Goal: Task Accomplishment & Management: Use online tool/utility

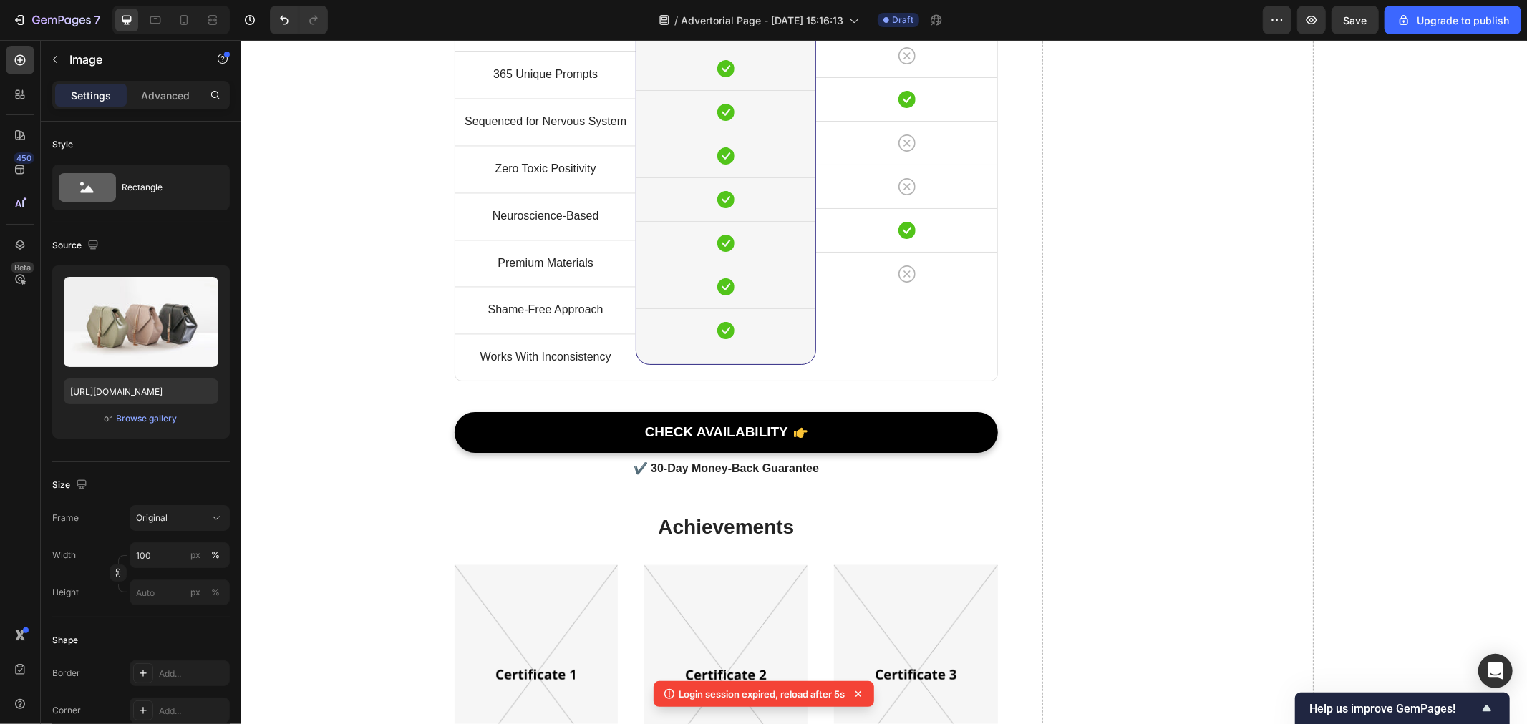
scroll to position [7078, 0]
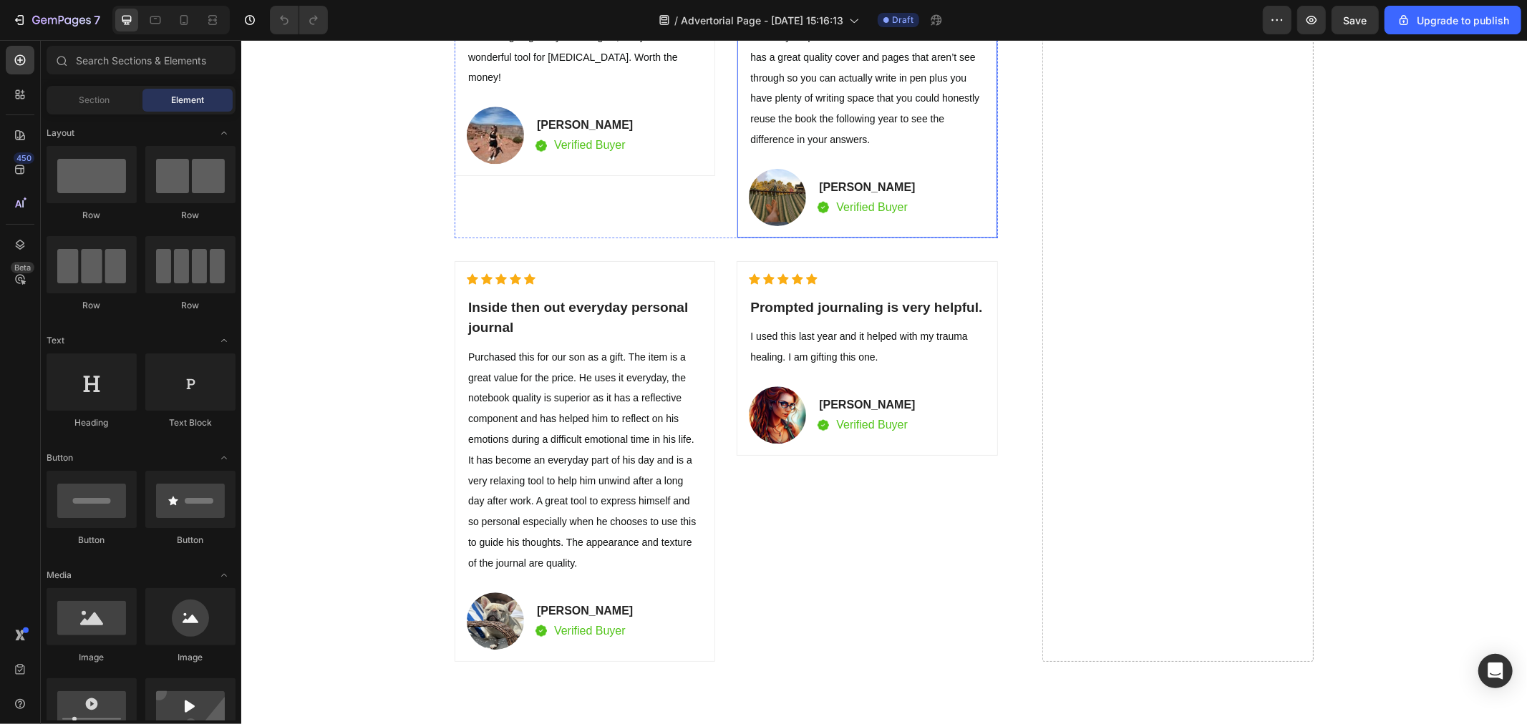
scroll to position [7476, 0]
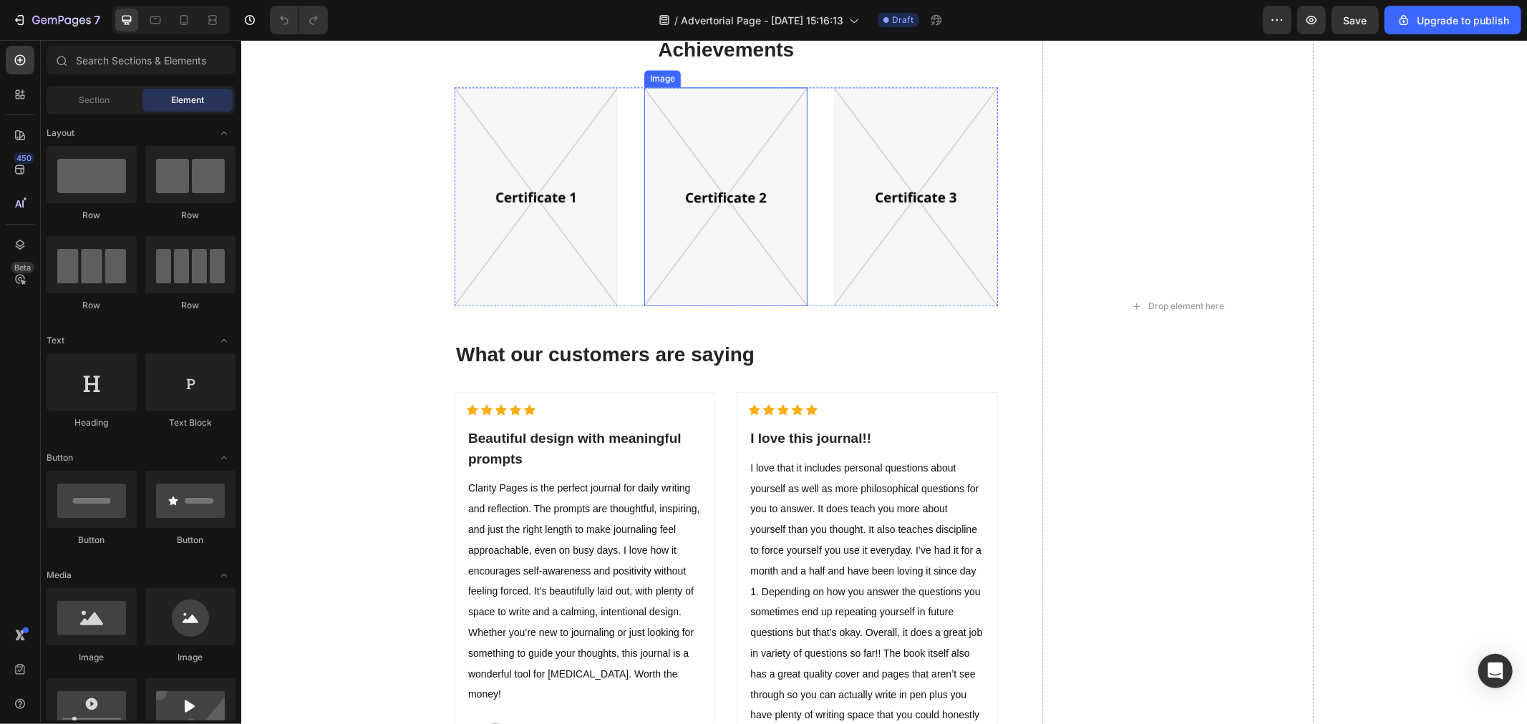
click at [529, 240] on img at bounding box center [535, 196] width 163 height 219
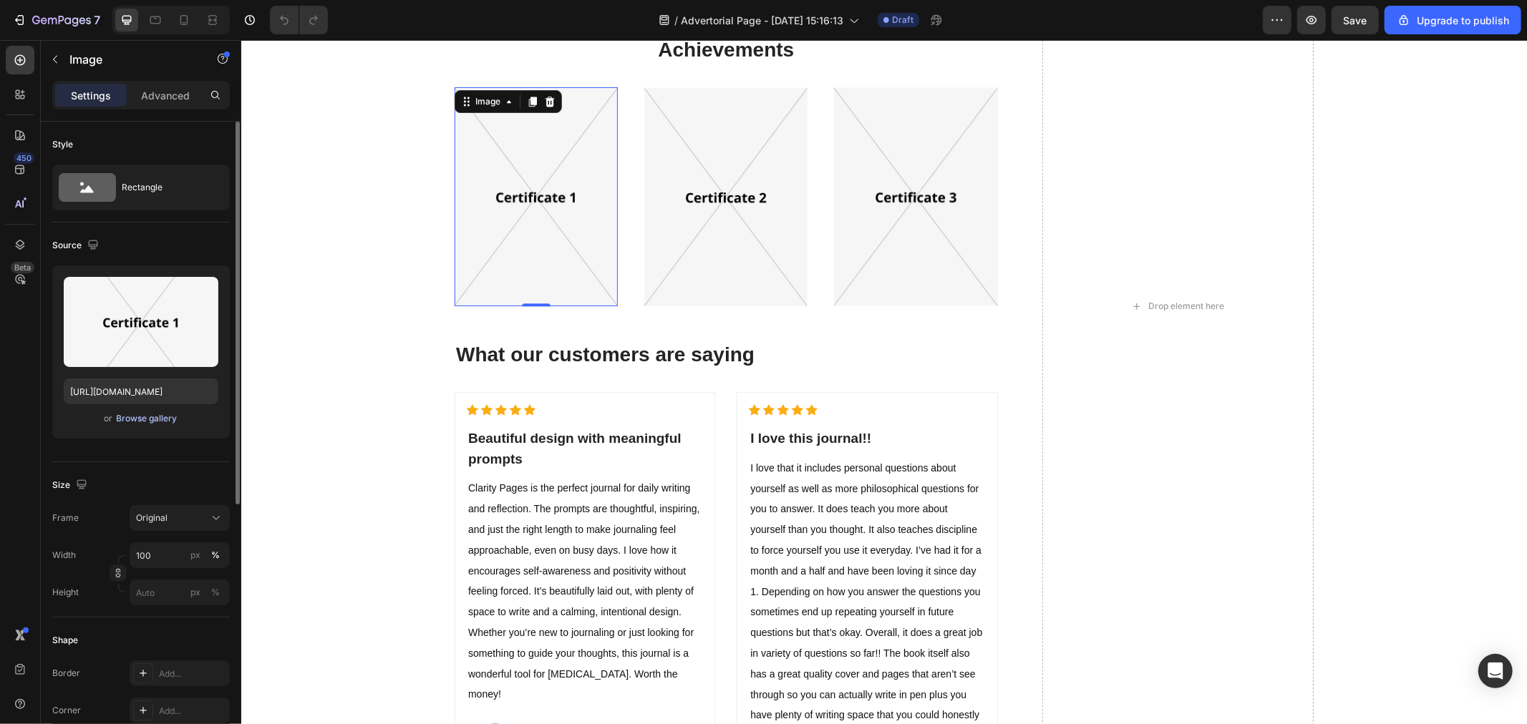
click at [154, 416] on div "Browse gallery" at bounding box center [147, 418] width 61 height 13
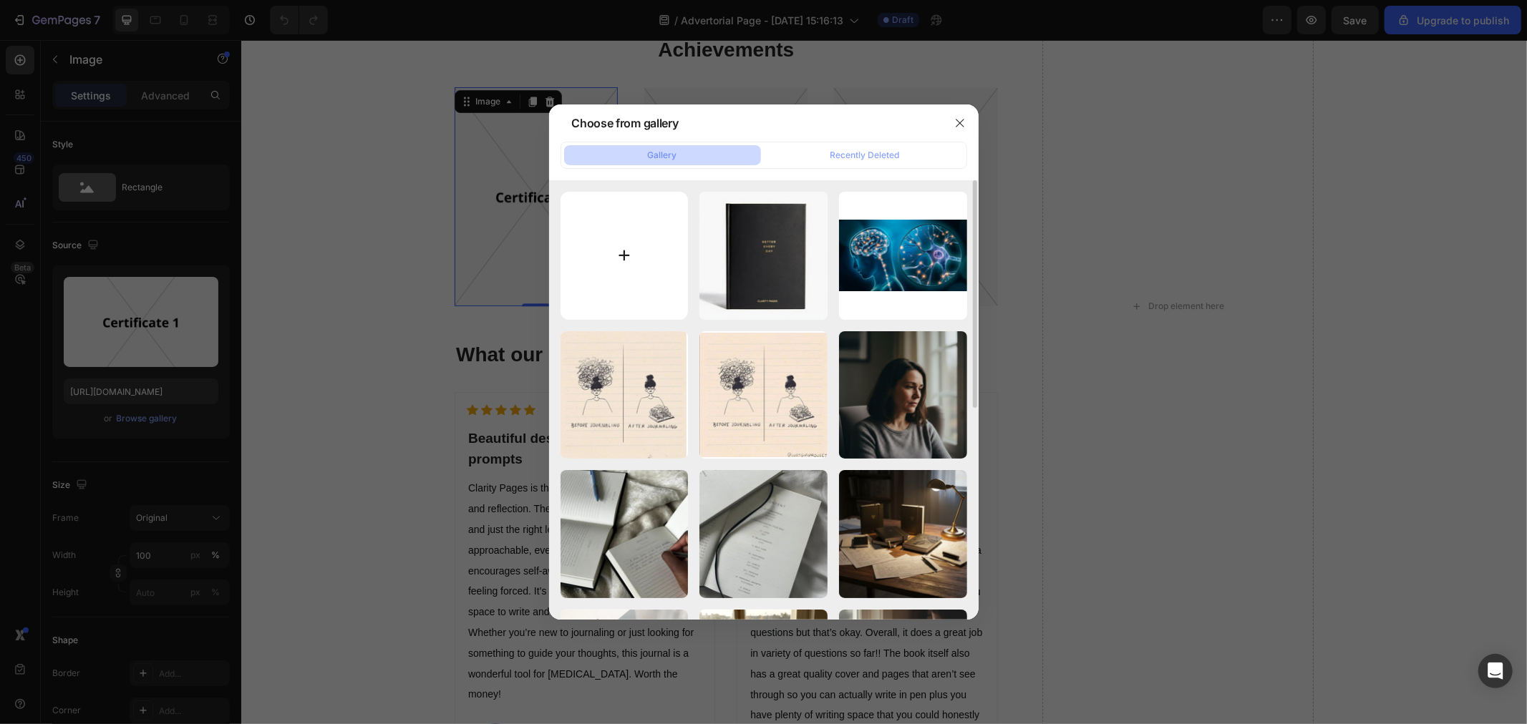
click at [613, 239] on input "file" at bounding box center [625, 256] width 128 height 128
type input "C:\fakepath\c41168d3-b8a4-40d6-8889-52d4c47fe377.jpeg"
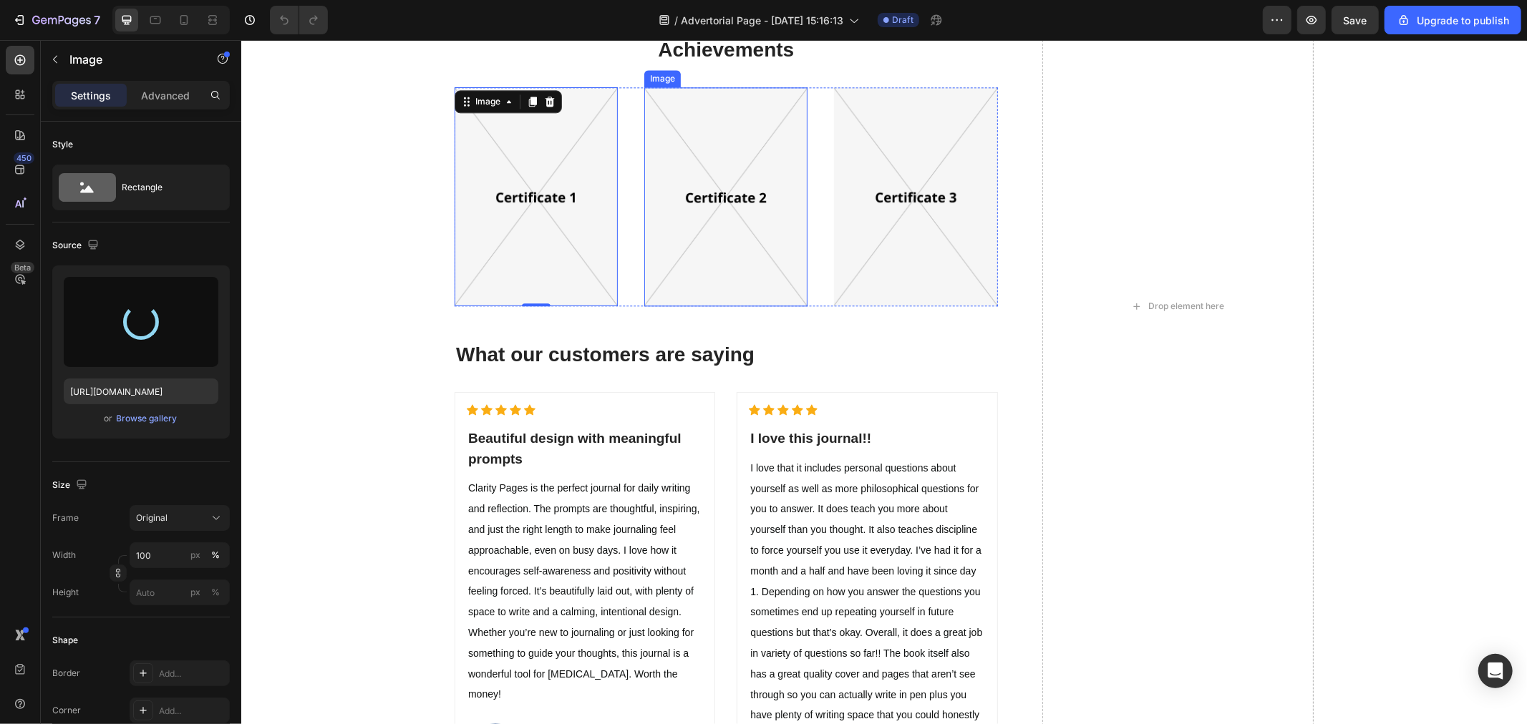
type input "https://cdn.shopify.com/s/files/1/0940/4986/1930/files/gempages_583728773724111…"
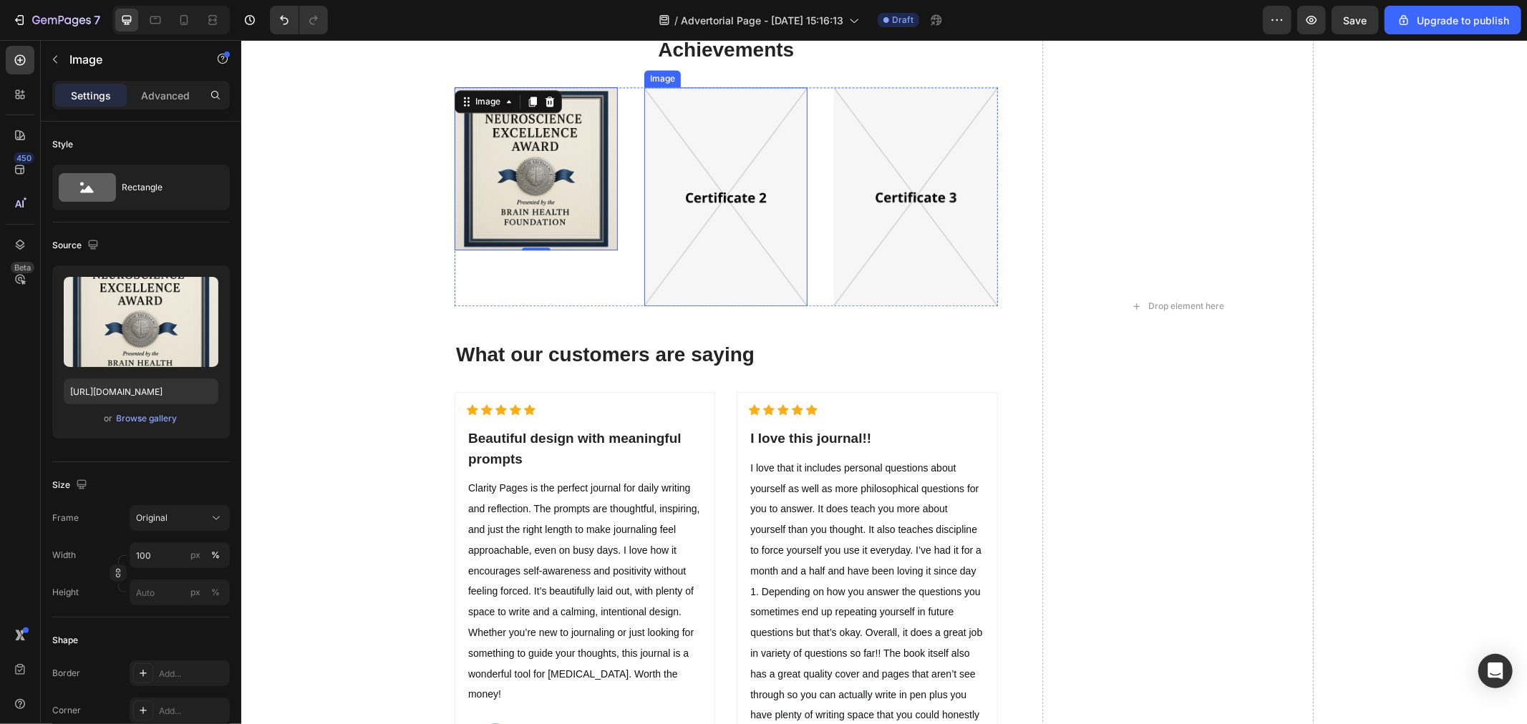
click at [719, 193] on img at bounding box center [725, 196] width 163 height 219
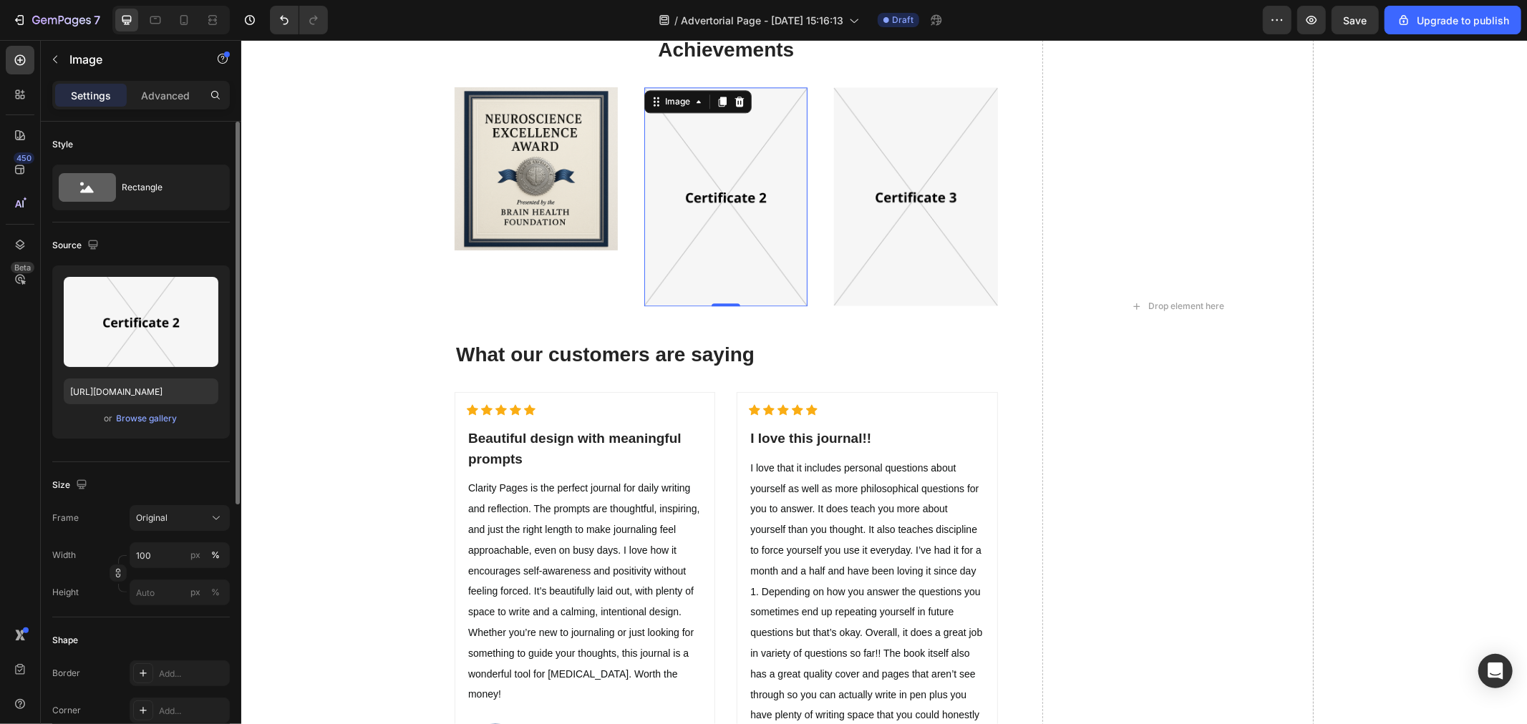
click at [147, 430] on div "Upload Image https://ucarecdn.com/5948736c-3e7a-49df-a7d7-be0fe4879517/-/format…" at bounding box center [141, 352] width 178 height 173
click at [152, 423] on div "Browse gallery" at bounding box center [147, 418] width 61 height 13
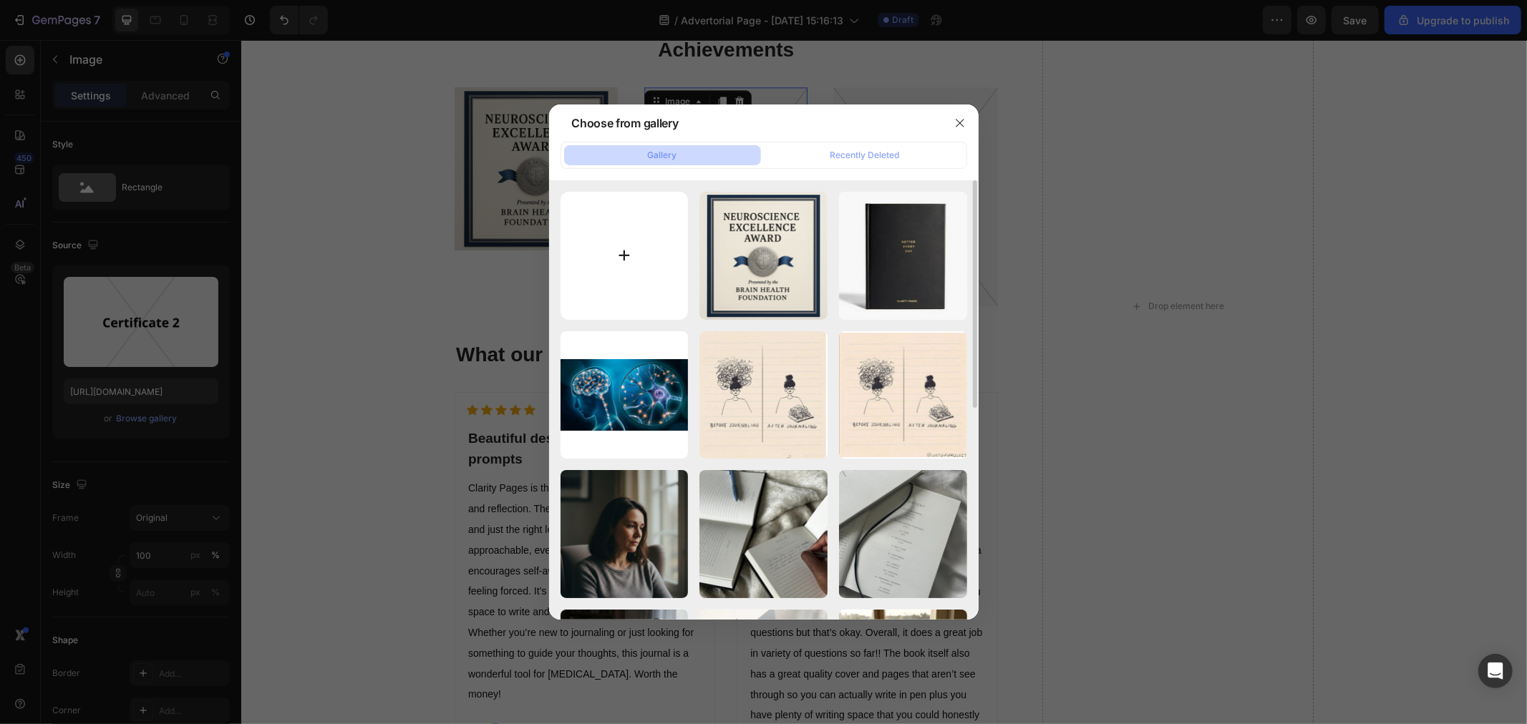
click at [631, 273] on input "file" at bounding box center [625, 256] width 128 height 128
type input "C:\fakepath\f8856102-f4c4-4d8a-bdac-6a55a99fe65c.jpeg"
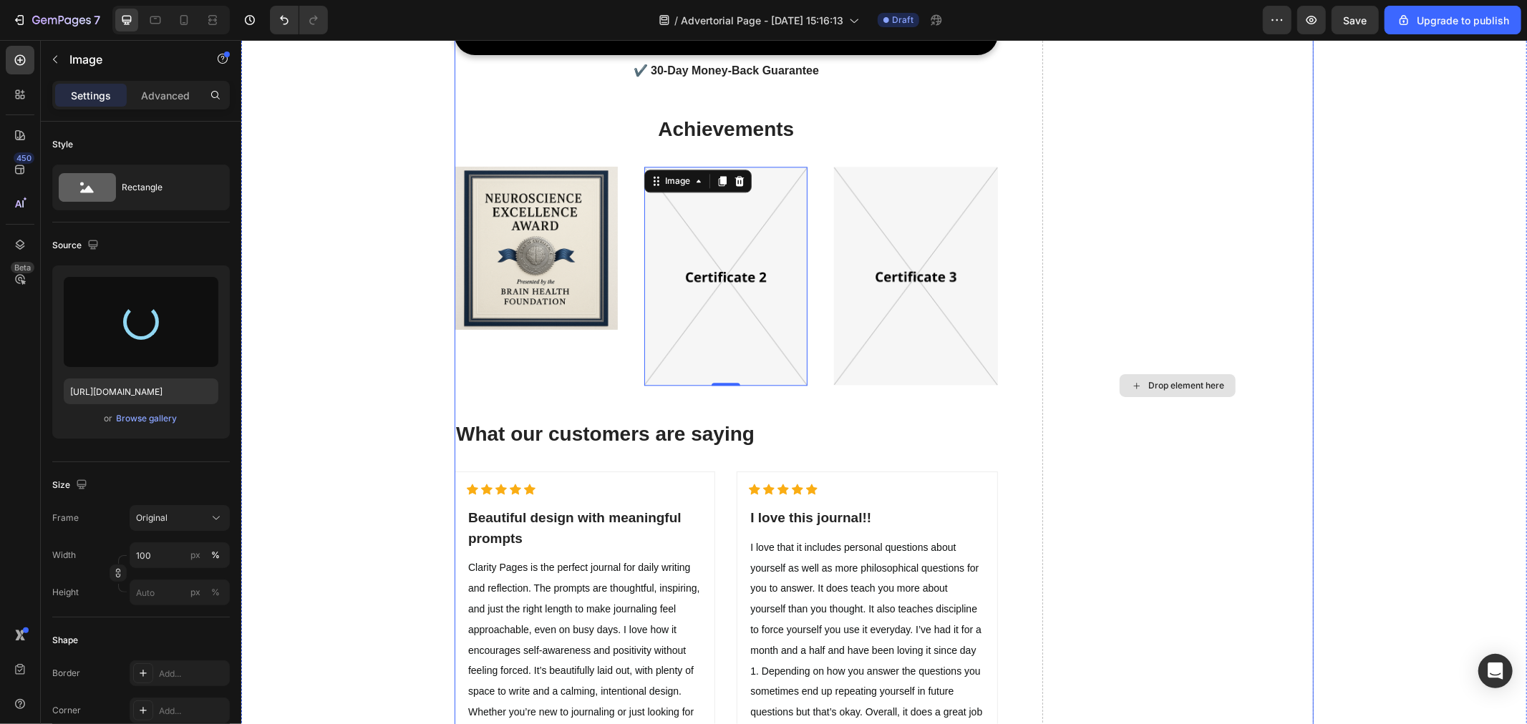
scroll to position [7317, 0]
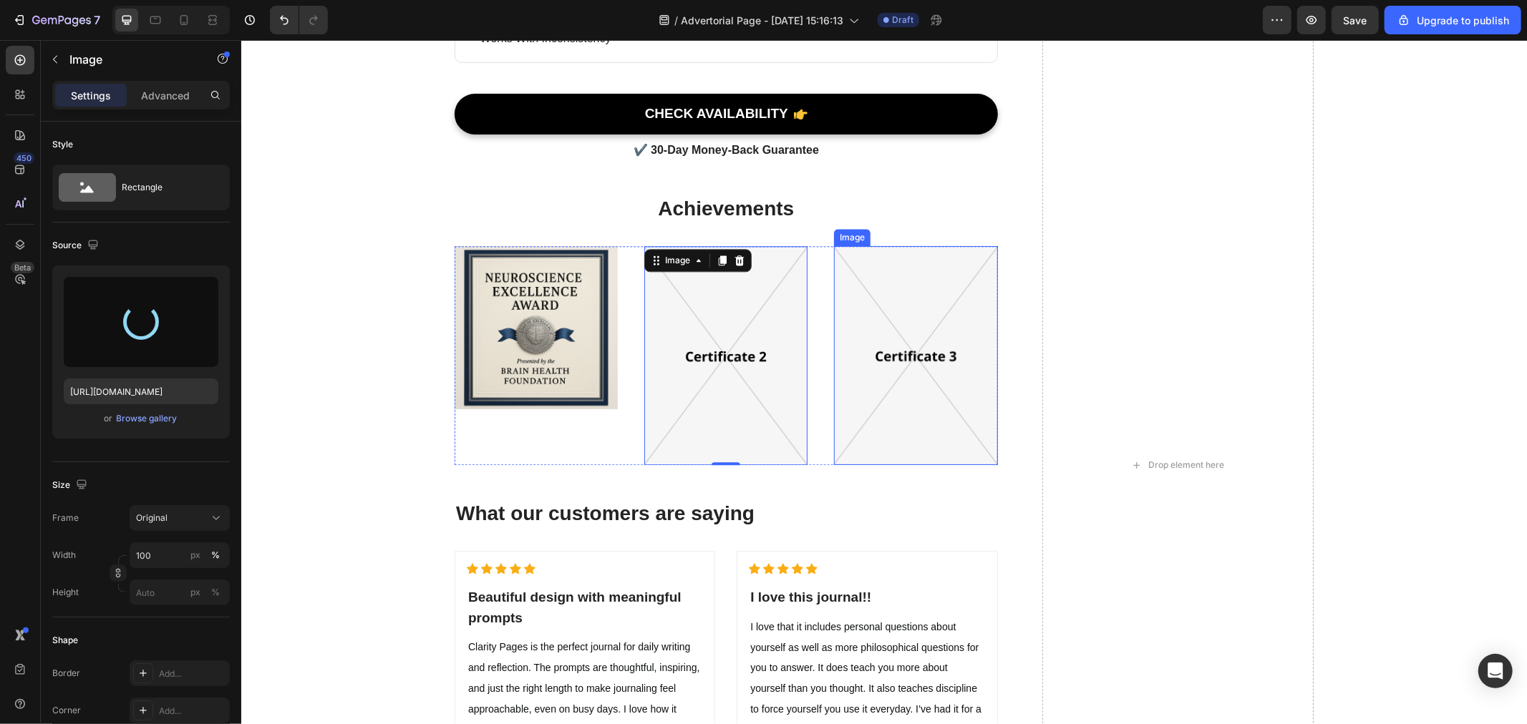
type input "https://cdn.shopify.com/s/files/1/0940/4986/1930/files/gempages_583728773724111…"
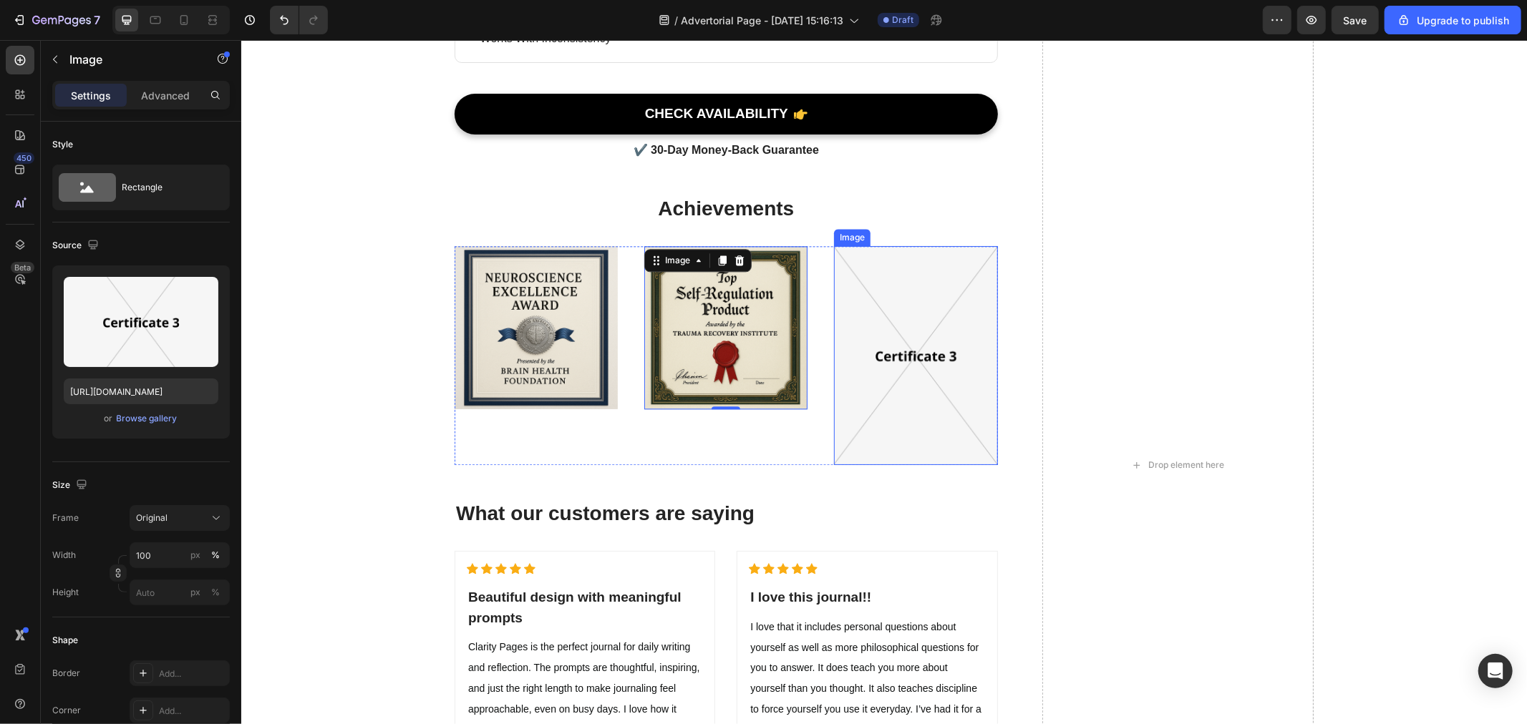
click at [928, 359] on img at bounding box center [914, 355] width 163 height 219
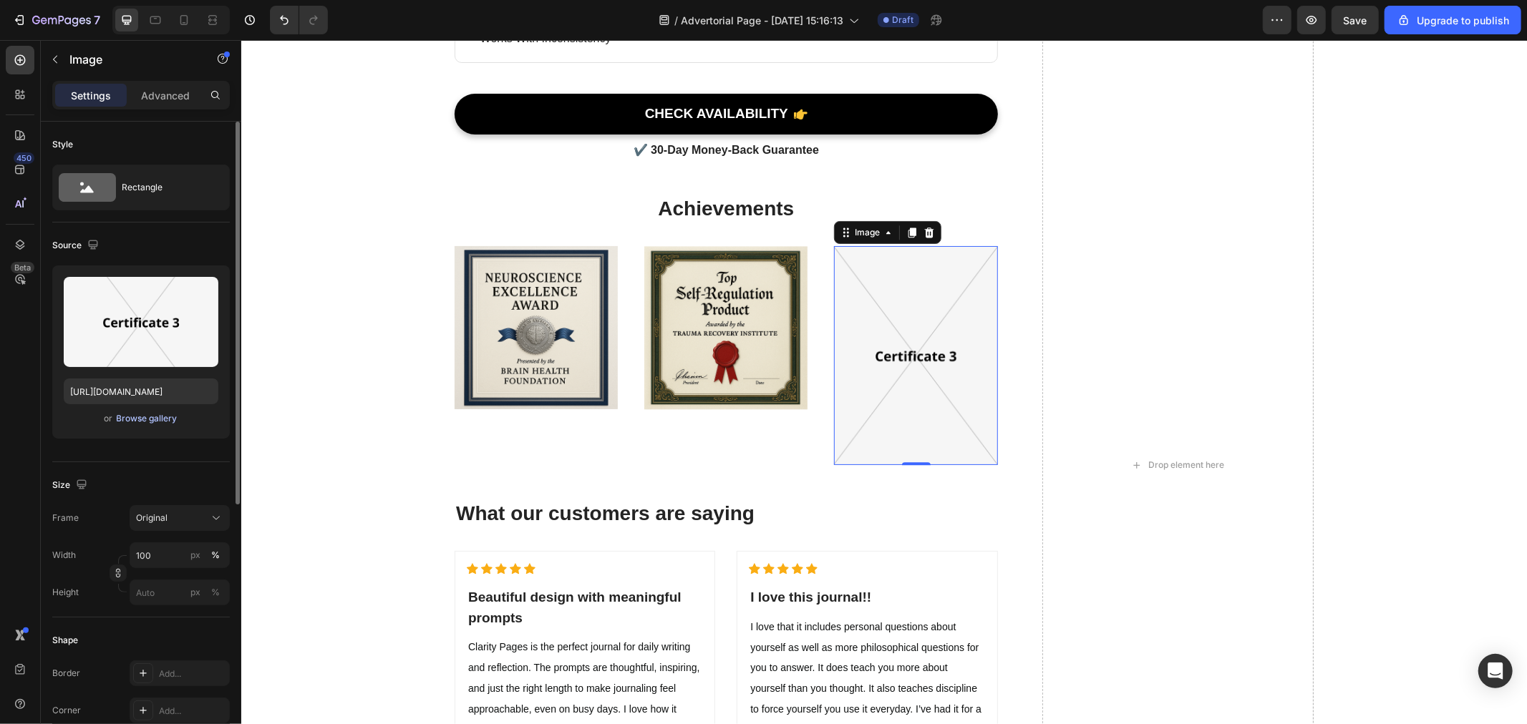
click at [160, 419] on div "Browse gallery" at bounding box center [147, 418] width 61 height 13
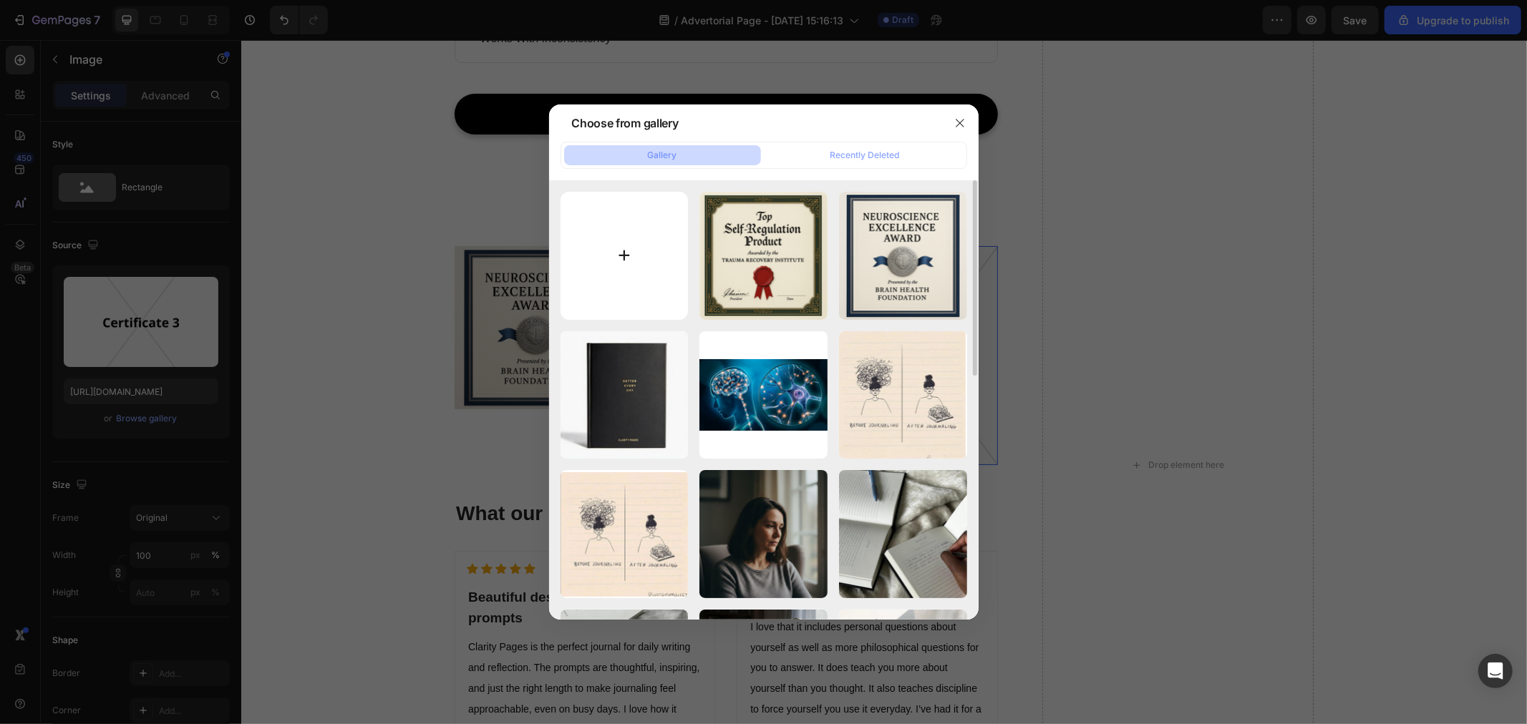
click at [600, 237] on input "file" at bounding box center [625, 256] width 128 height 128
click at [598, 242] on input "file" at bounding box center [625, 256] width 128 height 128
type input "C:\fakepath\22fa1099-d747-47ee-b337-480bbb56da8f.jpeg"
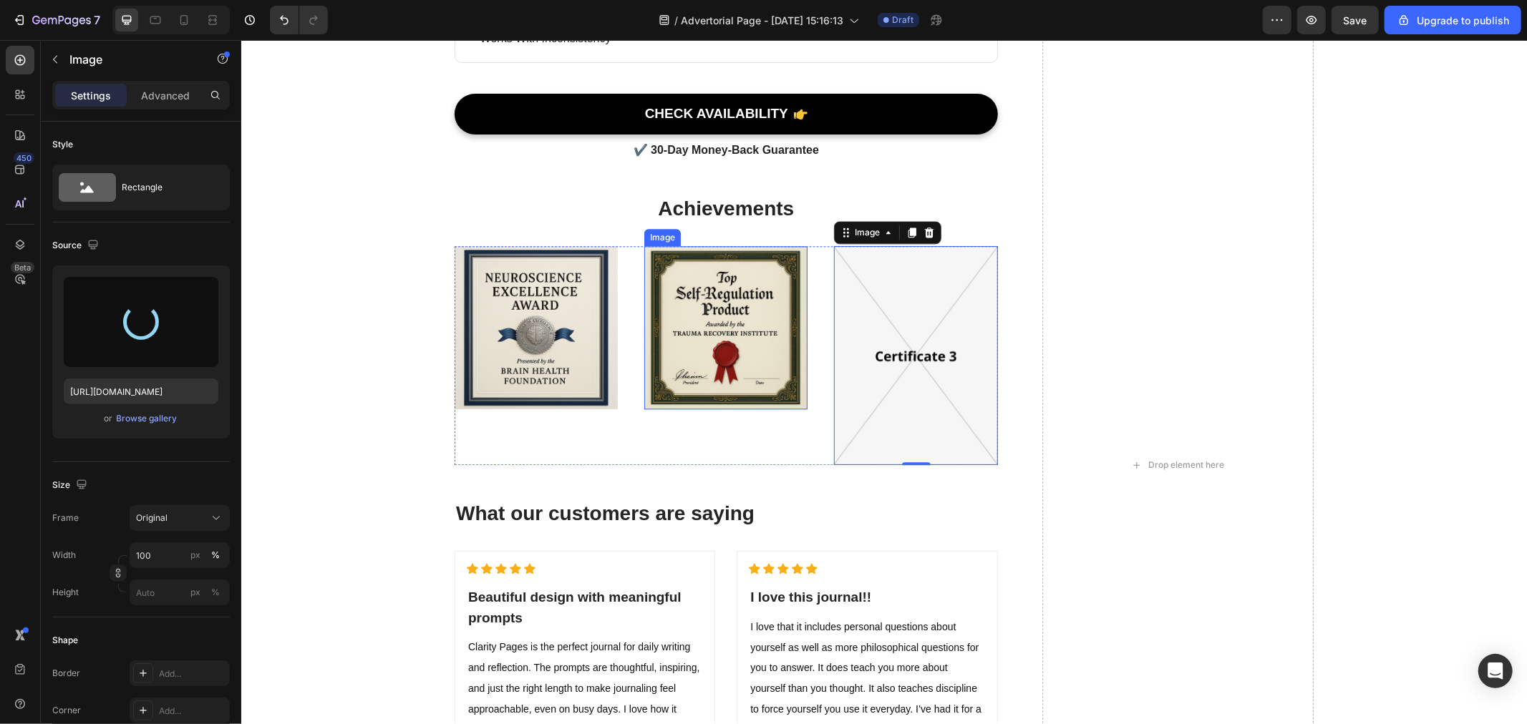
type input "https://cdn.shopify.com/s/files/1/0940/4986/1930/files/gempages_583728773724111…"
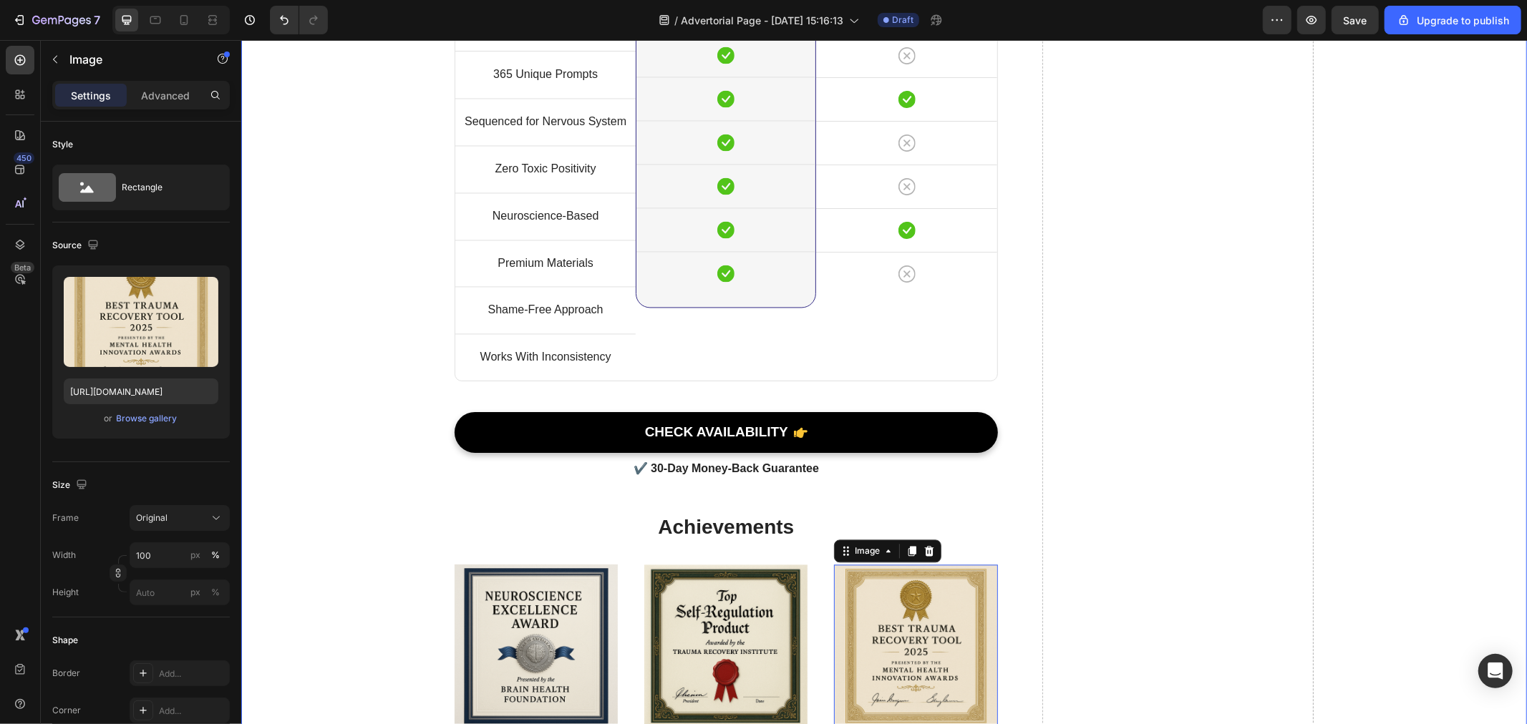
scroll to position [6681, 0]
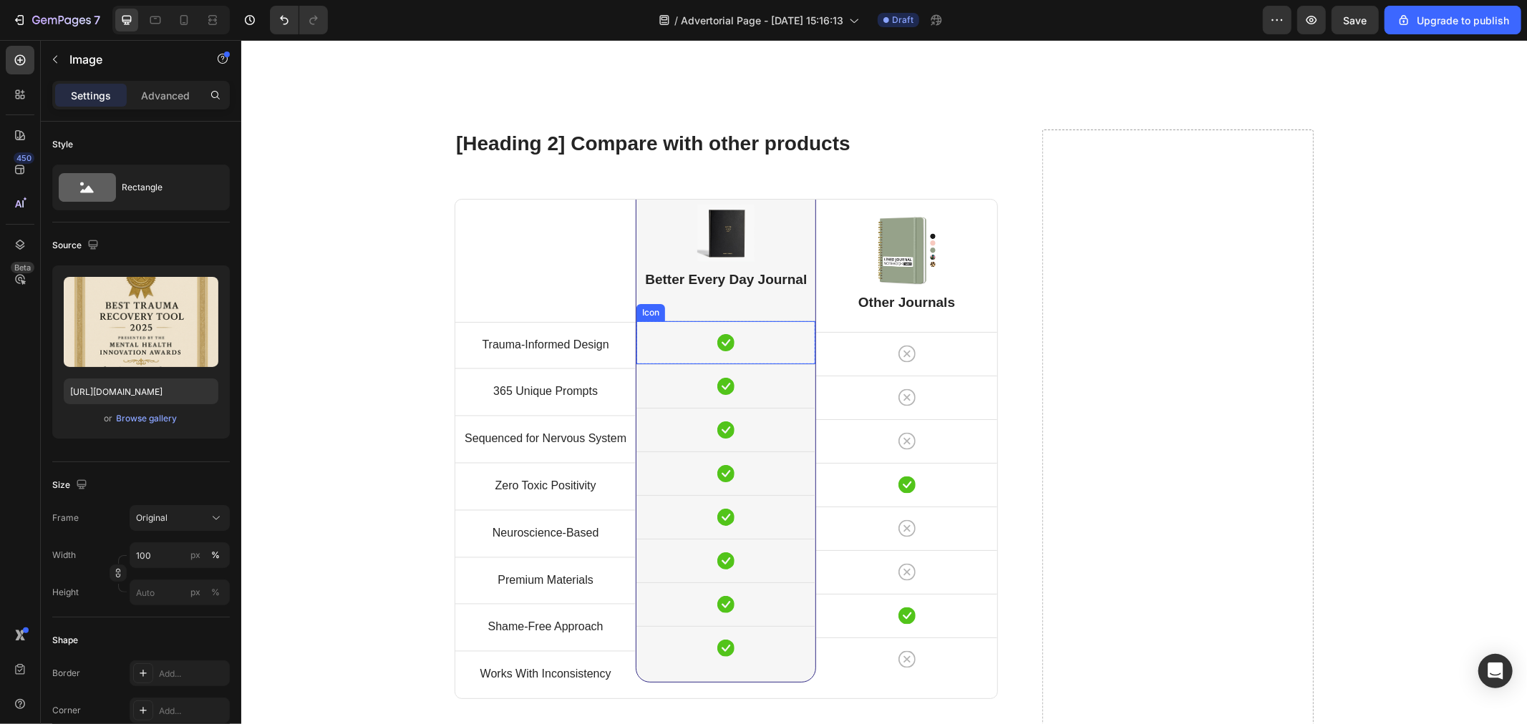
click at [719, 344] on icon at bounding box center [725, 342] width 17 height 17
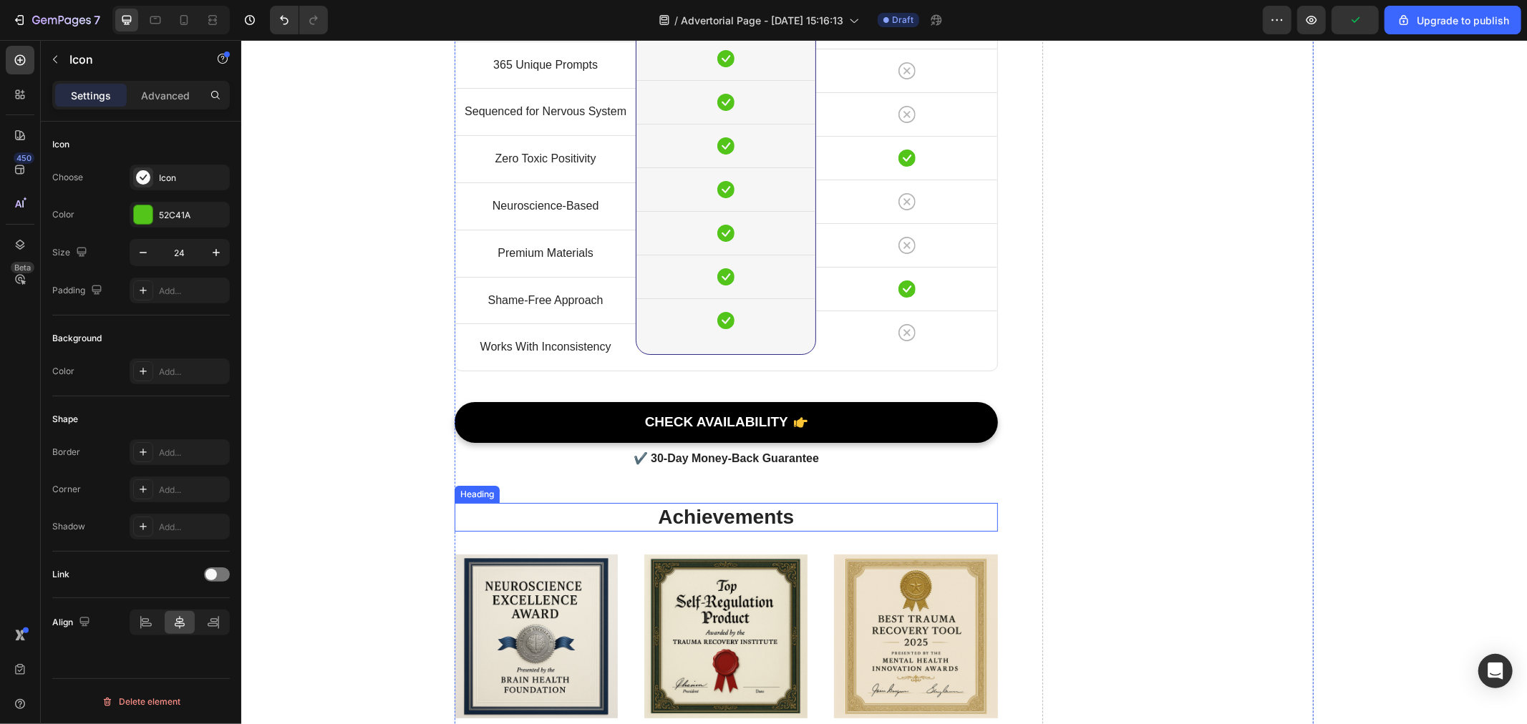
scroll to position [4226, 0]
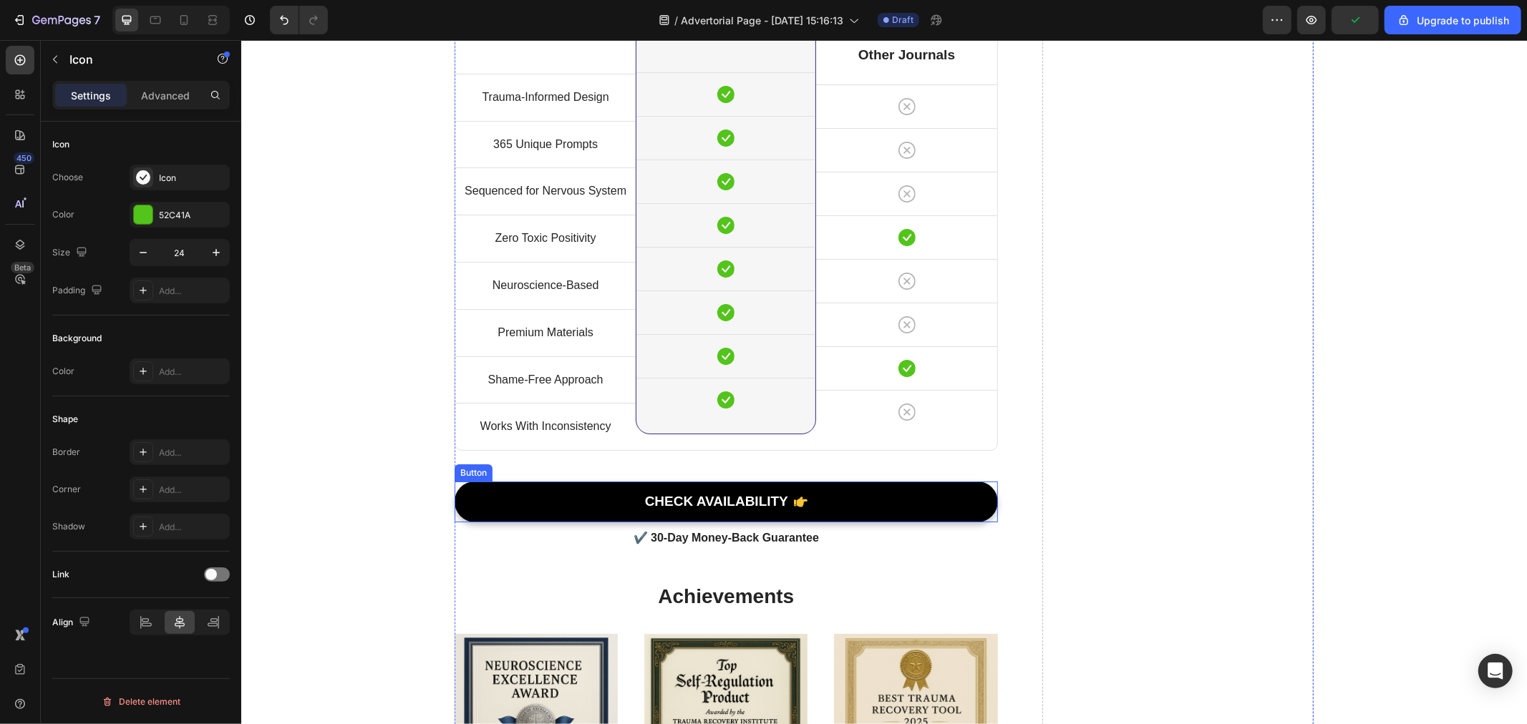
click at [793, 499] on icon at bounding box center [800, 502] width 14 height 14
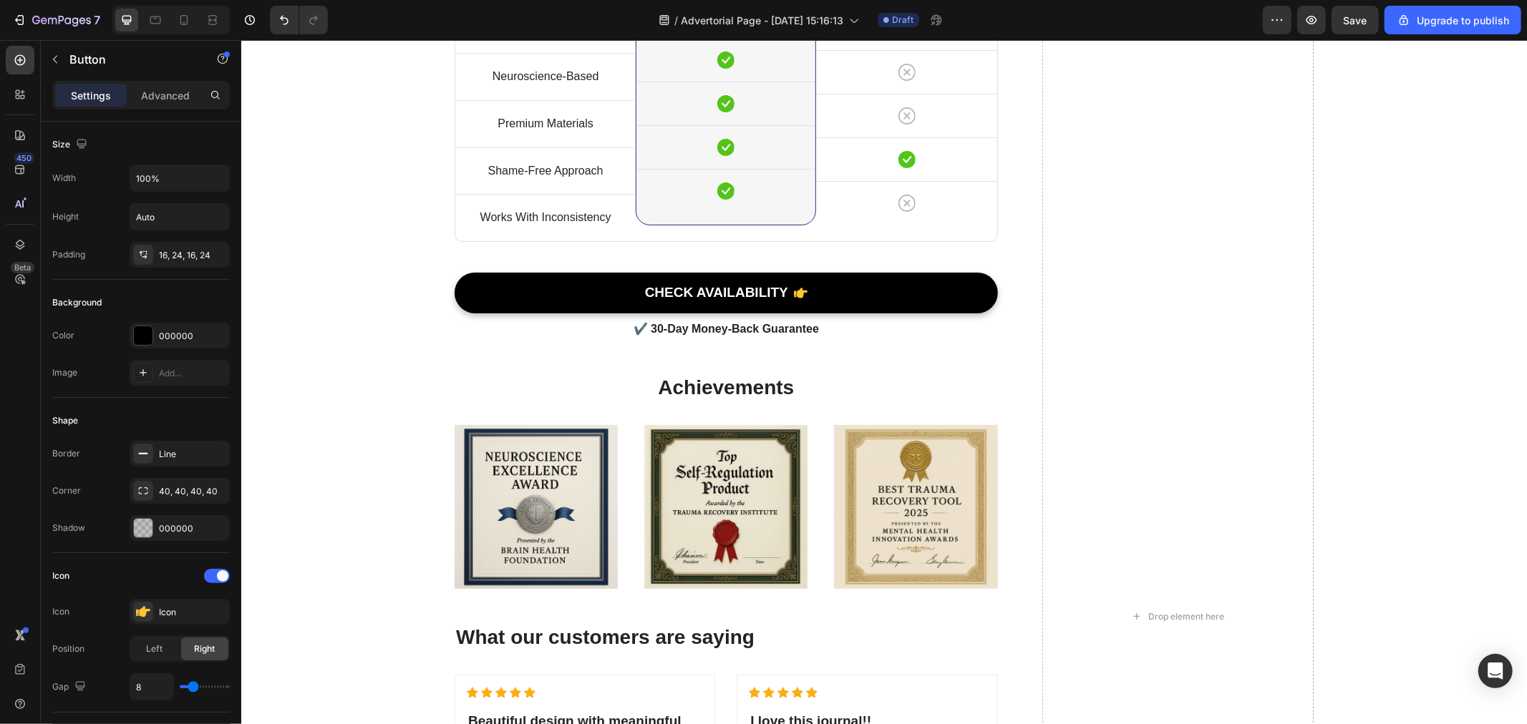
scroll to position [4117, 0]
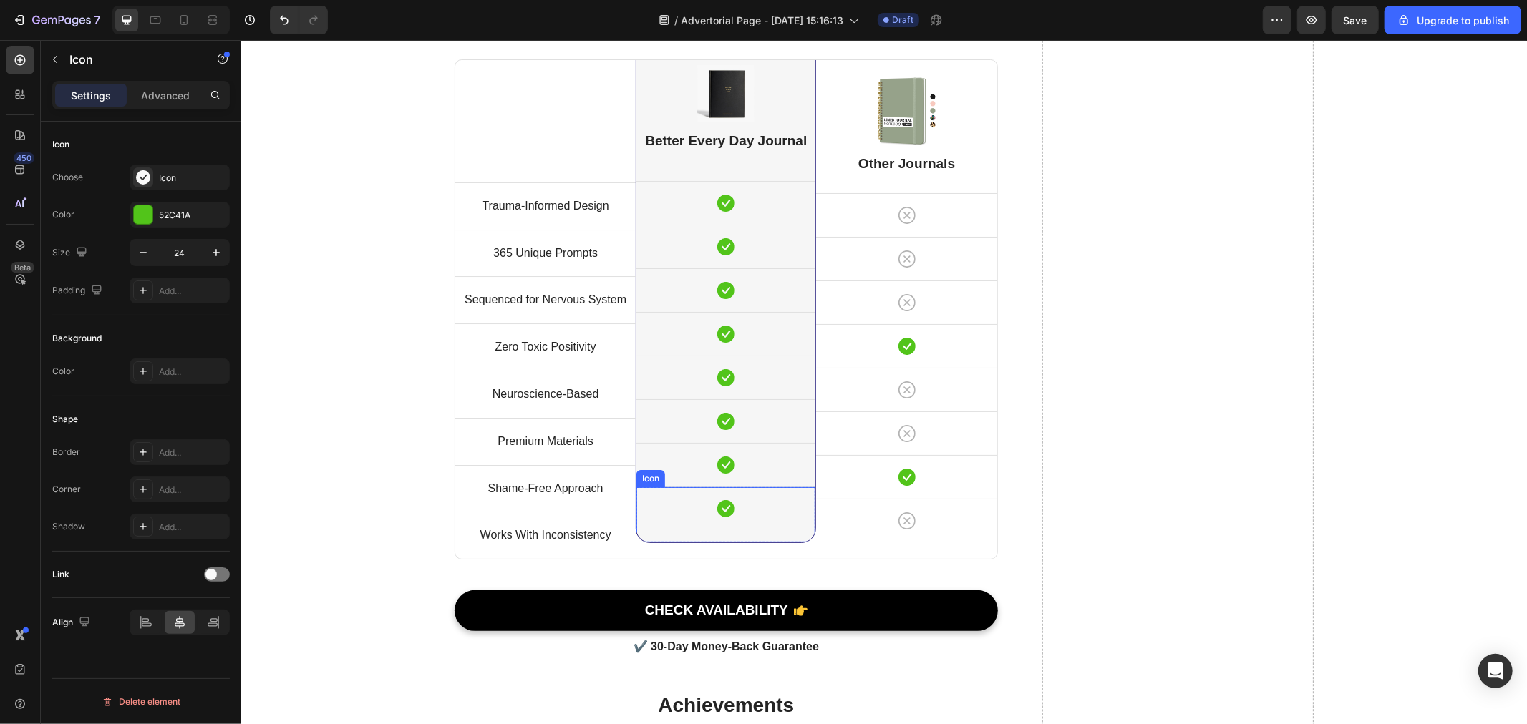
click at [718, 508] on icon at bounding box center [725, 508] width 17 height 17
click at [167, 211] on div "52C41A" at bounding box center [180, 215] width 42 height 13
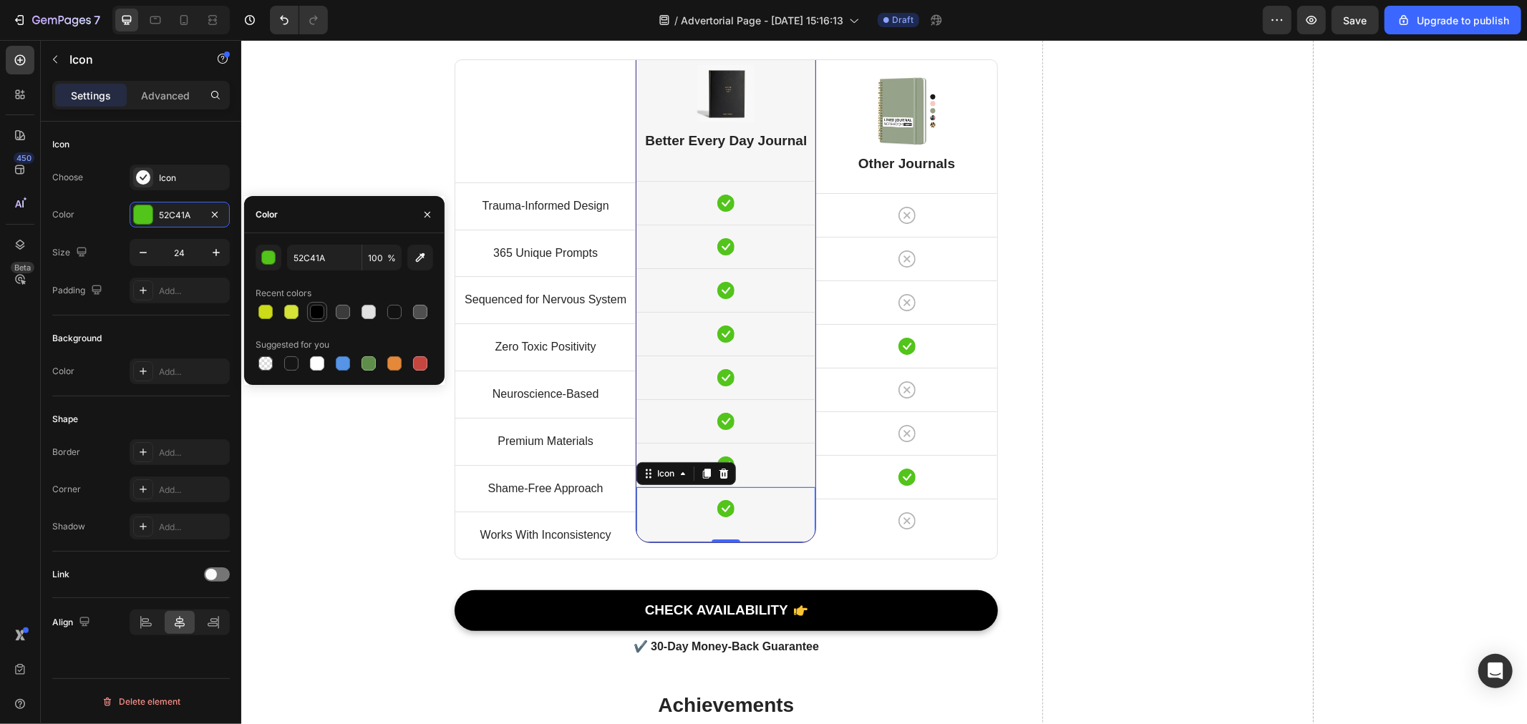
click at [317, 310] on div at bounding box center [317, 312] width 14 height 14
type input "000000"
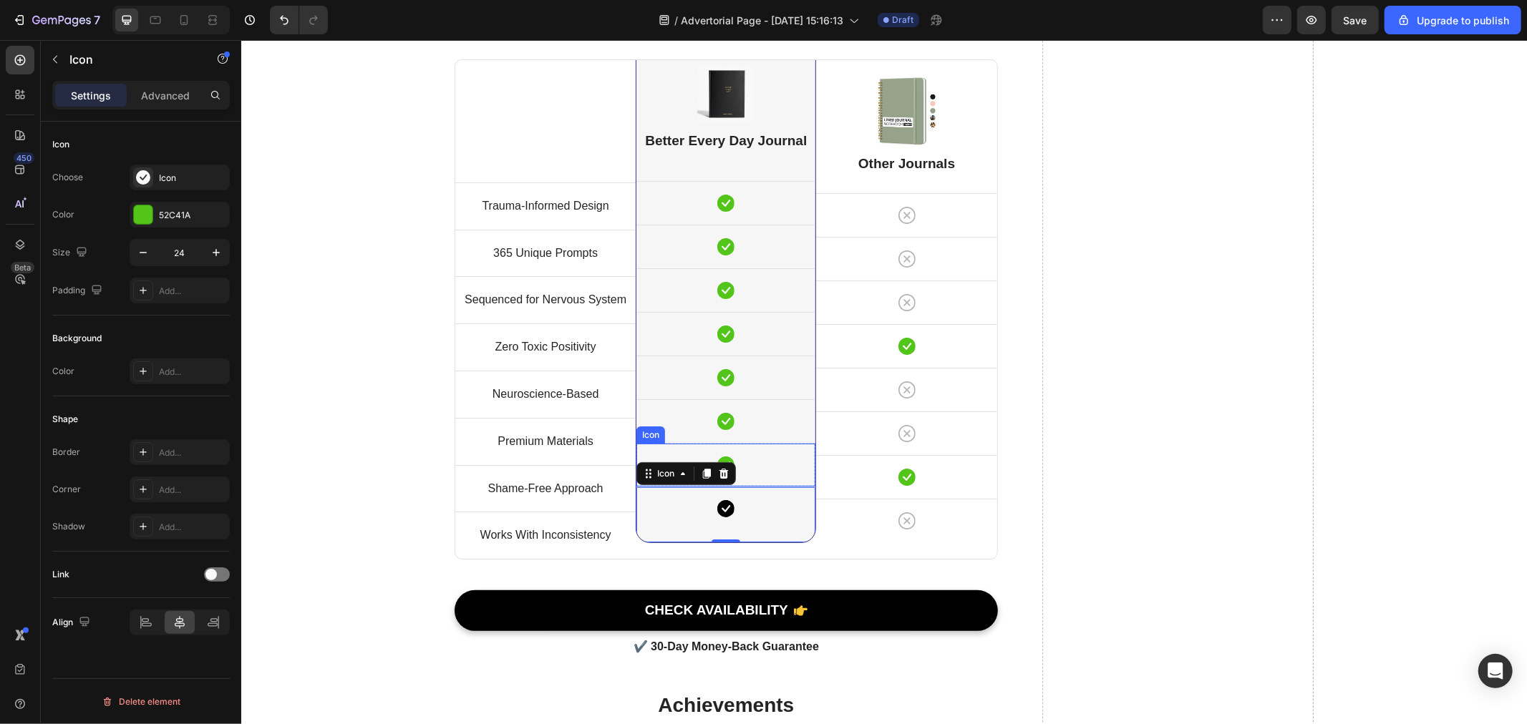
click at [763, 473] on div "Icon" at bounding box center [725, 464] width 179 height 43
click at [198, 220] on div "52C41A" at bounding box center [180, 215] width 42 height 13
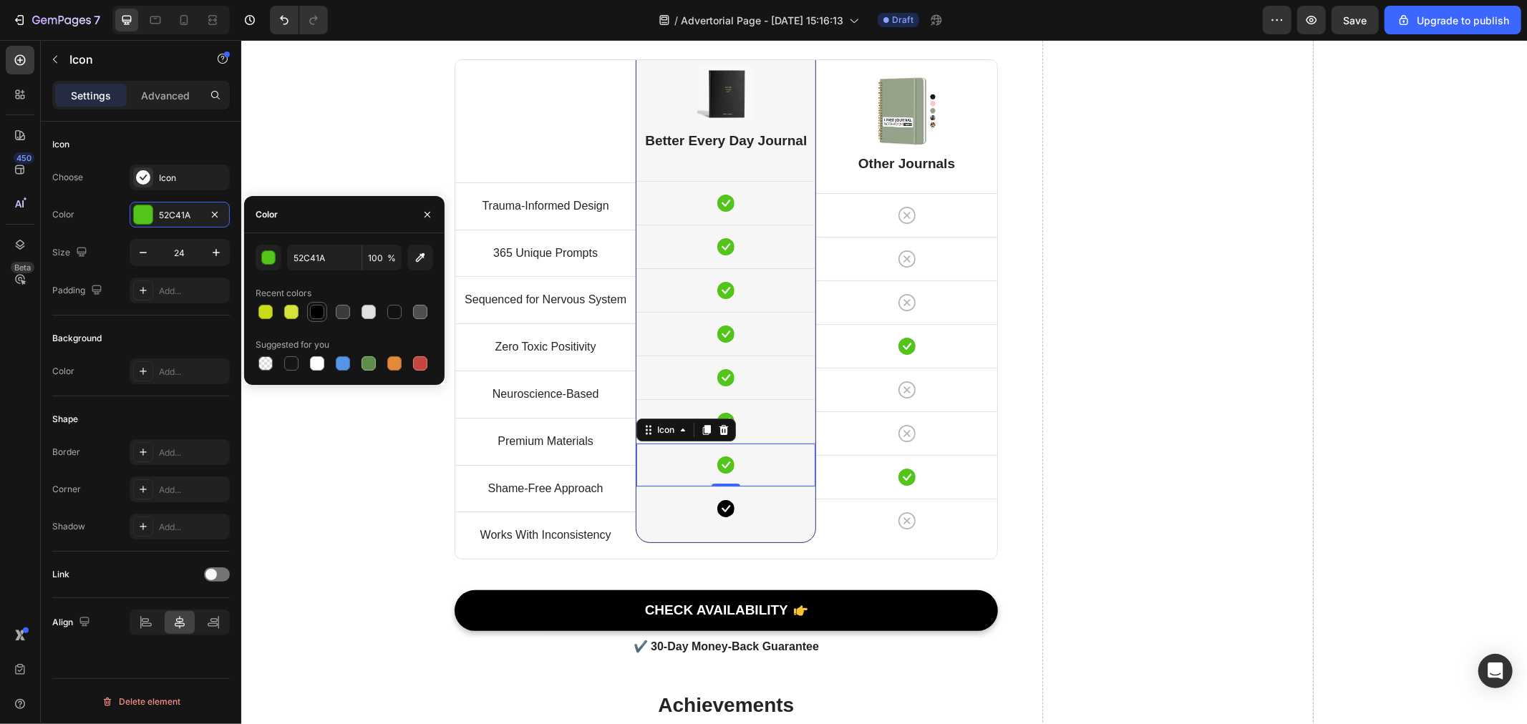
click at [321, 317] on div at bounding box center [317, 312] width 14 height 14
type input "000000"
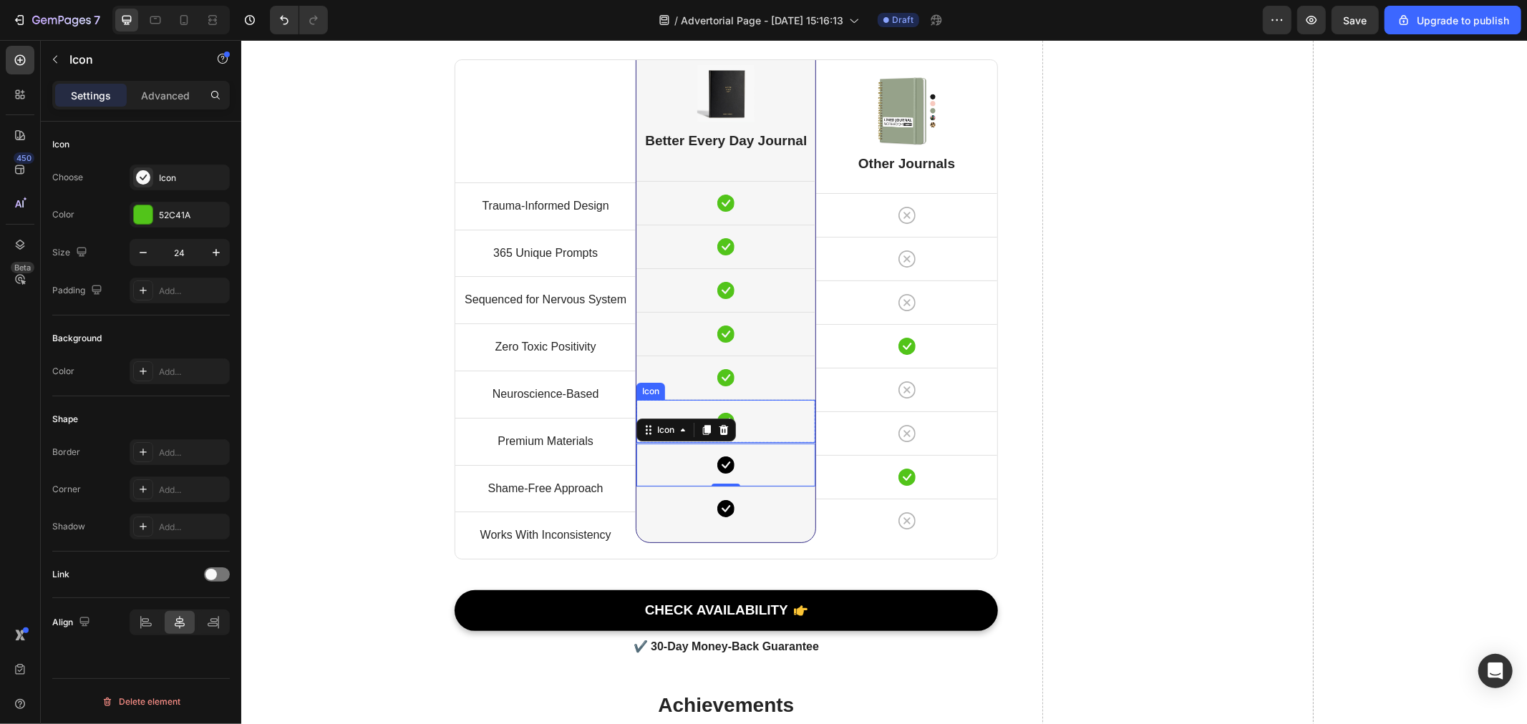
click at [762, 430] on div "Icon" at bounding box center [725, 420] width 179 height 43
click at [189, 223] on div "52C41A" at bounding box center [180, 215] width 100 height 26
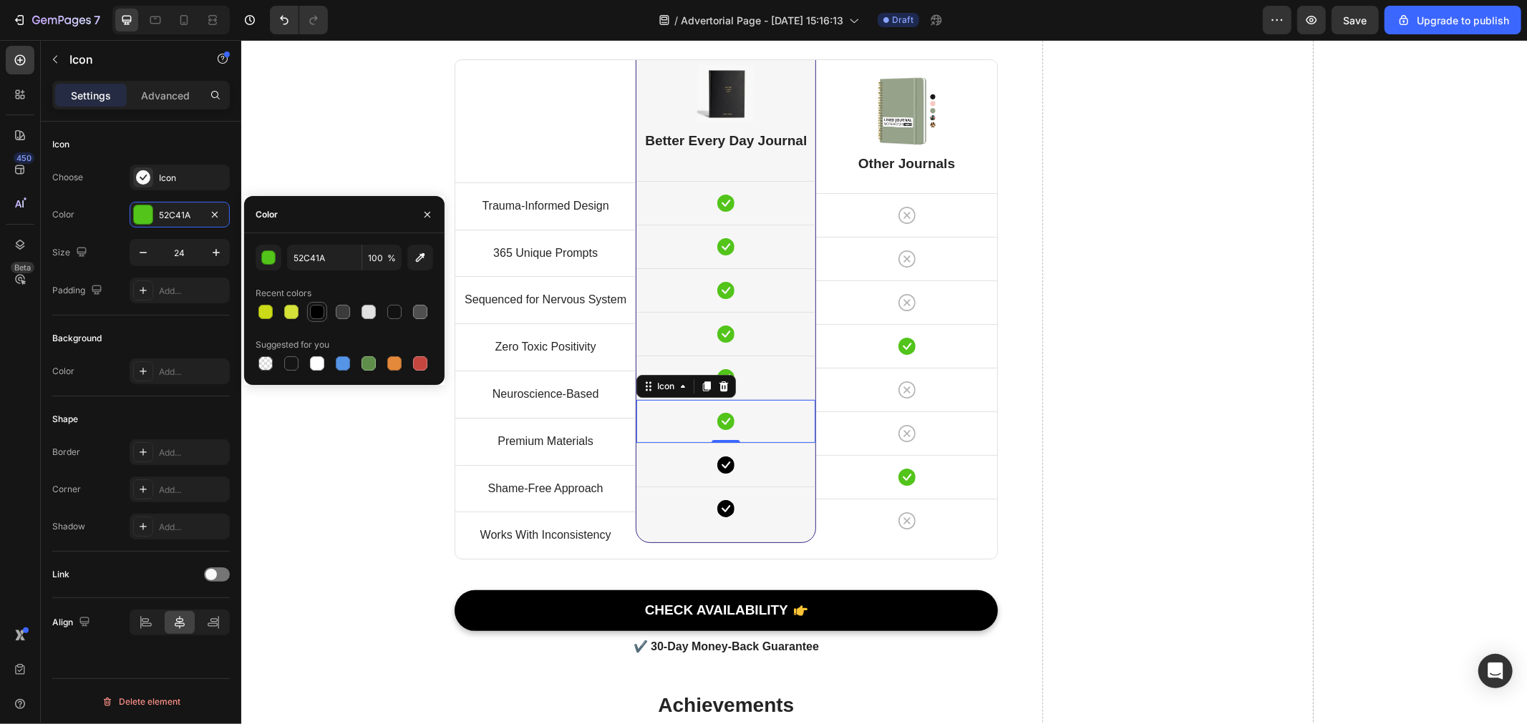
drag, startPoint x: 315, startPoint y: 309, endPoint x: 399, endPoint y: 318, distance: 85.0
click at [316, 309] on div at bounding box center [317, 312] width 14 height 14
type input "000000"
click at [749, 379] on div "Icon" at bounding box center [725, 377] width 179 height 43
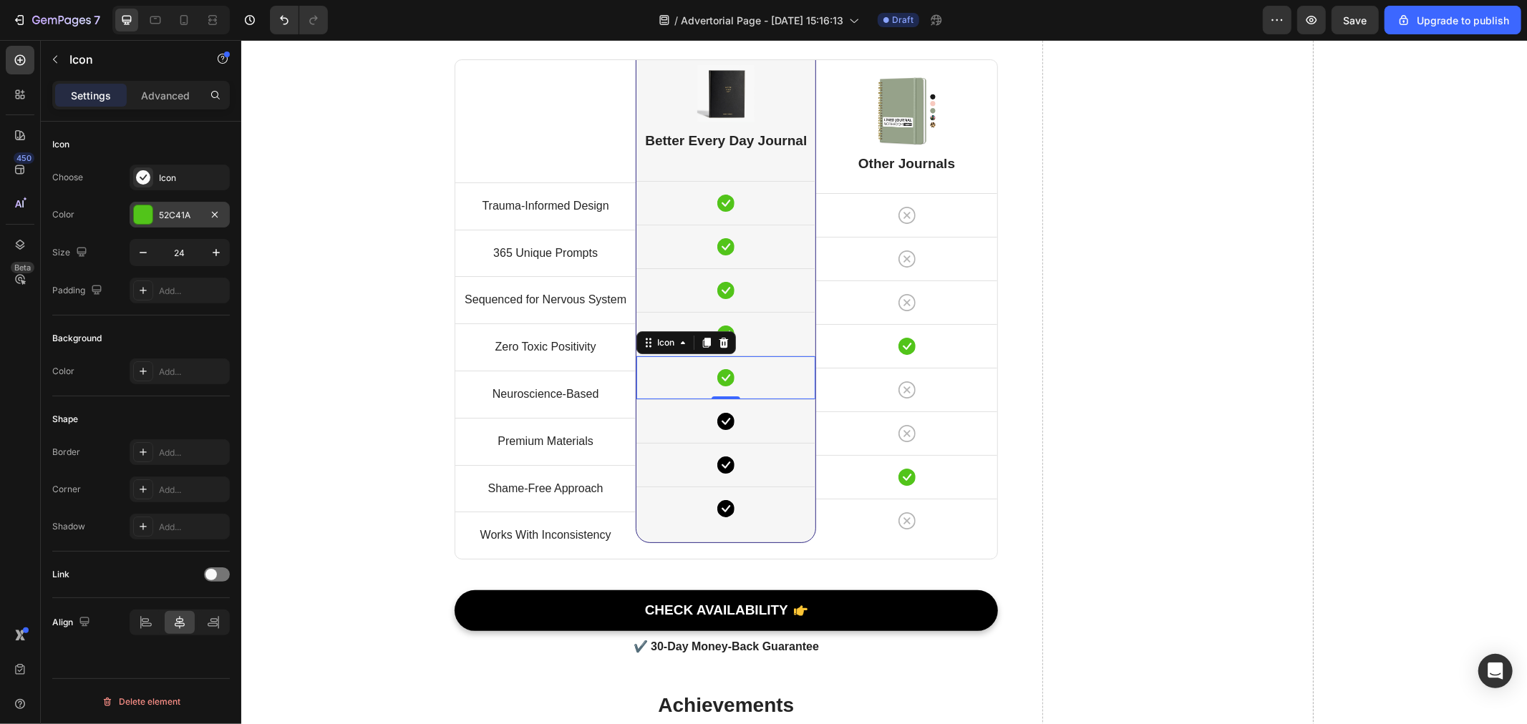
click at [157, 210] on div "52C41A" at bounding box center [180, 215] width 100 height 26
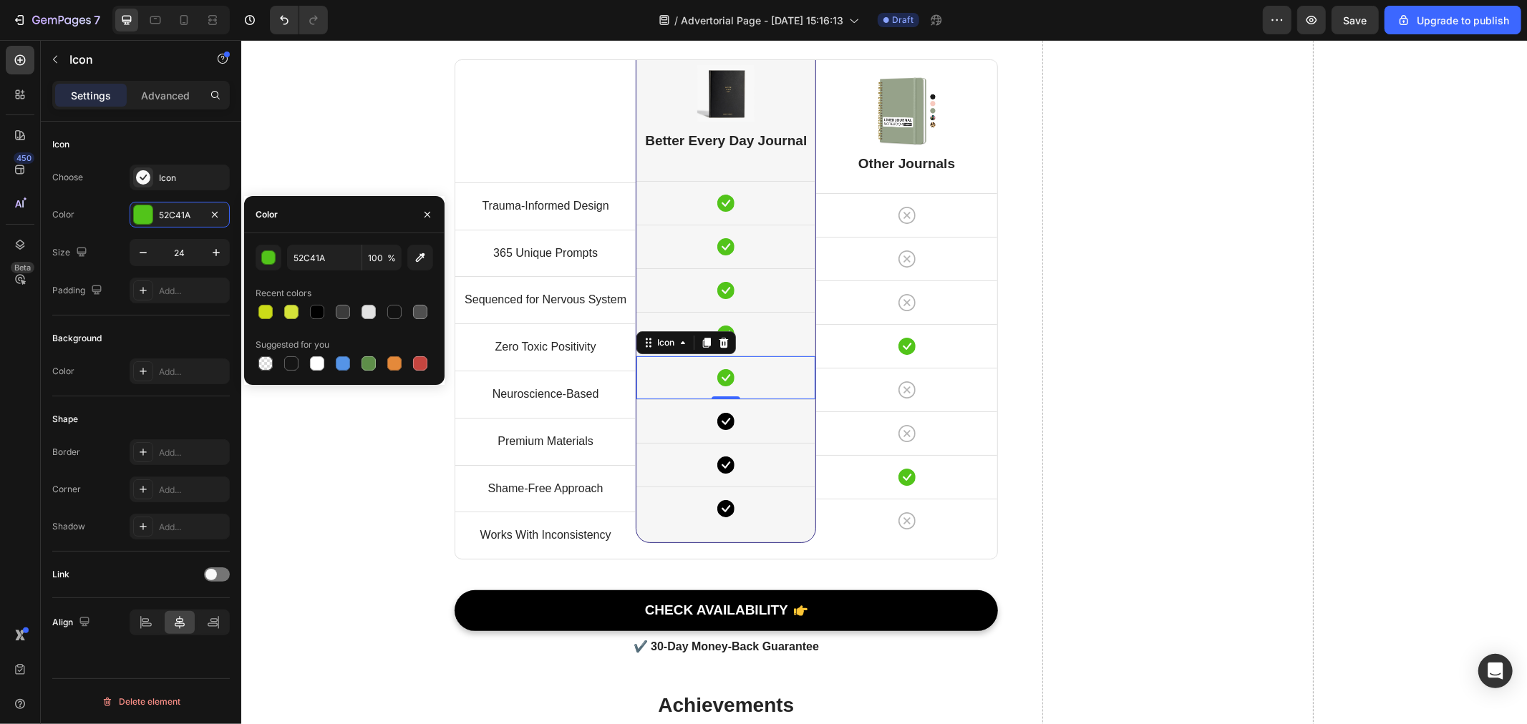
click at [327, 311] on div at bounding box center [345, 312] width 178 height 20
click at [316, 311] on div at bounding box center [317, 312] width 14 height 14
type input "000000"
click at [761, 339] on div "Icon" at bounding box center [725, 333] width 179 height 43
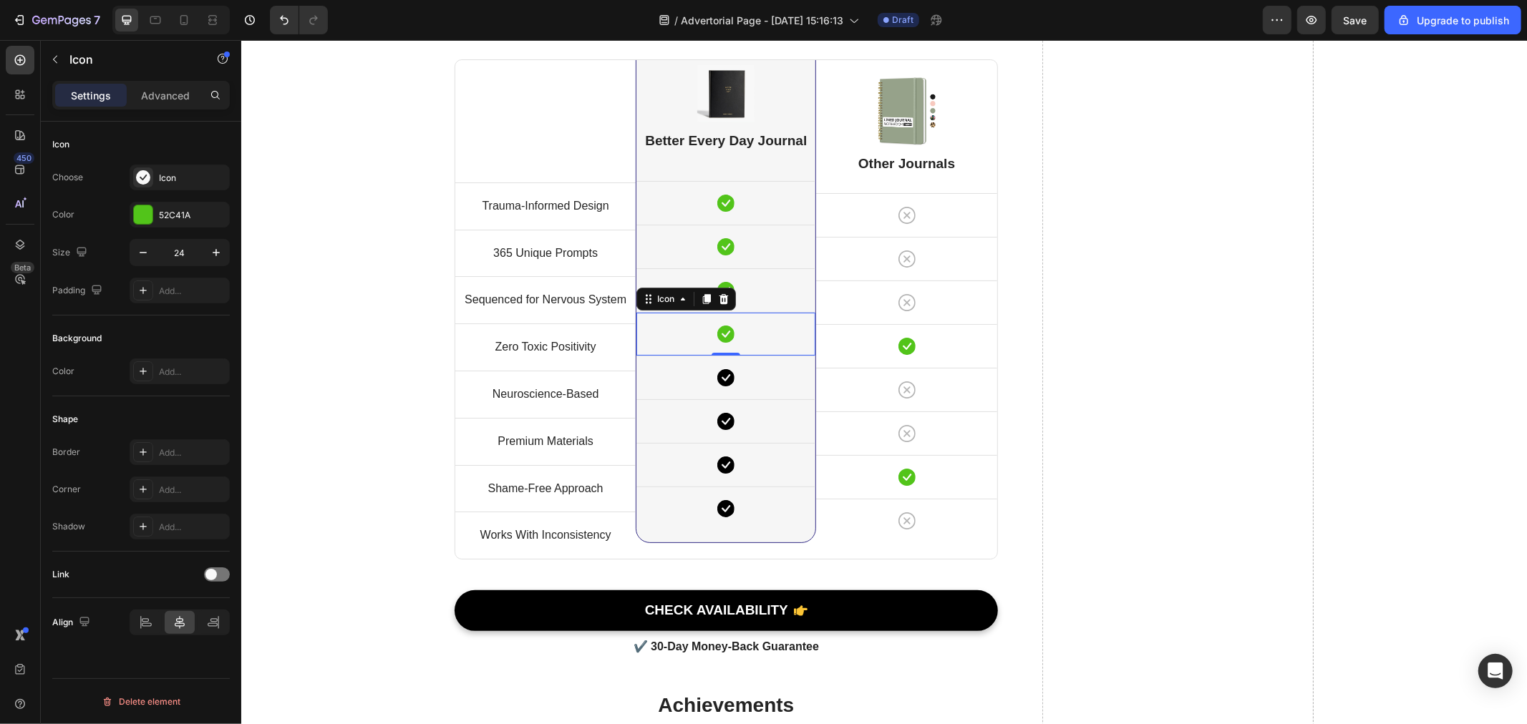
drag, startPoint x: 154, startPoint y: 219, endPoint x: 239, endPoint y: 263, distance: 96.1
click at [155, 219] on div "52C41A" at bounding box center [180, 215] width 100 height 26
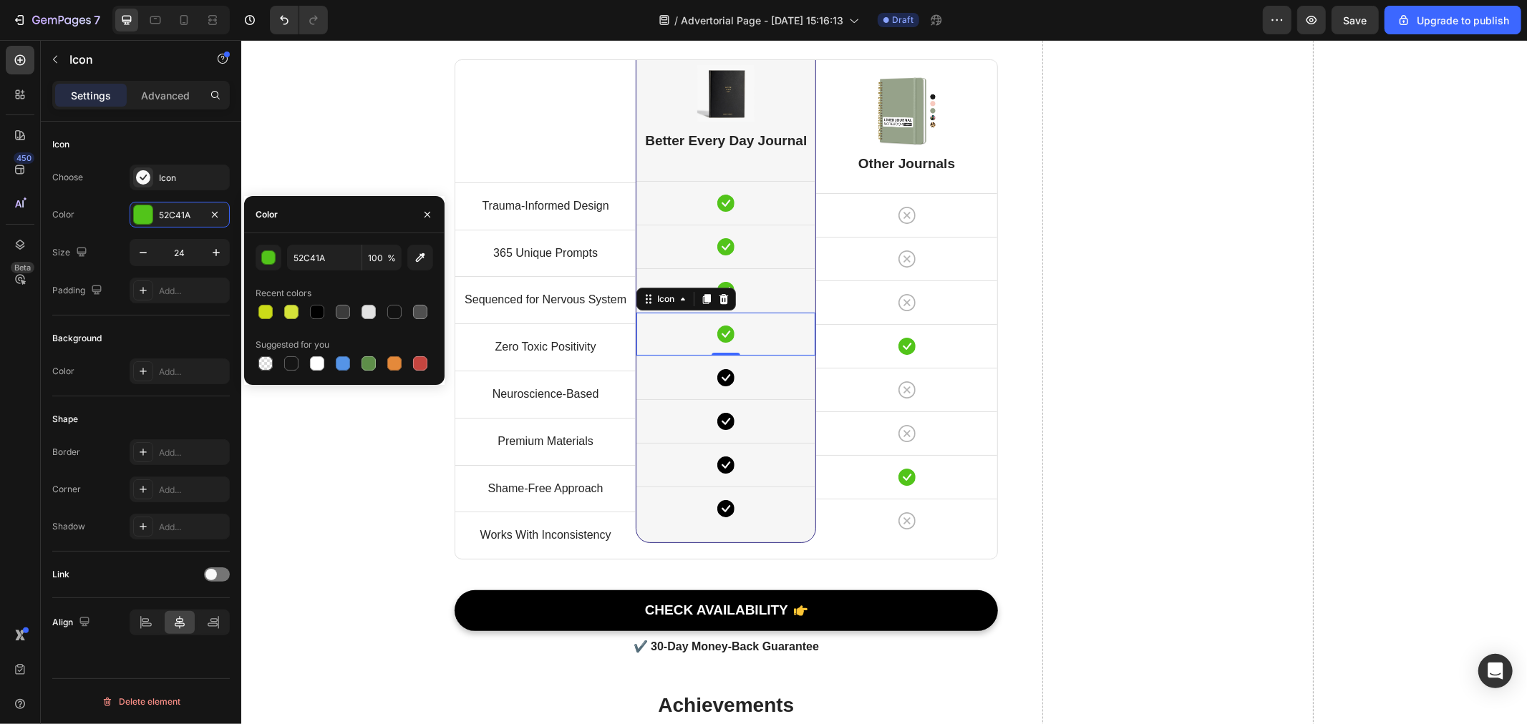
drag, startPoint x: 311, startPoint y: 310, endPoint x: 435, endPoint y: 325, distance: 124.0
click at [315, 310] on div at bounding box center [317, 312] width 14 height 14
type input "000000"
click at [776, 298] on div "Icon" at bounding box center [725, 289] width 179 height 43
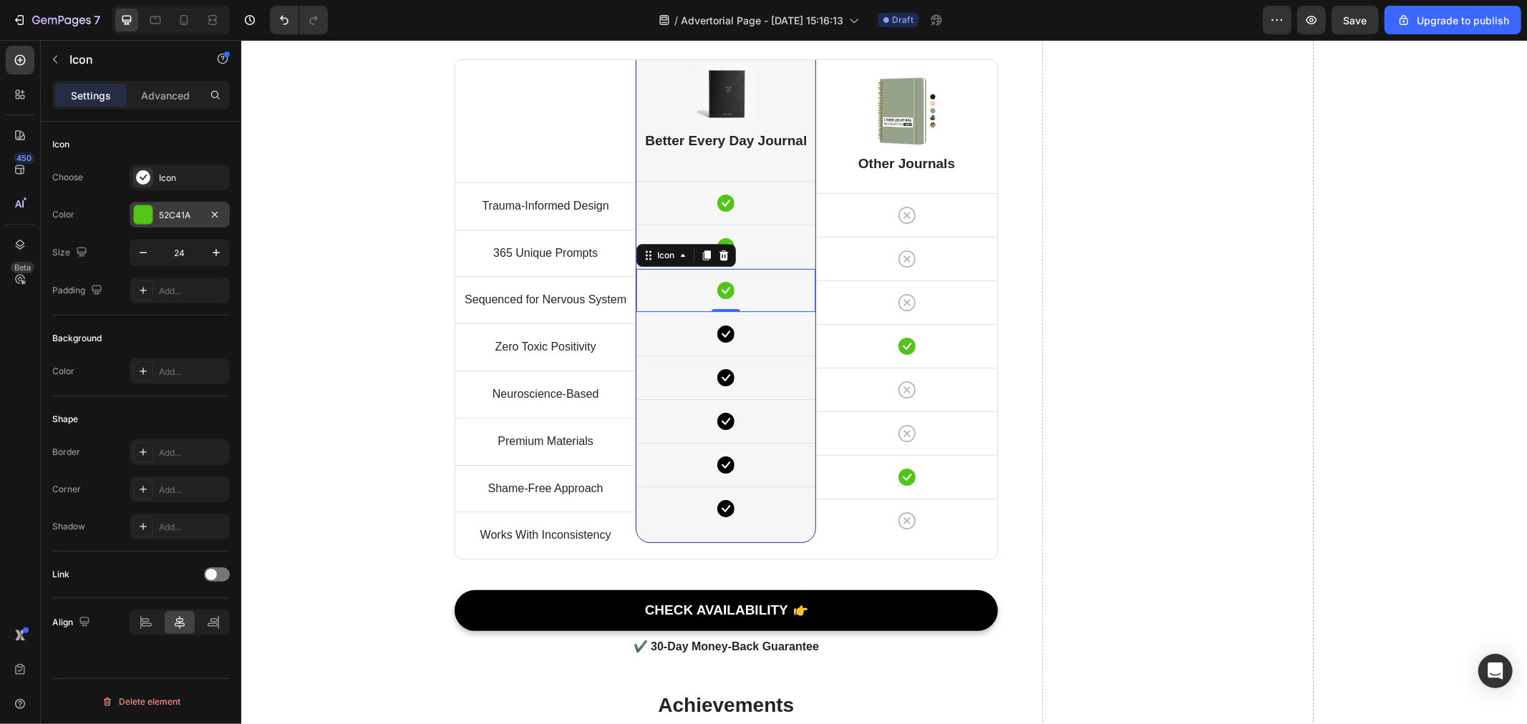
click at [147, 215] on div at bounding box center [143, 214] width 19 height 19
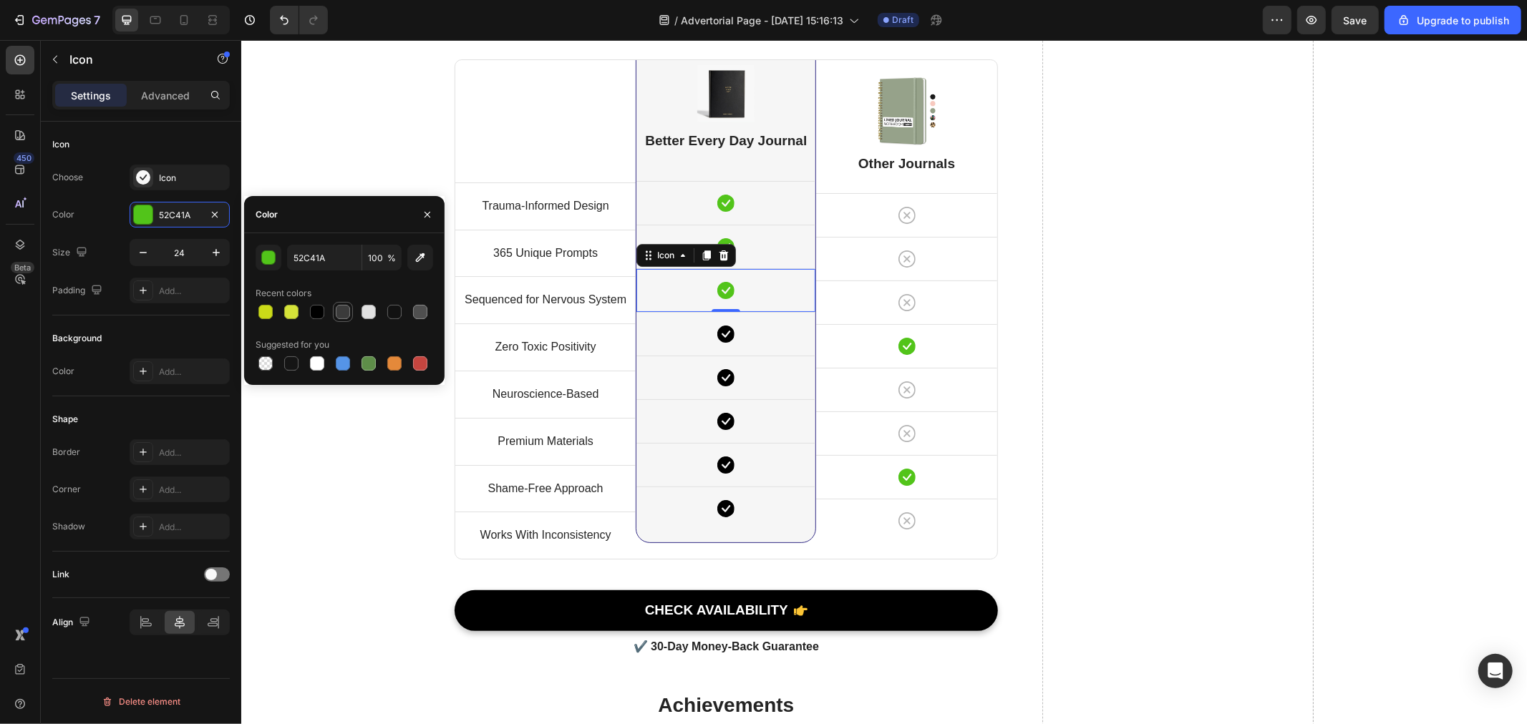
click at [316, 313] on div at bounding box center [317, 312] width 14 height 14
type input "000000"
click at [765, 246] on div "Icon" at bounding box center [725, 246] width 179 height 43
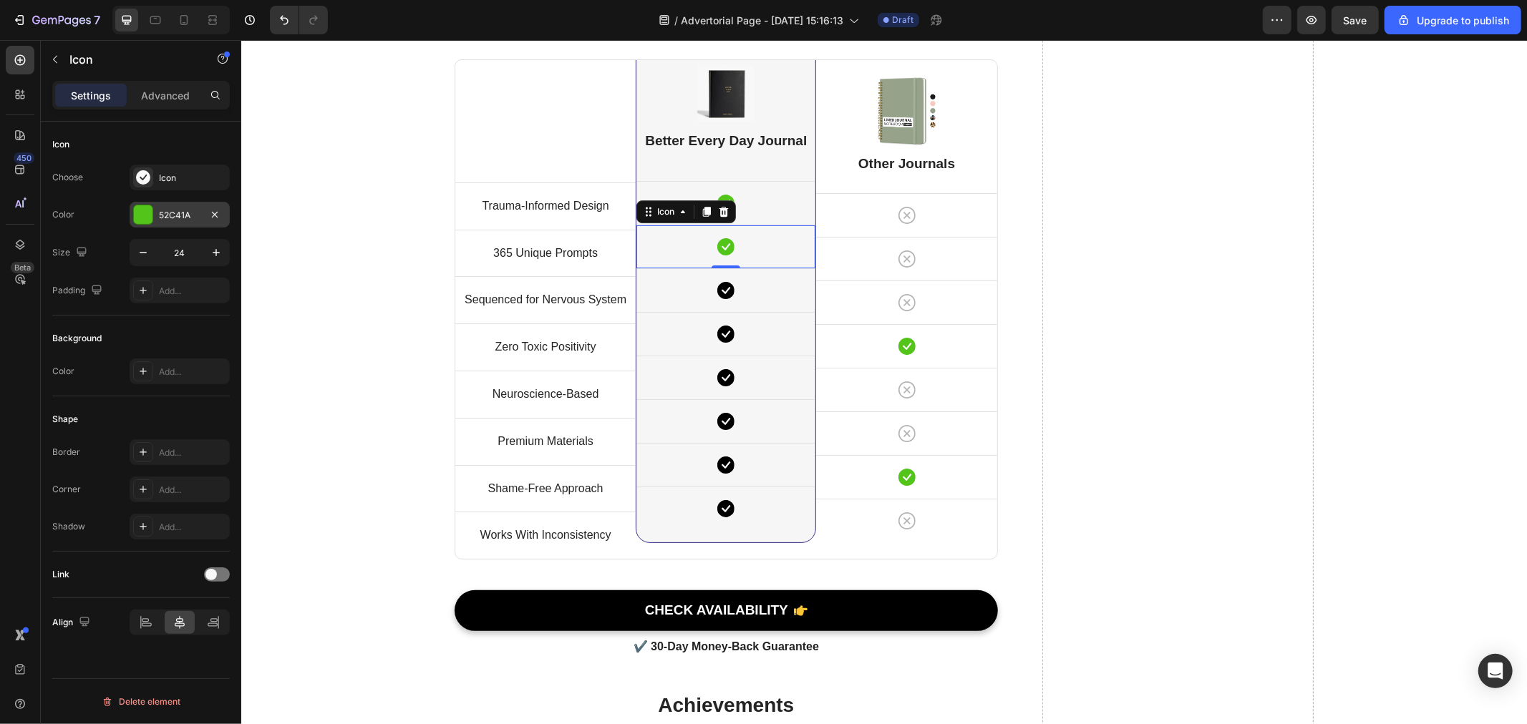
click at [178, 222] on div "52C41A" at bounding box center [180, 215] width 100 height 26
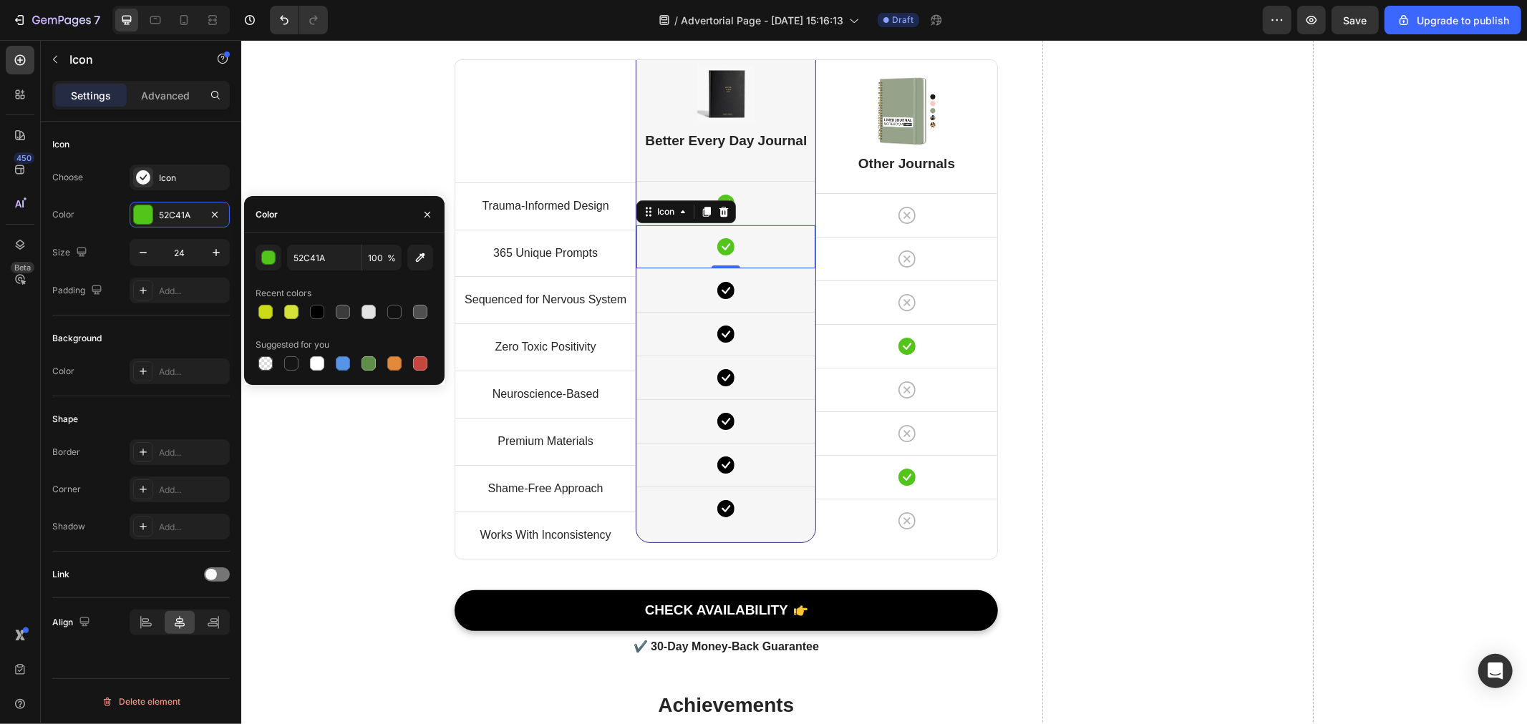
click at [315, 311] on div at bounding box center [317, 312] width 14 height 14
type input "000000"
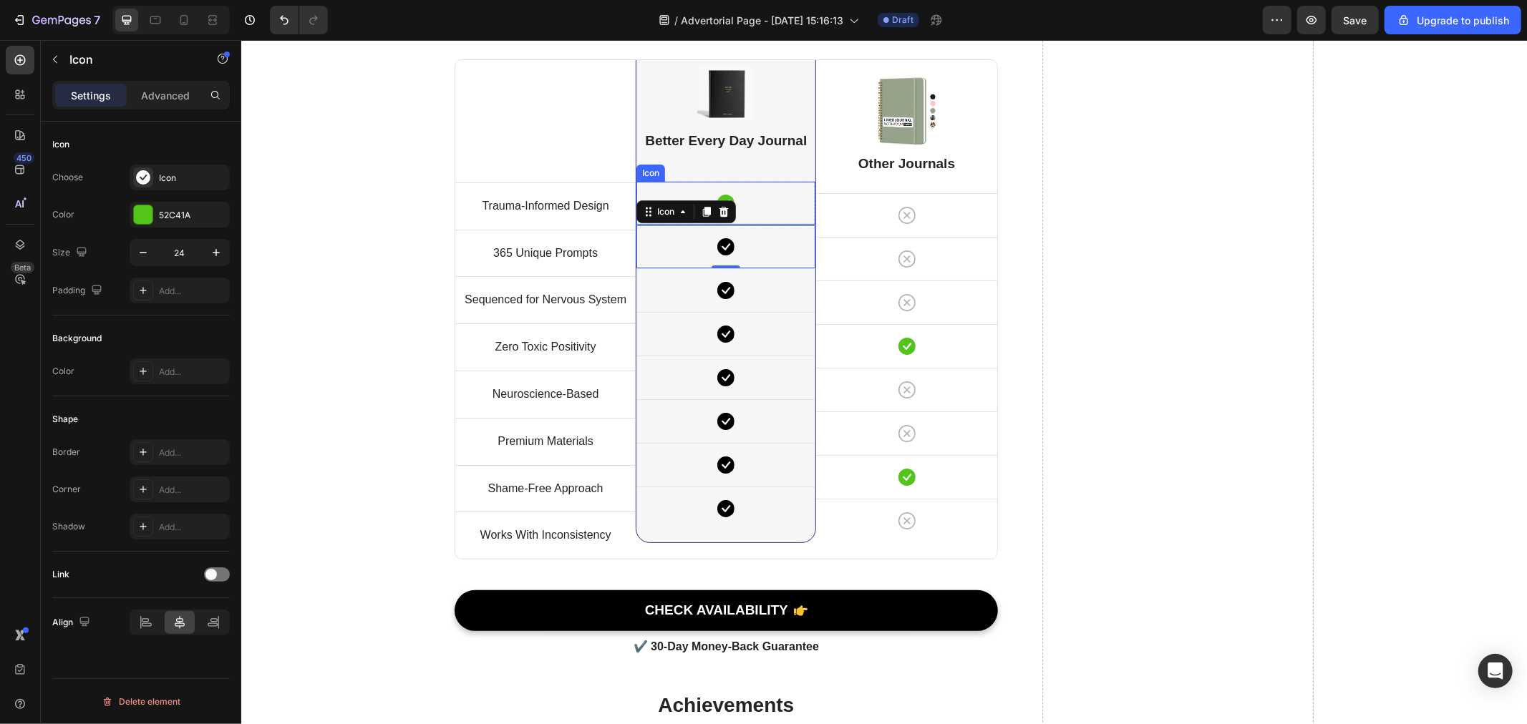
click at [749, 198] on div "Icon" at bounding box center [725, 202] width 179 height 43
click at [194, 205] on div "52C41A" at bounding box center [180, 215] width 100 height 26
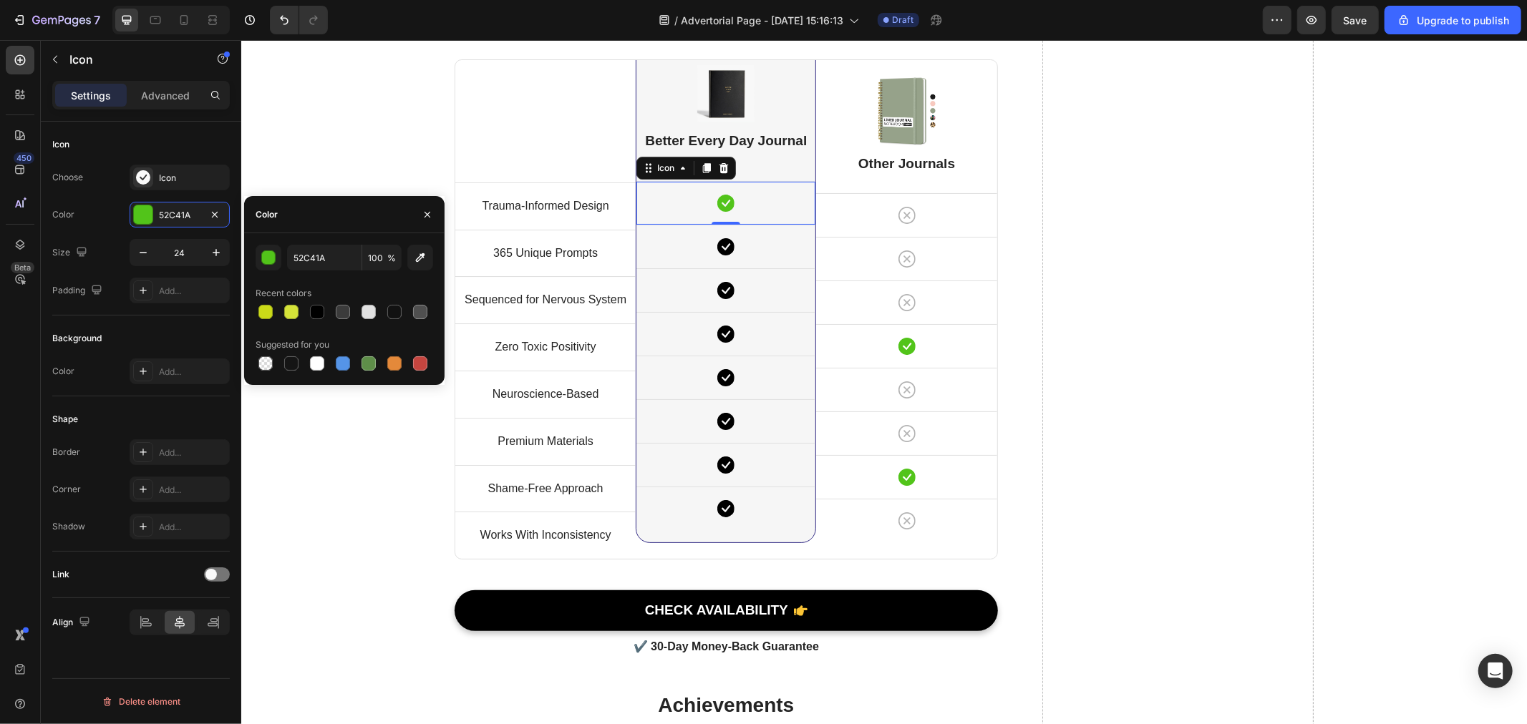
drag, startPoint x: 317, startPoint y: 306, endPoint x: 435, endPoint y: 330, distance: 120.5
click at [318, 306] on div at bounding box center [317, 312] width 14 height 14
type input "000000"
click at [931, 465] on div "Icon" at bounding box center [905, 476] width 180 height 43
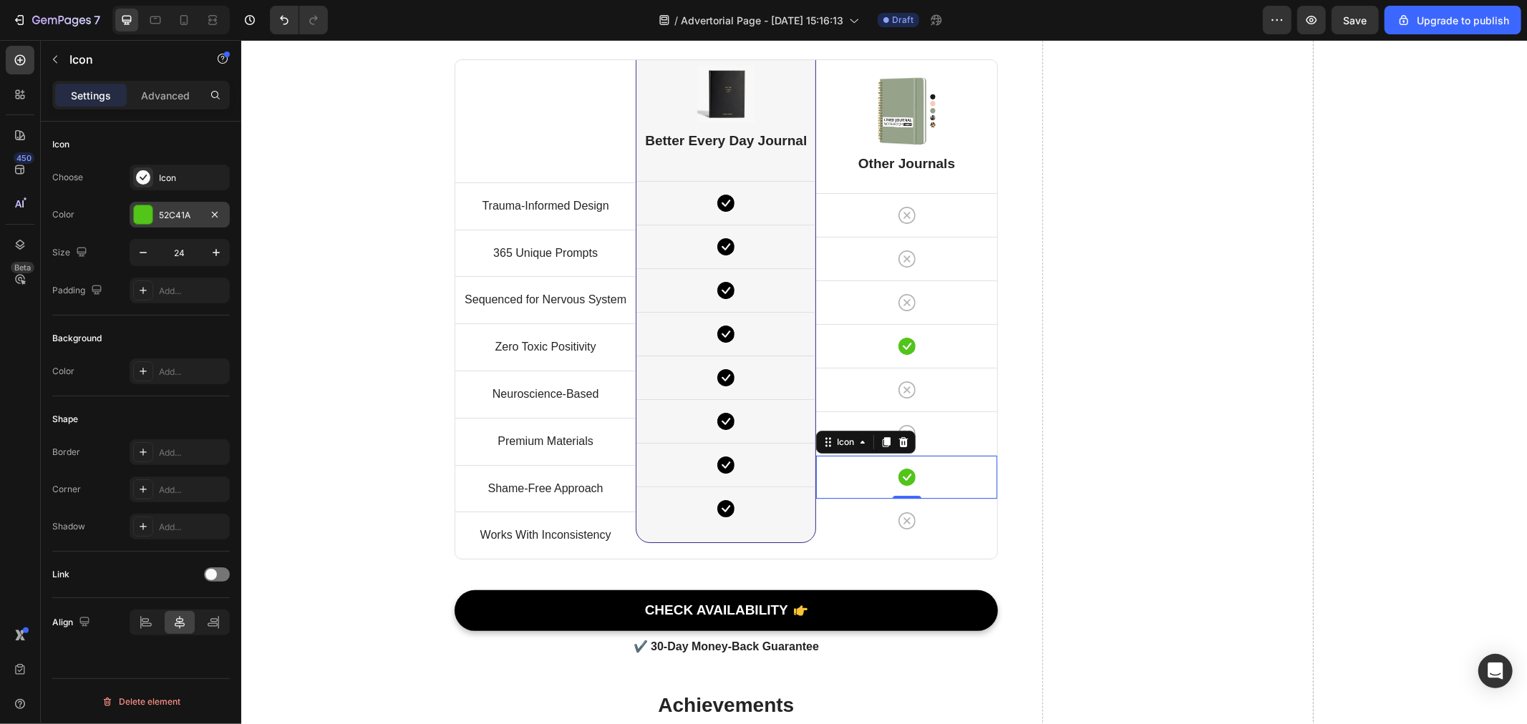
click at [212, 223] on div at bounding box center [214, 215] width 17 height 18
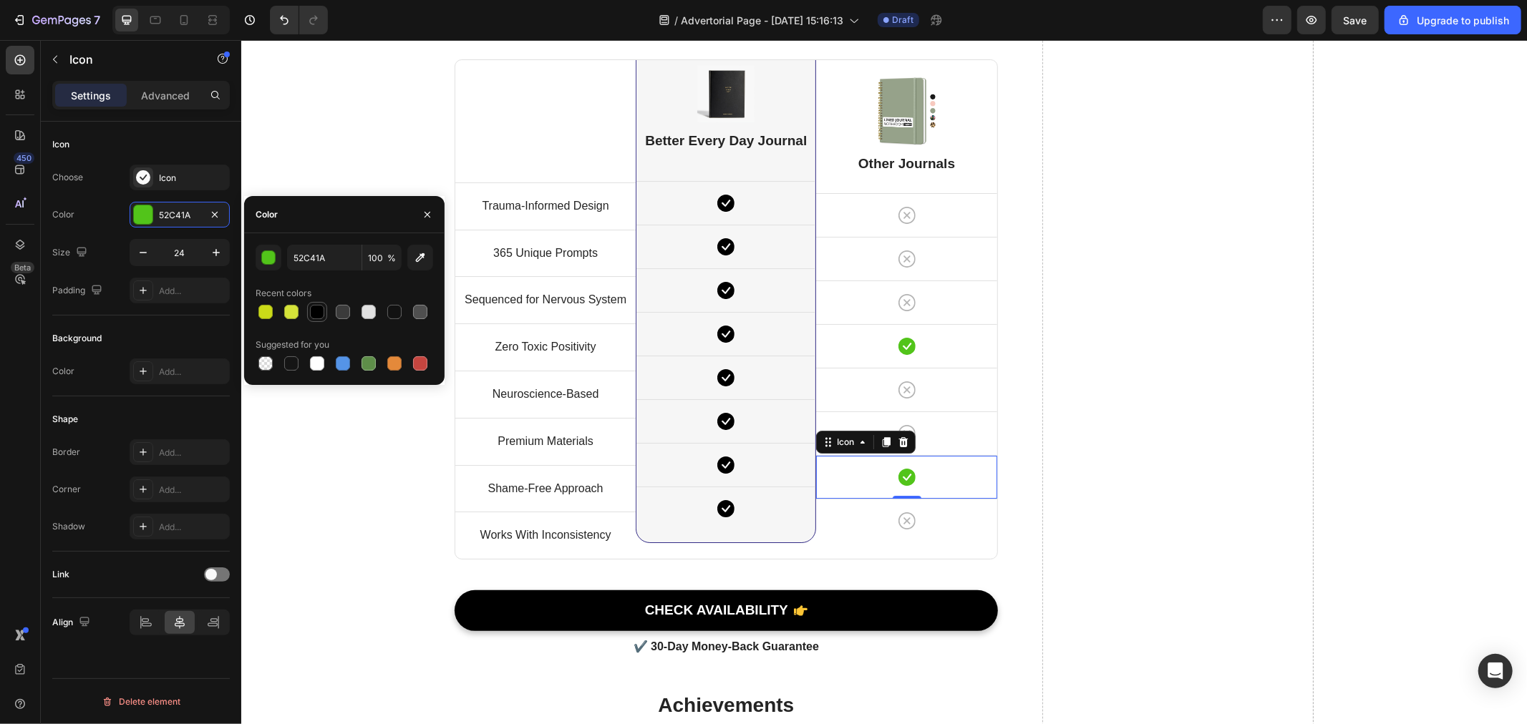
click at [314, 314] on div at bounding box center [317, 312] width 14 height 14
type input "000000"
click at [885, 341] on div "Icon 0" at bounding box center [905, 345] width 180 height 43
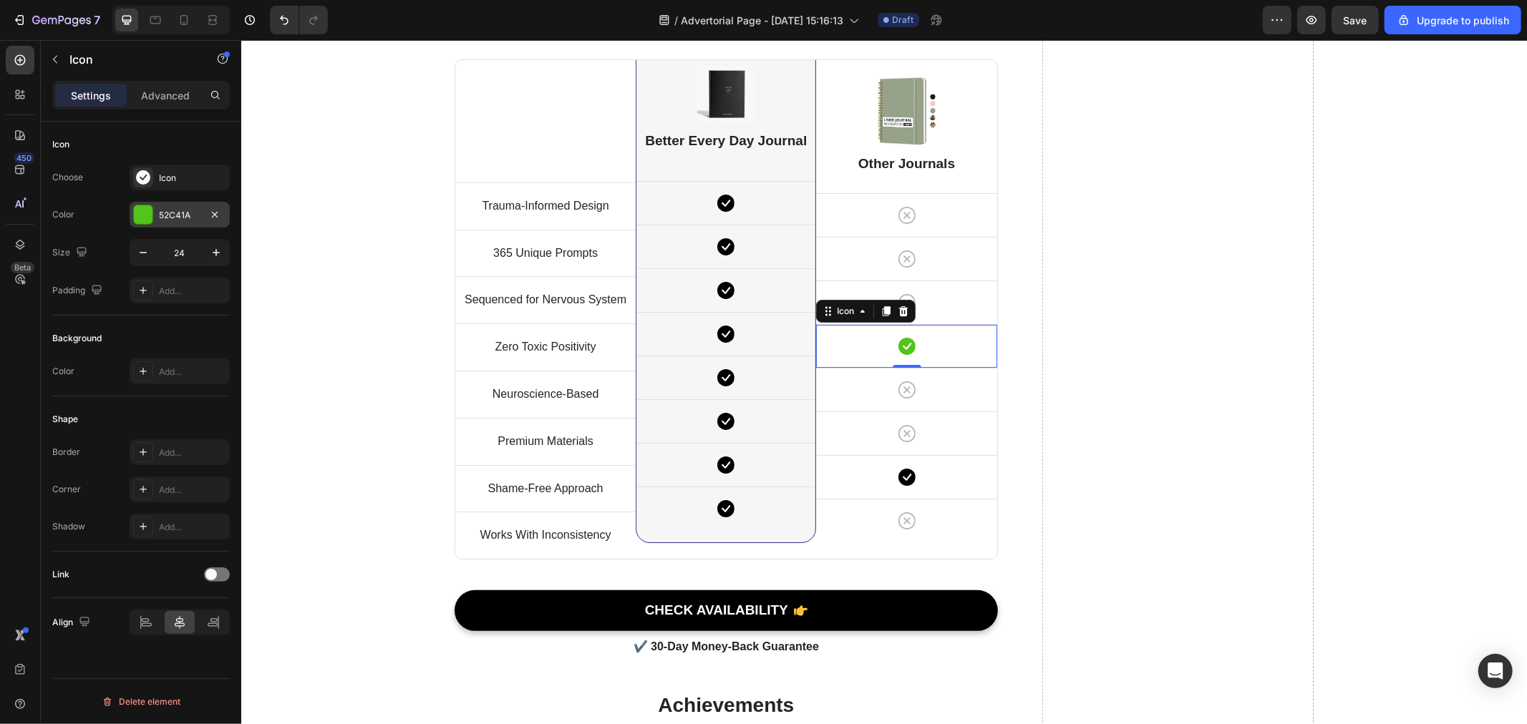
click at [166, 215] on div "52C41A" at bounding box center [180, 215] width 42 height 13
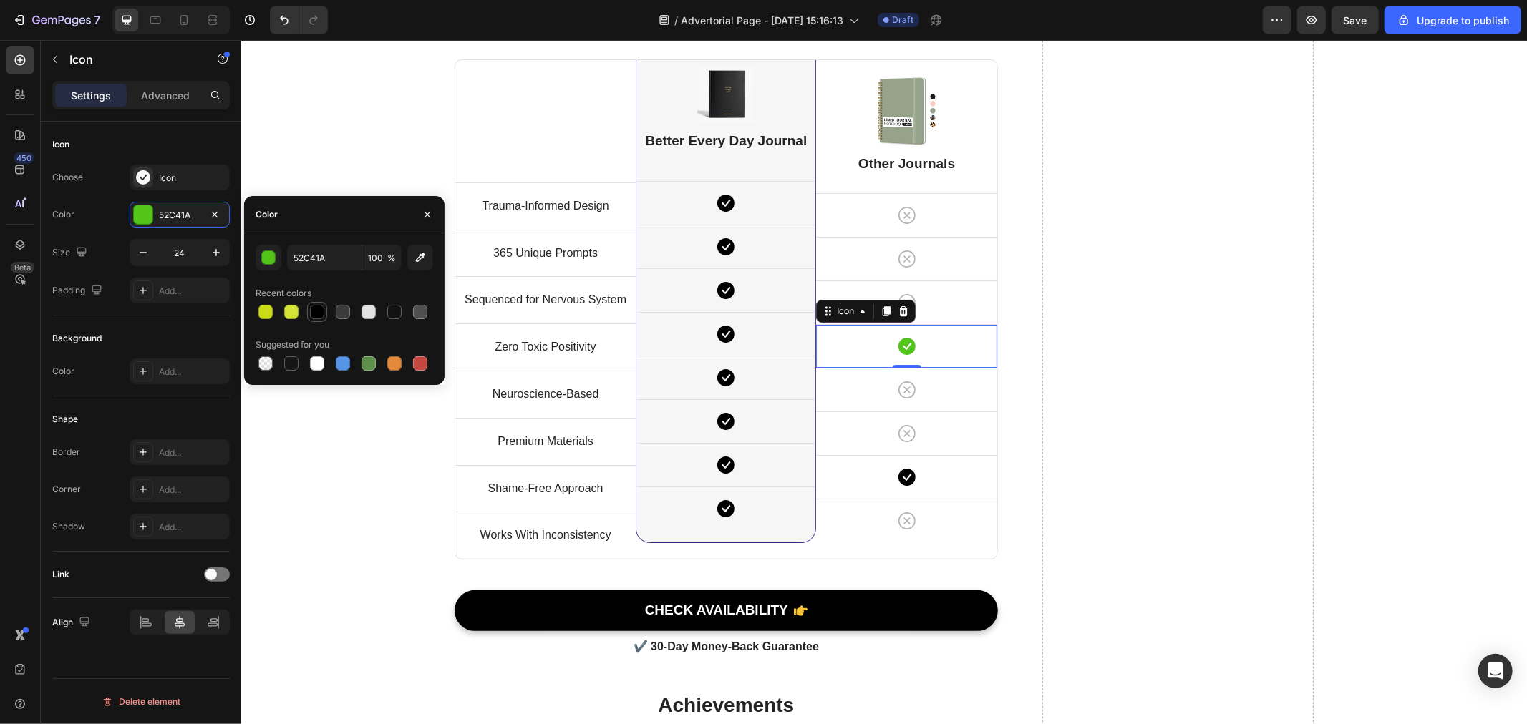
click at [319, 314] on div at bounding box center [317, 312] width 14 height 14
type input "000000"
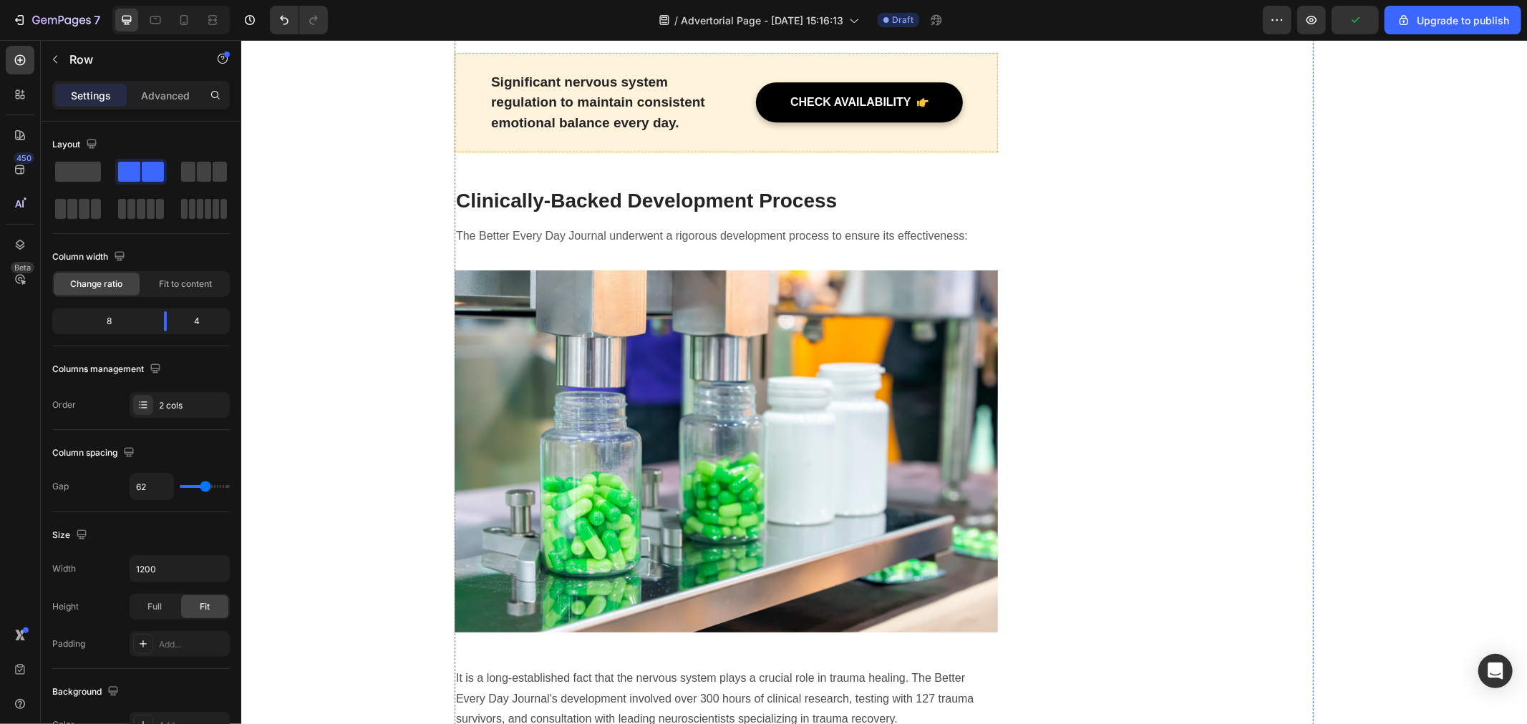
scroll to position [3699, 0]
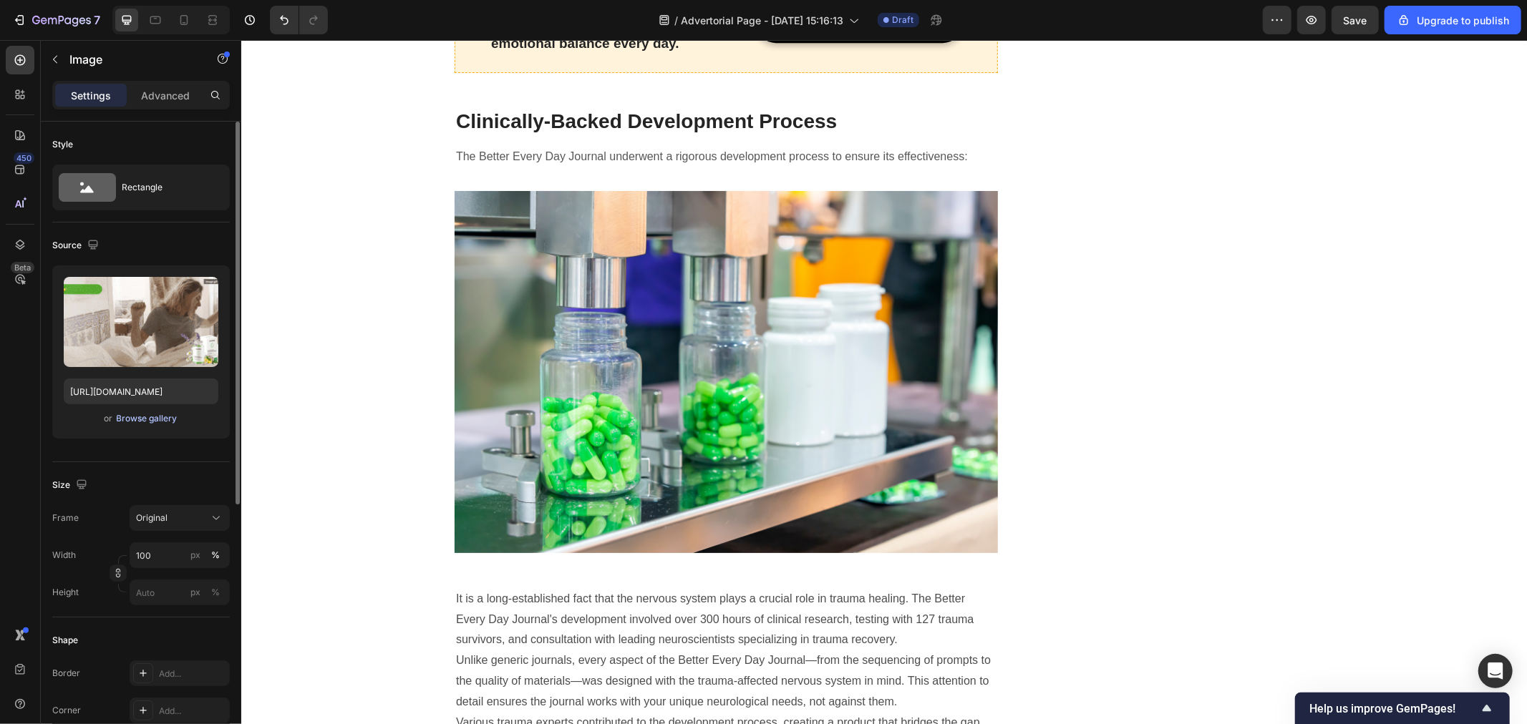
click at [153, 424] on div "Browse gallery" at bounding box center [147, 418] width 61 height 13
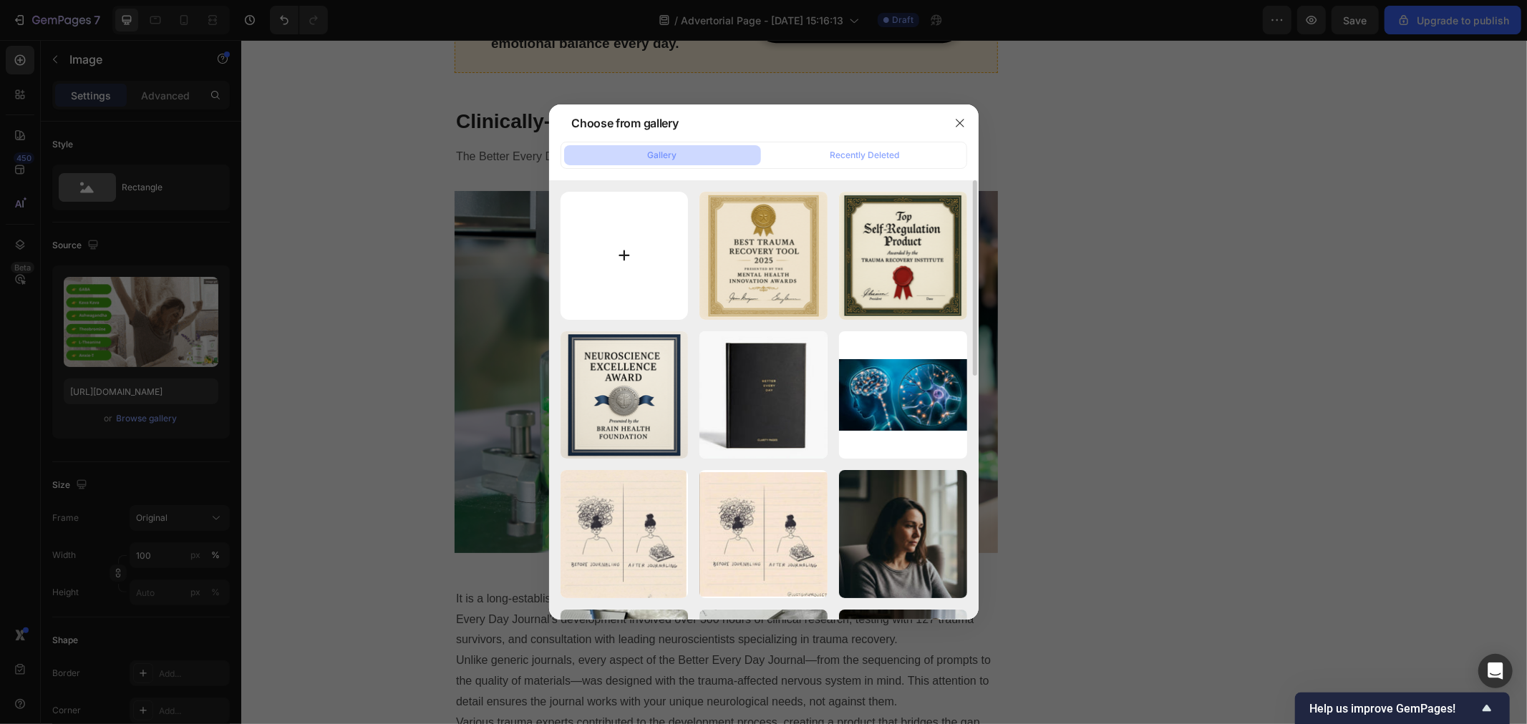
click at [631, 256] on input "file" at bounding box center [625, 256] width 128 height 128
type input "C:\fakepath\c8a9f9d2-be06-4863-8bbf-6e318cdef60b.png"
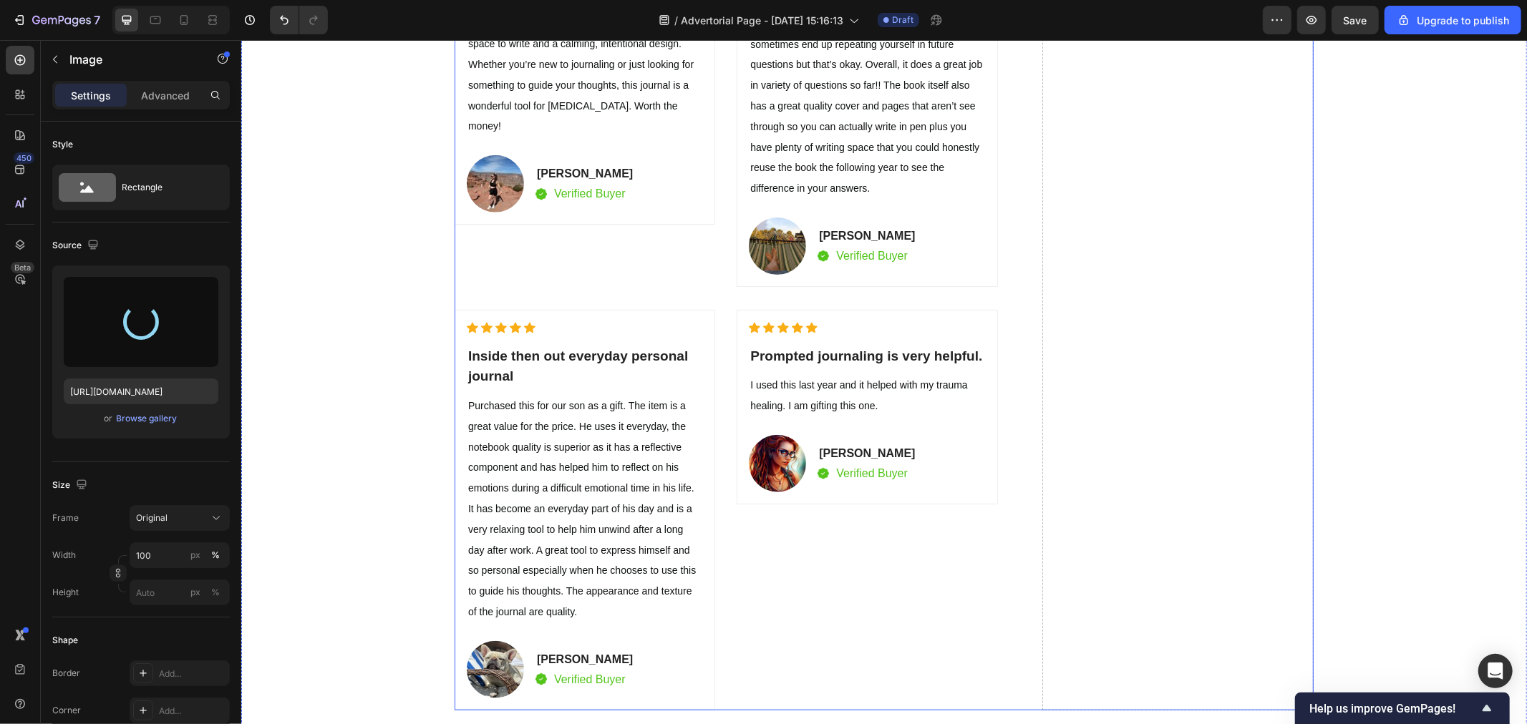
scroll to position [5450, 0]
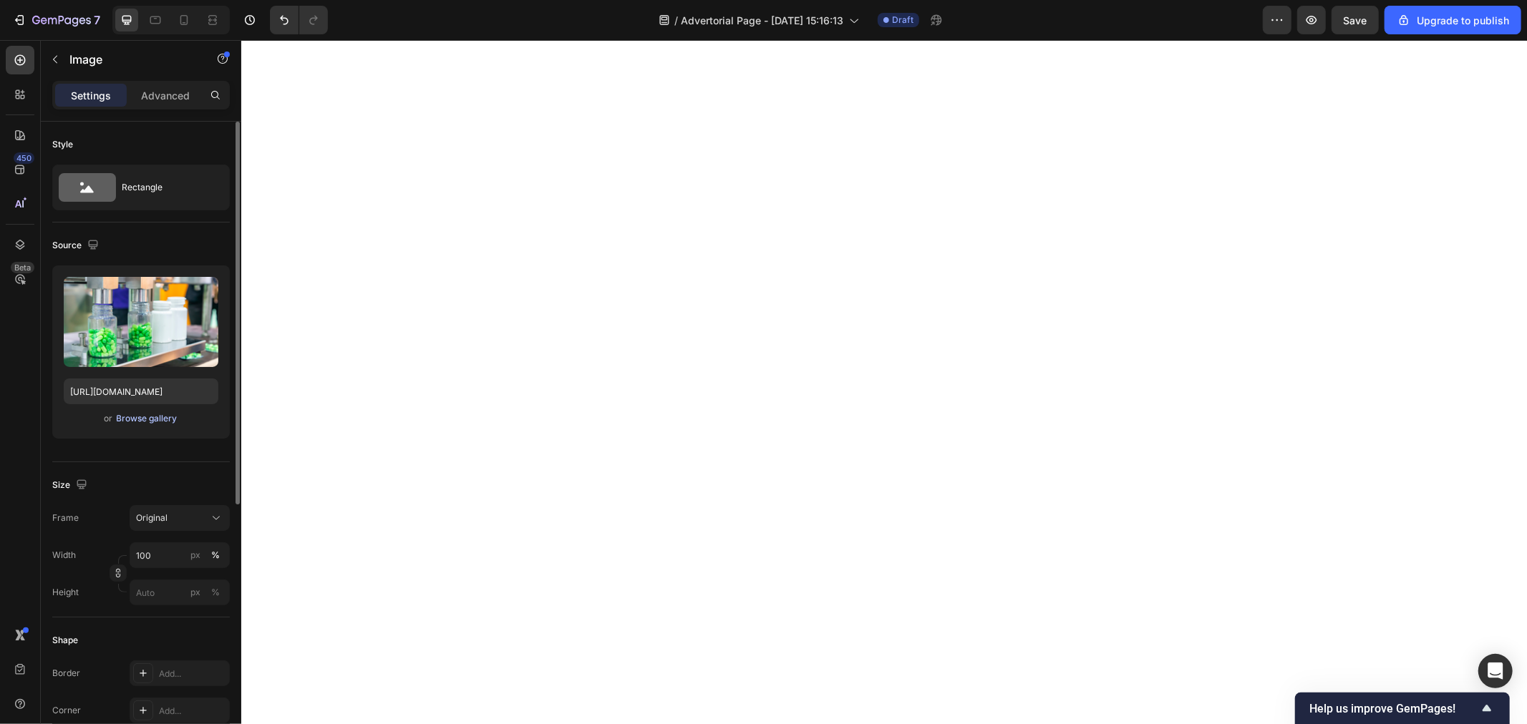
click at [118, 424] on div "Browse gallery" at bounding box center [147, 418] width 61 height 13
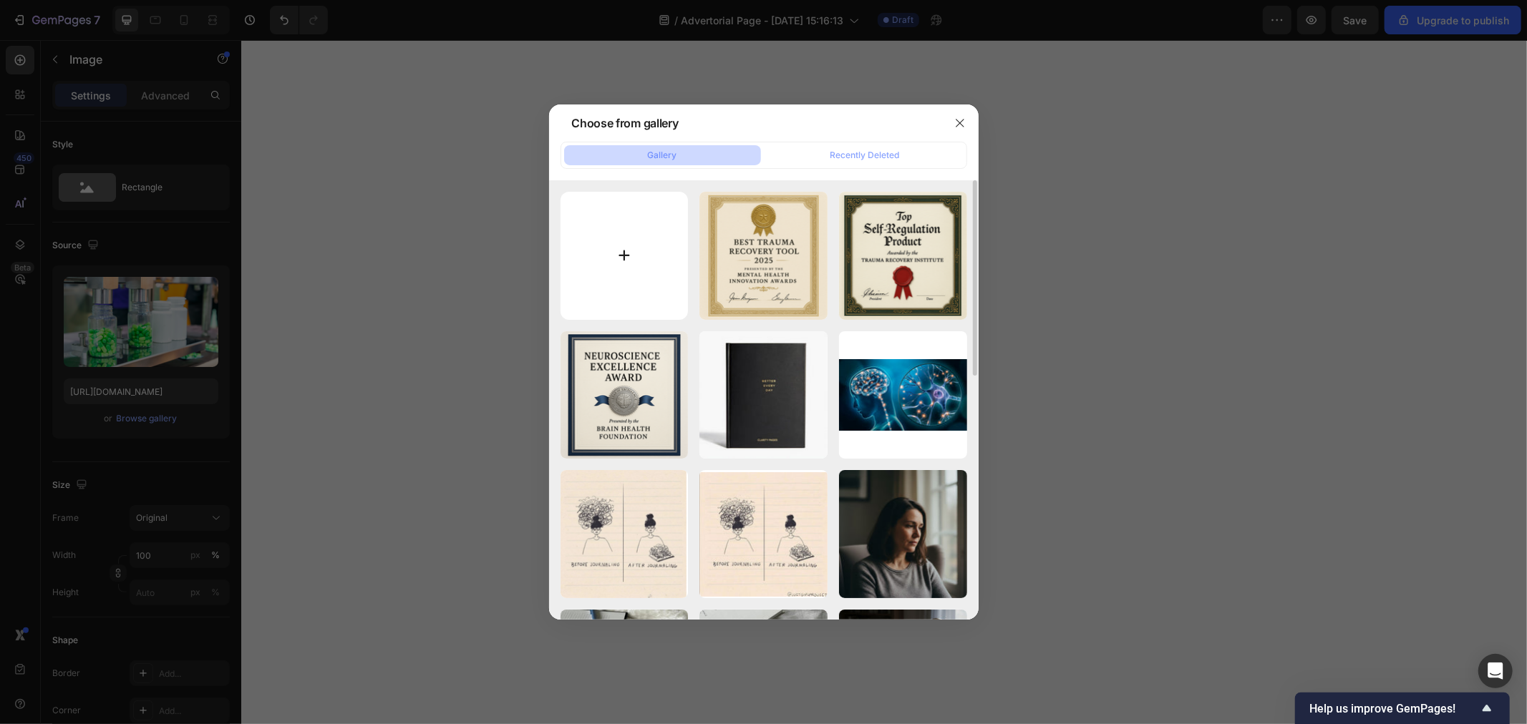
click at [611, 262] on input "file" at bounding box center [625, 256] width 128 height 128
type input "C:\fakepath\c8a9f9d2-be06-4863-8bbf-6e318cdef60b.png"
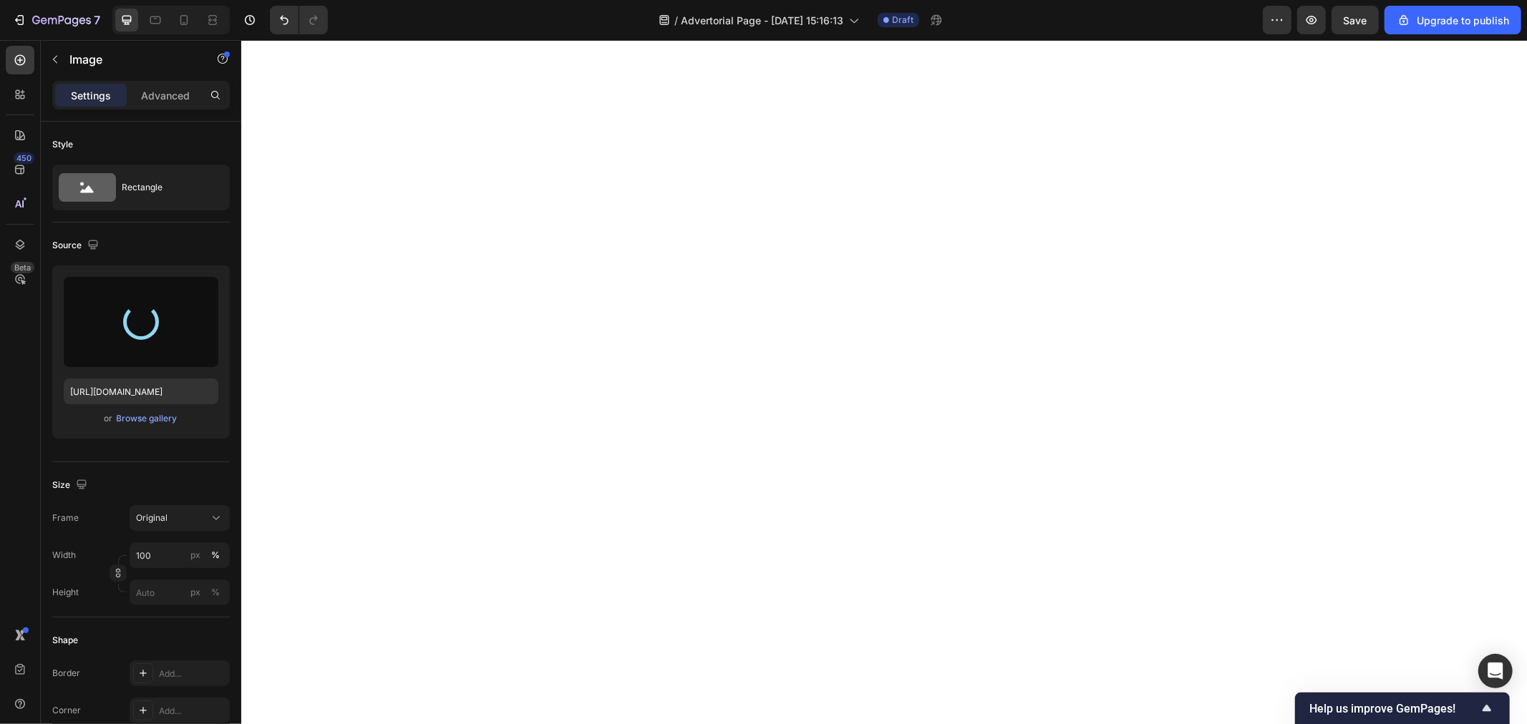
scroll to position [4972, 0]
type input "https://cdn.shopify.com/s/files/1/0940/4986/1930/files/gempages_583728773724111…"
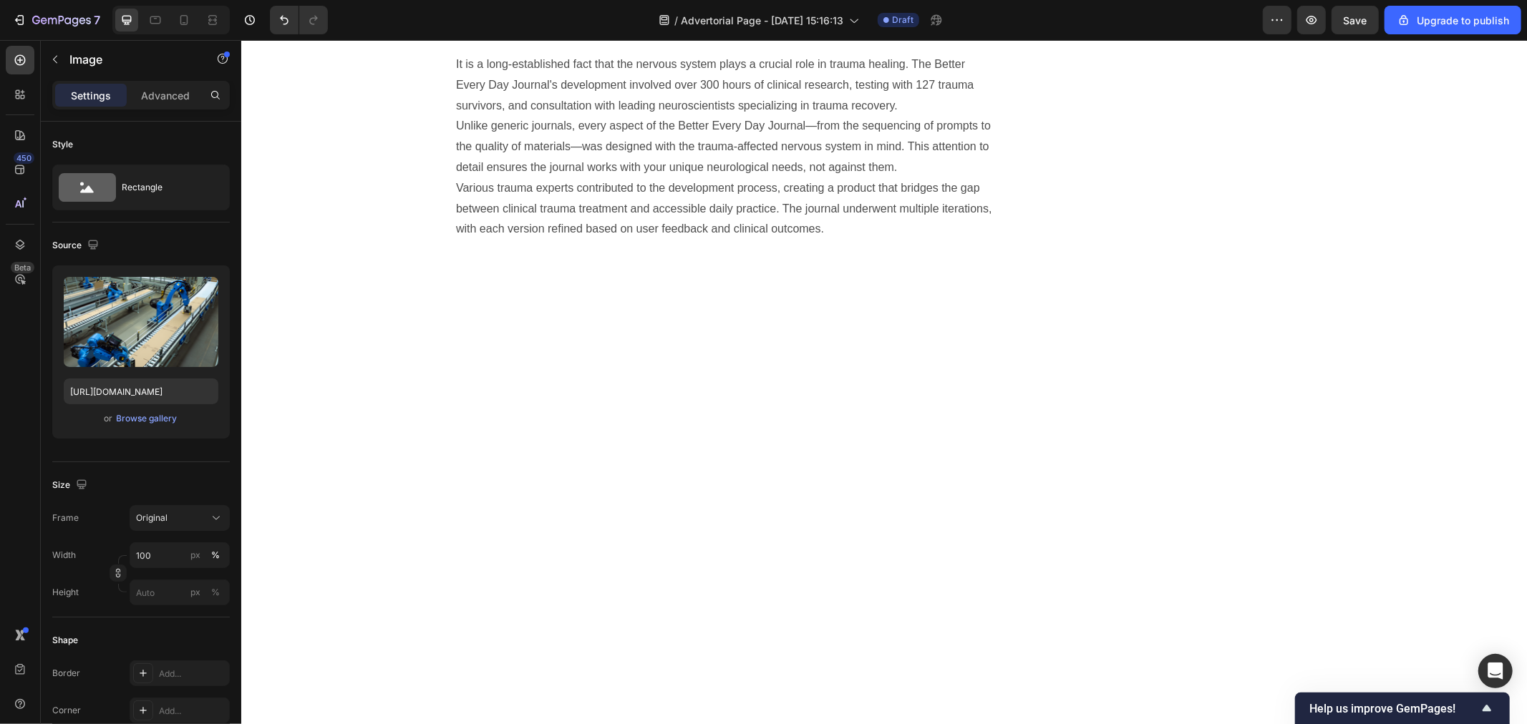
scroll to position [4813, 0]
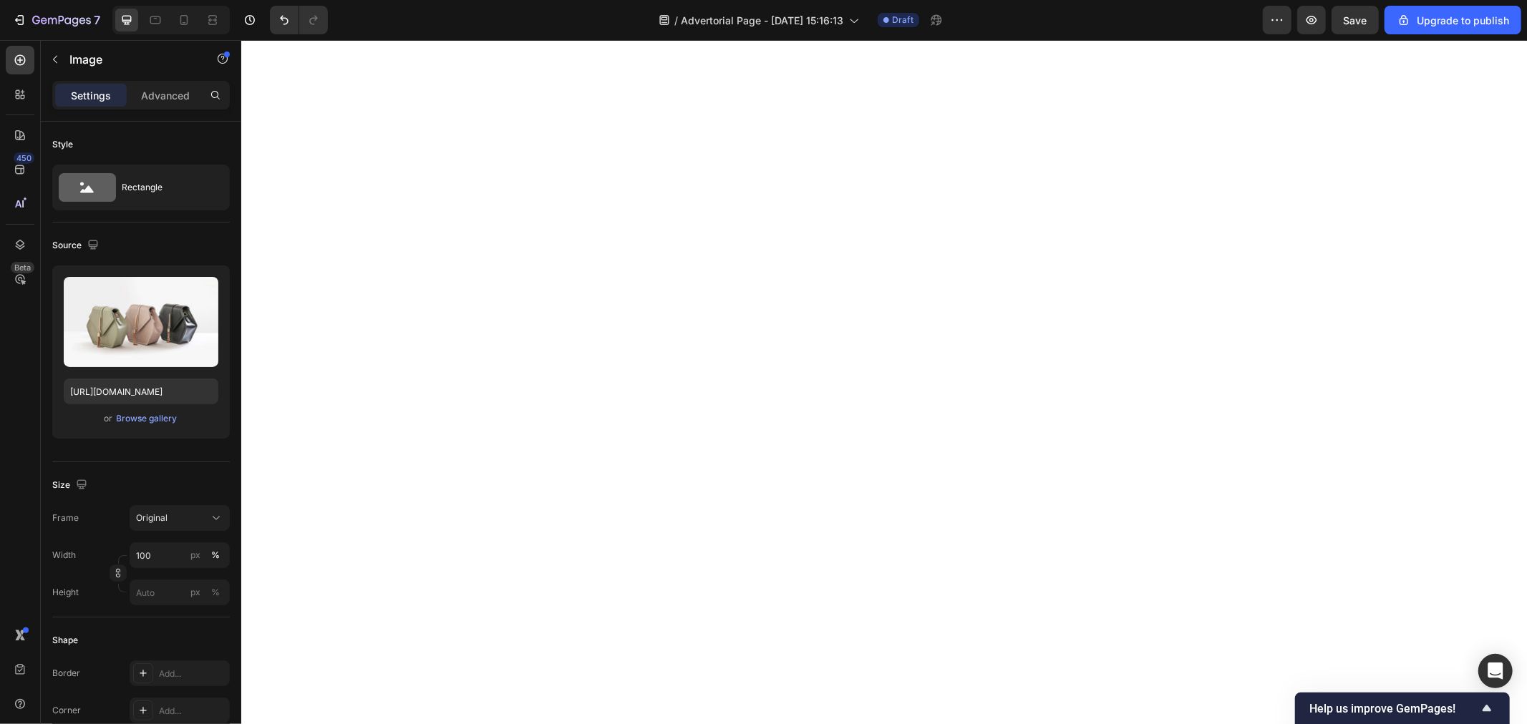
click at [158, 419] on div "Browse gallery" at bounding box center [147, 418] width 61 height 13
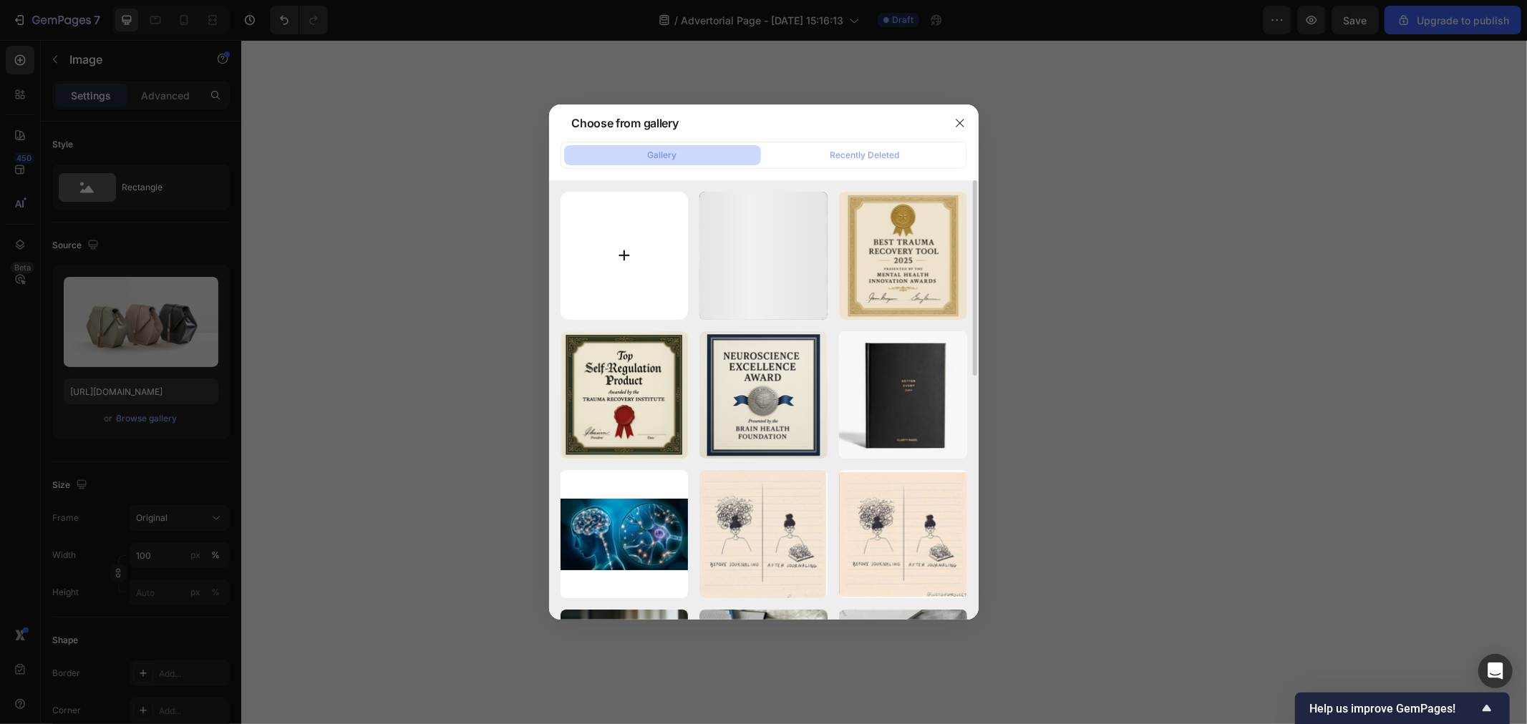
click at [611, 256] on input "file" at bounding box center [625, 256] width 128 height 128
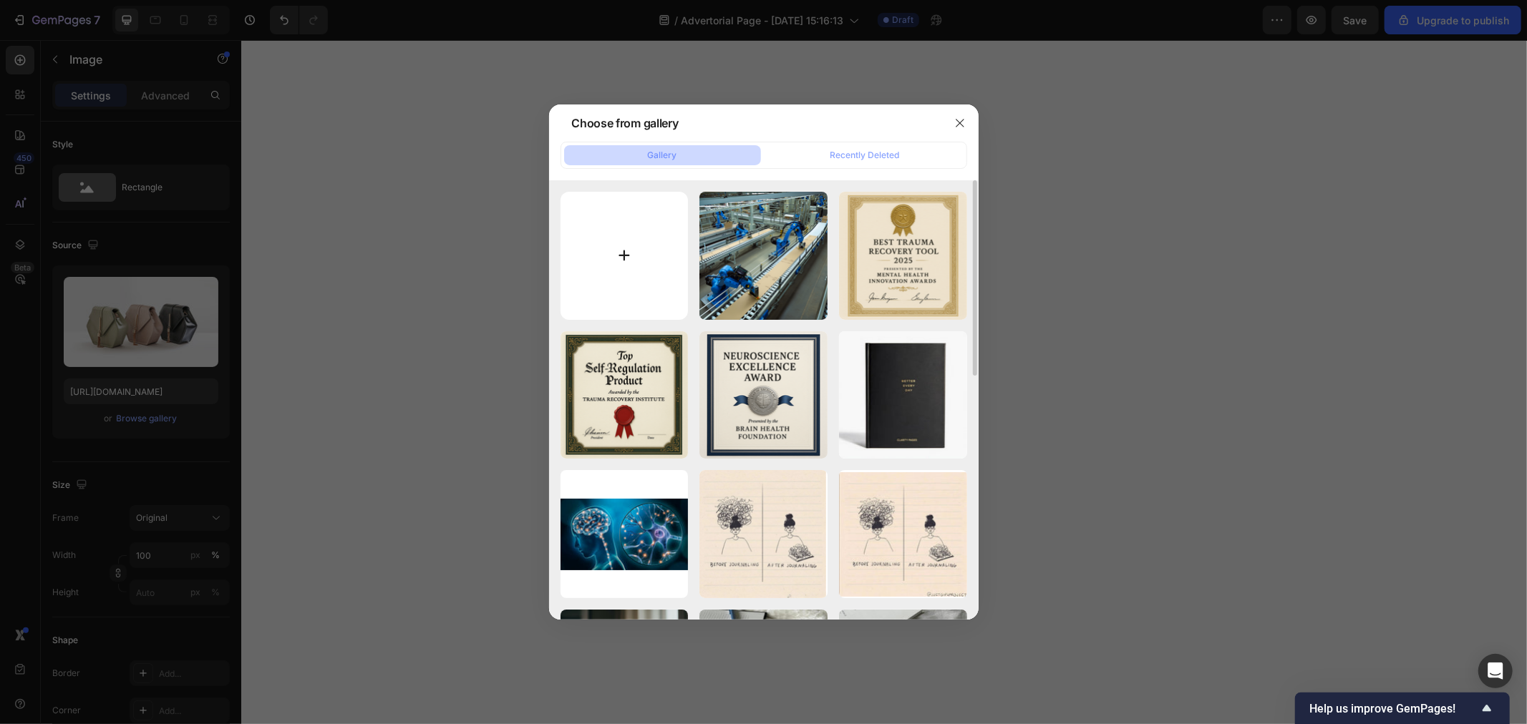
type input "C:\fakepath\c53cb4b6-543f-44ee-803f-febf0bb4ae58.jpeg"
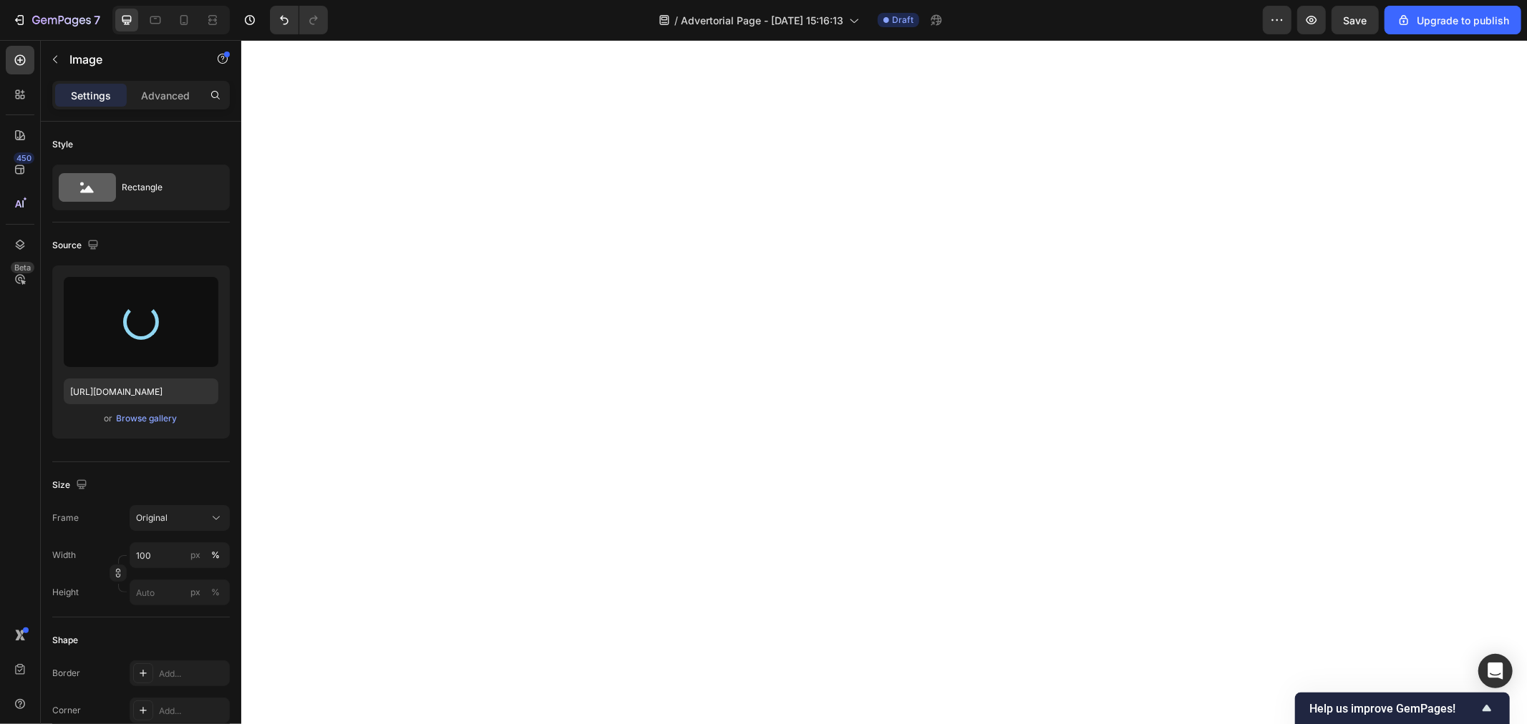
type input "https://cdn.shopify.com/s/files/1/0940/4986/1930/files/gempages_583728773724111…"
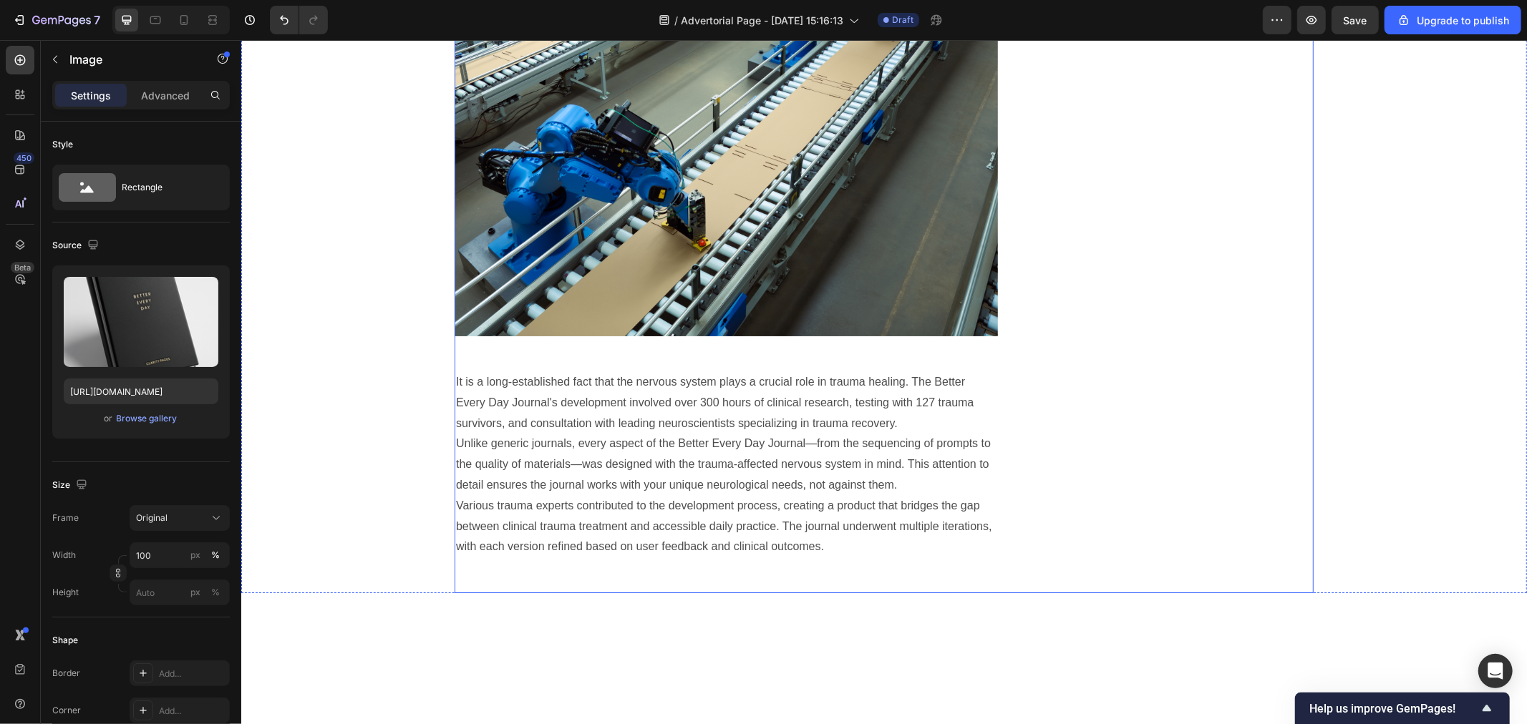
scroll to position [3780, 0]
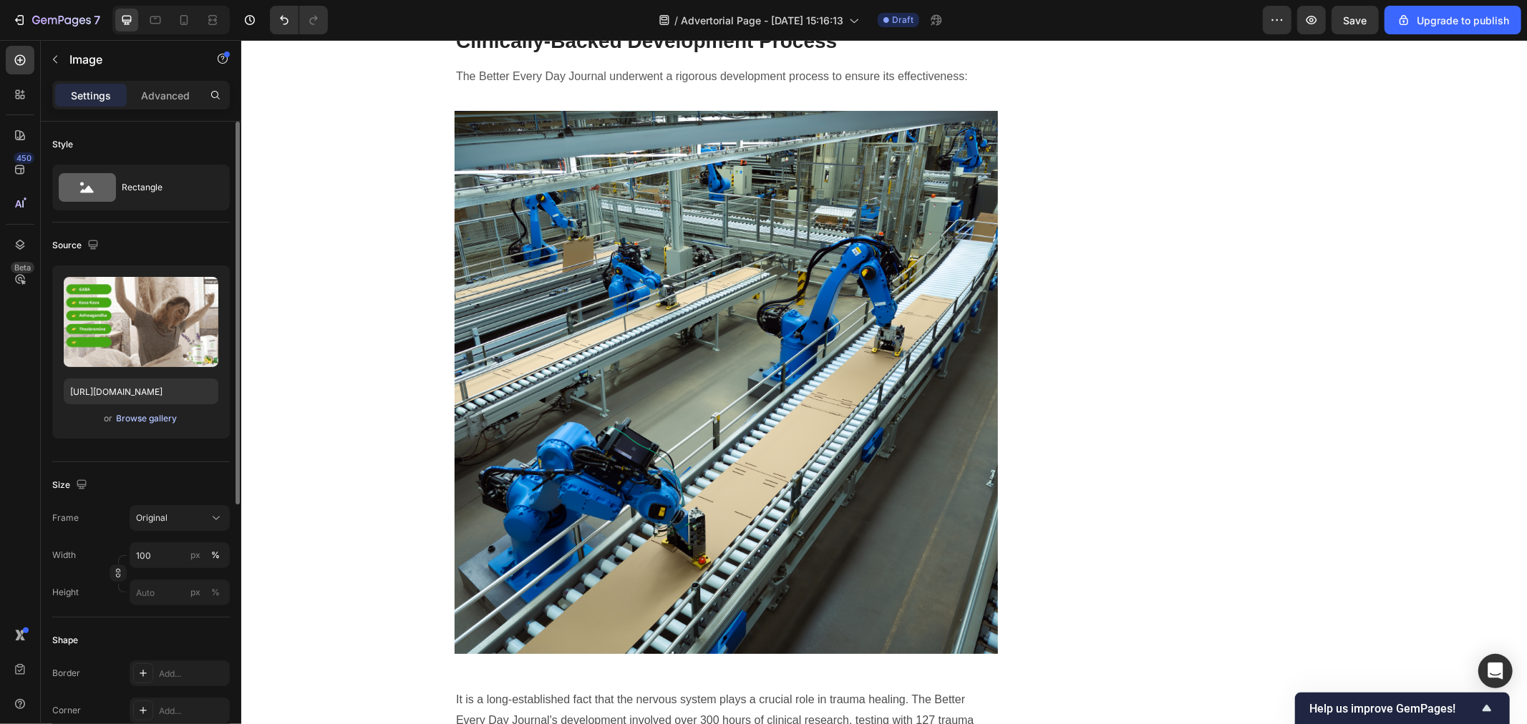
click at [158, 422] on div "Browse gallery" at bounding box center [147, 418] width 61 height 13
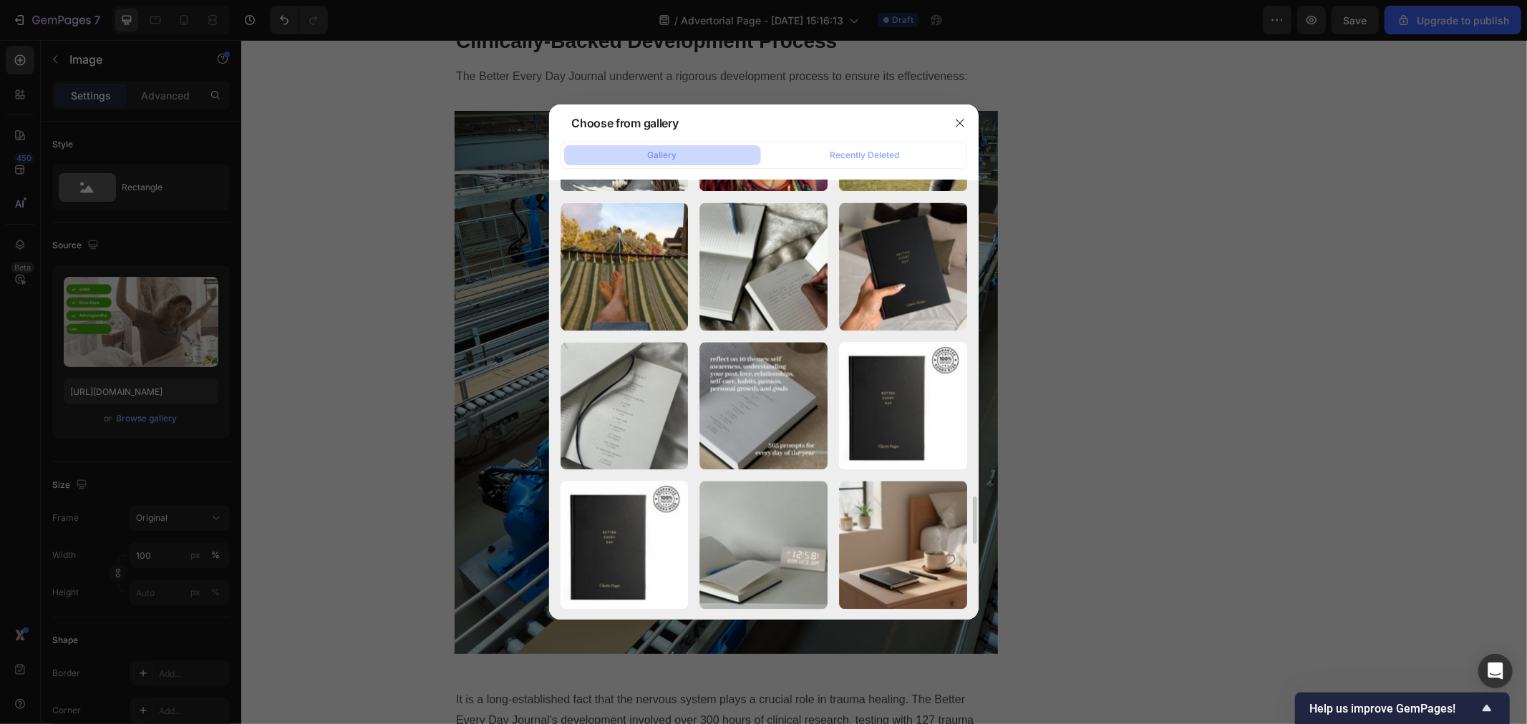
scroll to position [2995, 0]
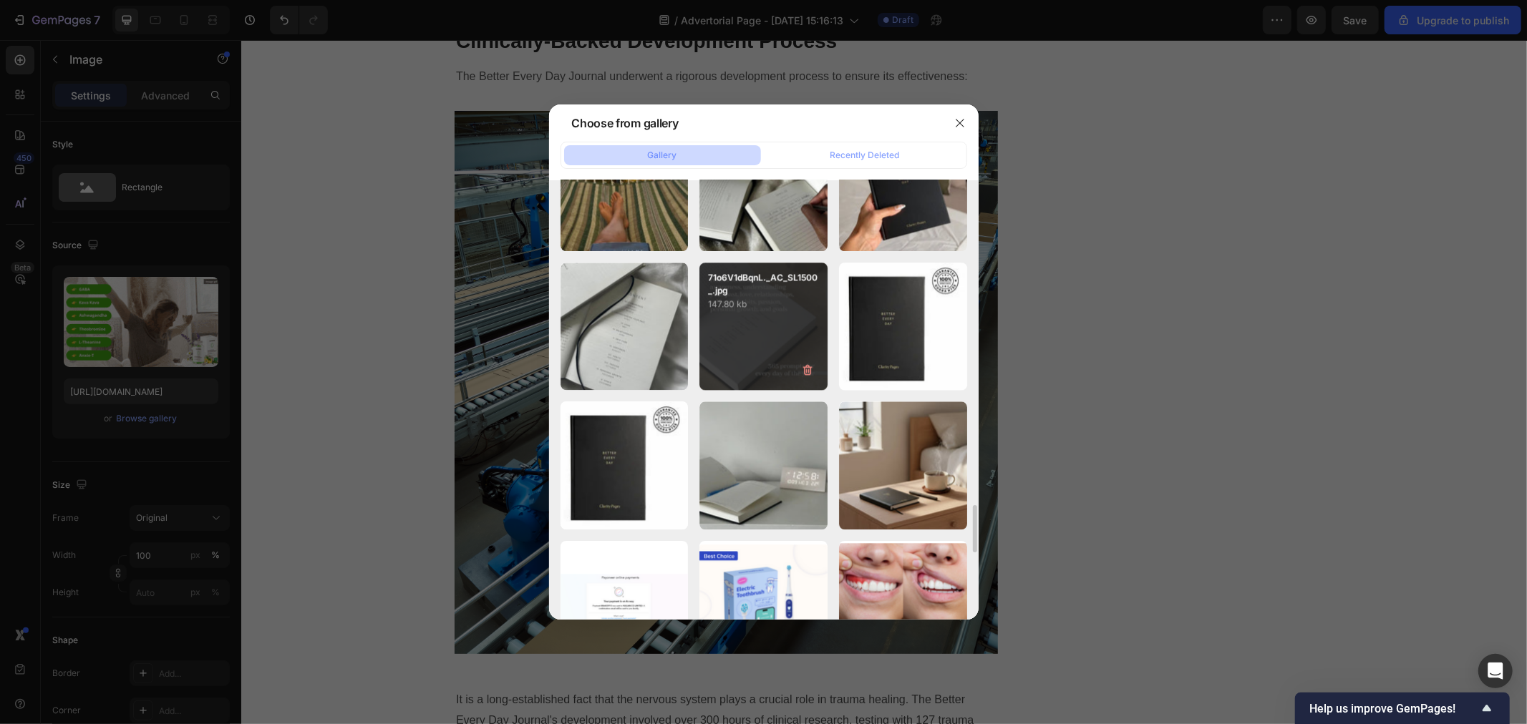
click at [745, 331] on div "71o6V1dBqnL._AC_SL1500_.jpg 147.80 kb" at bounding box center [763, 327] width 128 height 128
type input "https://cdn.shopify.com/s/files/1/0940/4986/1930/files/gempages_583728773724111…"
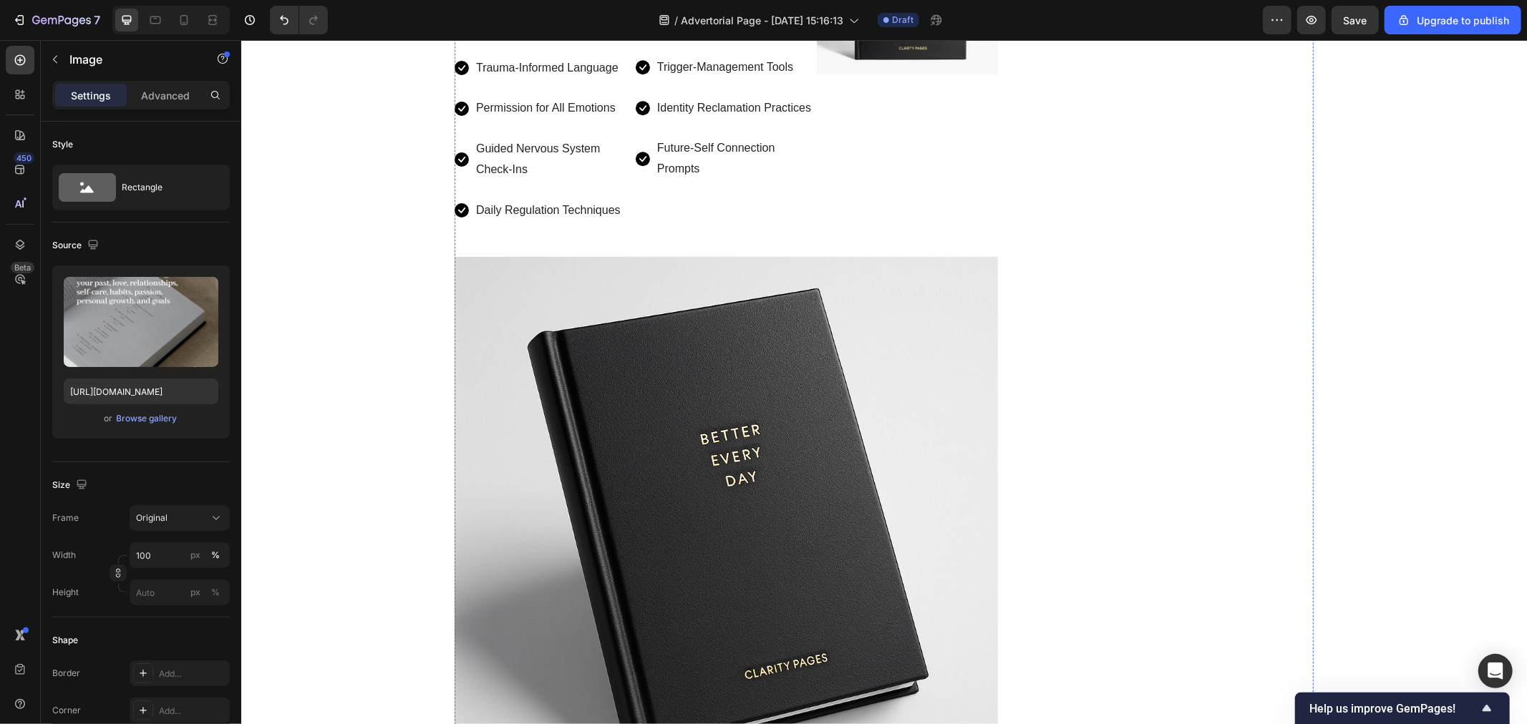
scroll to position [3143, 0]
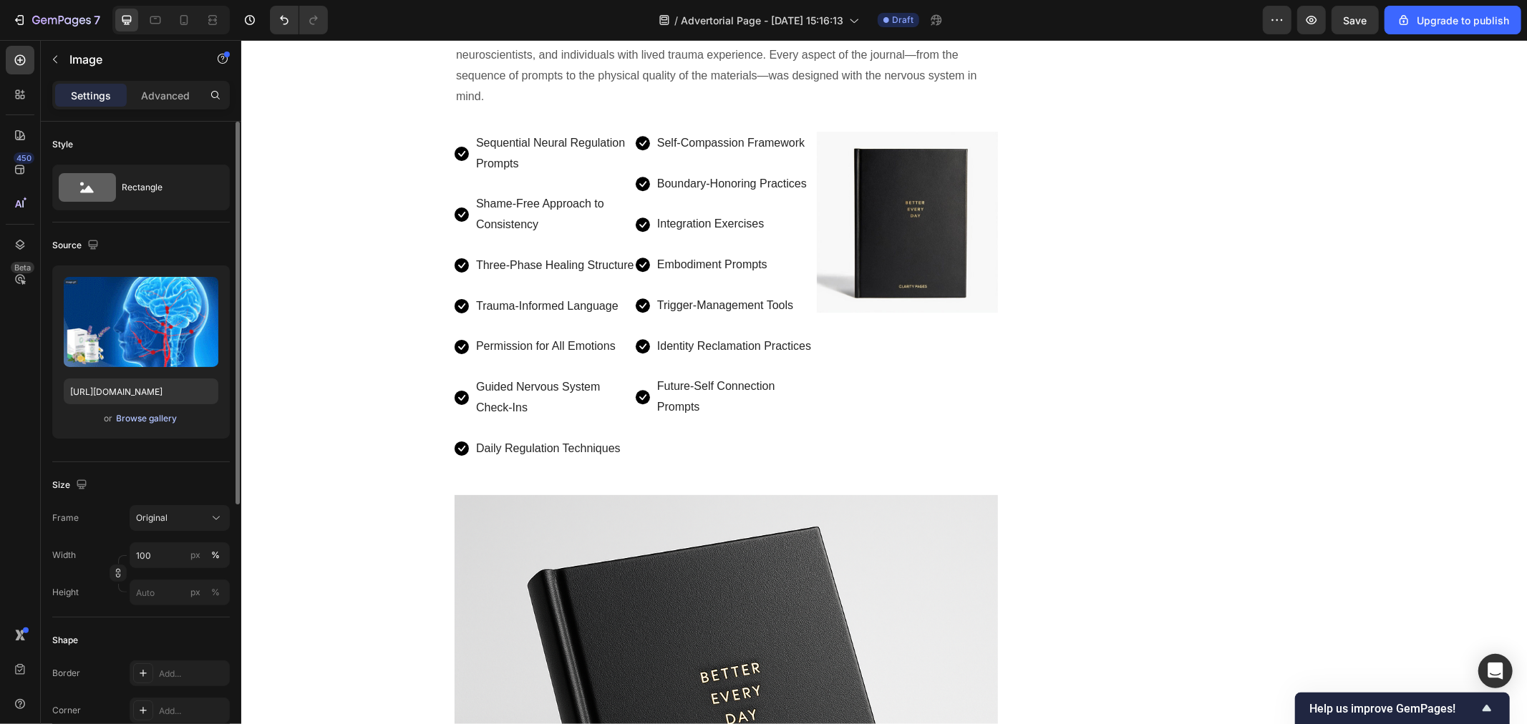
click at [163, 418] on div "Browse gallery" at bounding box center [147, 418] width 61 height 13
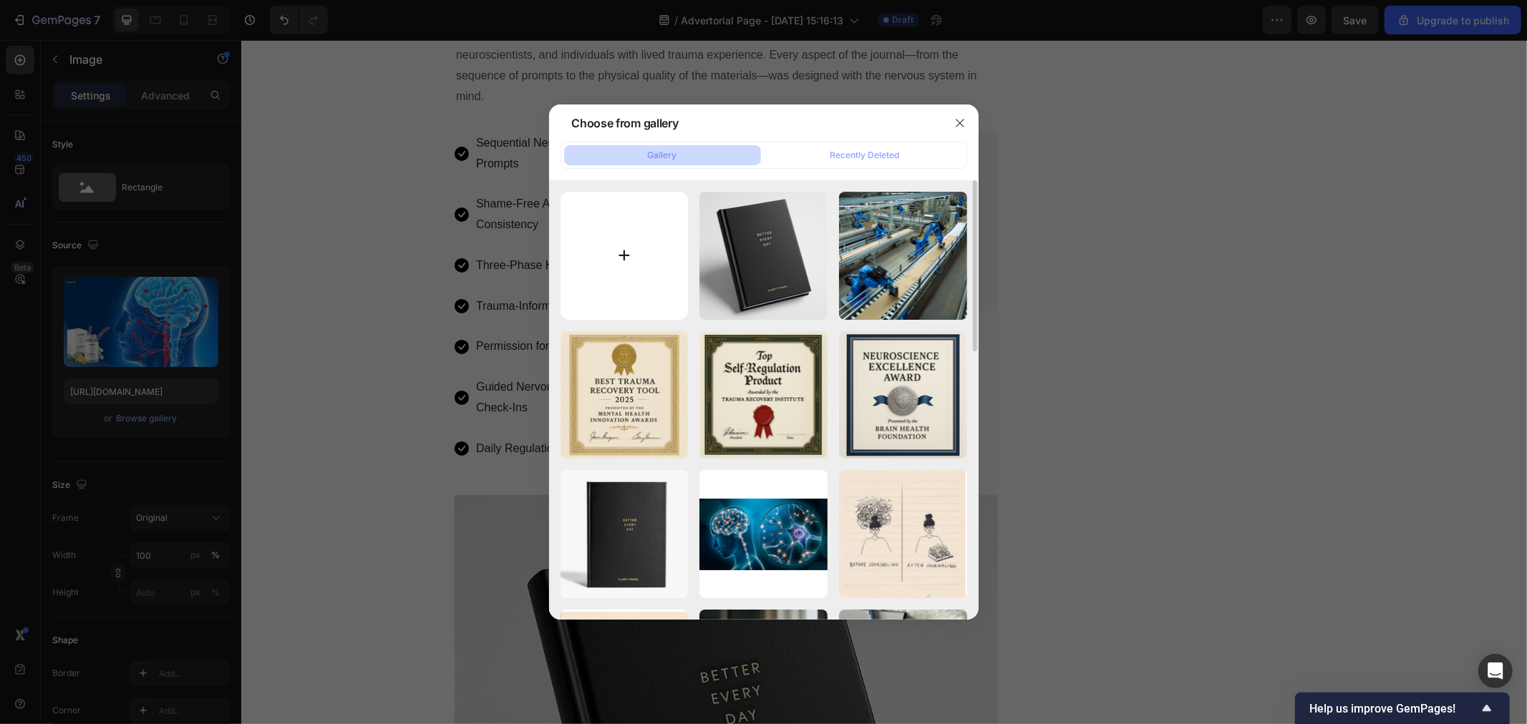
click at [639, 230] on input "file" at bounding box center [625, 256] width 128 height 128
type input "C:\fakepath\bac29c5b-9ef7-4246-a418-260ebf0aa677.png"
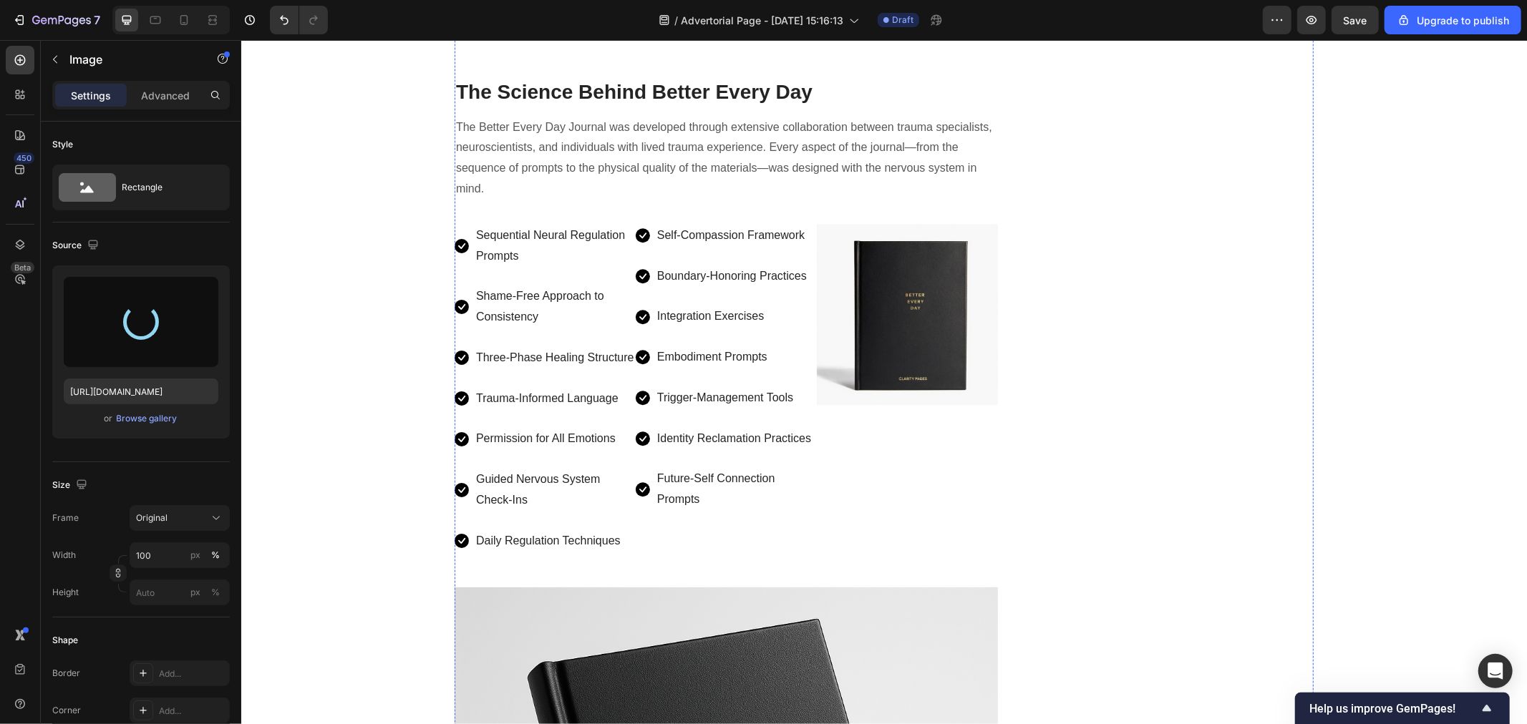
scroll to position [2653, 0]
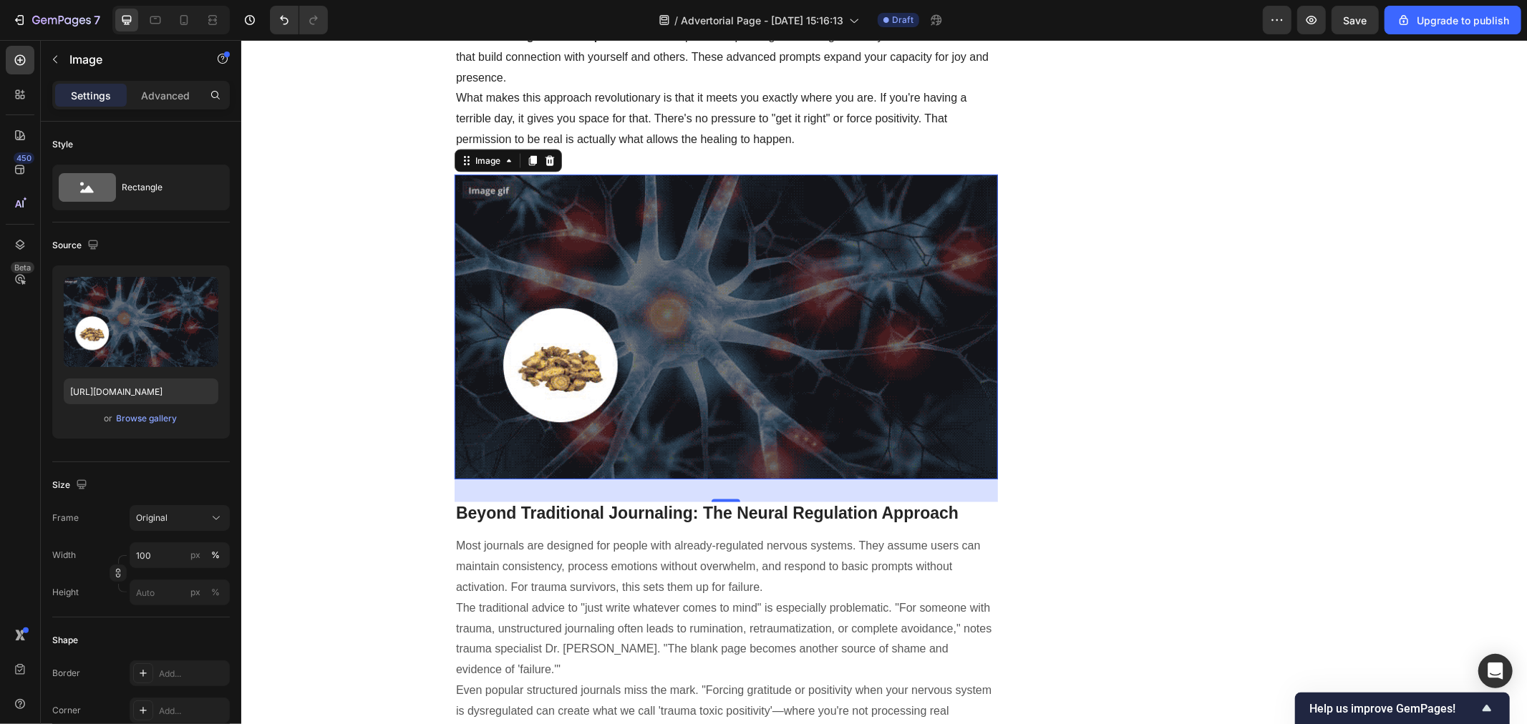
scroll to position [1858, 0]
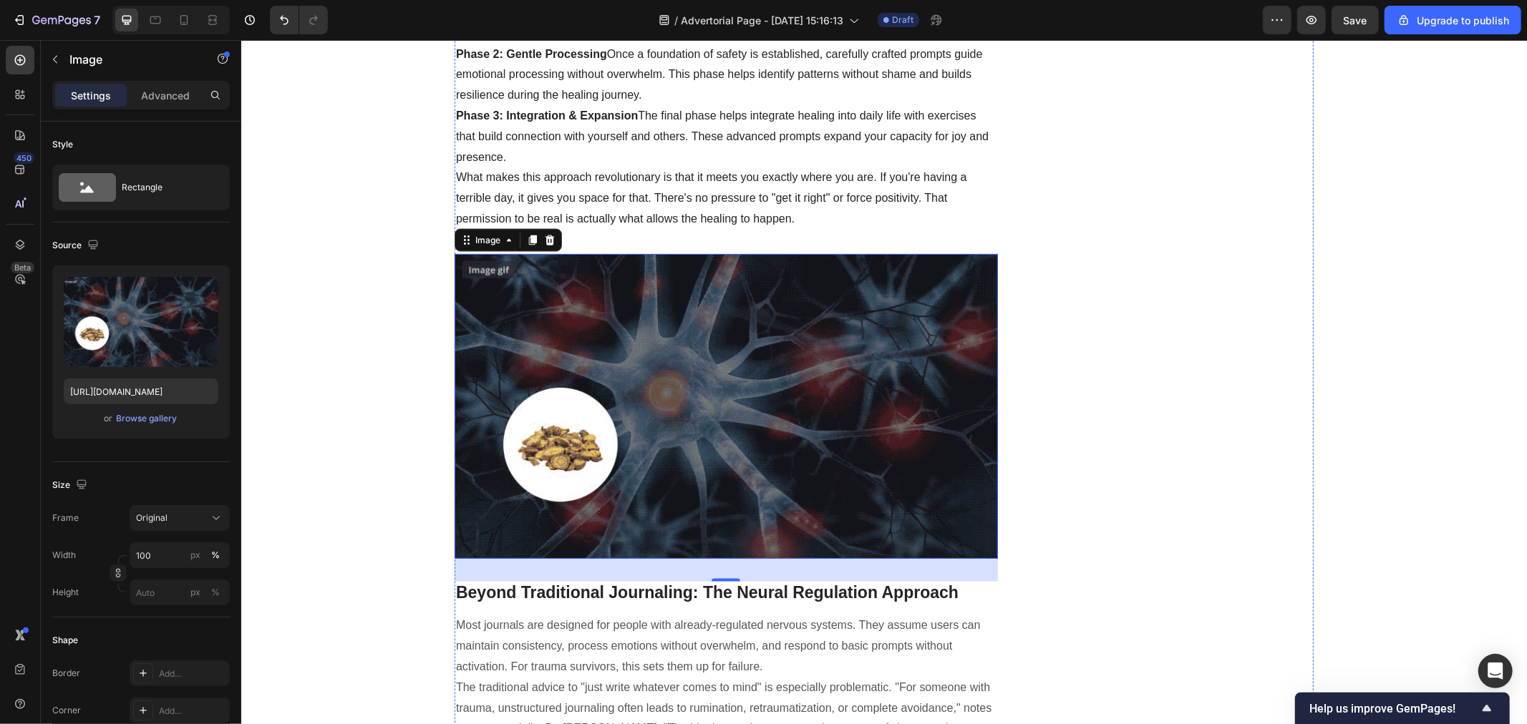
drag, startPoint x: 734, startPoint y: 343, endPoint x: 724, endPoint y: 349, distance: 12.2
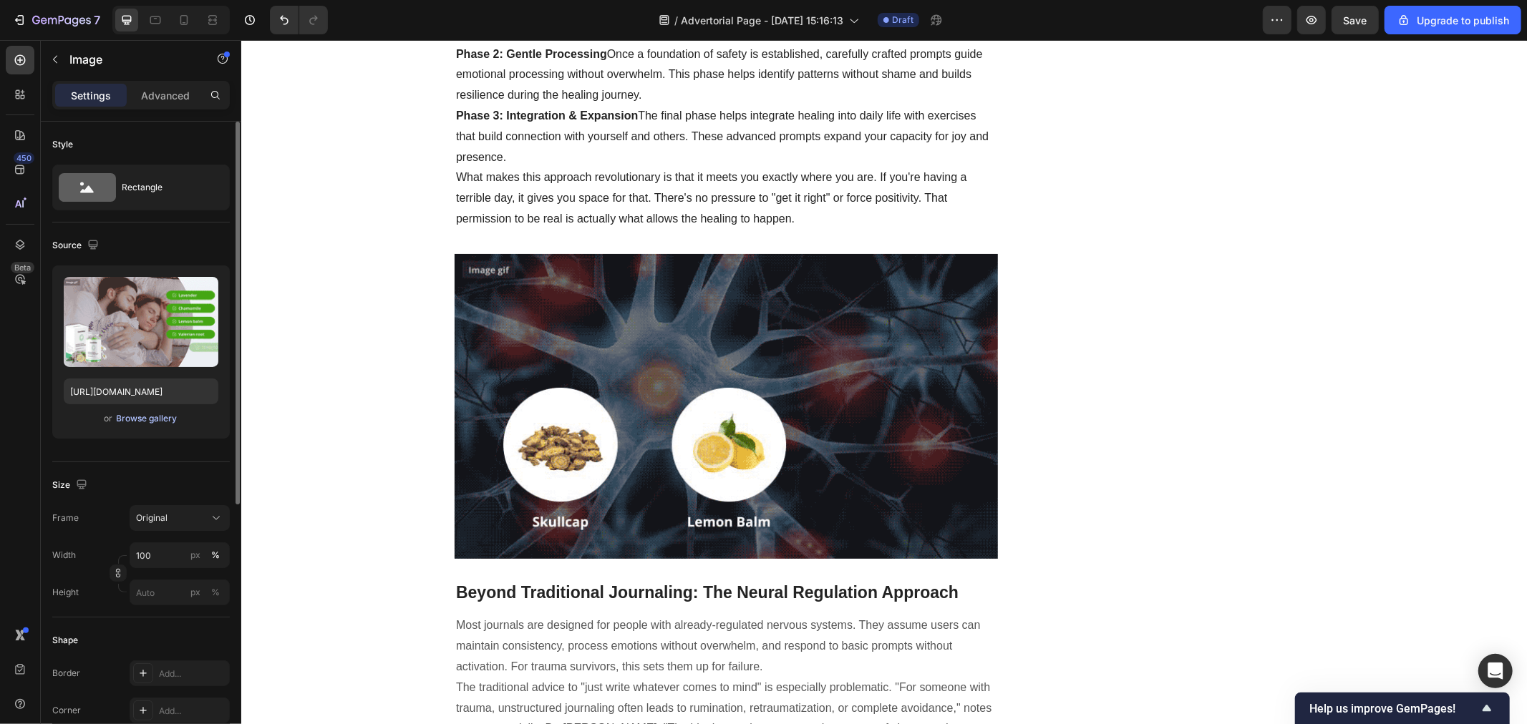
click at [129, 419] on div "Browse gallery" at bounding box center [147, 418] width 61 height 13
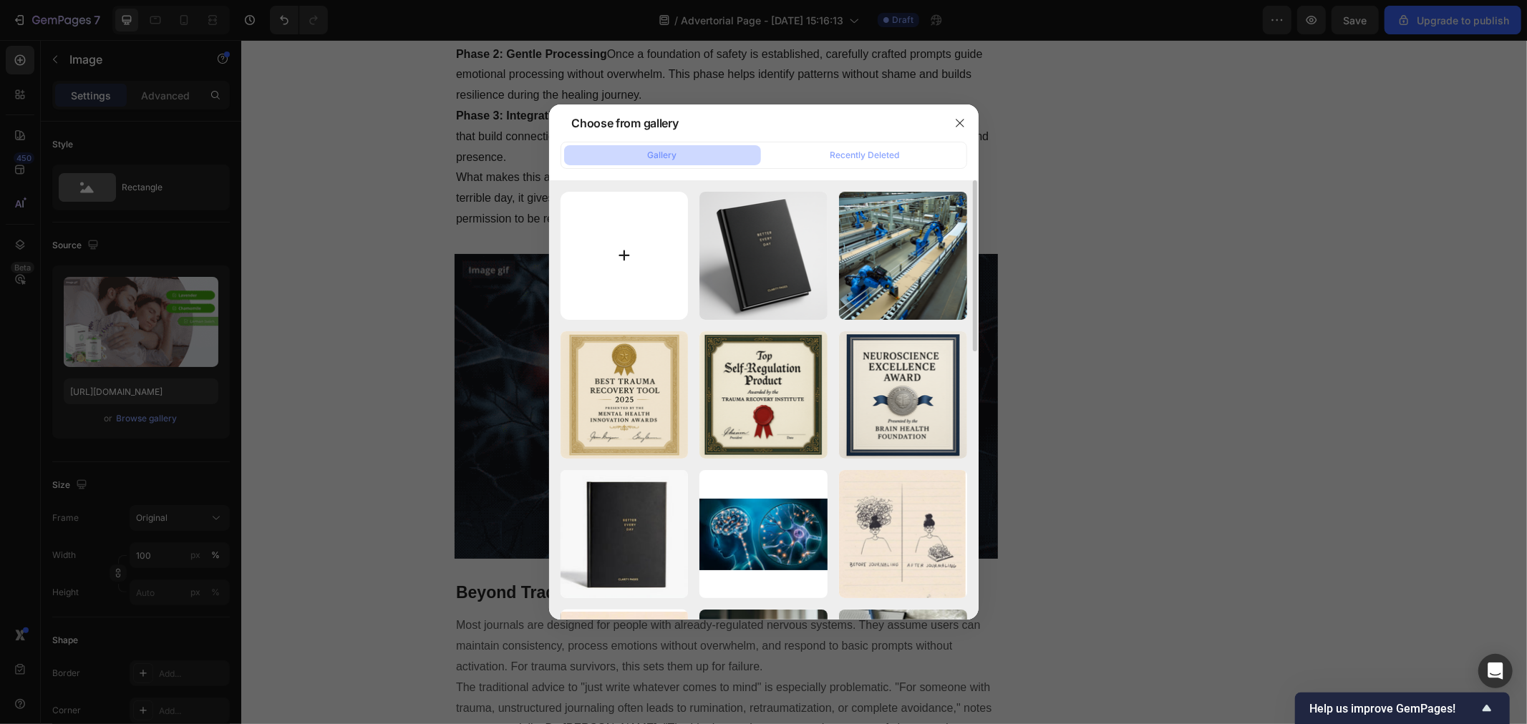
click at [624, 251] on input "file" at bounding box center [625, 256] width 128 height 128
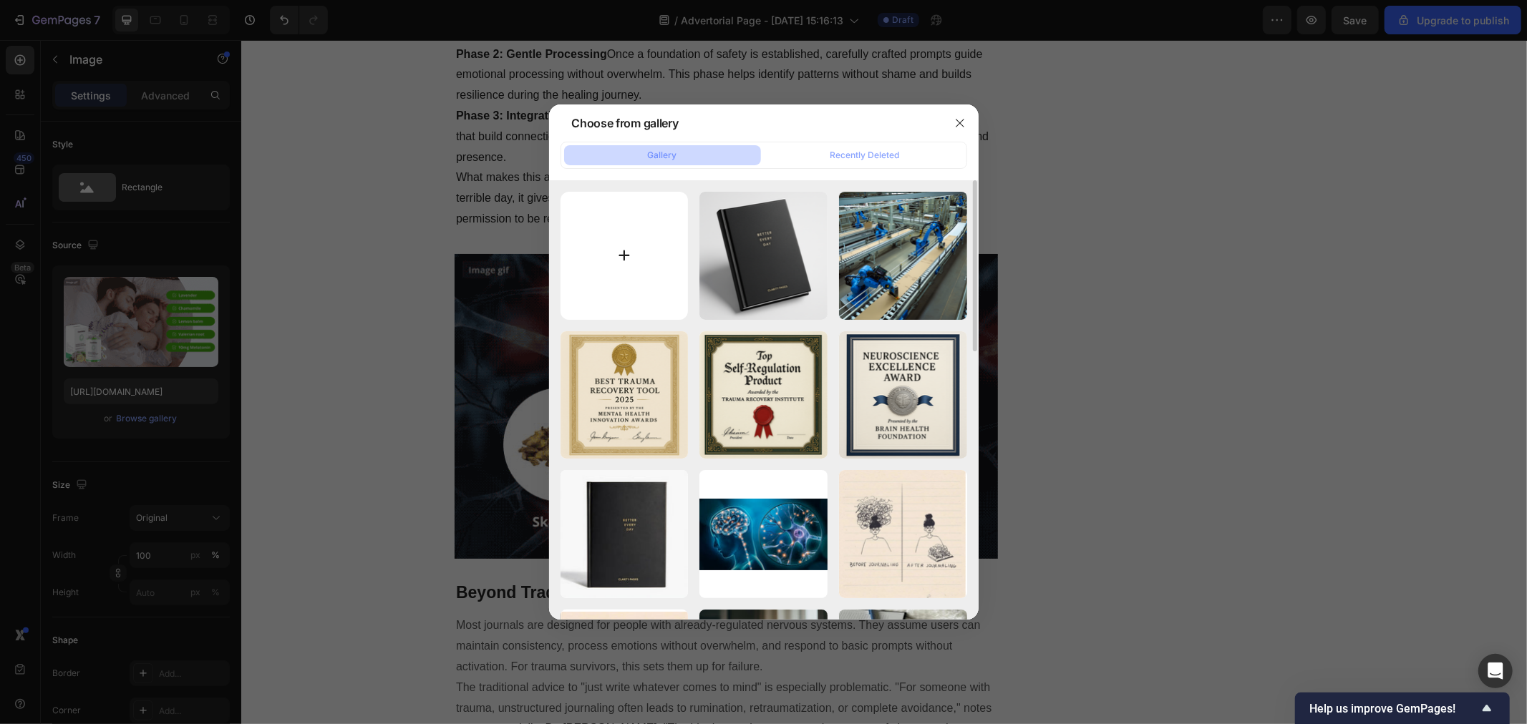
type input "C:\fakepath\07dafaa8-9a6b-482e-9b30-4ca93df0d42a.png"
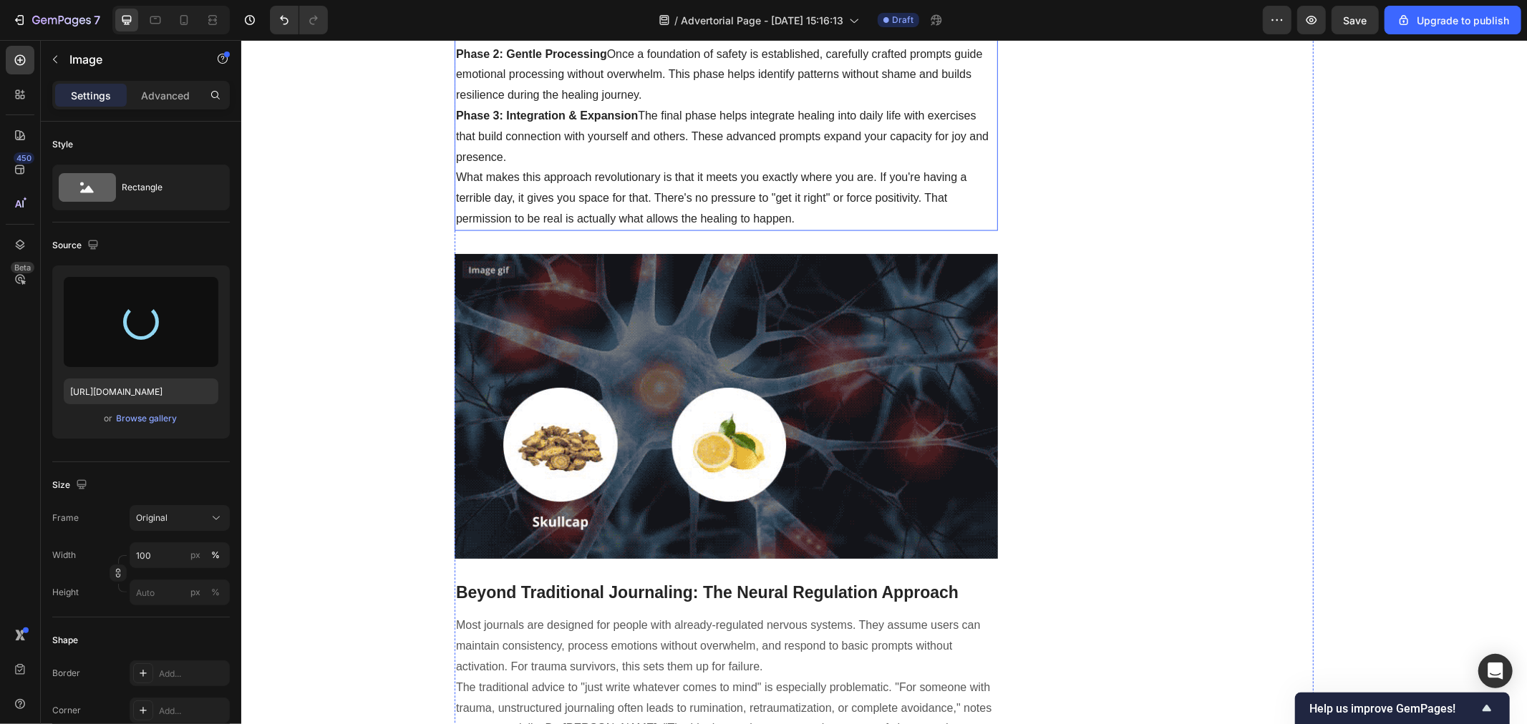
scroll to position [2256, 0]
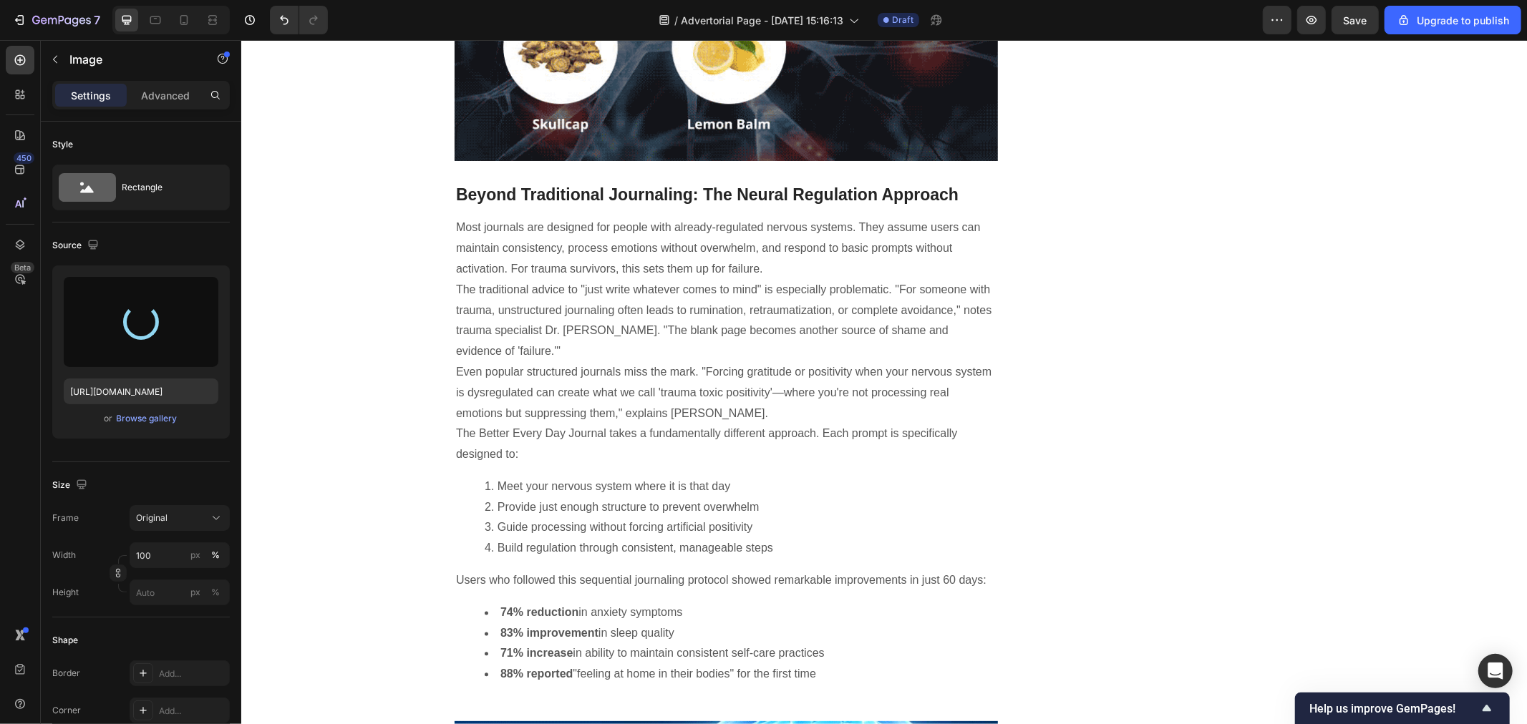
type input "https://cdn.shopify.com/s/files/1/0940/4986/1930/files/gempages_583728773724111…"
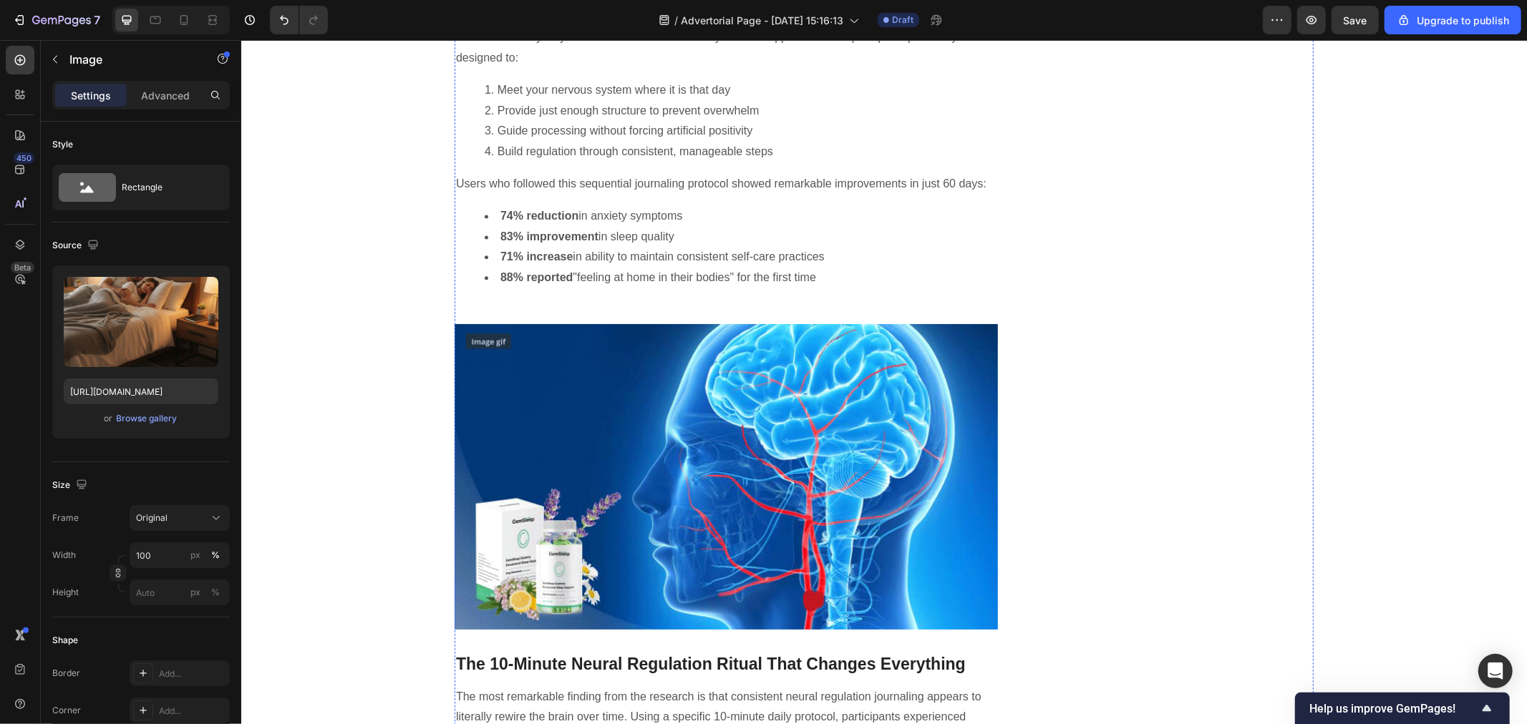
scroll to position [2971, 0]
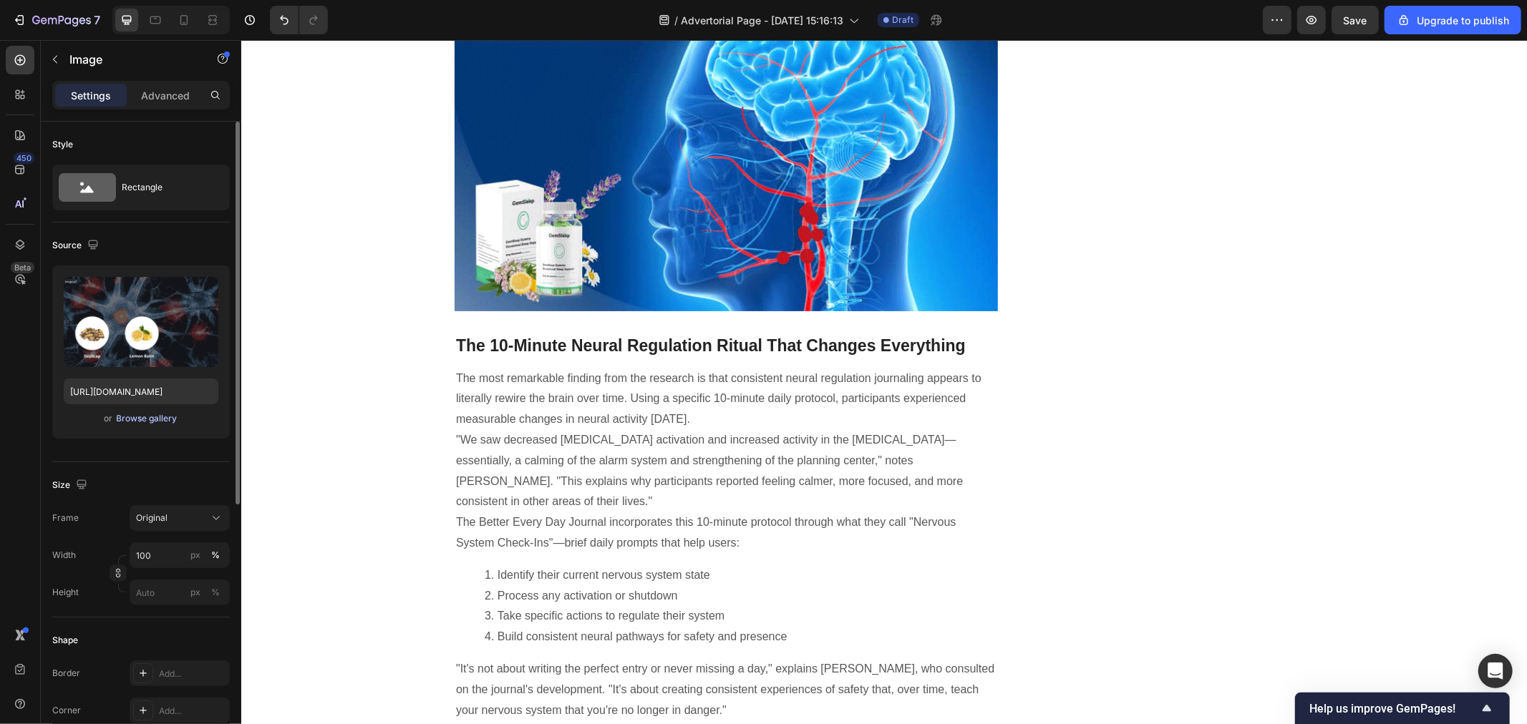
click at [167, 421] on div "Browse gallery" at bounding box center [147, 418] width 61 height 13
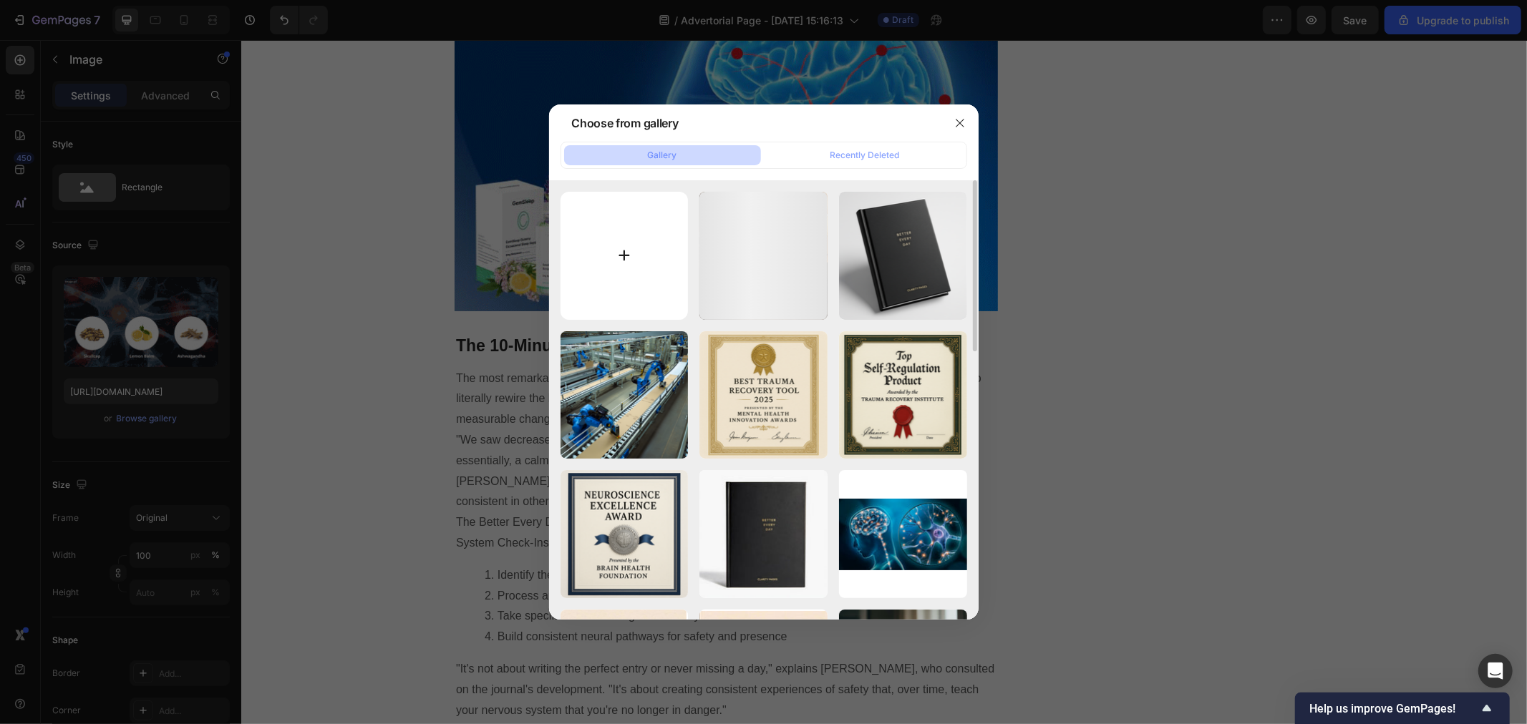
click at [628, 242] on input "file" at bounding box center [625, 256] width 128 height 128
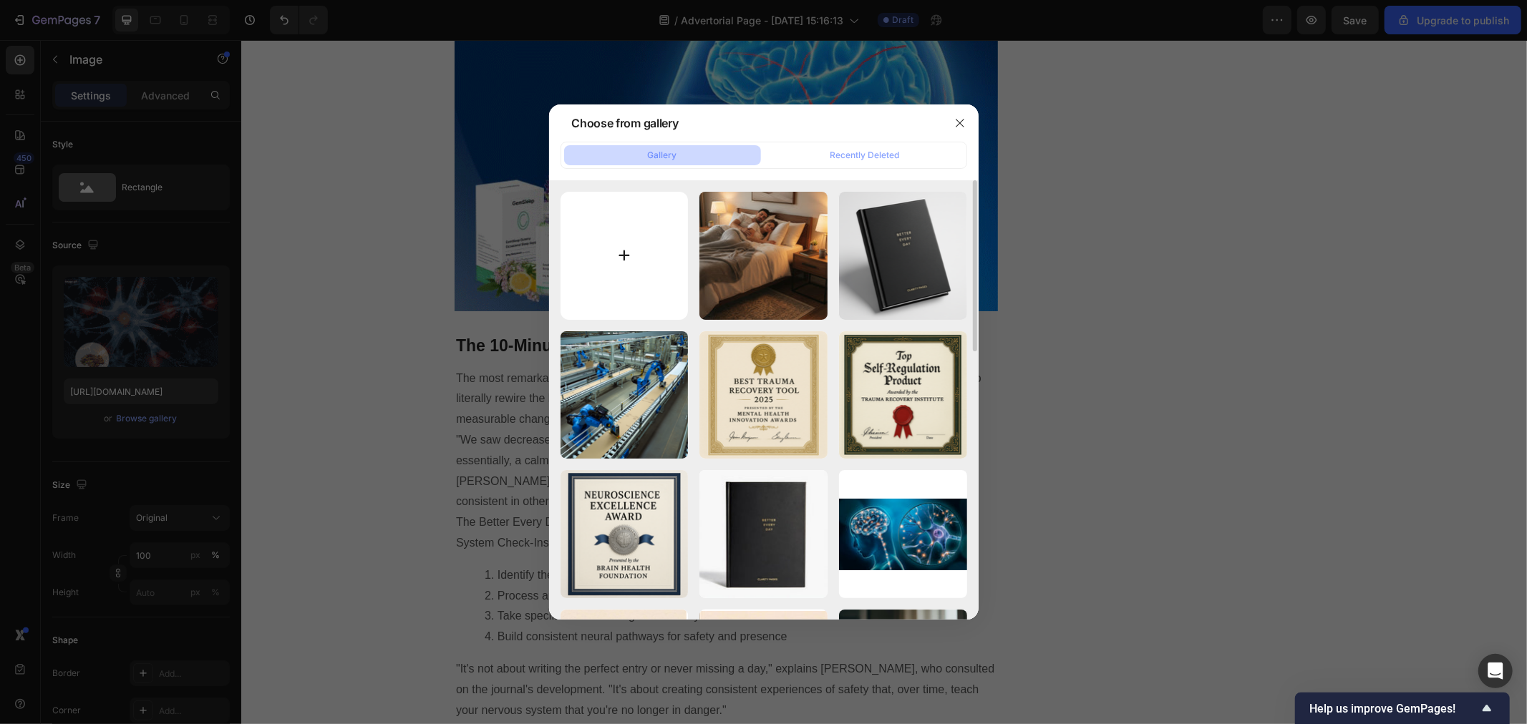
type input "C:\fakepath\476f62af-6f77-4af1-bbf7-cbcc46b293d8.png"
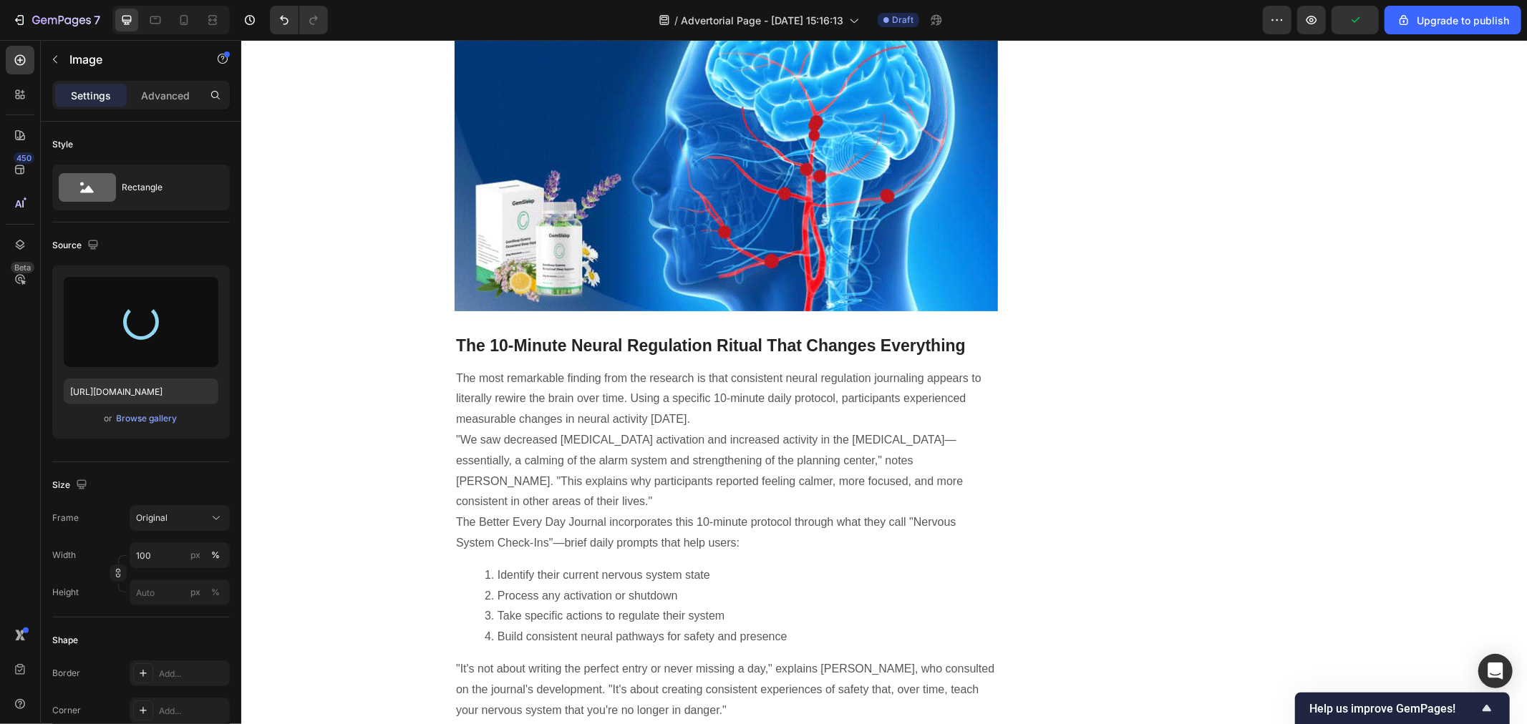
type input "https://cdn.shopify.com/s/files/1/0940/4986/1930/files/gempages_583728773724111…"
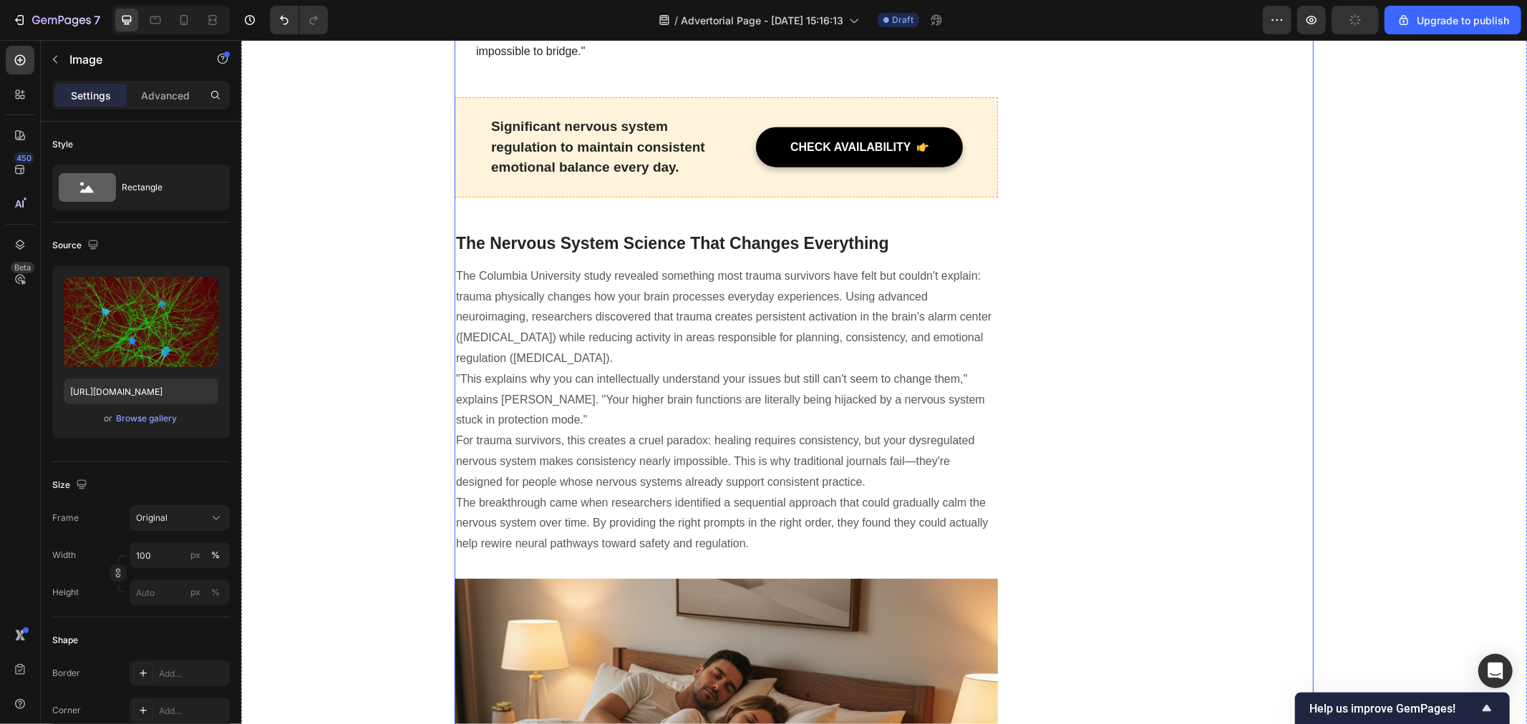
scroll to position [1208, 0]
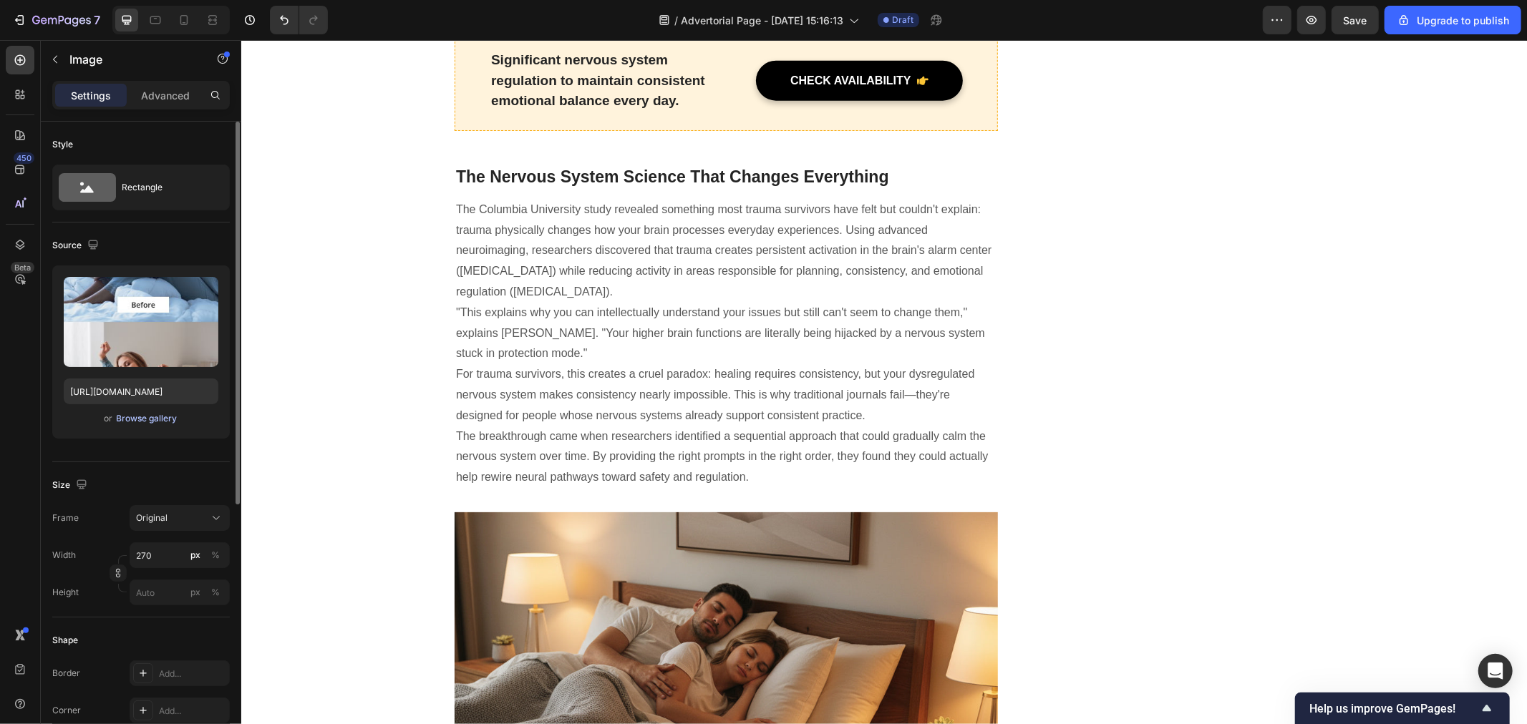
click at [140, 416] on div "Browse gallery" at bounding box center [147, 418] width 61 height 13
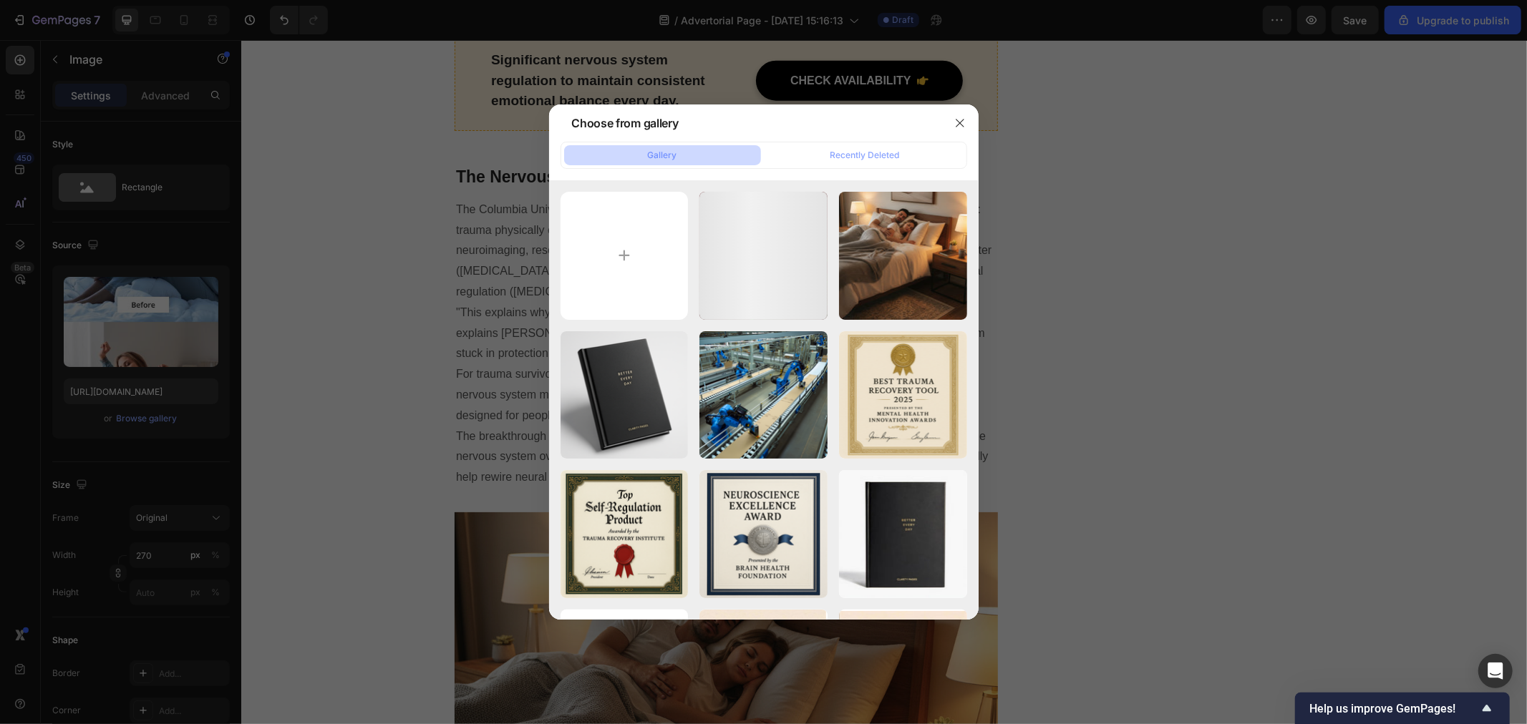
click at [1165, 482] on div at bounding box center [763, 362] width 1527 height 724
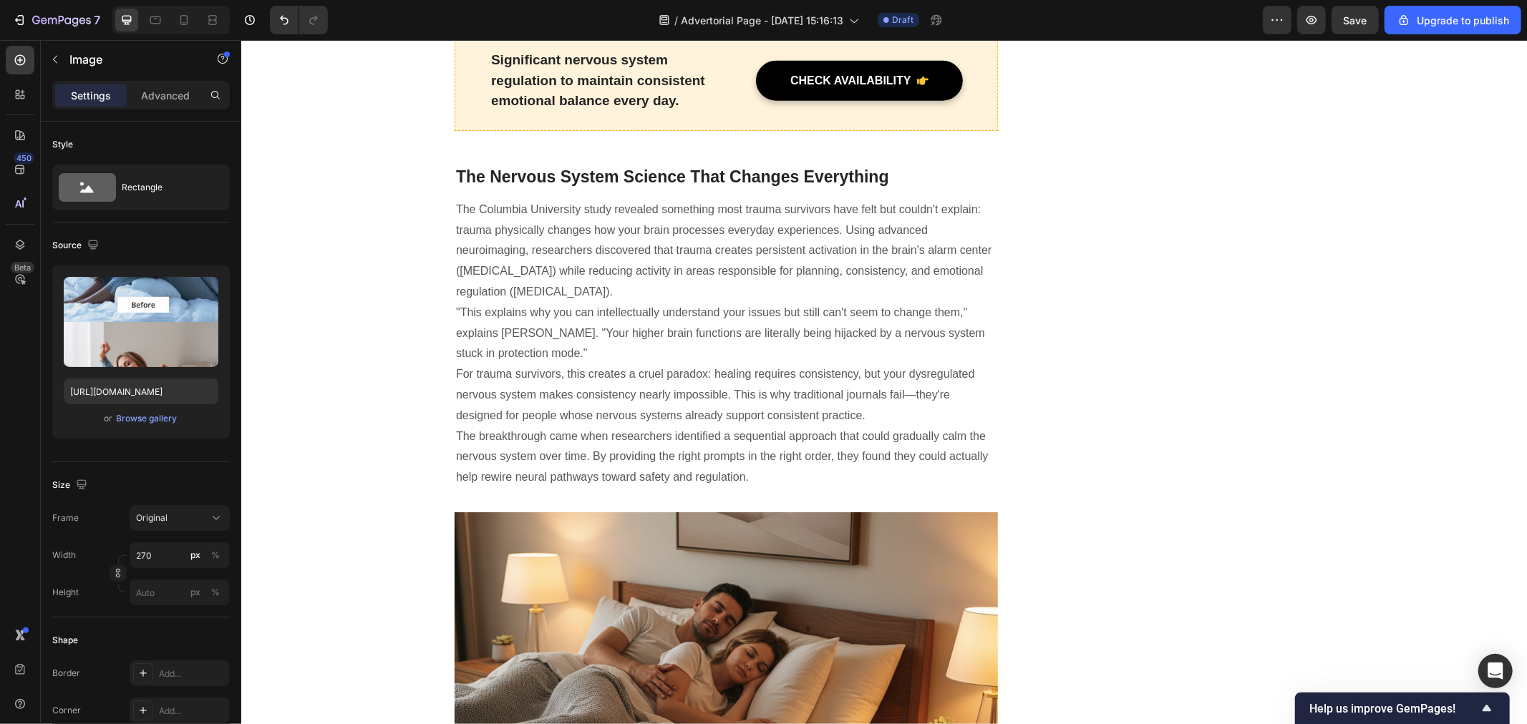
click at [152, 420] on div "Browse gallery" at bounding box center [147, 418] width 61 height 13
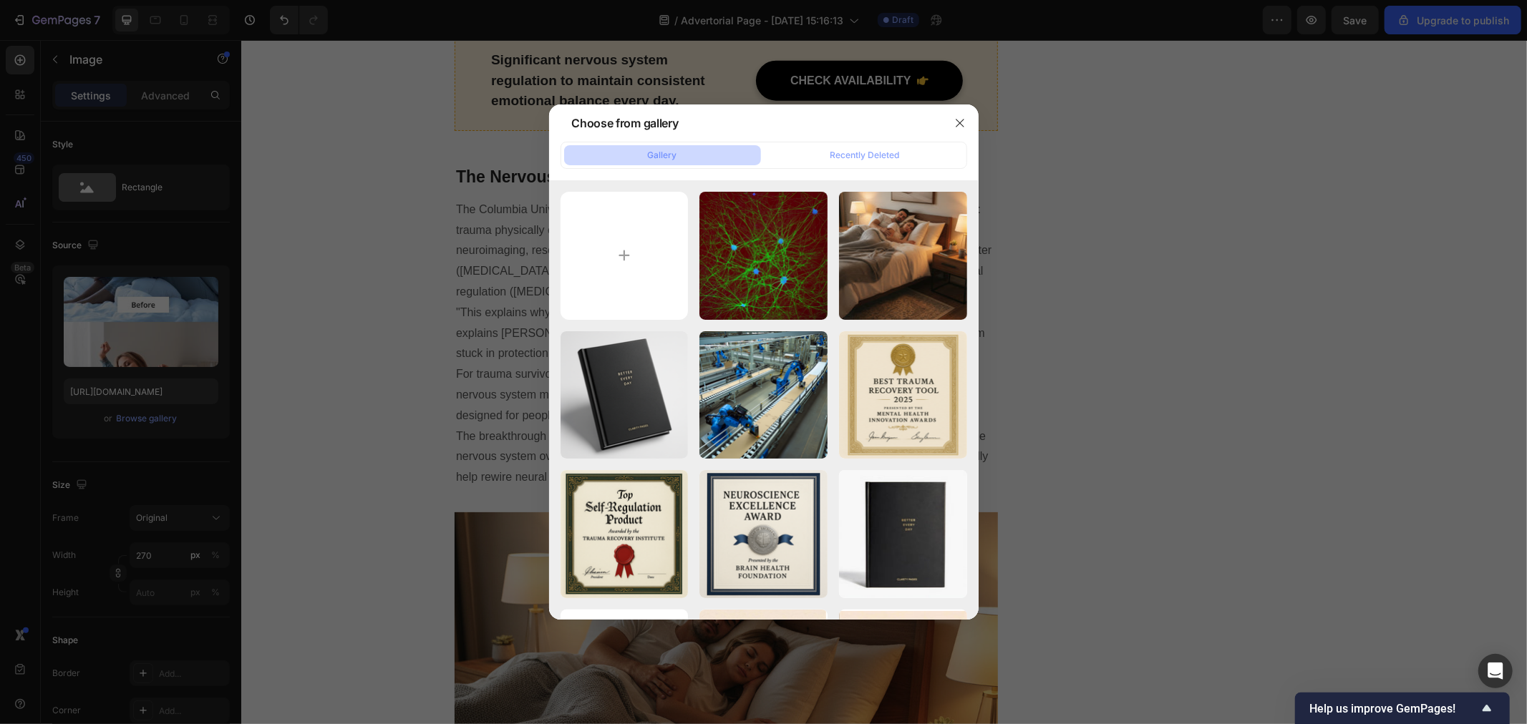
click at [448, 365] on div at bounding box center [763, 362] width 1527 height 724
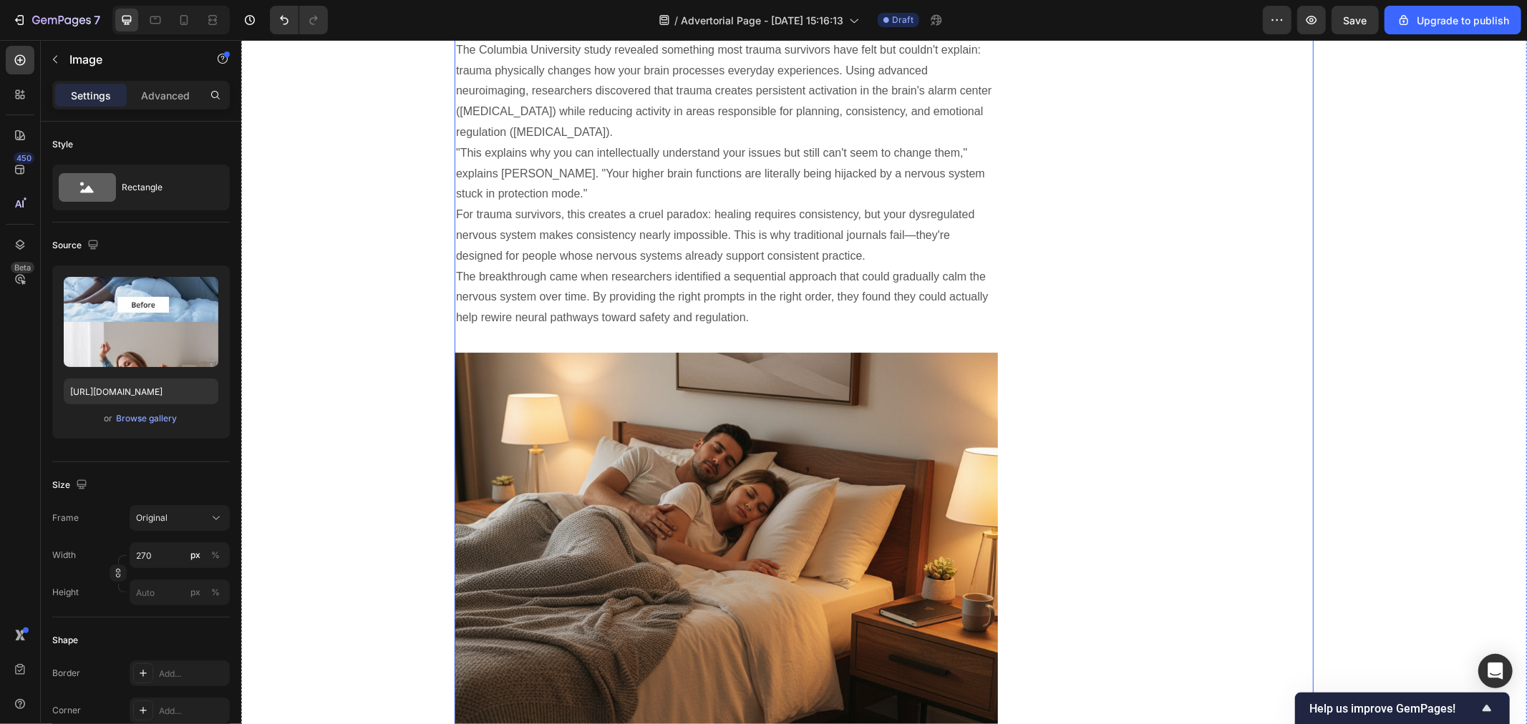
scroll to position [1686, 0]
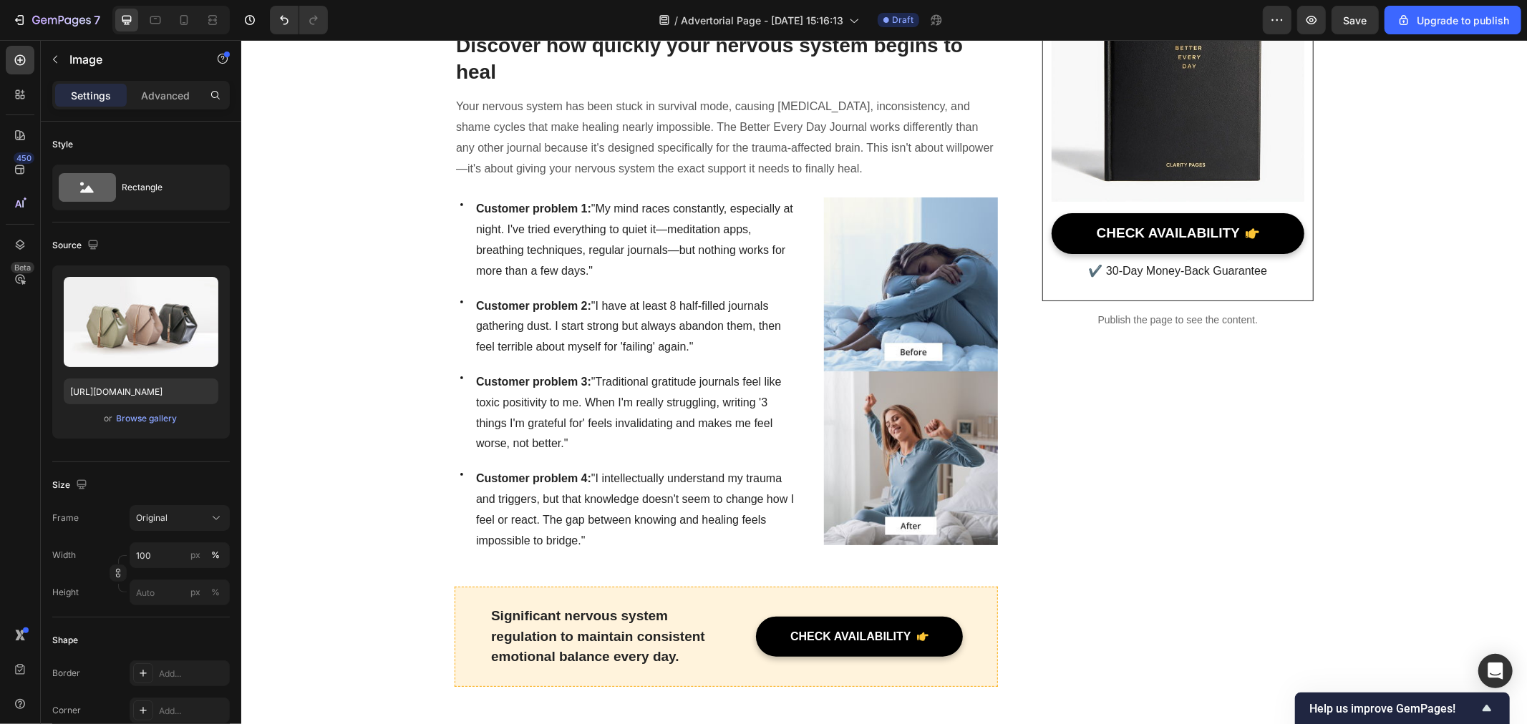
scroll to position [493, 0]
drag, startPoint x: 740, startPoint y: 439, endPoint x: 736, endPoint y: 452, distance: 13.6
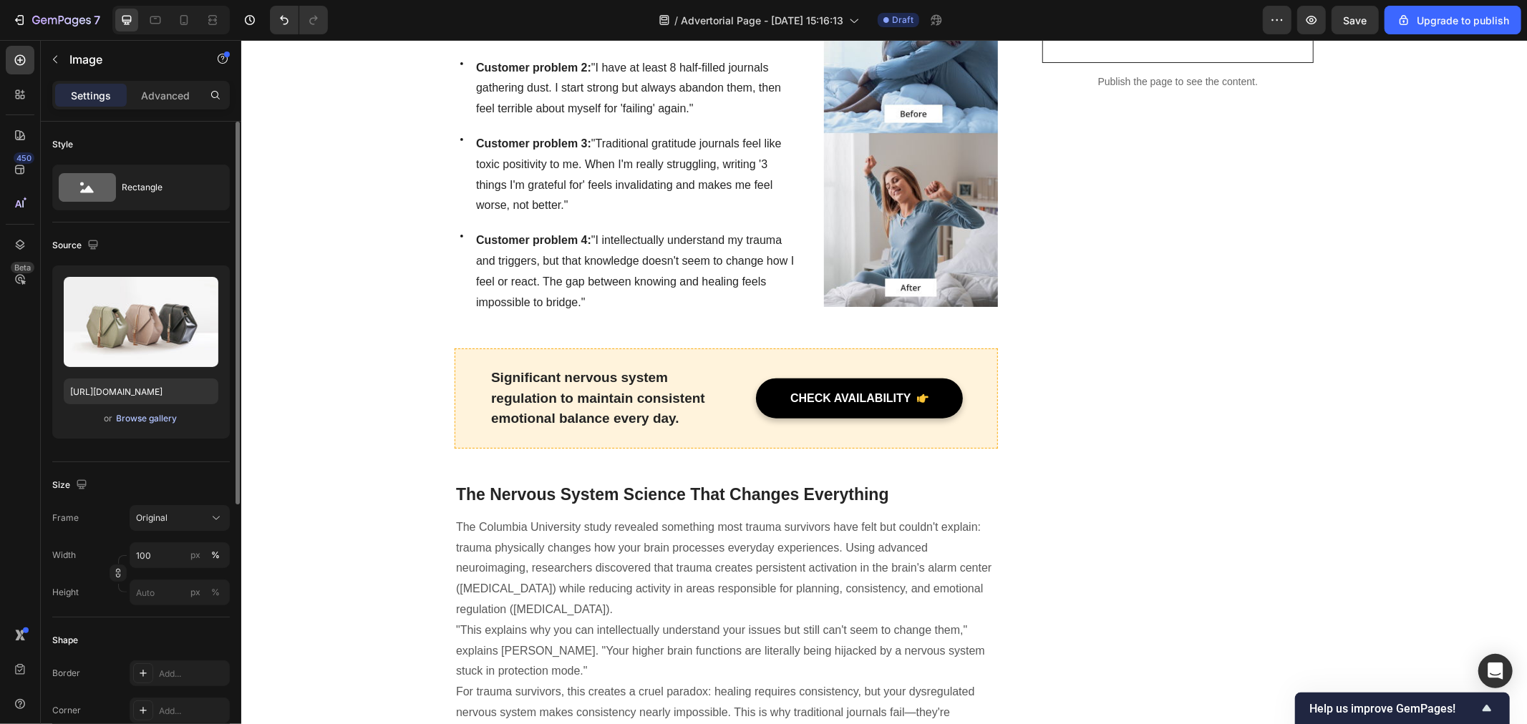
click at [135, 418] on div "Browse gallery" at bounding box center [147, 418] width 61 height 13
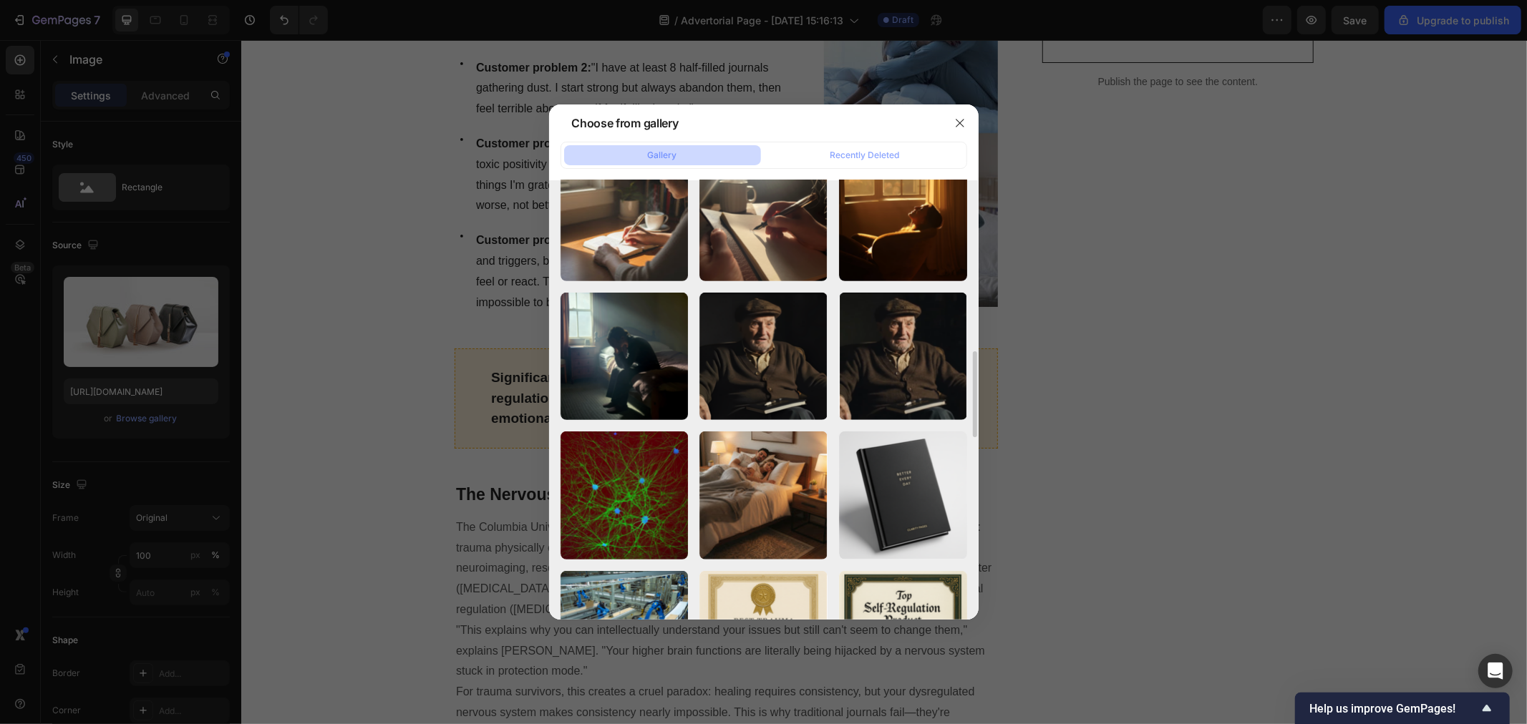
scroll to position [716, 0]
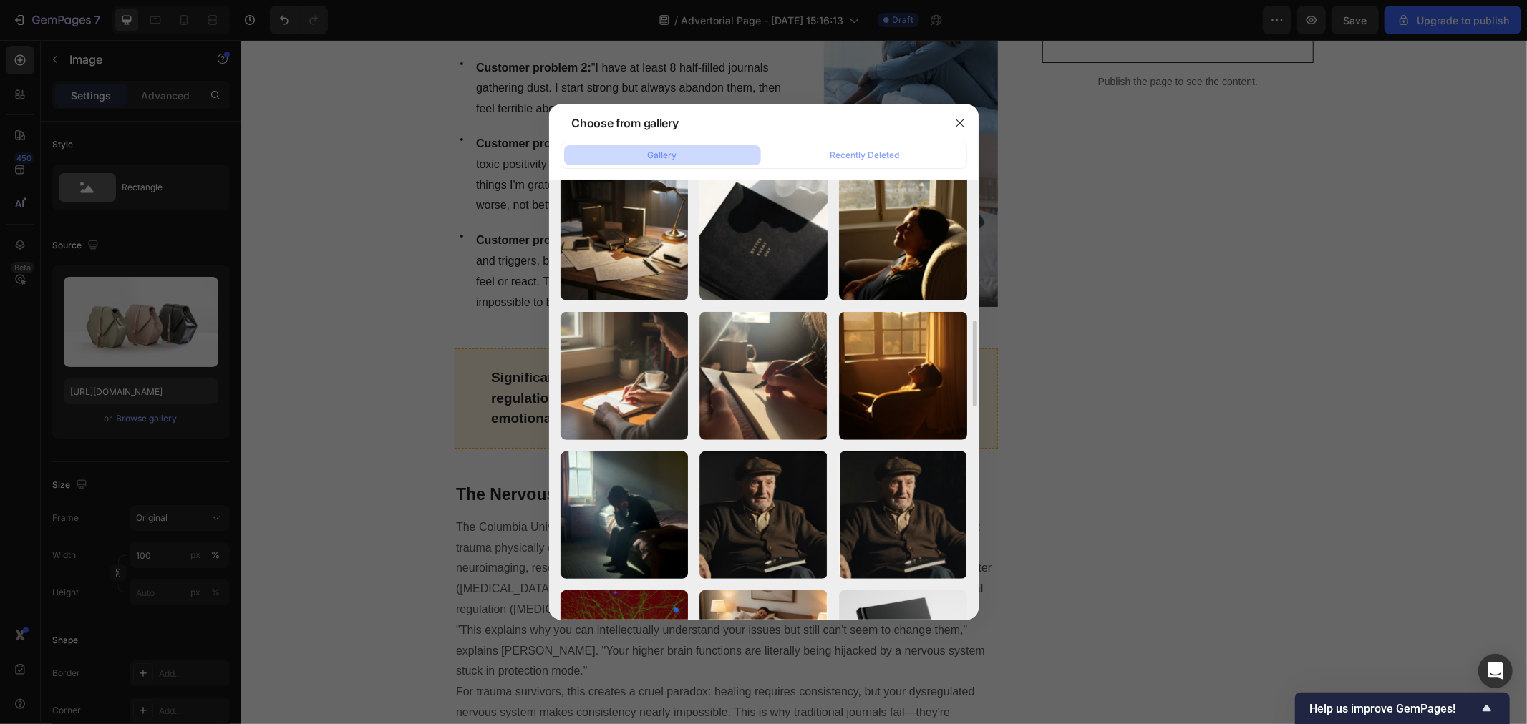
click at [0, 0] on div "1f44fc14fac9404583bd...00.webp 52.93 kb" at bounding box center [0, 0] width 0 height 0
type input "https://cdn.shopify.com/s/files/1/0940/4986/1930/files/gempages_583728773724111…"
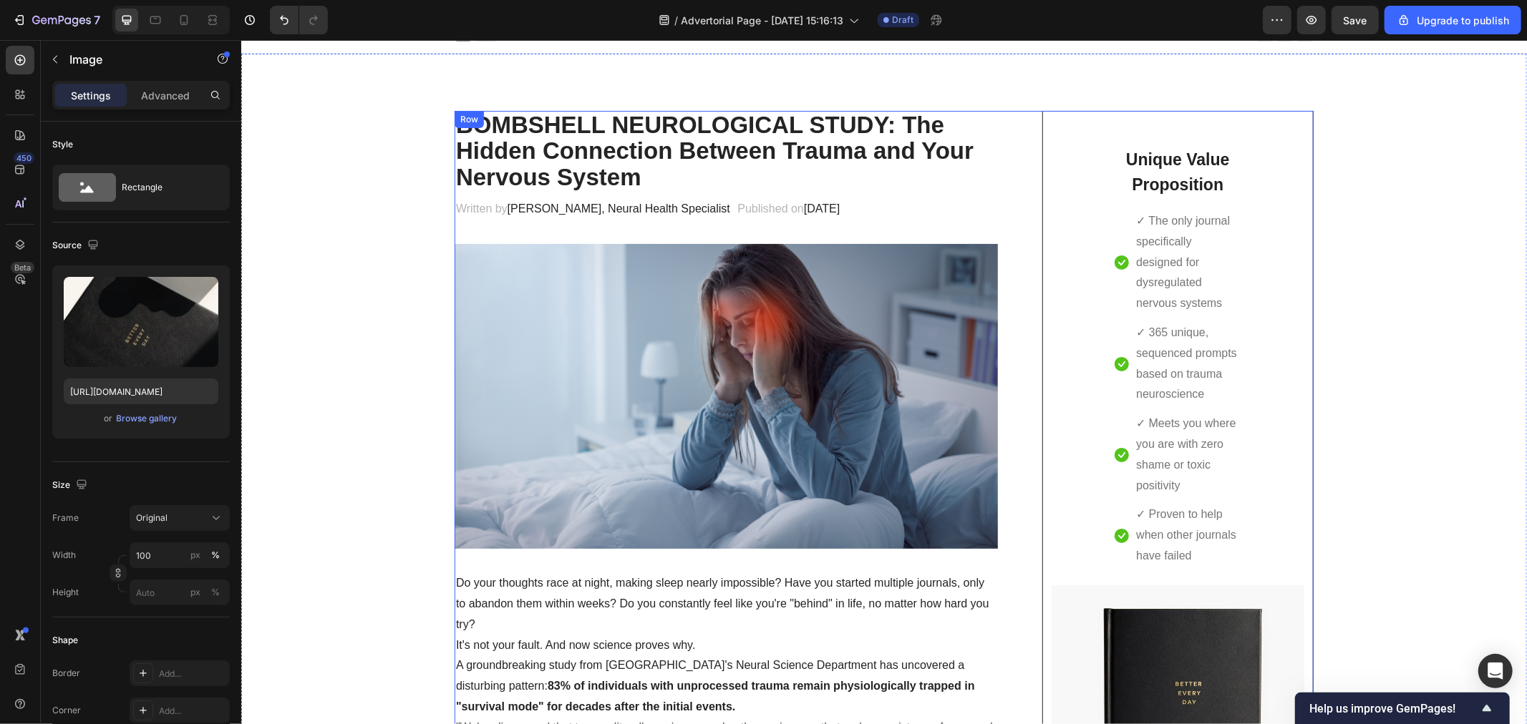
scroll to position [0, 0]
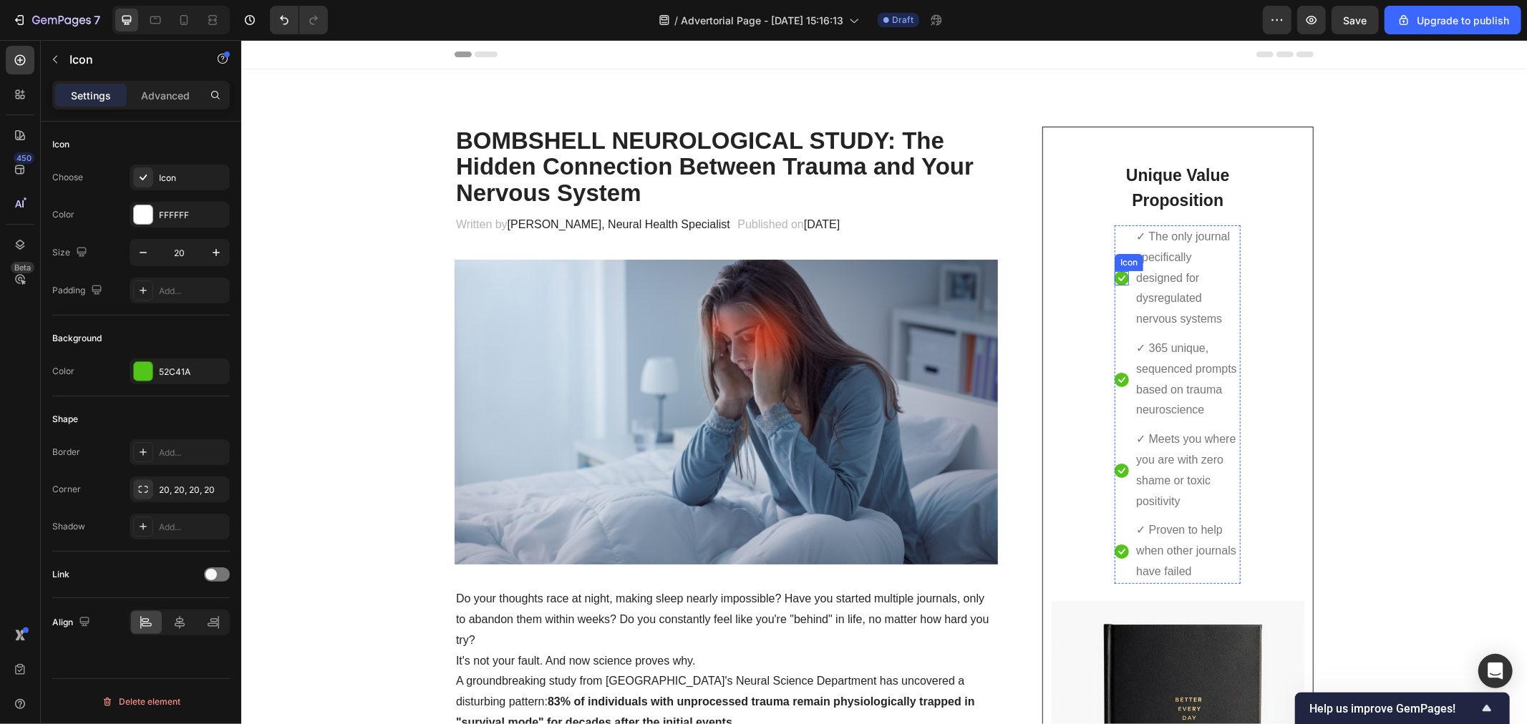
click at [1115, 280] on div "Icon" at bounding box center [1121, 278] width 14 height 14
click at [209, 372] on icon "button" at bounding box center [214, 371] width 11 height 11
click at [168, 374] on div "Add..." at bounding box center [192, 372] width 67 height 13
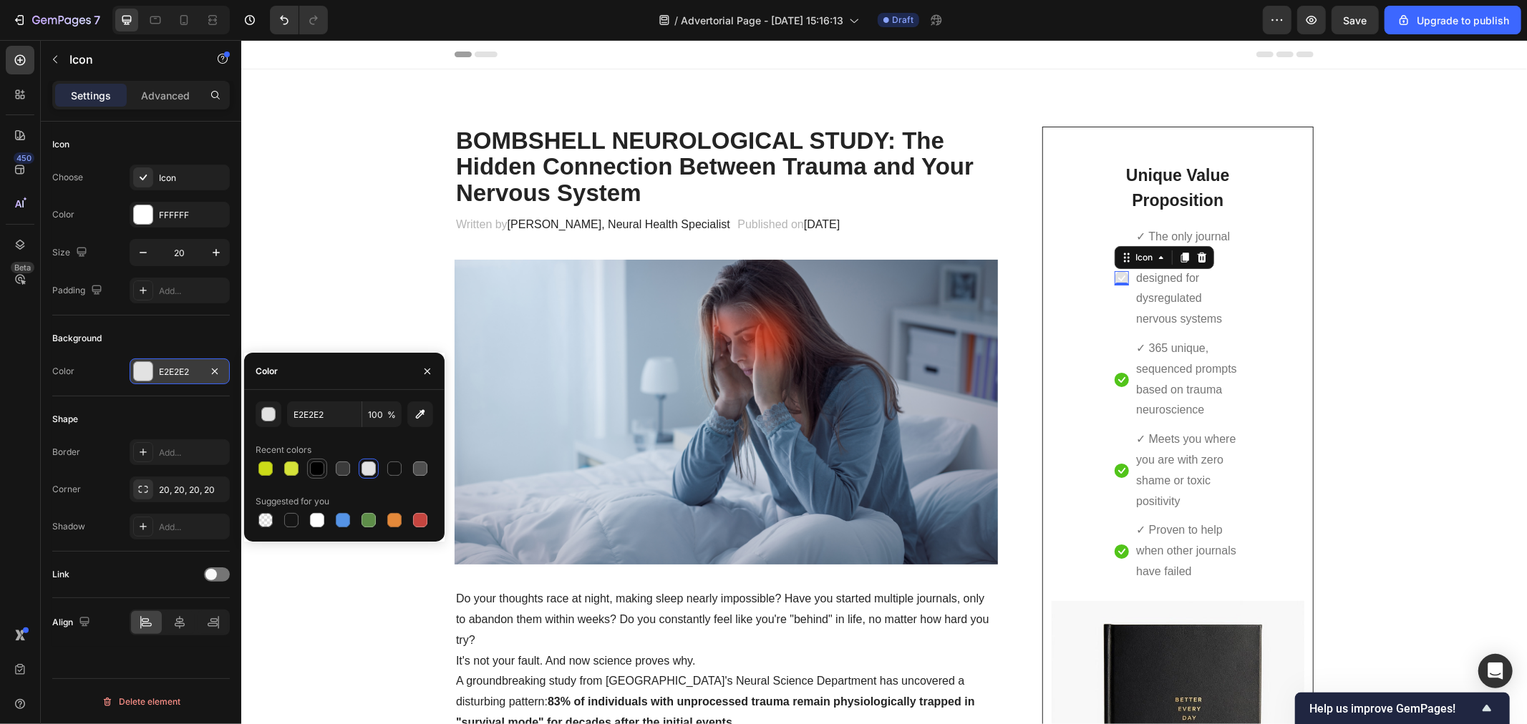
click at [318, 470] on div at bounding box center [317, 469] width 14 height 14
type input "000000"
click at [1114, 376] on icon at bounding box center [1121, 379] width 14 height 14
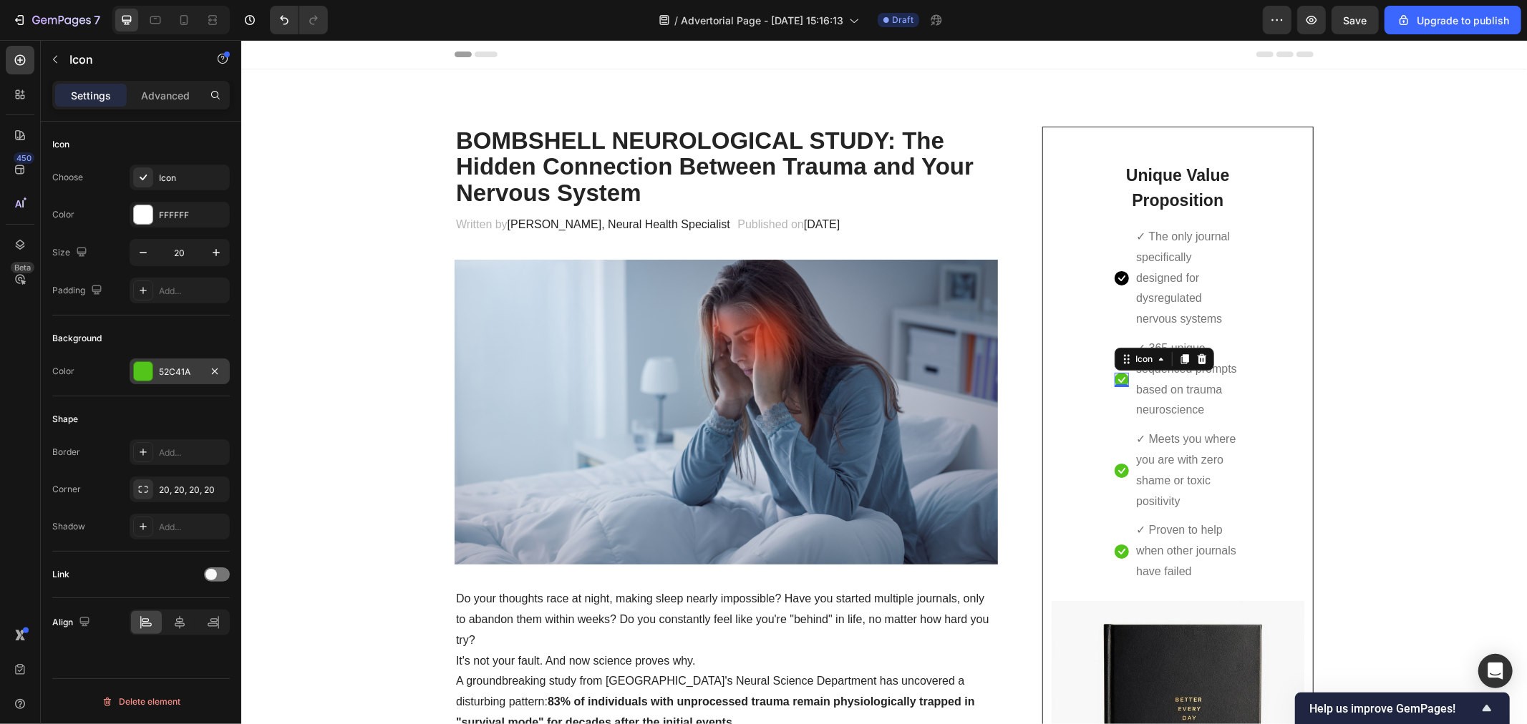
click at [170, 374] on div "52C41A" at bounding box center [180, 372] width 42 height 13
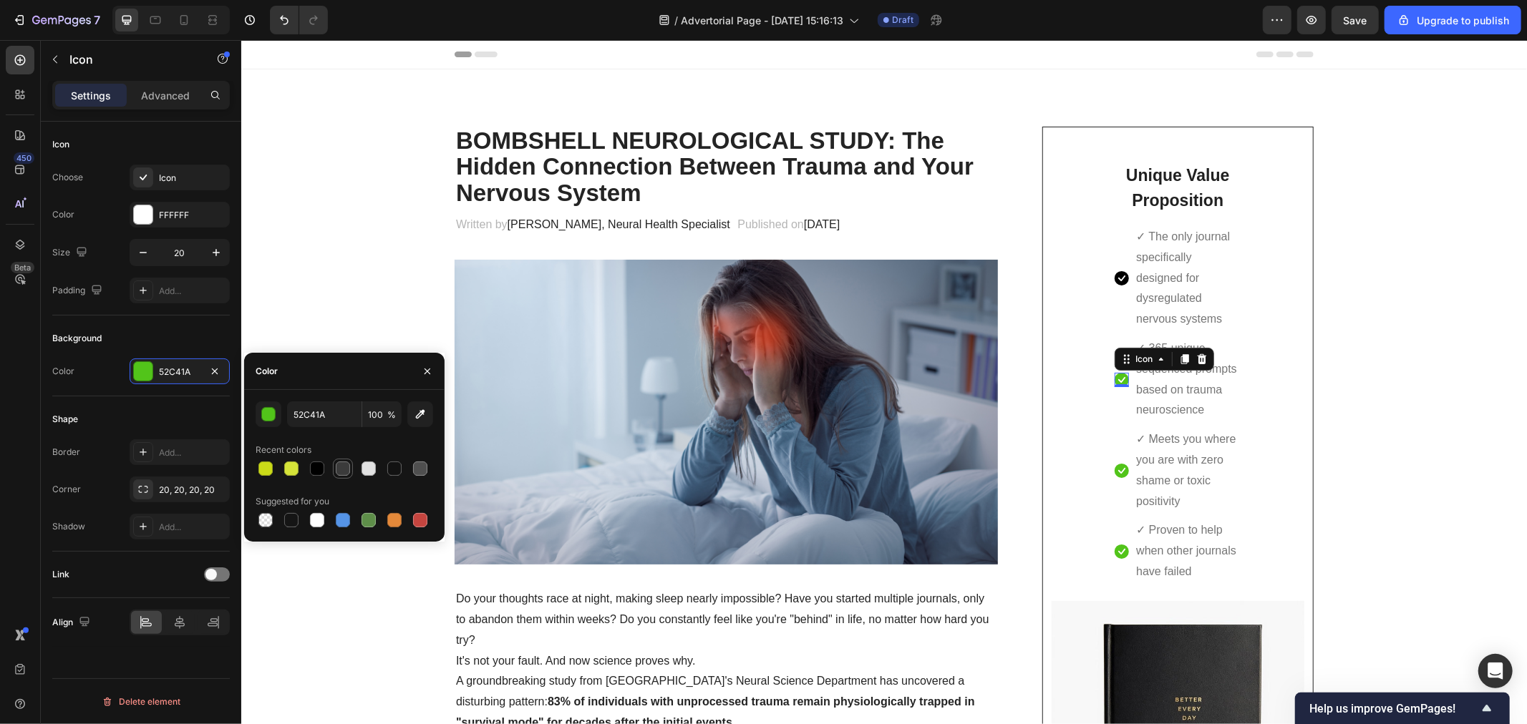
click at [333, 472] on div at bounding box center [343, 469] width 20 height 20
click at [325, 473] on div at bounding box center [317, 468] width 17 height 17
type input "000000"
click at [1115, 472] on div "Icon" at bounding box center [1121, 470] width 14 height 14
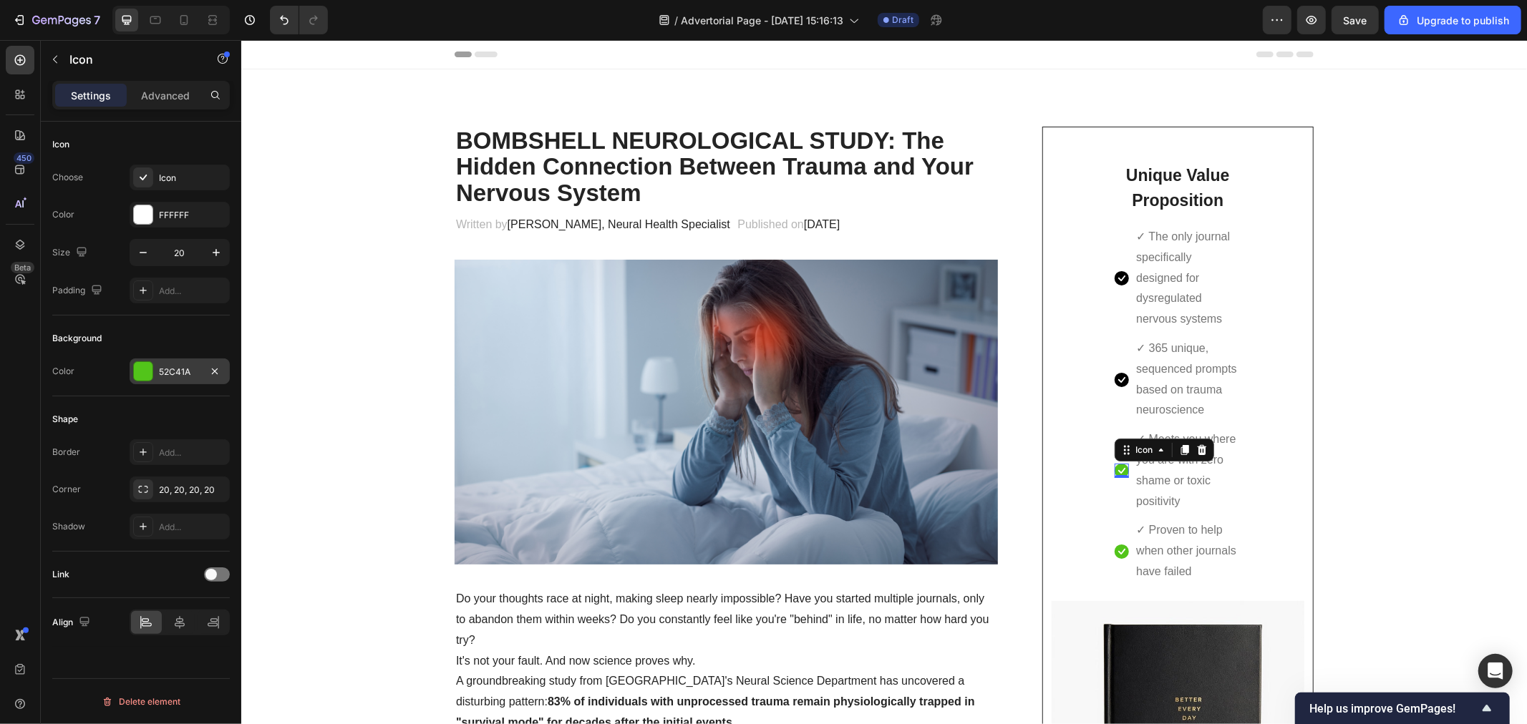
click at [188, 362] on div "52C41A" at bounding box center [180, 372] width 100 height 26
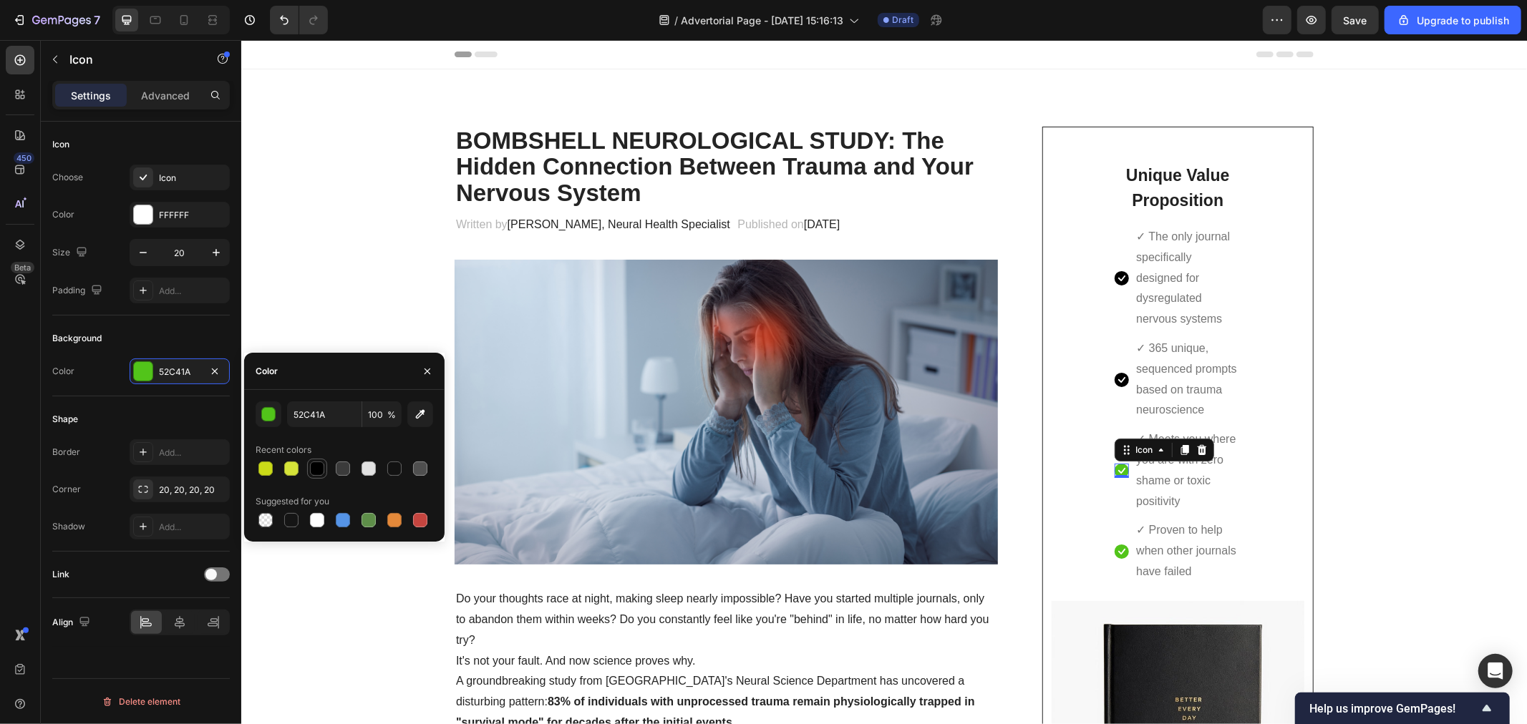
click at [324, 470] on div at bounding box center [317, 468] width 17 height 17
type input "000000"
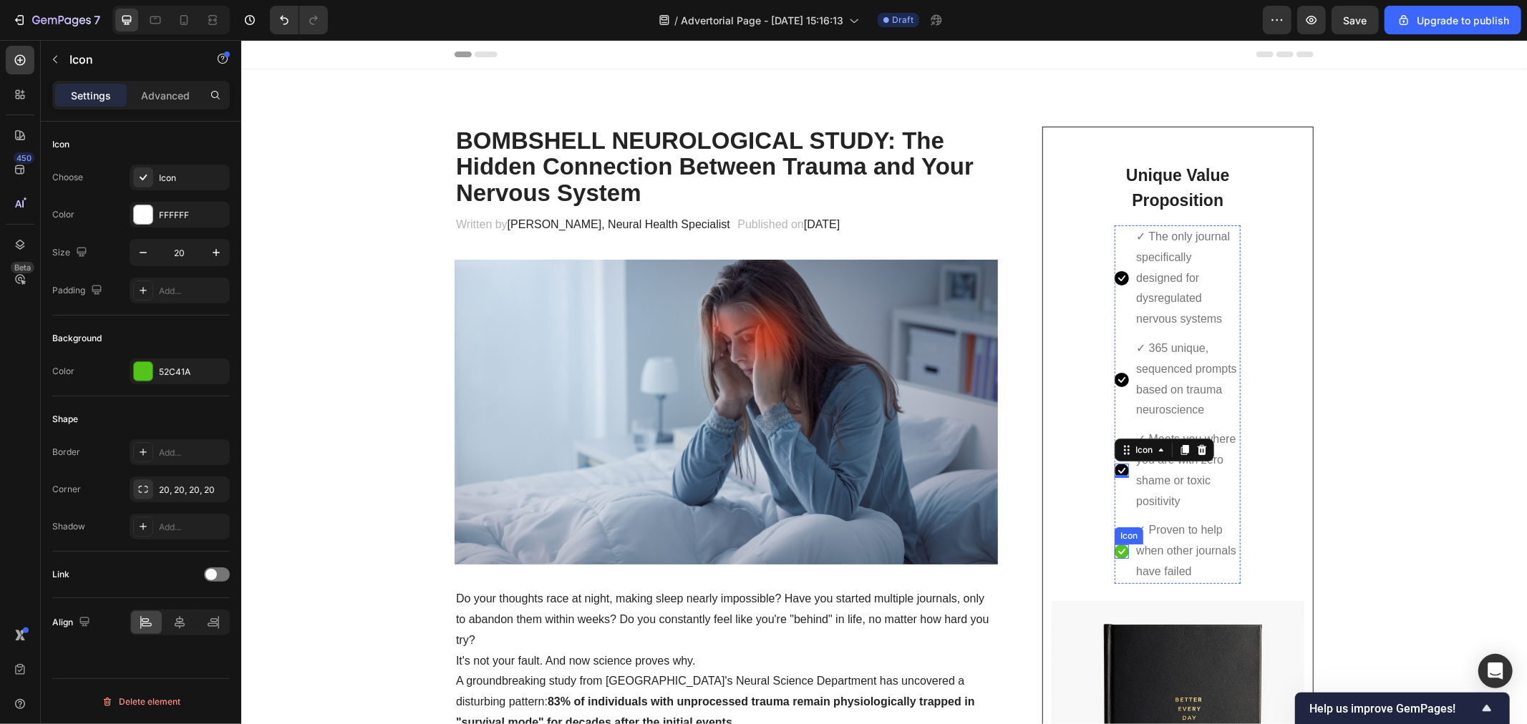
click at [1120, 555] on div "Icon" at bounding box center [1121, 551] width 14 height 14
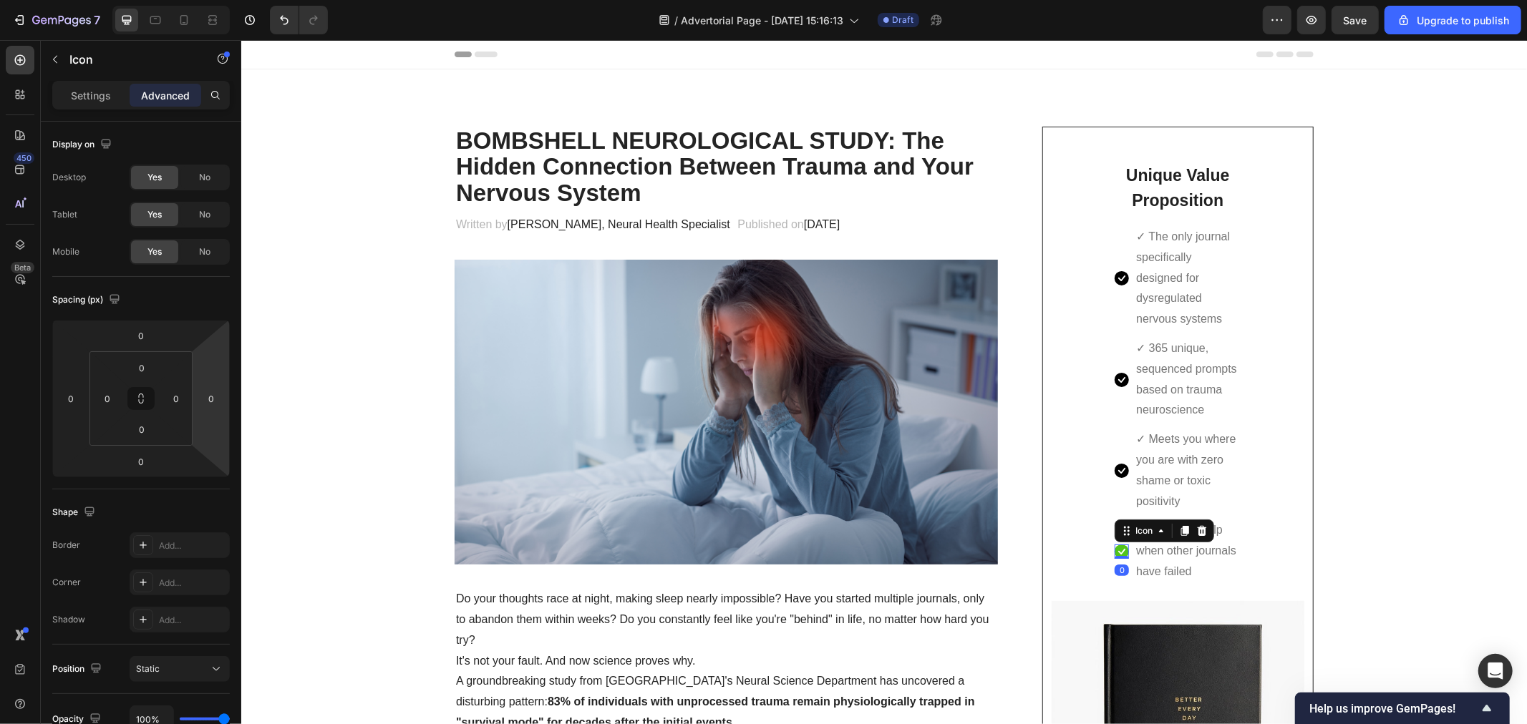
click at [1114, 551] on icon at bounding box center [1121, 551] width 14 height 14
click at [89, 75] on div "Icon" at bounding box center [122, 59] width 163 height 37
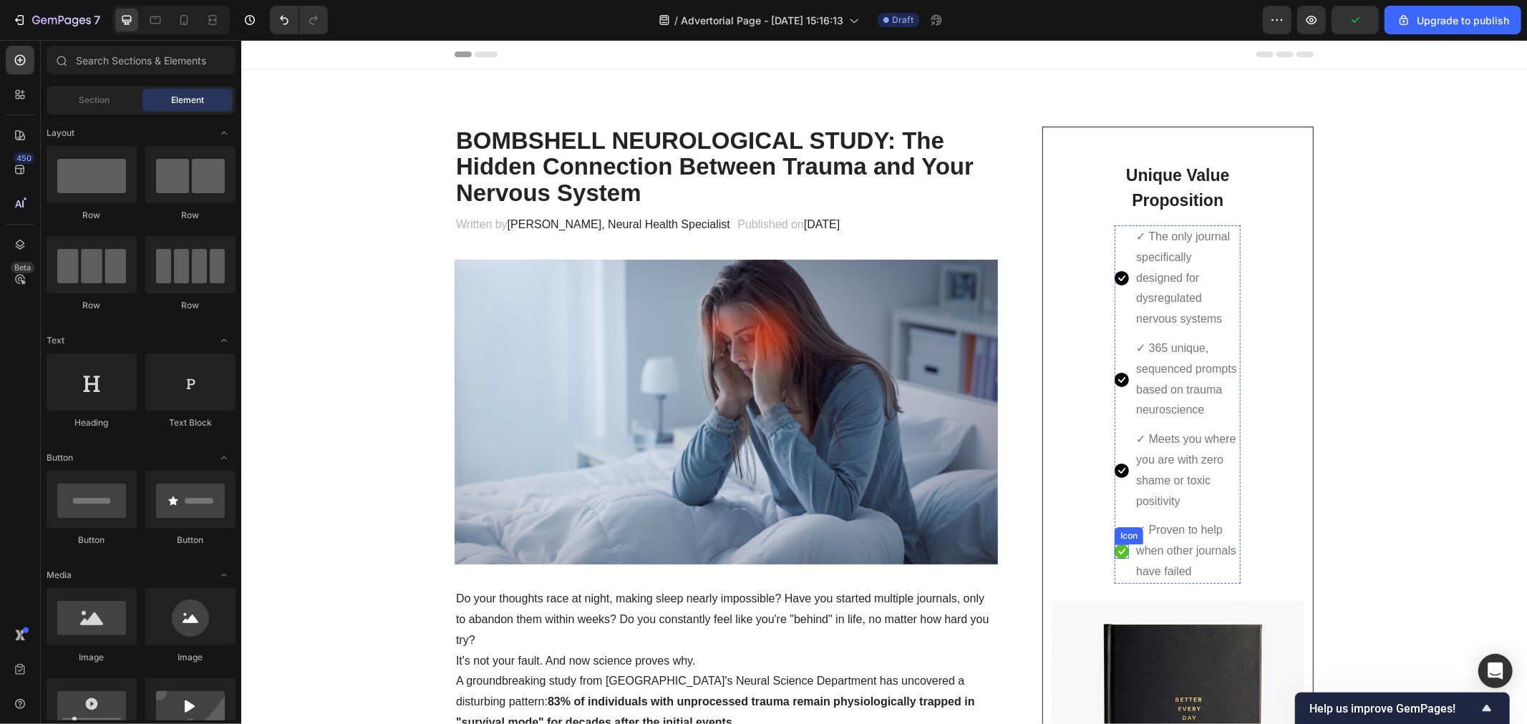
click at [1117, 555] on icon at bounding box center [1121, 551] width 14 height 14
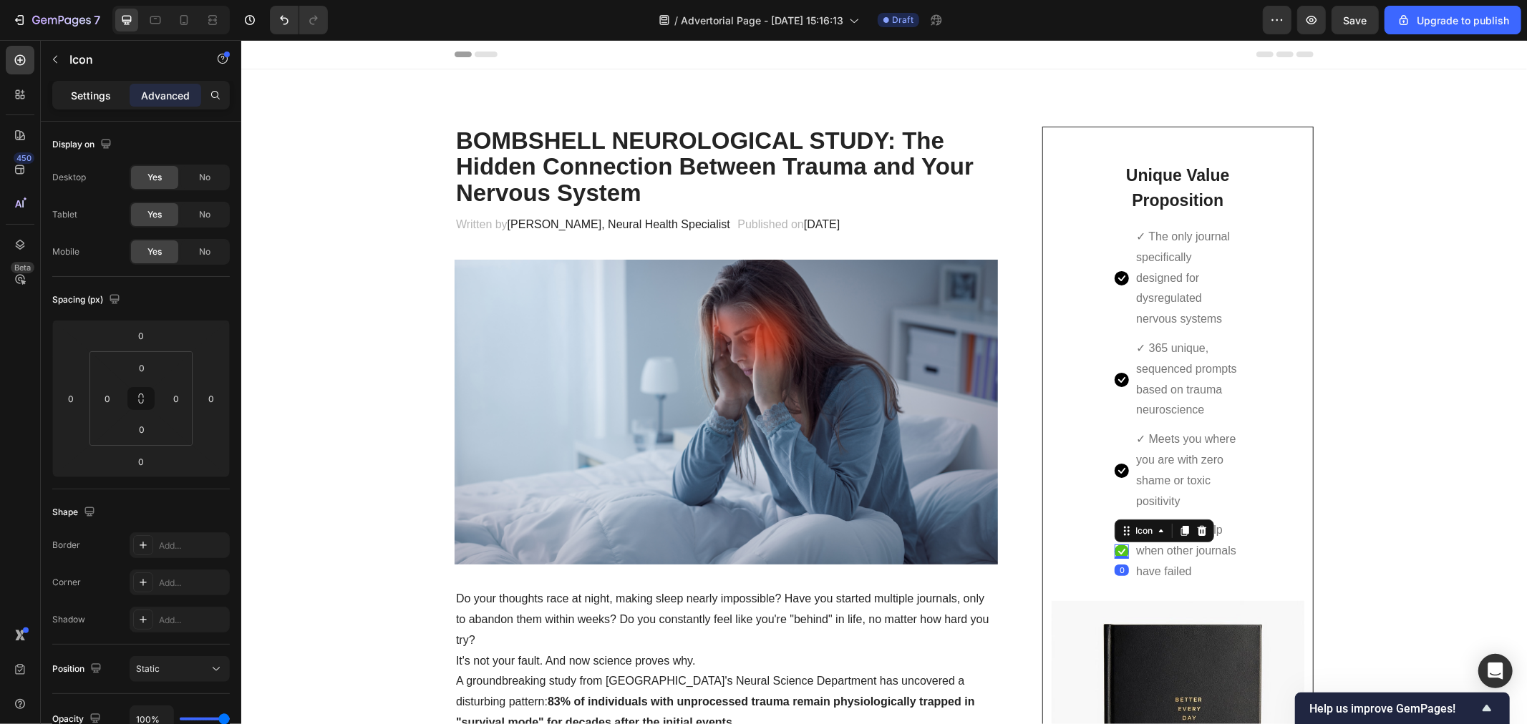
click at [97, 97] on p "Settings" at bounding box center [91, 95] width 40 height 15
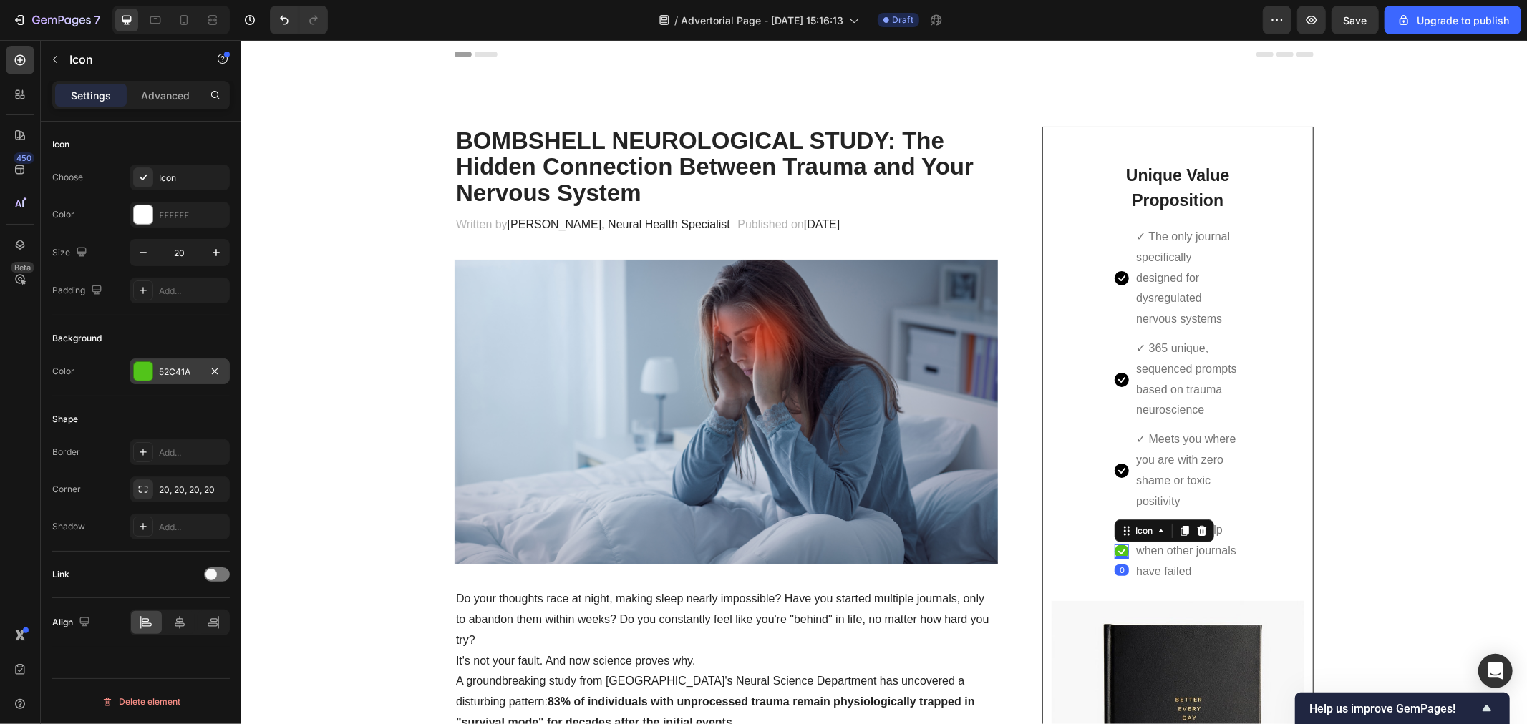
click at [166, 367] on div "52C41A" at bounding box center [180, 372] width 42 height 13
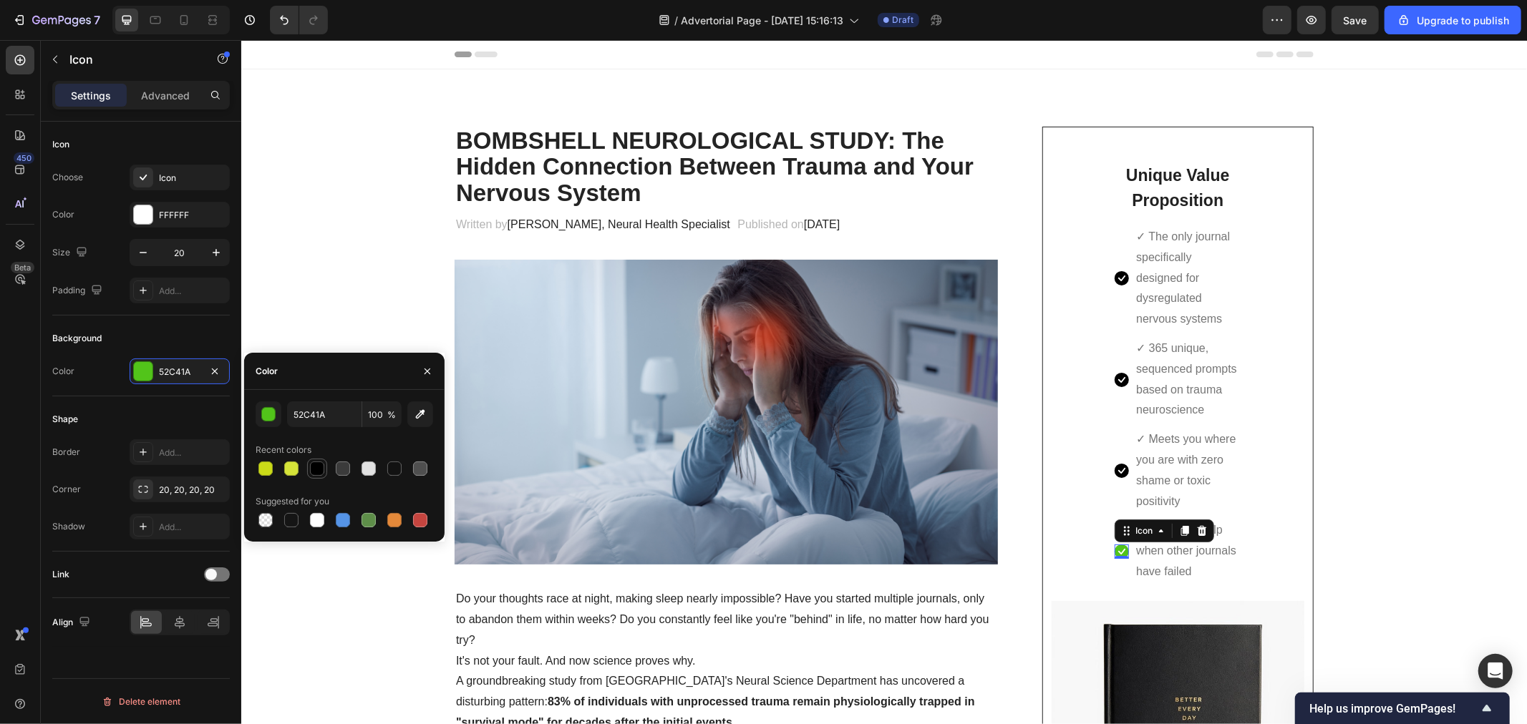
click at [324, 476] on div at bounding box center [317, 469] width 20 height 20
type input "000000"
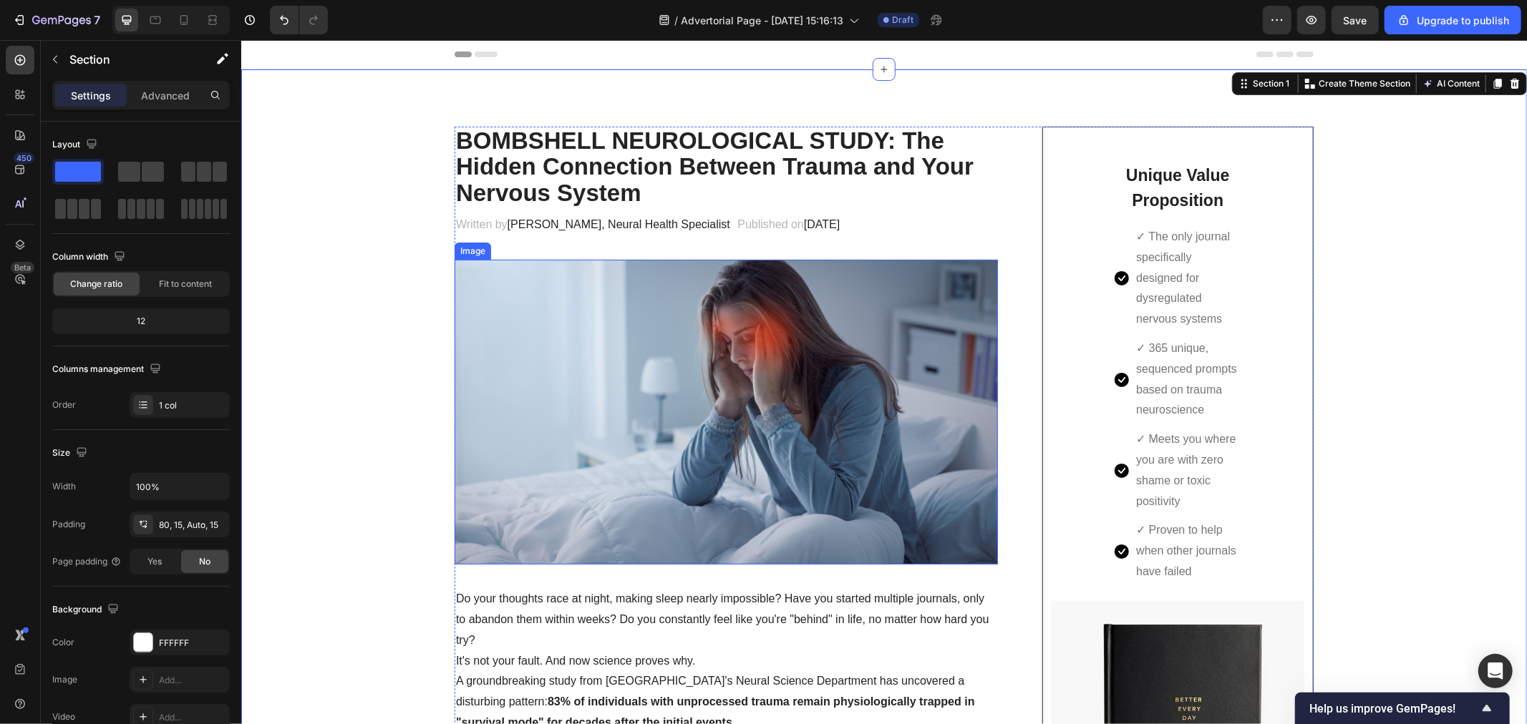
click at [560, 317] on img at bounding box center [725, 412] width 543 height 306
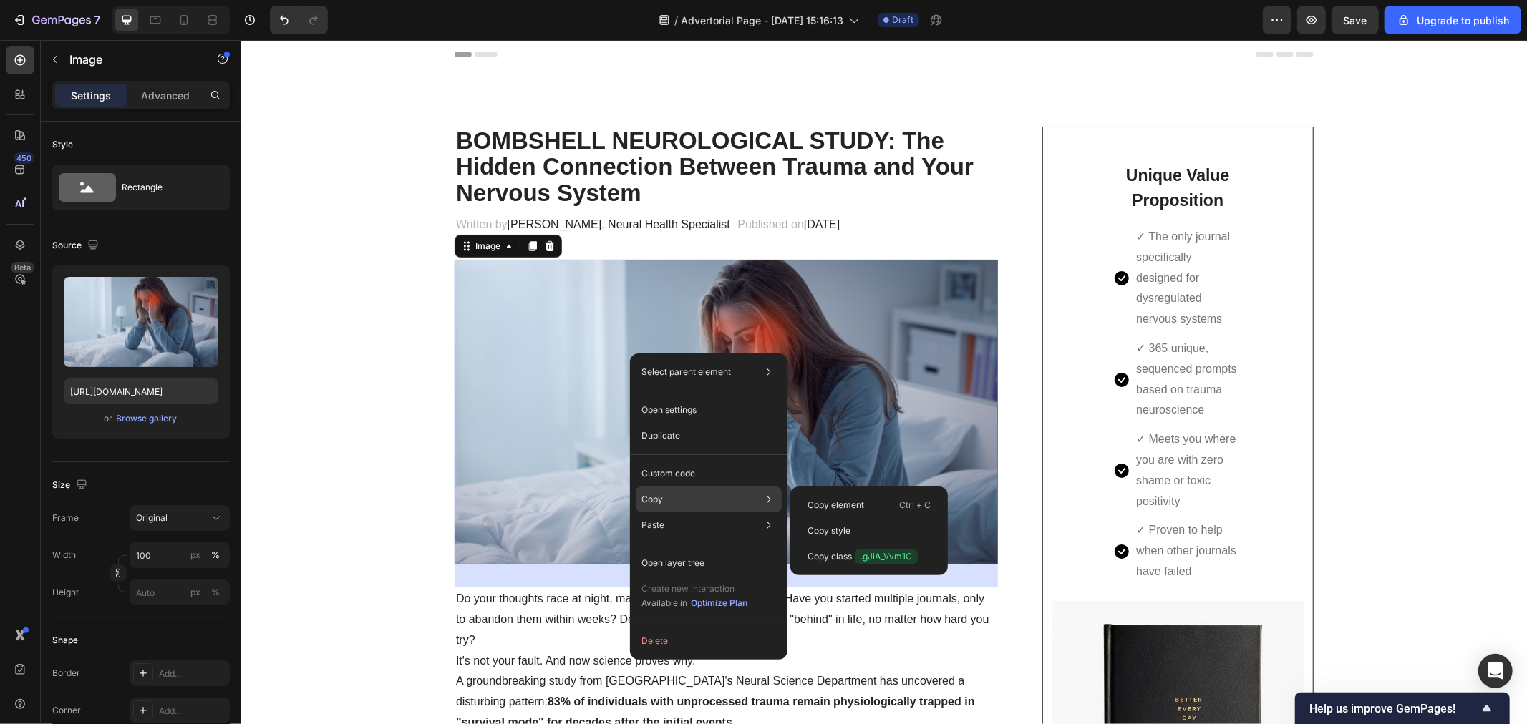
click at [666, 501] on div "Copy Copy element Ctrl + C Copy style Copy class .gJiA_Vvm1C" at bounding box center [709, 500] width 146 height 26
click at [848, 507] on p "Copy element" at bounding box center [835, 505] width 57 height 13
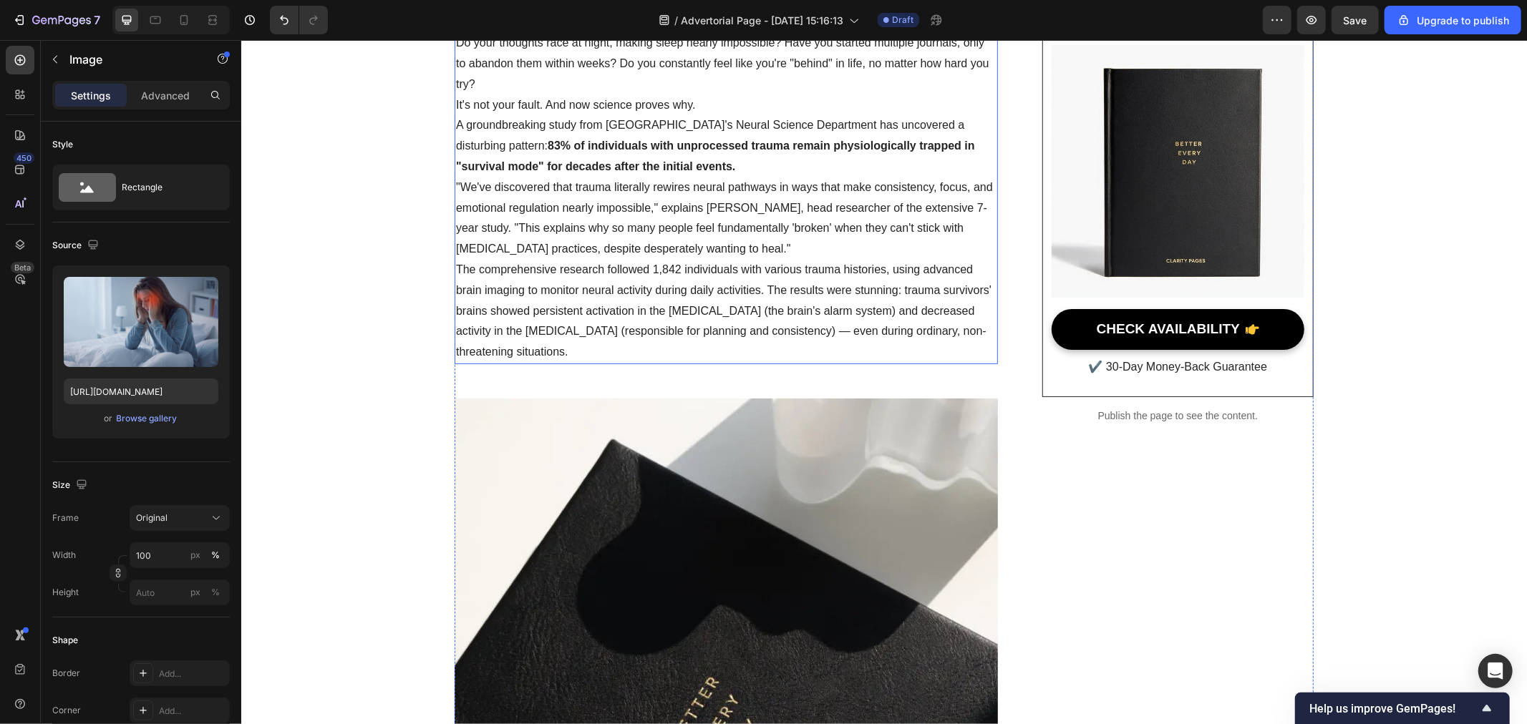
scroll to position [636, 0]
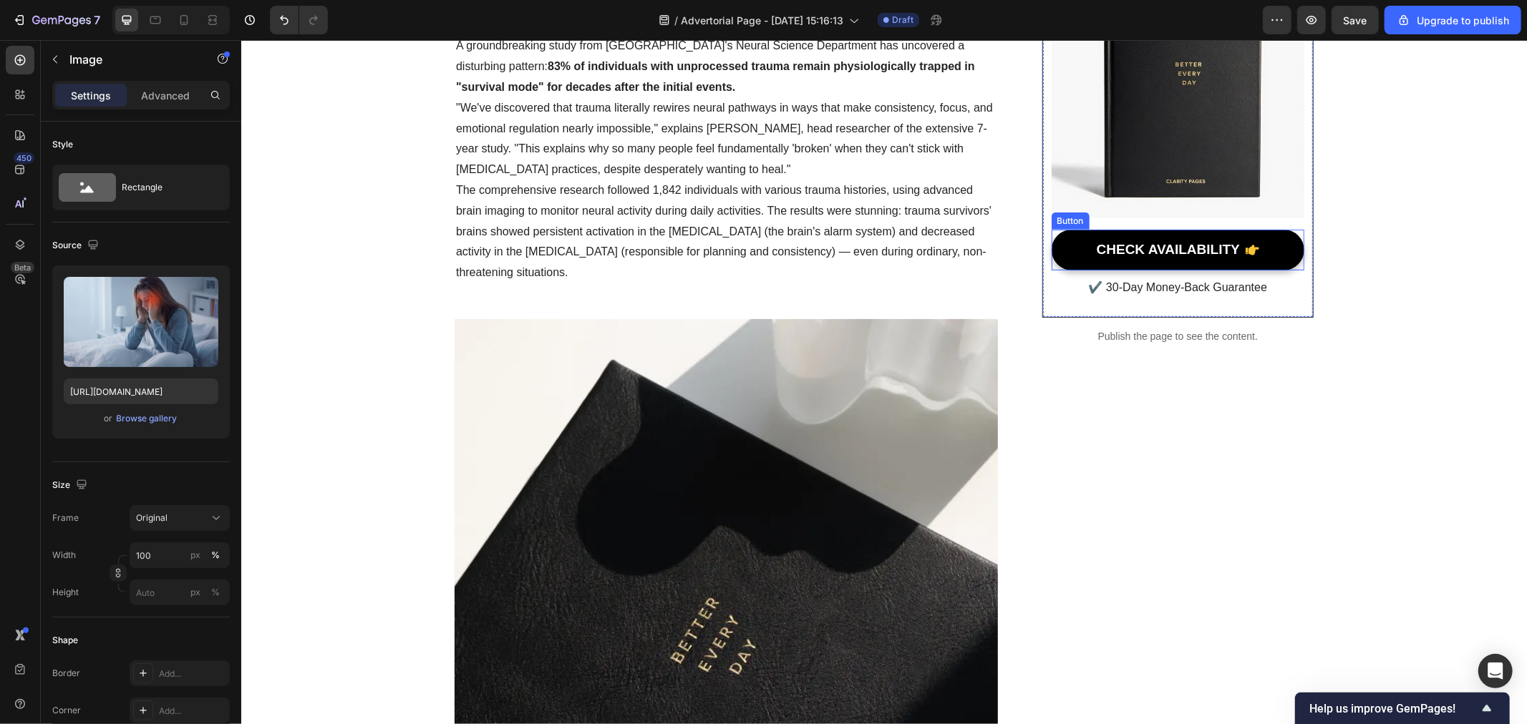
click at [1083, 243] on link "CHECK AVAILABILITY" at bounding box center [1177, 249] width 253 height 41
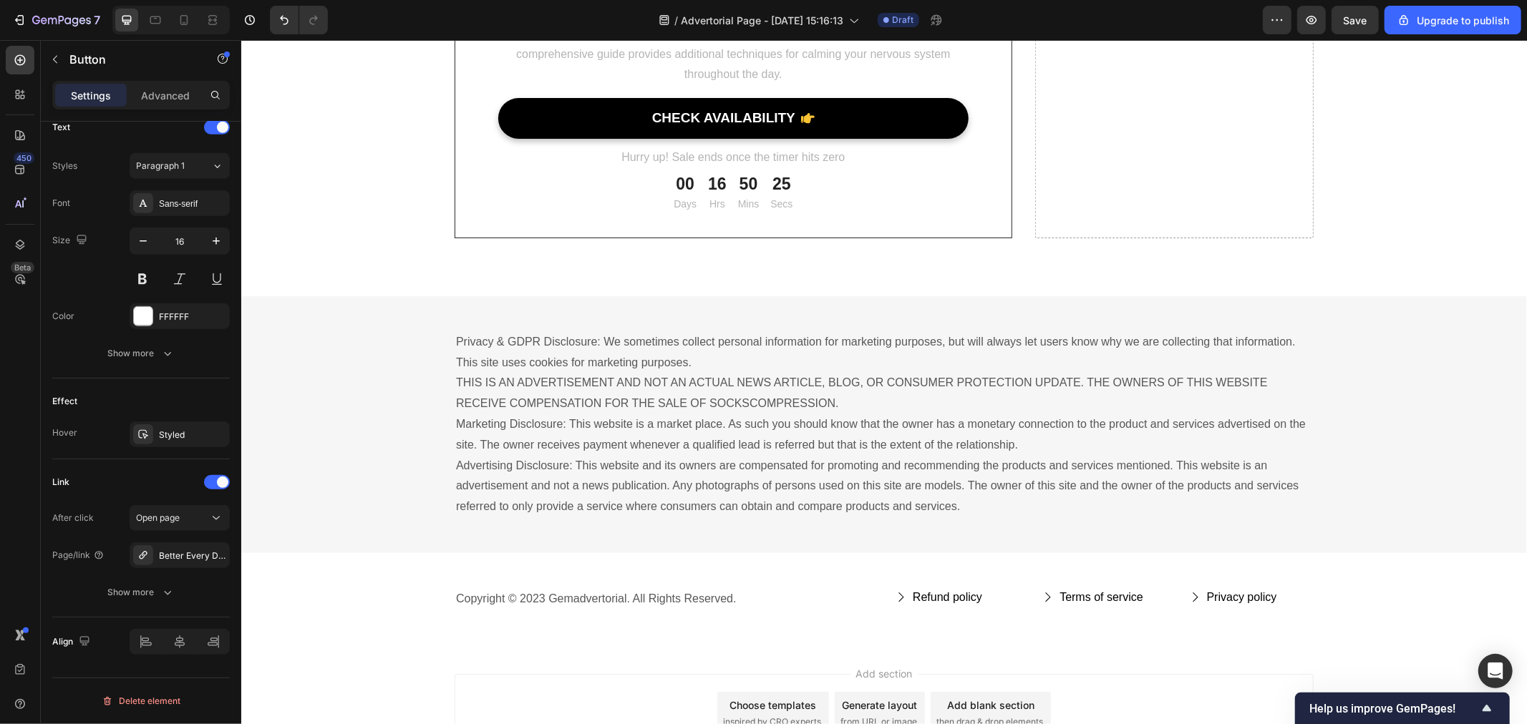
scroll to position [10466, 0]
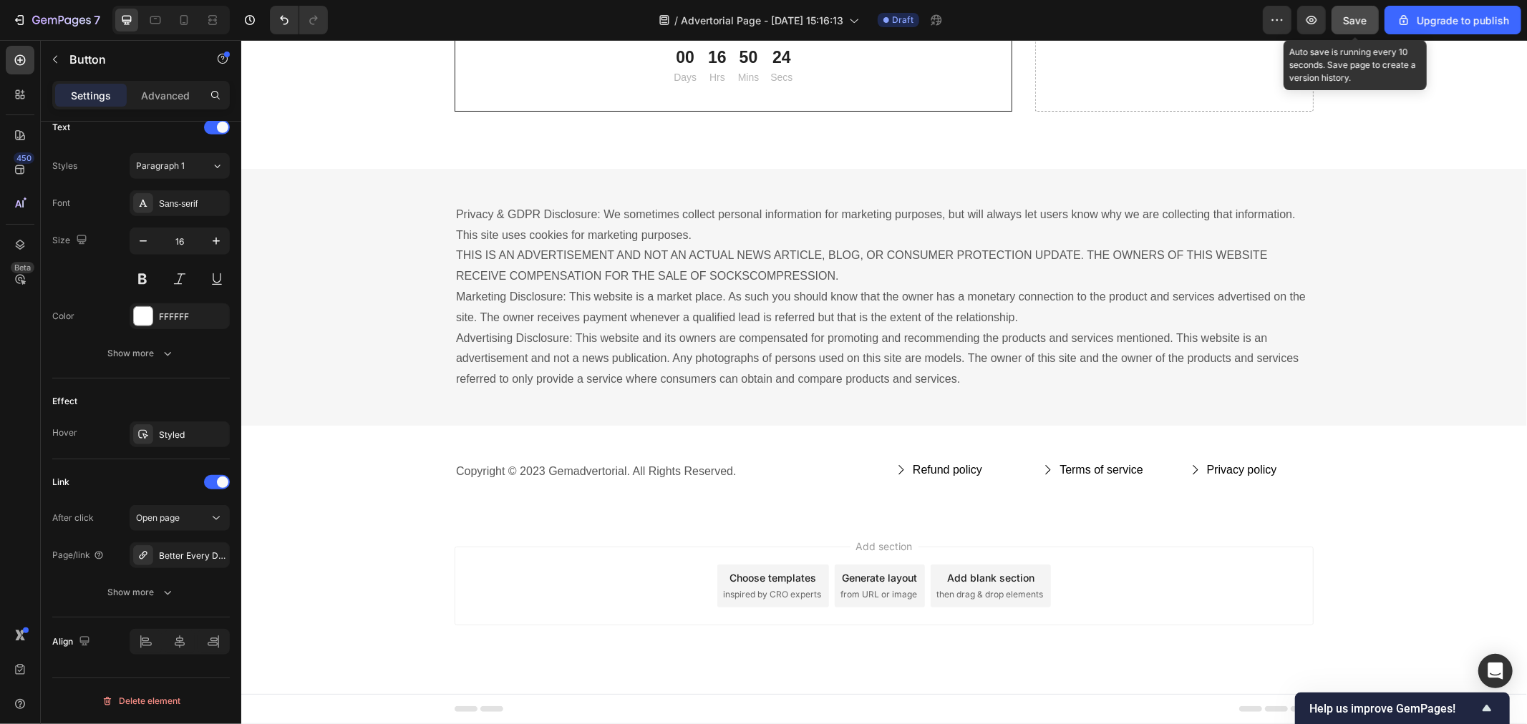
click at [1356, 8] on button "Save" at bounding box center [1354, 20] width 47 height 29
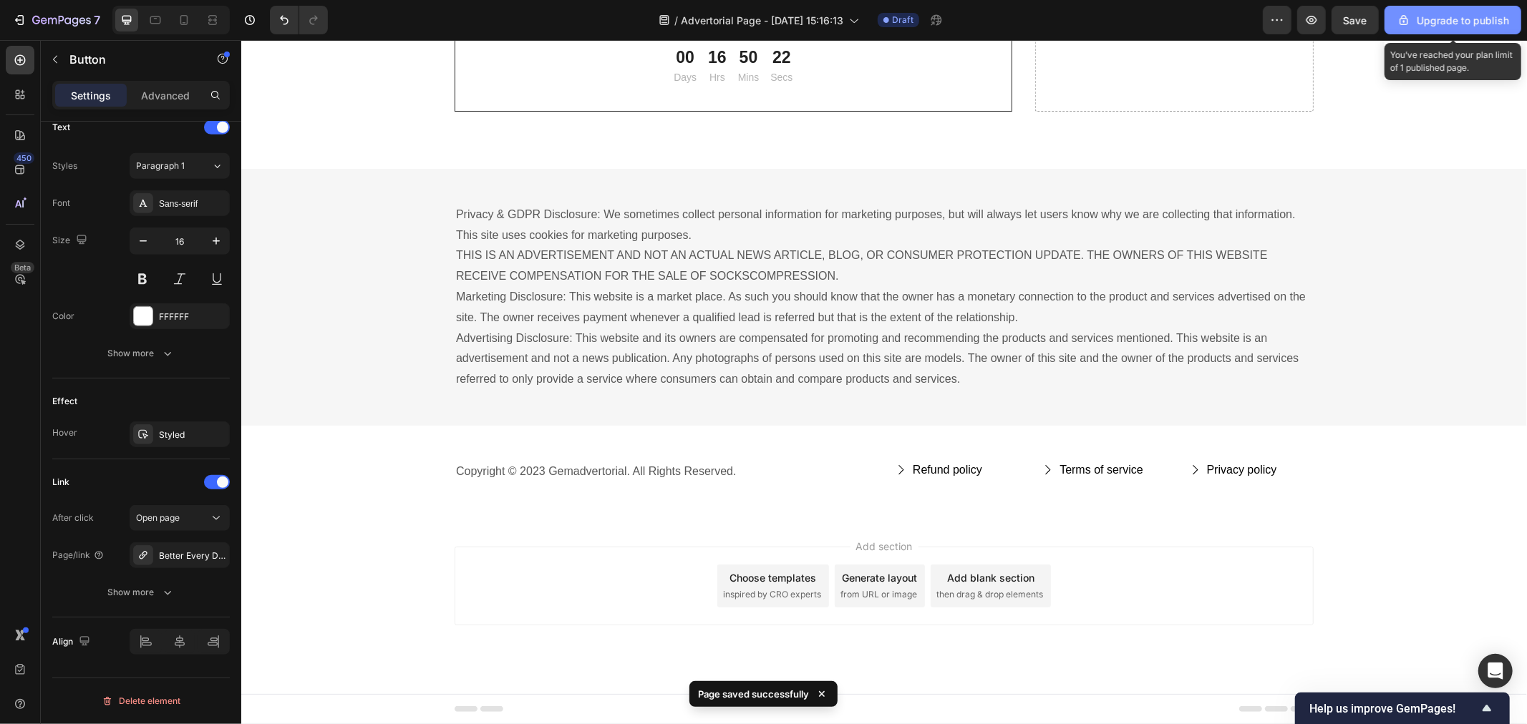
click at [1453, 19] on div "Upgrade to publish" at bounding box center [1453, 20] width 112 height 15
click at [1437, 11] on button "Upgrade to publish" at bounding box center [1452, 20] width 137 height 29
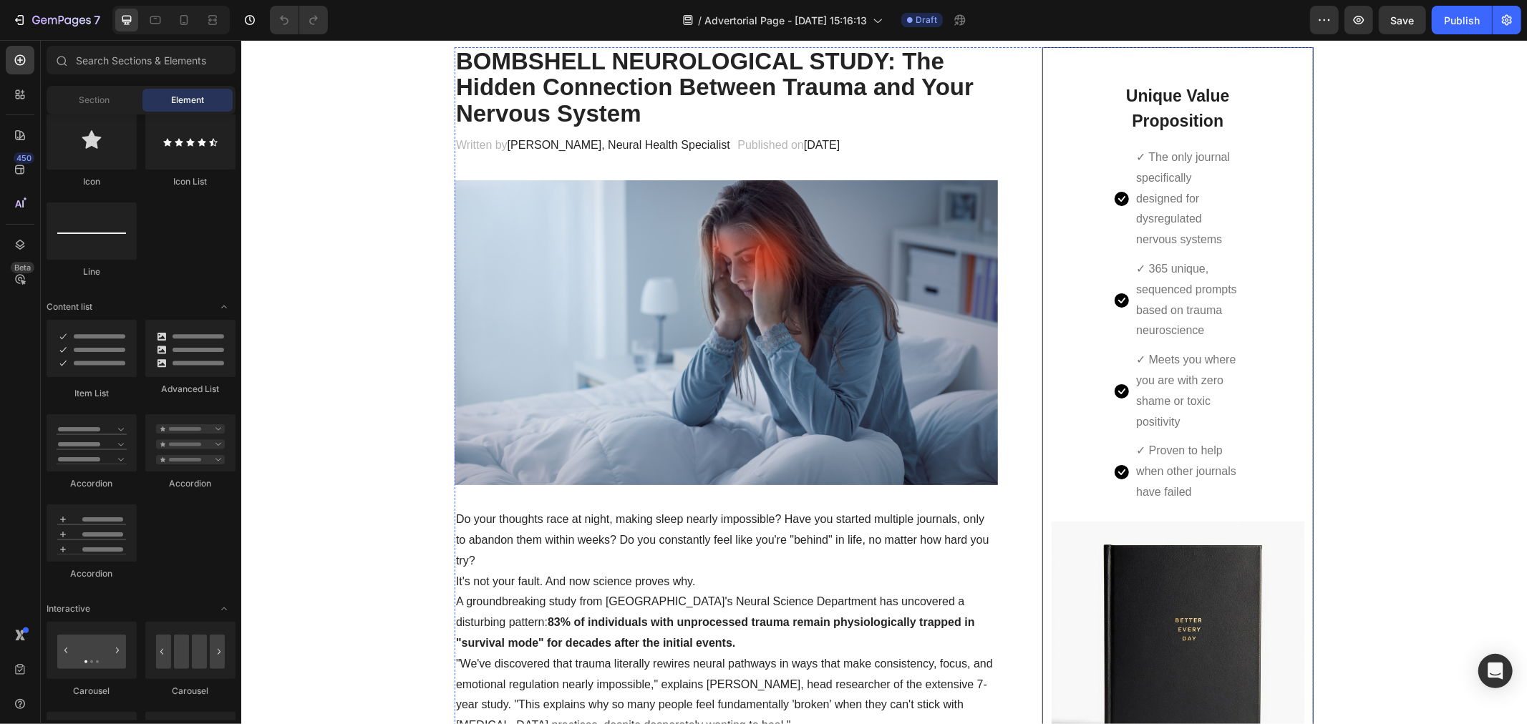
scroll to position [477, 0]
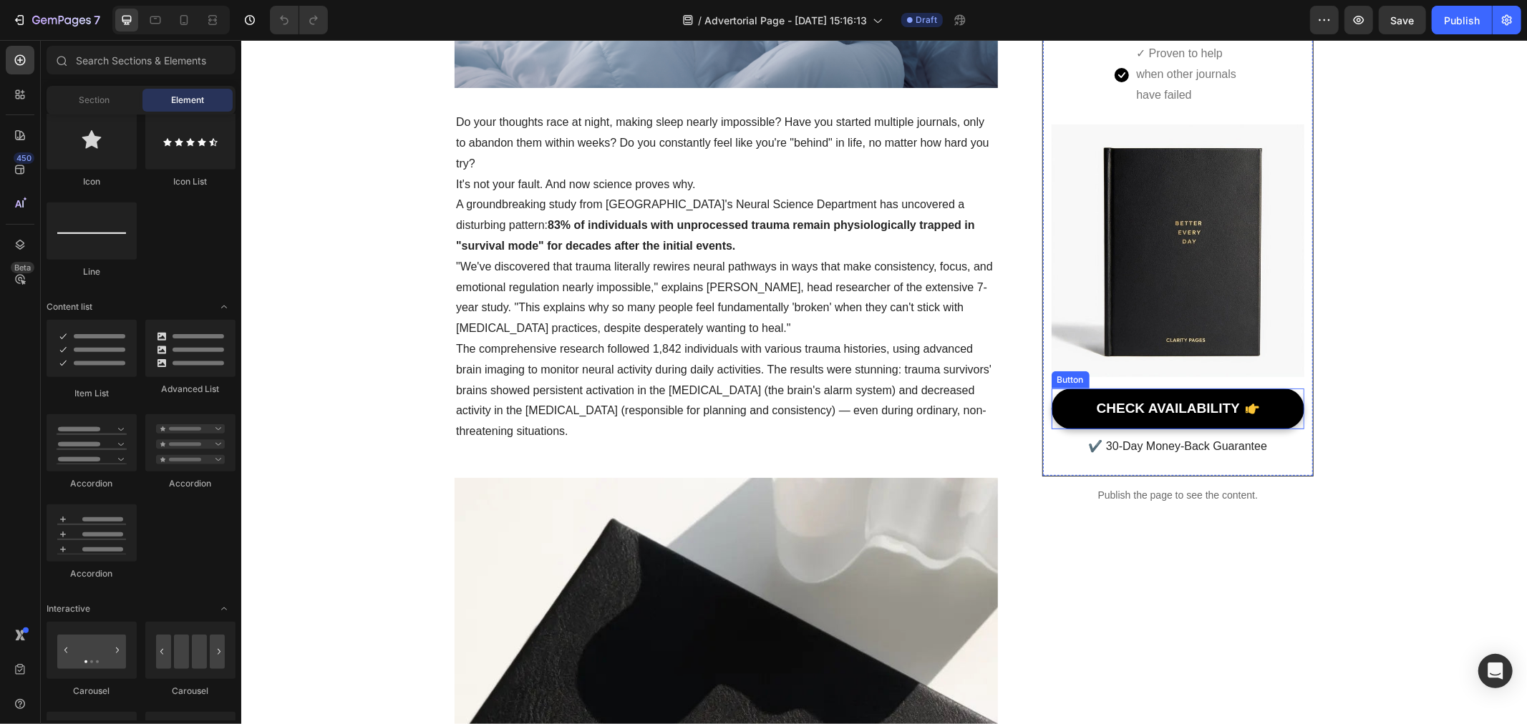
click at [1082, 404] on link "CHECK AVAILABILITY" at bounding box center [1177, 408] width 253 height 41
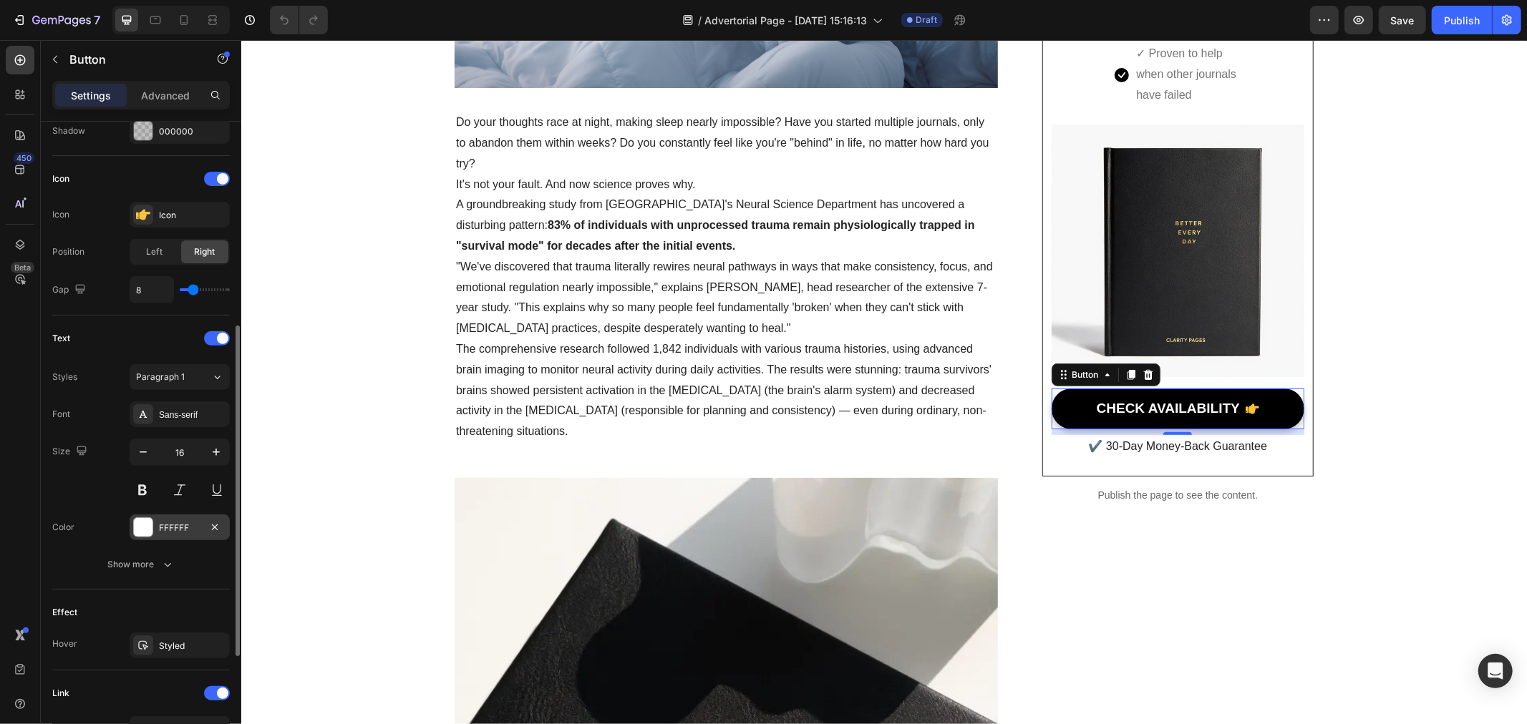
scroll to position [608, 0]
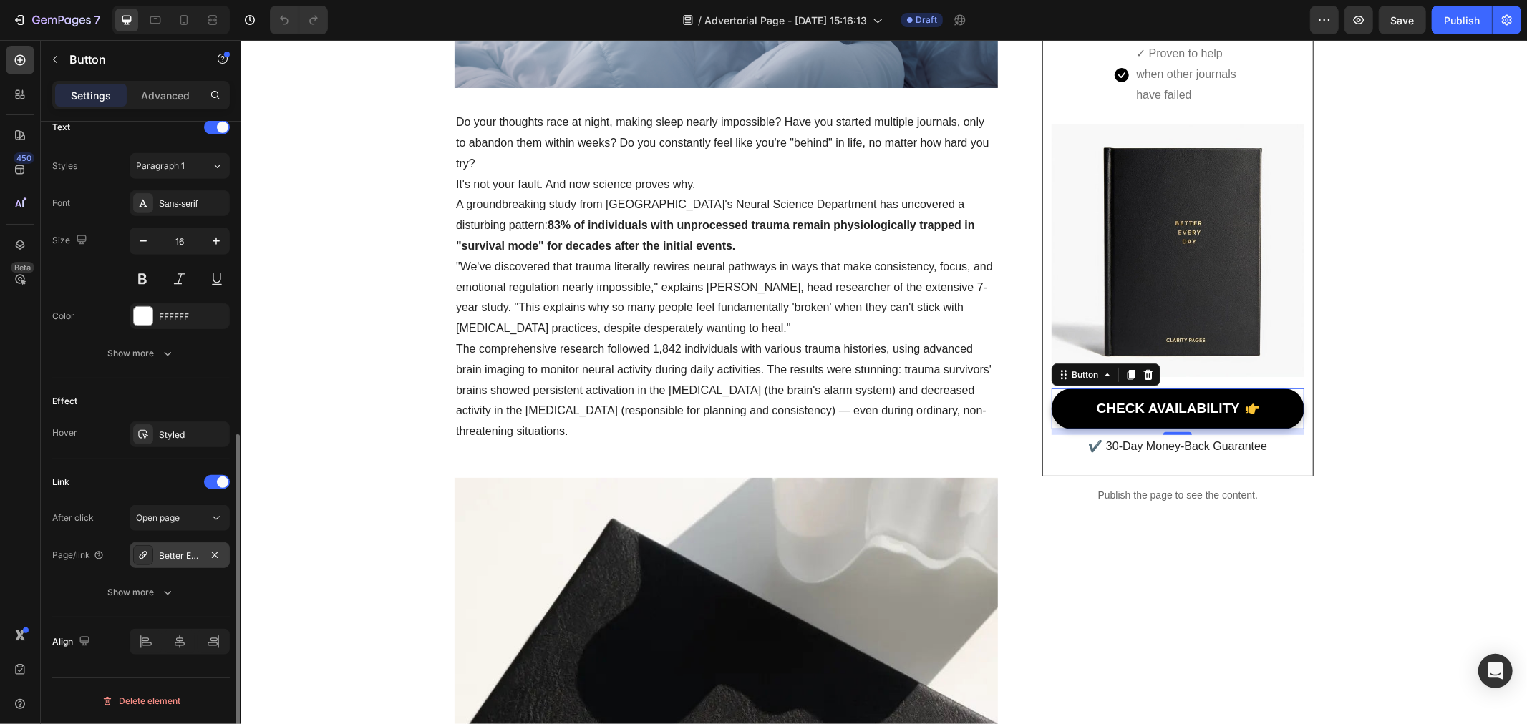
click at [166, 561] on div "Better Every Day Journal" at bounding box center [180, 556] width 42 height 13
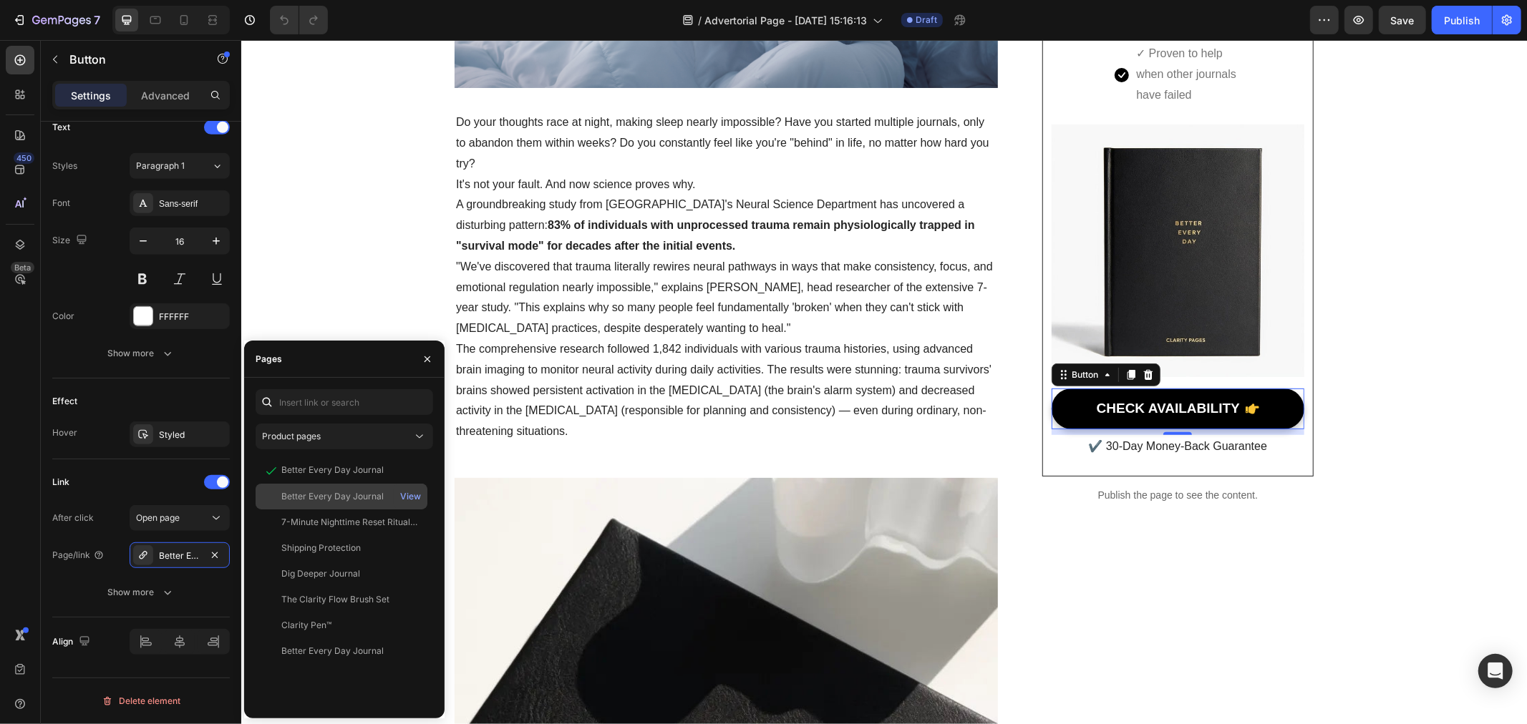
click at [330, 499] on div "Better Every Day Journal" at bounding box center [332, 496] width 102 height 13
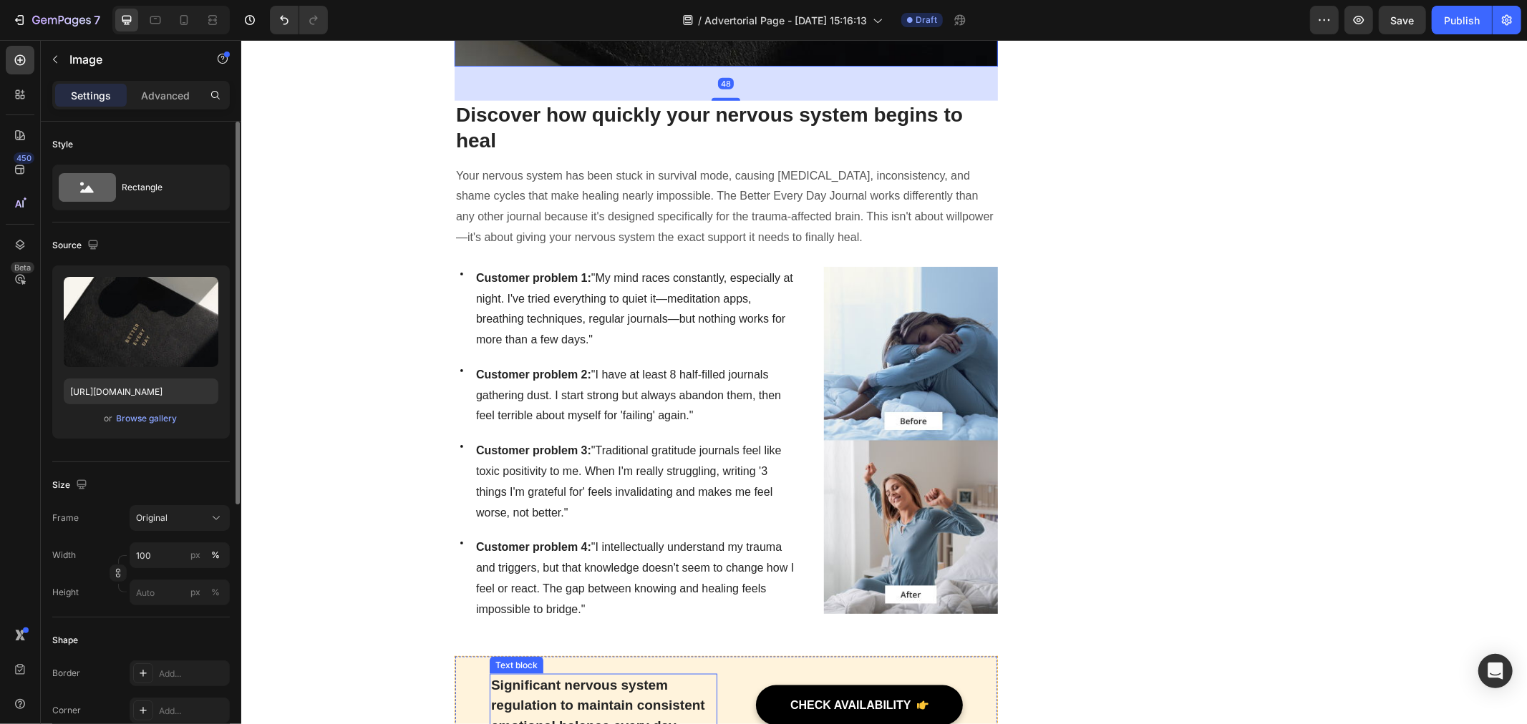
scroll to position [1829, 0]
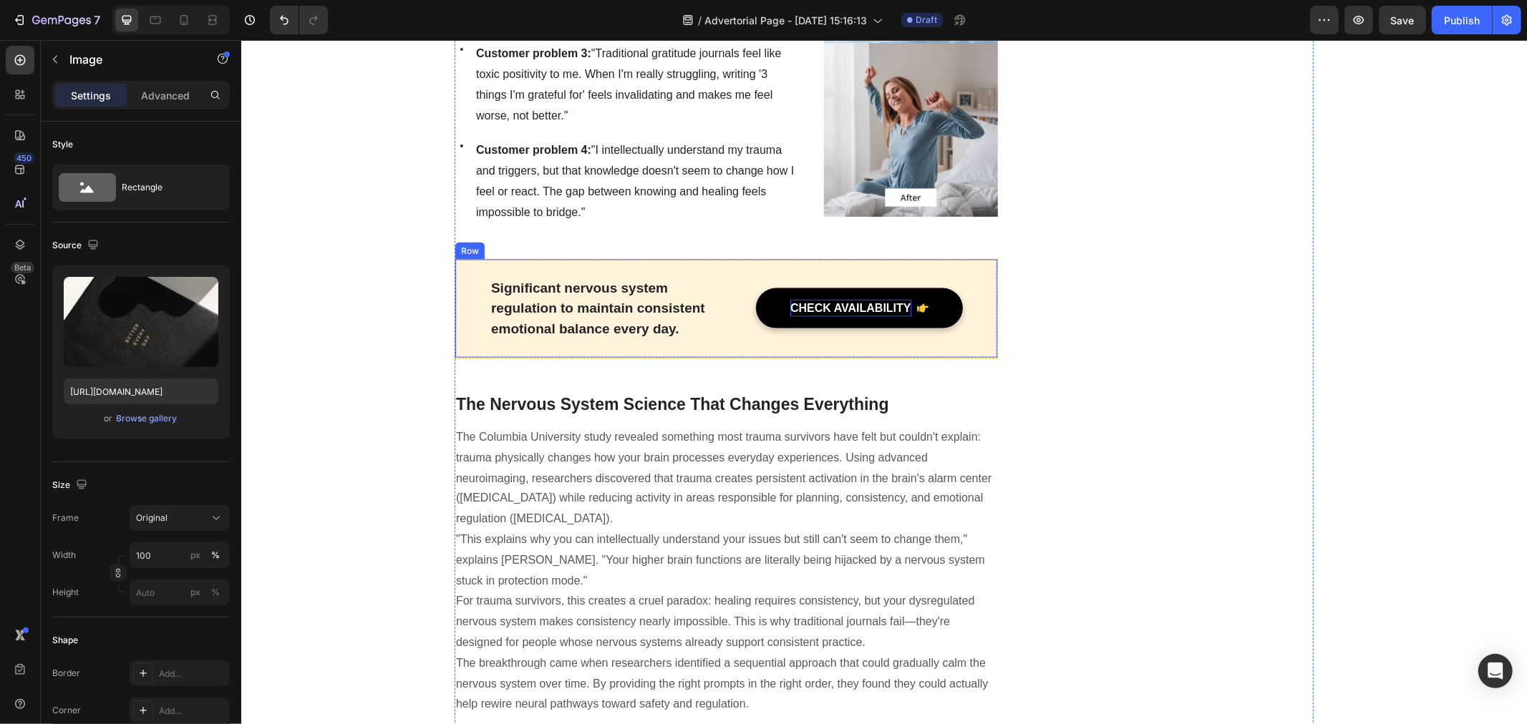
click at [848, 299] on div "CHECK AVAILABILITY" at bounding box center [850, 307] width 121 height 17
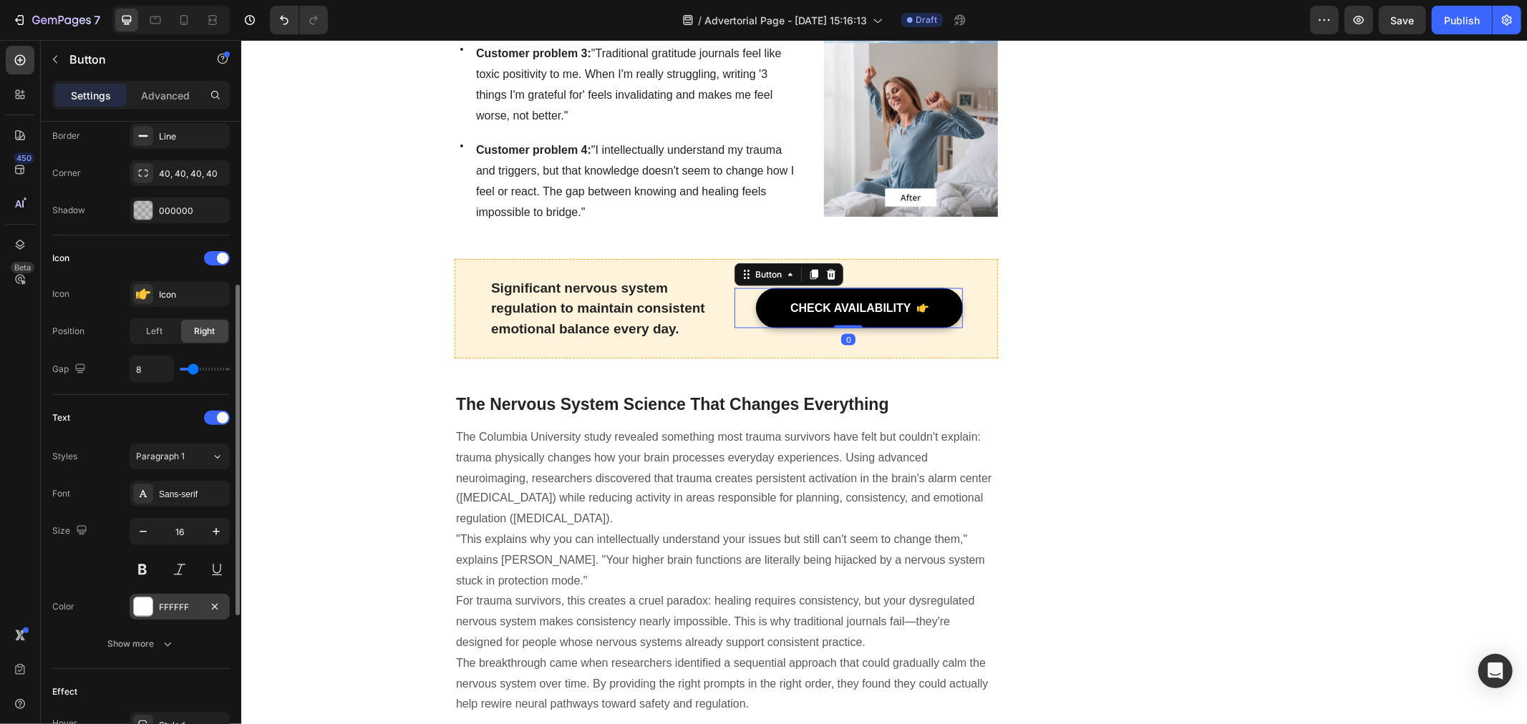
scroll to position [477, 0]
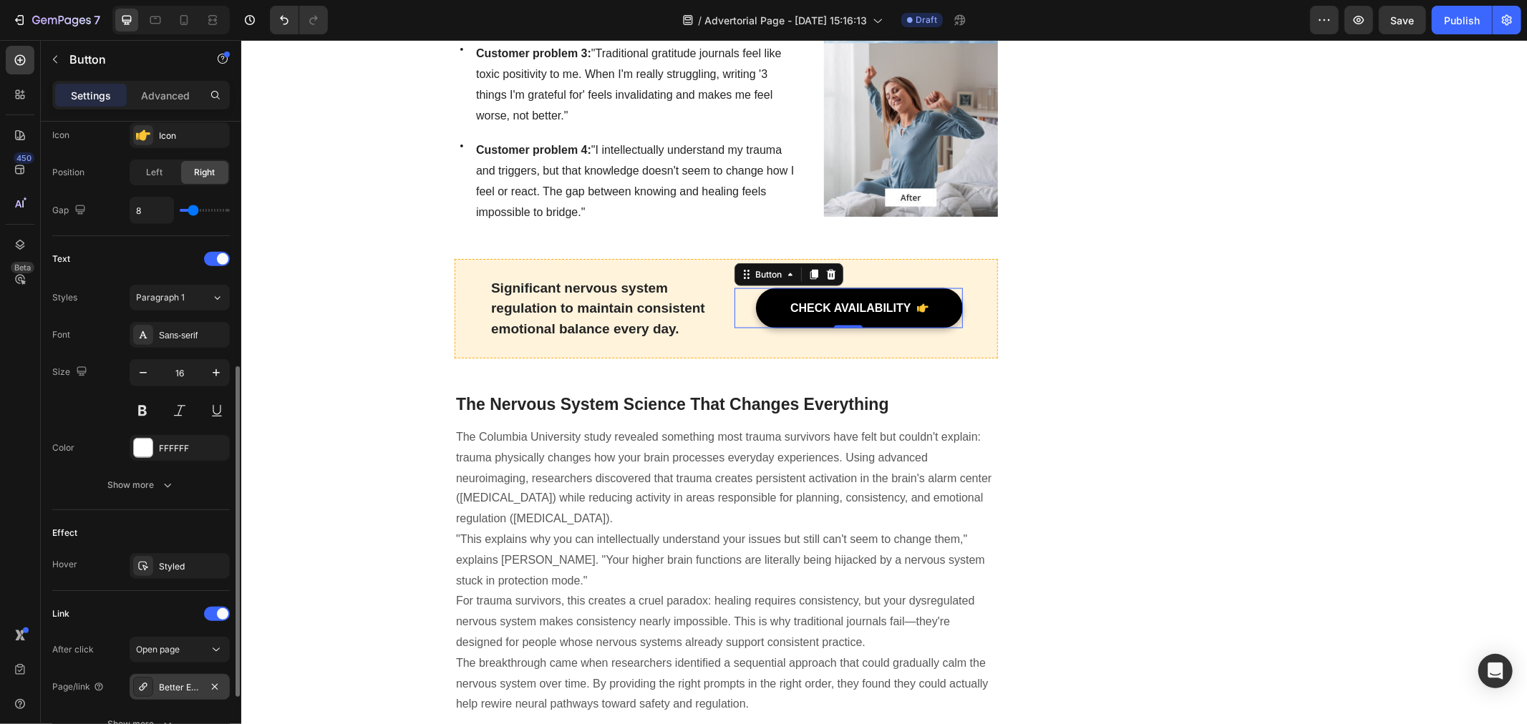
click at [181, 679] on div "Better Every Day Journal" at bounding box center [180, 687] width 100 height 26
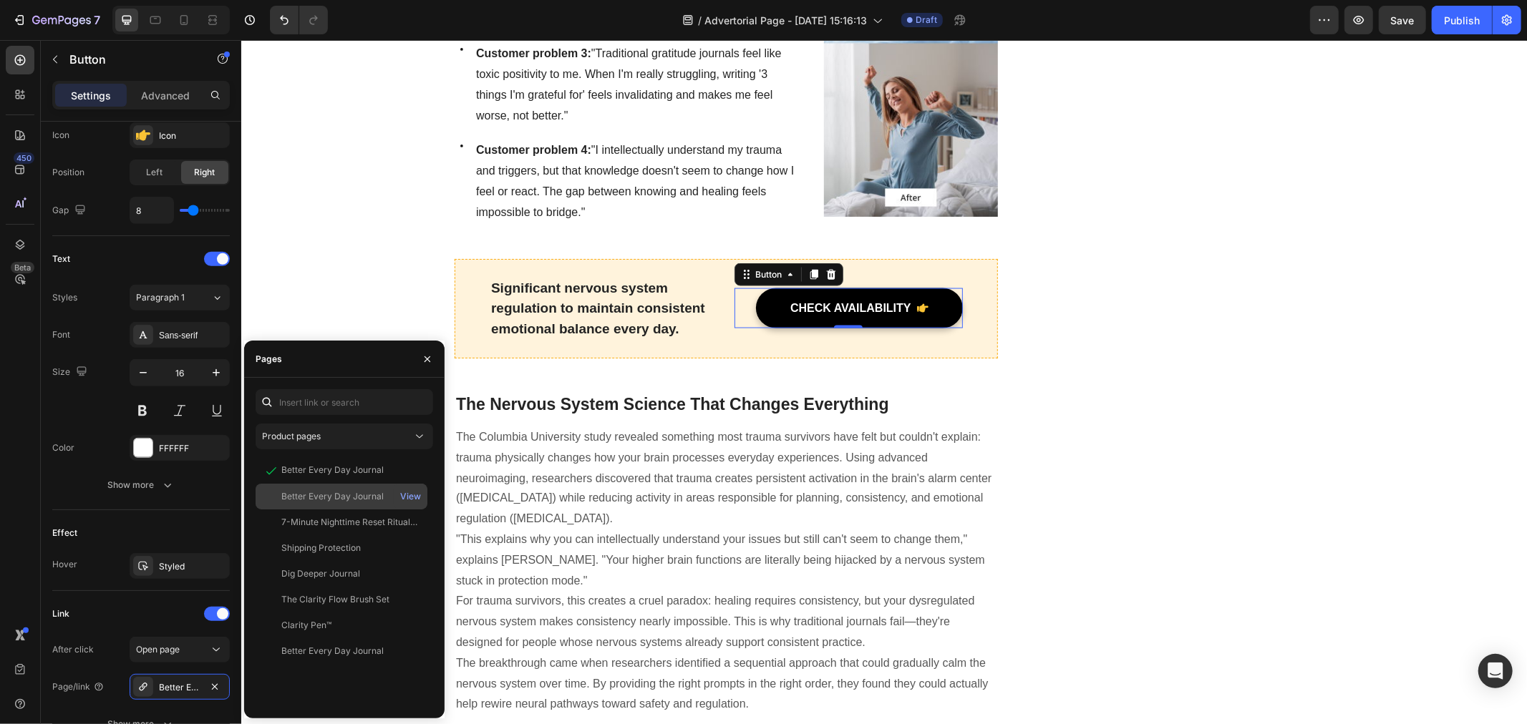
click at [331, 498] on div "Better Every Day Journal" at bounding box center [332, 496] width 102 height 13
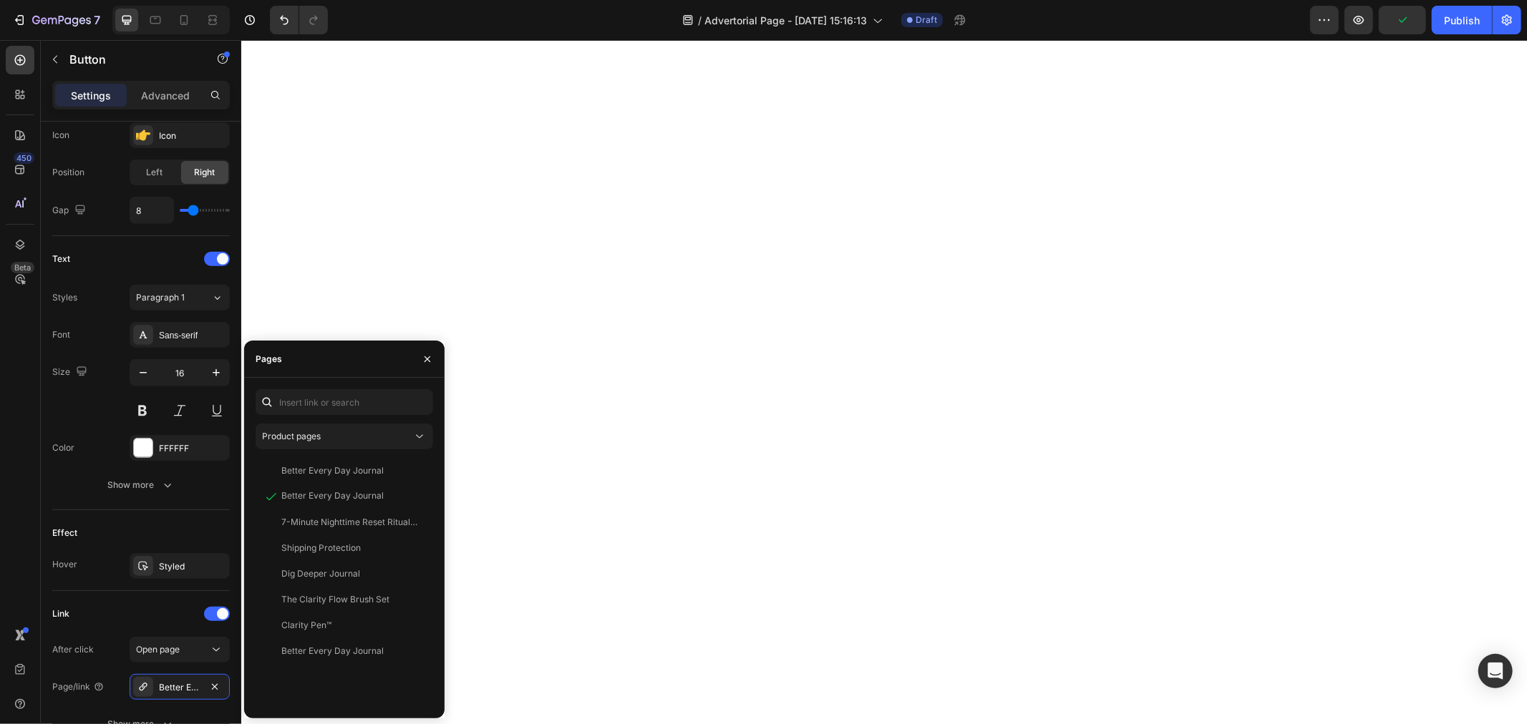
scroll to position [6602, 0]
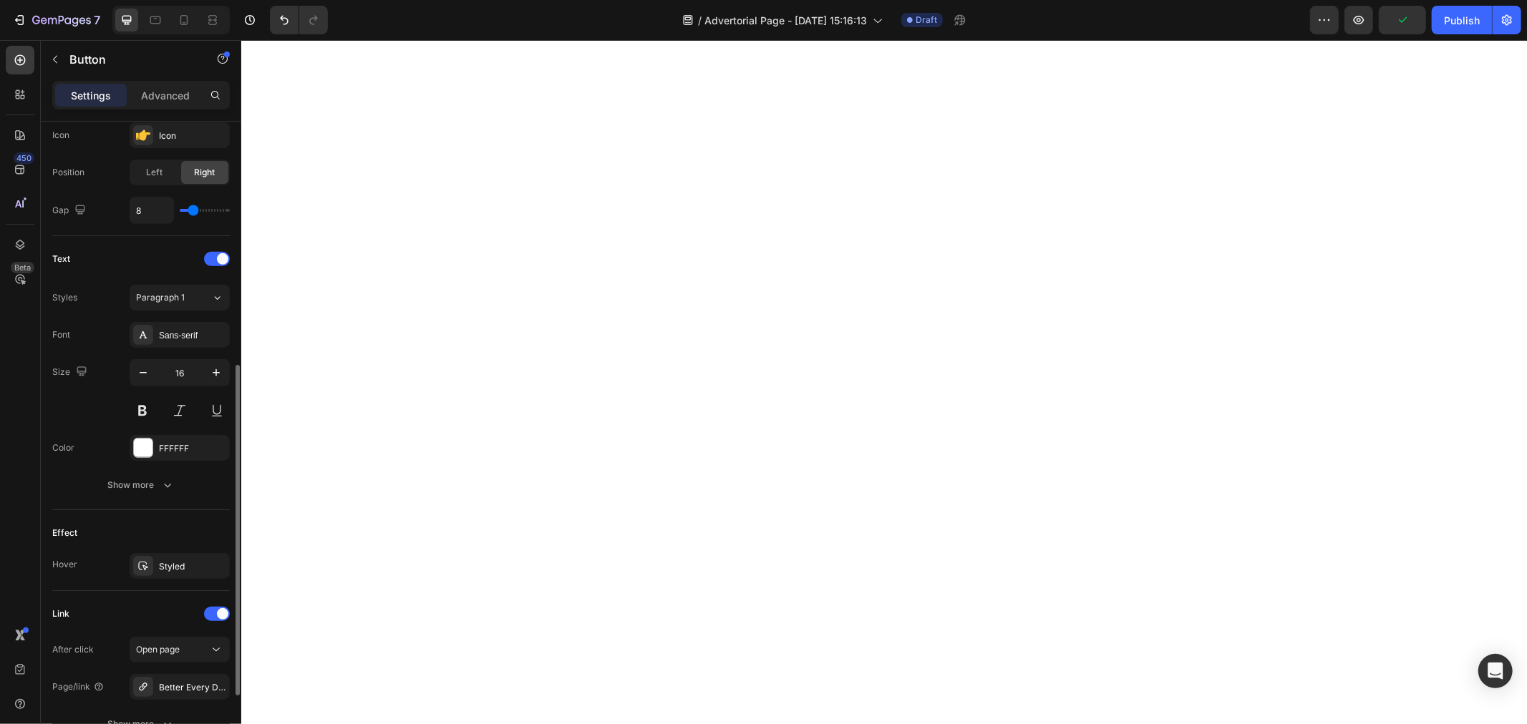
scroll to position [476, 0]
click at [175, 566] on div "Styled" at bounding box center [180, 567] width 42 height 13
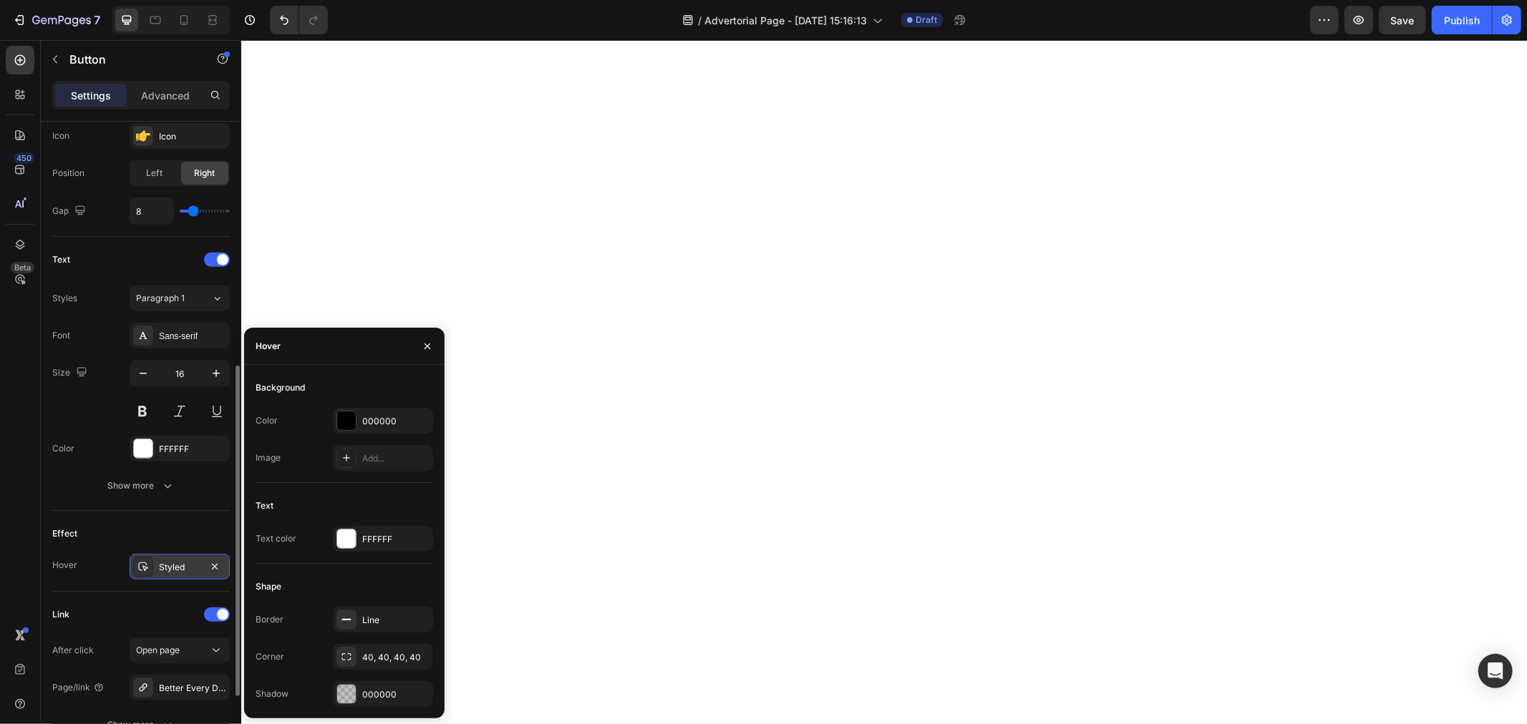
click at [152, 571] on div at bounding box center [143, 567] width 20 height 20
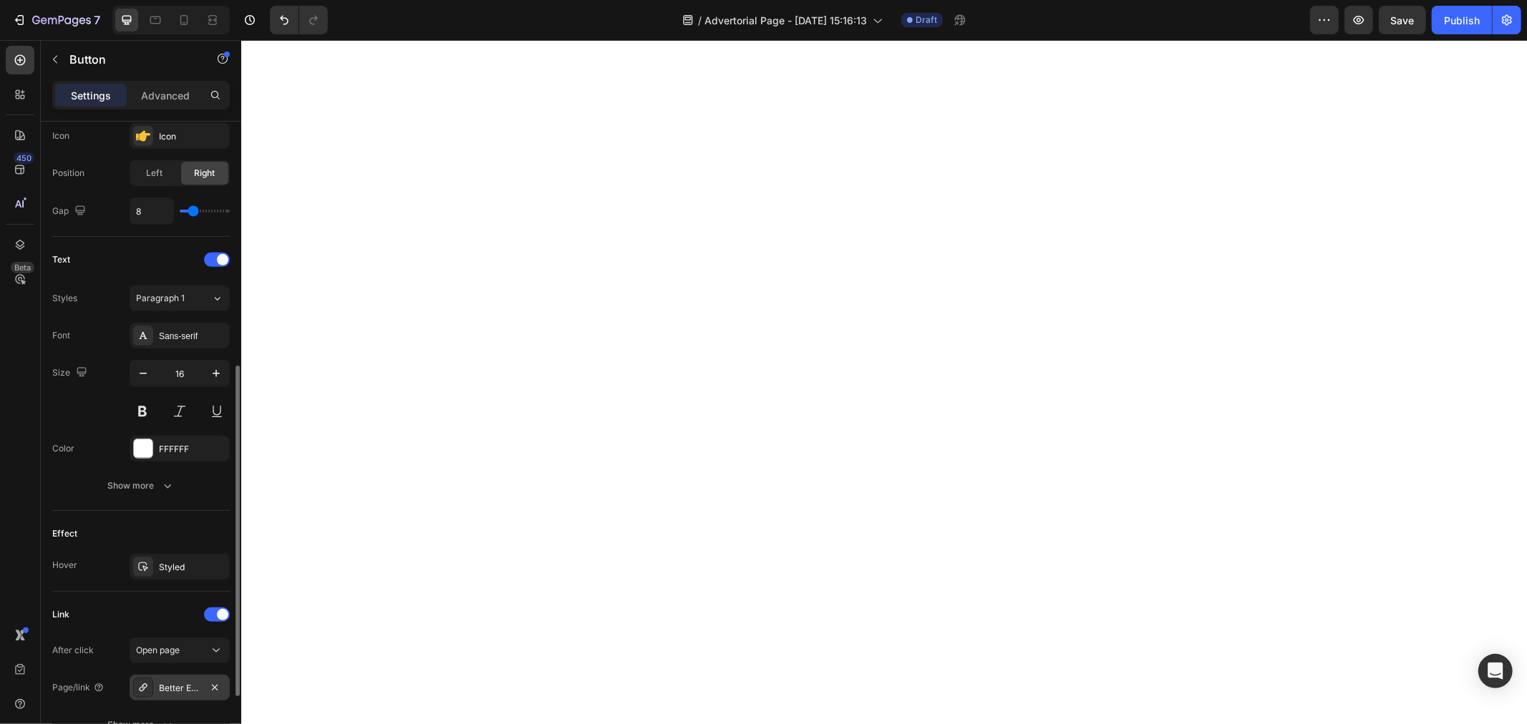
drag, startPoint x: 163, startPoint y: 686, endPoint x: 168, endPoint y: 678, distance: 9.0
click at [162, 686] on div "Better Every Day Journal" at bounding box center [180, 688] width 42 height 13
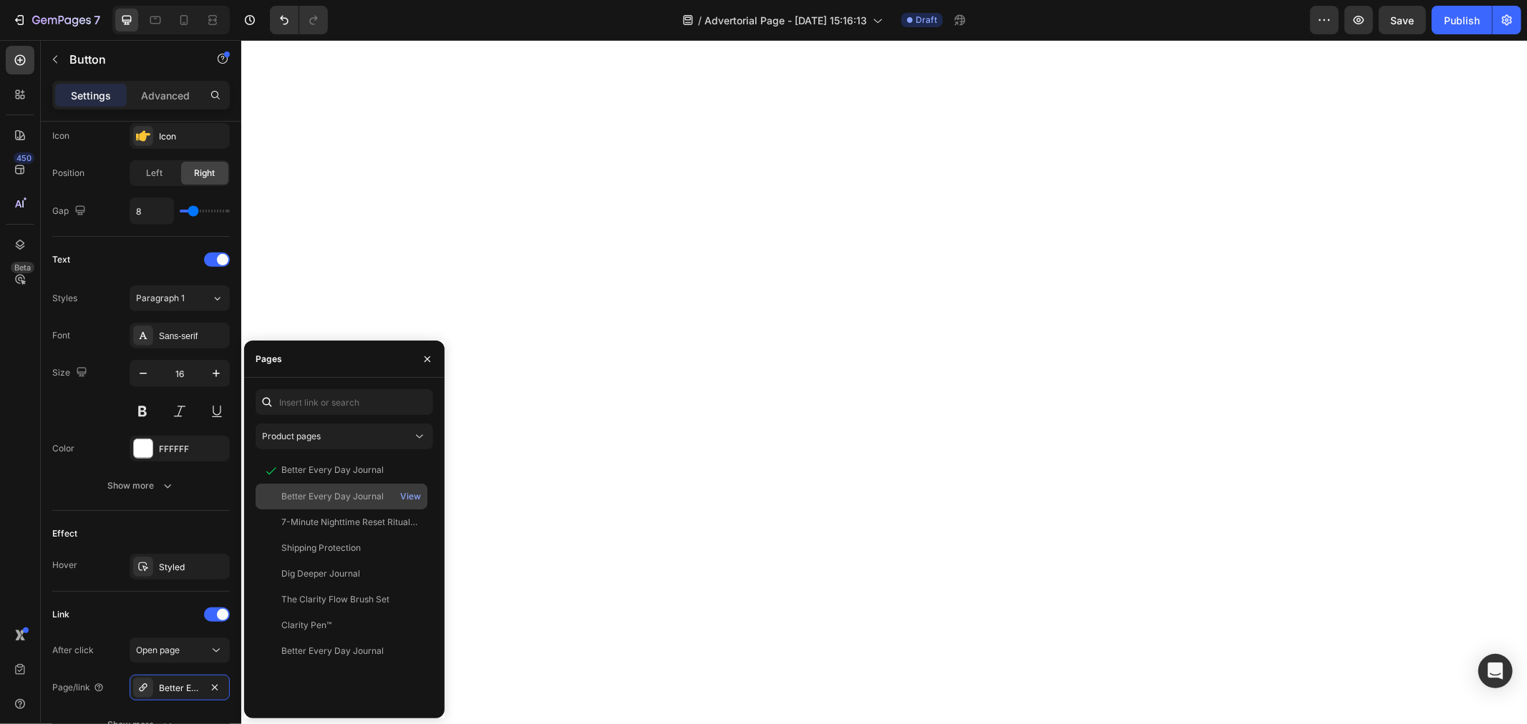
click at [331, 492] on div "Better Every Day Journal" at bounding box center [332, 496] width 102 height 13
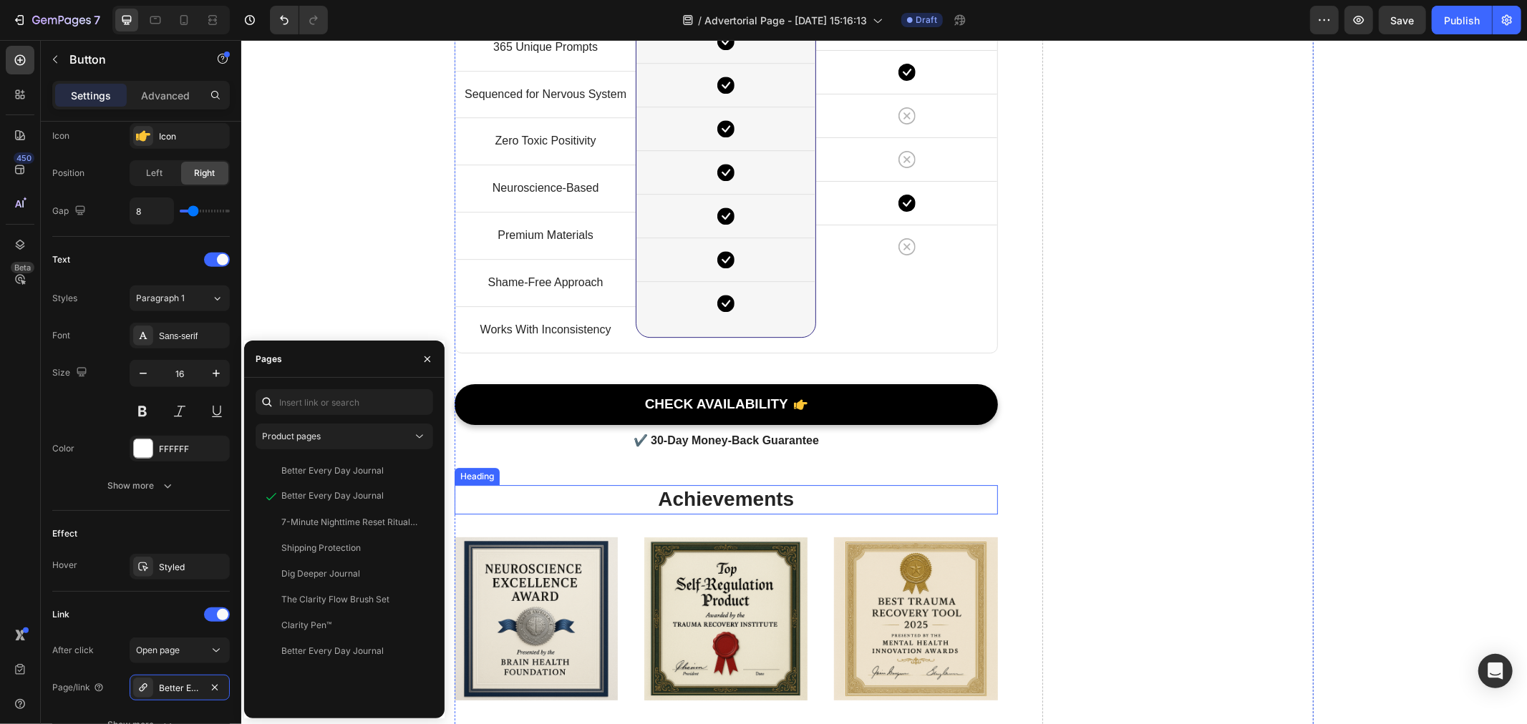
scroll to position [8430, 0]
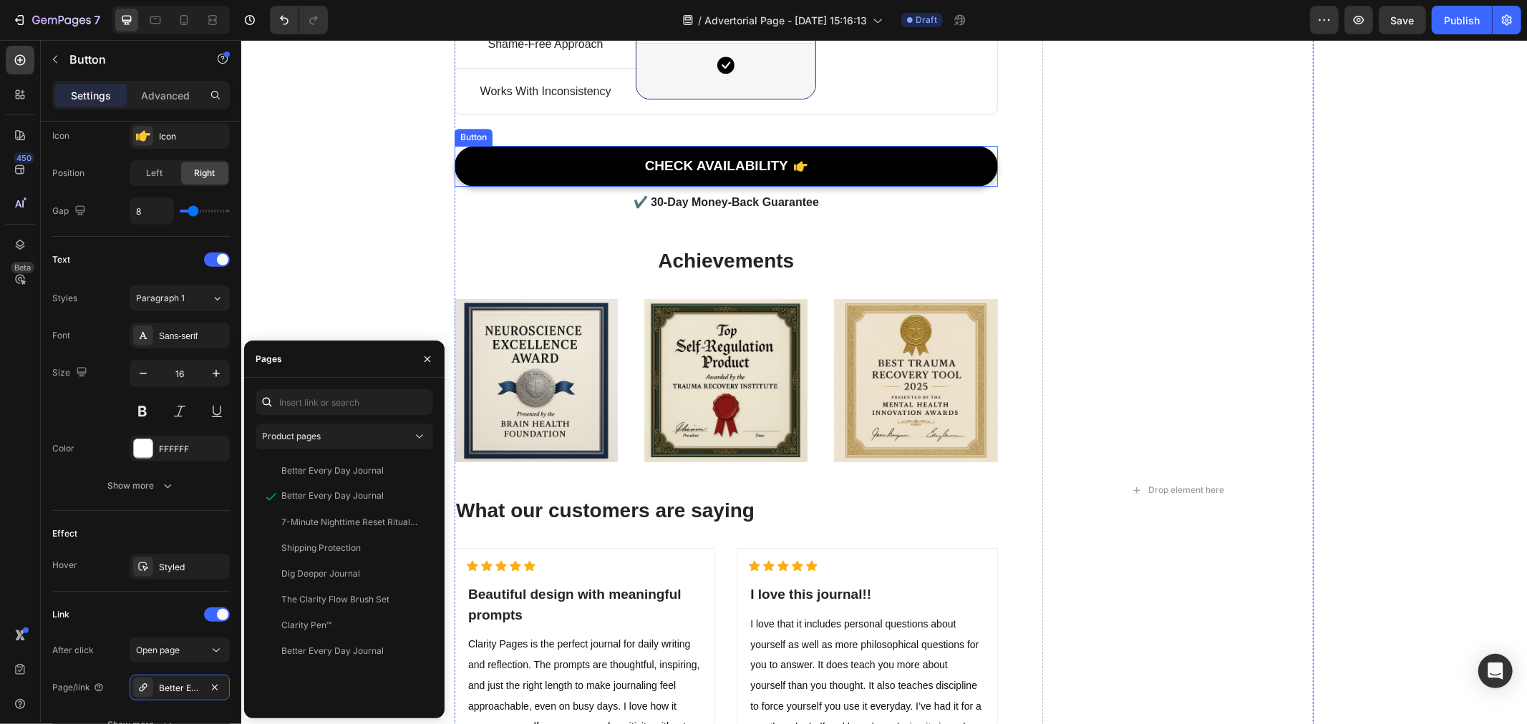
click at [540, 168] on link "CHECK AVAILABILITY" at bounding box center [725, 165] width 543 height 41
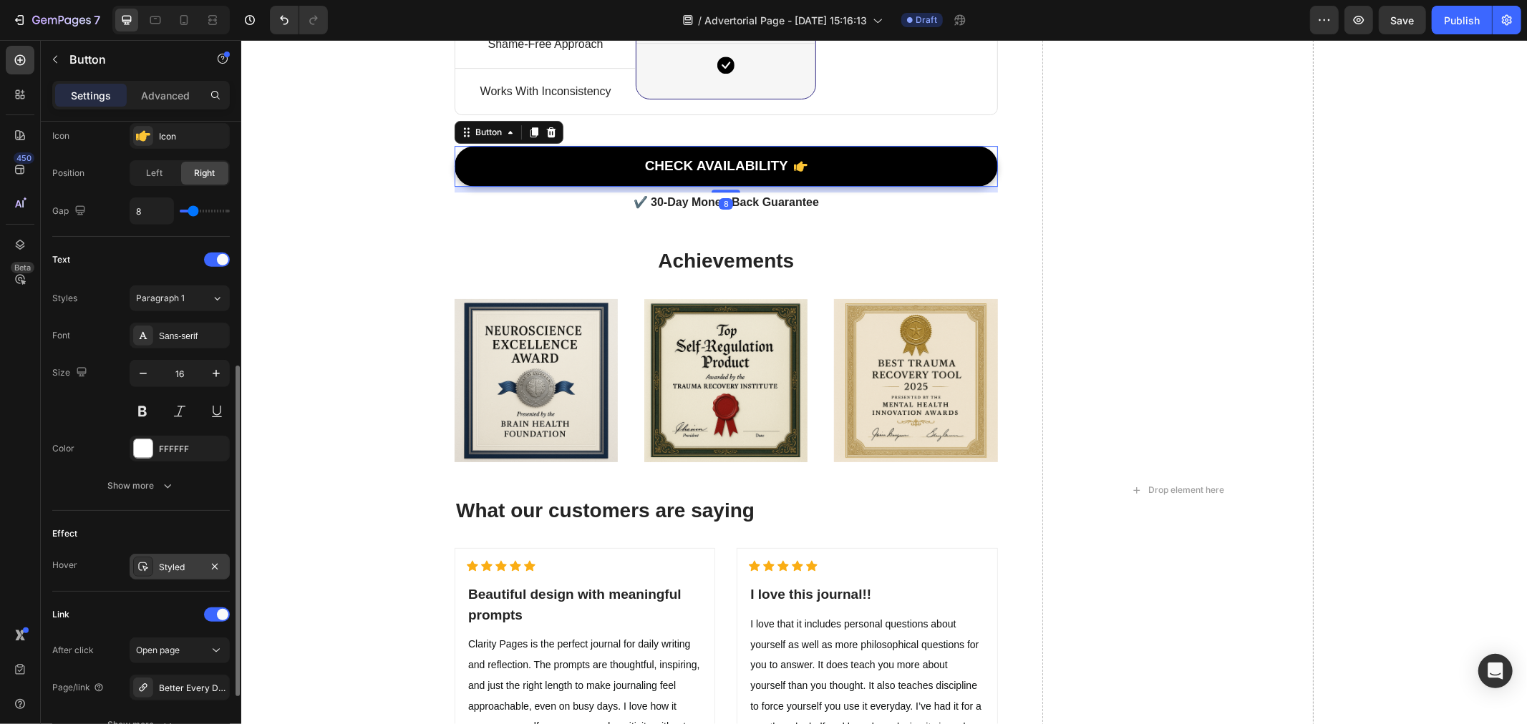
click at [168, 576] on div "Styled" at bounding box center [180, 567] width 100 height 26
click at [178, 646] on span "Open page" at bounding box center [158, 650] width 44 height 11
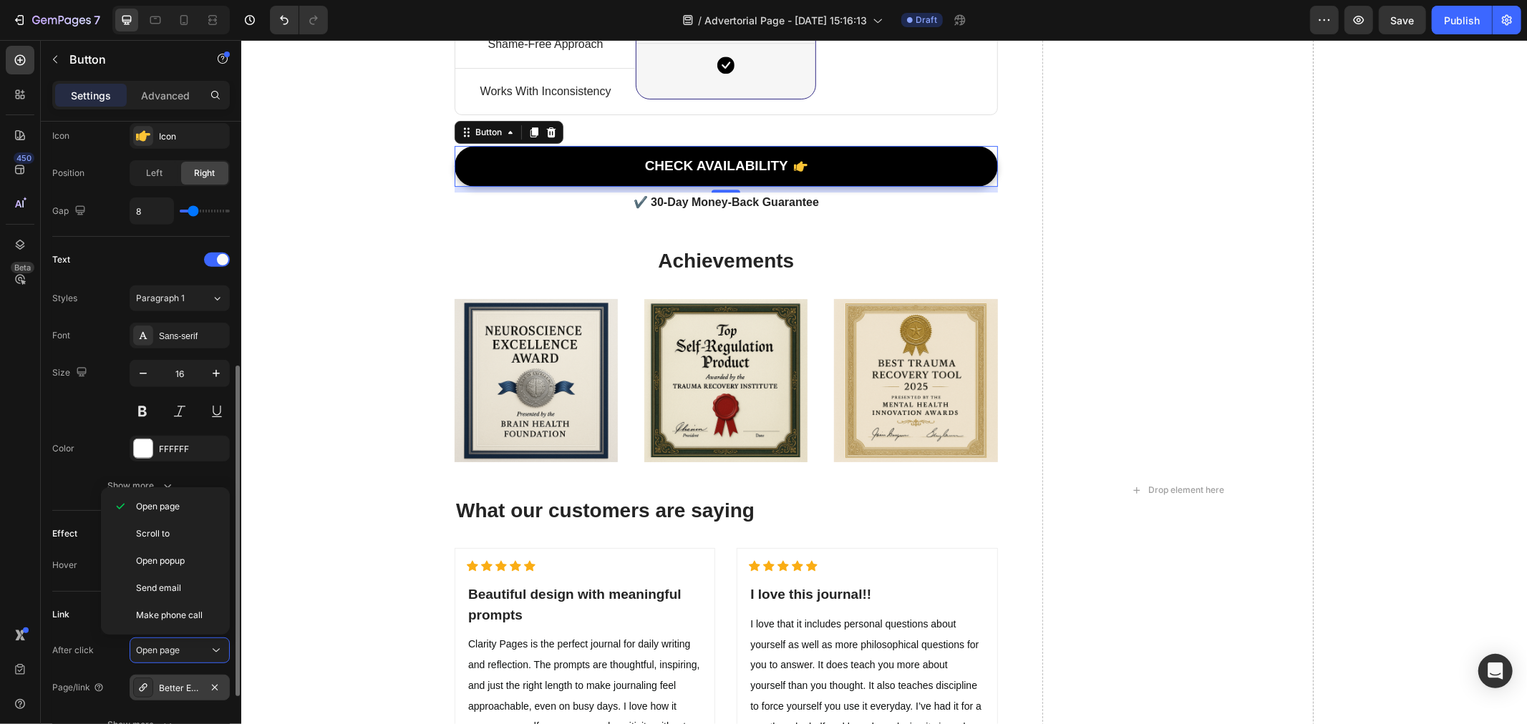
click at [183, 695] on div "Better Every Day Journal" at bounding box center [180, 688] width 100 height 26
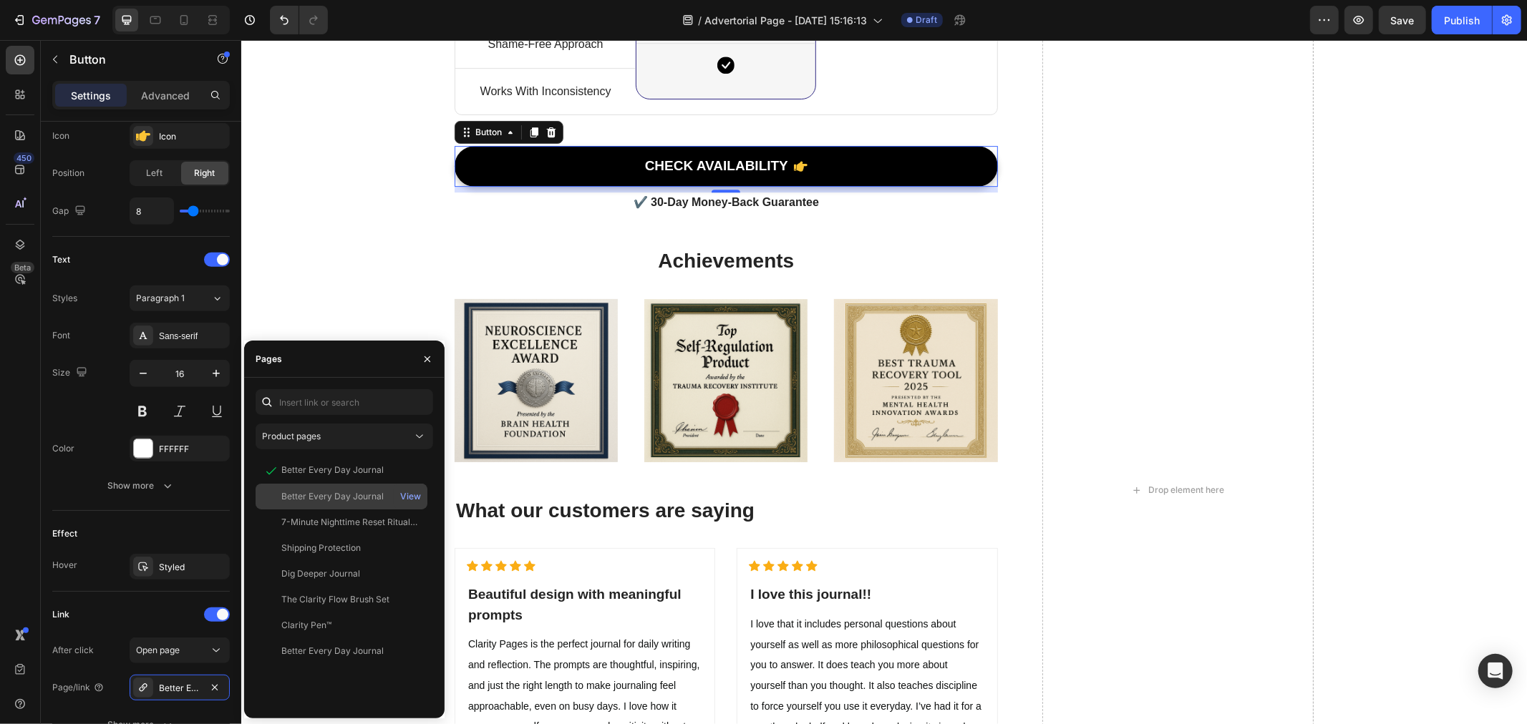
click at [340, 496] on div "Better Every Day Journal" at bounding box center [332, 496] width 102 height 13
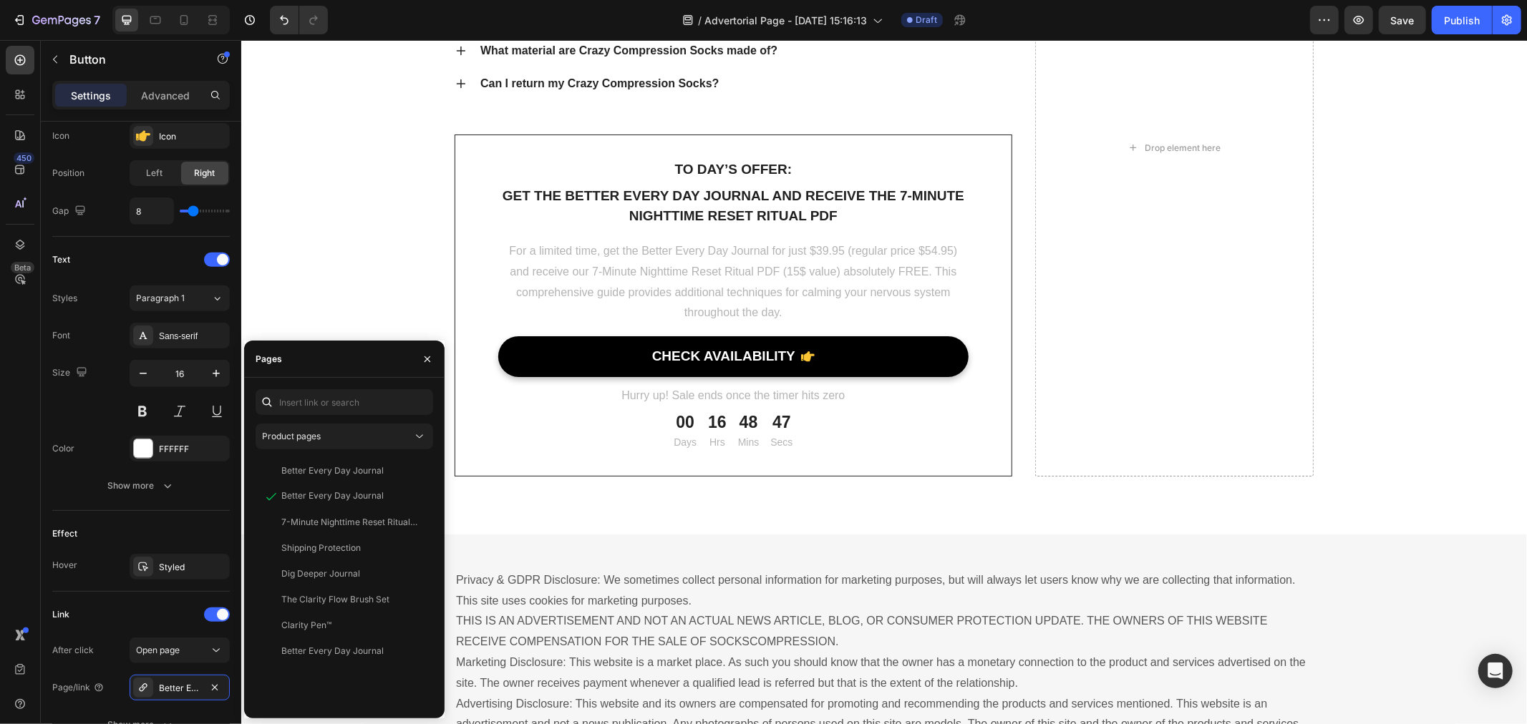
scroll to position [10022, 0]
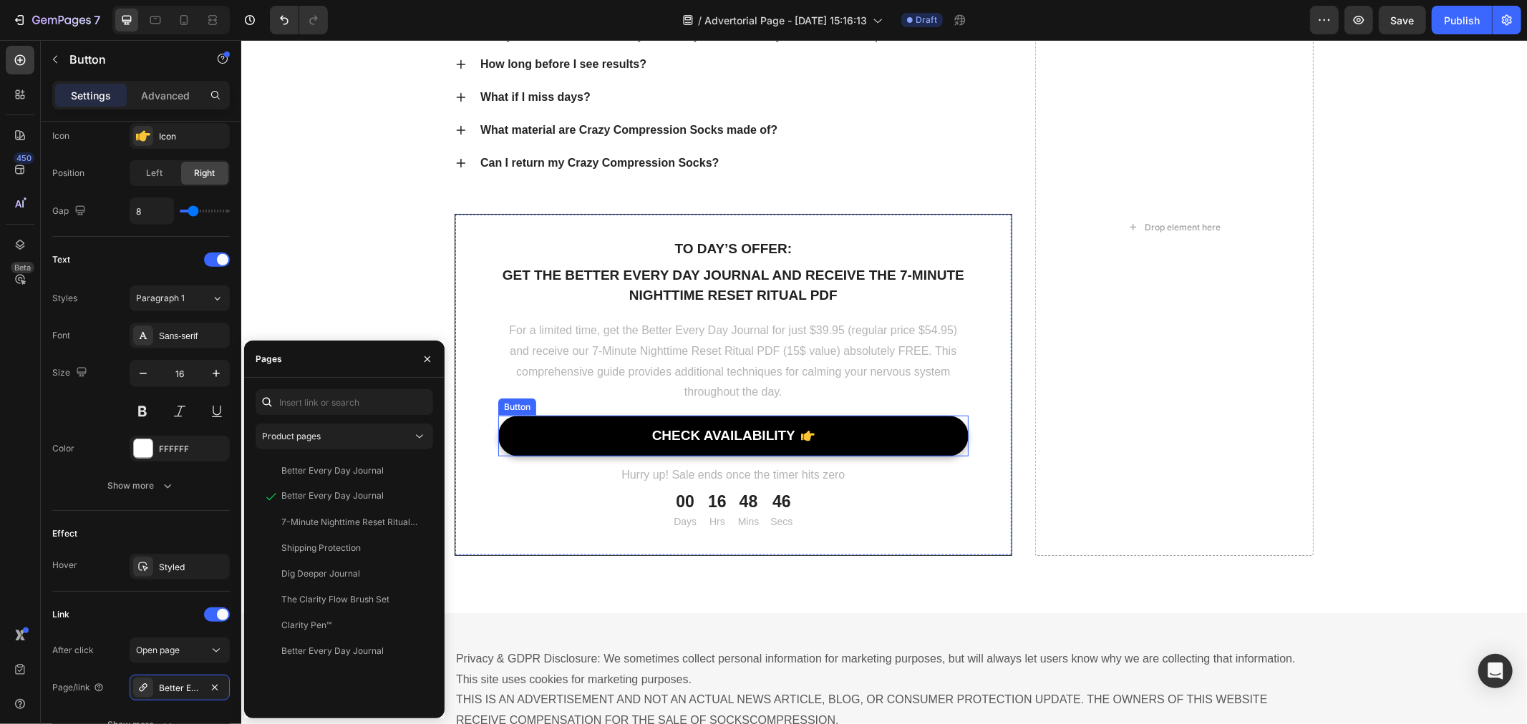
click at [550, 432] on link "CHECK AVAILABILITY" at bounding box center [733, 435] width 470 height 41
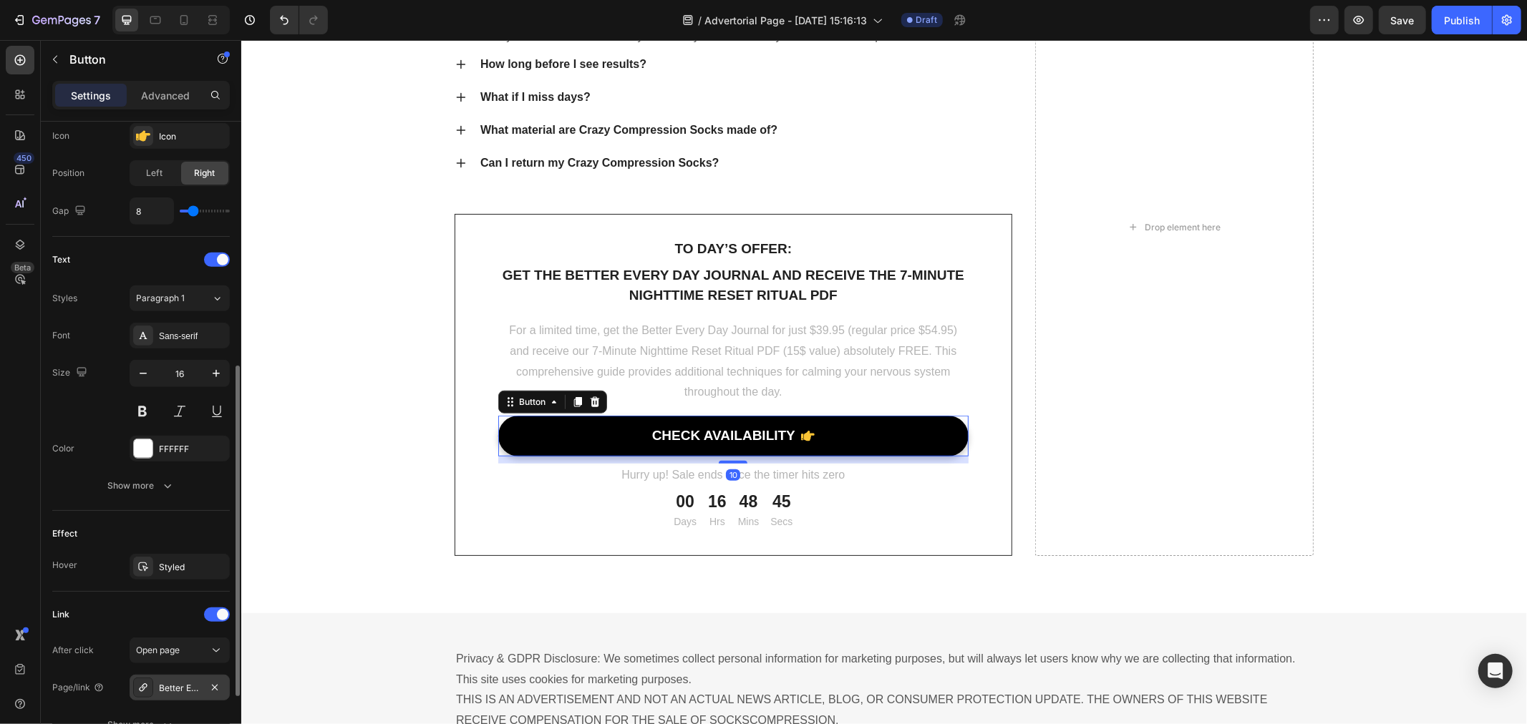
click at [170, 683] on div "Better Every Day Journal" at bounding box center [180, 688] width 42 height 13
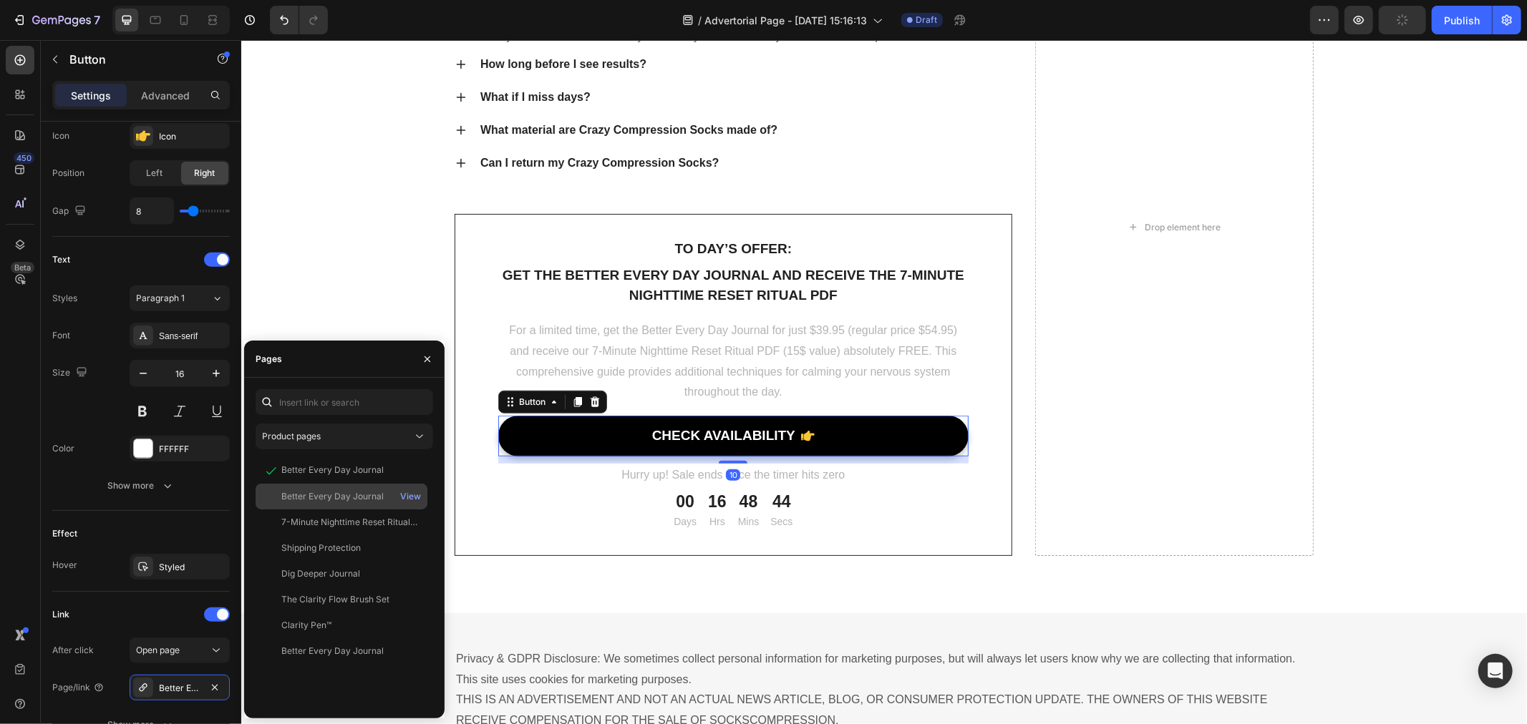
click at [298, 500] on div "Better Every Day Journal" at bounding box center [332, 496] width 102 height 13
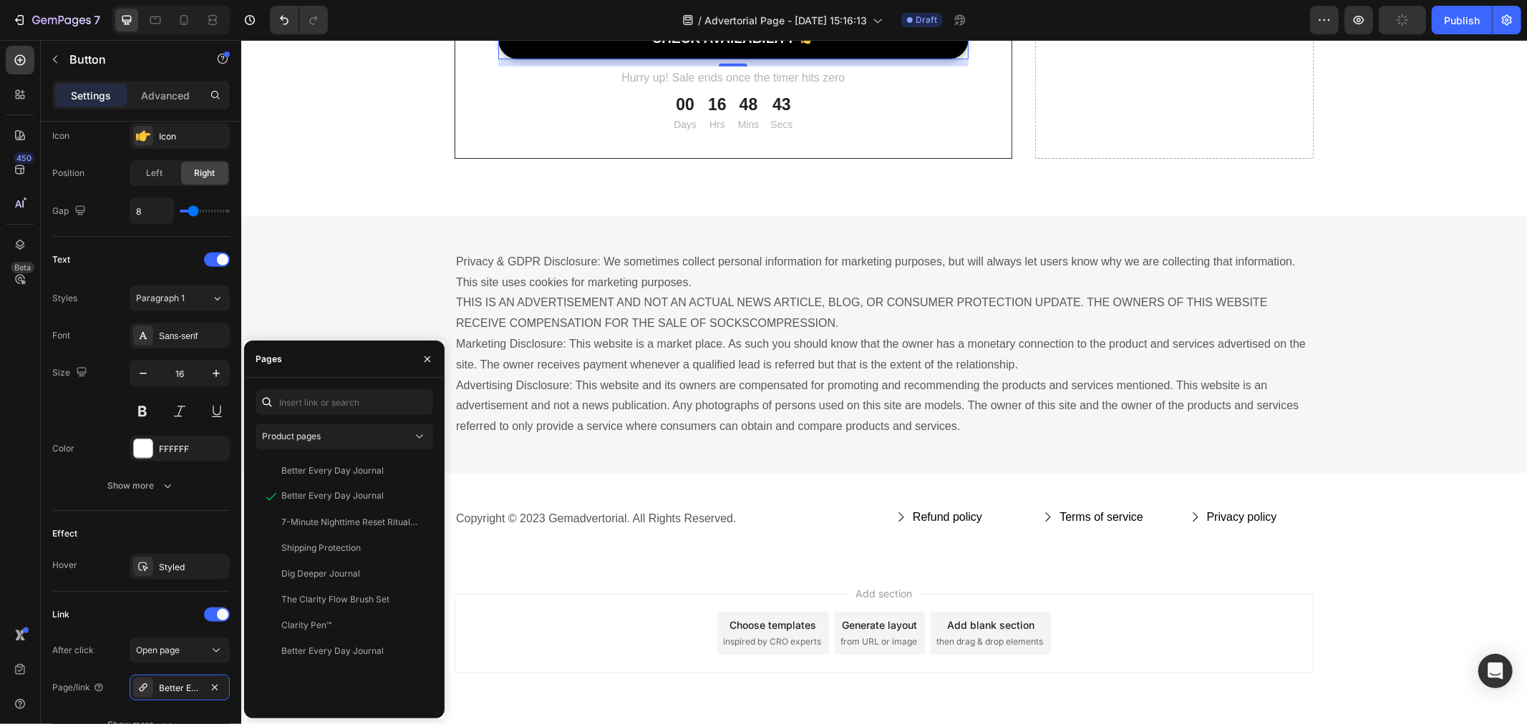
scroll to position [10466, 0]
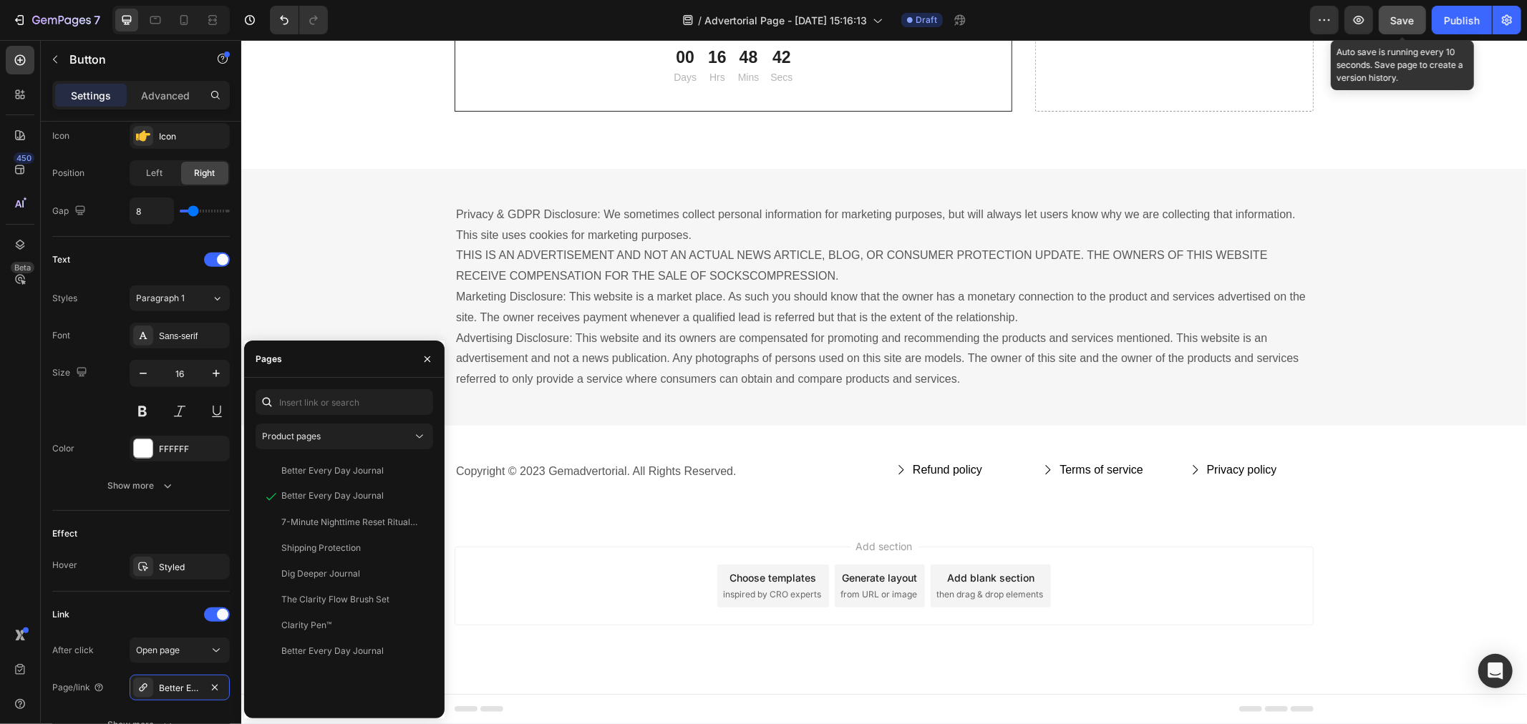
click at [1408, 16] on span "Save" at bounding box center [1403, 20] width 24 height 12
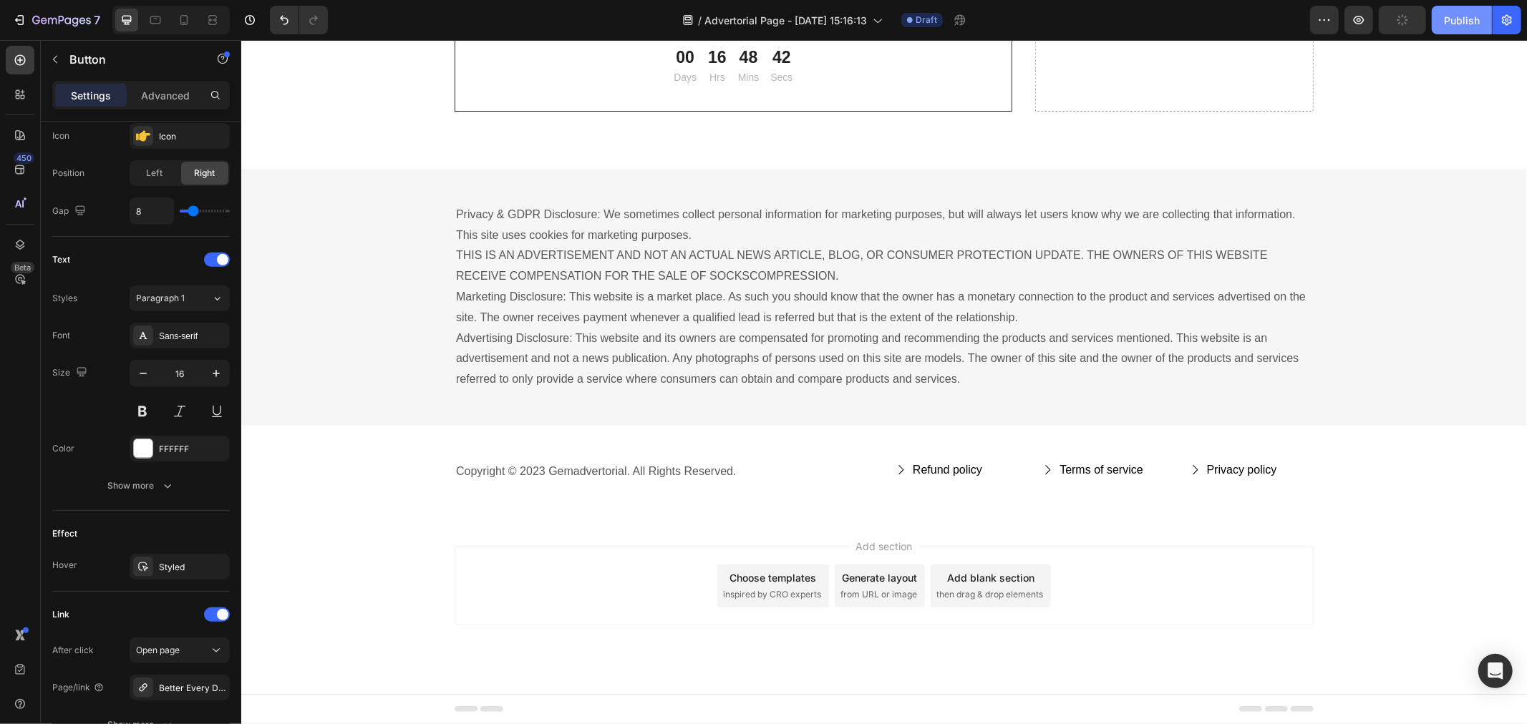
click at [1455, 16] on div "Publish" at bounding box center [1462, 20] width 36 height 15
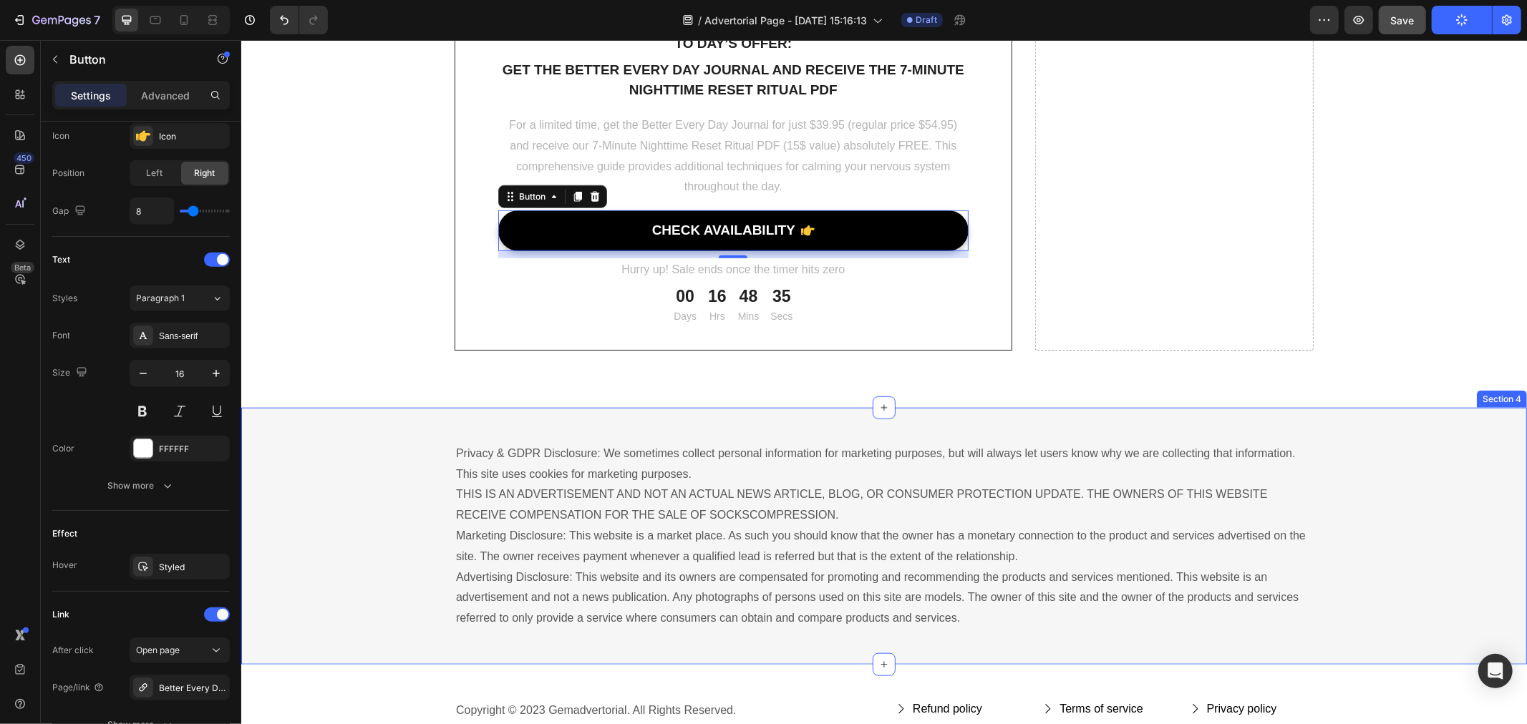
scroll to position [10148, 0]
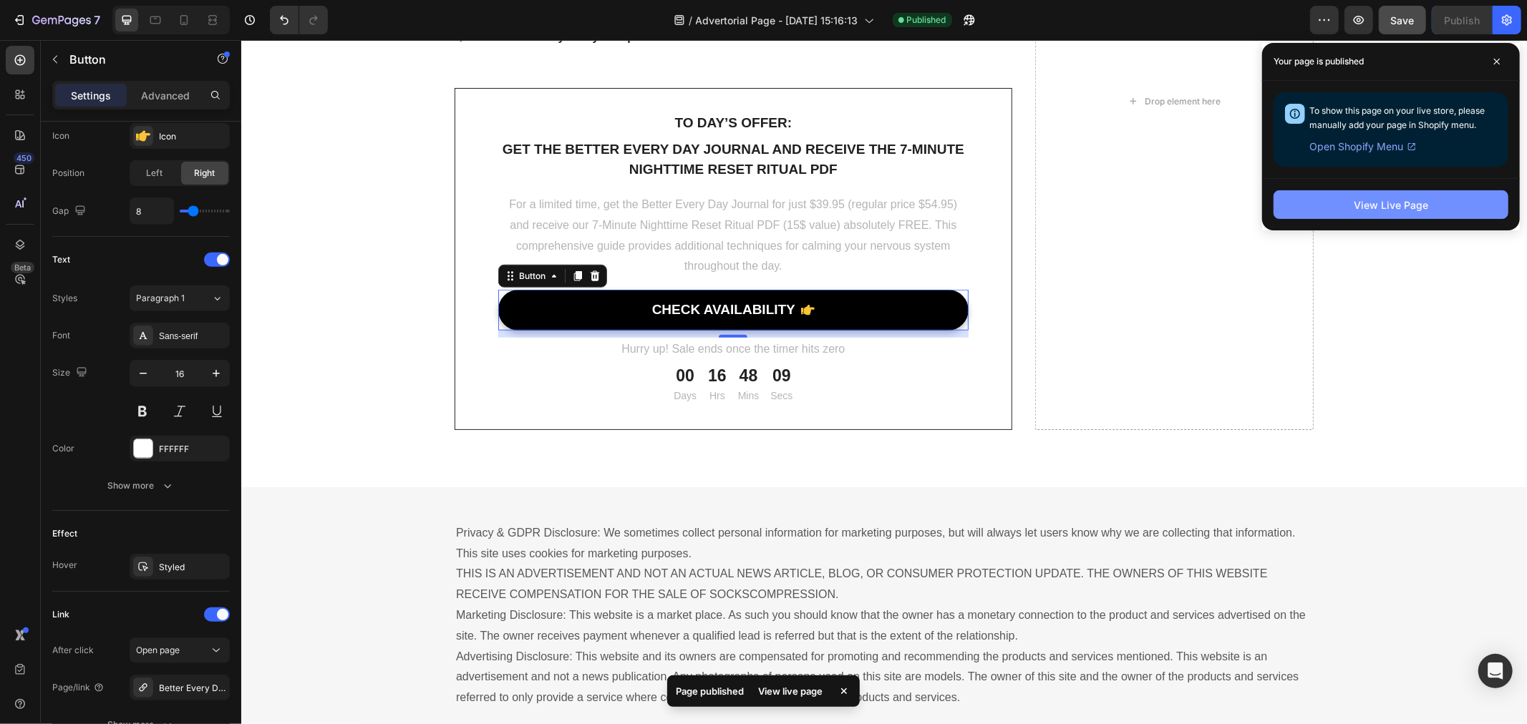
click at [1294, 202] on button "View Live Page" at bounding box center [1390, 204] width 235 height 29
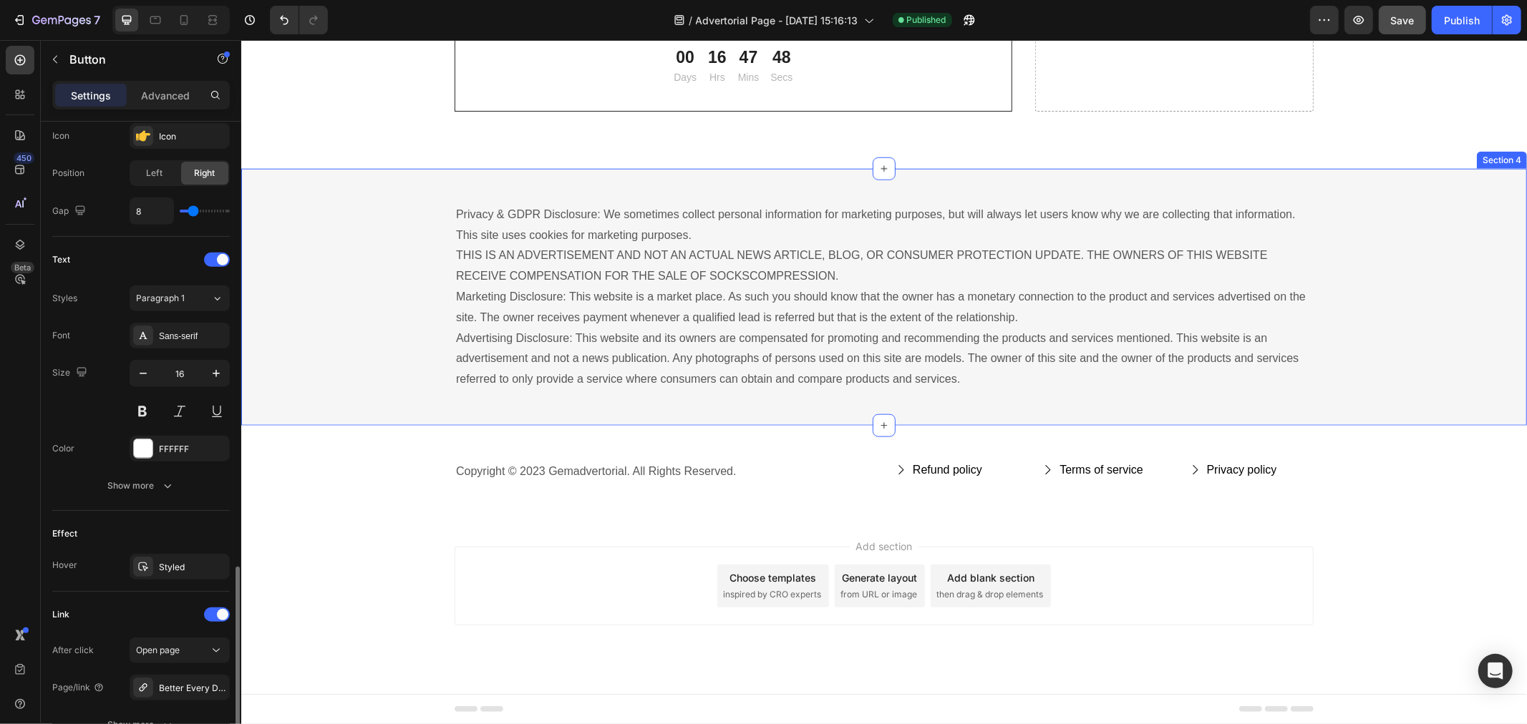
scroll to position [608, 0]
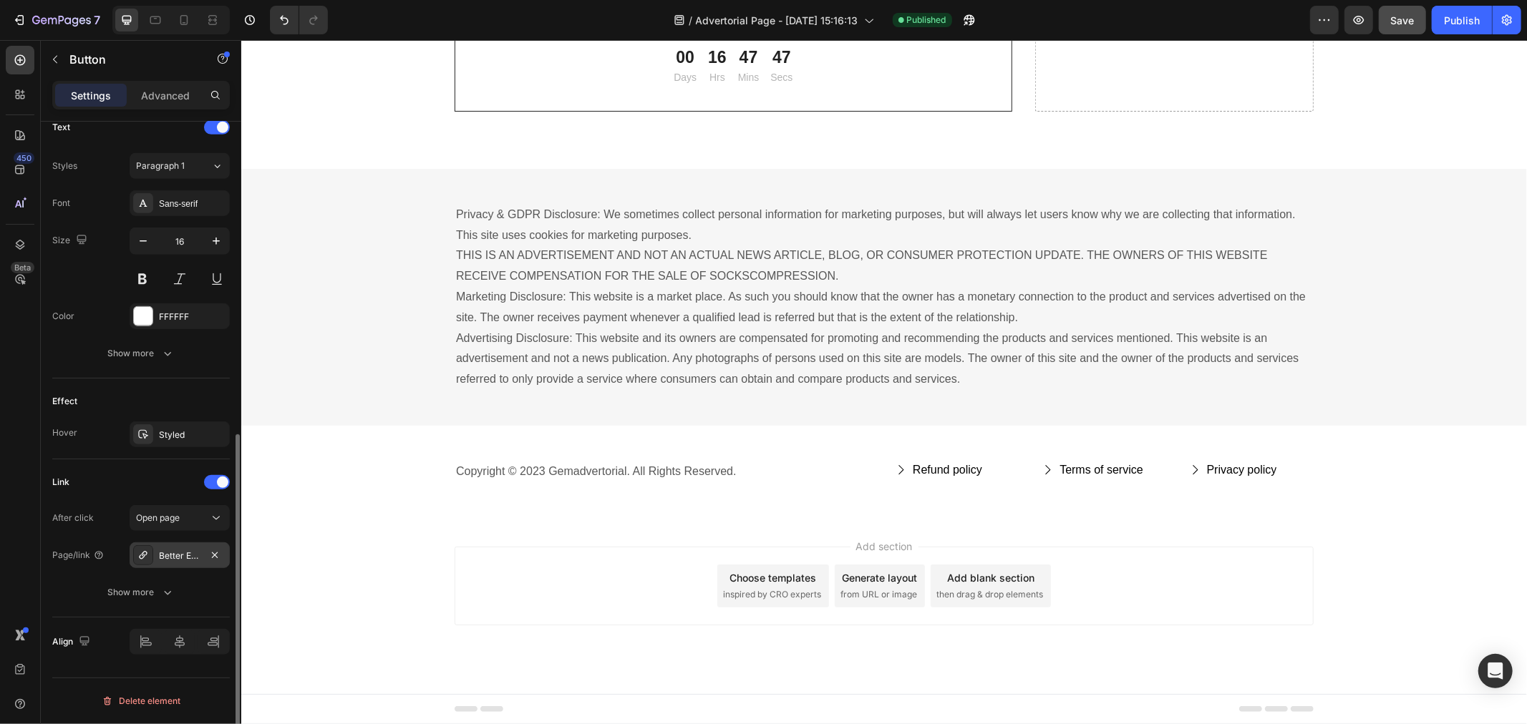
click at [168, 555] on div "Better Every Day Journal" at bounding box center [180, 556] width 42 height 13
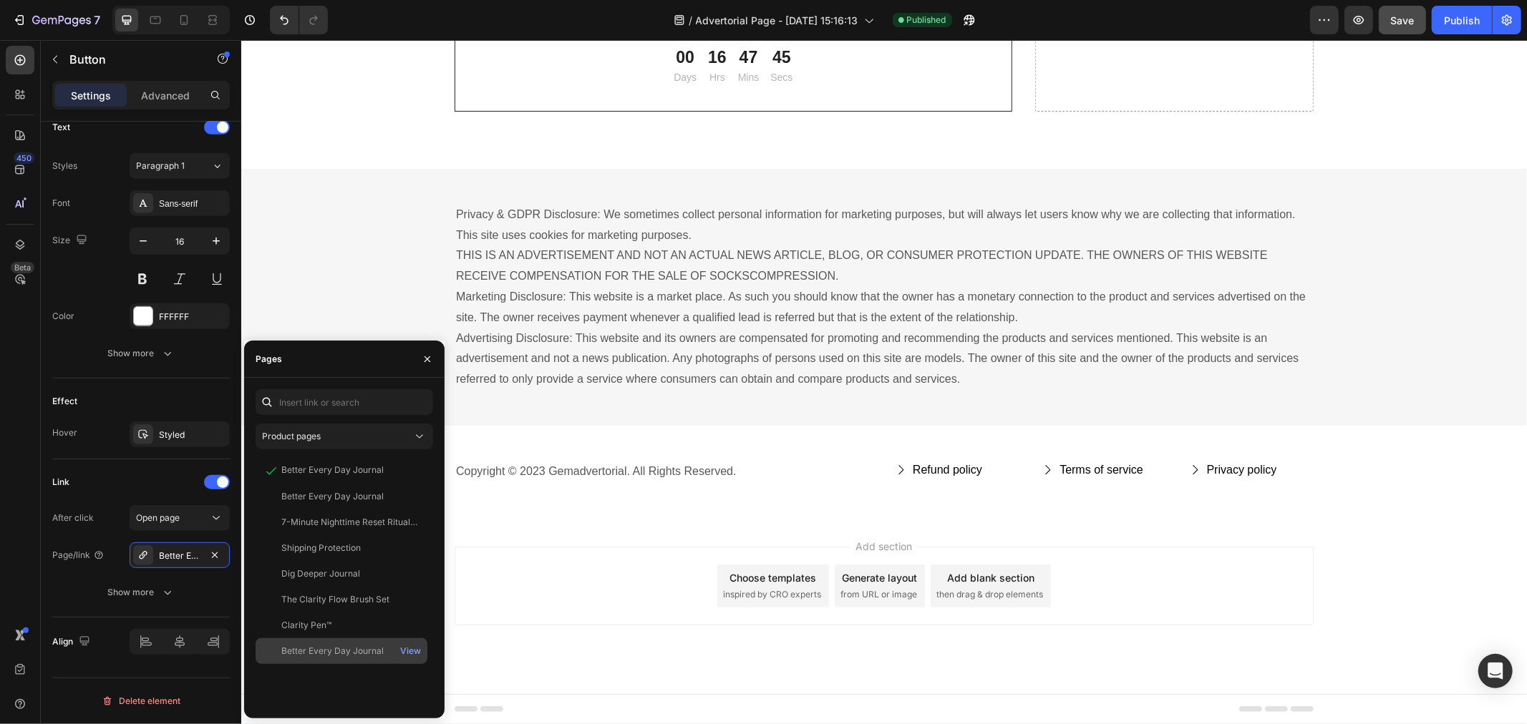
click at [349, 646] on div "Better Every Day Journal" at bounding box center [332, 651] width 102 height 13
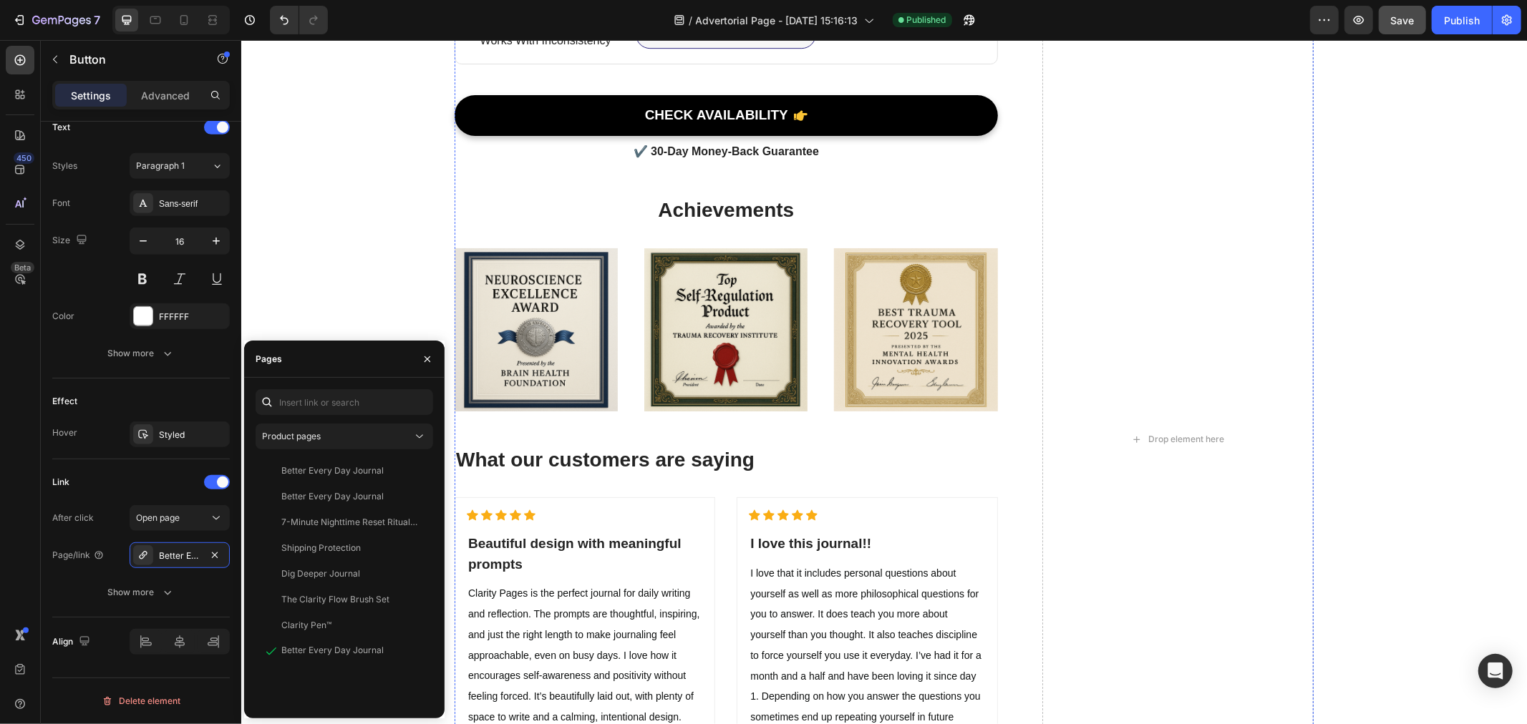
scroll to position [8163, 0]
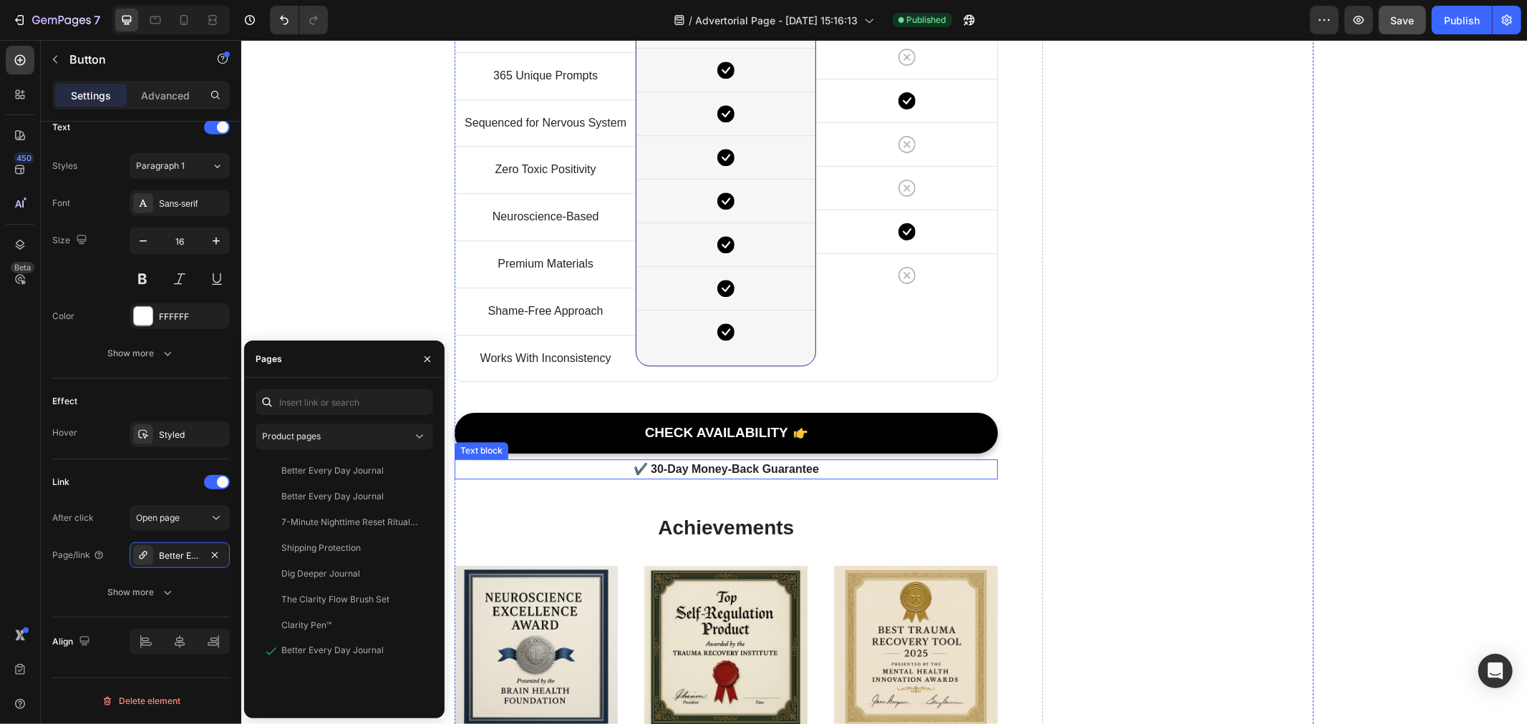
click at [576, 430] on link "CHECK AVAILABILITY" at bounding box center [725, 432] width 543 height 41
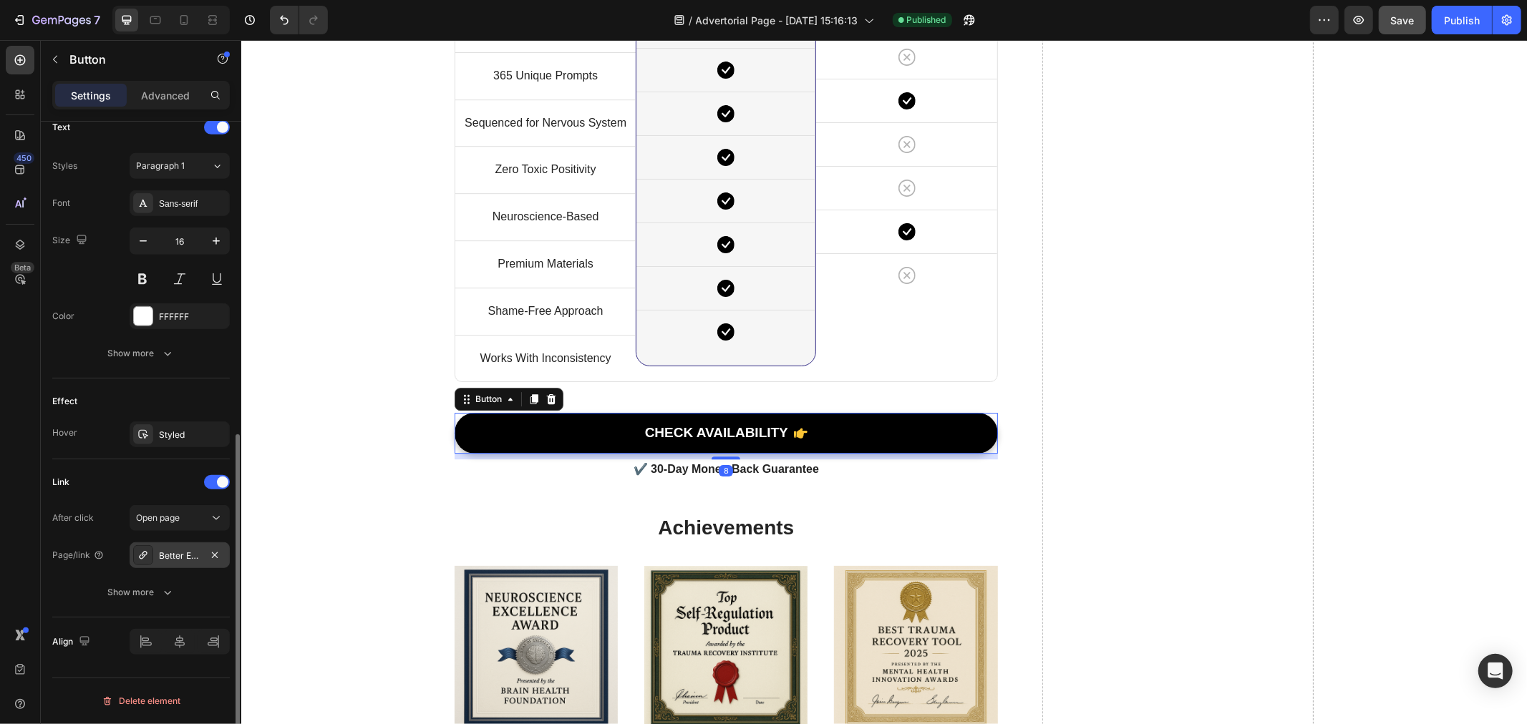
click at [191, 548] on div "Better Every Day Journal" at bounding box center [180, 556] width 100 height 26
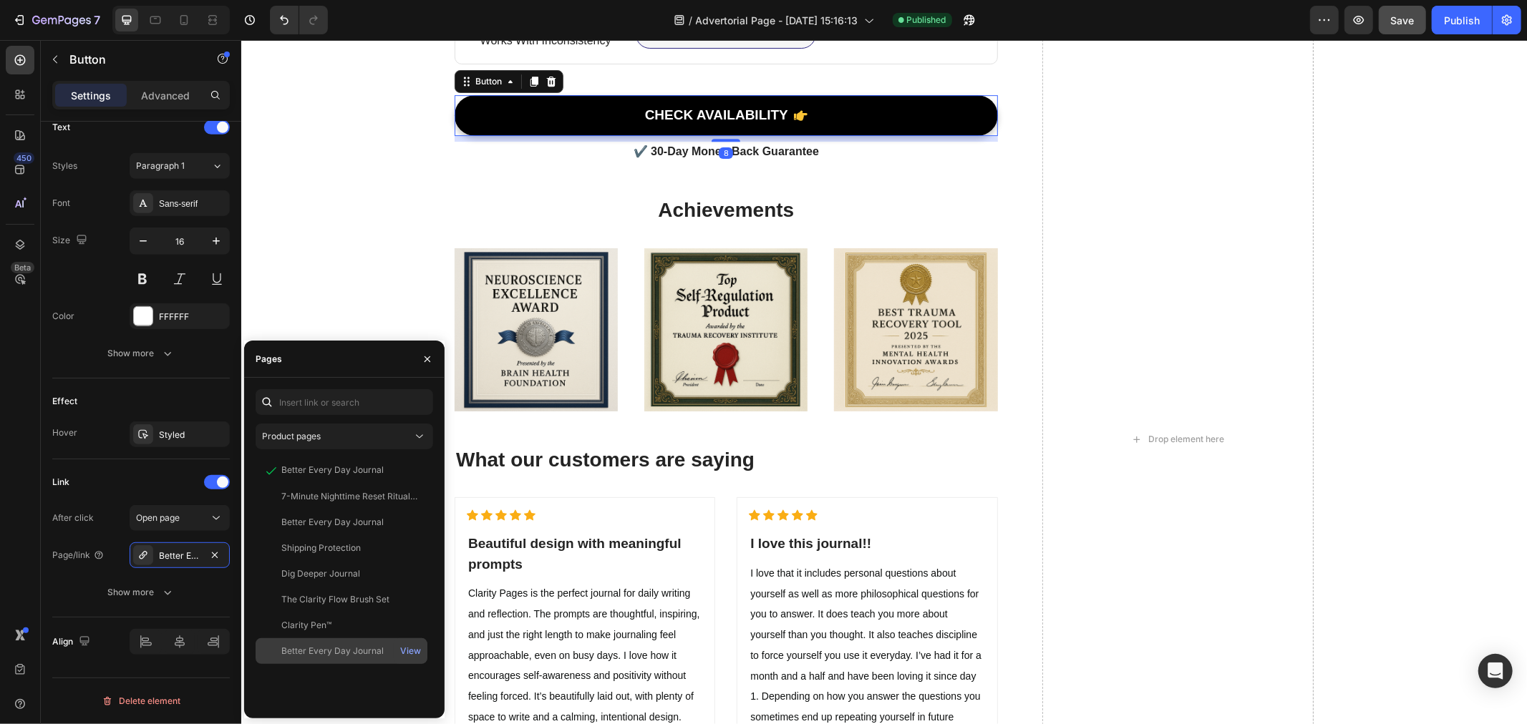
click at [356, 645] on div "Better Every Day Journal" at bounding box center [332, 651] width 102 height 13
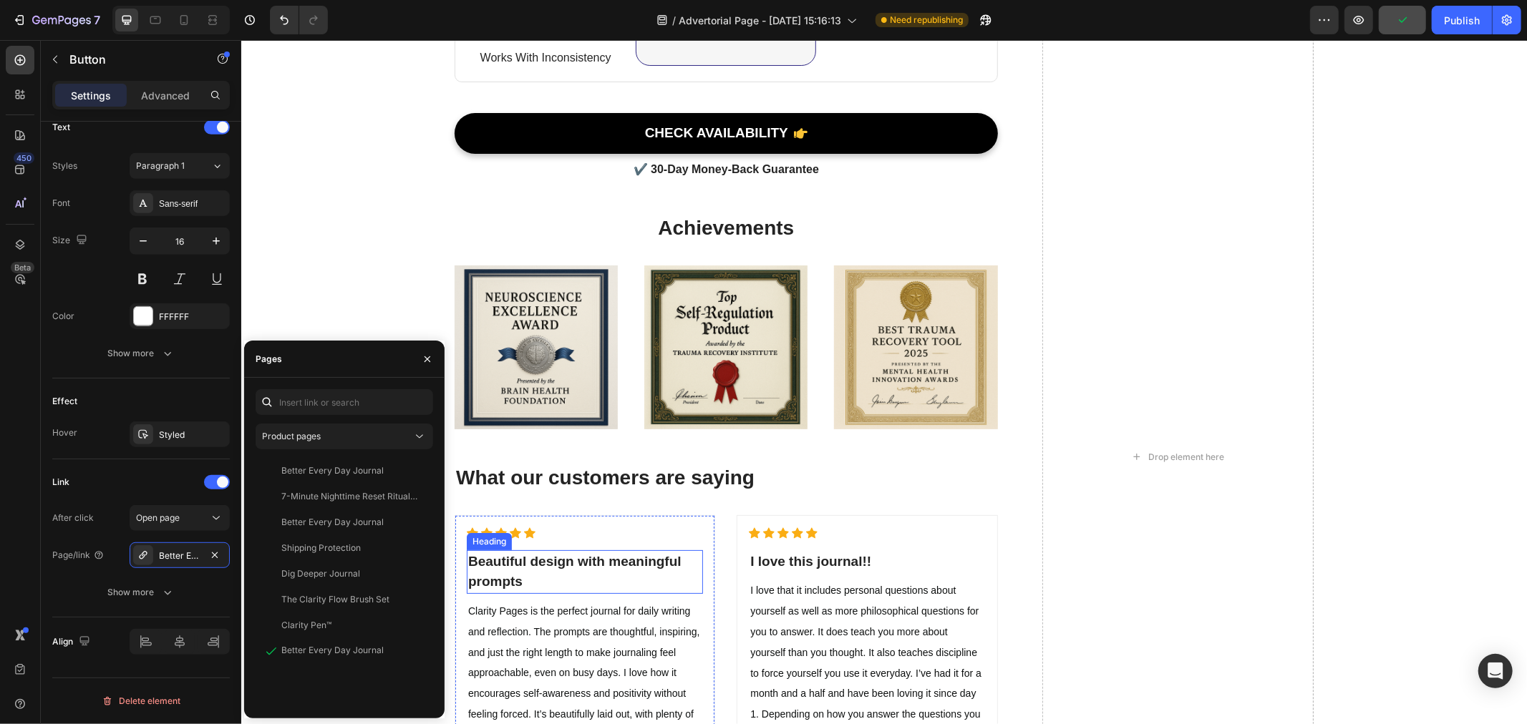
scroll to position [4197, 0]
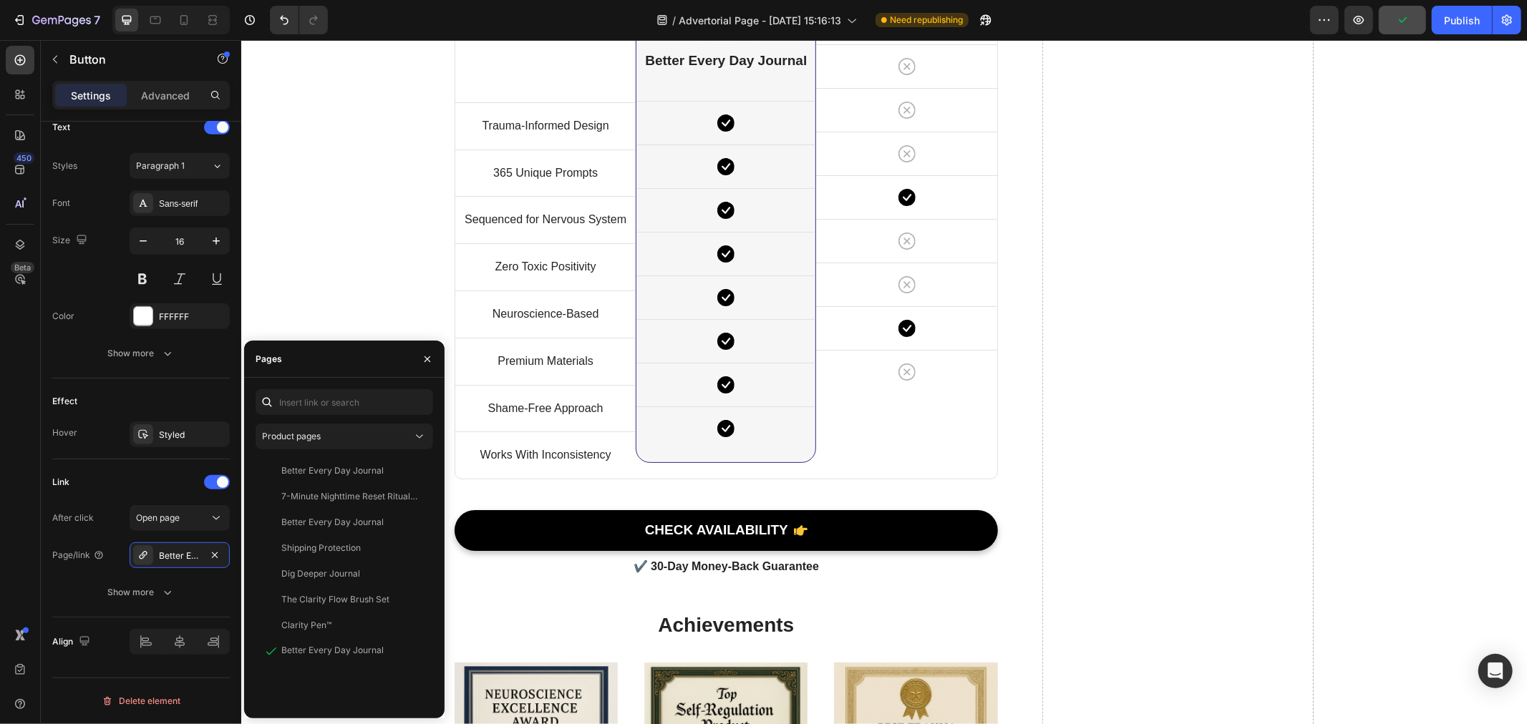
click at [538, 531] on link "CHECK AVAILABILITY" at bounding box center [725, 530] width 543 height 41
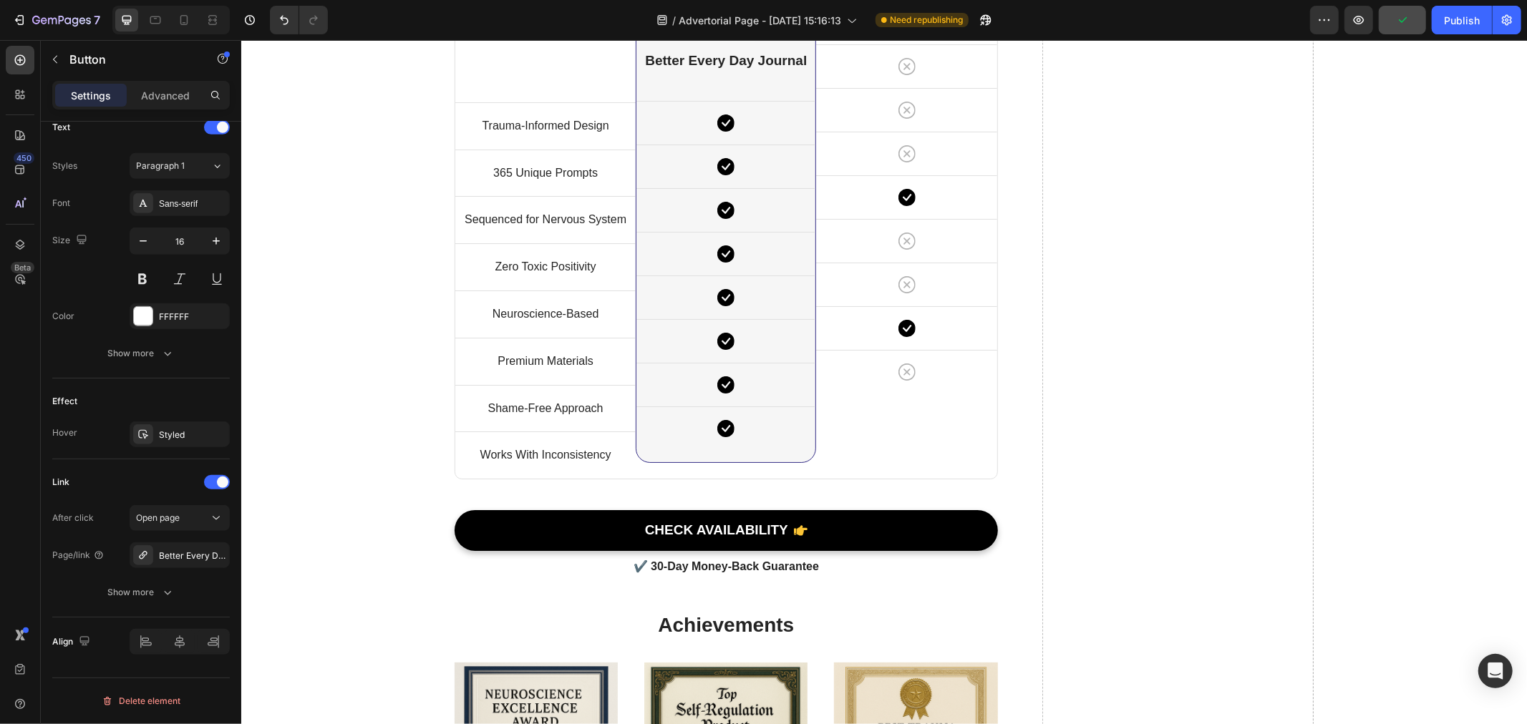
click at [497, 543] on link "CHECK AVAILABILITY" at bounding box center [725, 530] width 543 height 41
click at [186, 553] on div "Better Every Day Journal" at bounding box center [180, 556] width 42 height 13
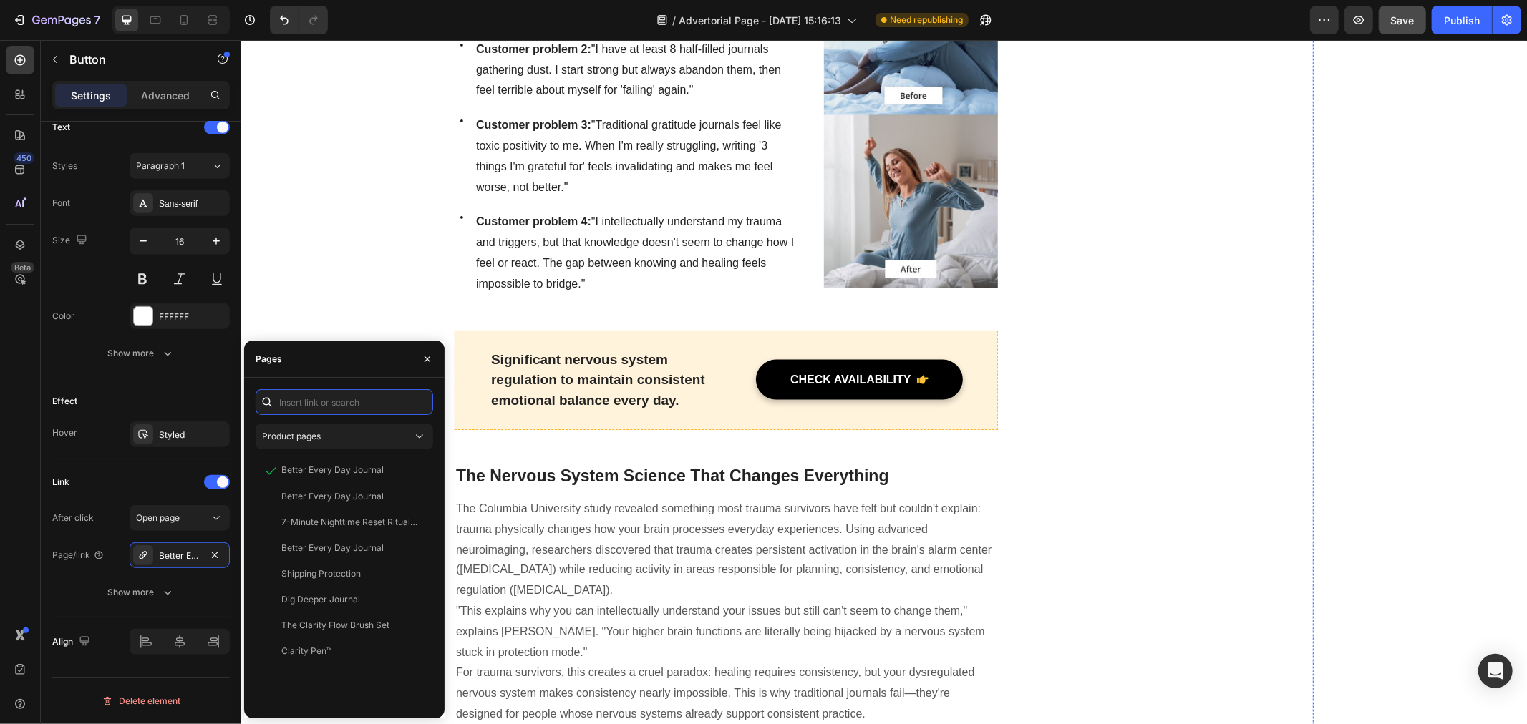
scroll to position [1440, 0]
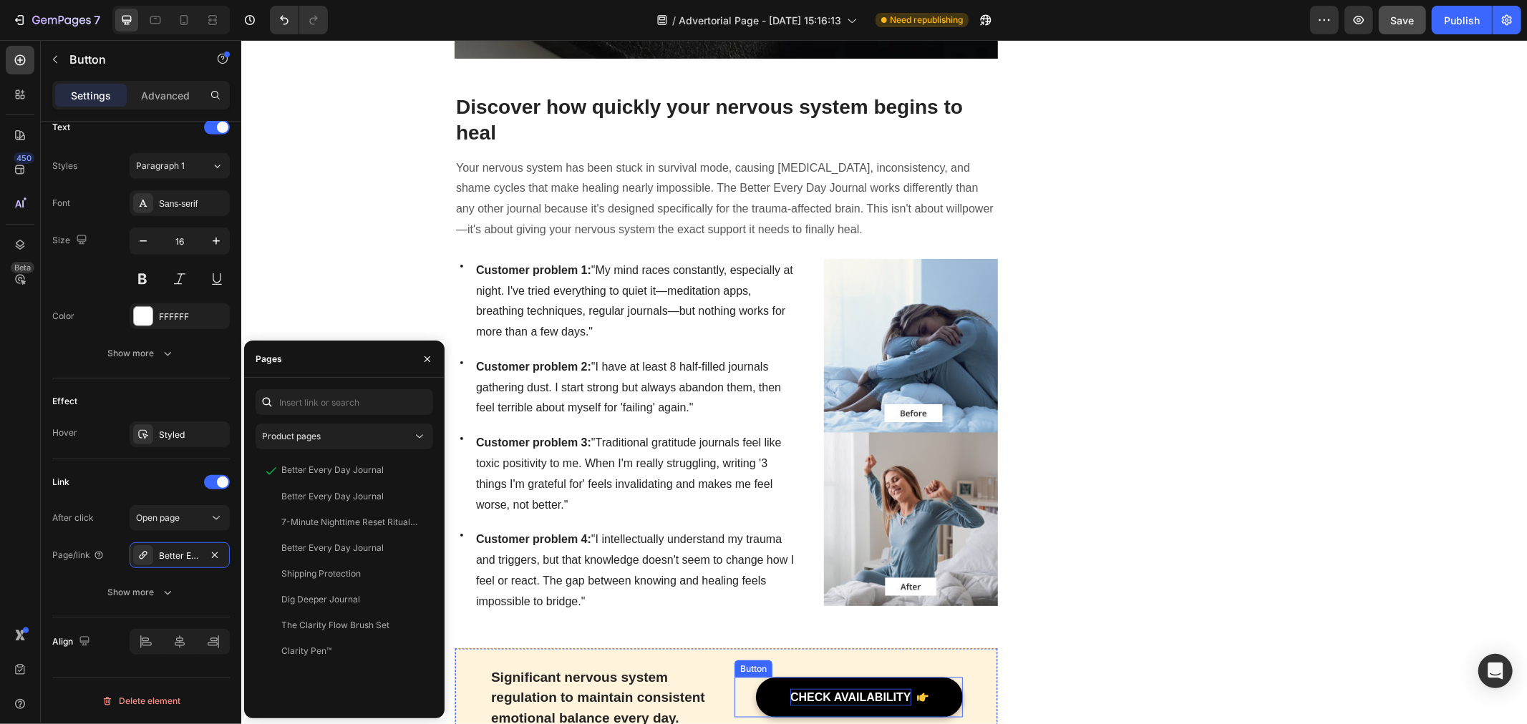
click at [797, 689] on div "CHECK AVAILABILITY" at bounding box center [850, 697] width 121 height 17
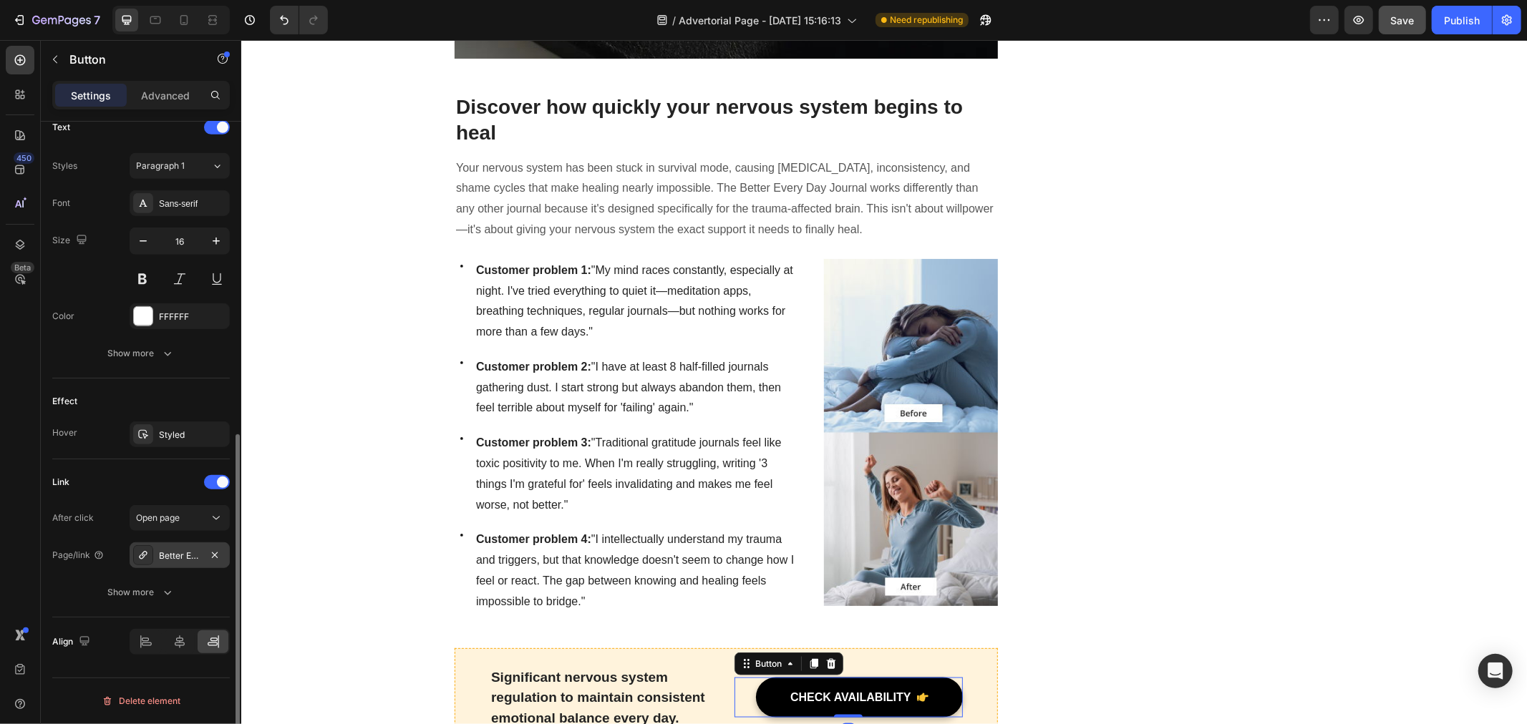
click at [180, 563] on div "Better Every Day Journal" at bounding box center [180, 556] width 100 height 26
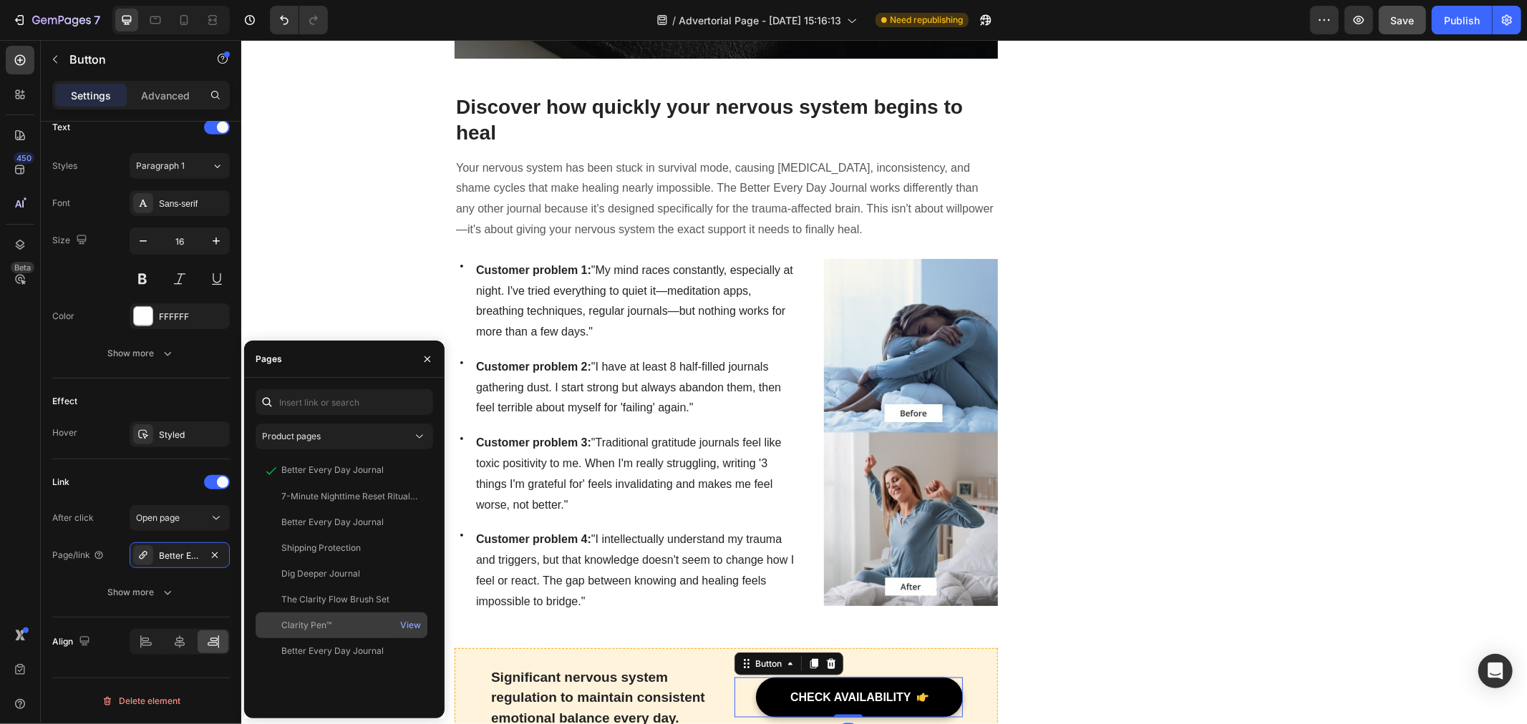
click at [346, 648] on div "Better Every Day Journal" at bounding box center [332, 651] width 102 height 13
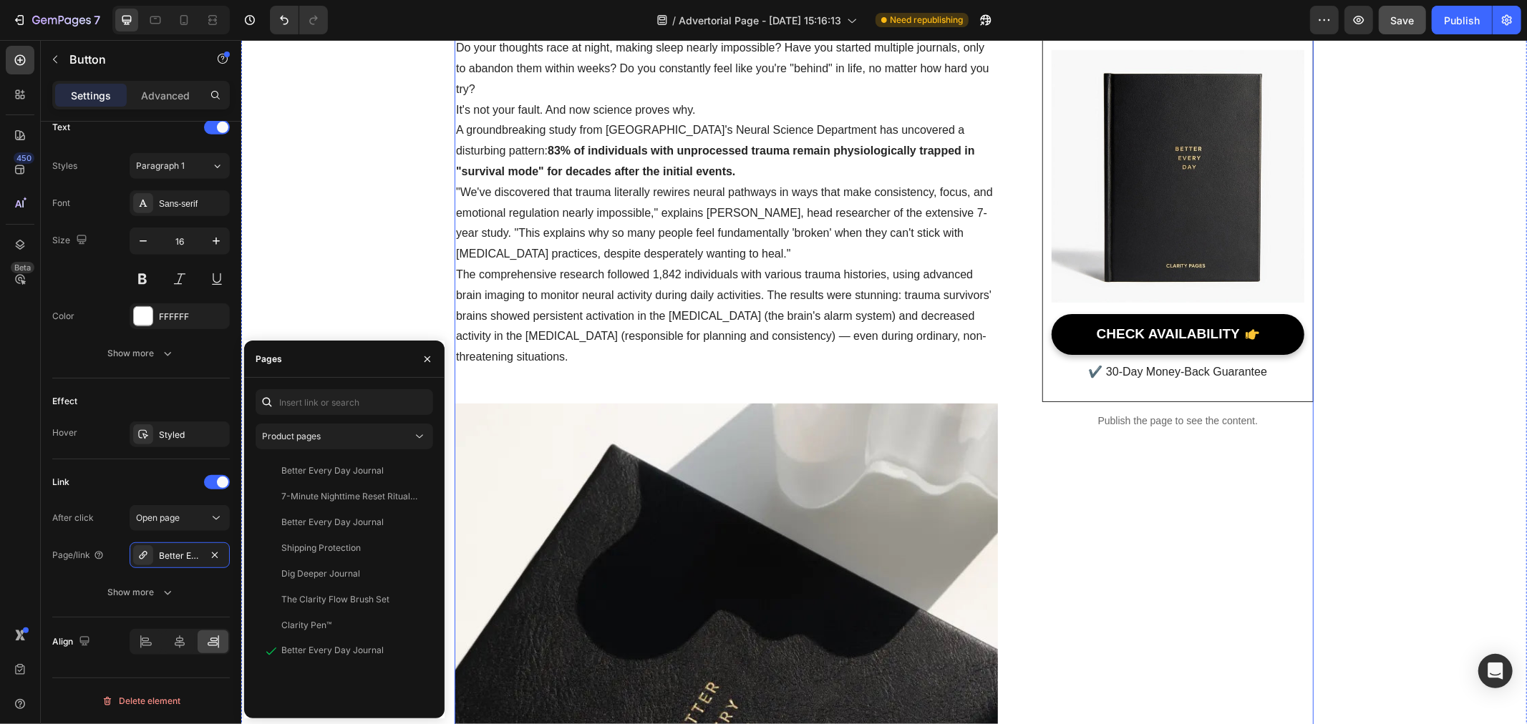
scroll to position [312, 0]
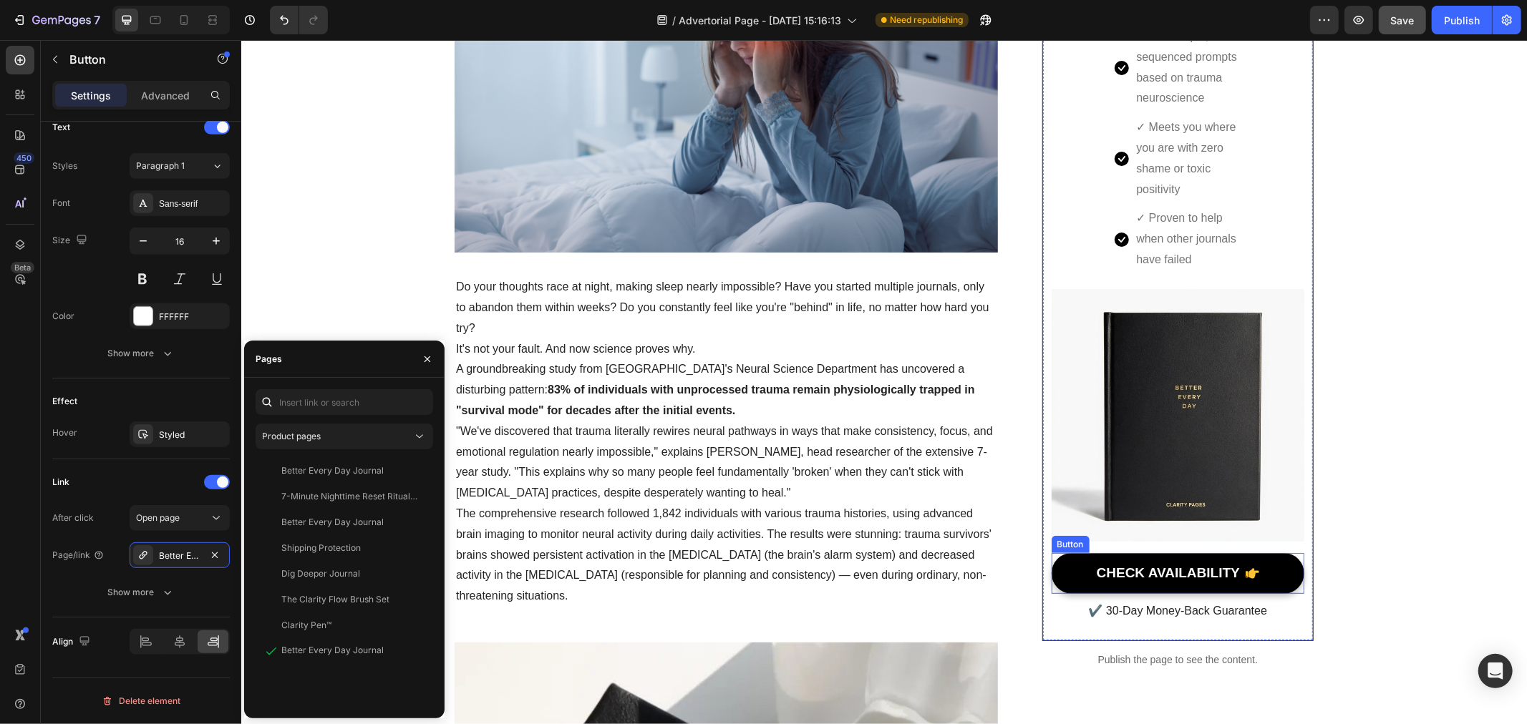
click at [1090, 574] on link "CHECK AVAILABILITY" at bounding box center [1177, 573] width 253 height 41
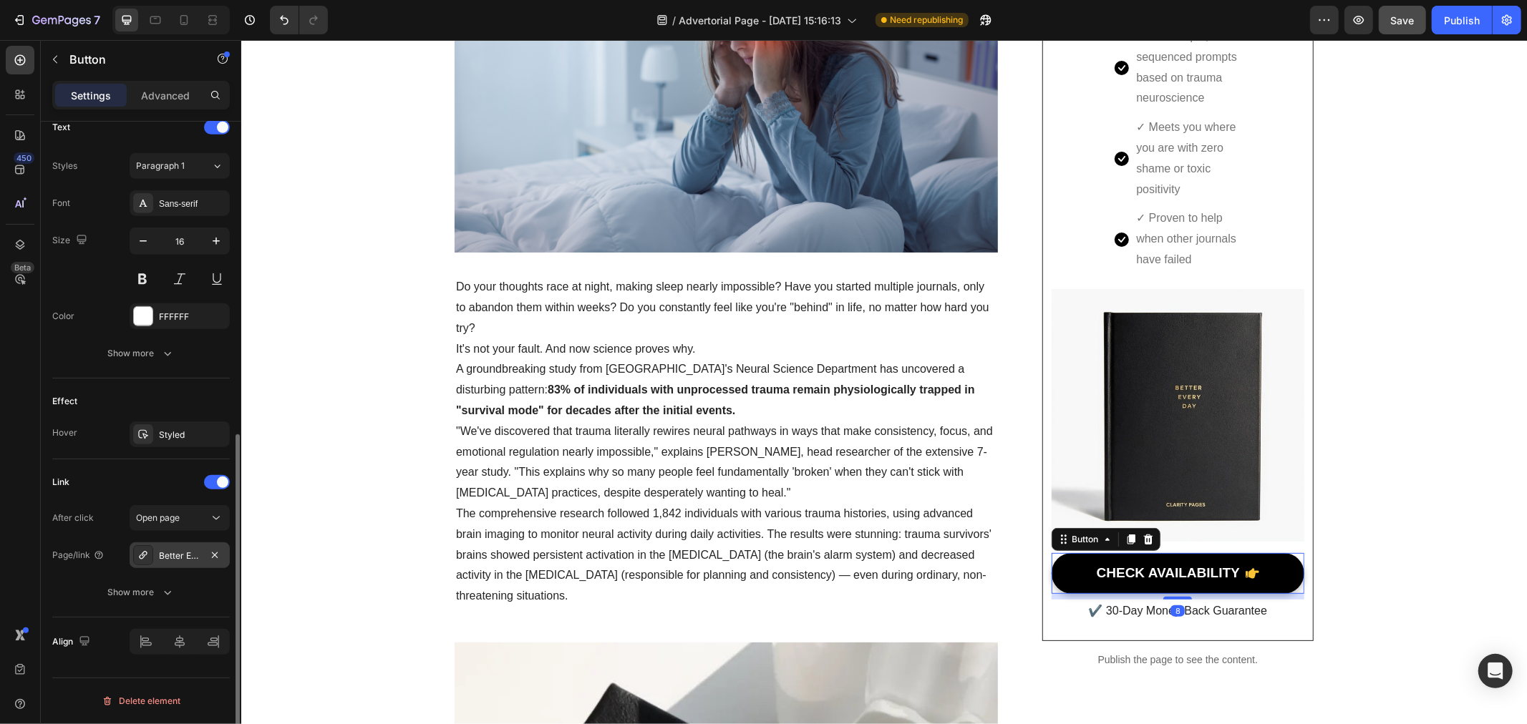
click at [153, 551] on div "Better Every Day Journal" at bounding box center [180, 556] width 100 height 26
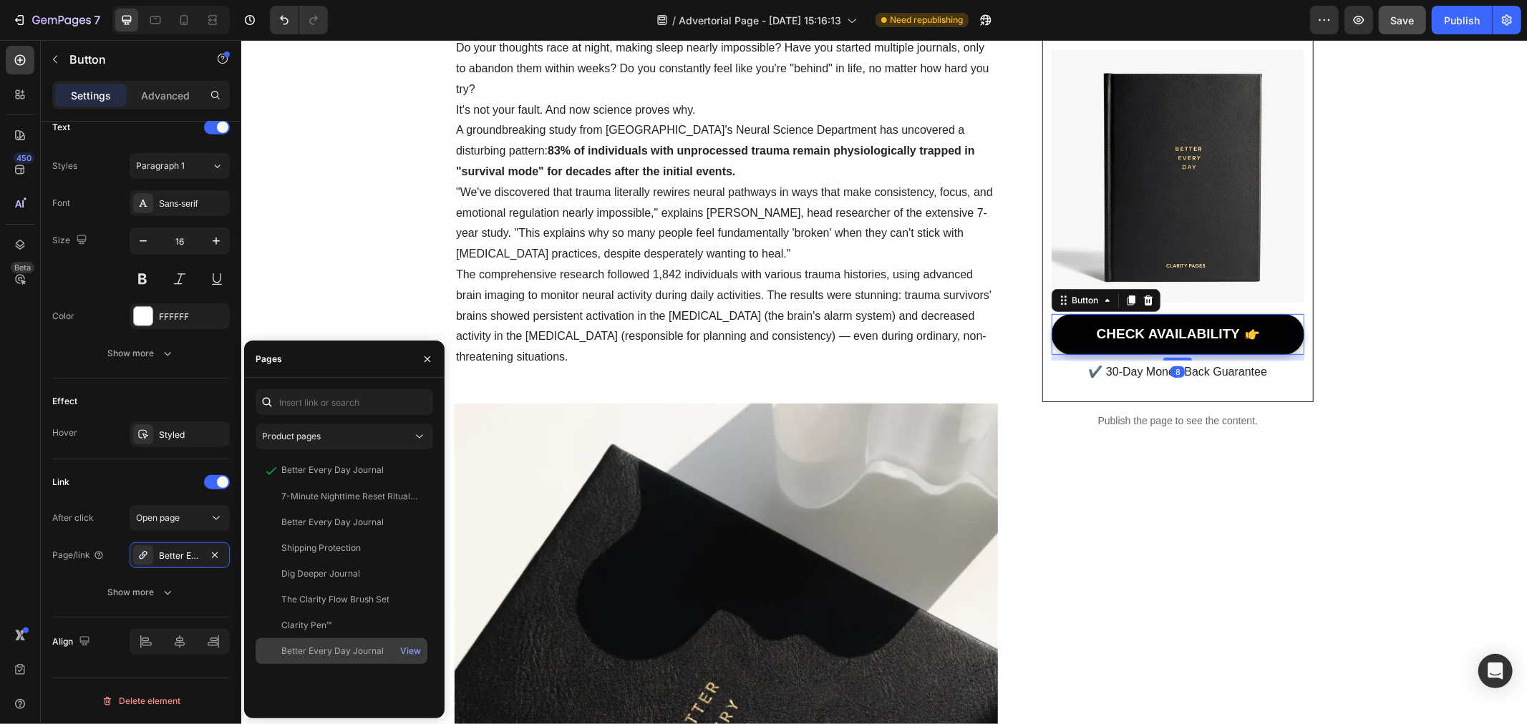
click at [355, 646] on div "Better Every Day Journal" at bounding box center [332, 651] width 102 height 13
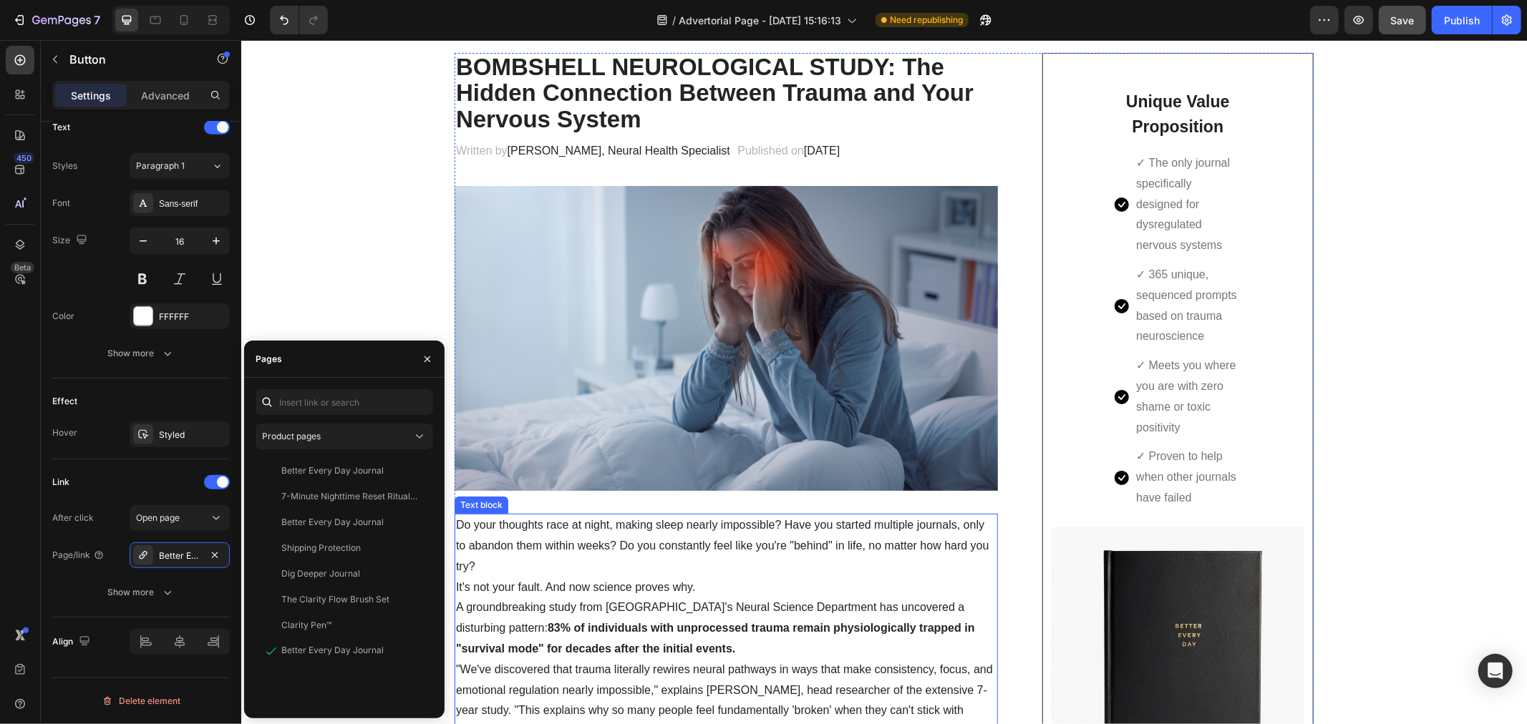
scroll to position [0, 0]
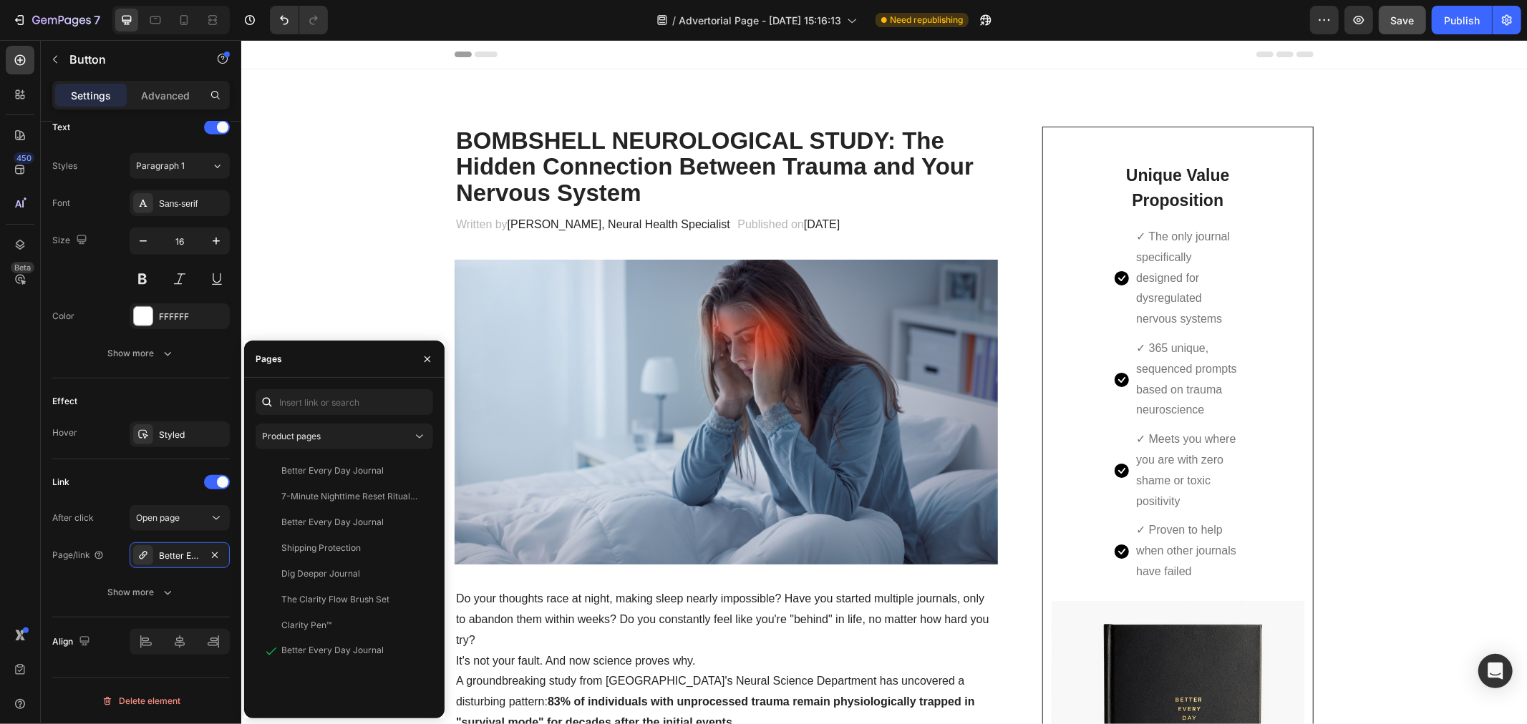
click at [1411, 9] on button "Save" at bounding box center [1402, 20] width 47 height 29
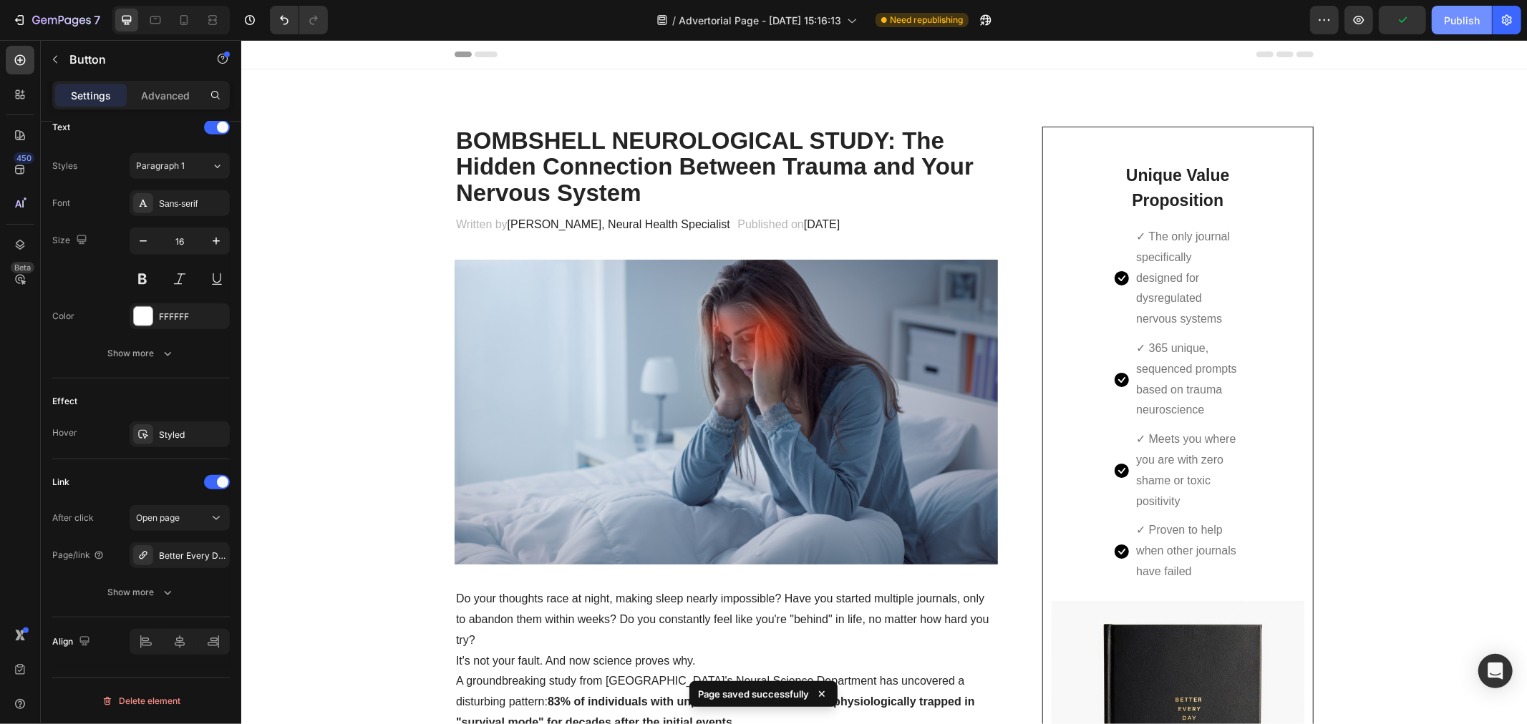
click at [1472, 19] on div "Publish" at bounding box center [1462, 20] width 36 height 15
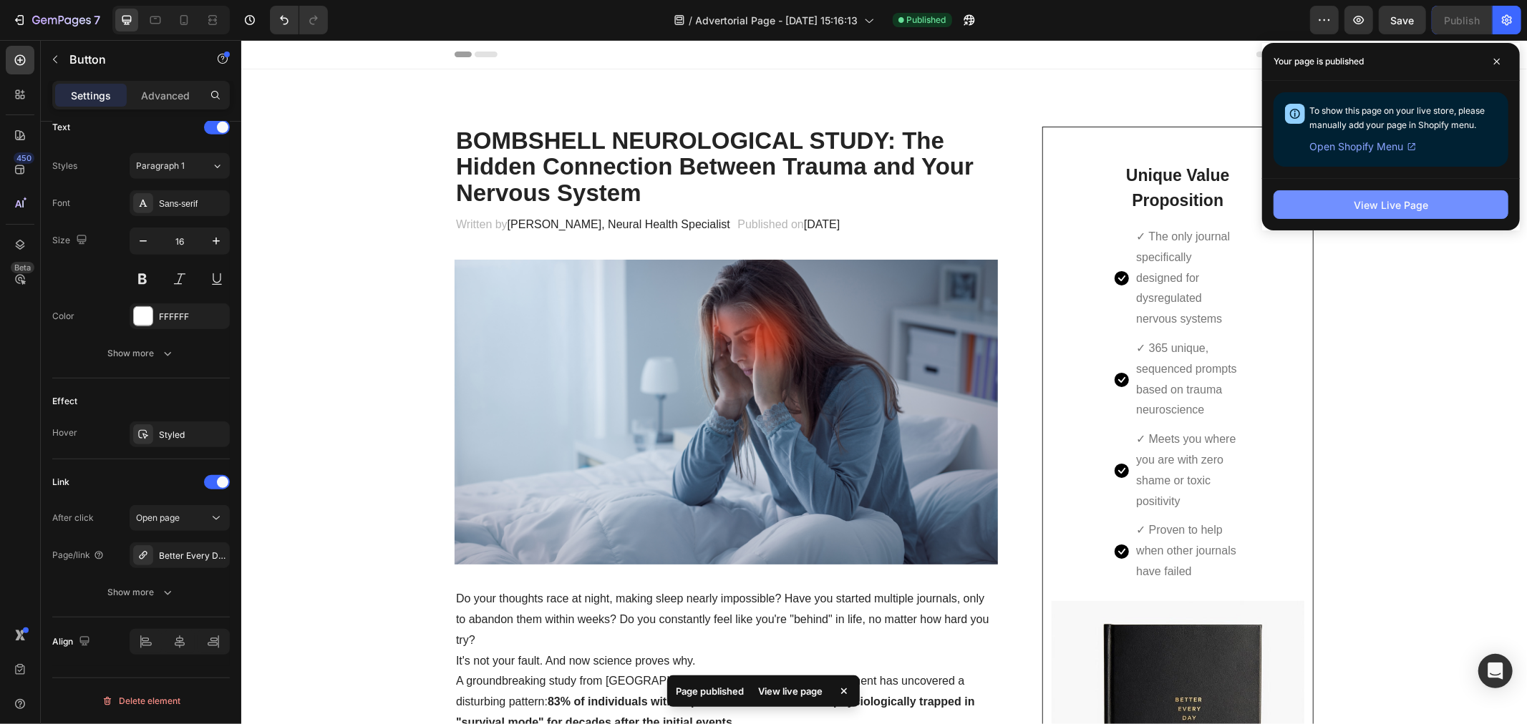
click at [1341, 210] on button "View Live Page" at bounding box center [1390, 204] width 235 height 29
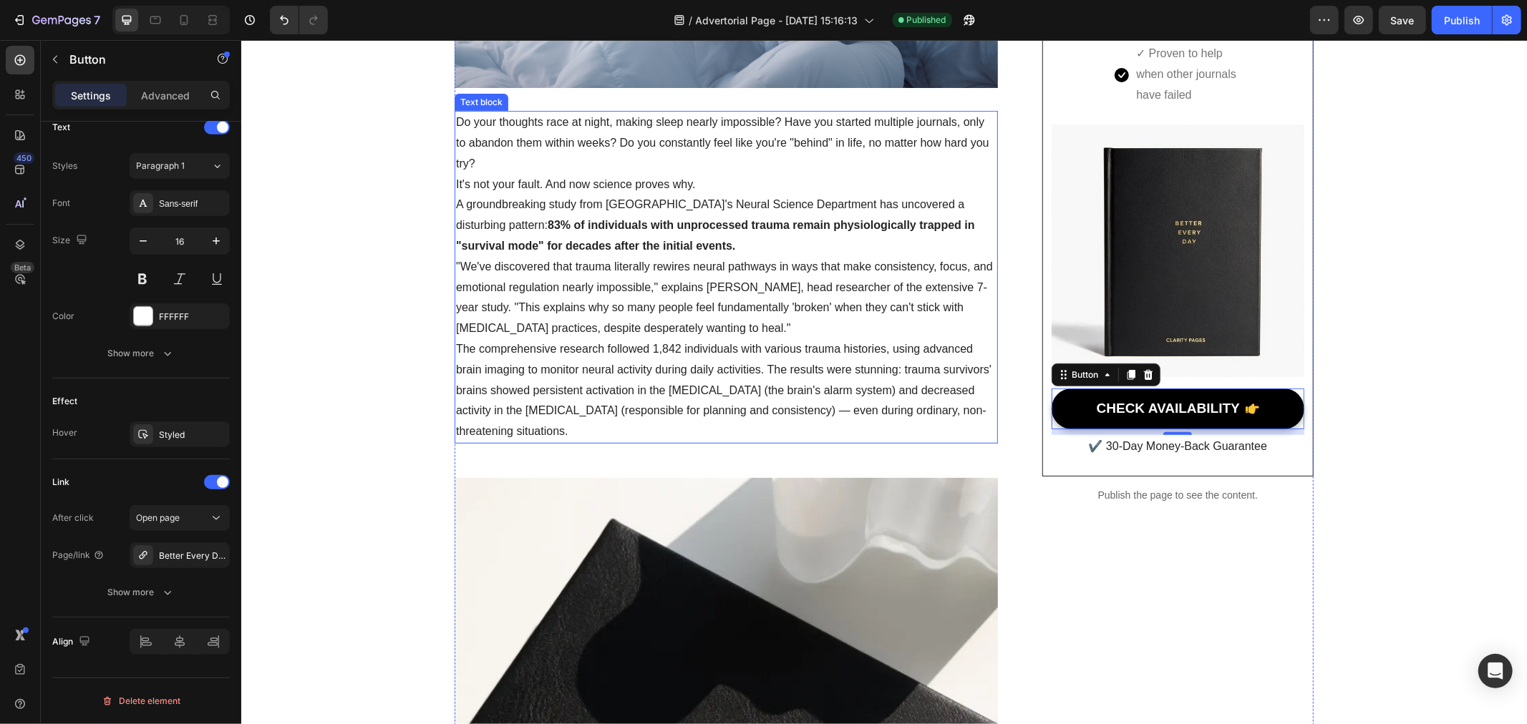
scroll to position [397, 0]
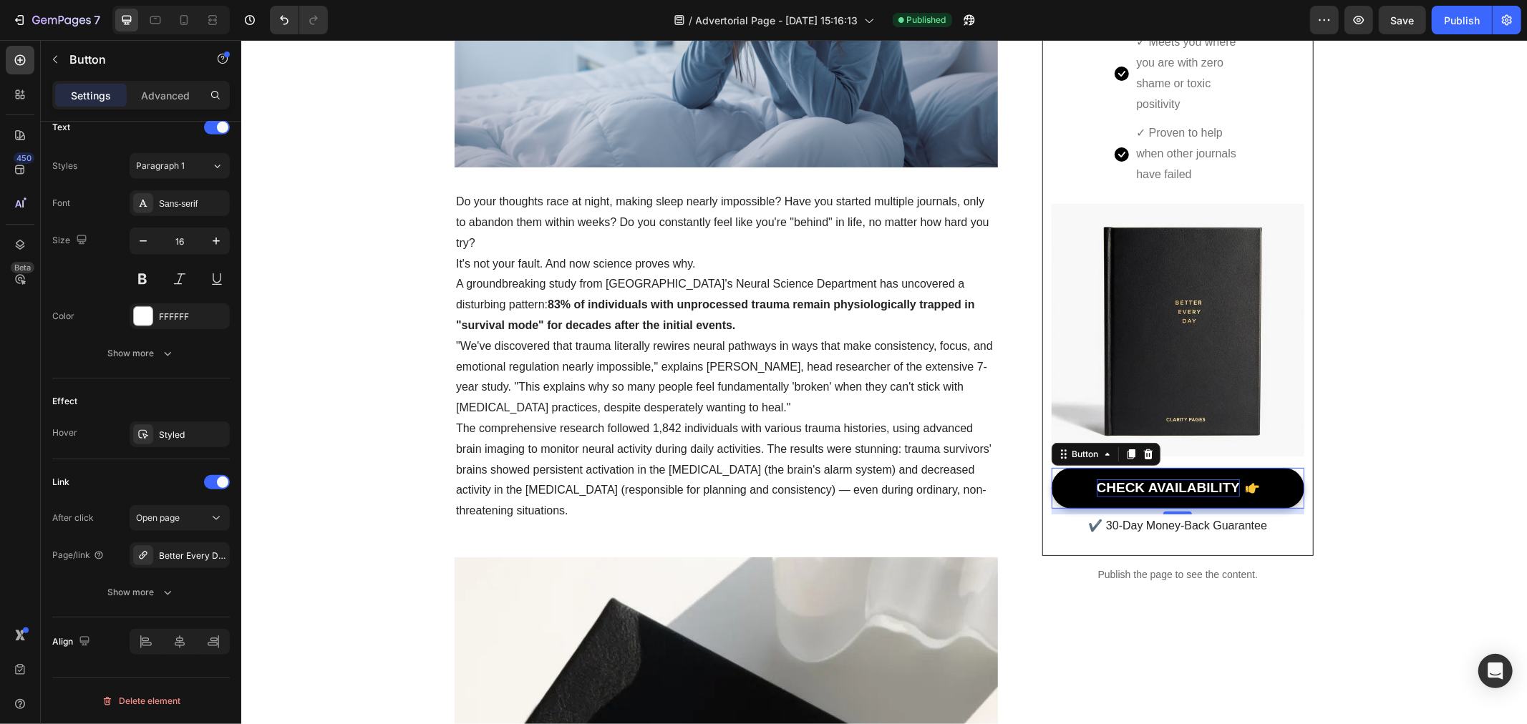
click at [1114, 492] on div "CHECK AVAILABILITY" at bounding box center [1167, 488] width 143 height 18
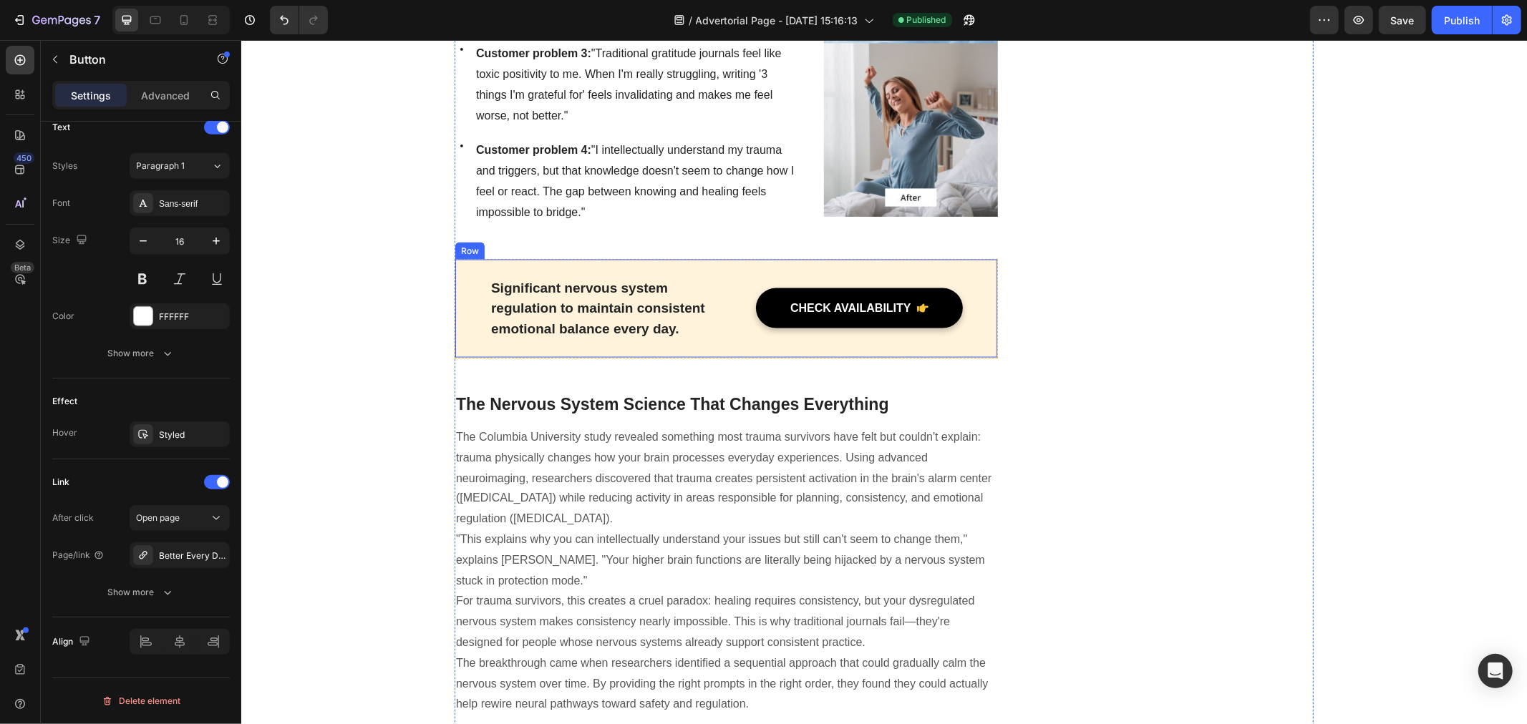
scroll to position [1591, 0]
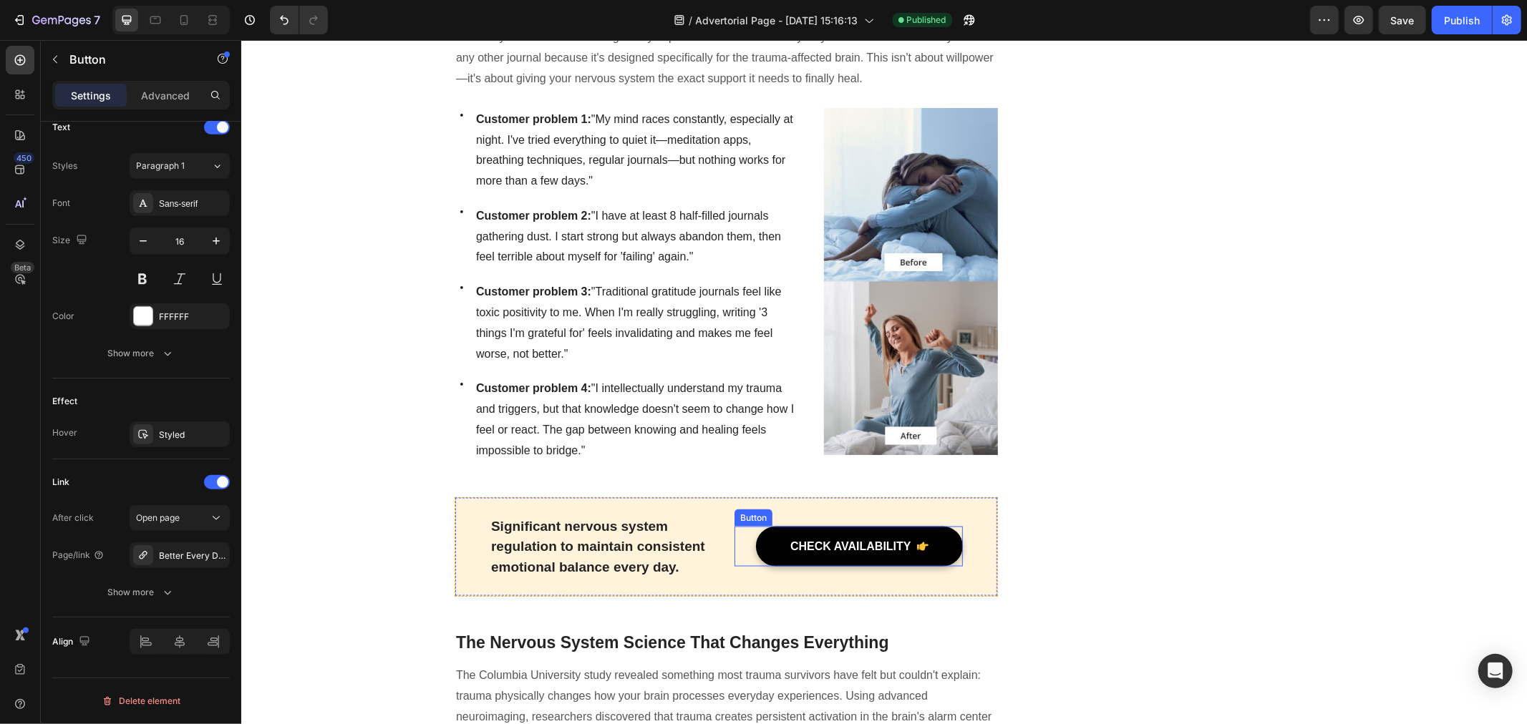
click at [774, 526] on link "CHECK AVAILABILITY" at bounding box center [858, 546] width 207 height 40
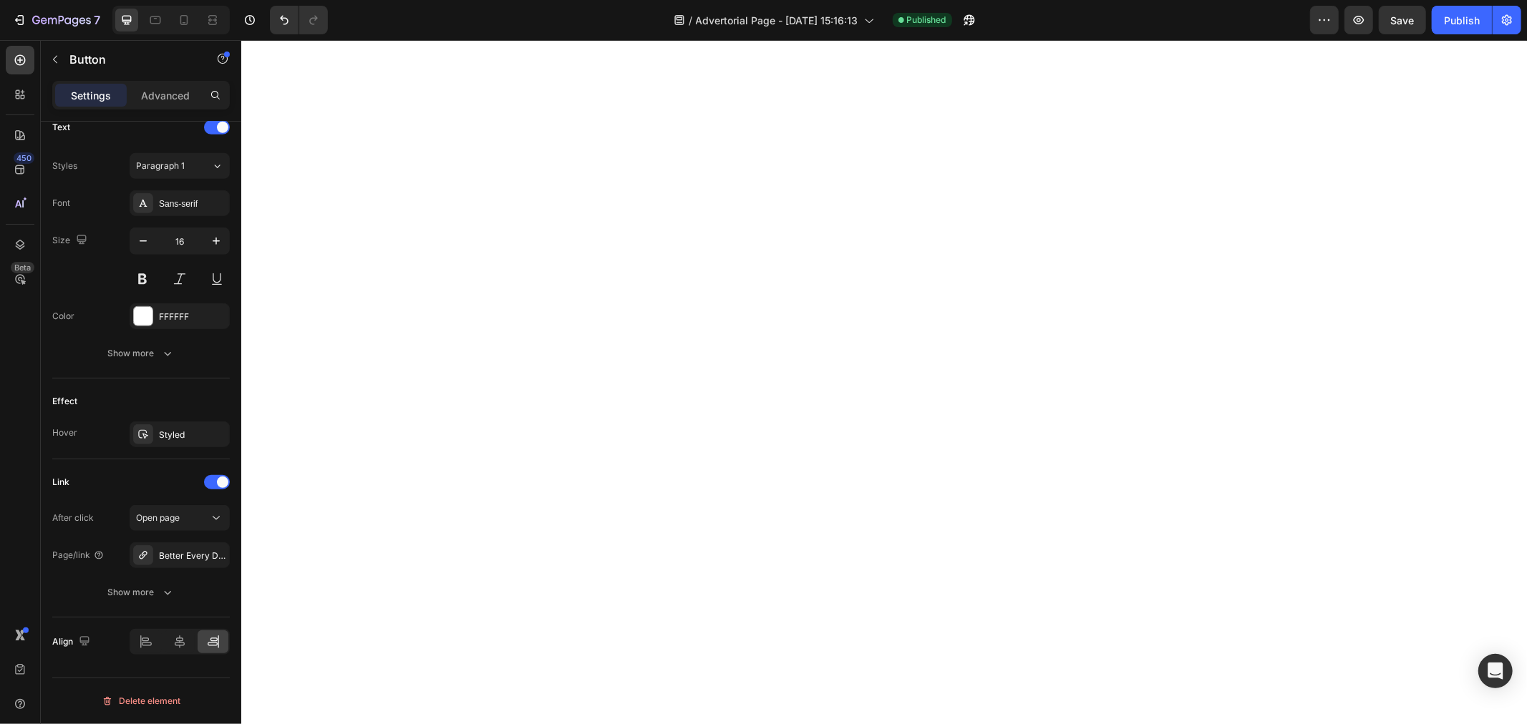
scroll to position [6760, 0]
click at [197, 560] on div "Better Every Day Journal" at bounding box center [180, 556] width 42 height 13
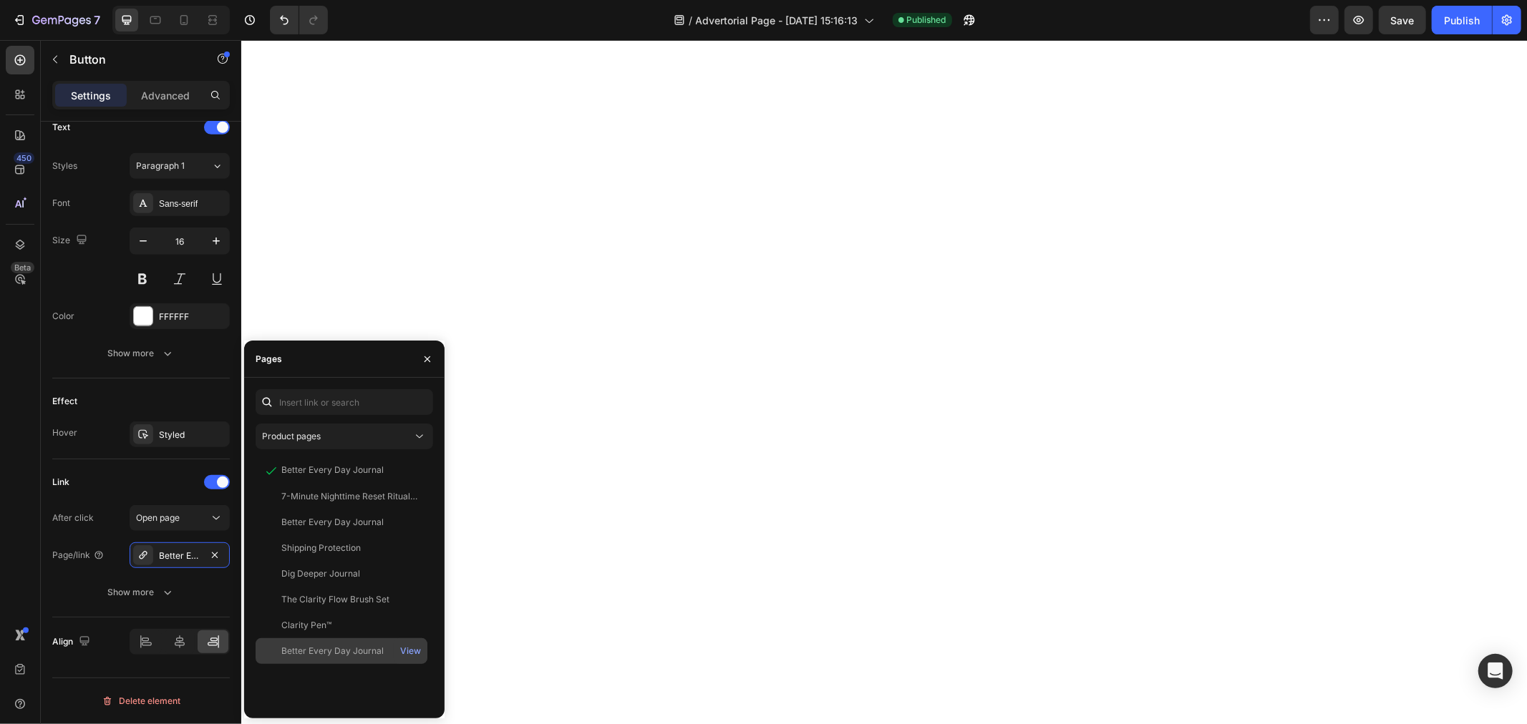
click at [346, 642] on div "Better Every Day Journal View" at bounding box center [342, 652] width 172 height 26
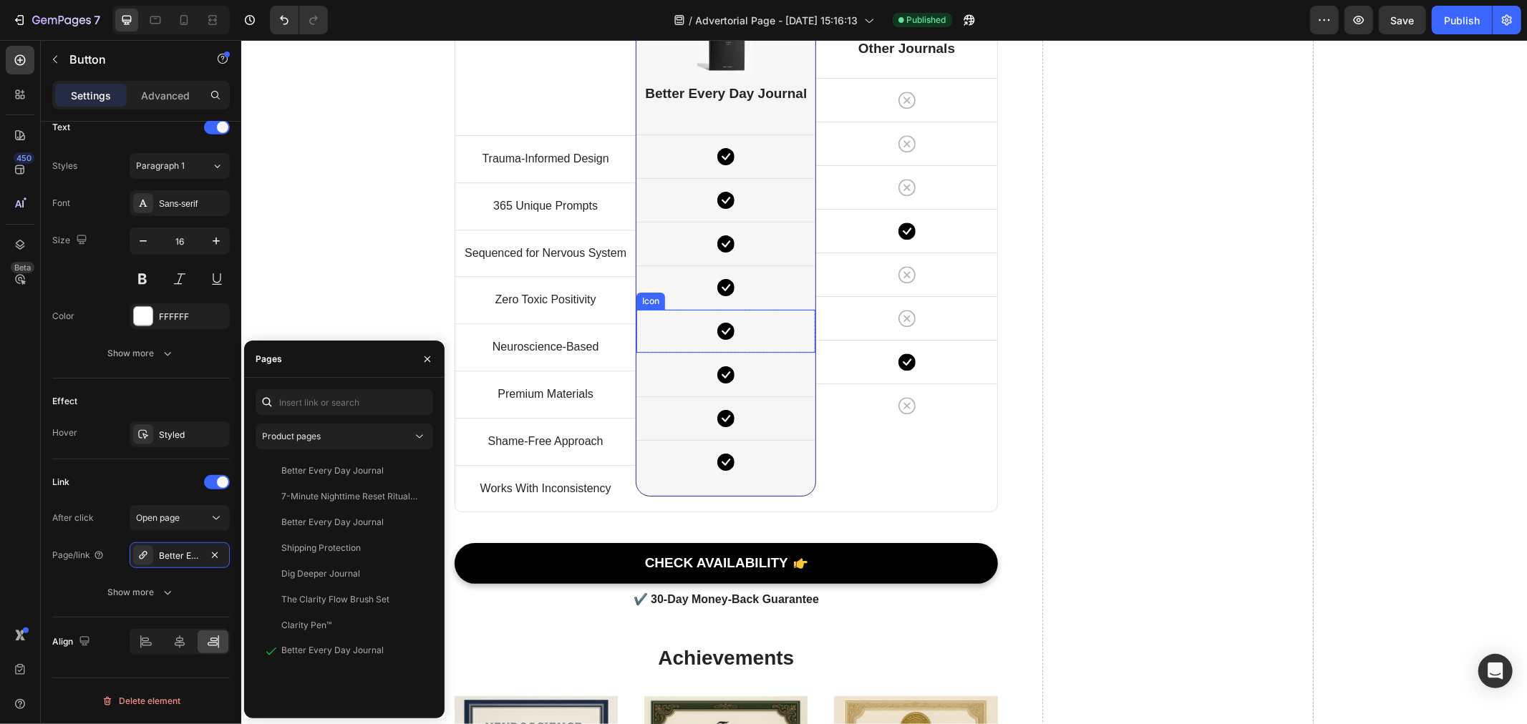
scroll to position [8113, 0]
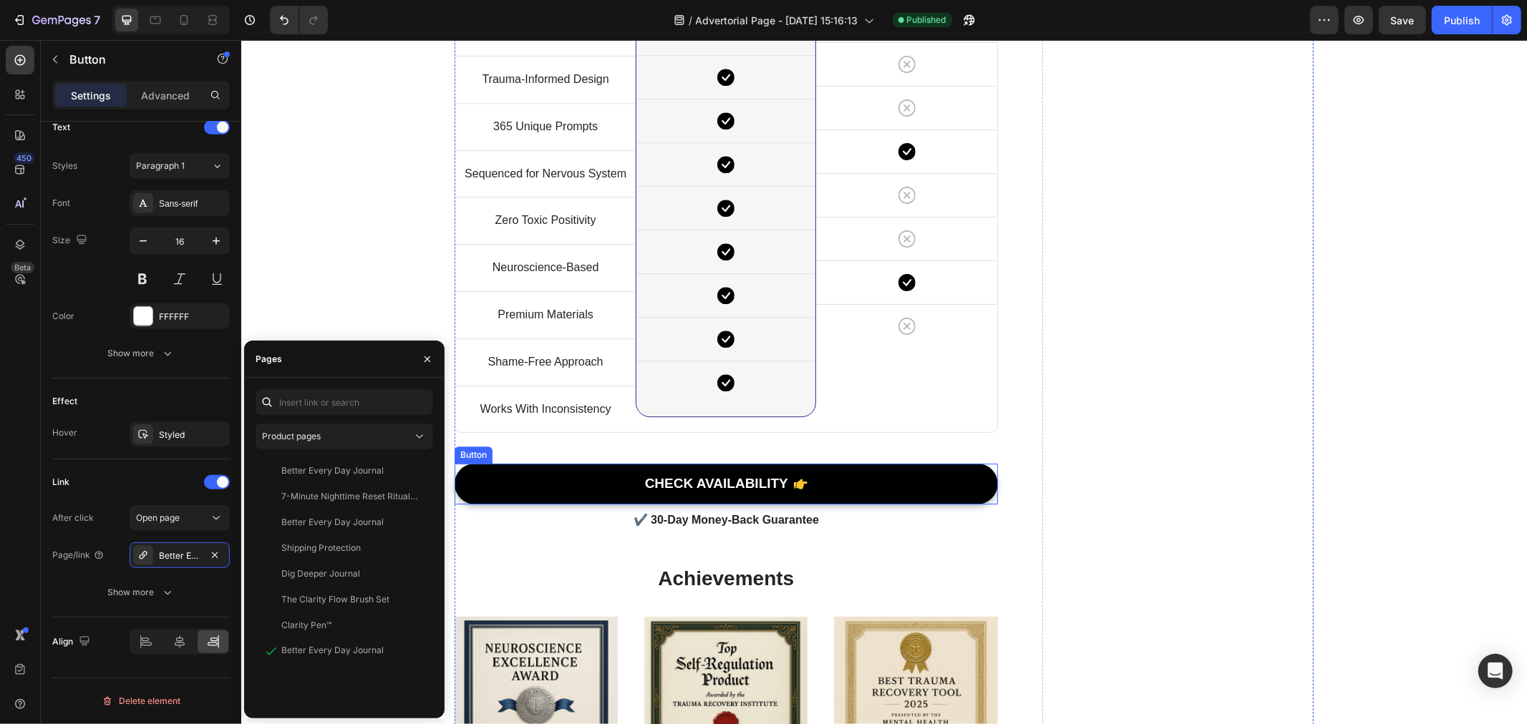
click at [574, 487] on link "CHECK AVAILABILITY" at bounding box center [725, 483] width 543 height 41
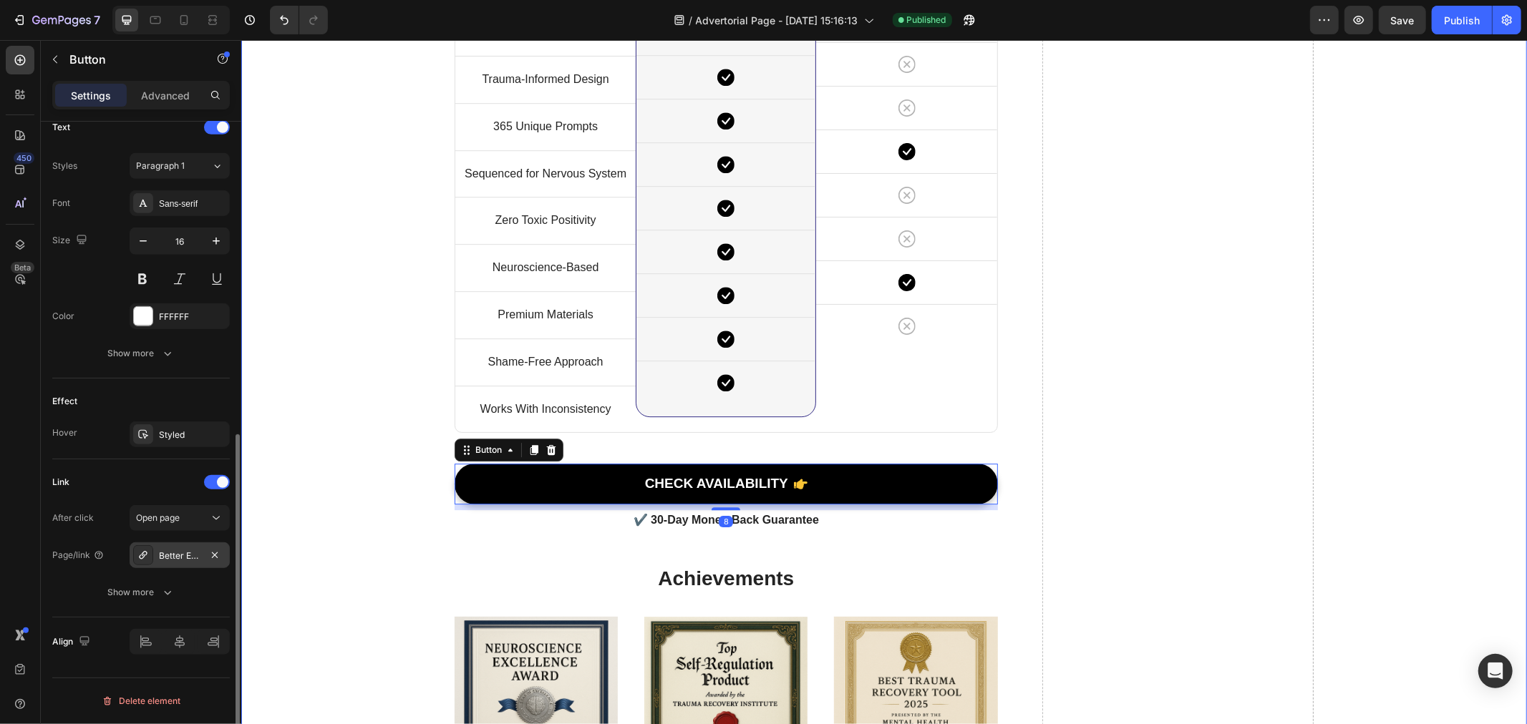
click at [183, 557] on div "Better Every Day Journal" at bounding box center [180, 556] width 42 height 13
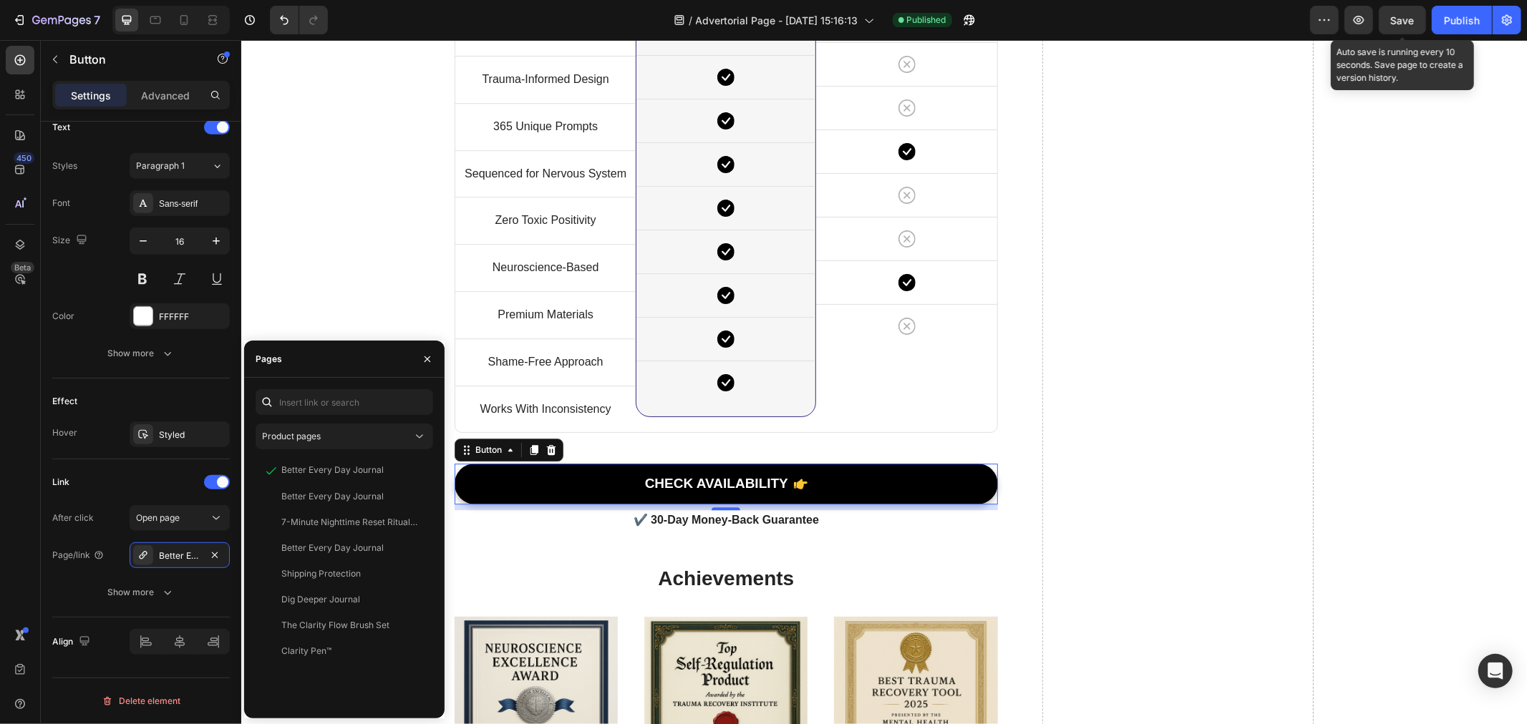
drag, startPoint x: 1401, startPoint y: 18, endPoint x: 1429, endPoint y: 19, distance: 27.9
click at [1402, 18] on span "Save" at bounding box center [1403, 20] width 24 height 12
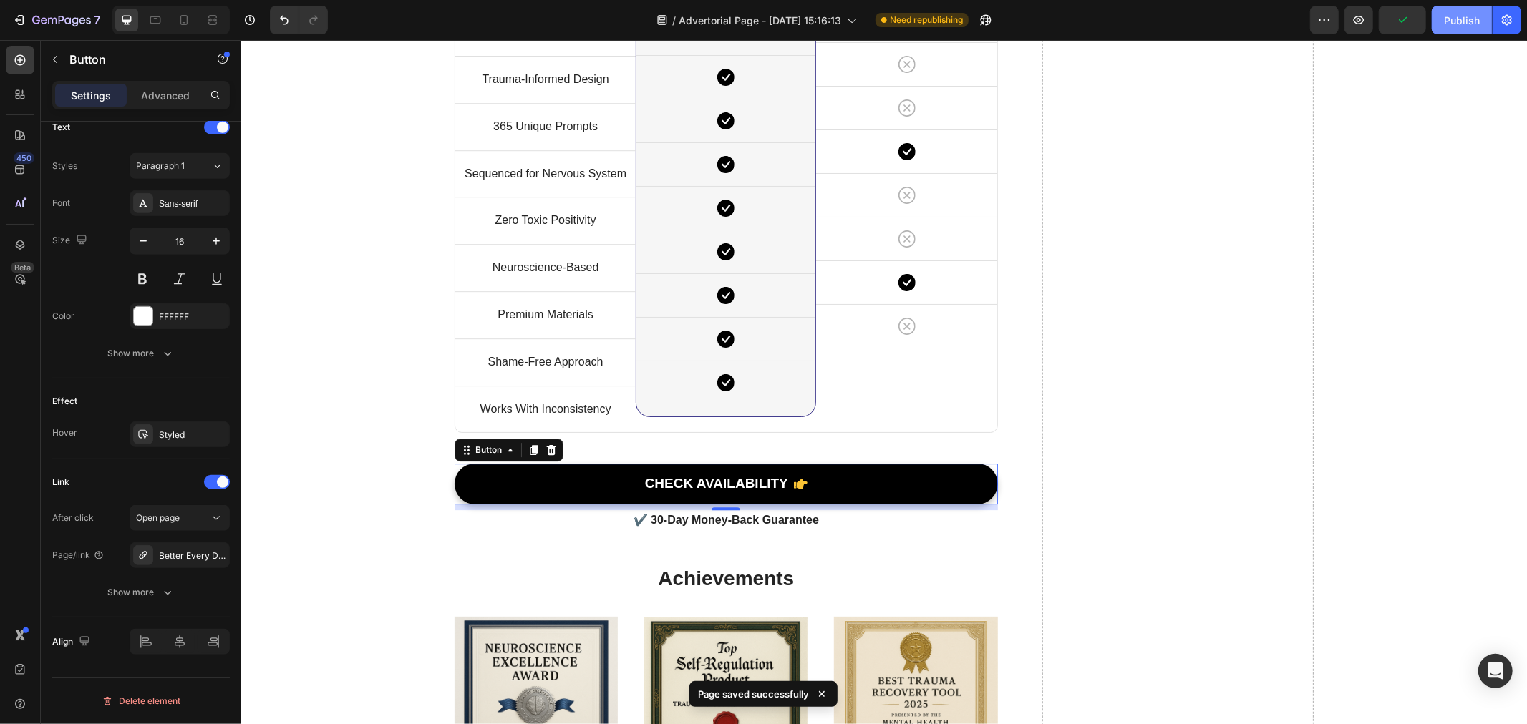
click at [1456, 18] on div "Publish" at bounding box center [1462, 20] width 36 height 15
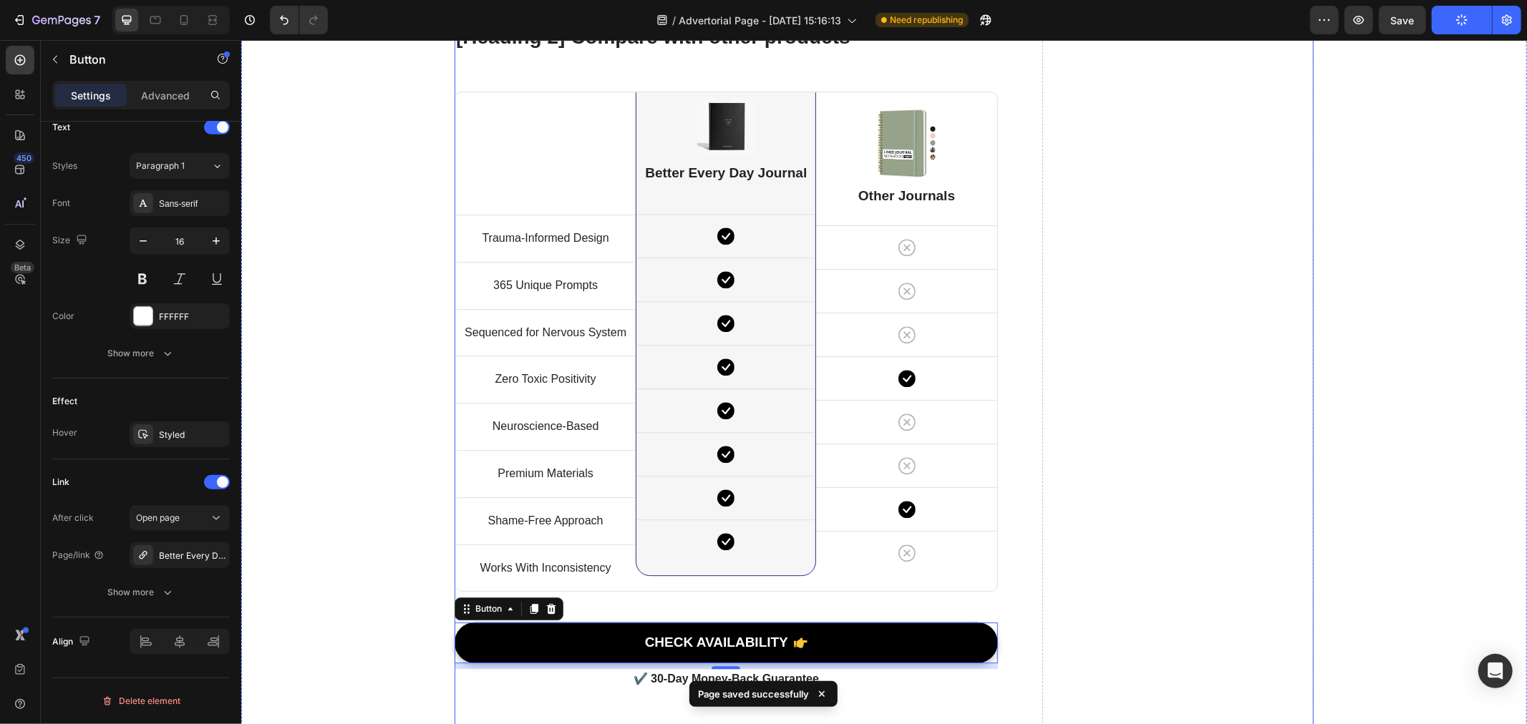
scroll to position [7874, 0]
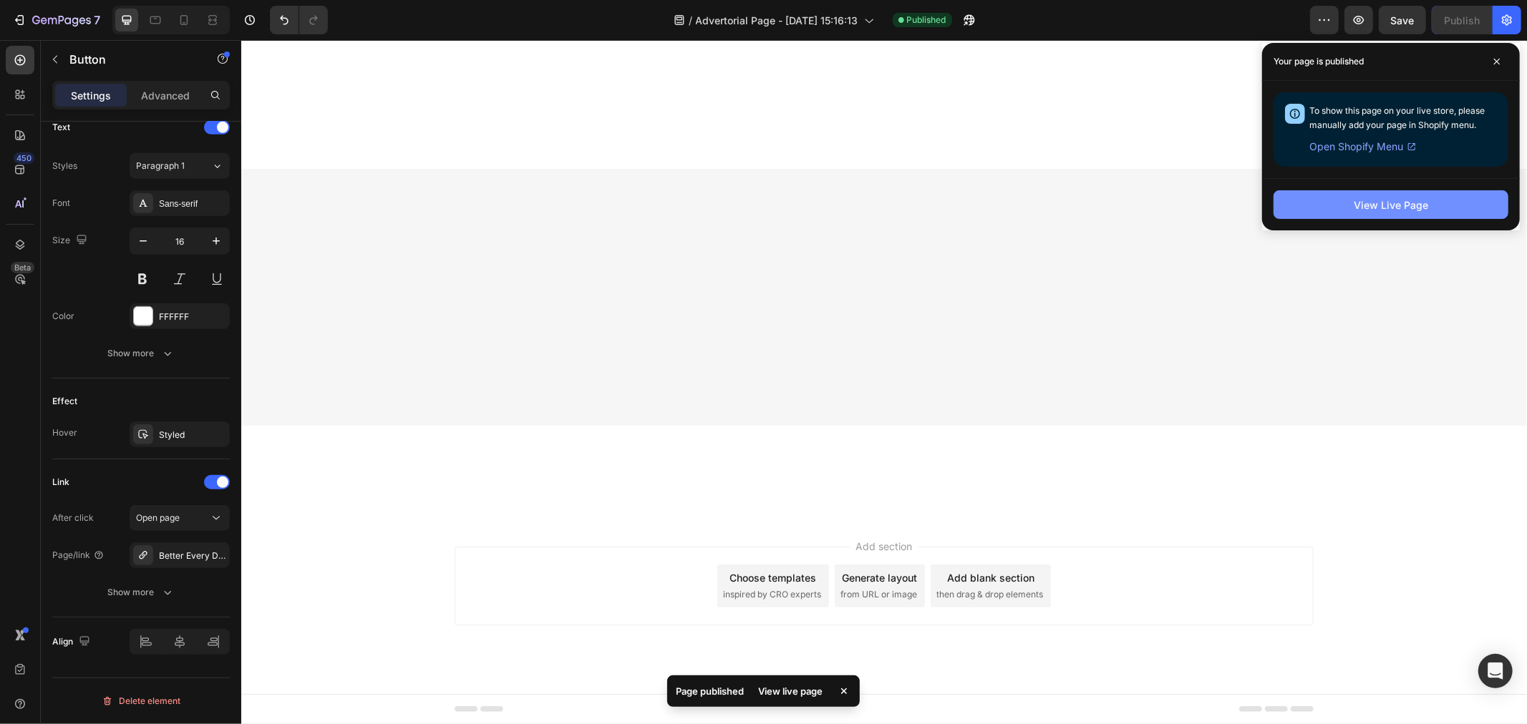
click at [1321, 203] on button "View Live Page" at bounding box center [1390, 204] width 235 height 29
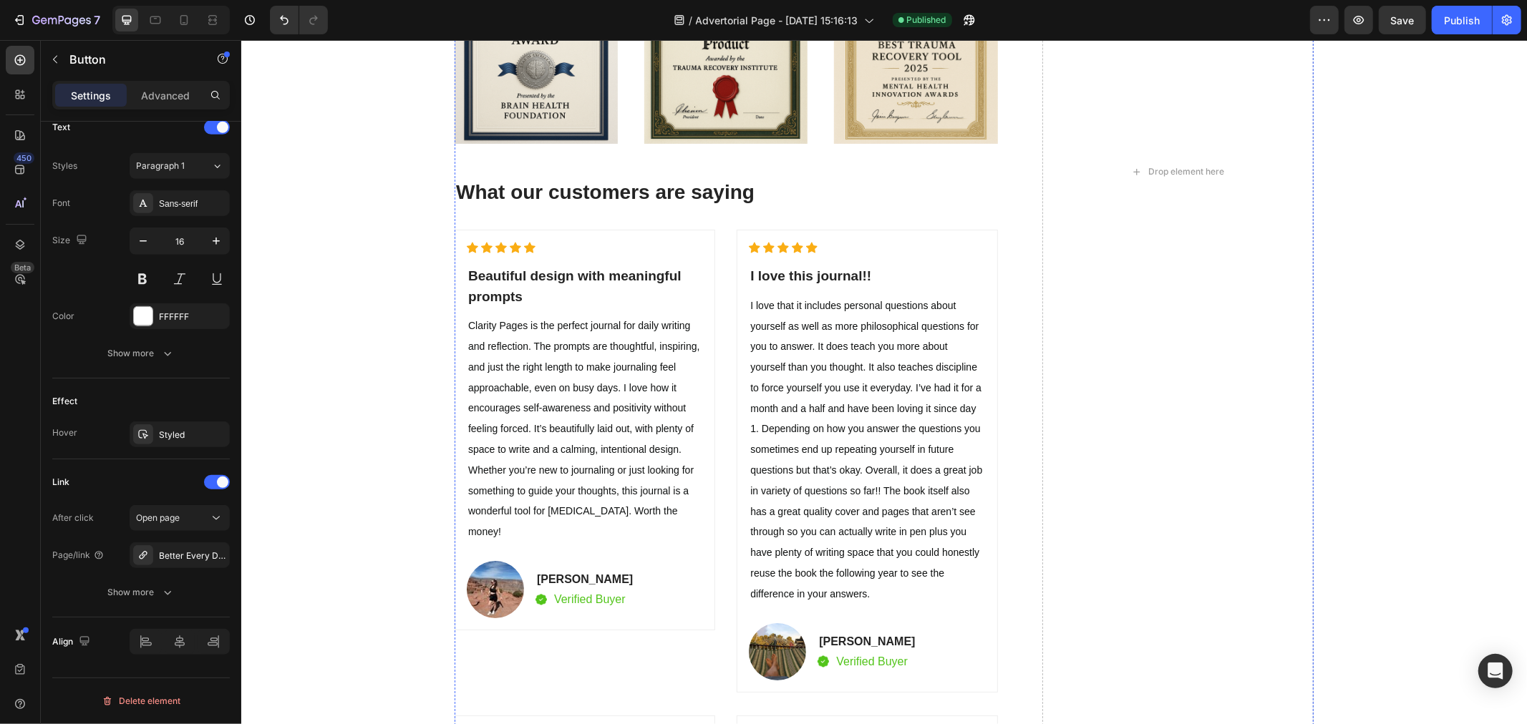
scroll to position [8829, 0]
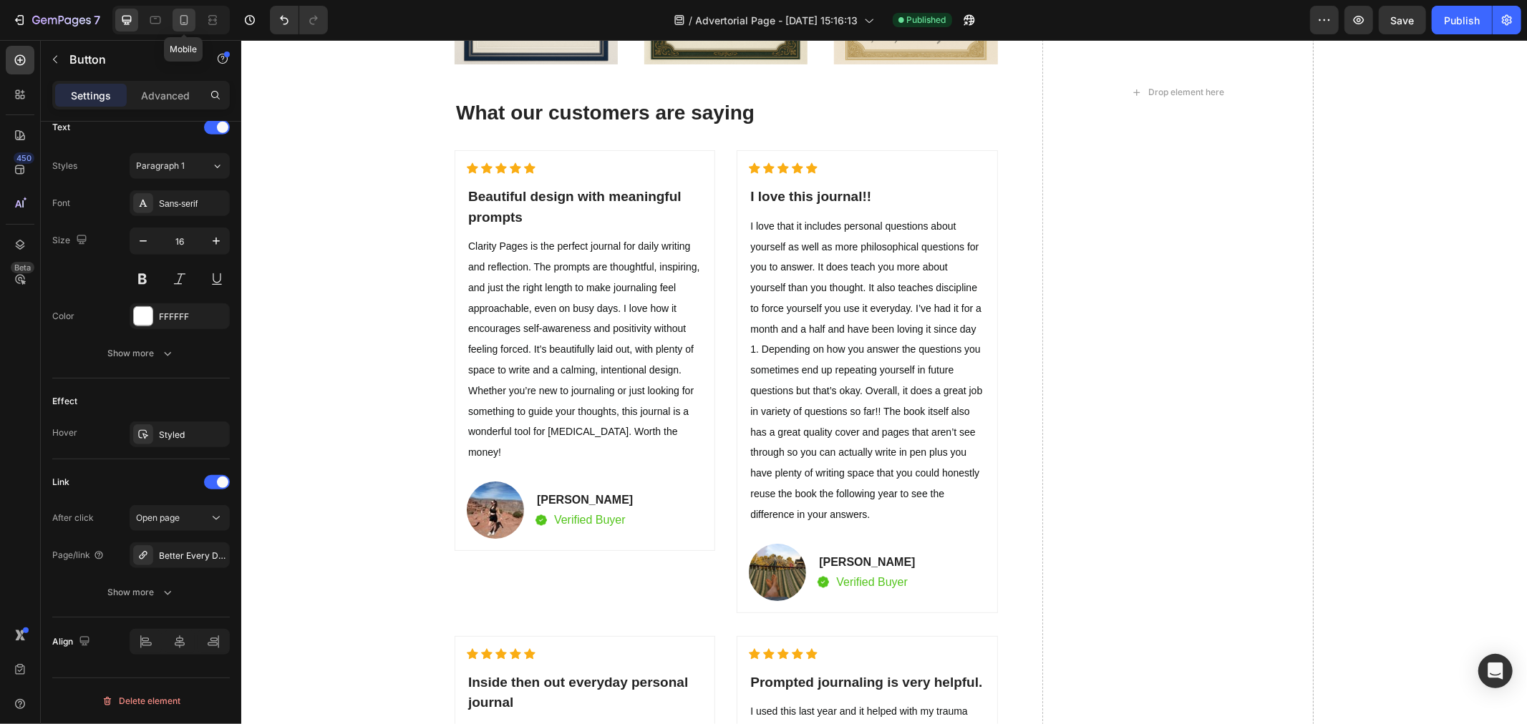
click at [190, 20] on icon at bounding box center [184, 20] width 14 height 14
type input "14"
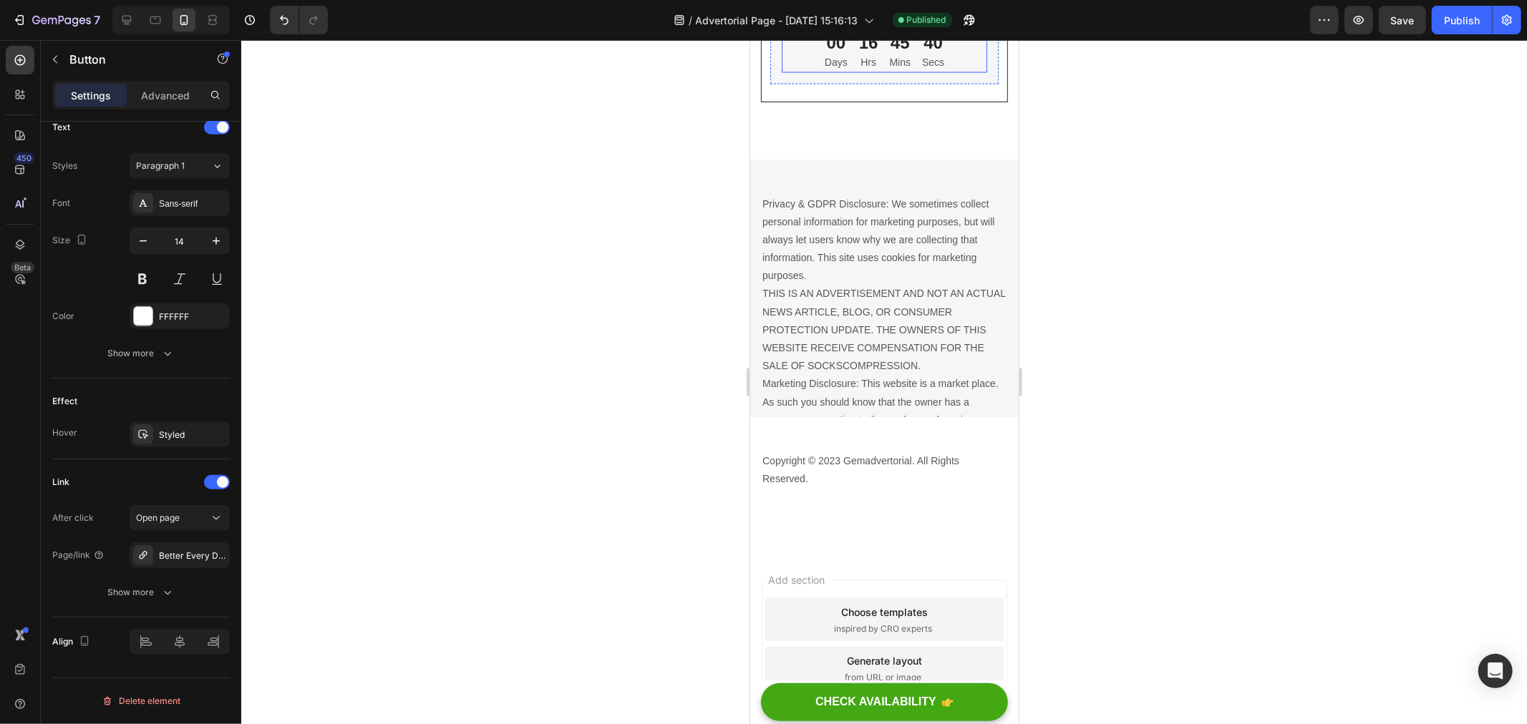
scroll to position [11534, 0]
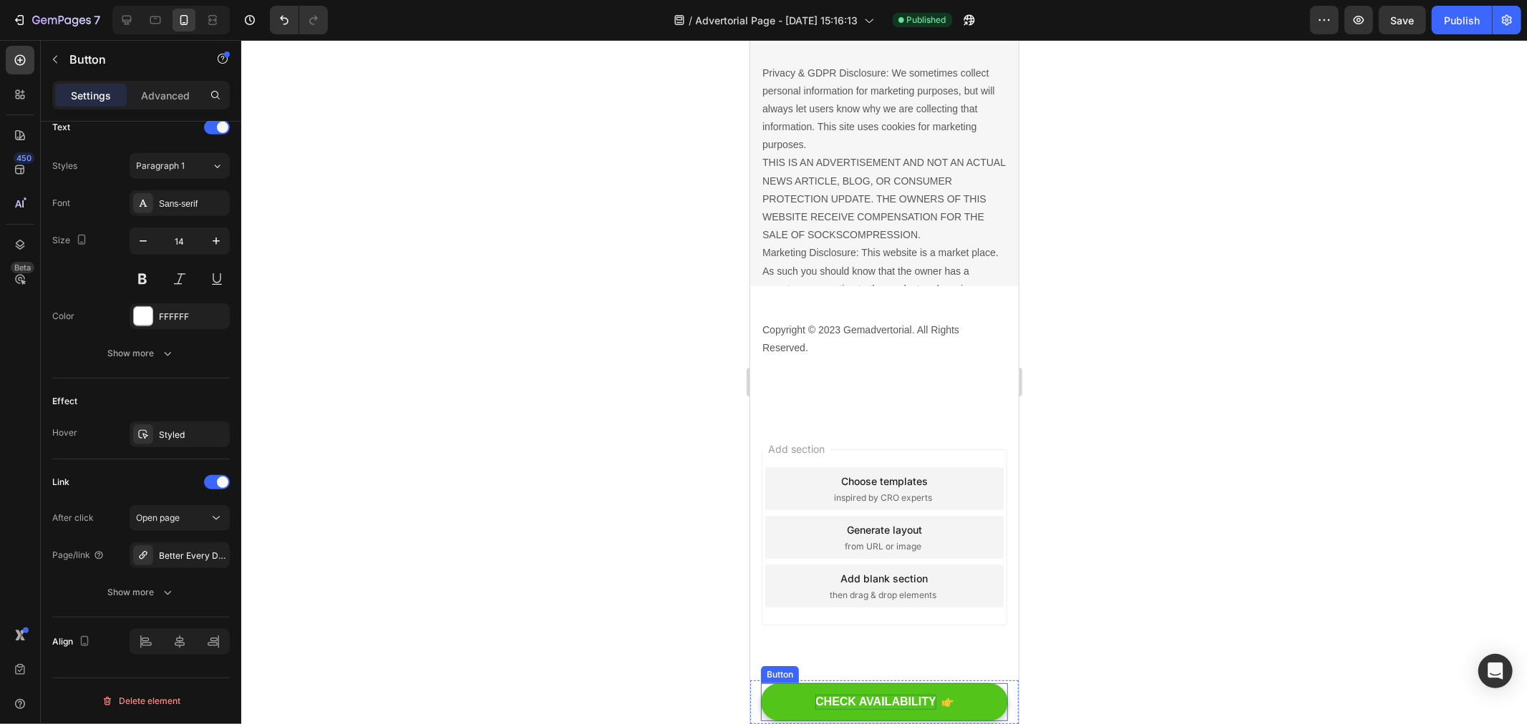
click at [820, 699] on div "CHECK AVAILABILITY" at bounding box center [875, 701] width 121 height 15
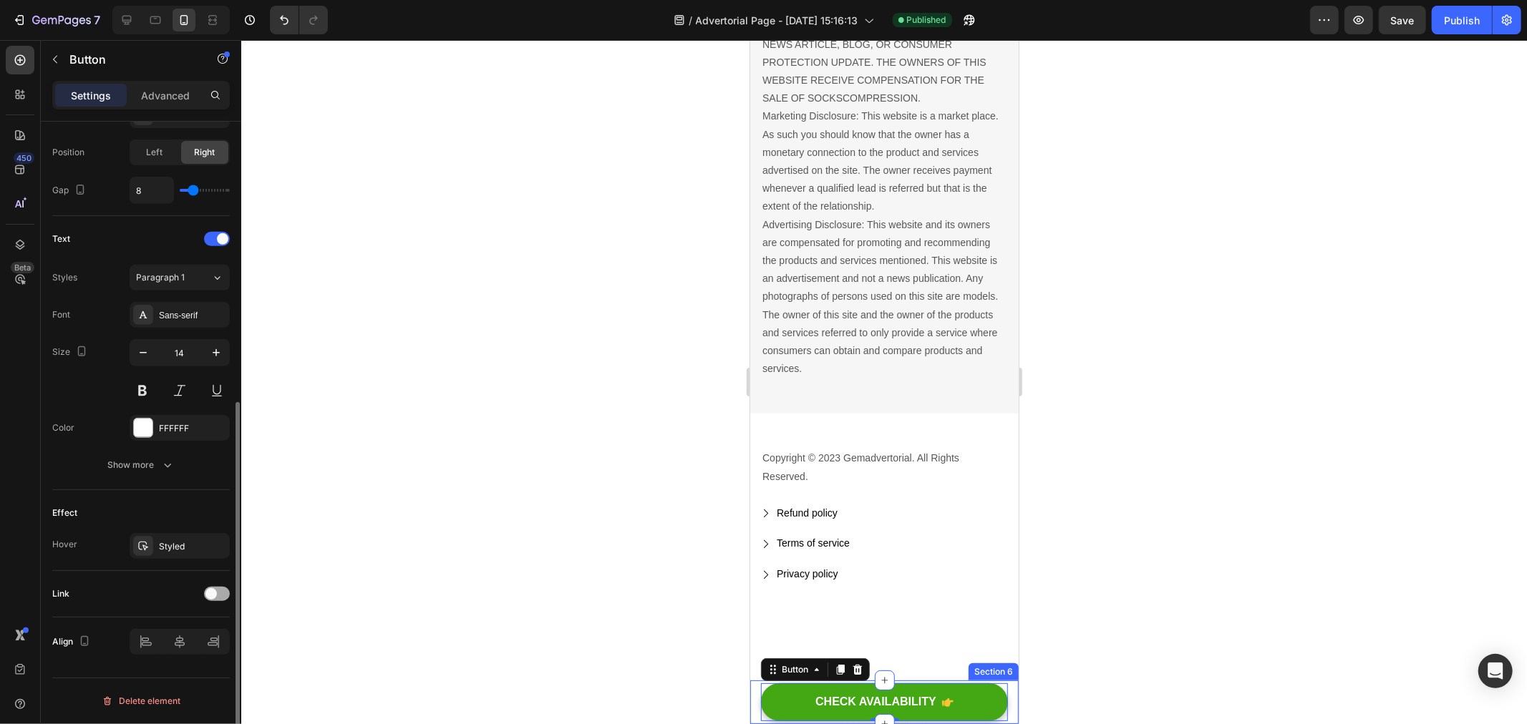
click at [208, 598] on span at bounding box center [210, 593] width 11 height 11
click at [173, 553] on div "Styled" at bounding box center [180, 546] width 42 height 13
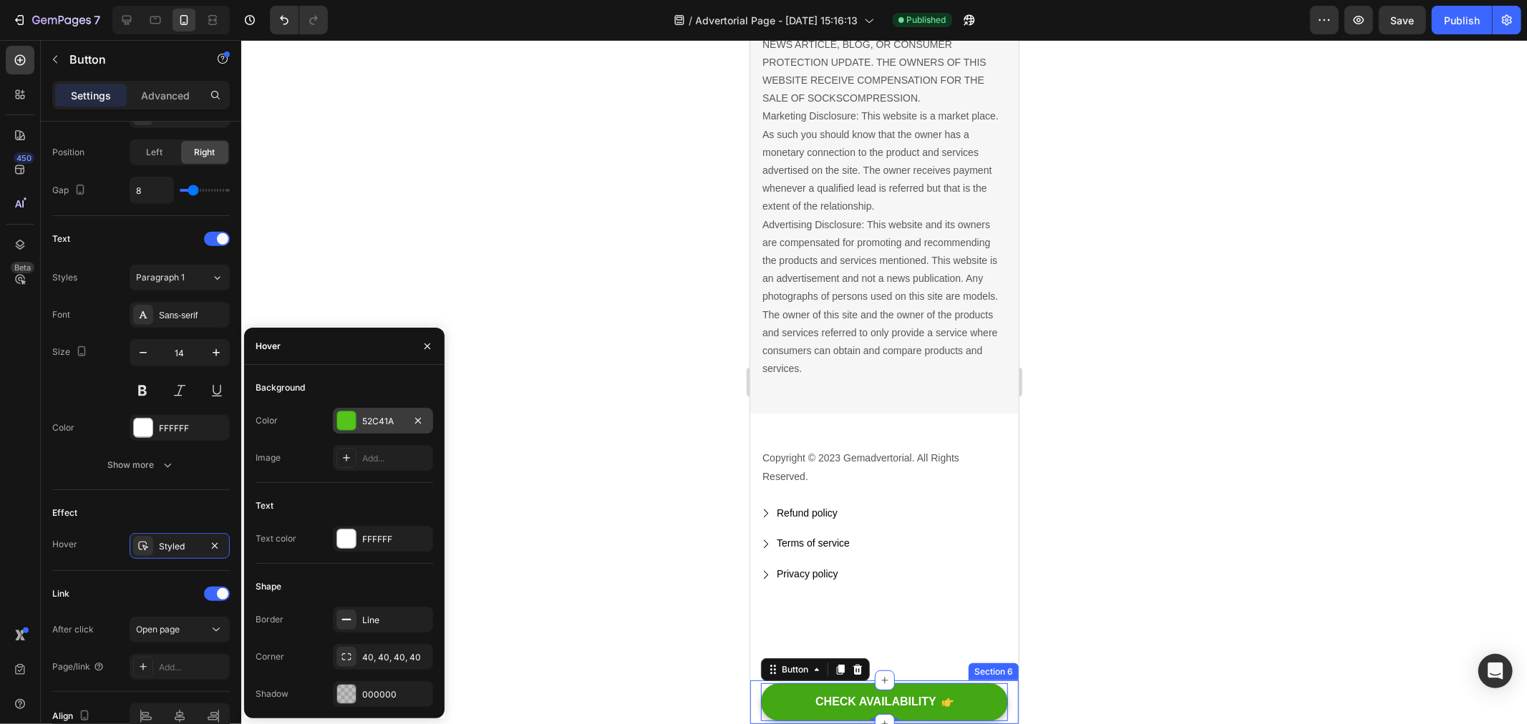
click at [342, 418] on div at bounding box center [346, 421] width 19 height 19
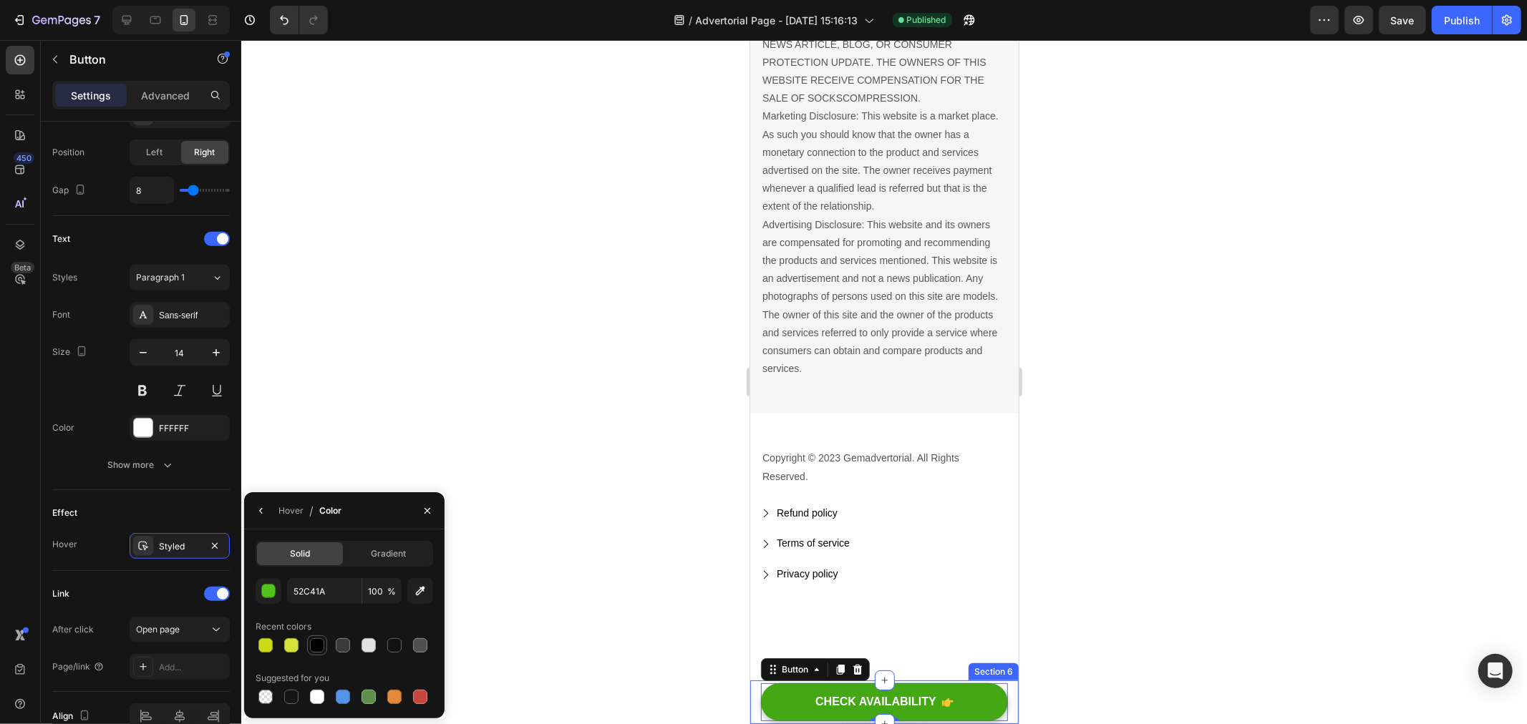
click at [319, 642] on div at bounding box center [317, 646] width 14 height 14
type input "000000"
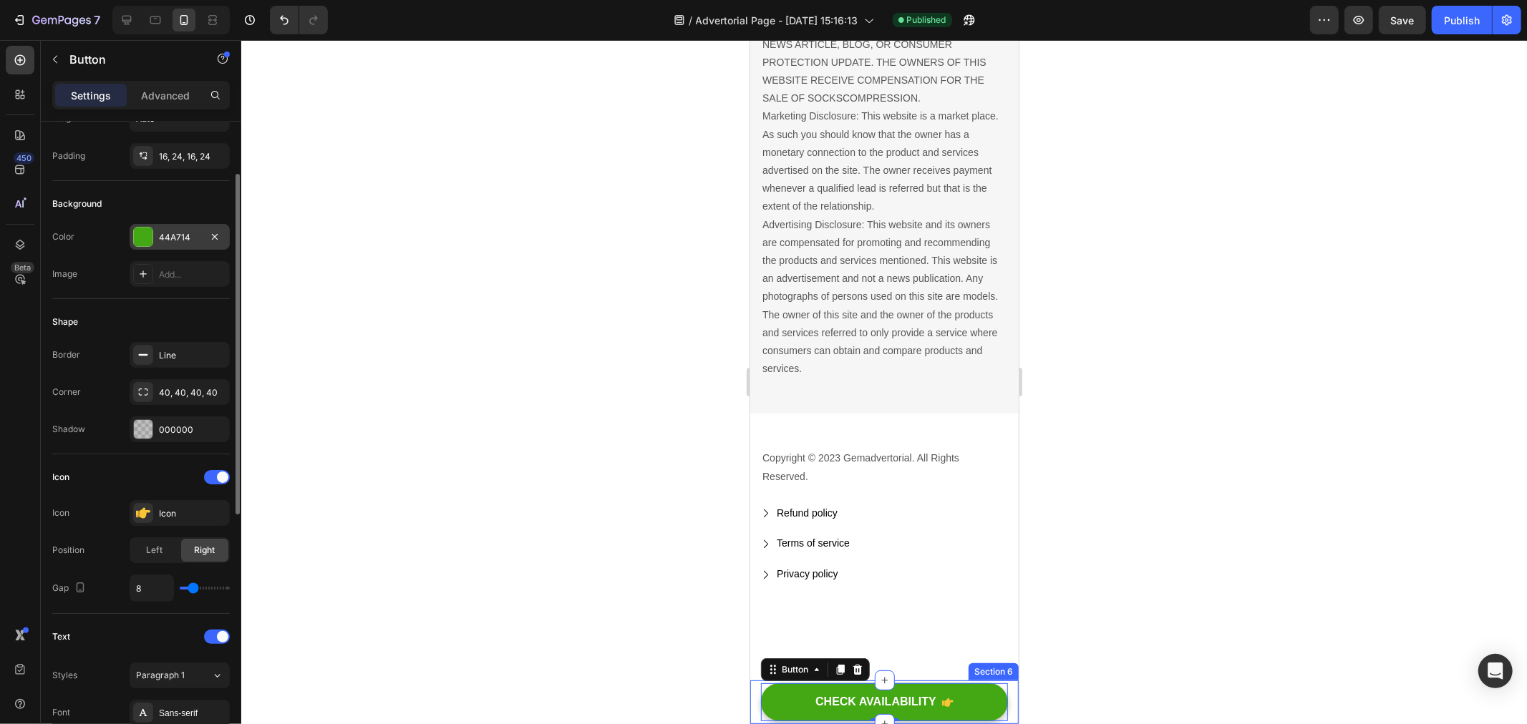
click at [156, 231] on div "44A714" at bounding box center [180, 237] width 100 height 26
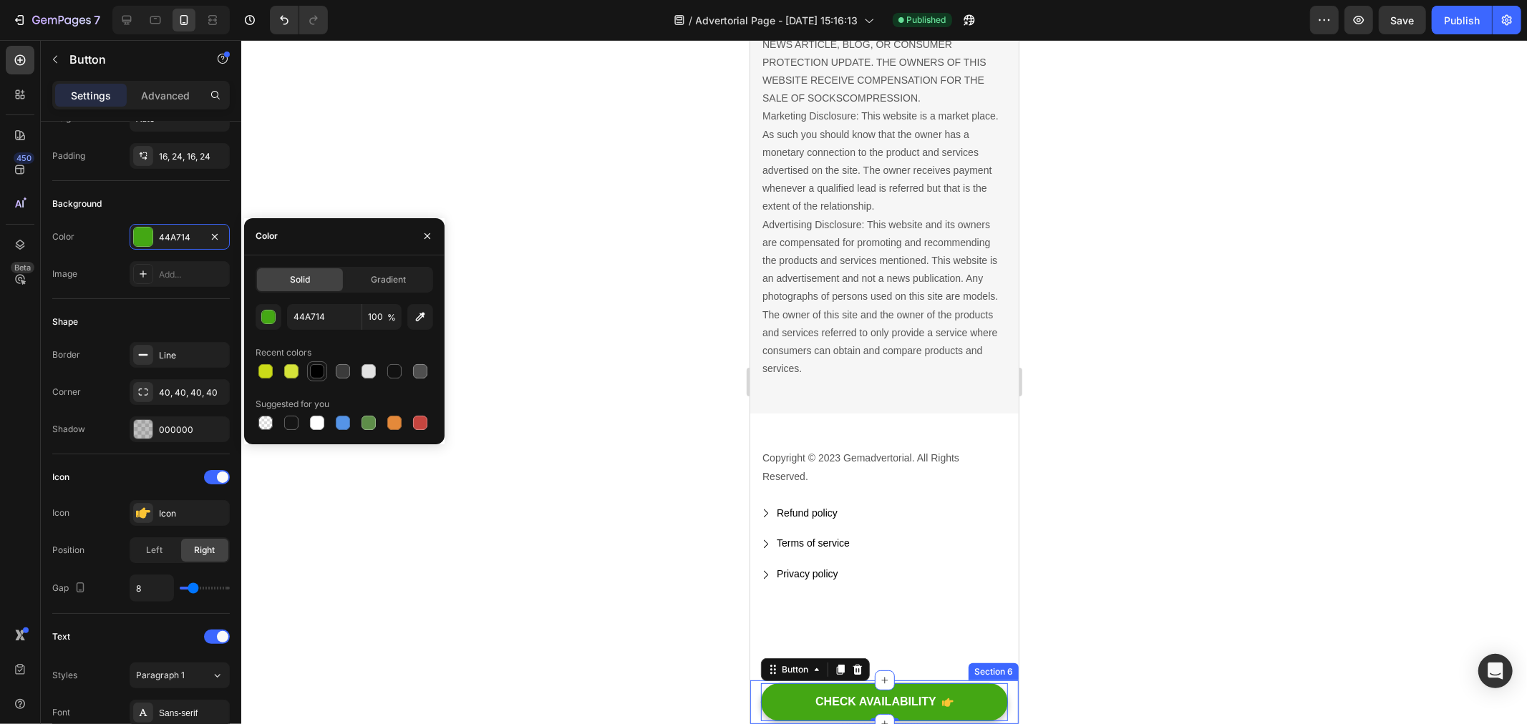
click at [324, 369] on div at bounding box center [317, 371] width 14 height 14
type input "000000"
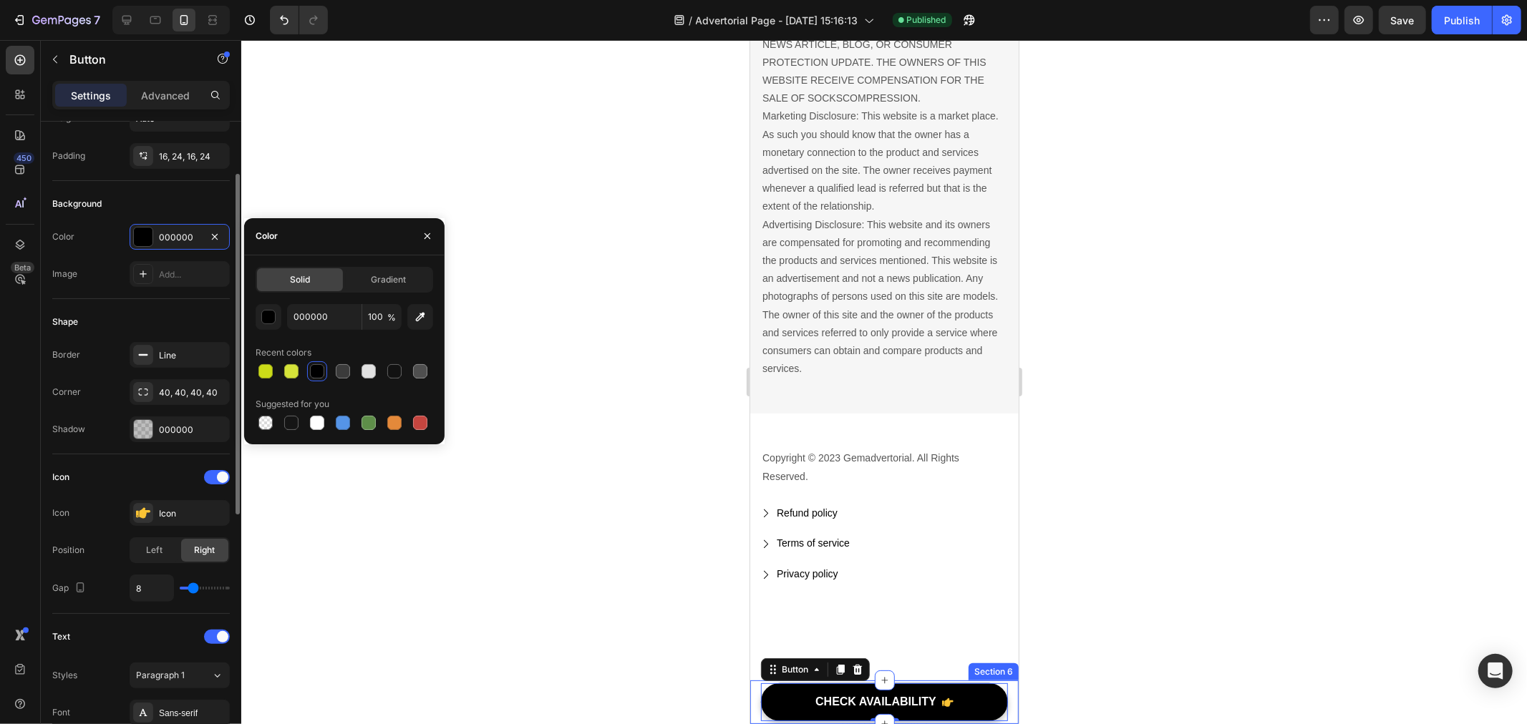
scroll to position [571, 0]
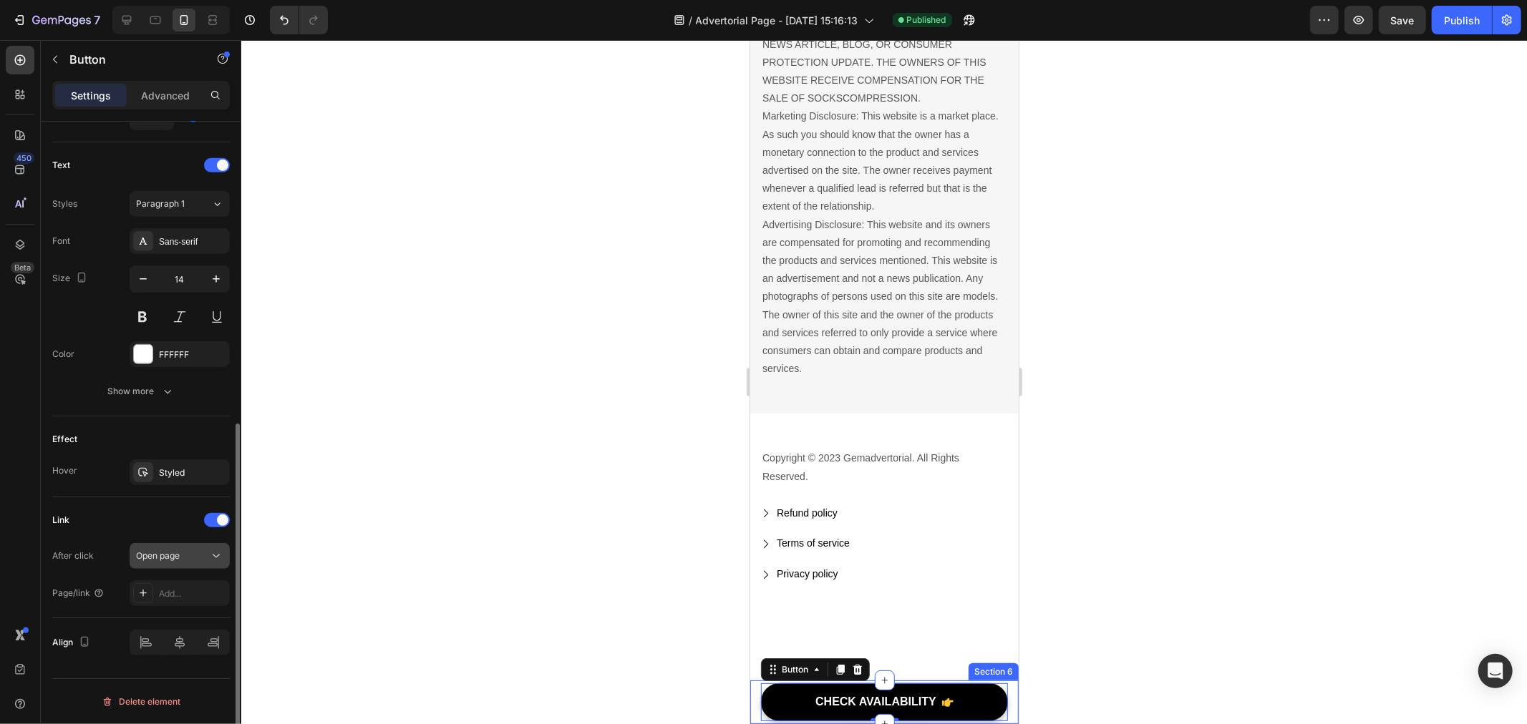
click at [168, 566] on button "Open page" at bounding box center [180, 556] width 100 height 26
click at [175, 558] on span "Open page" at bounding box center [158, 555] width 44 height 11
click at [181, 597] on div "Add..." at bounding box center [192, 594] width 67 height 13
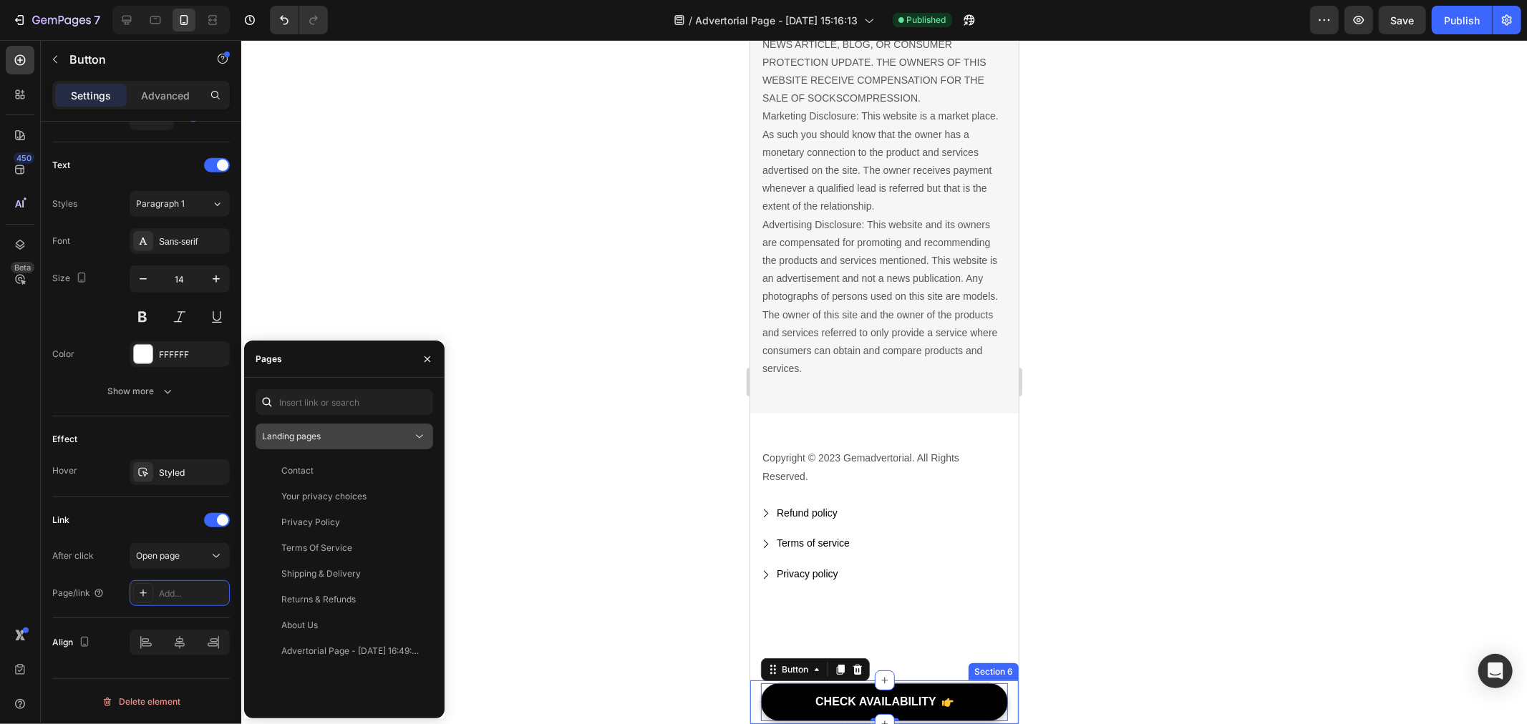
click at [369, 434] on div "Landing pages" at bounding box center [337, 436] width 150 height 13
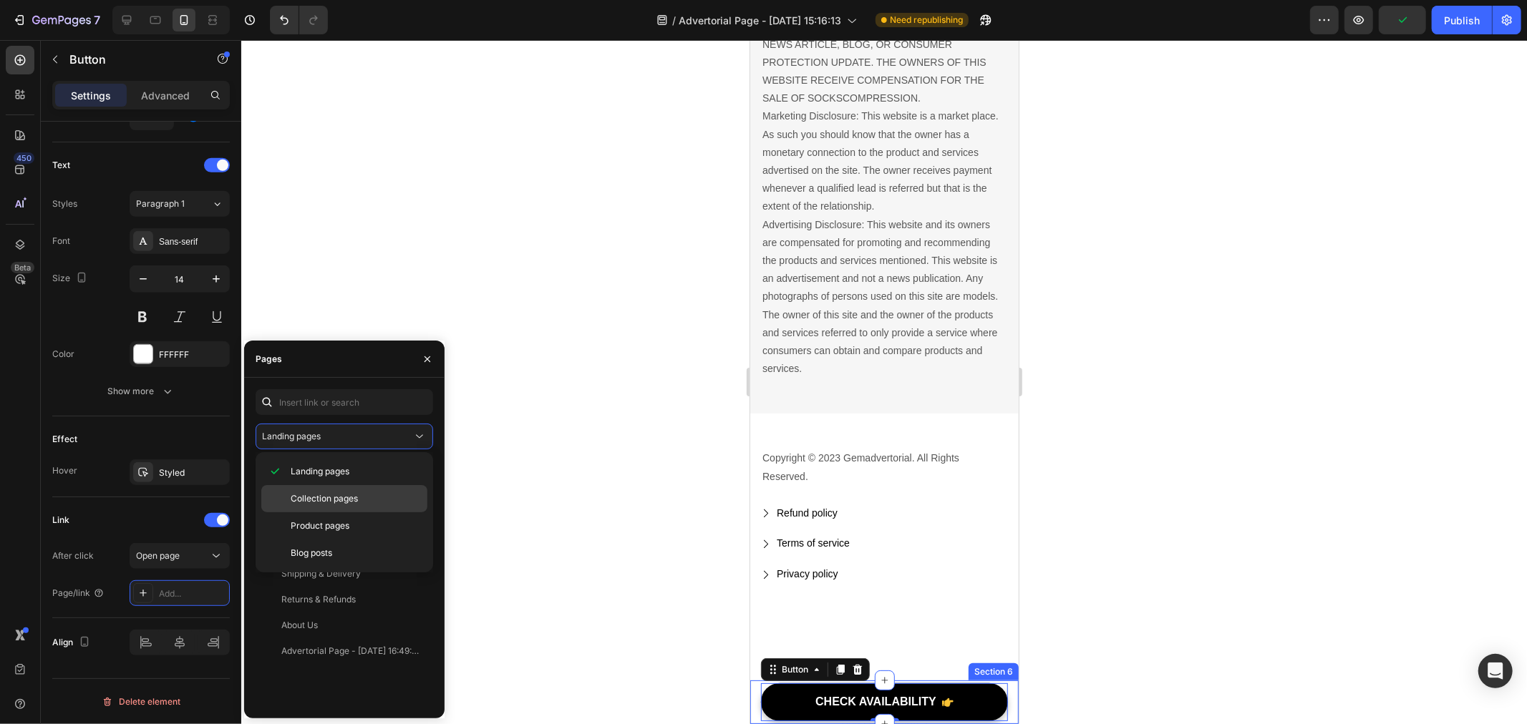
click at [344, 511] on div "Collection pages" at bounding box center [344, 498] width 166 height 27
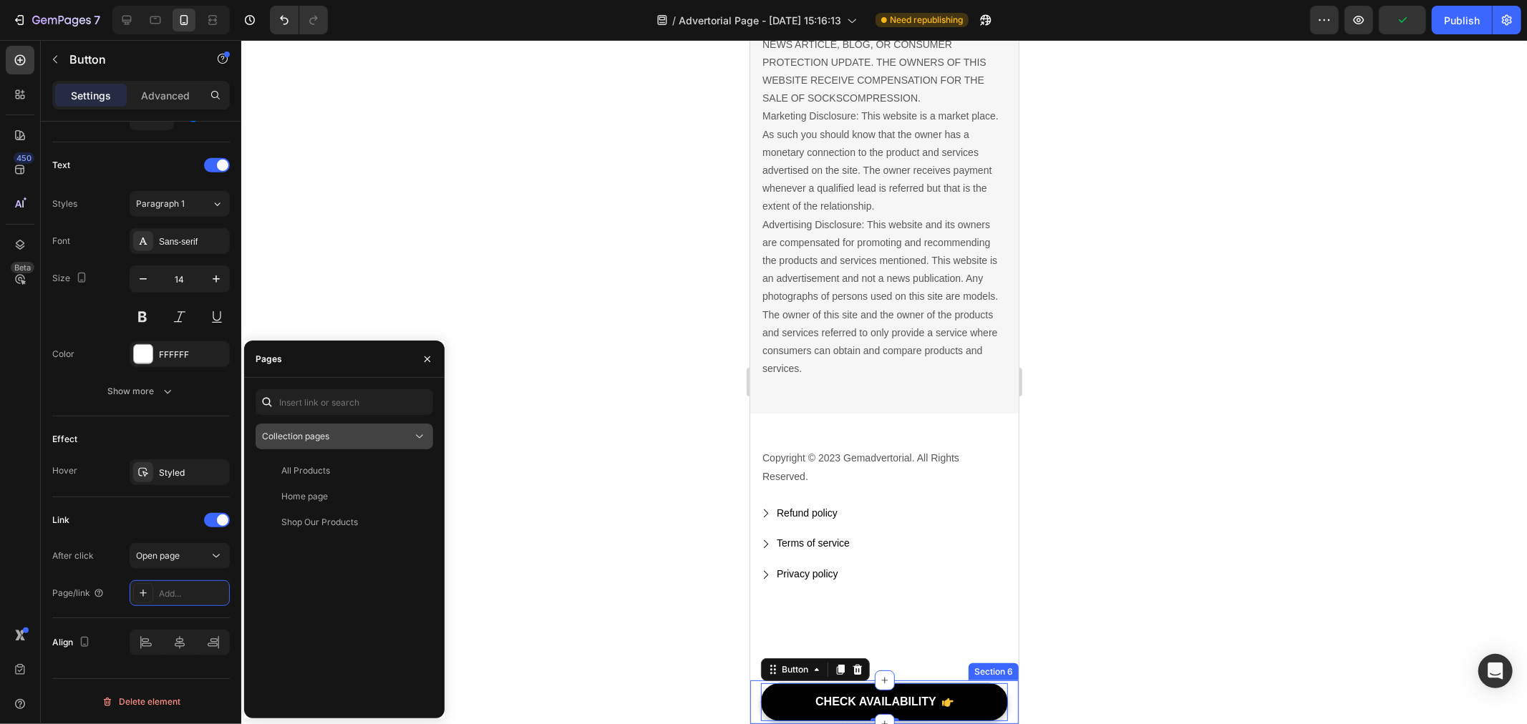
click at [340, 434] on div "Collection pages" at bounding box center [337, 436] width 150 height 13
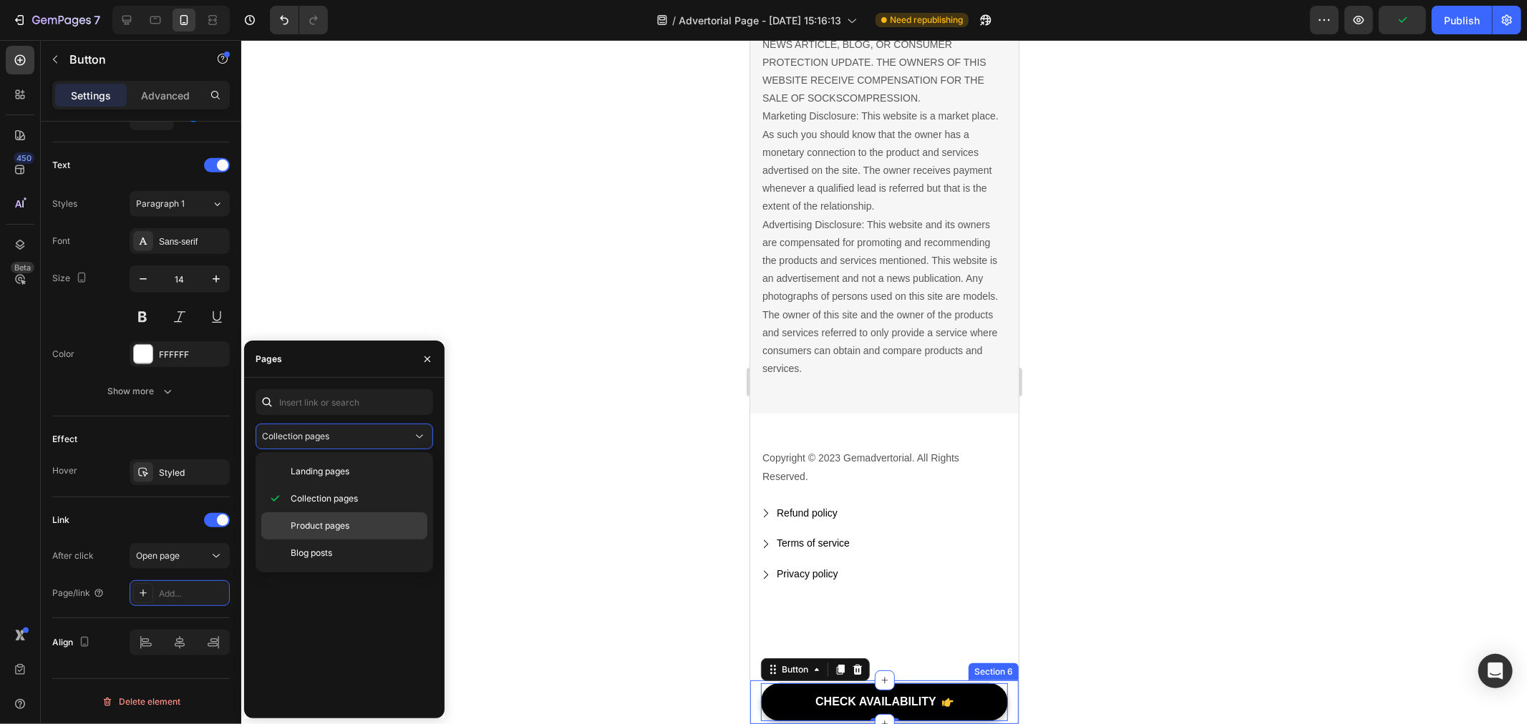
click at [336, 519] on div "Product pages" at bounding box center [344, 526] width 166 height 27
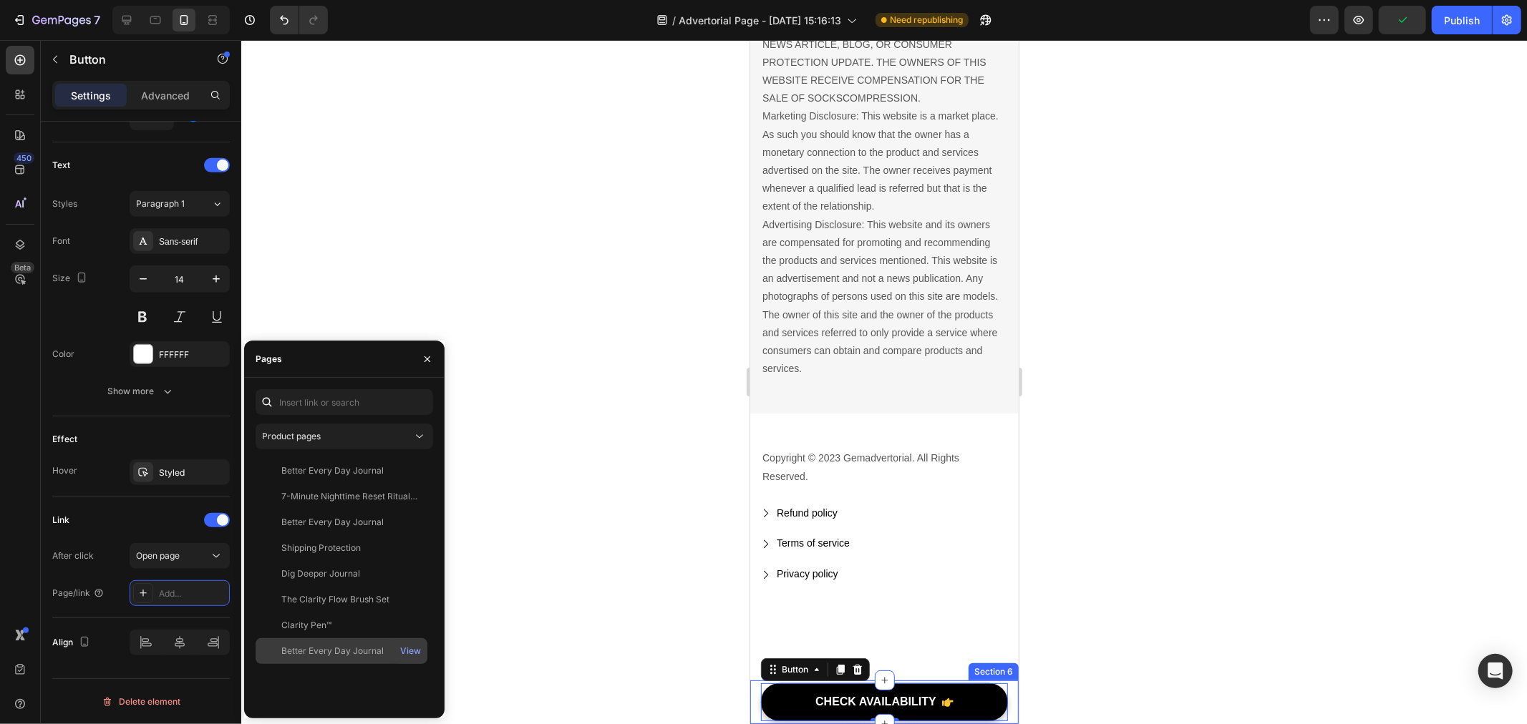
click at [358, 646] on div "Better Every Day Journal" at bounding box center [332, 651] width 102 height 13
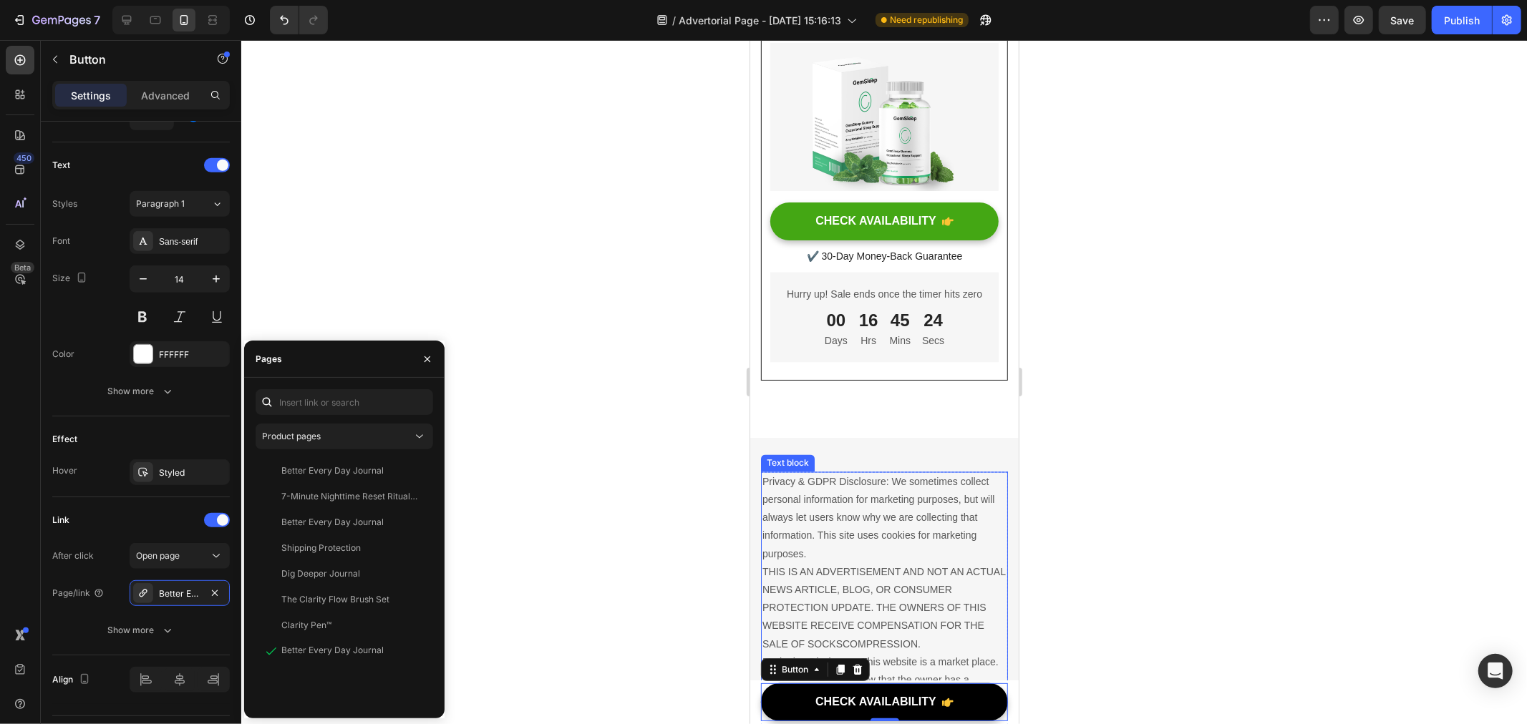
scroll to position [10977, 0]
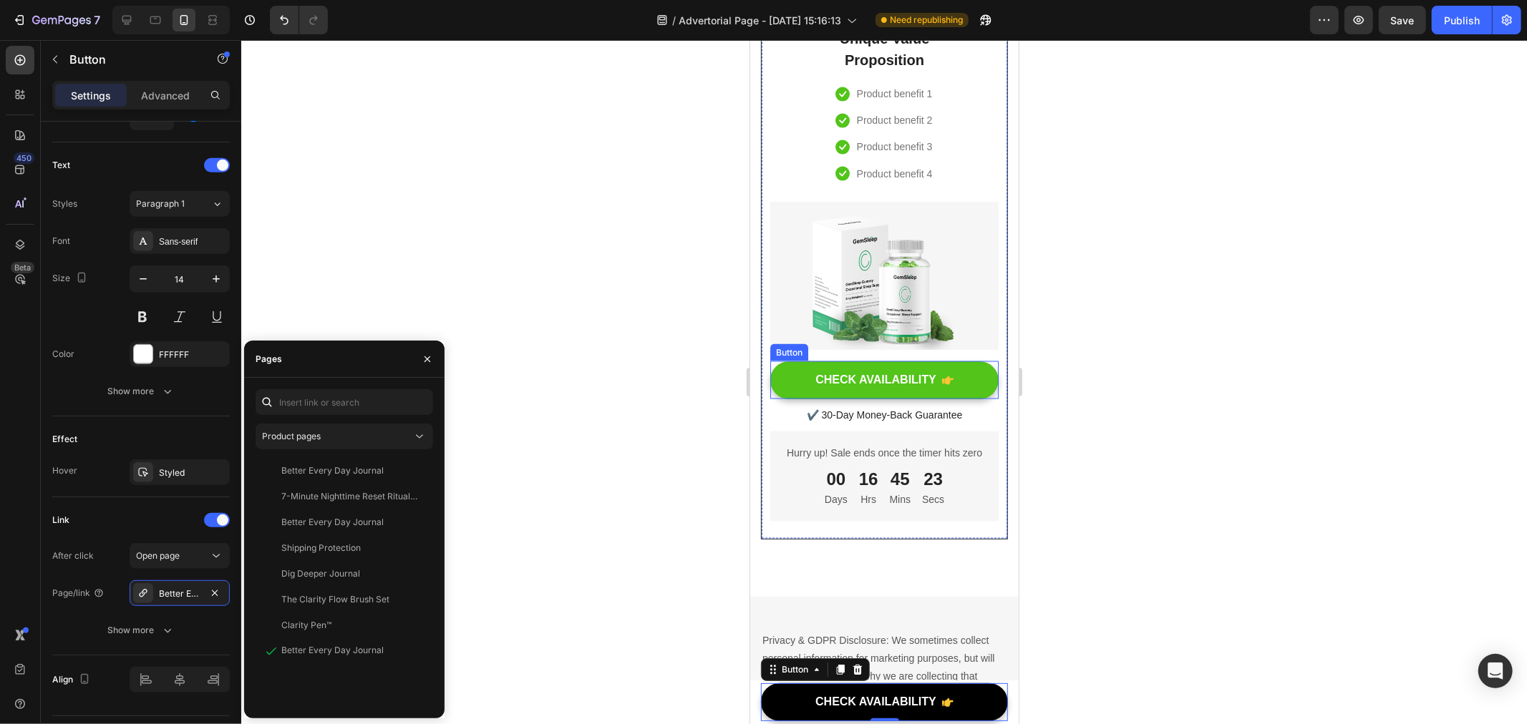
click at [800, 399] on button "CHECK AVAILABILITY" at bounding box center [884, 380] width 228 height 38
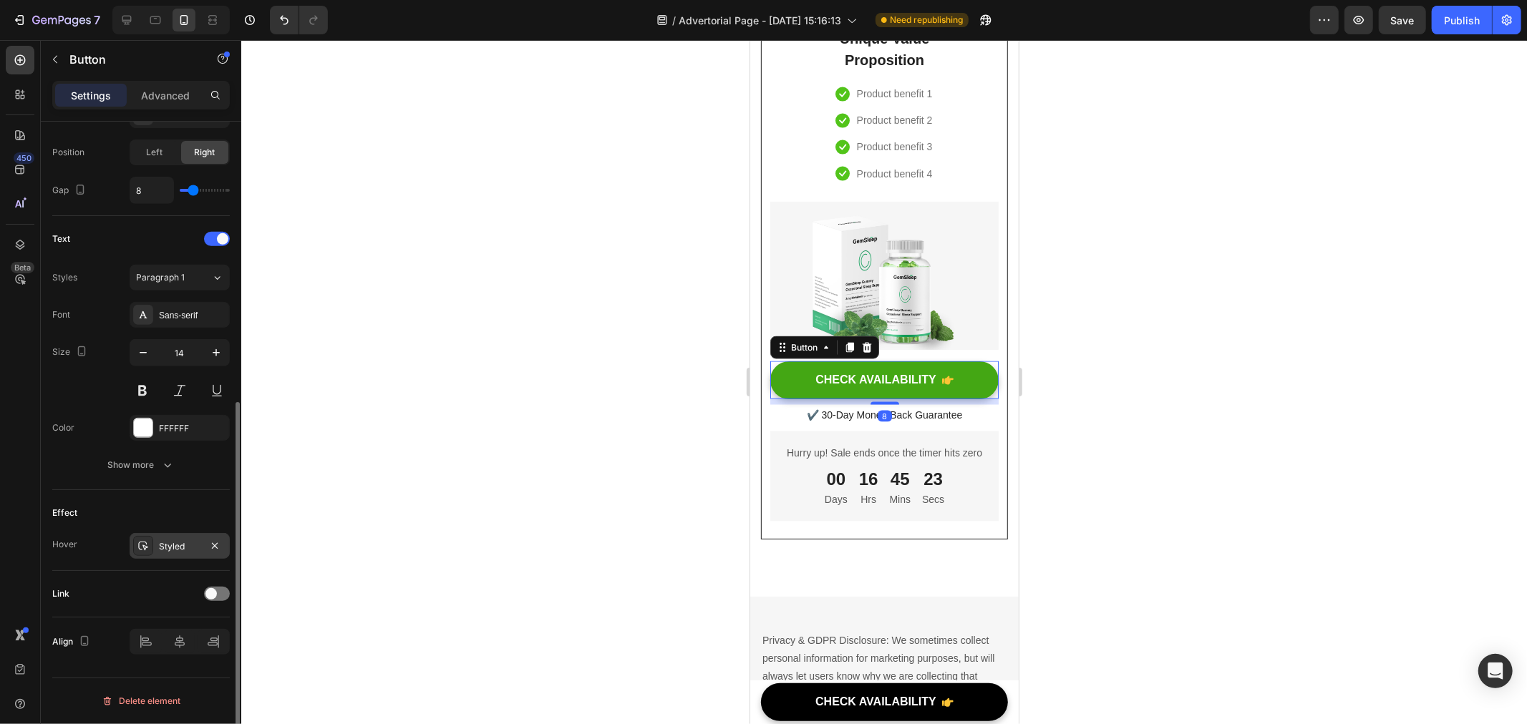
click at [157, 547] on div "Styled" at bounding box center [180, 546] width 100 height 26
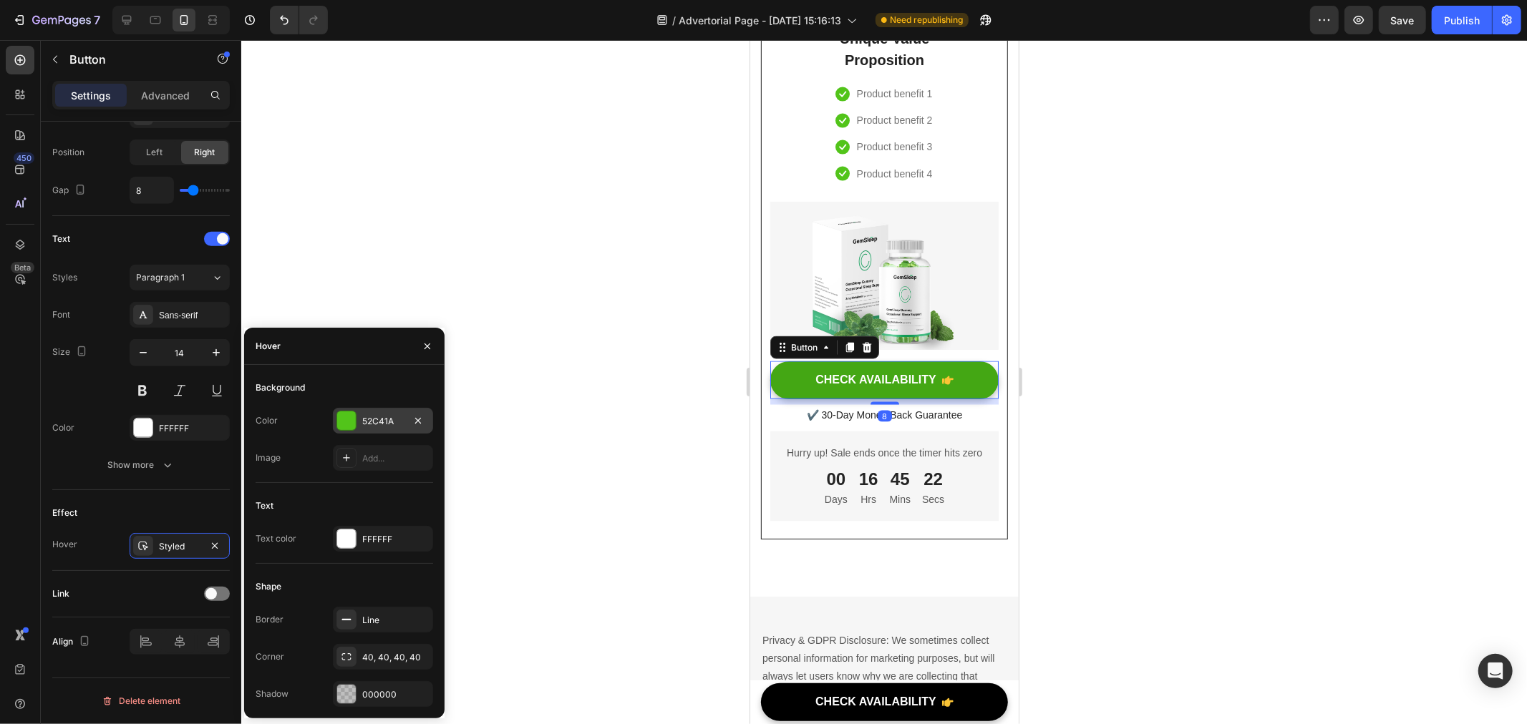
click at [378, 420] on div "52C41A" at bounding box center [383, 421] width 42 height 13
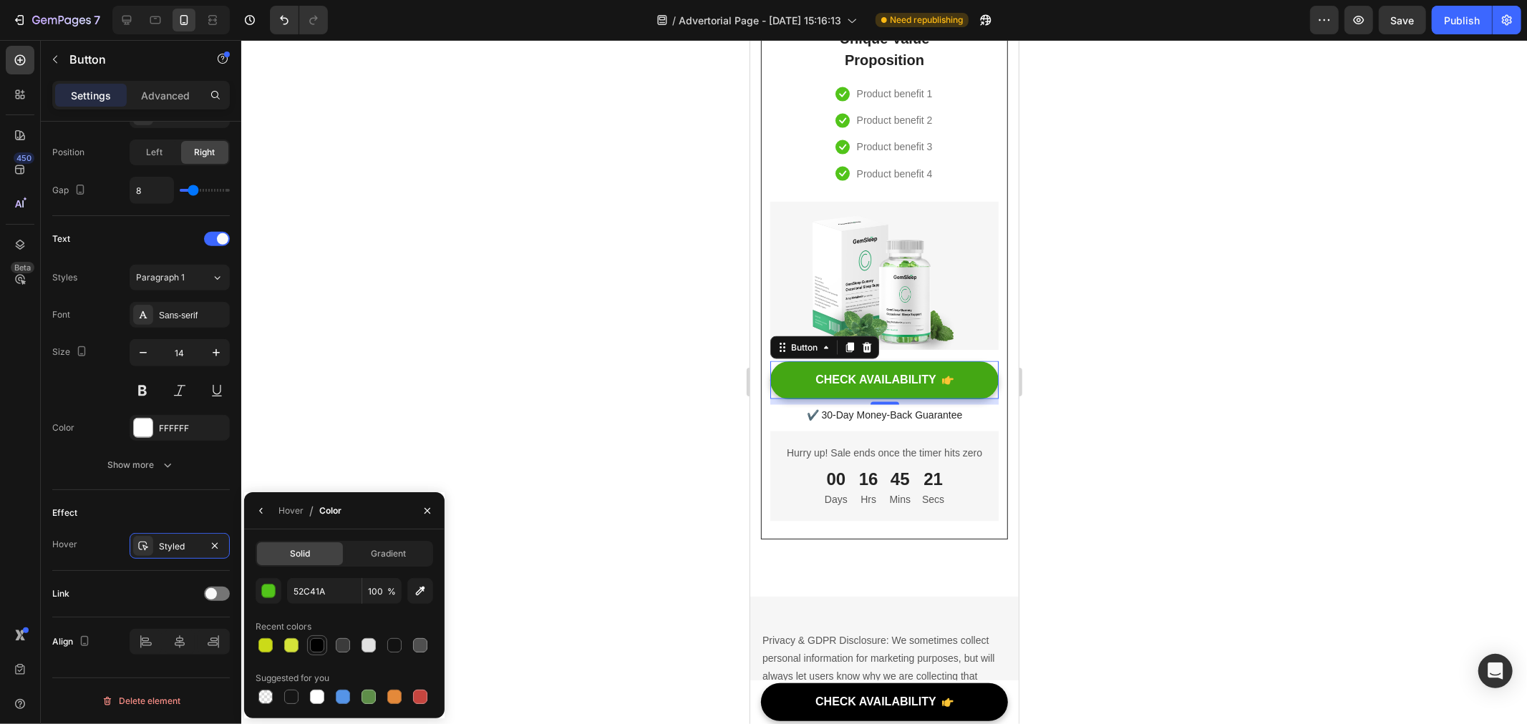
click at [312, 645] on div at bounding box center [317, 646] width 14 height 14
type input "000000"
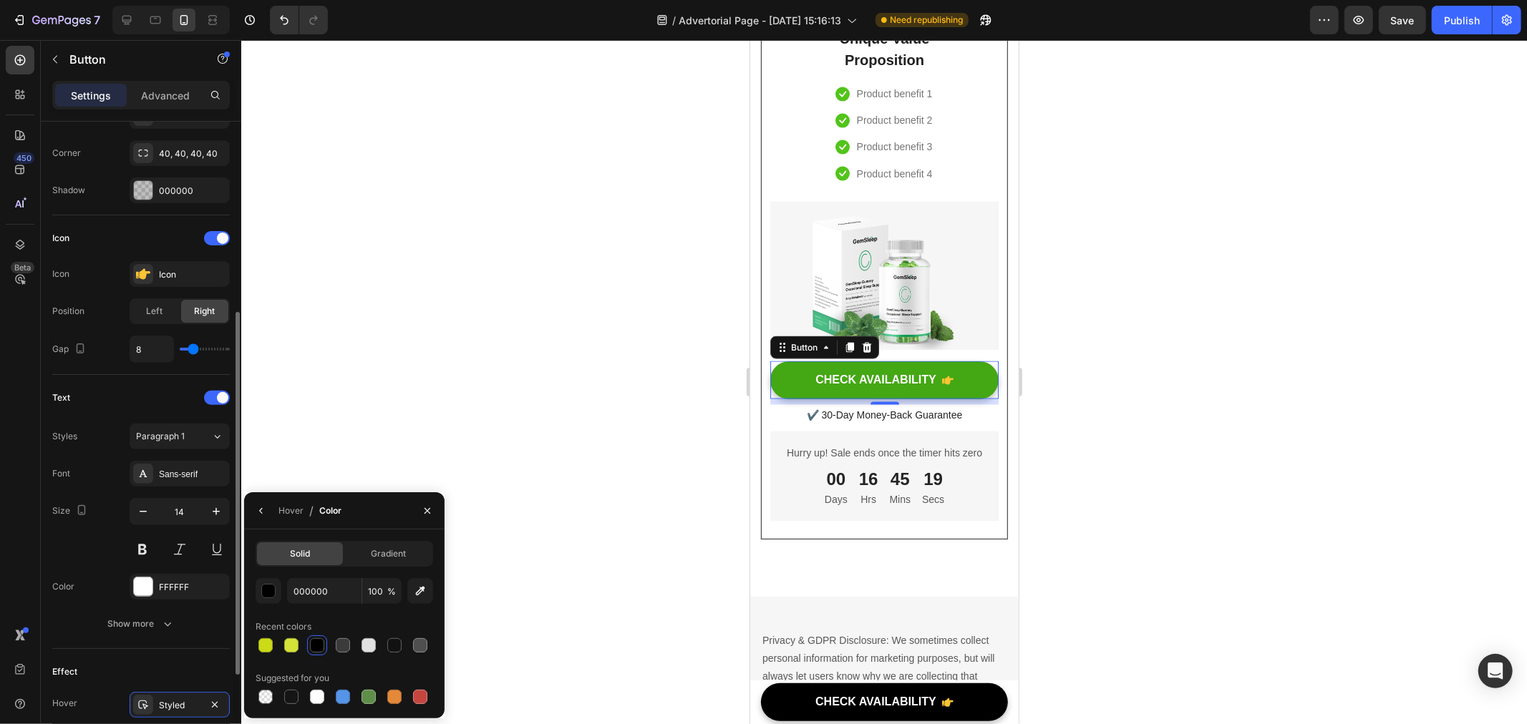
scroll to position [99, 0]
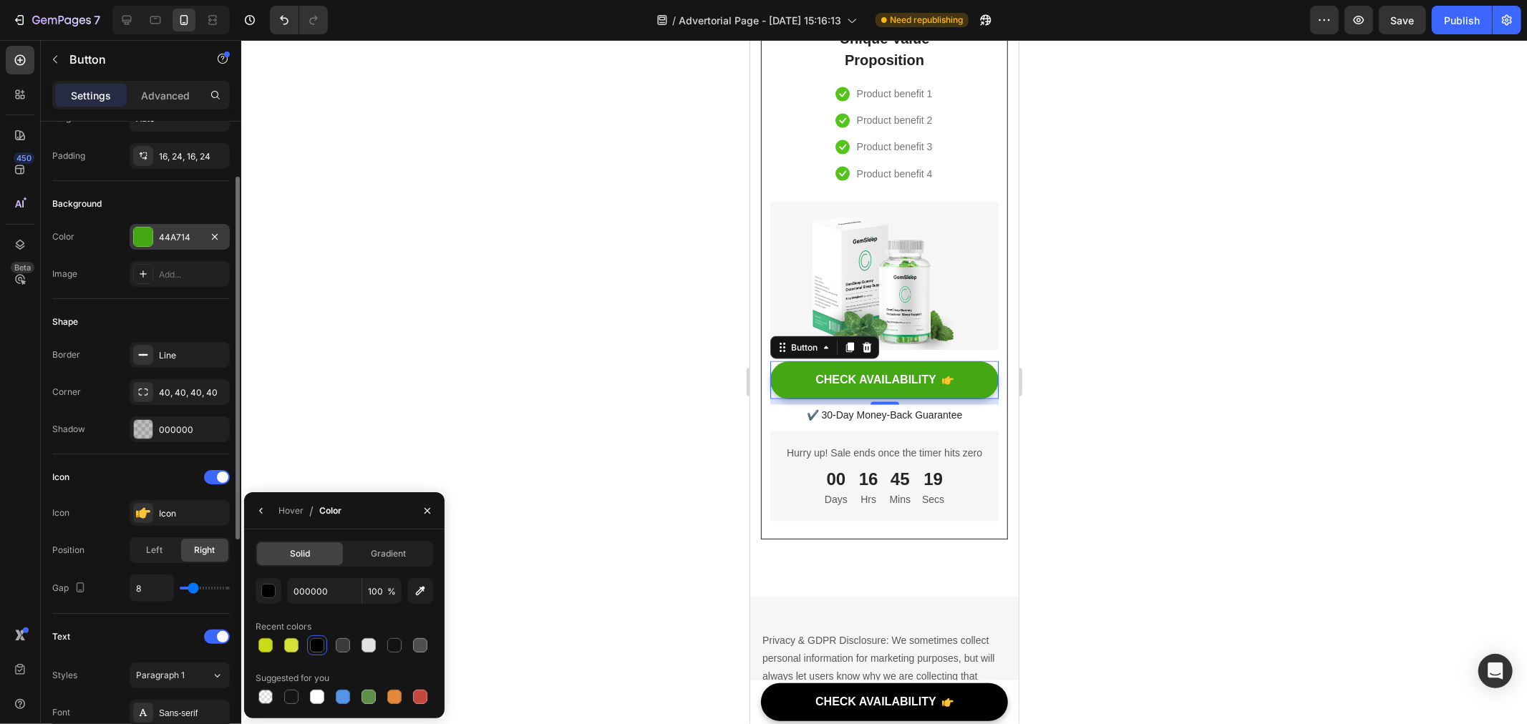
click at [162, 241] on div "44A714" at bounding box center [180, 237] width 42 height 13
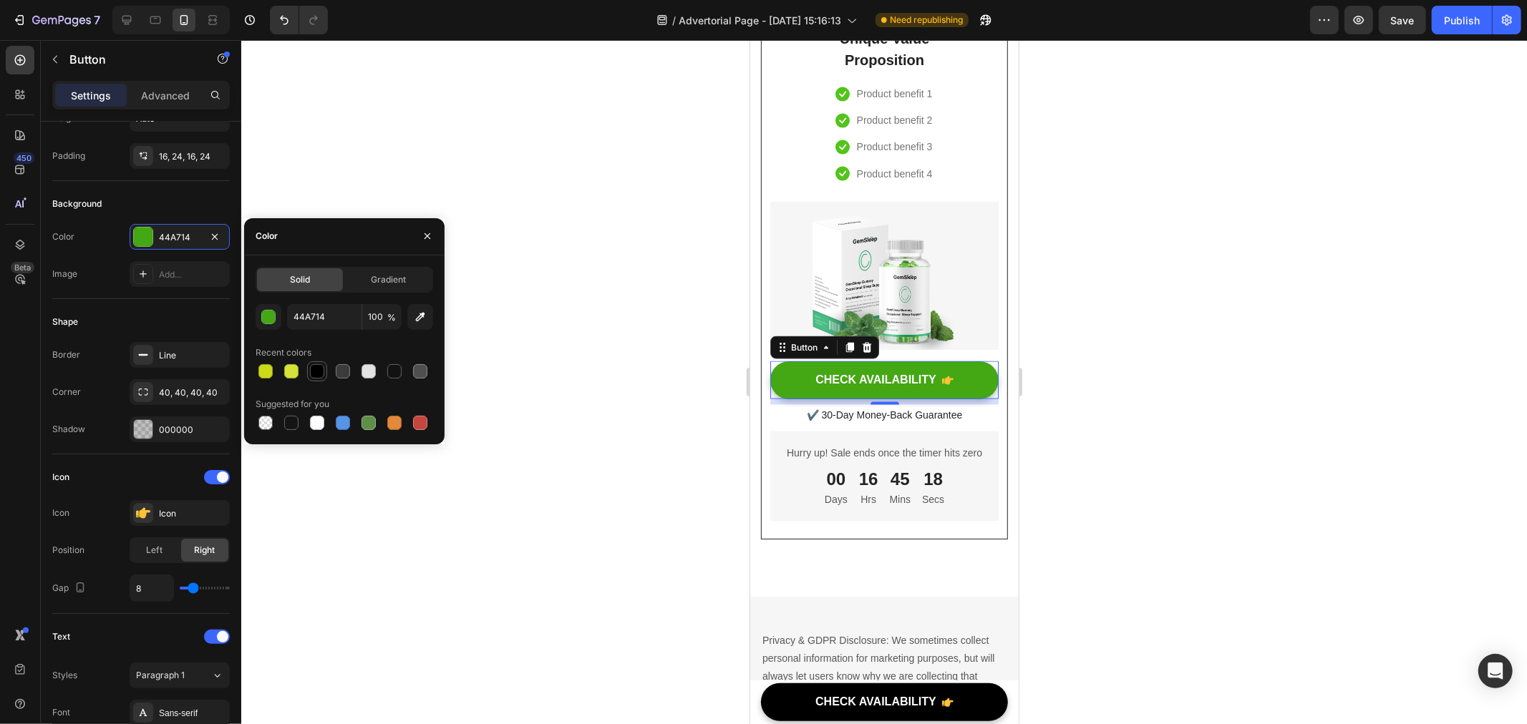
click at [310, 371] on div at bounding box center [317, 371] width 14 height 14
type input "000000"
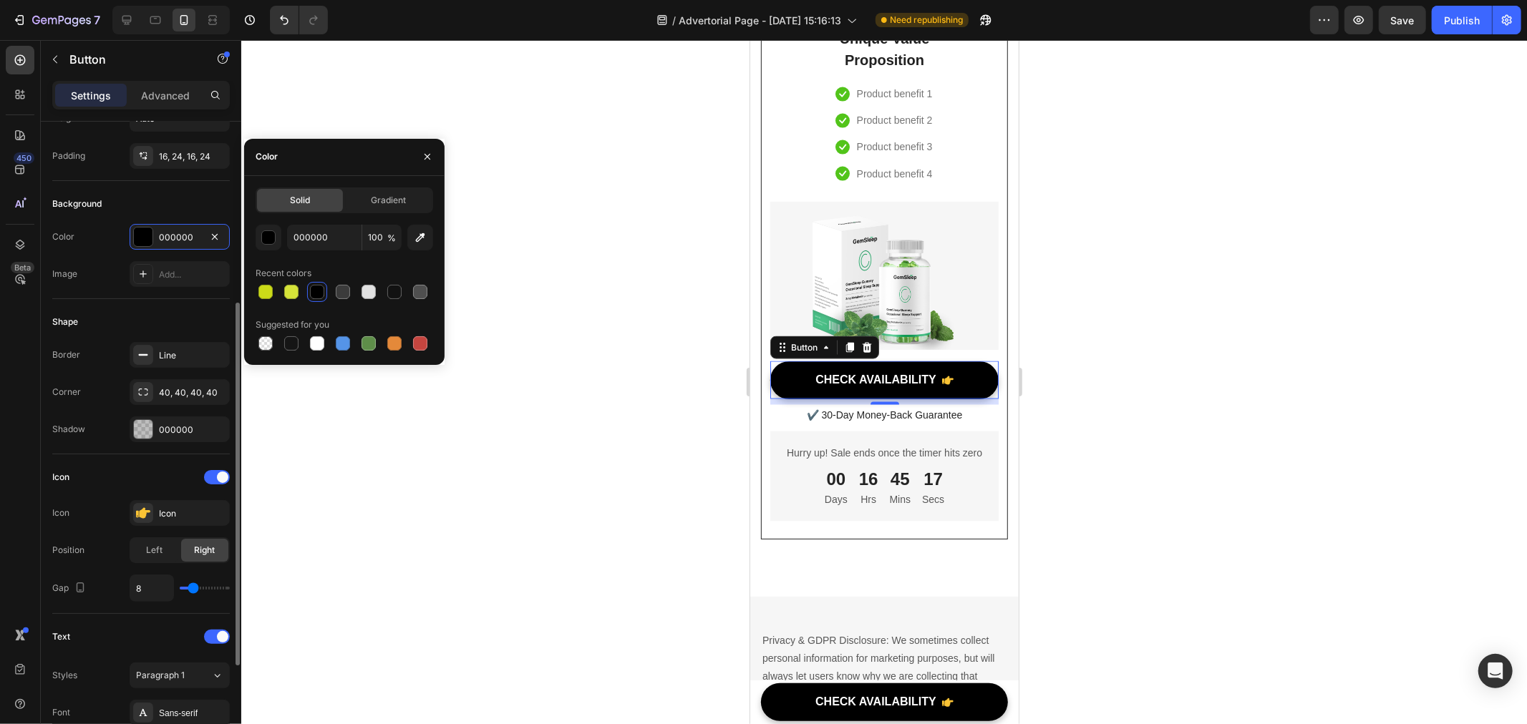
scroll to position [497, 0]
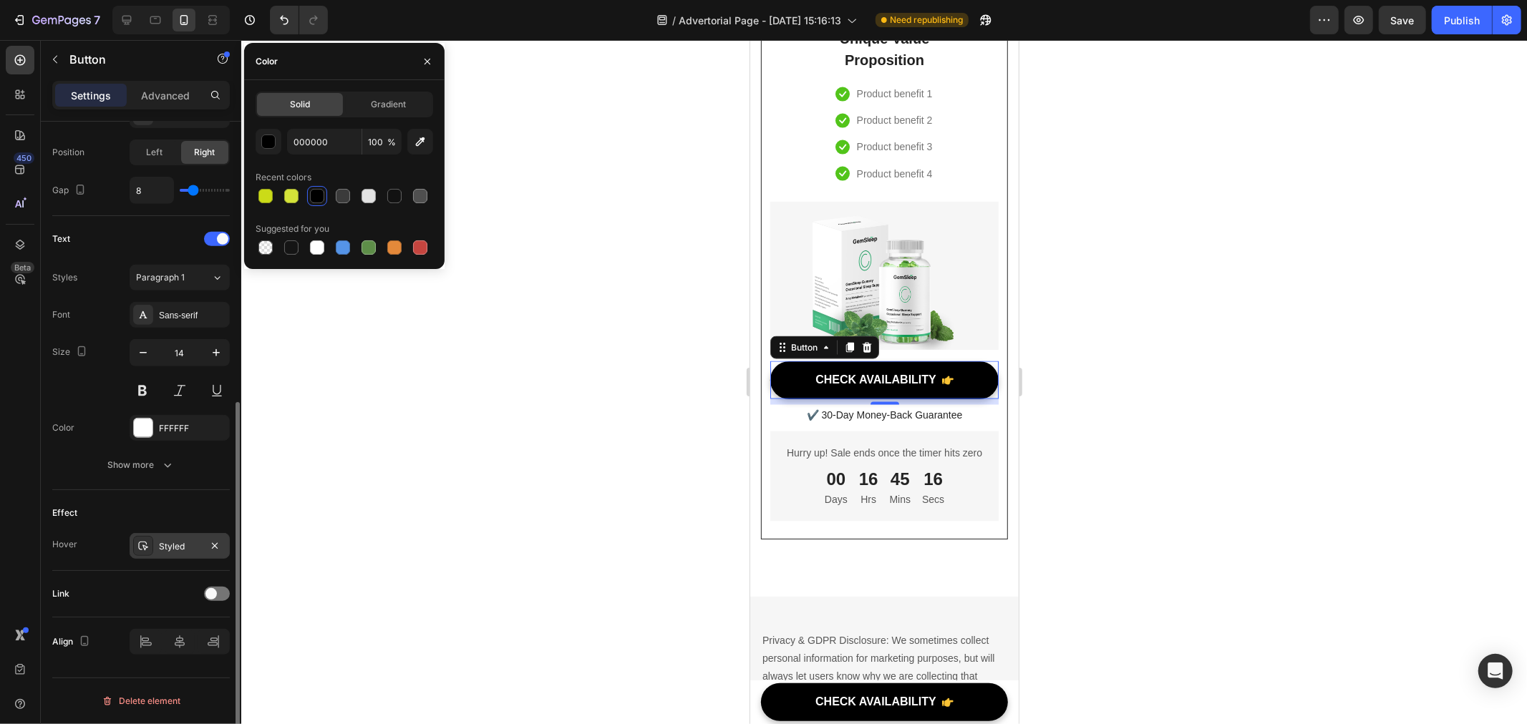
click at [175, 548] on div "Styled" at bounding box center [180, 546] width 42 height 13
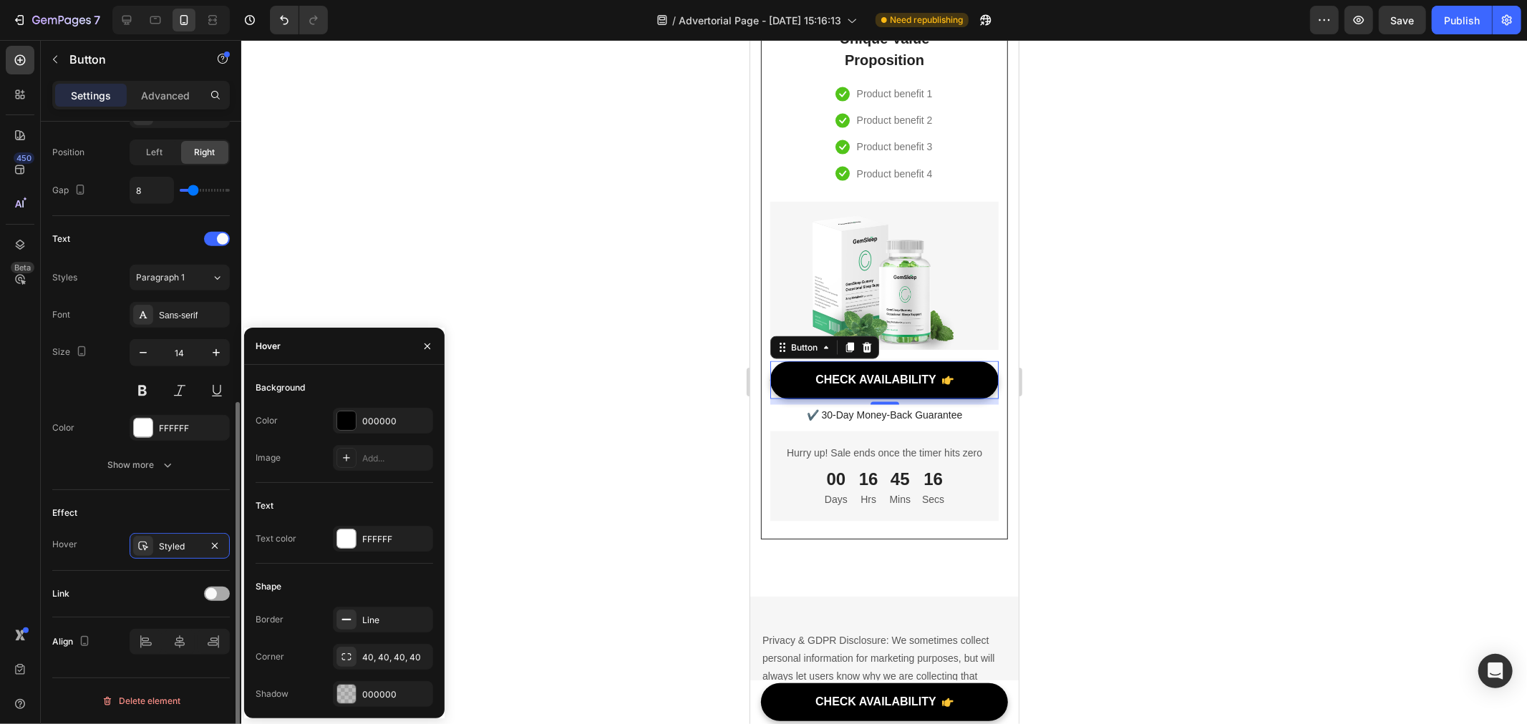
click at [212, 596] on span at bounding box center [210, 593] width 11 height 11
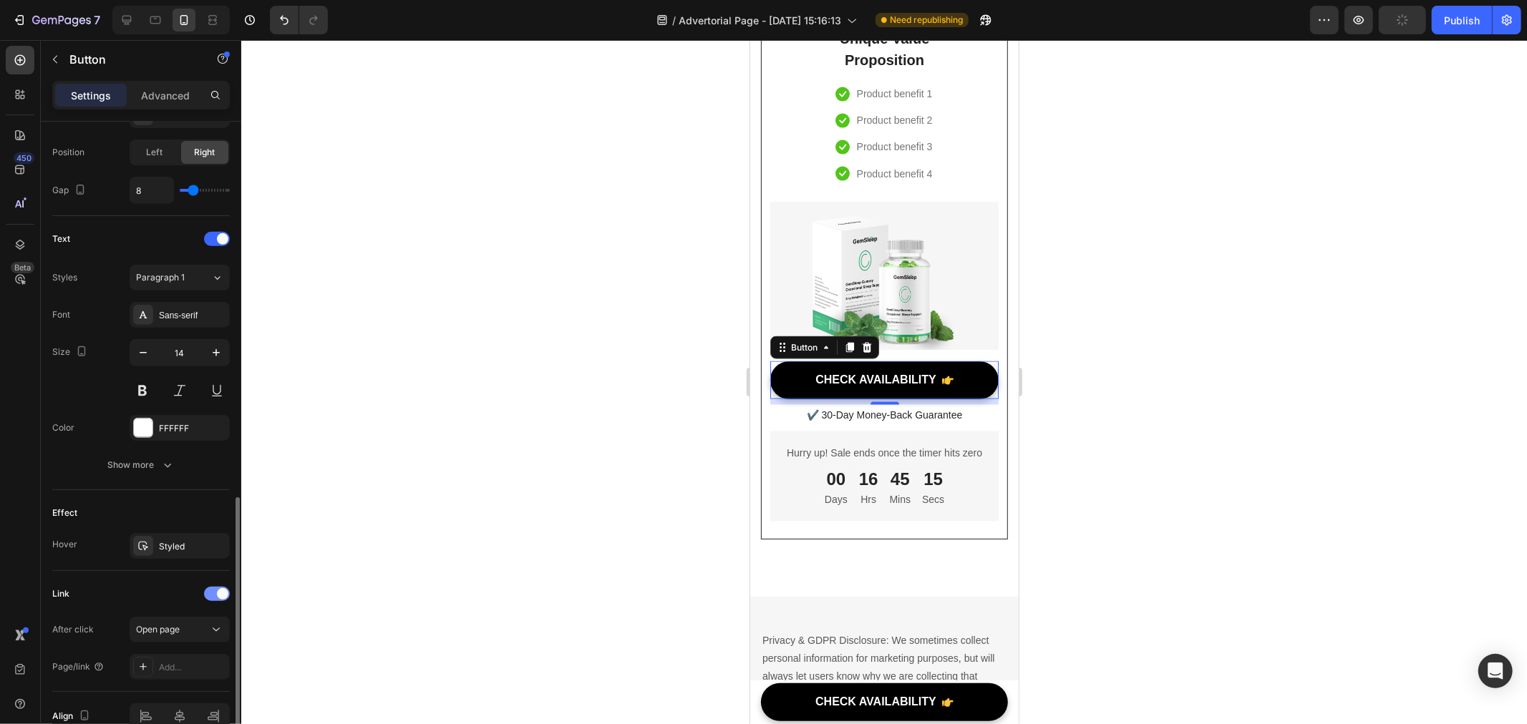
scroll to position [571, 0]
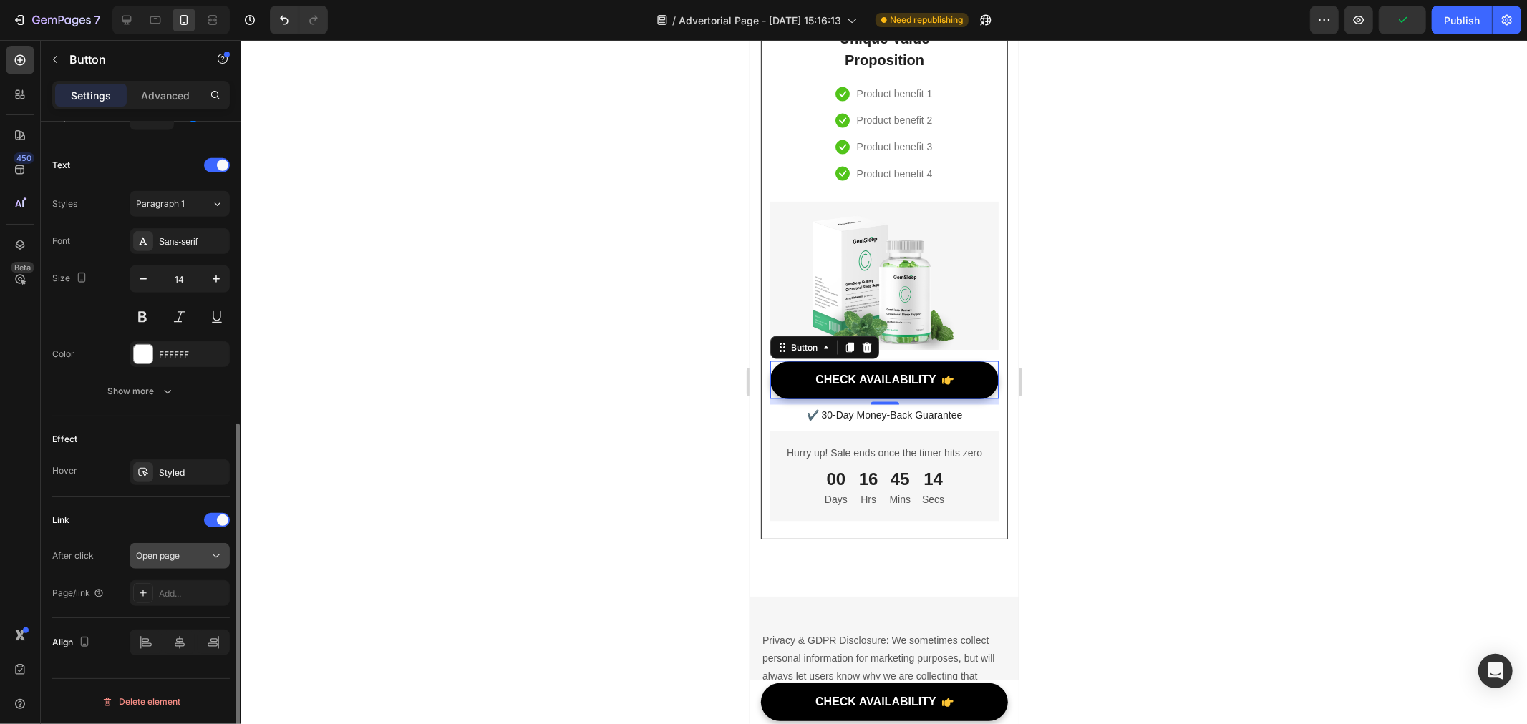
click at [170, 555] on span "Open page" at bounding box center [158, 555] width 44 height 11
click at [170, 561] on span "Open page" at bounding box center [158, 556] width 44 height 13
click at [190, 602] on div "Add..." at bounding box center [180, 594] width 100 height 26
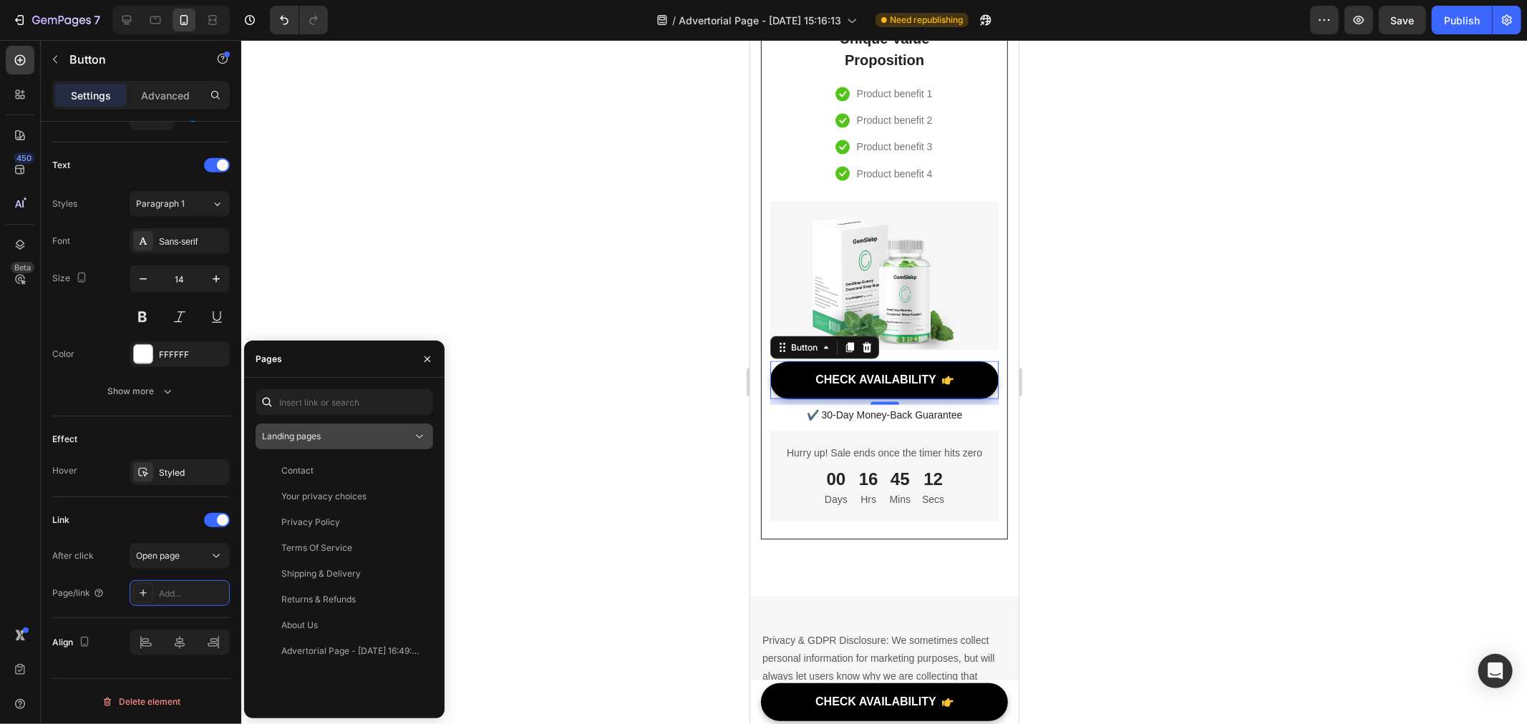
click at [335, 437] on div "Landing pages" at bounding box center [337, 436] width 150 height 13
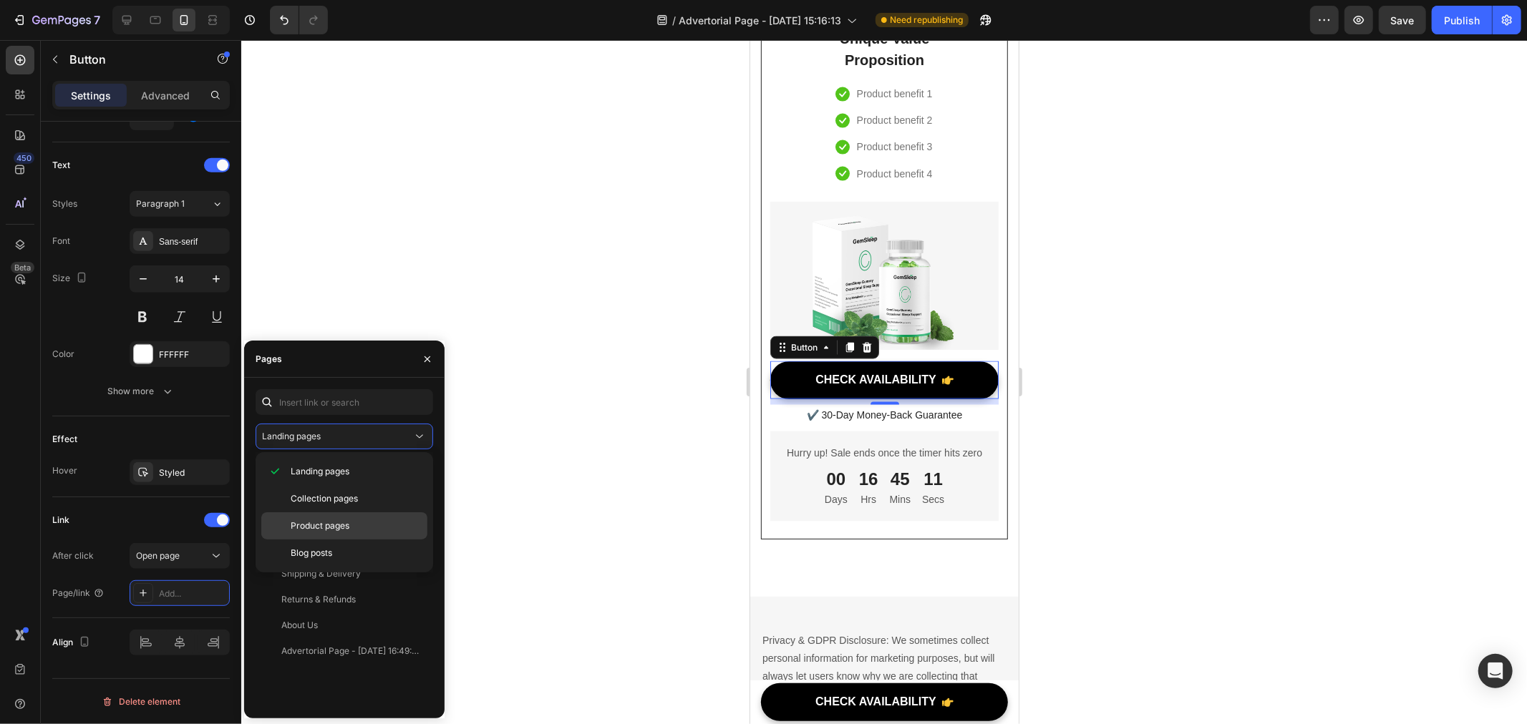
click at [320, 515] on div "Product pages" at bounding box center [344, 526] width 166 height 27
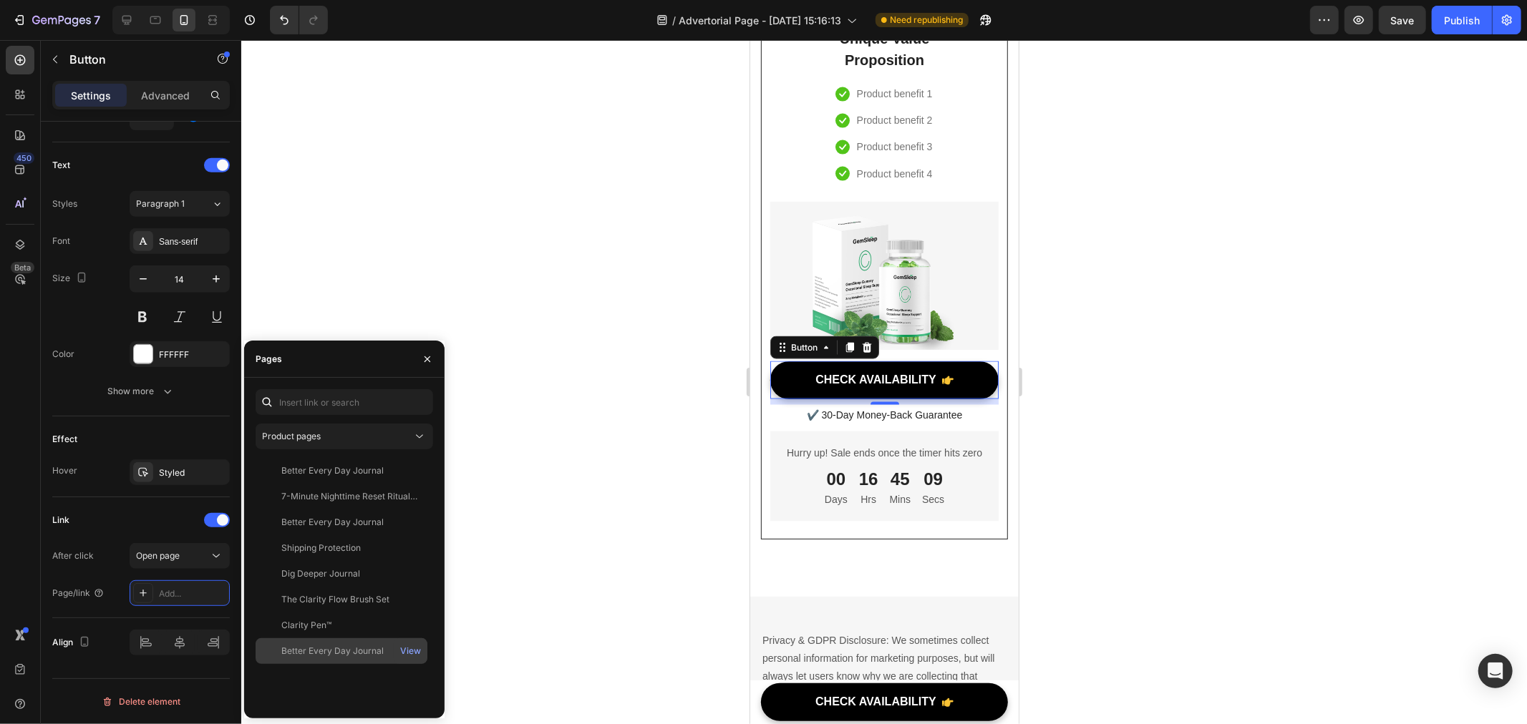
click at [310, 659] on div "Better Every Day Journal View" at bounding box center [342, 652] width 172 height 26
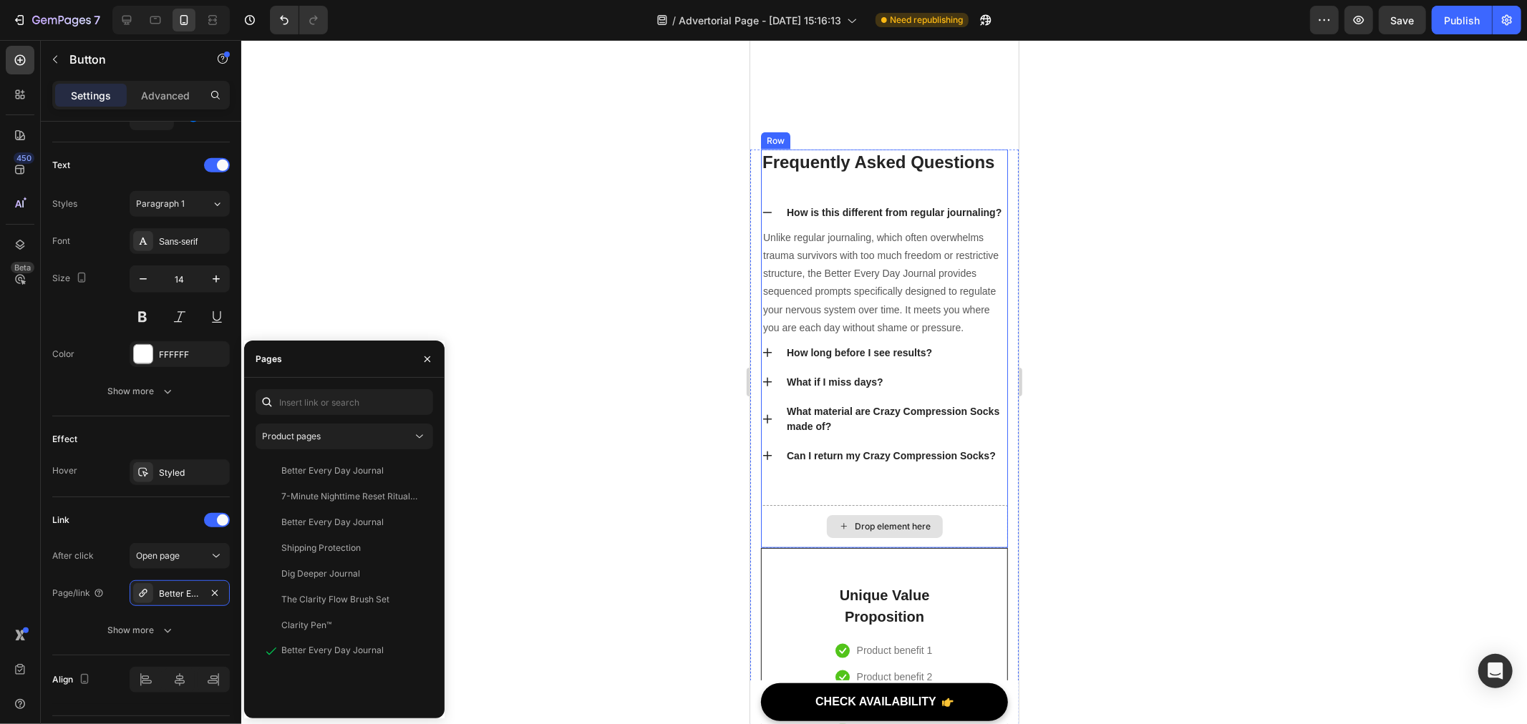
scroll to position [10818, 0]
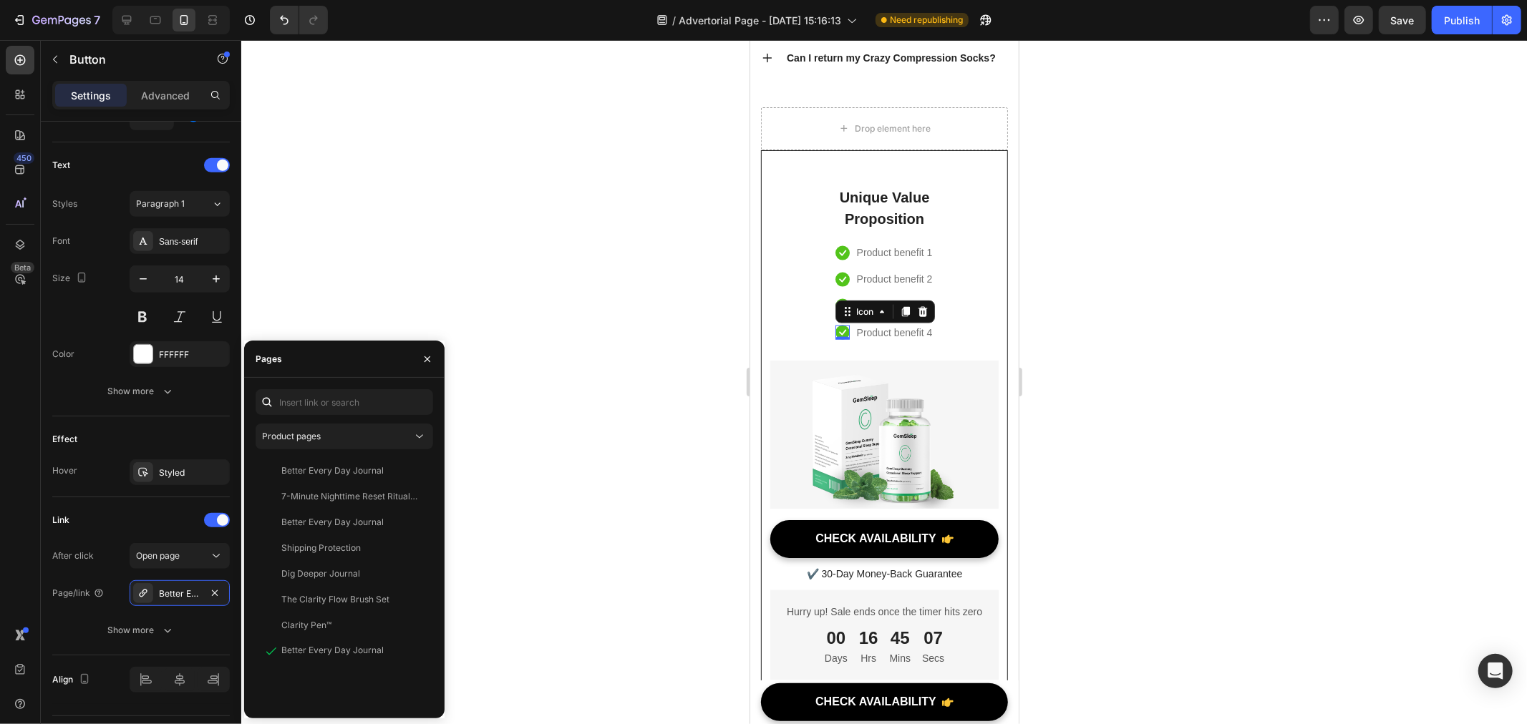
click at [835, 339] on icon at bounding box center [842, 332] width 14 height 14
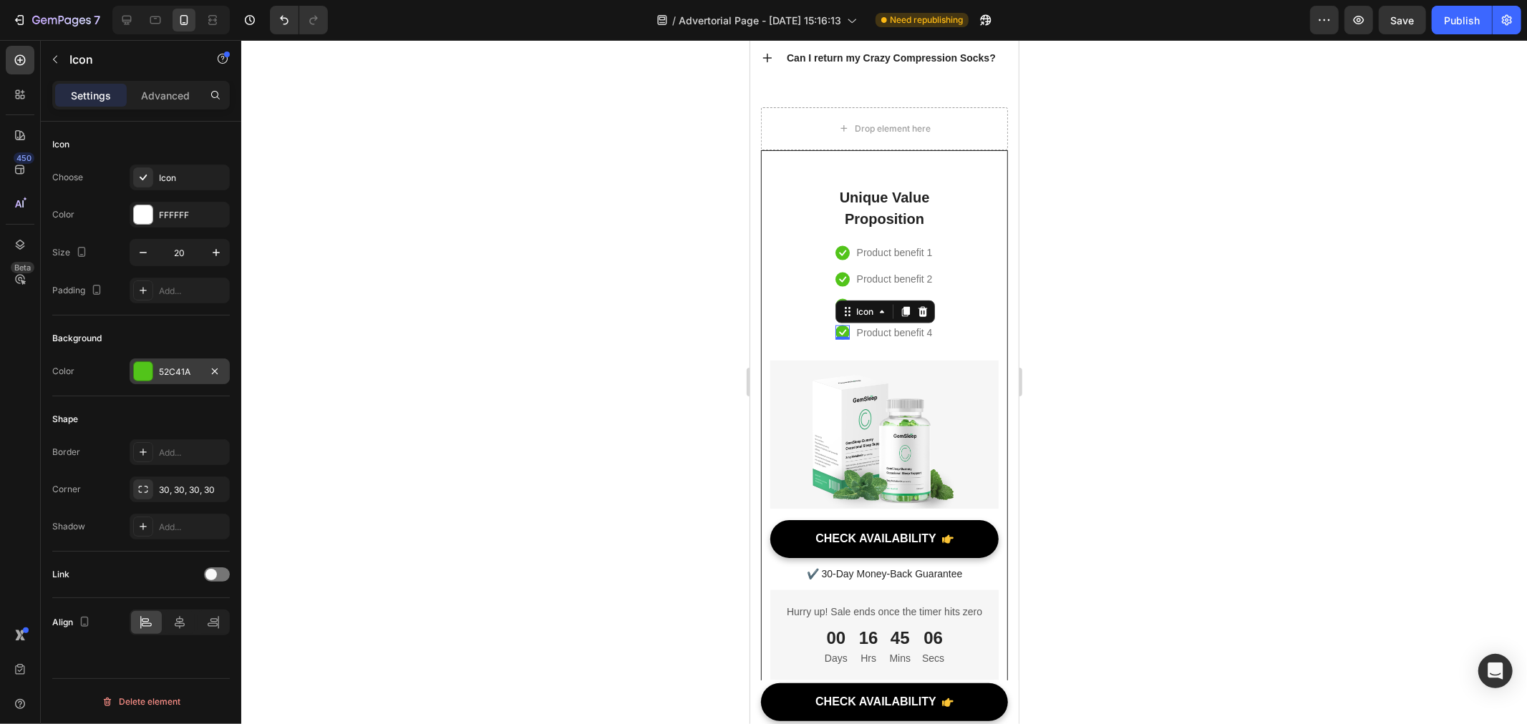
click at [188, 367] on div "52C41A" at bounding box center [180, 372] width 42 height 13
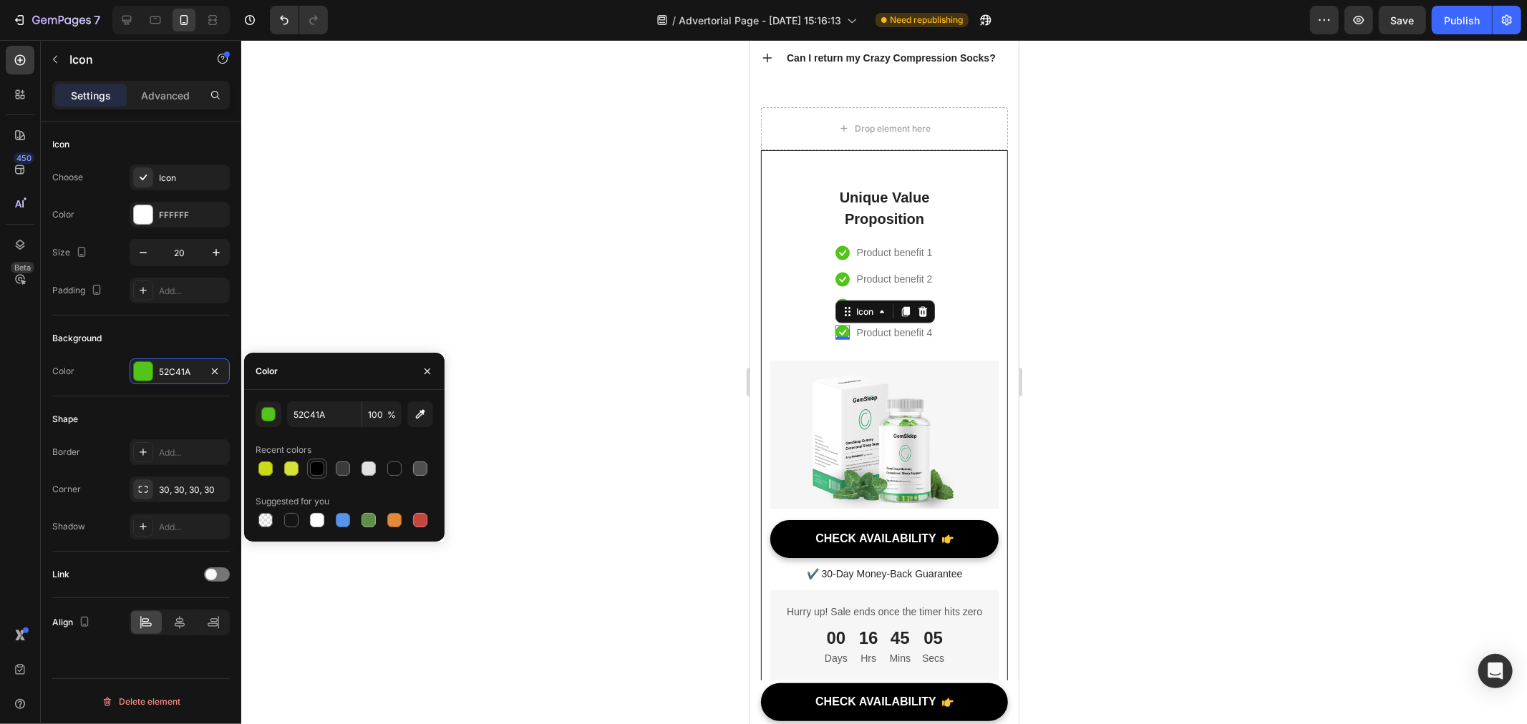
click at [322, 470] on div at bounding box center [317, 469] width 14 height 14
type input "000000"
click at [821, 343] on div "Icon Product benefit 1 Text block Icon Product benefit 2 Text block Icon Produc…" at bounding box center [884, 292] width 126 height 101
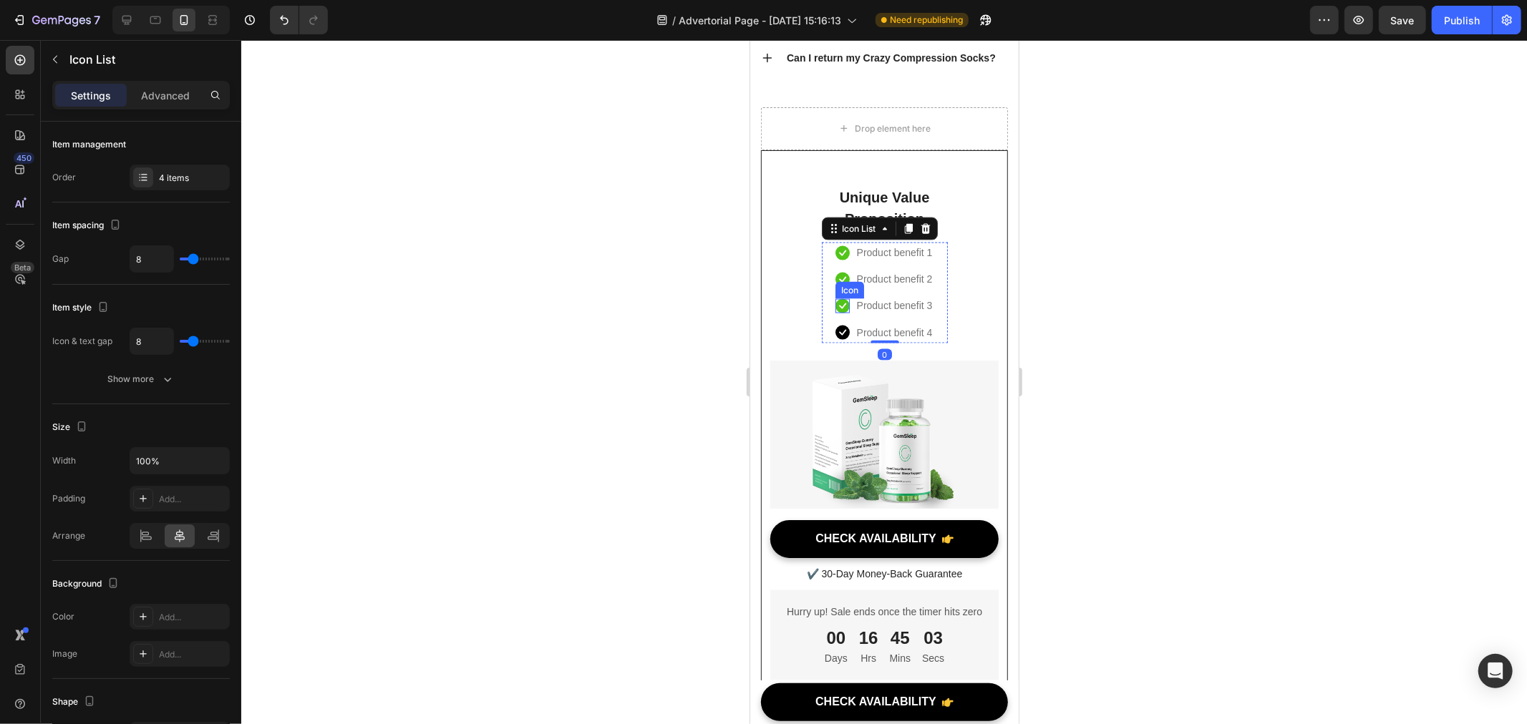
click at [835, 313] on icon at bounding box center [842, 306] width 14 height 14
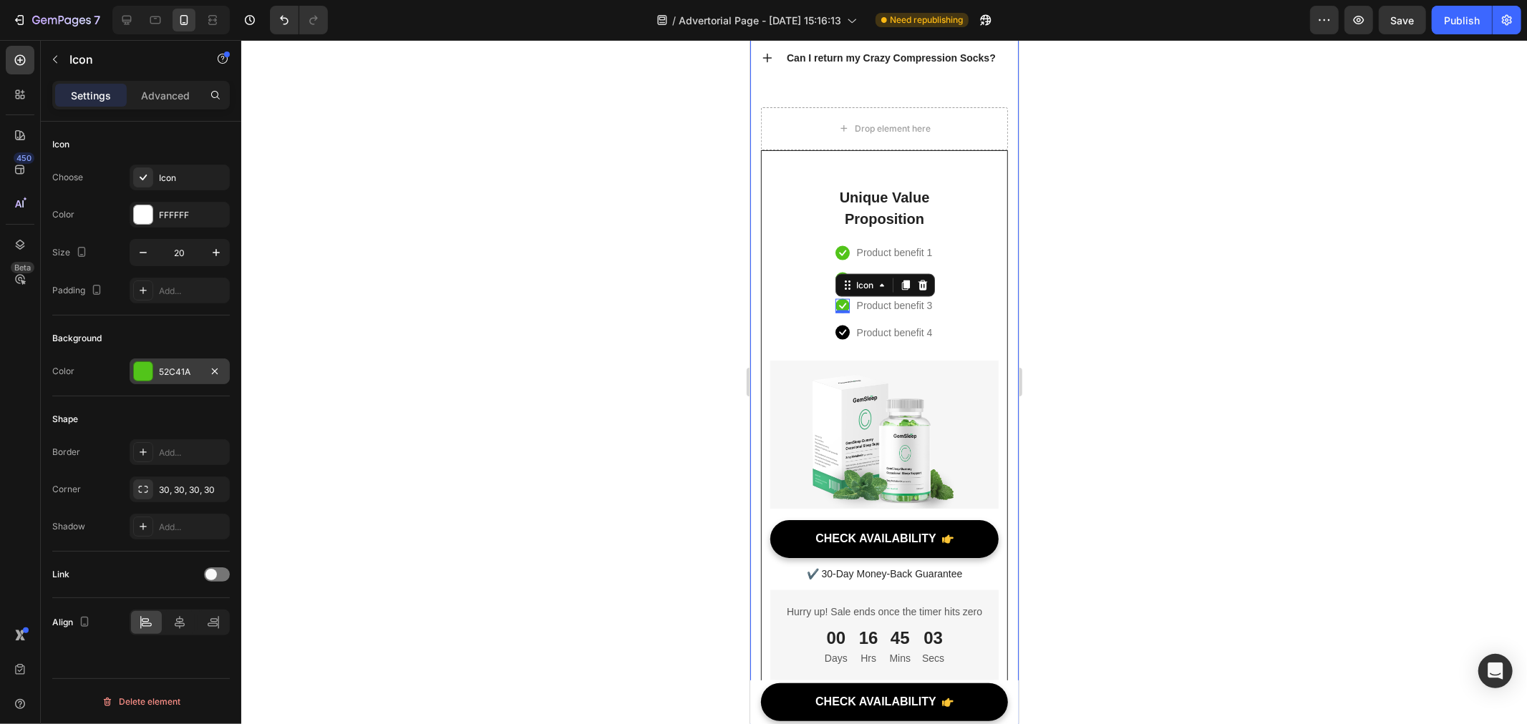
click at [149, 371] on div at bounding box center [143, 371] width 19 height 19
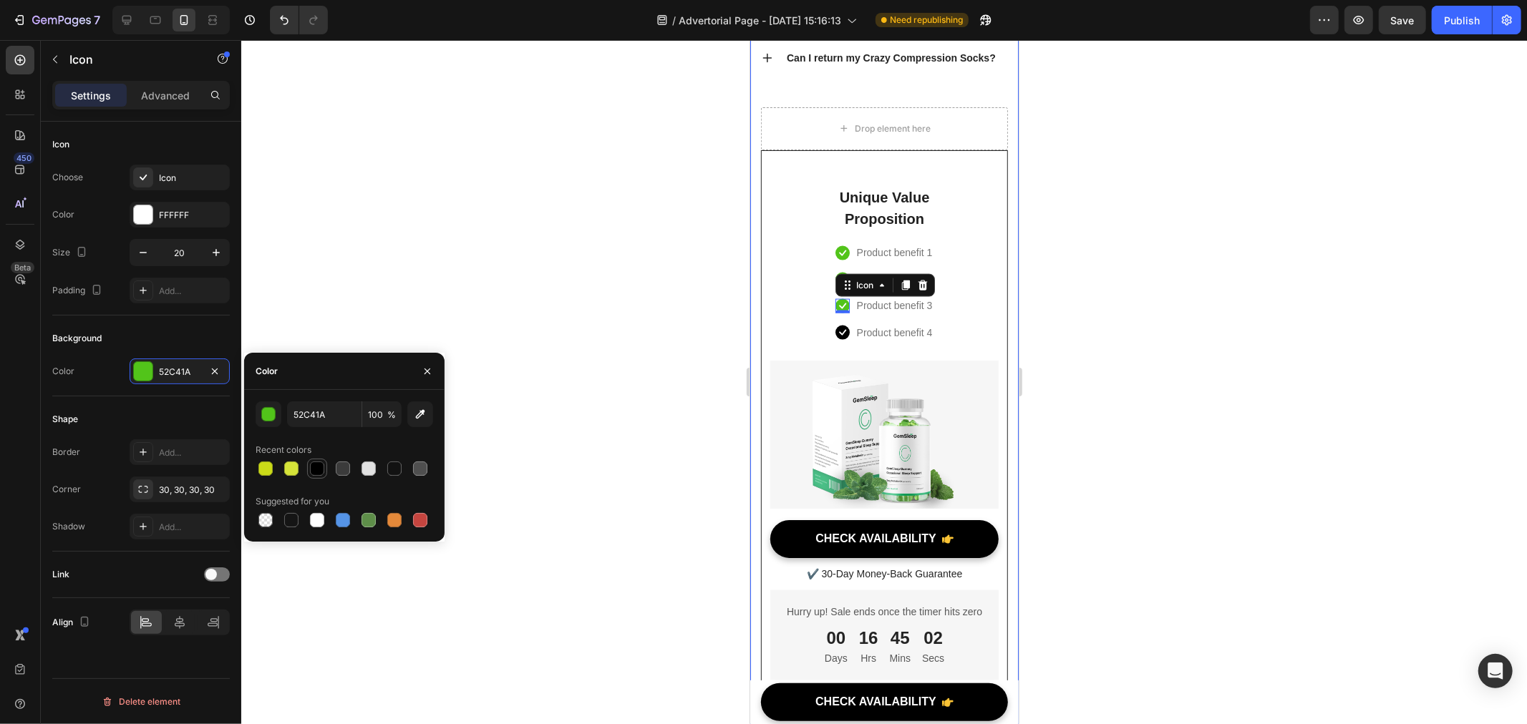
click at [313, 464] on div at bounding box center [317, 469] width 14 height 14
type input "000000"
drag, startPoint x: 835, startPoint y: 301, endPoint x: 1382, endPoint y: 380, distance: 553.4
click at [835, 260] on icon at bounding box center [842, 253] width 14 height 14
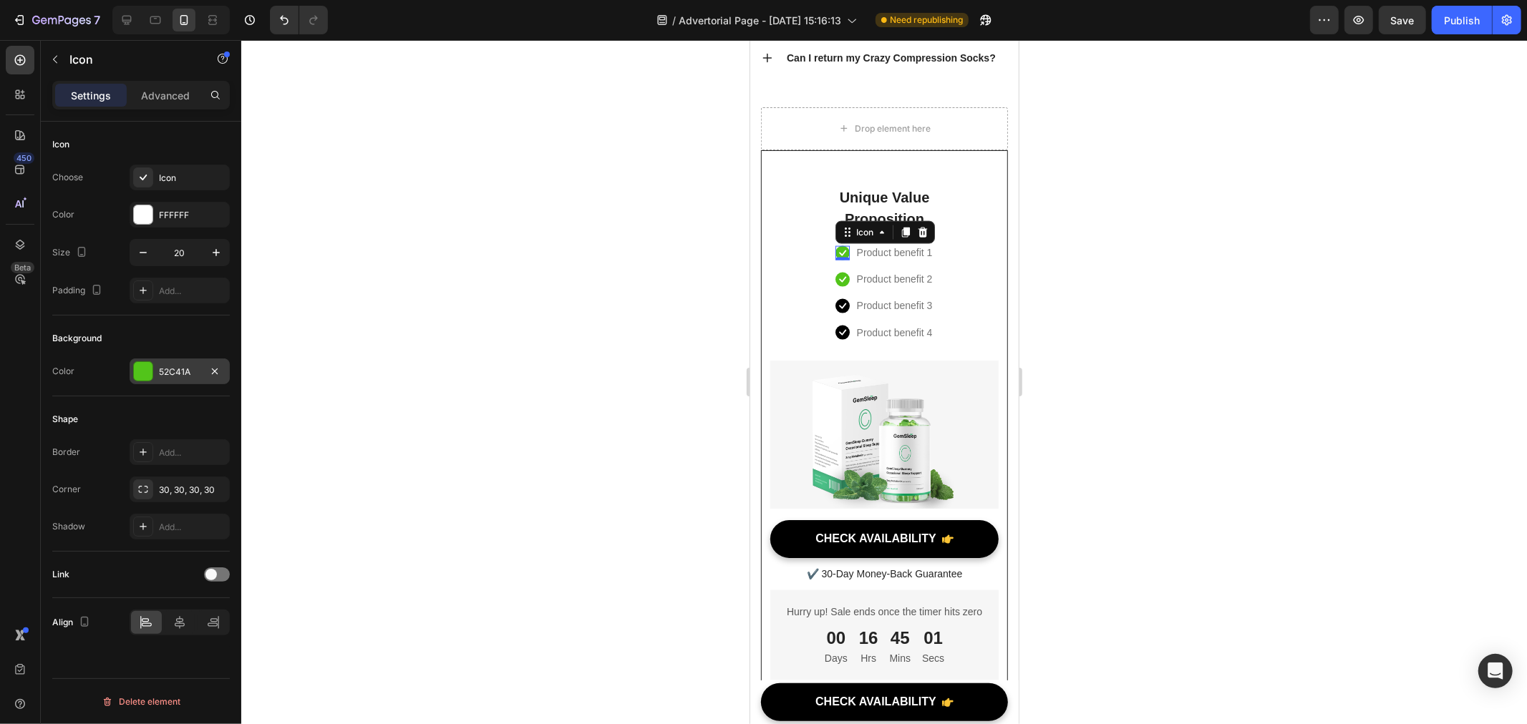
click at [170, 367] on div "52C41A" at bounding box center [180, 372] width 42 height 13
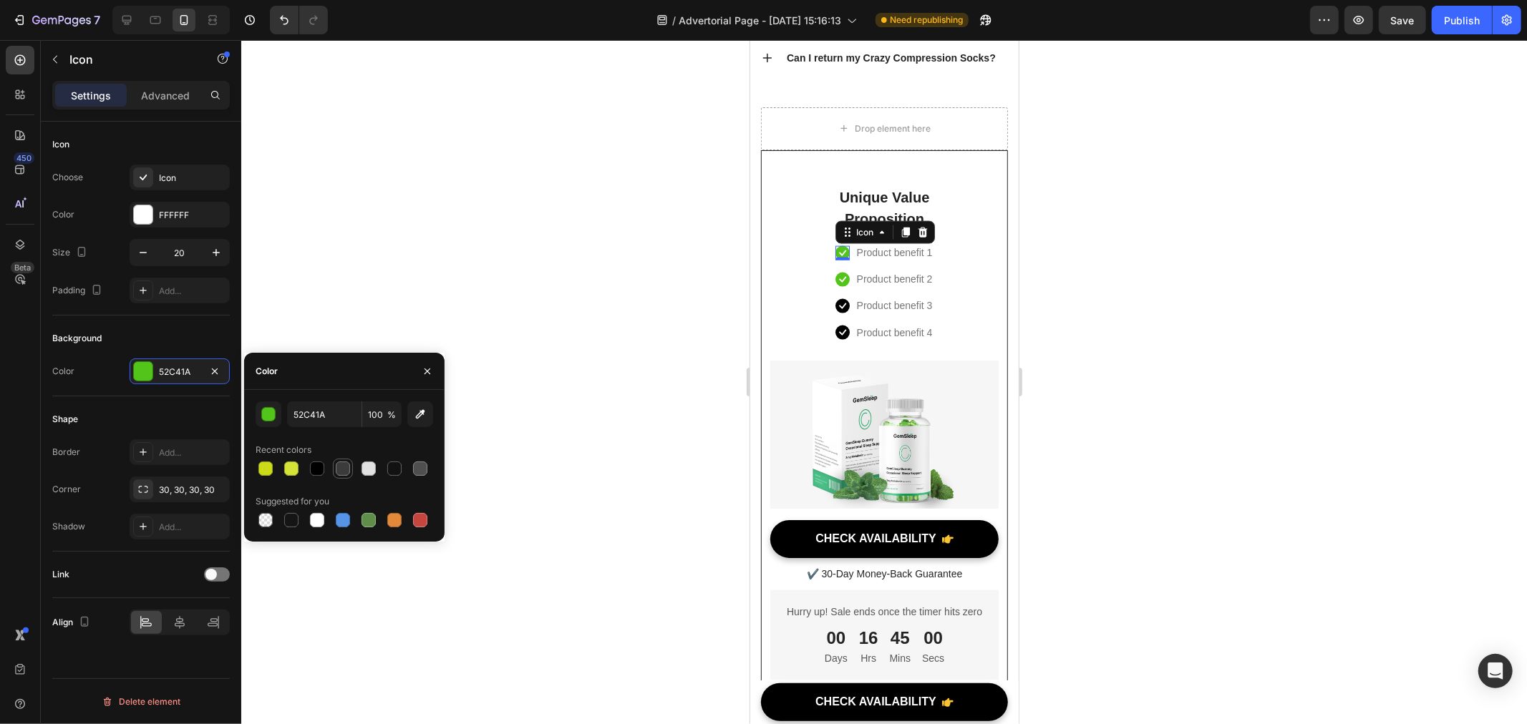
click at [324, 467] on div at bounding box center [317, 469] width 14 height 14
type input "000000"
click at [835, 286] on icon at bounding box center [842, 279] width 14 height 14
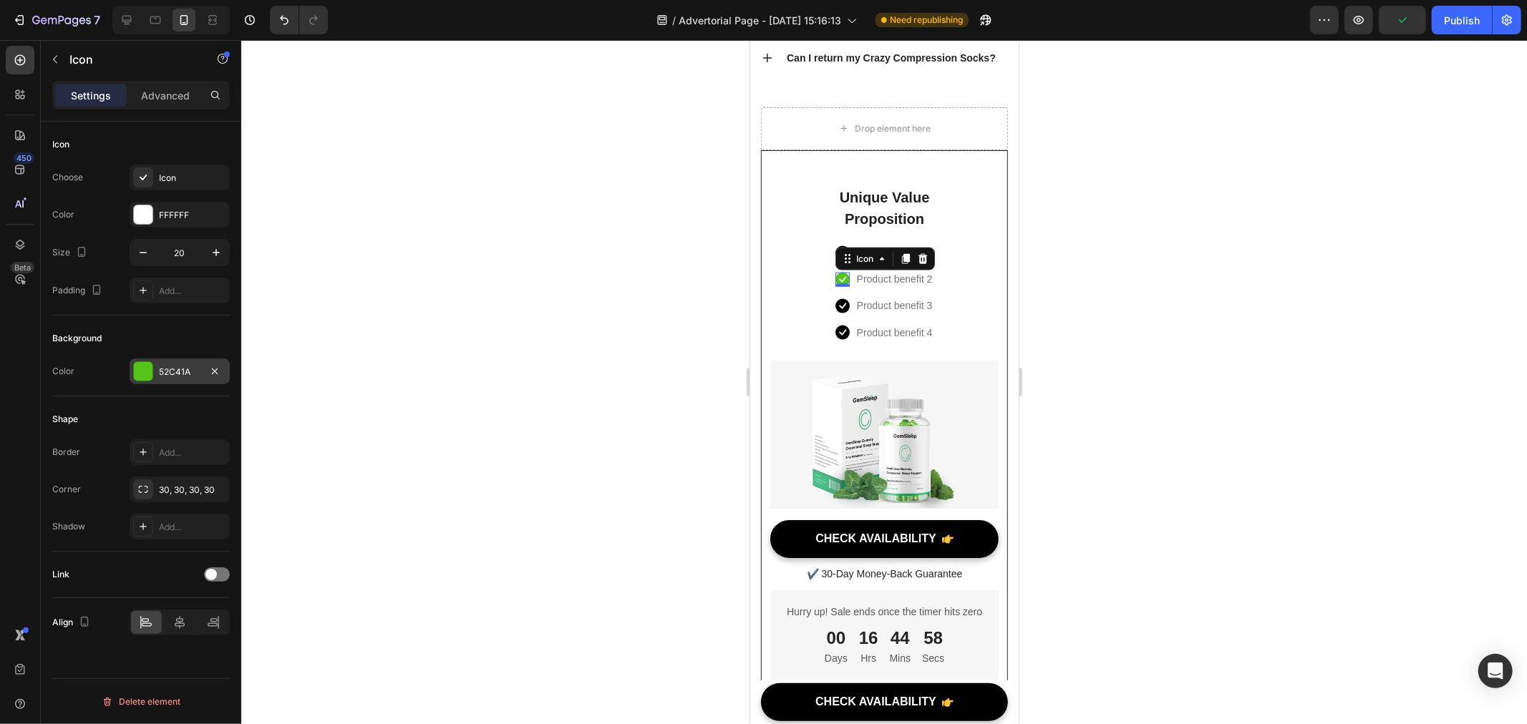
click at [169, 368] on div "52C41A" at bounding box center [180, 372] width 42 height 13
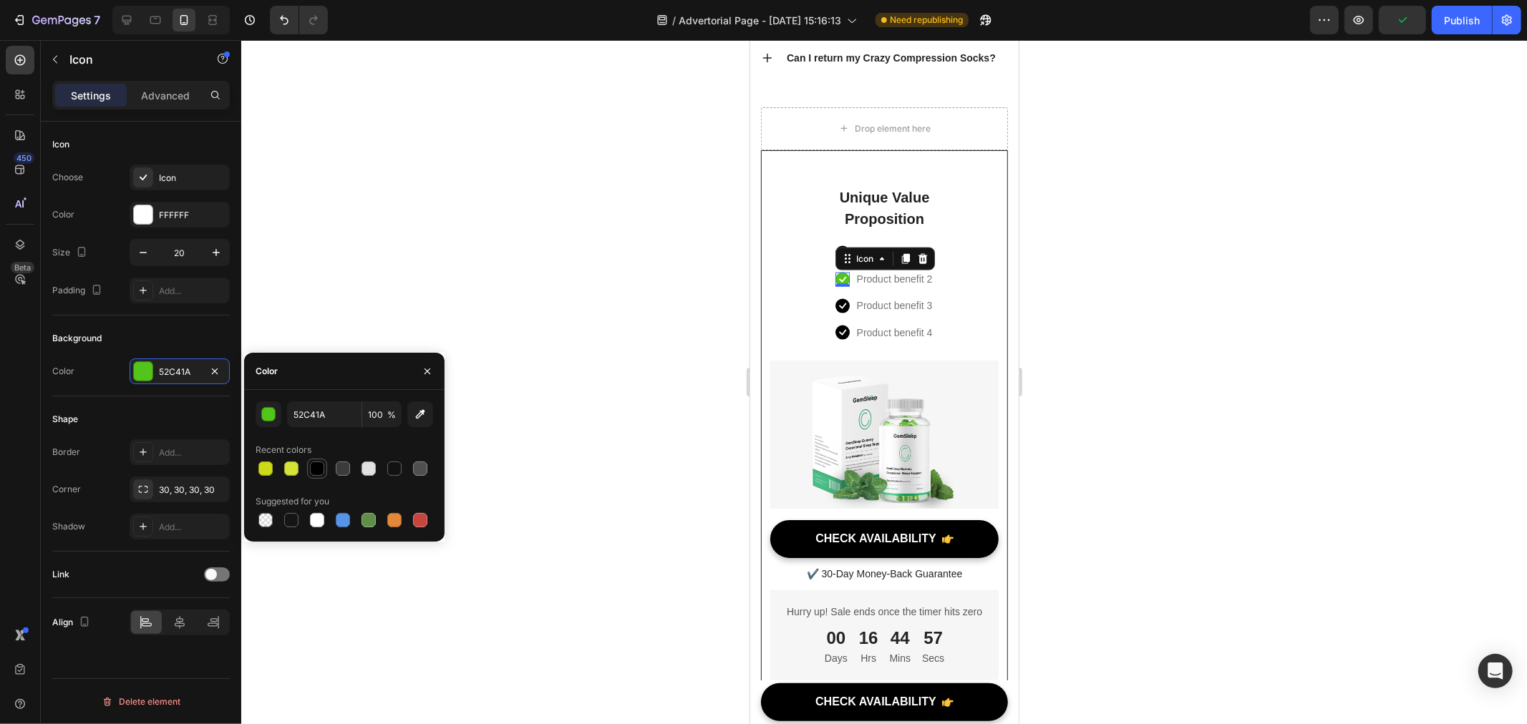
click at [314, 472] on div at bounding box center [317, 469] width 14 height 14
type input "000000"
click at [860, 229] on p "Unique Value Proposition" at bounding box center [884, 207] width 123 height 43
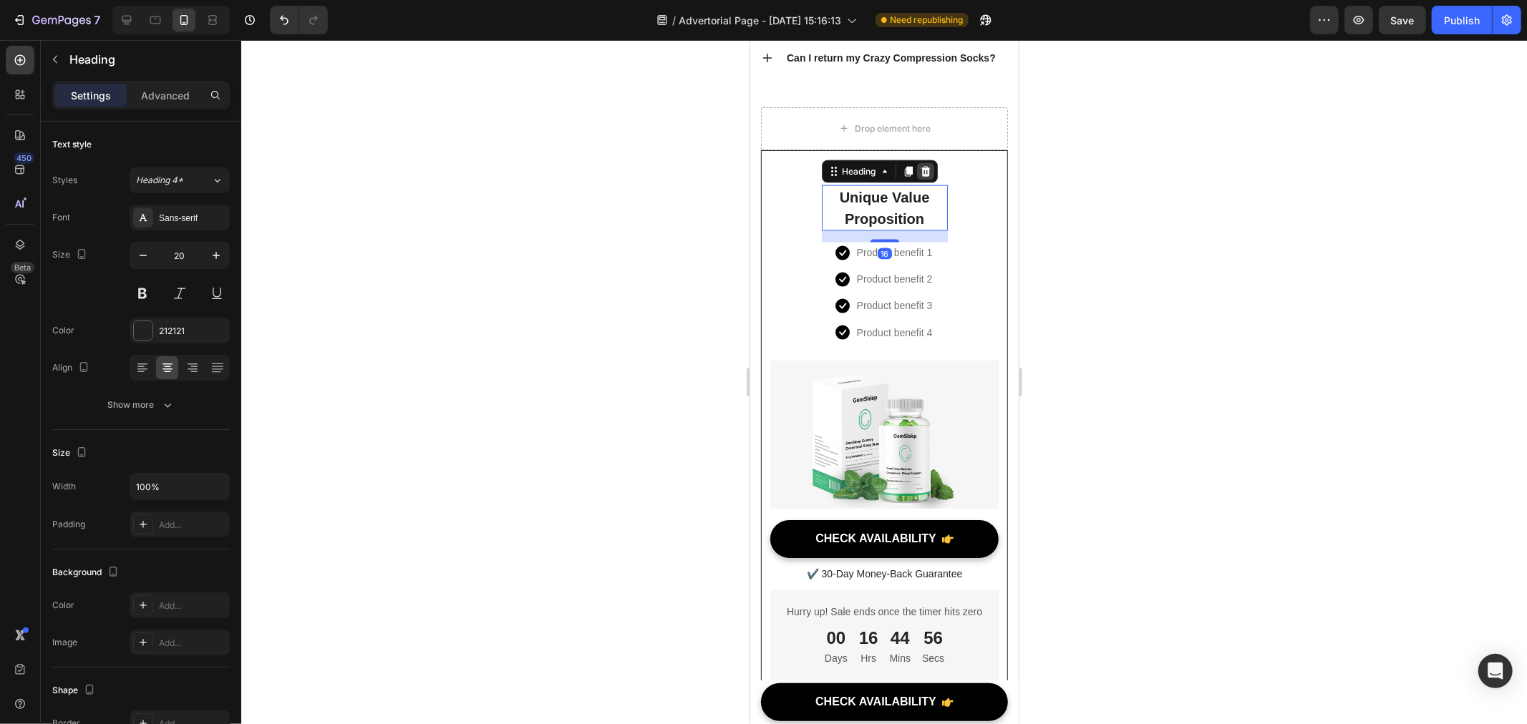
click at [926, 180] on div at bounding box center [924, 170] width 17 height 17
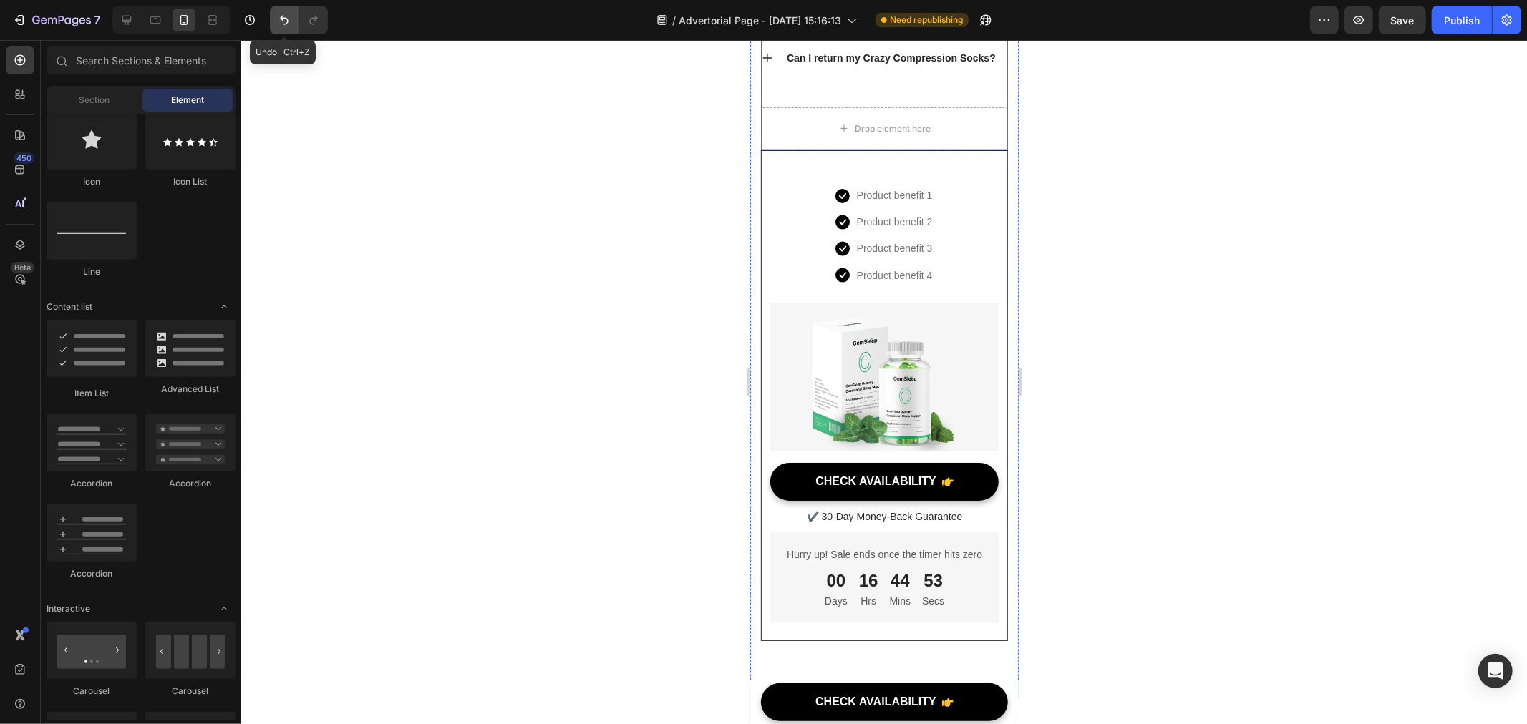
click at [282, 18] on icon "Undo/Redo" at bounding box center [284, 20] width 9 height 9
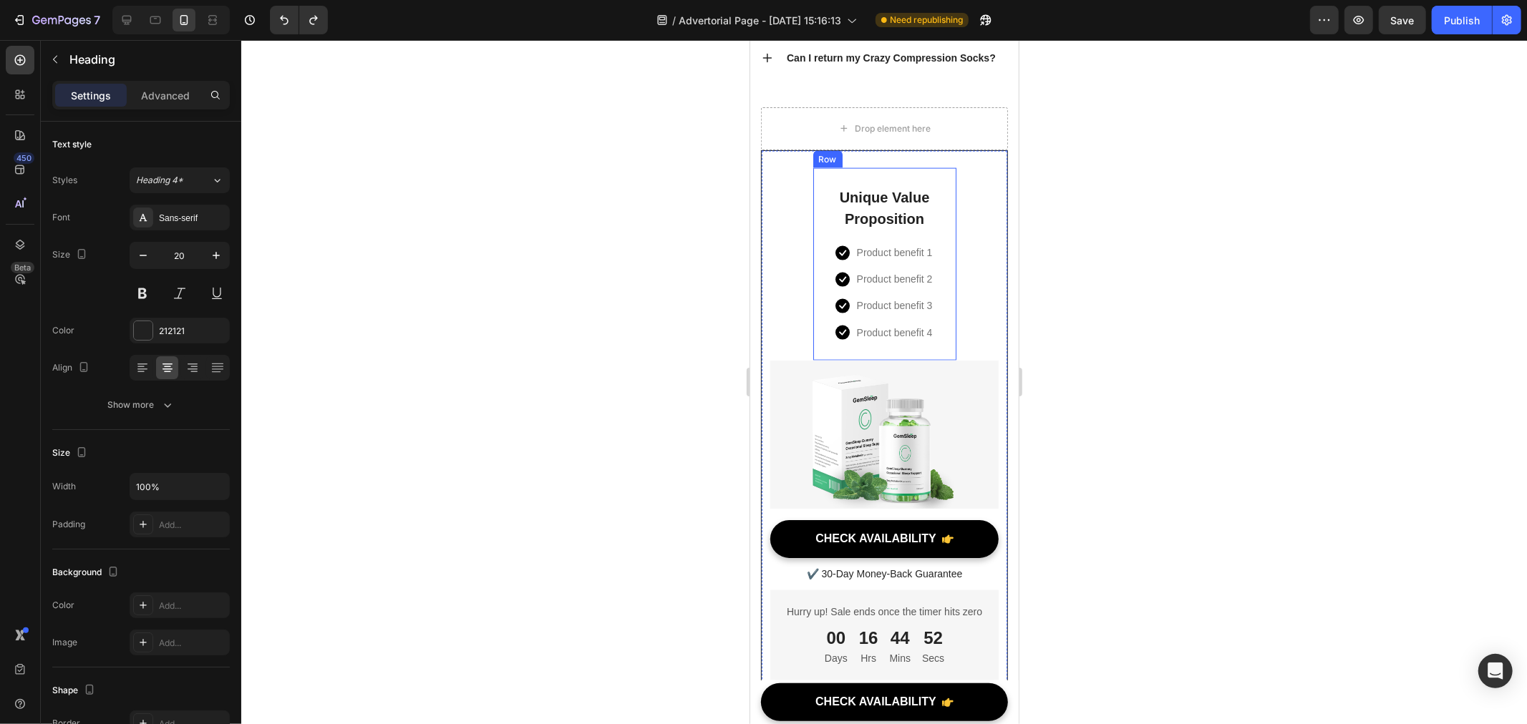
click at [881, 229] on p "Unique Value Proposition" at bounding box center [884, 207] width 123 height 43
click at [885, 229] on p "Unique Value Proposition" at bounding box center [884, 207] width 123 height 43
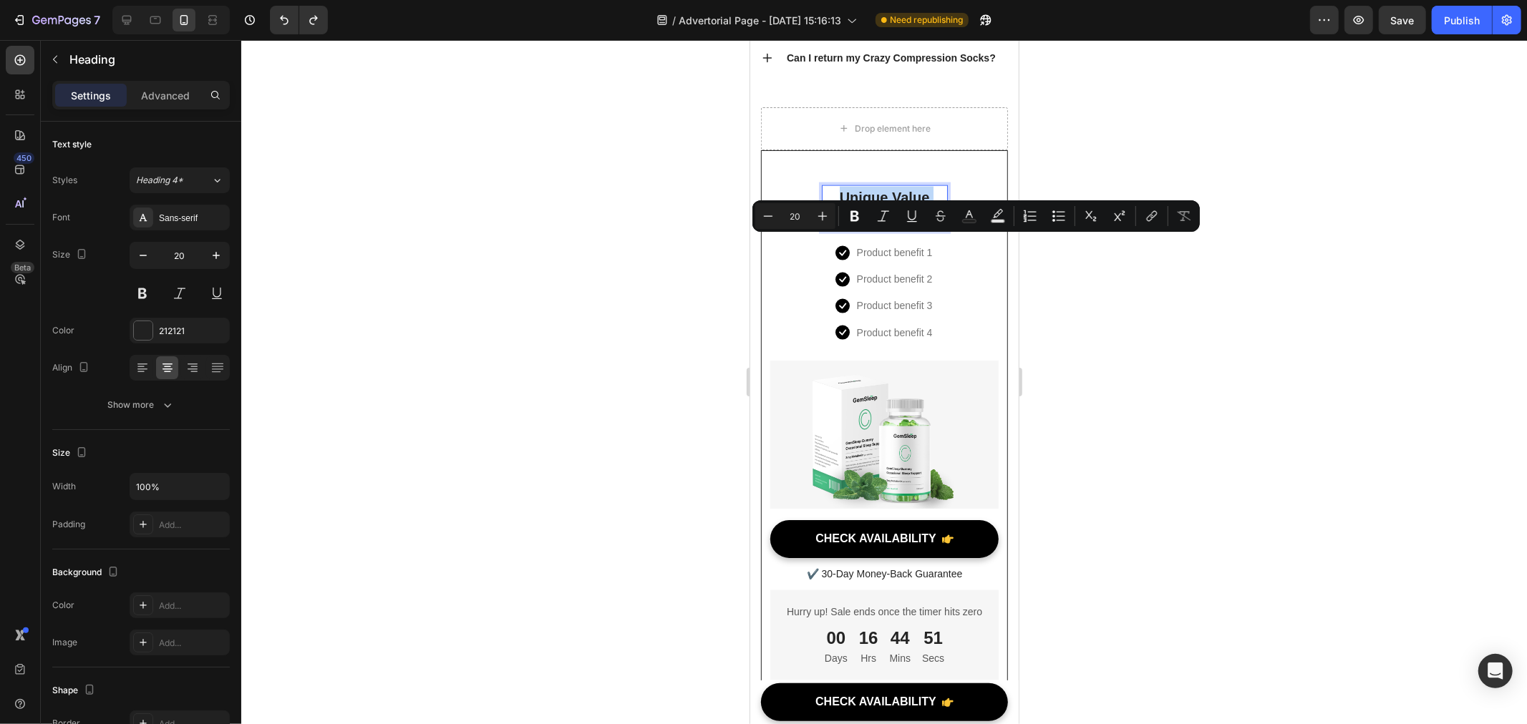
click at [885, 229] on p "Unique Value Proposition" at bounding box center [884, 207] width 123 height 43
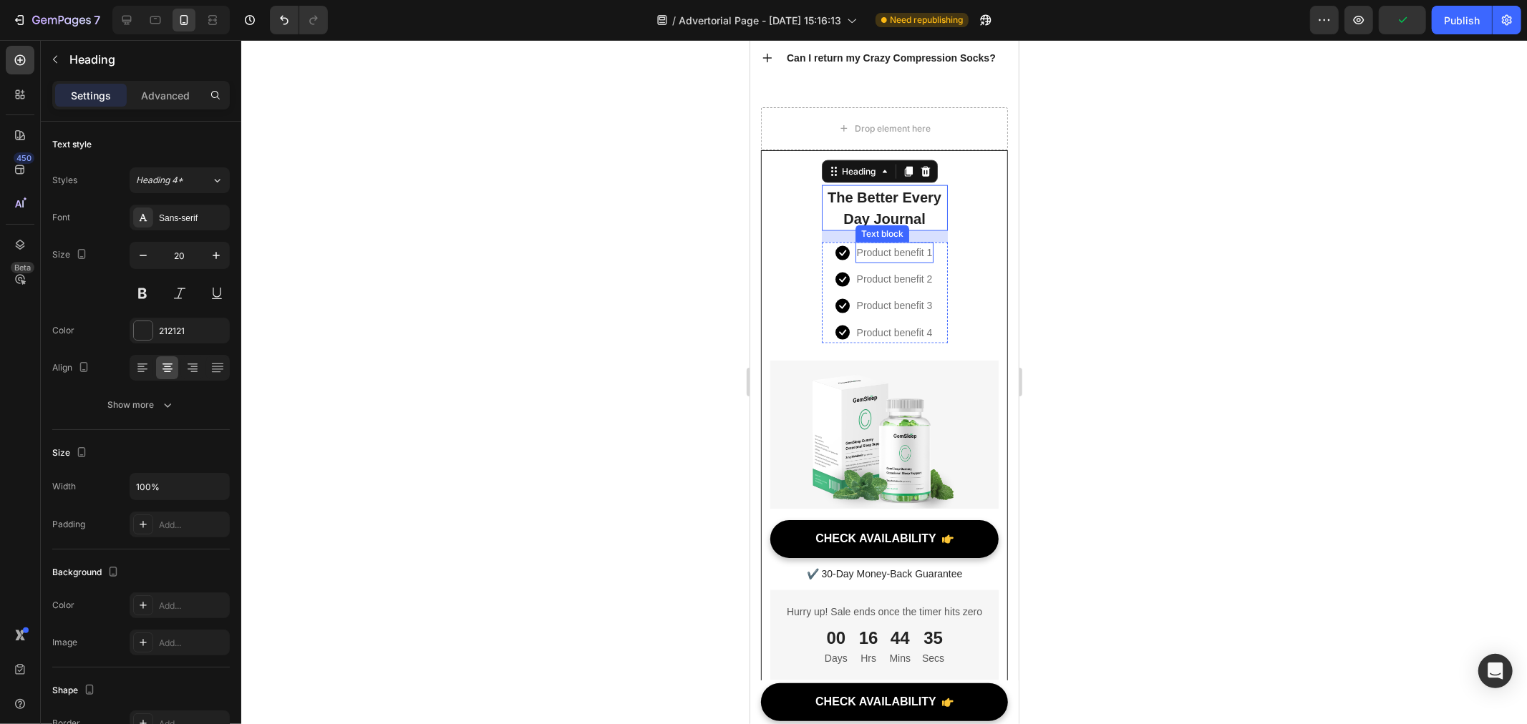
click at [892, 261] on p "Product benefit 1" at bounding box center [894, 252] width 76 height 18
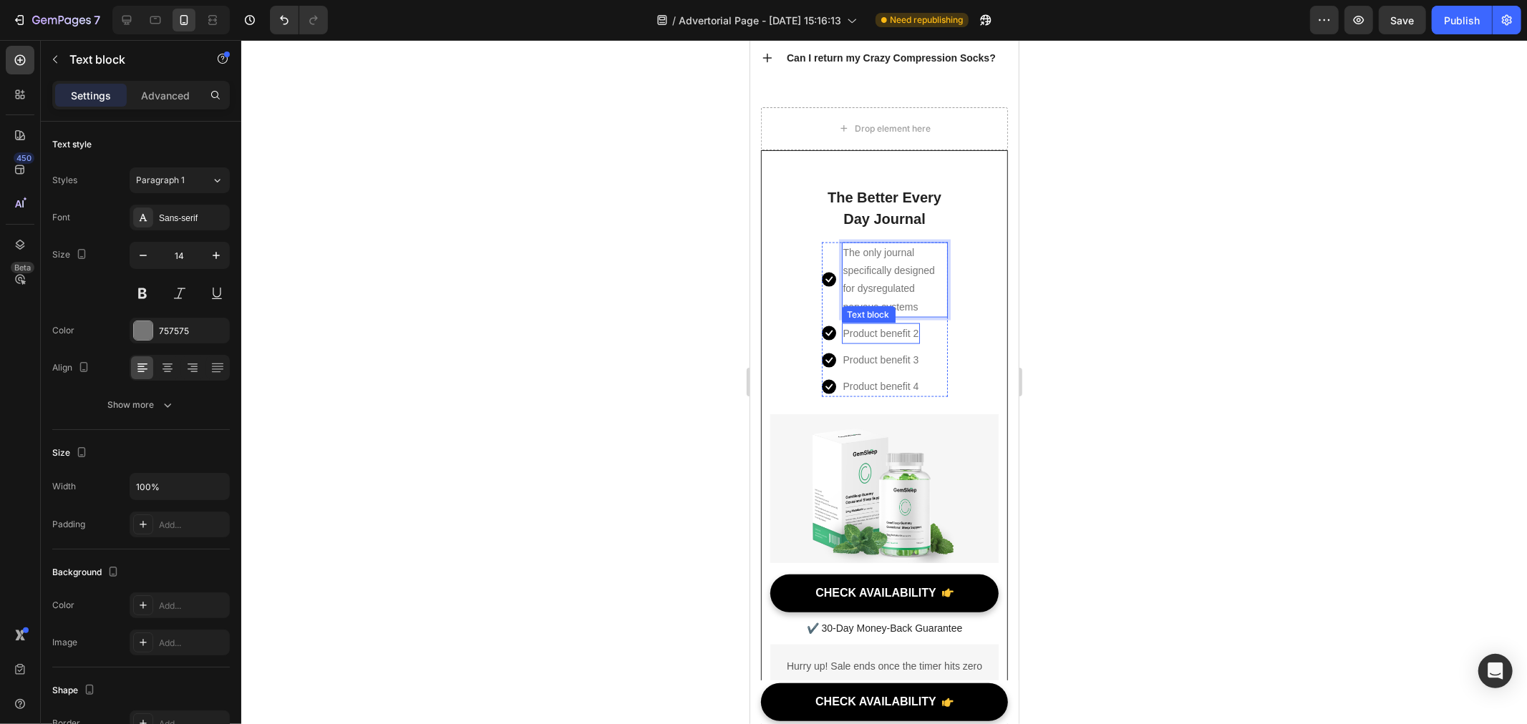
click at [885, 342] on p "Product benefit 2" at bounding box center [881, 333] width 76 height 18
click at [875, 342] on p "Product benefit 2" at bounding box center [881, 333] width 76 height 18
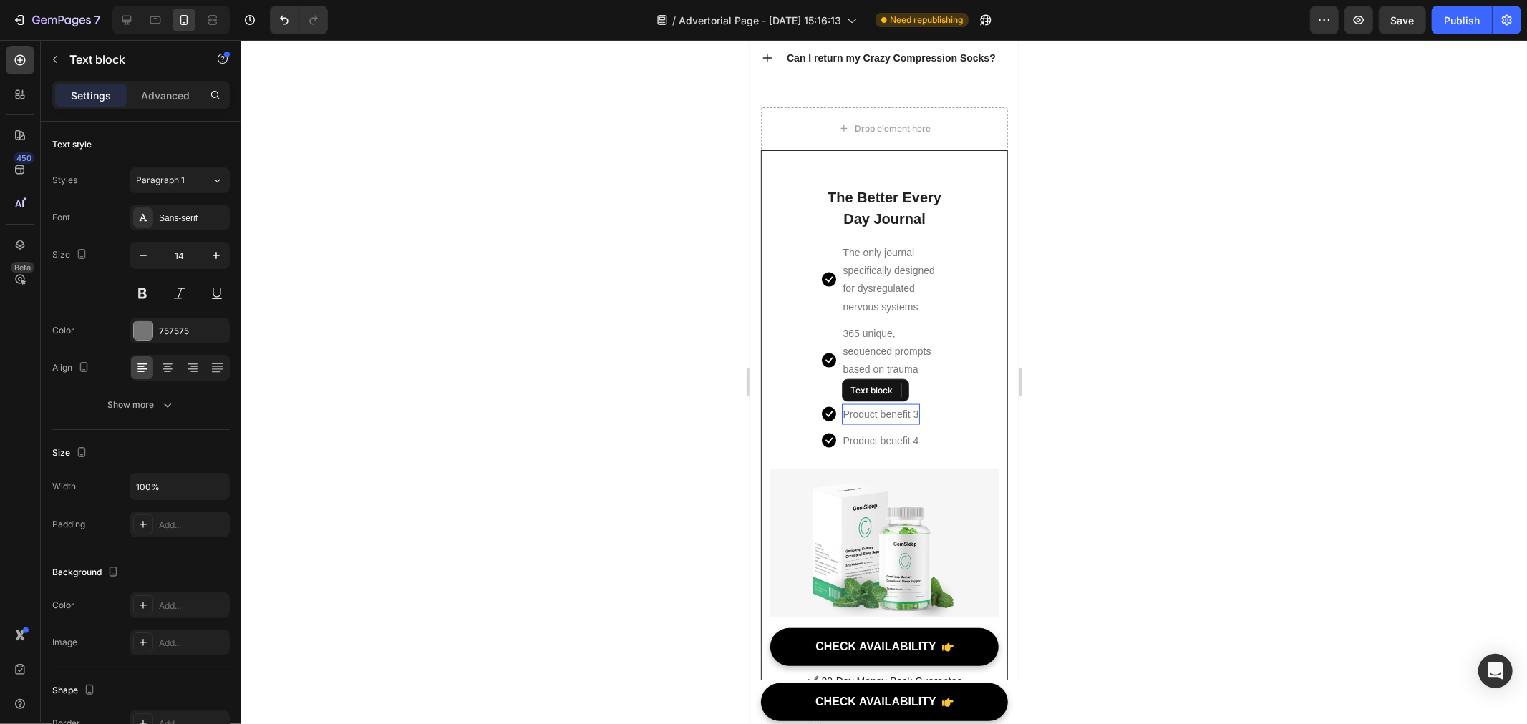
click at [878, 423] on p "Product benefit 3" at bounding box center [881, 414] width 76 height 18
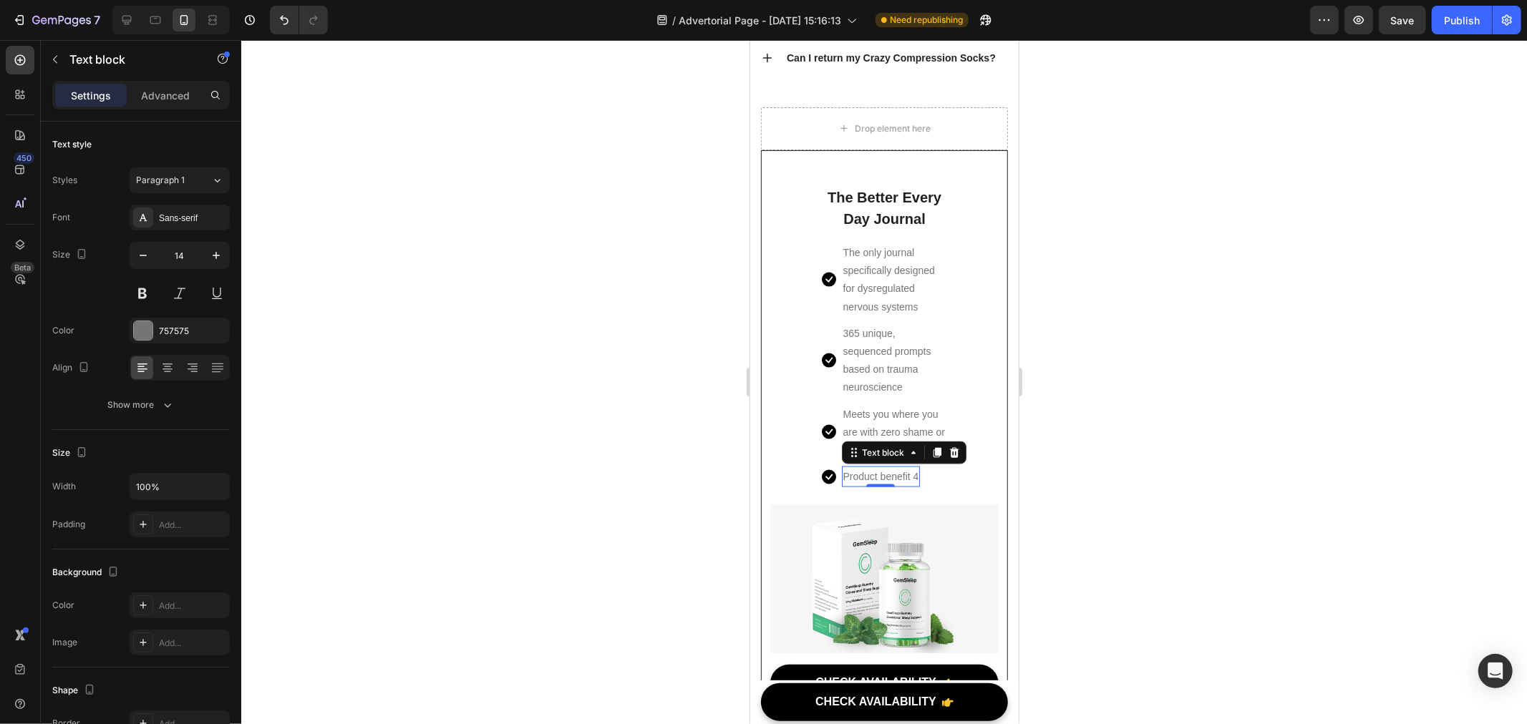
drag, startPoint x: 886, startPoint y: 520, endPoint x: 2047, endPoint y: 528, distance: 1160.4
click at [886, 485] on p "Product benefit 4" at bounding box center [881, 476] width 76 height 18
click at [871, 485] on p "Product benefit 4" at bounding box center [881, 476] width 76 height 18
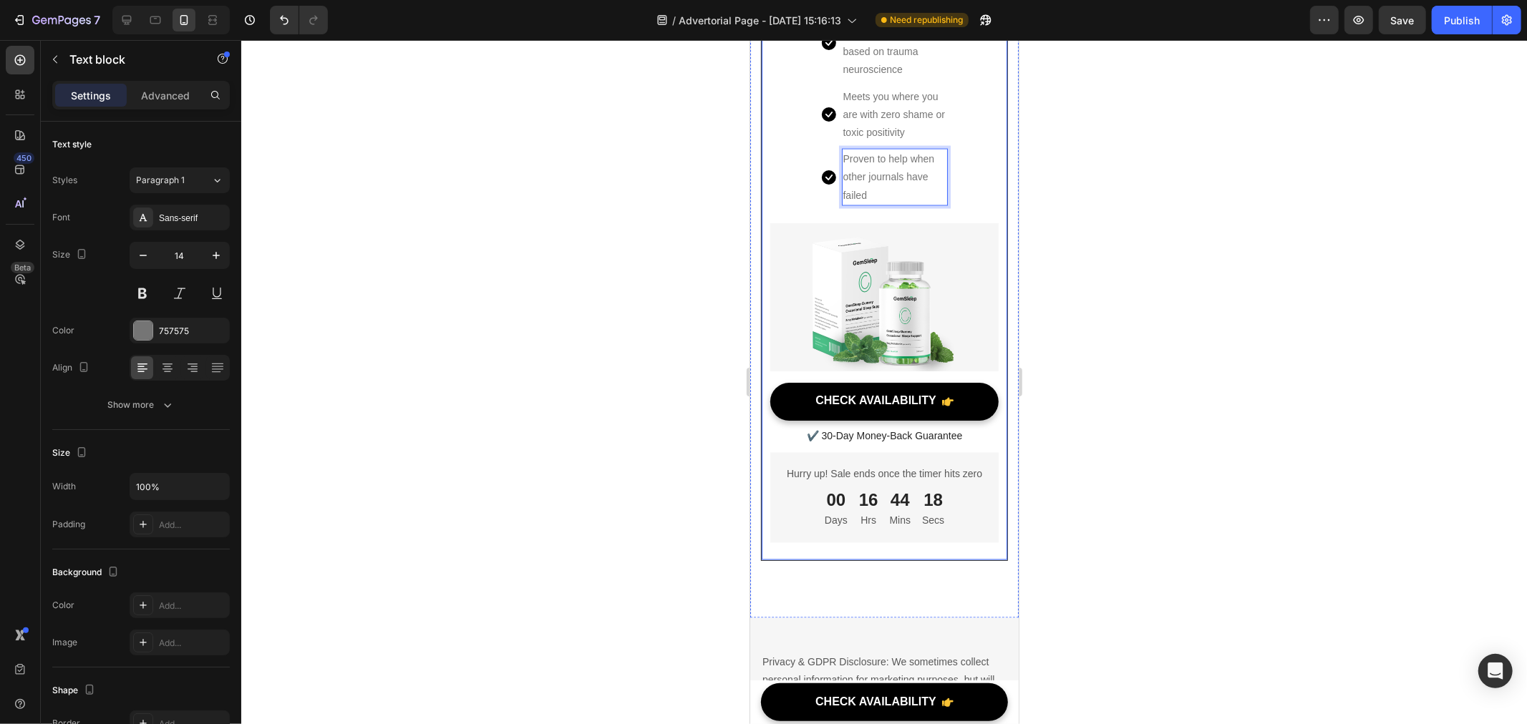
scroll to position [11215, 0]
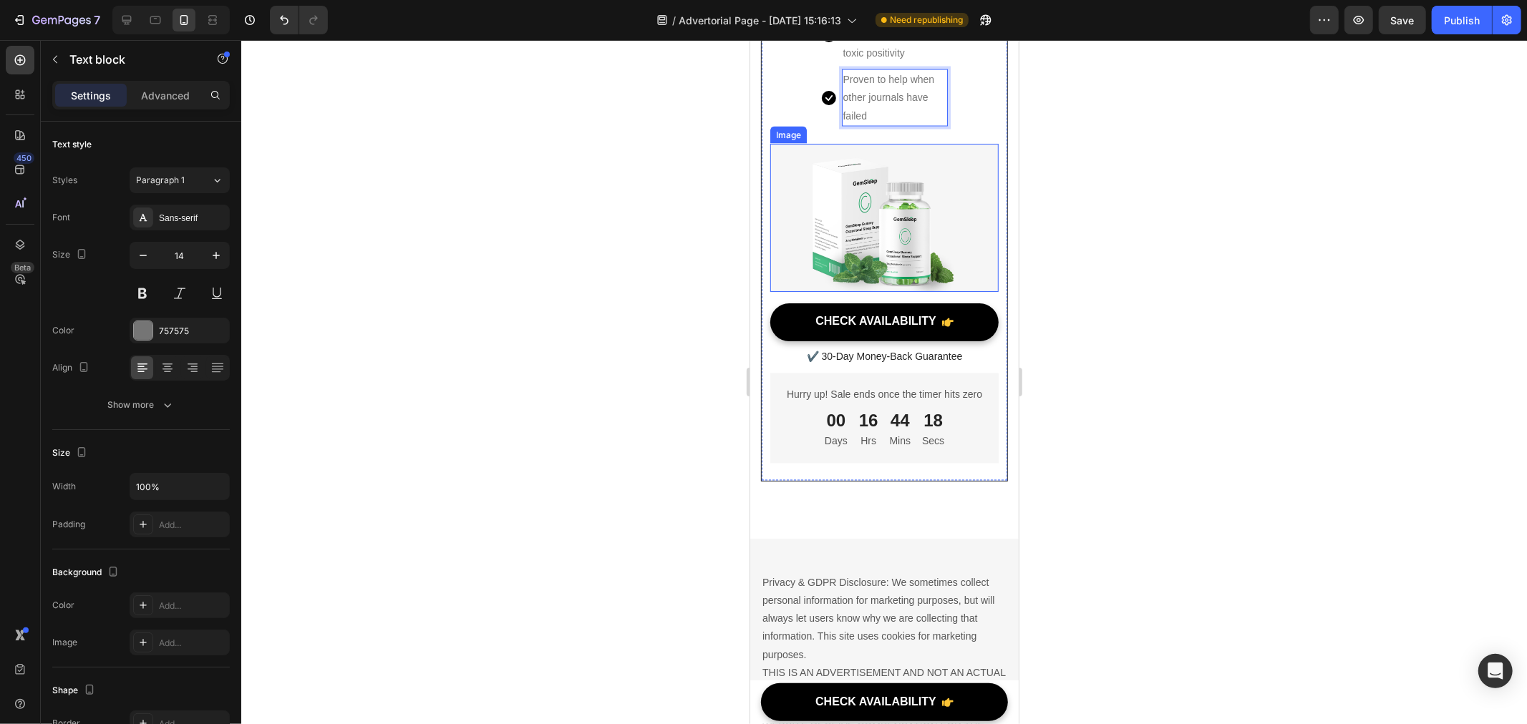
click at [880, 291] on img at bounding box center [884, 217] width 228 height 148
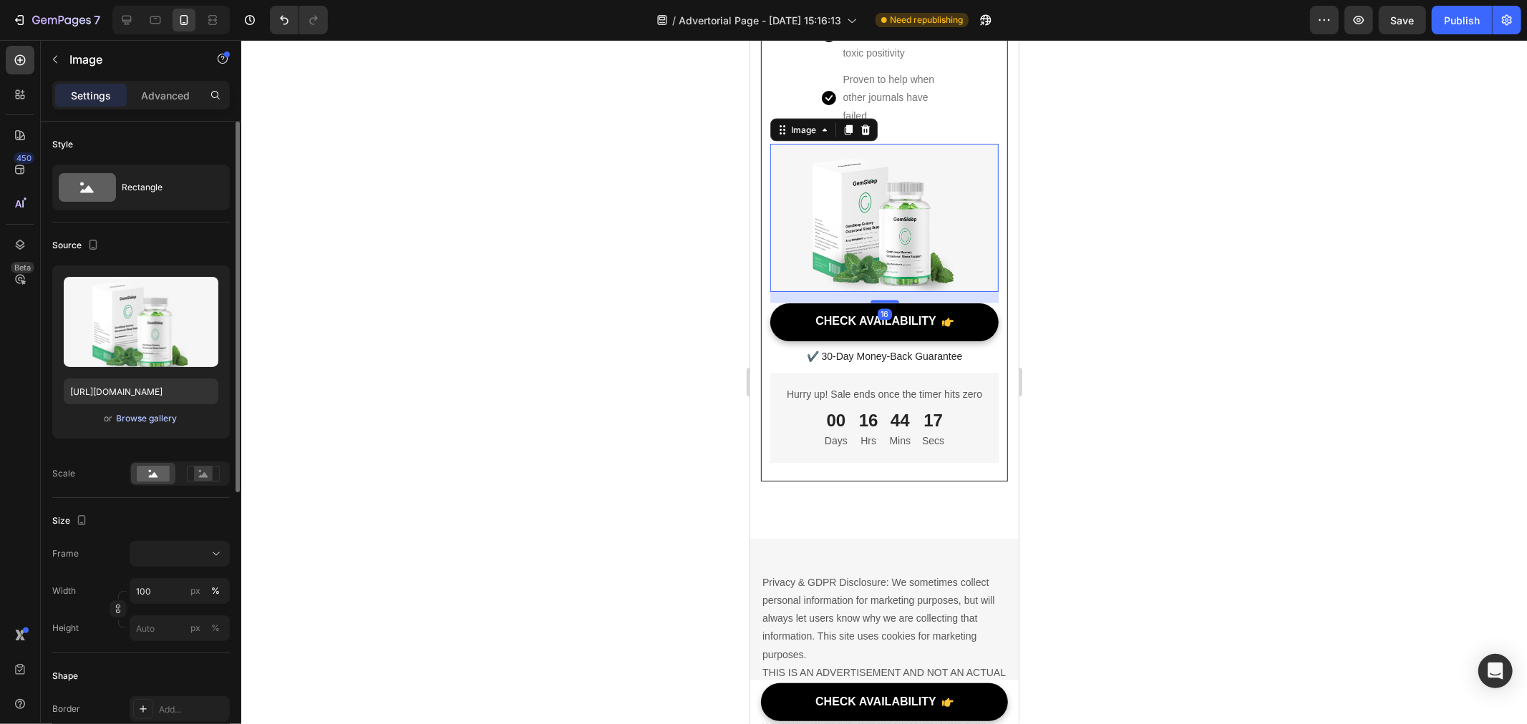
click at [132, 417] on div "Browse gallery" at bounding box center [147, 418] width 61 height 13
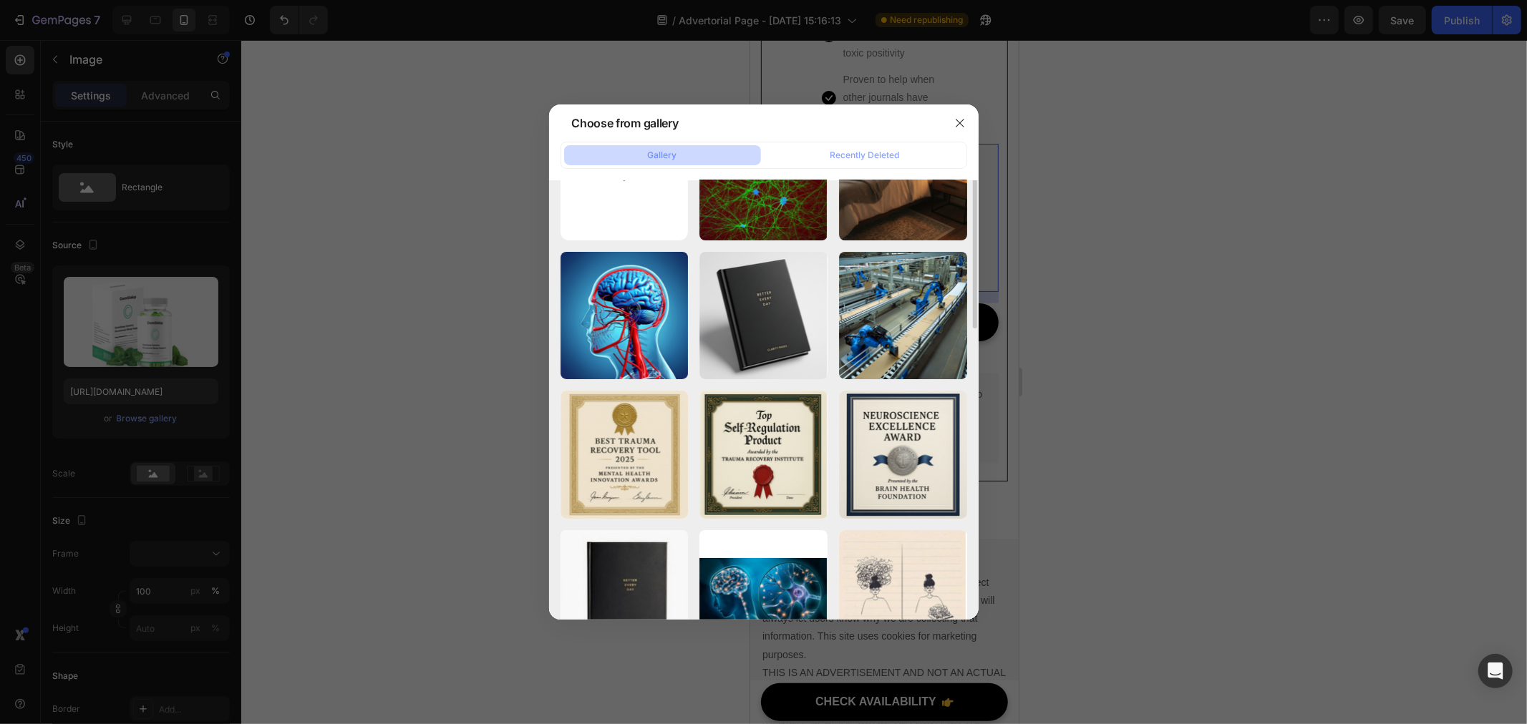
scroll to position [408, 0]
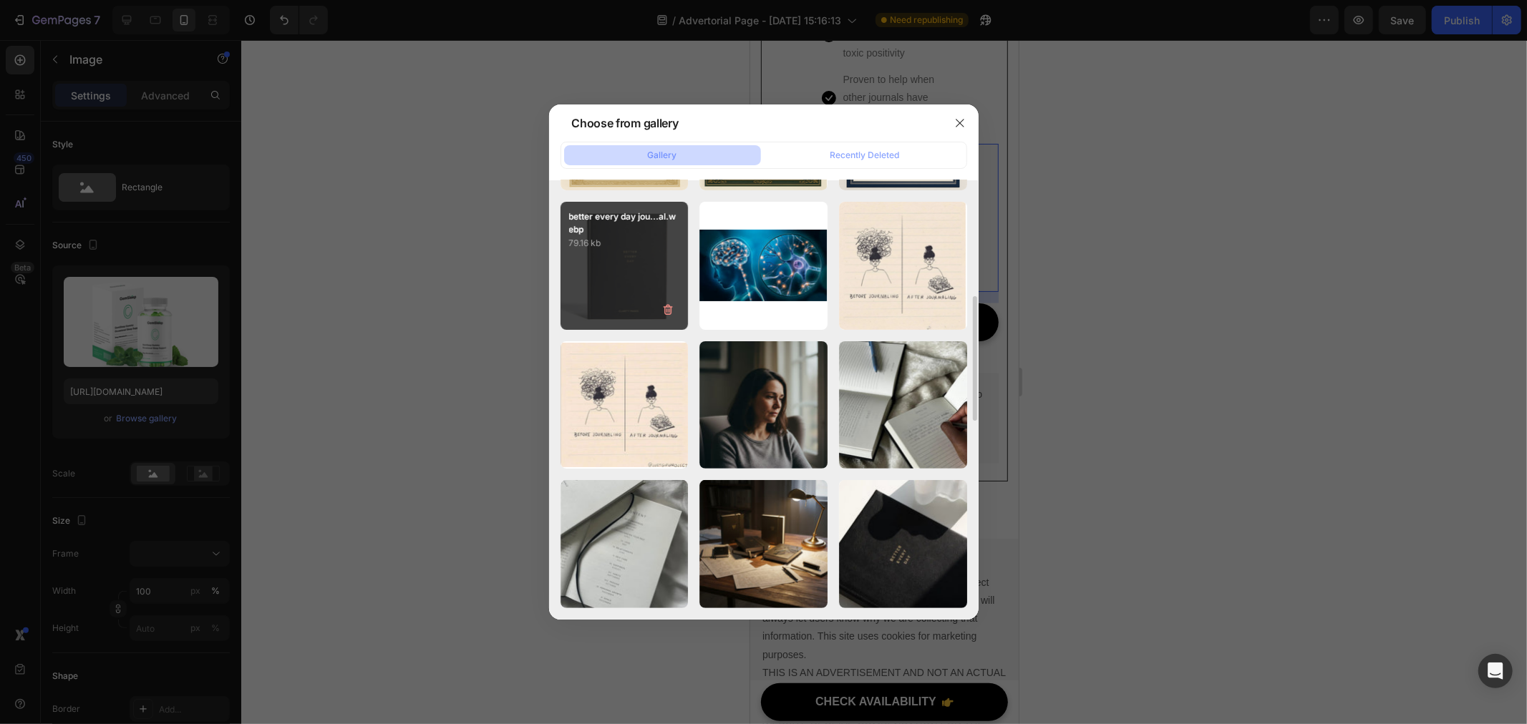
click at [621, 293] on div "better every day jou...al.webp 79.16 kb" at bounding box center [625, 266] width 128 height 128
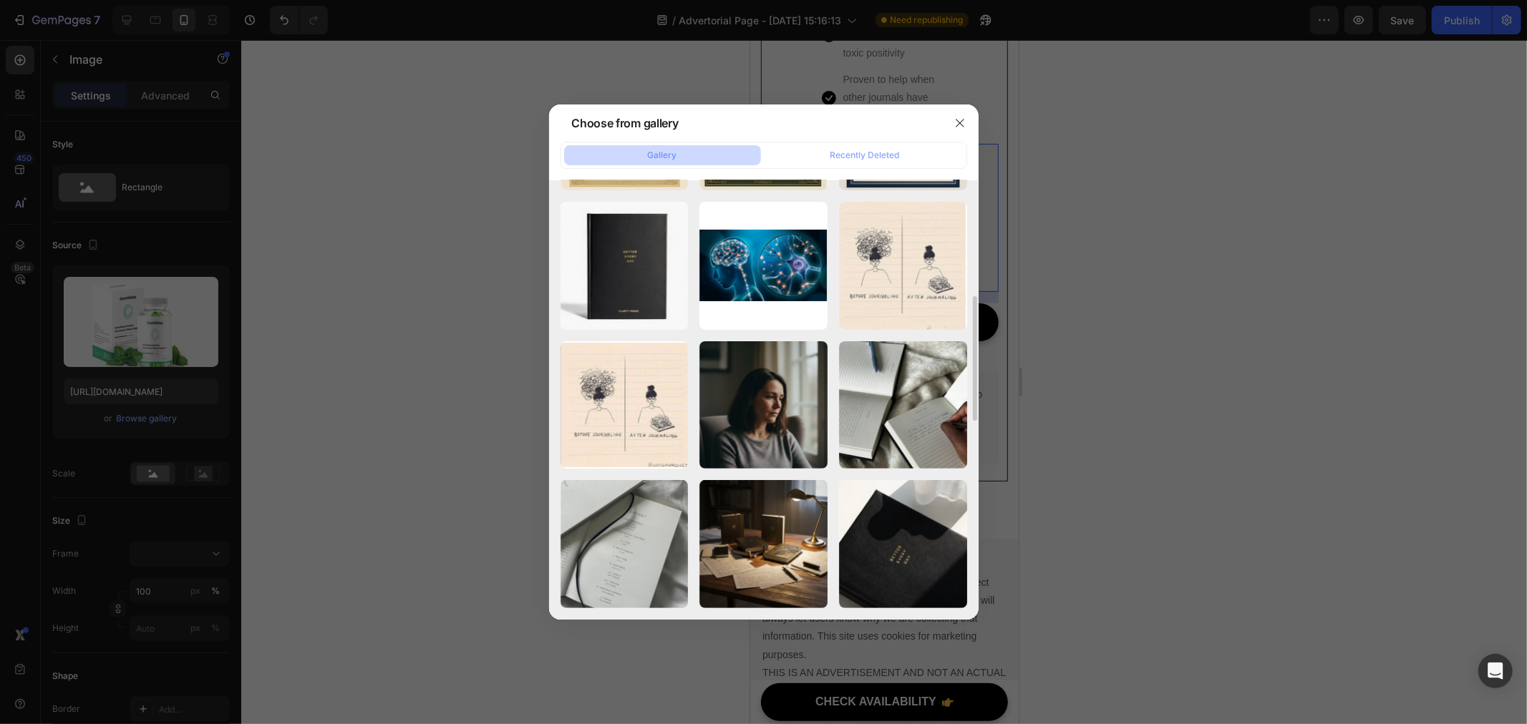
type input "https://cdn.shopify.com/s/files/1/0940/4986/1930/files/gempages_583728773724111…"
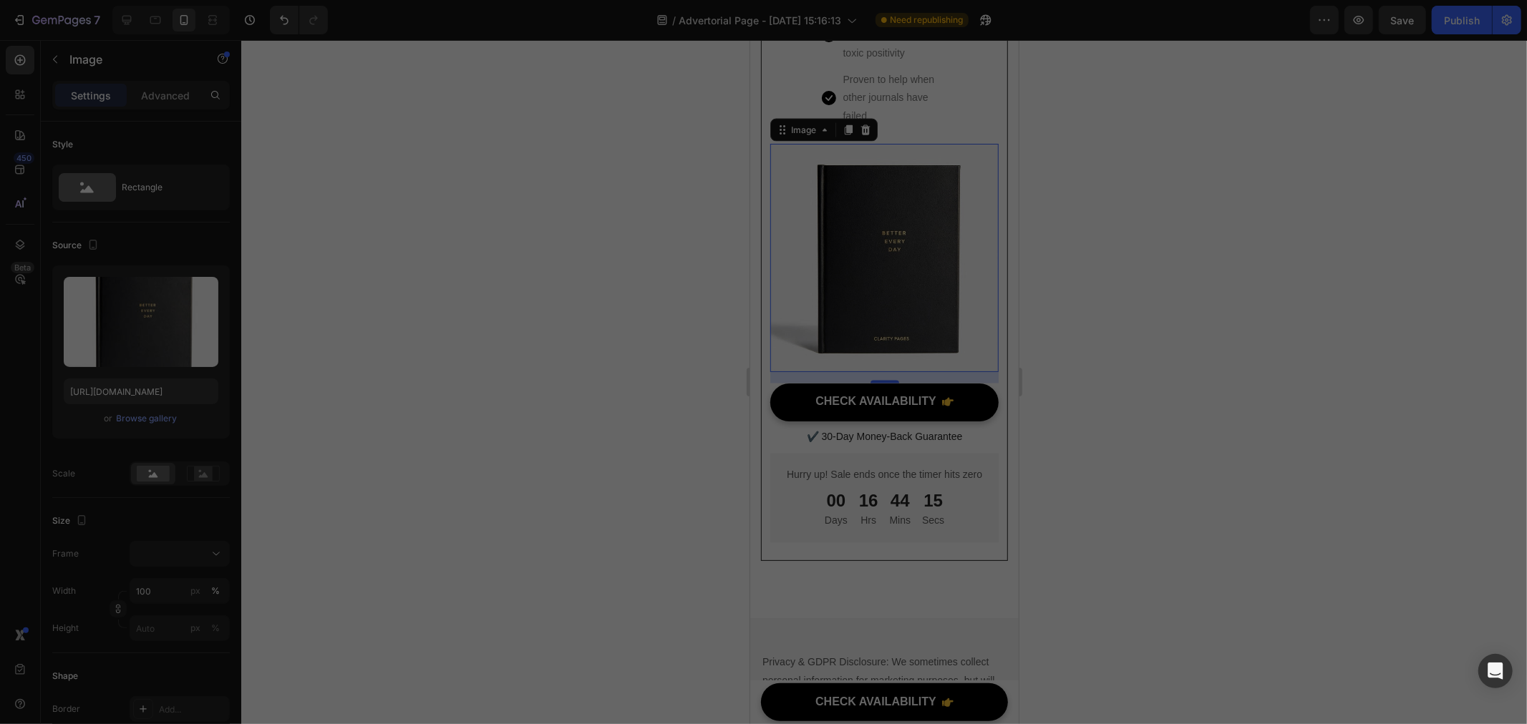
click at [1341, 440] on div at bounding box center [884, 382] width 1286 height 684
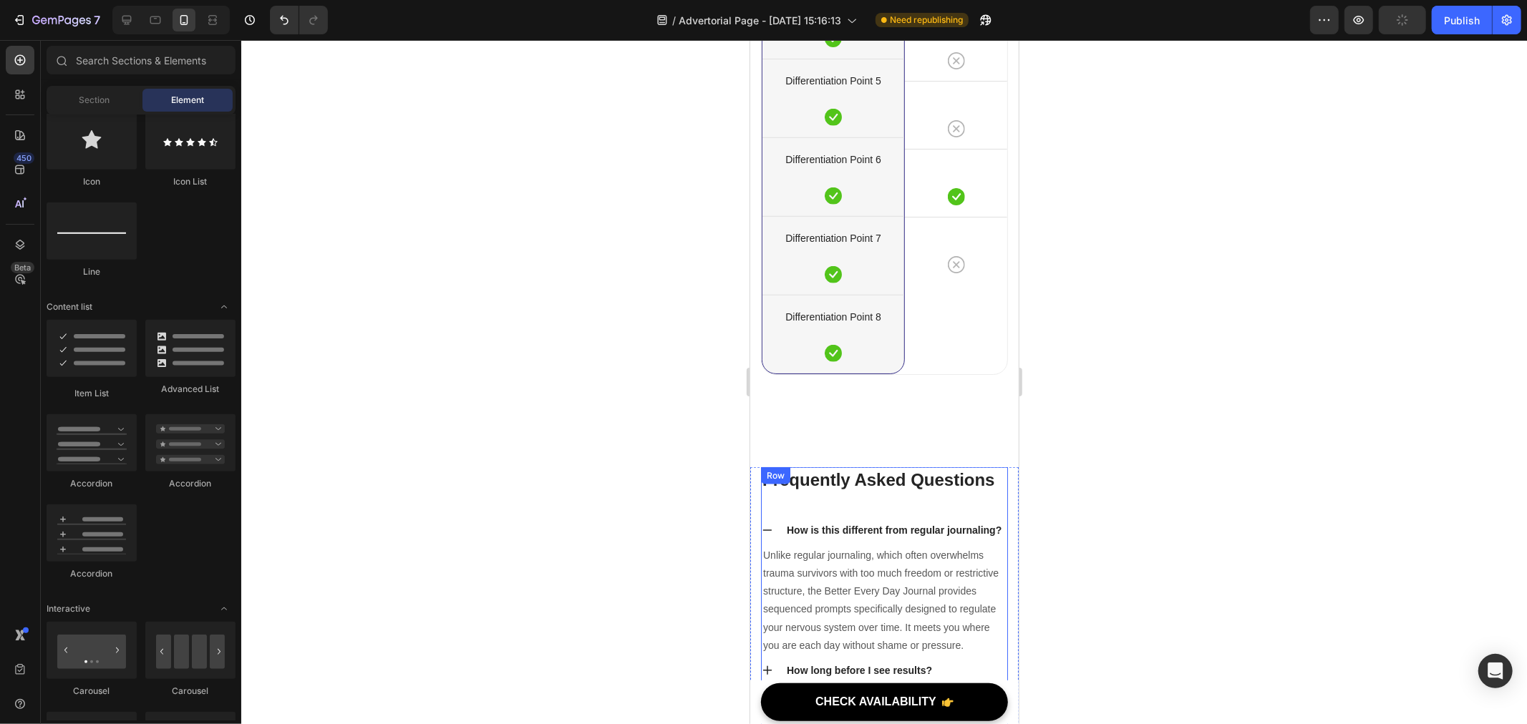
scroll to position [10023, 0]
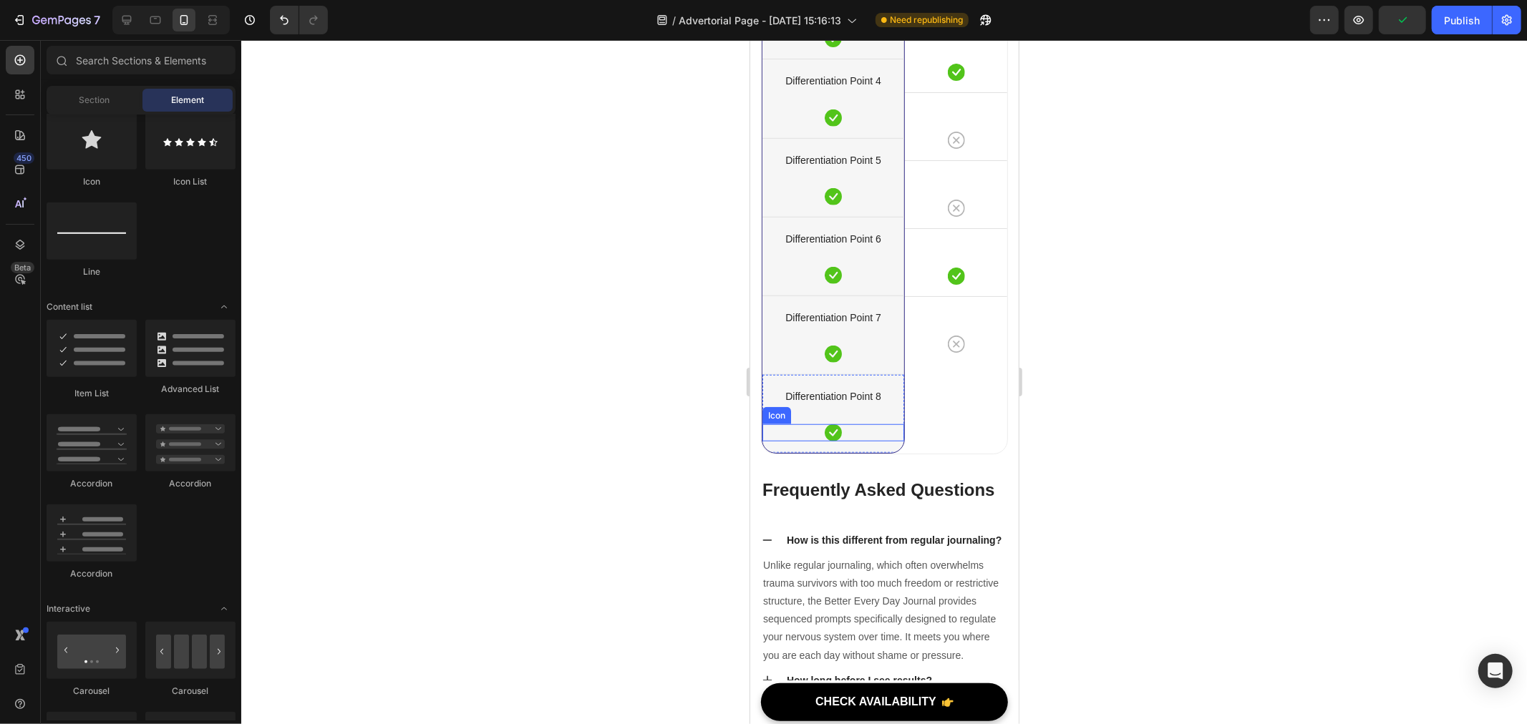
click at [831, 429] on icon at bounding box center [832, 432] width 17 height 17
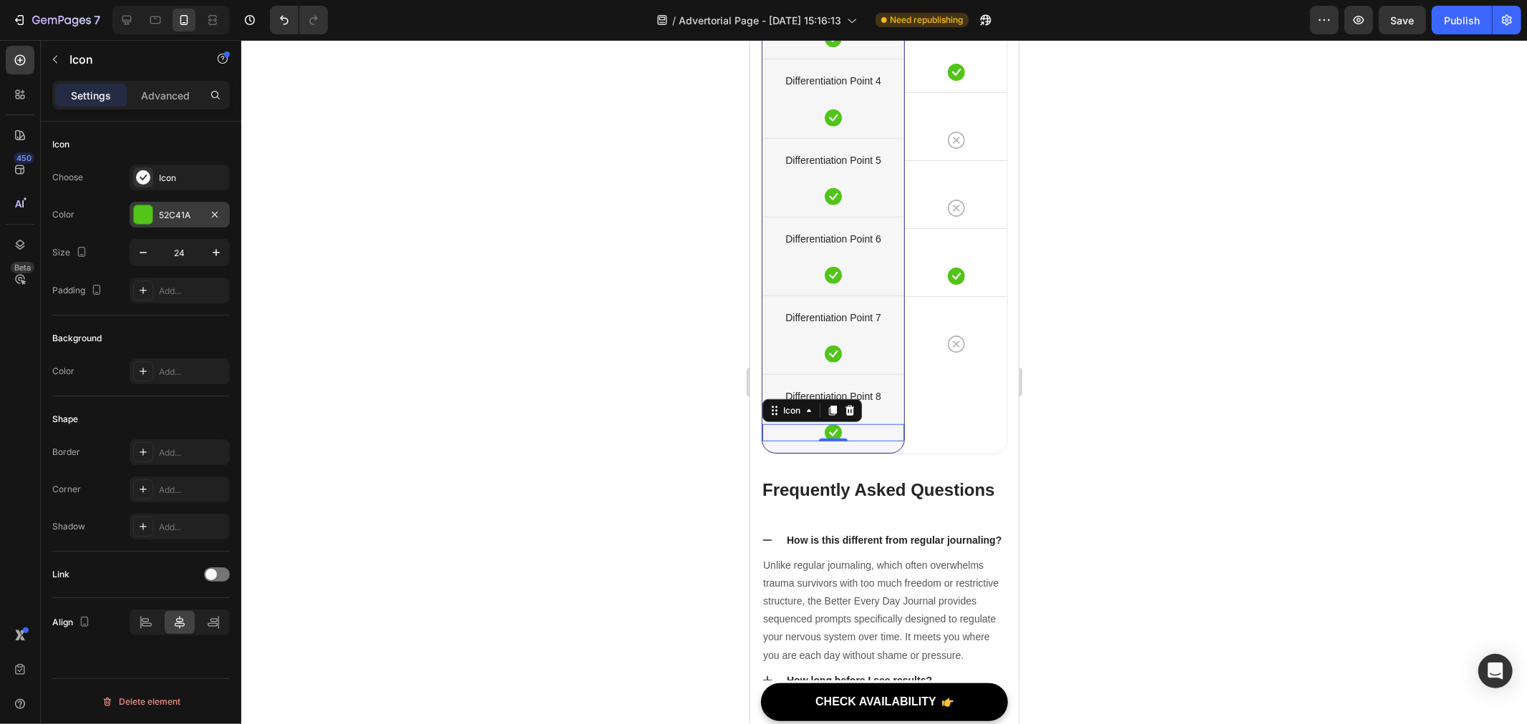
click at [154, 211] on div "52C41A" at bounding box center [180, 215] width 100 height 26
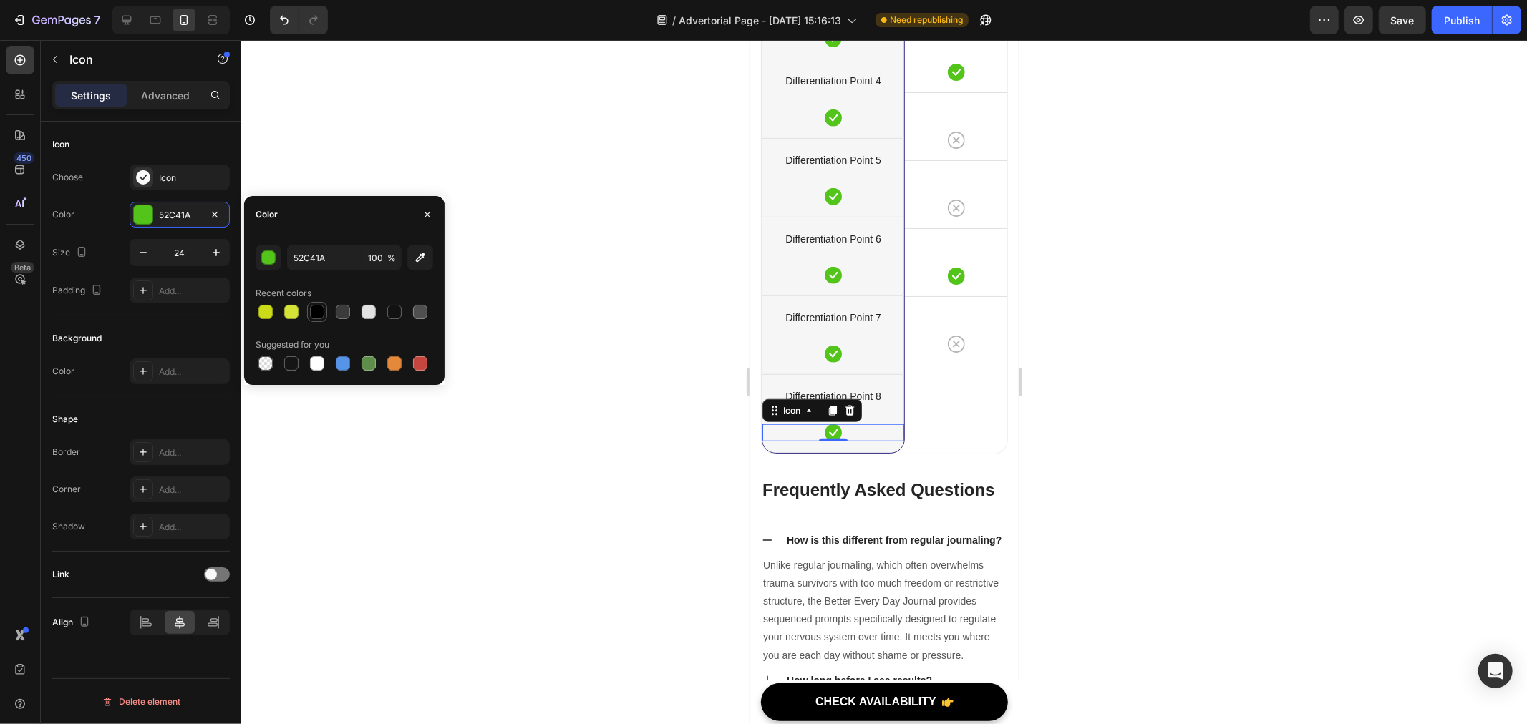
click at [310, 314] on div at bounding box center [317, 312] width 14 height 14
type input "000000"
click at [819, 345] on div "Icon" at bounding box center [833, 353] width 142 height 17
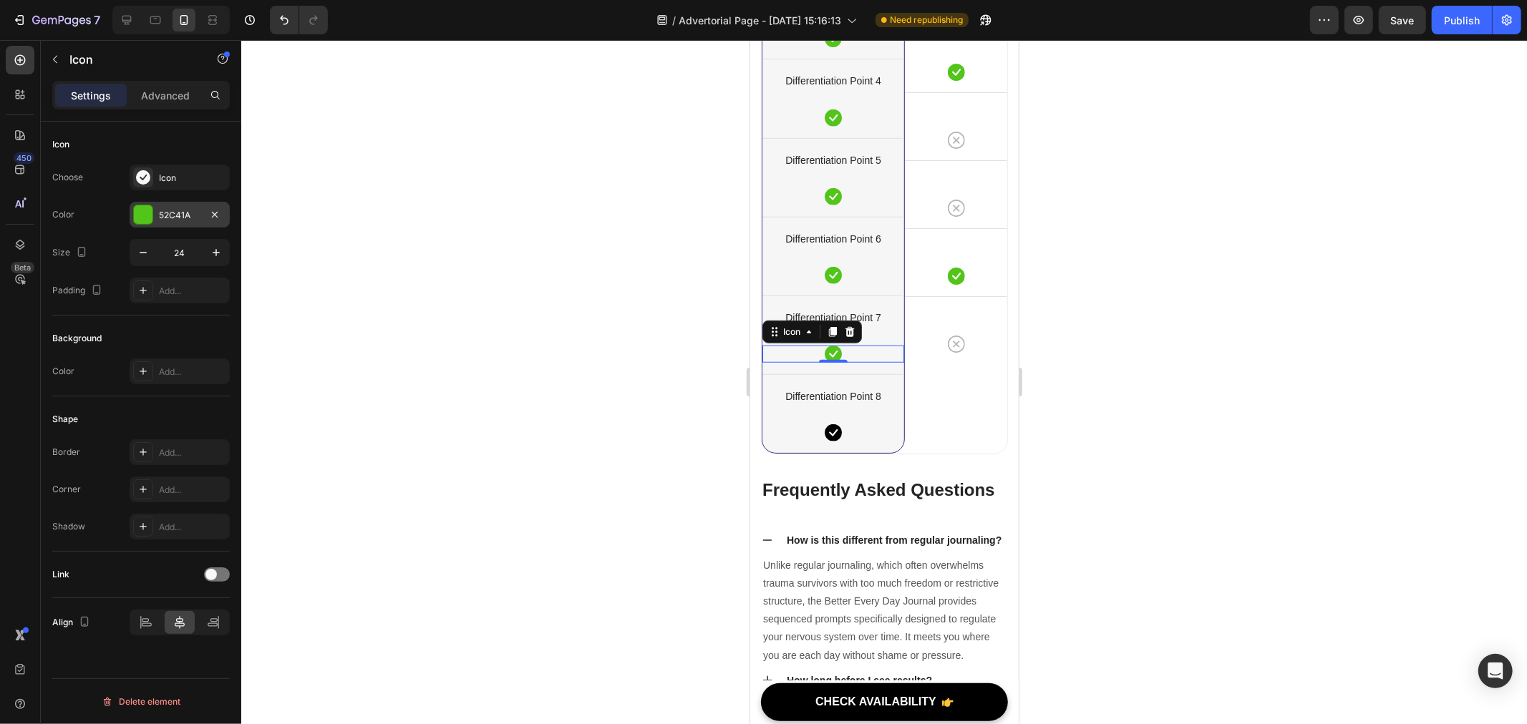
click at [188, 223] on div "52C41A" at bounding box center [180, 215] width 100 height 26
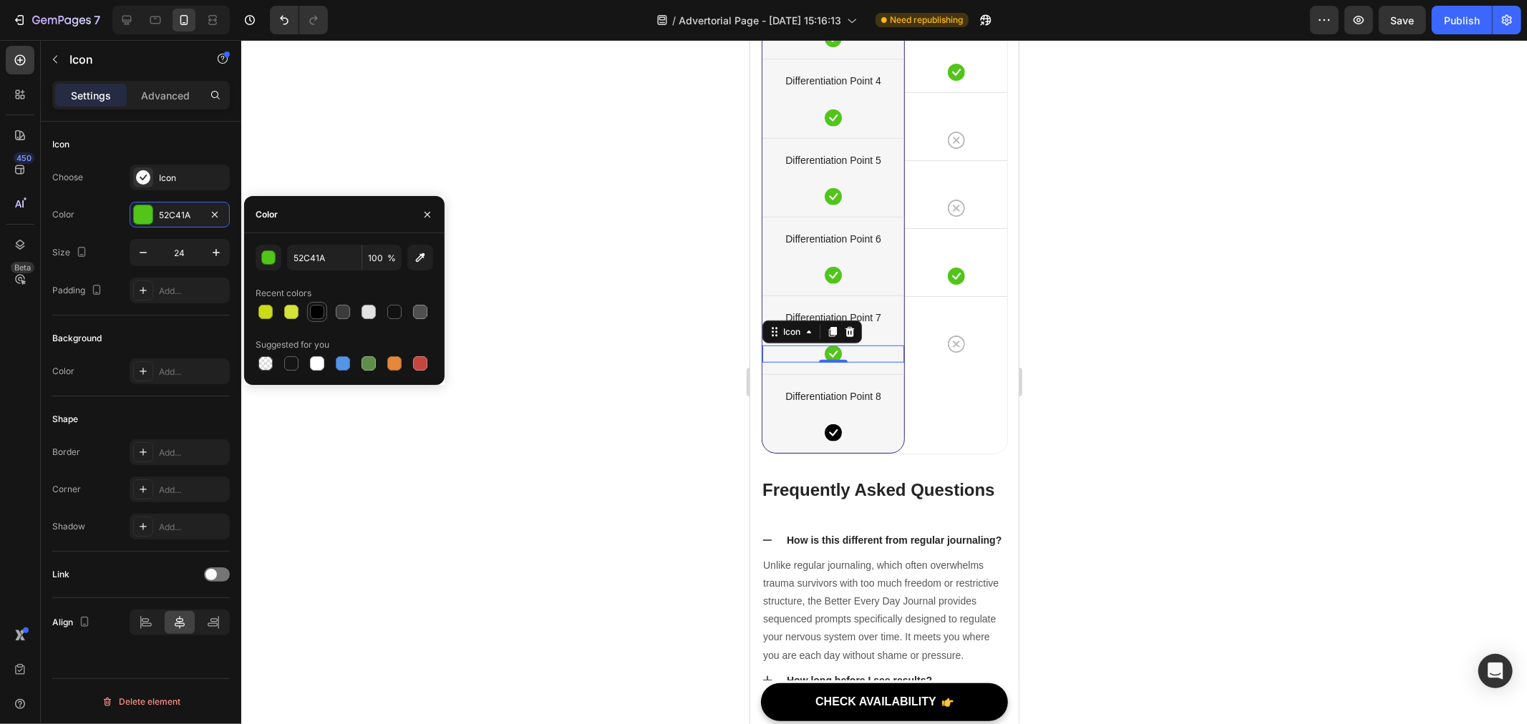
click at [316, 306] on div at bounding box center [317, 312] width 14 height 14
type input "000000"
click at [832, 272] on div "Icon" at bounding box center [833, 274] width 142 height 17
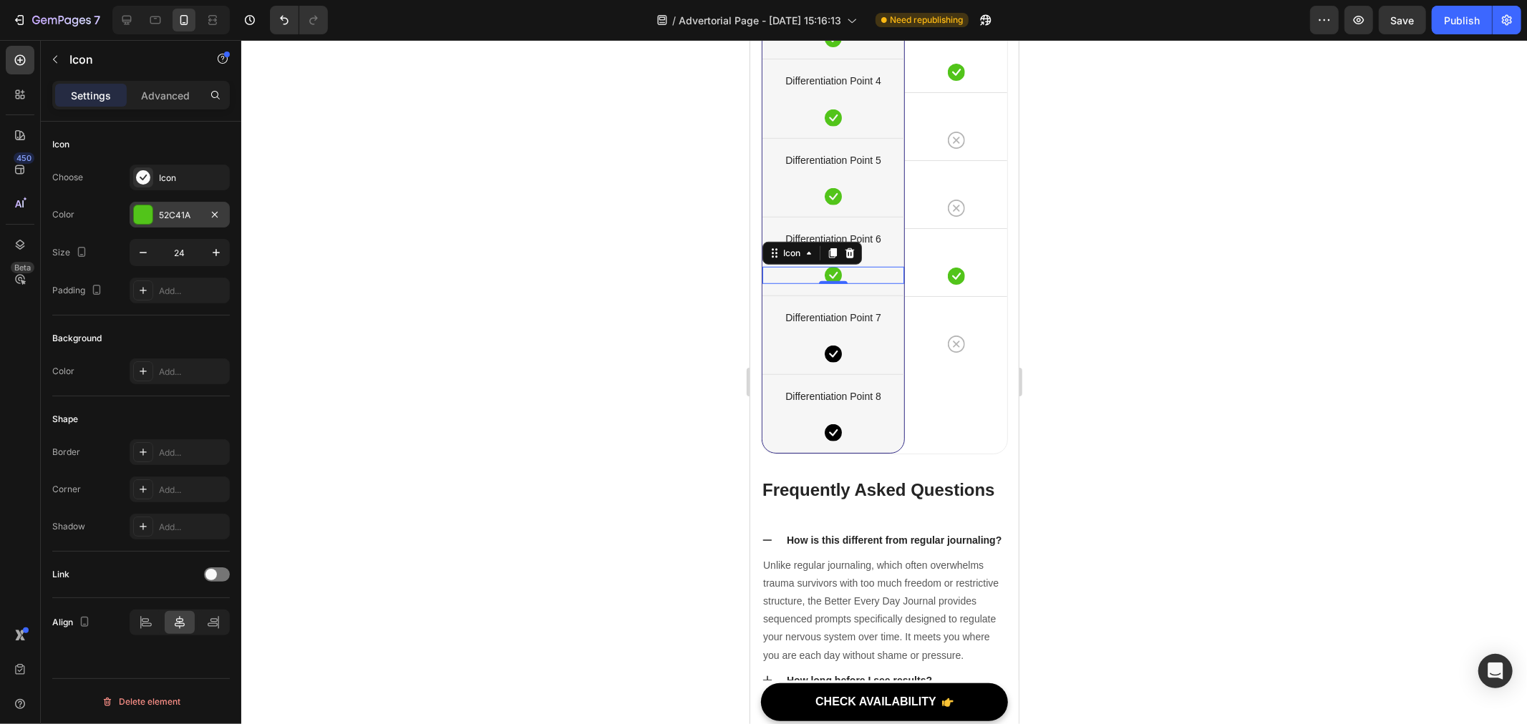
click at [165, 220] on div "52C41A" at bounding box center [180, 215] width 42 height 13
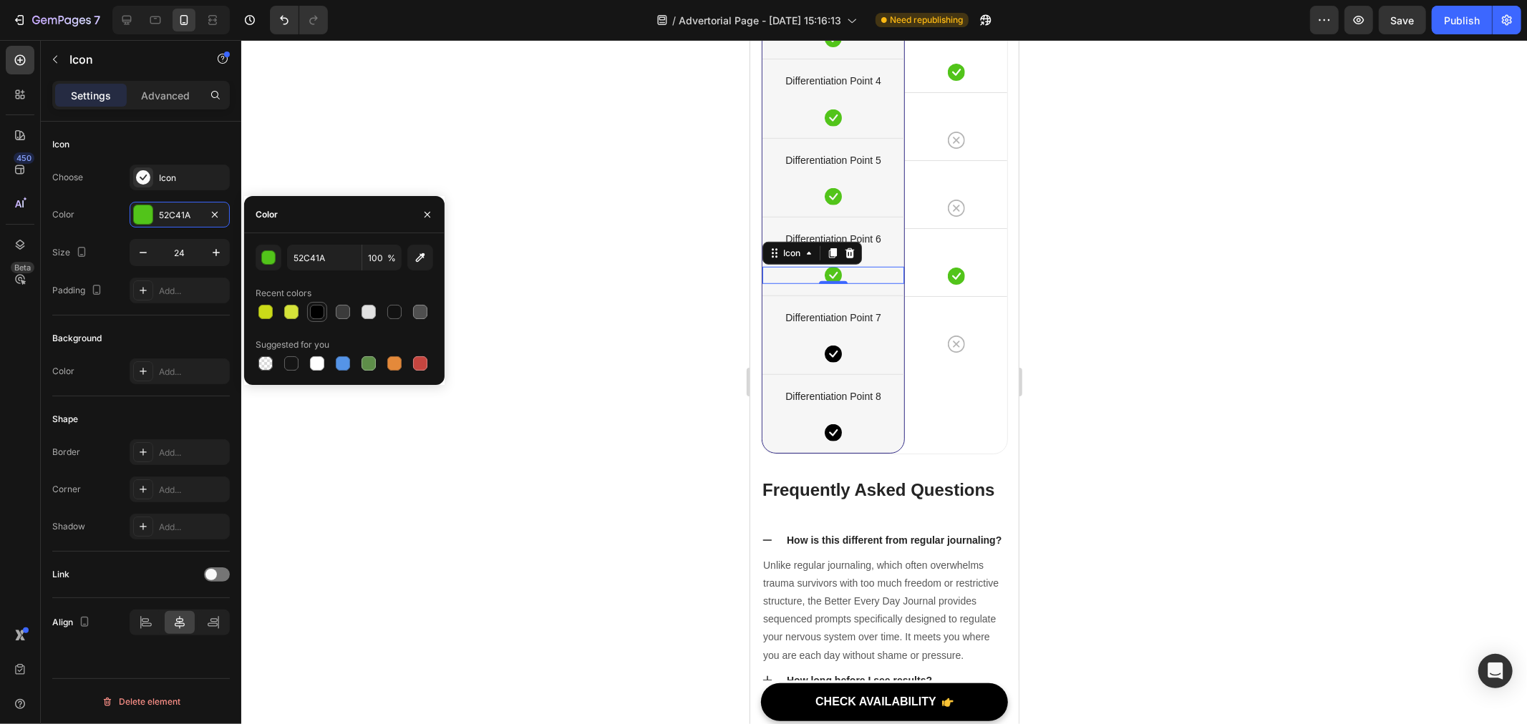
click at [322, 312] on div at bounding box center [317, 312] width 14 height 14
type input "000000"
click at [954, 269] on icon at bounding box center [955, 275] width 17 height 17
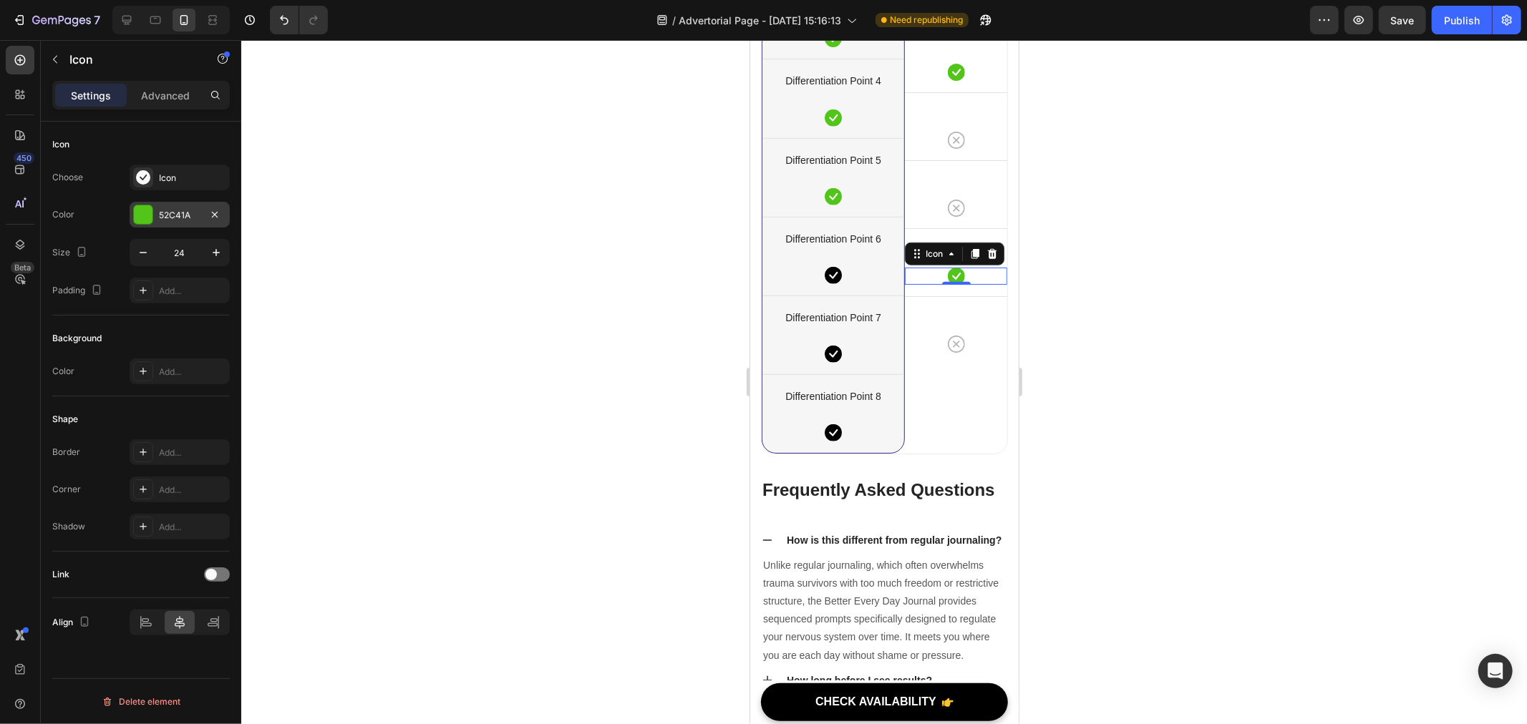
click at [169, 215] on div "52C41A" at bounding box center [180, 215] width 42 height 13
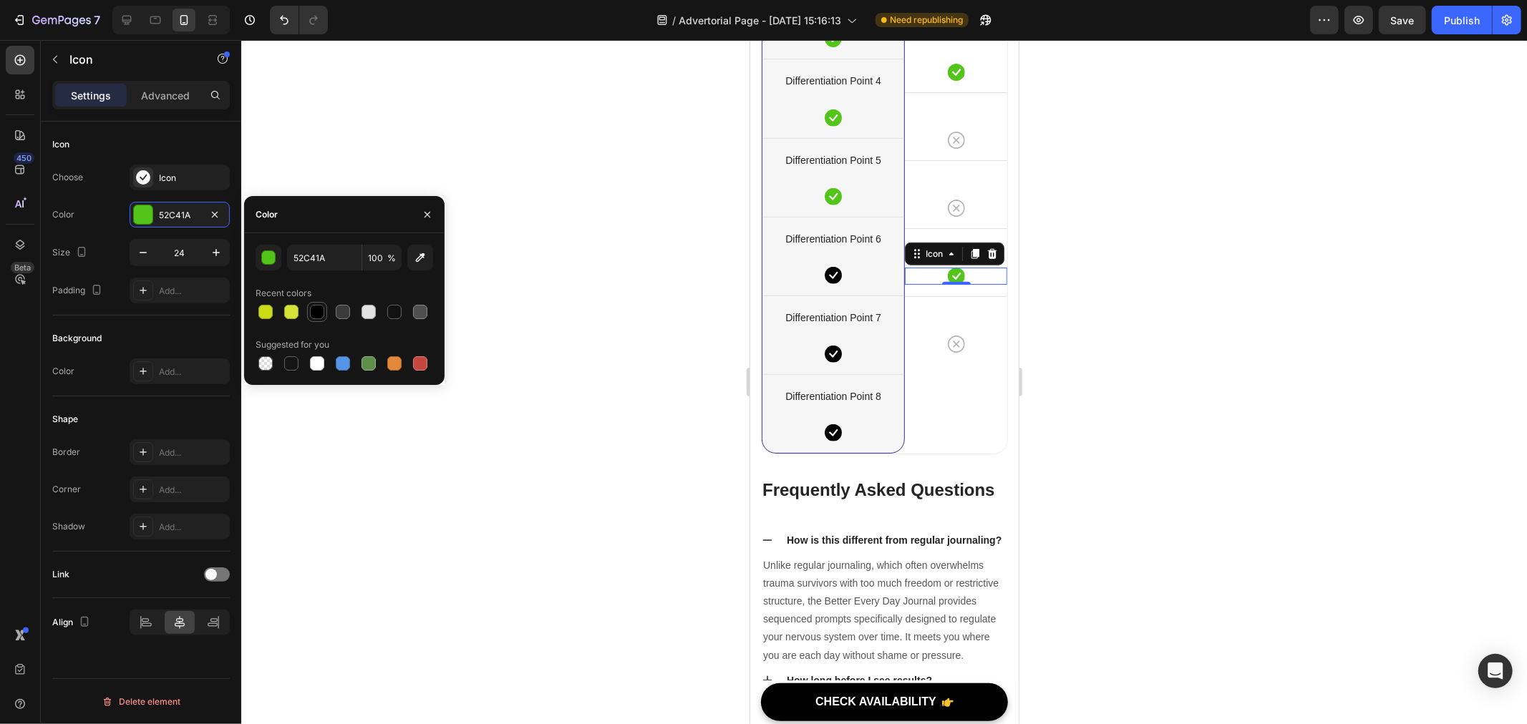
click at [315, 308] on div at bounding box center [317, 312] width 14 height 14
type input "000000"
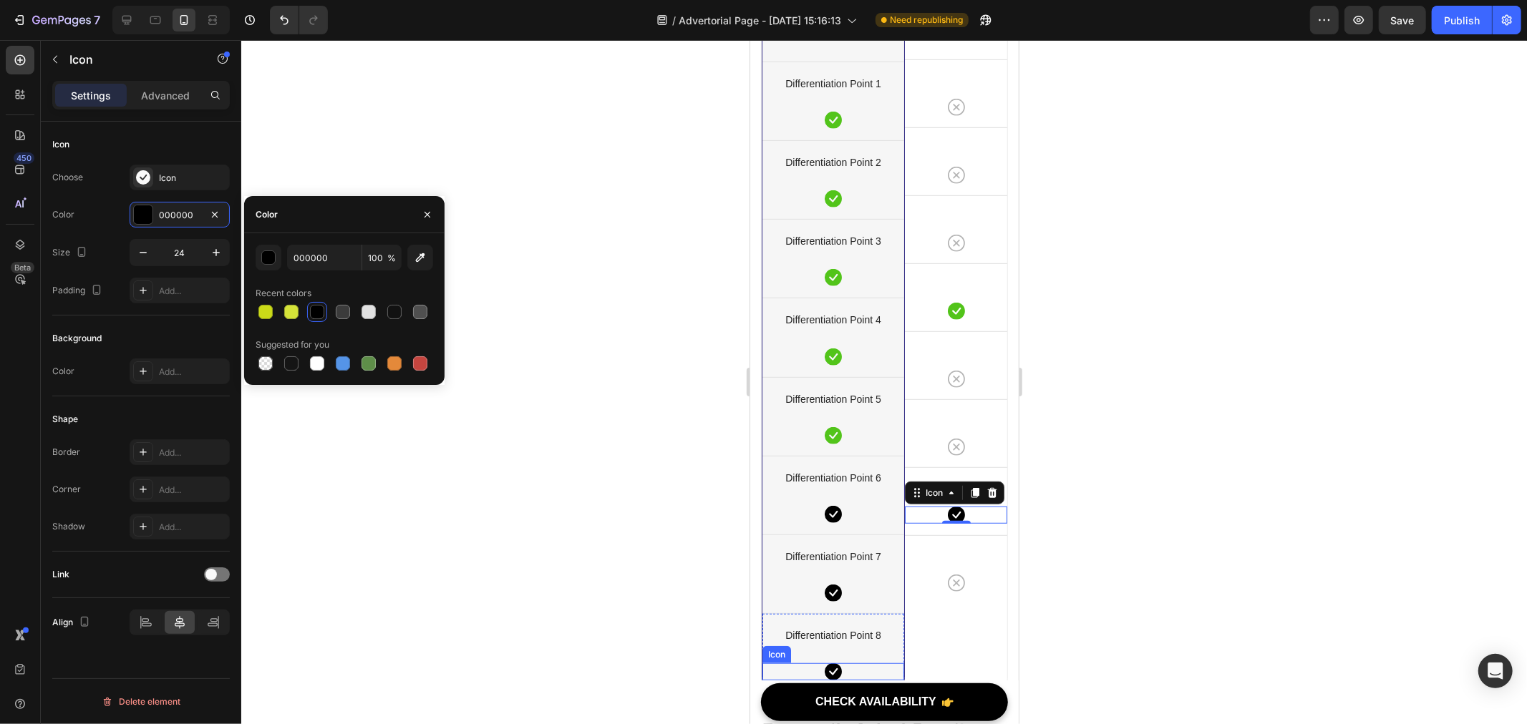
scroll to position [9704, 0]
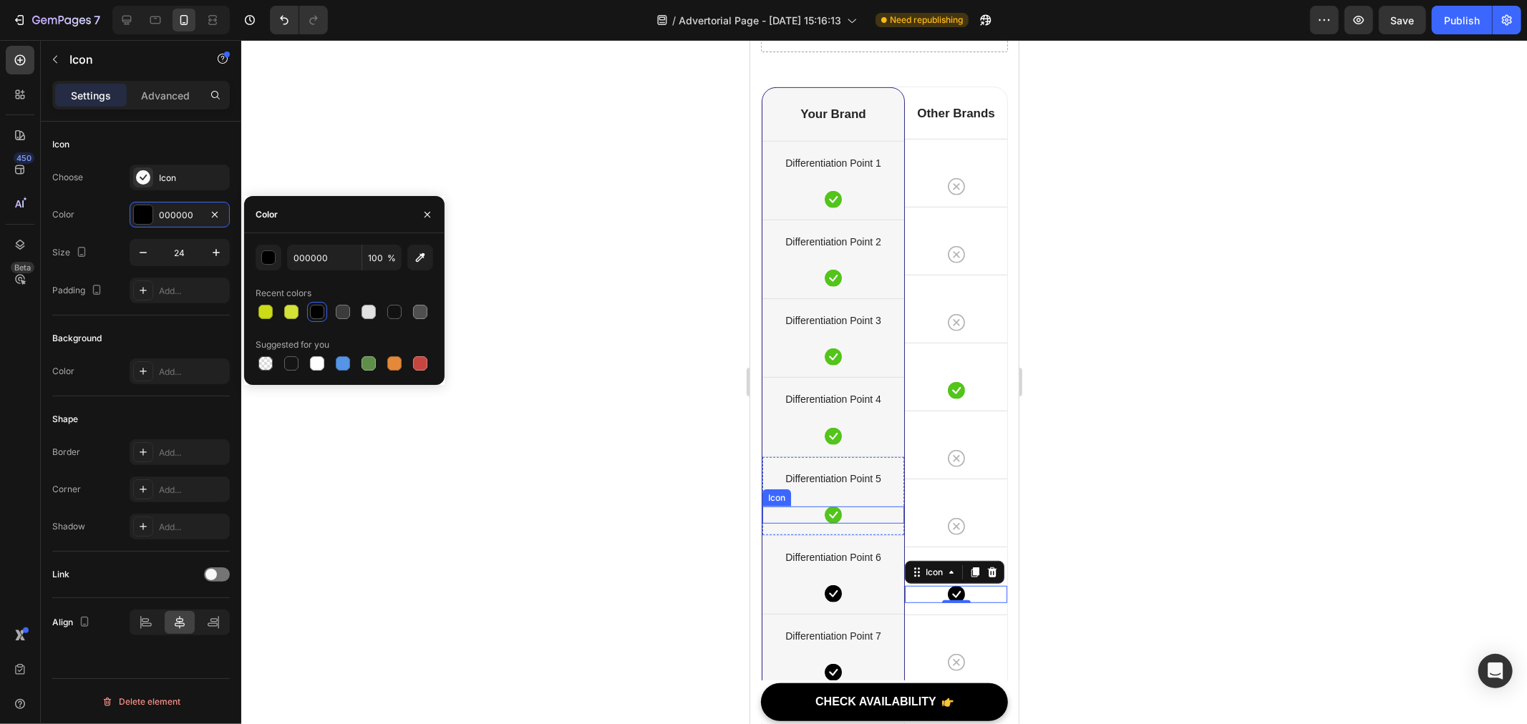
drag, startPoint x: 823, startPoint y: 508, endPoint x: 1394, endPoint y: 505, distance: 571.3
click at [824, 508] on icon at bounding box center [832, 514] width 17 height 17
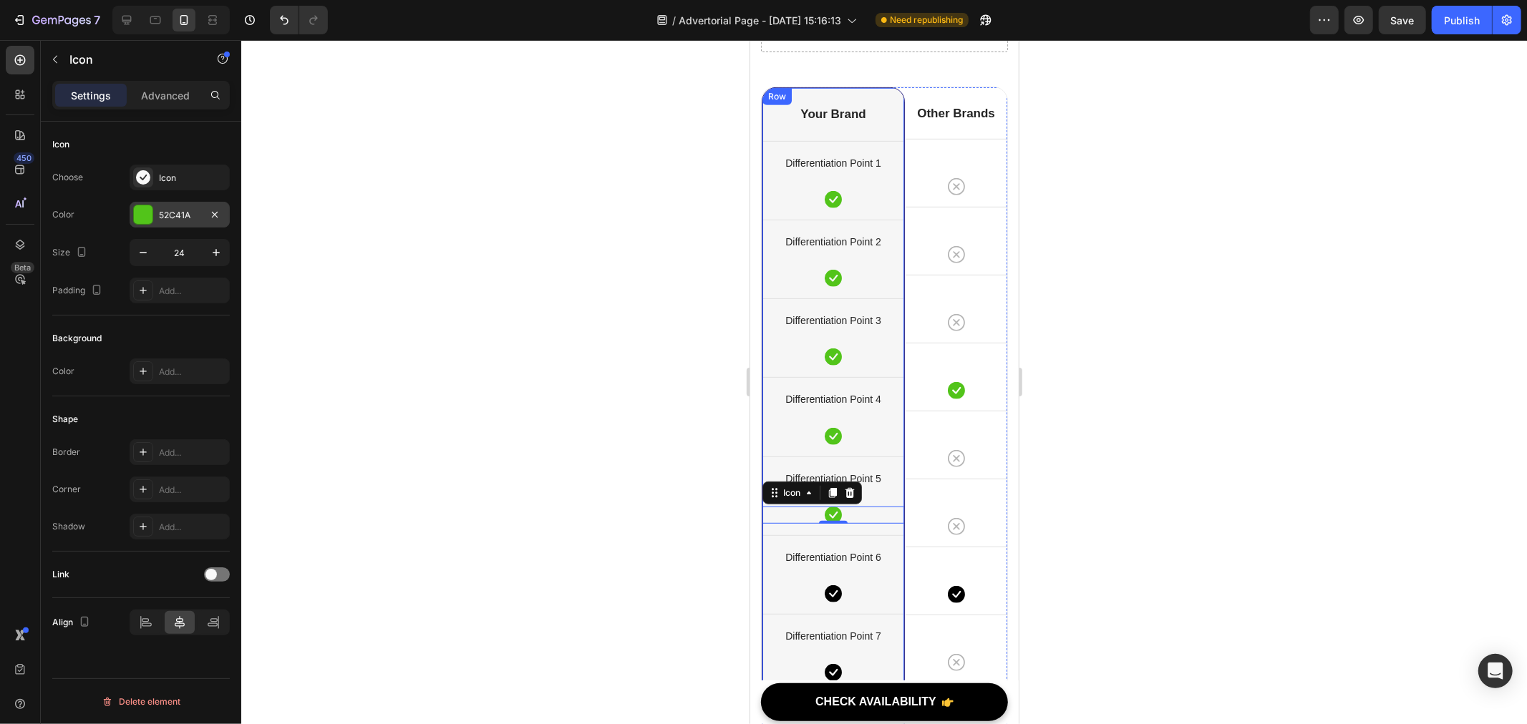
click at [183, 216] on div "52C41A" at bounding box center [180, 215] width 42 height 13
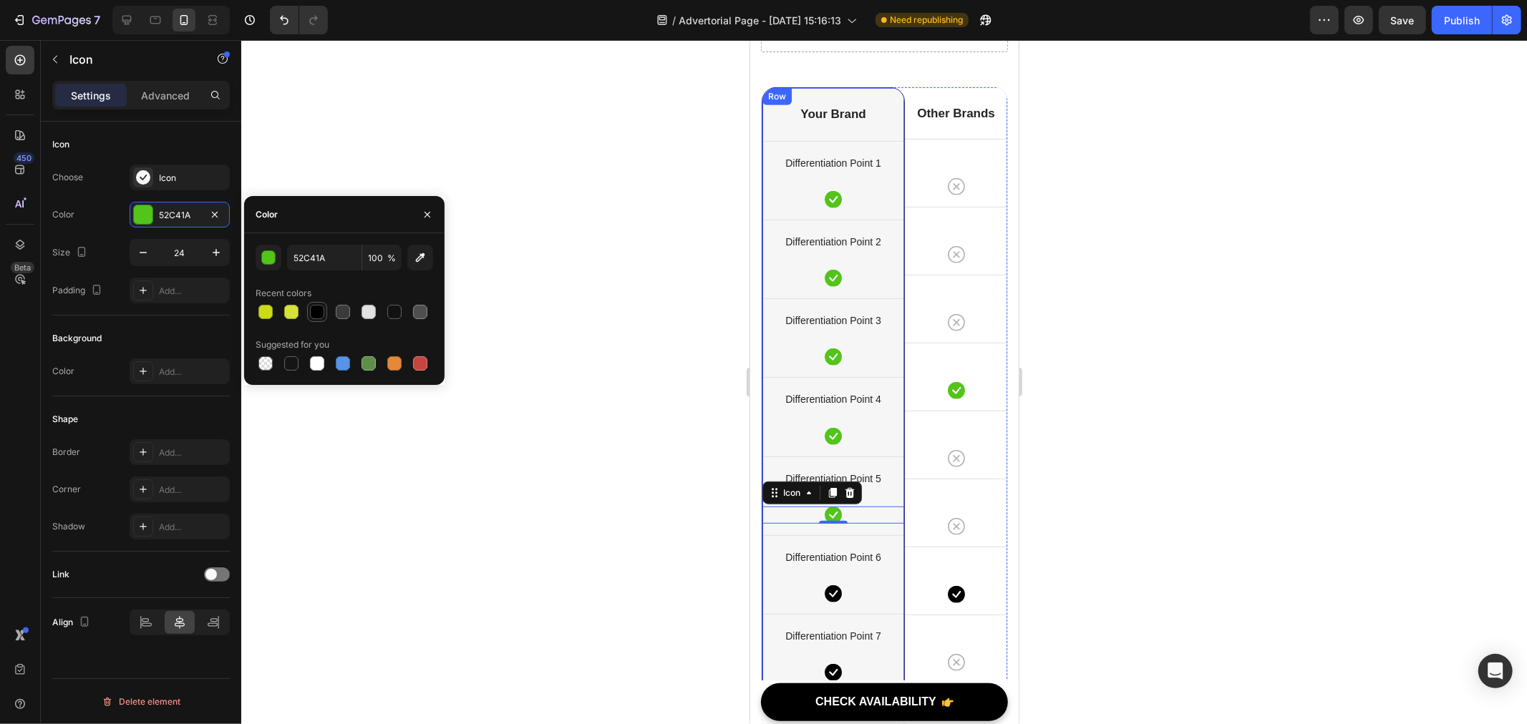
click at [311, 306] on div at bounding box center [317, 312] width 14 height 14
type input "000000"
click at [830, 430] on icon at bounding box center [832, 435] width 17 height 17
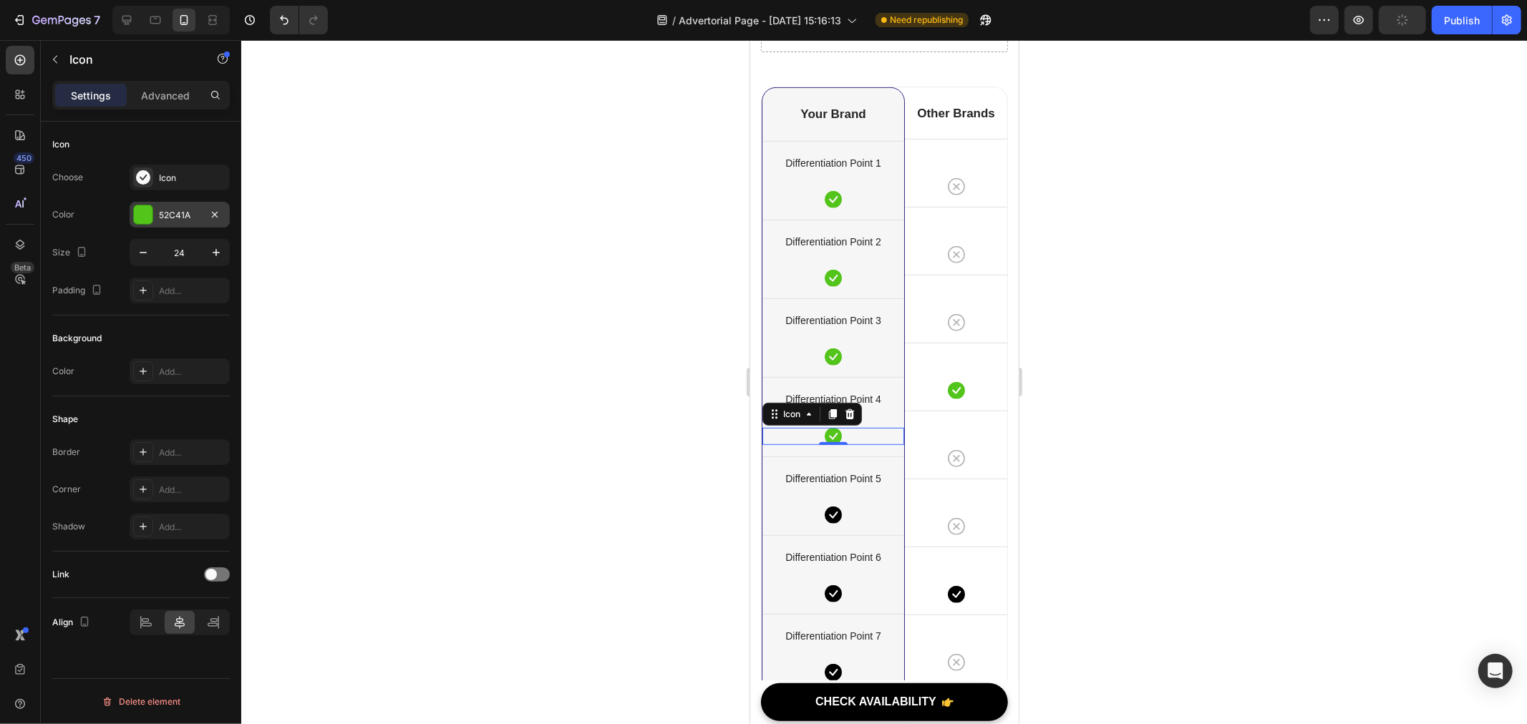
click at [172, 216] on div "52C41A" at bounding box center [180, 215] width 42 height 13
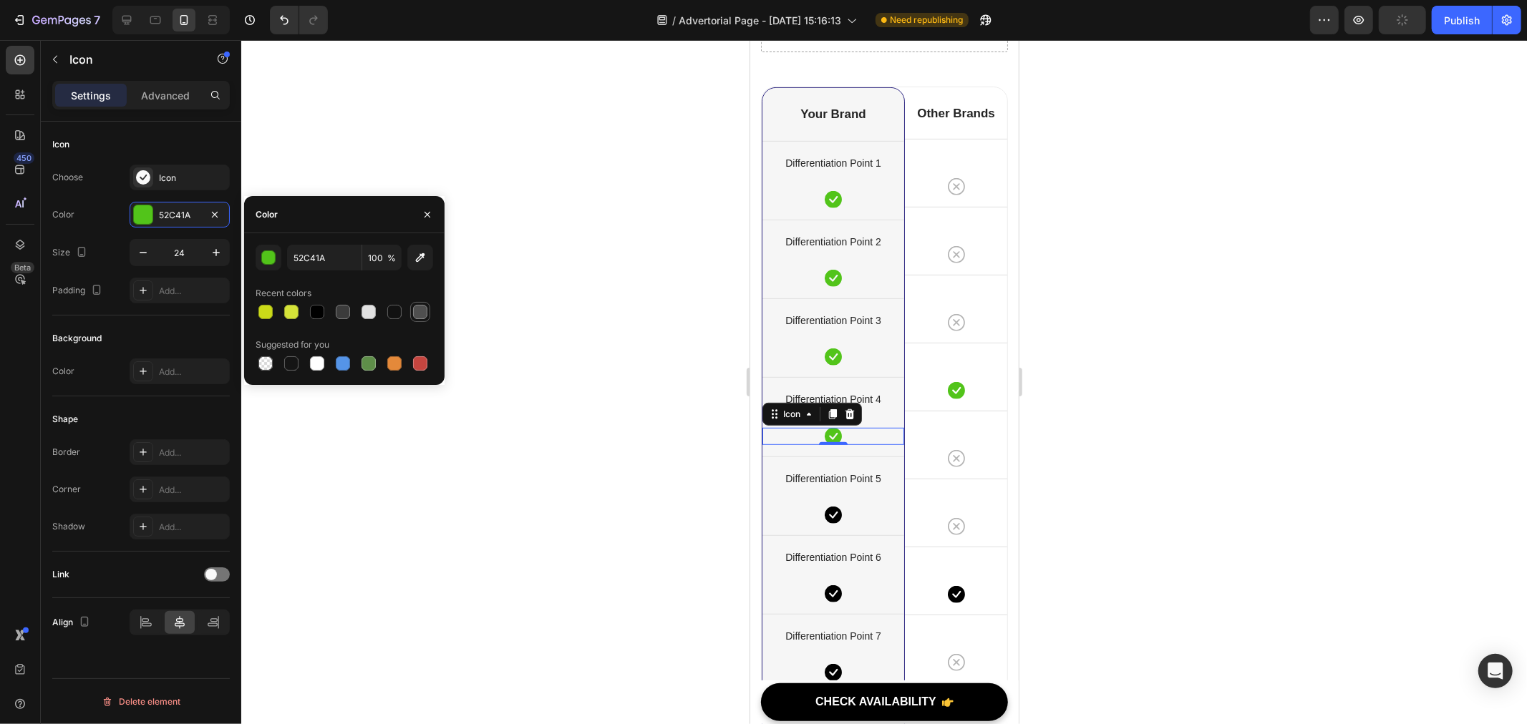
drag, startPoint x: 312, startPoint y: 316, endPoint x: 412, endPoint y: 316, distance: 100.2
click at [312, 315] on div at bounding box center [317, 312] width 14 height 14
type input "000000"
click at [953, 387] on icon at bounding box center [955, 390] width 17 height 17
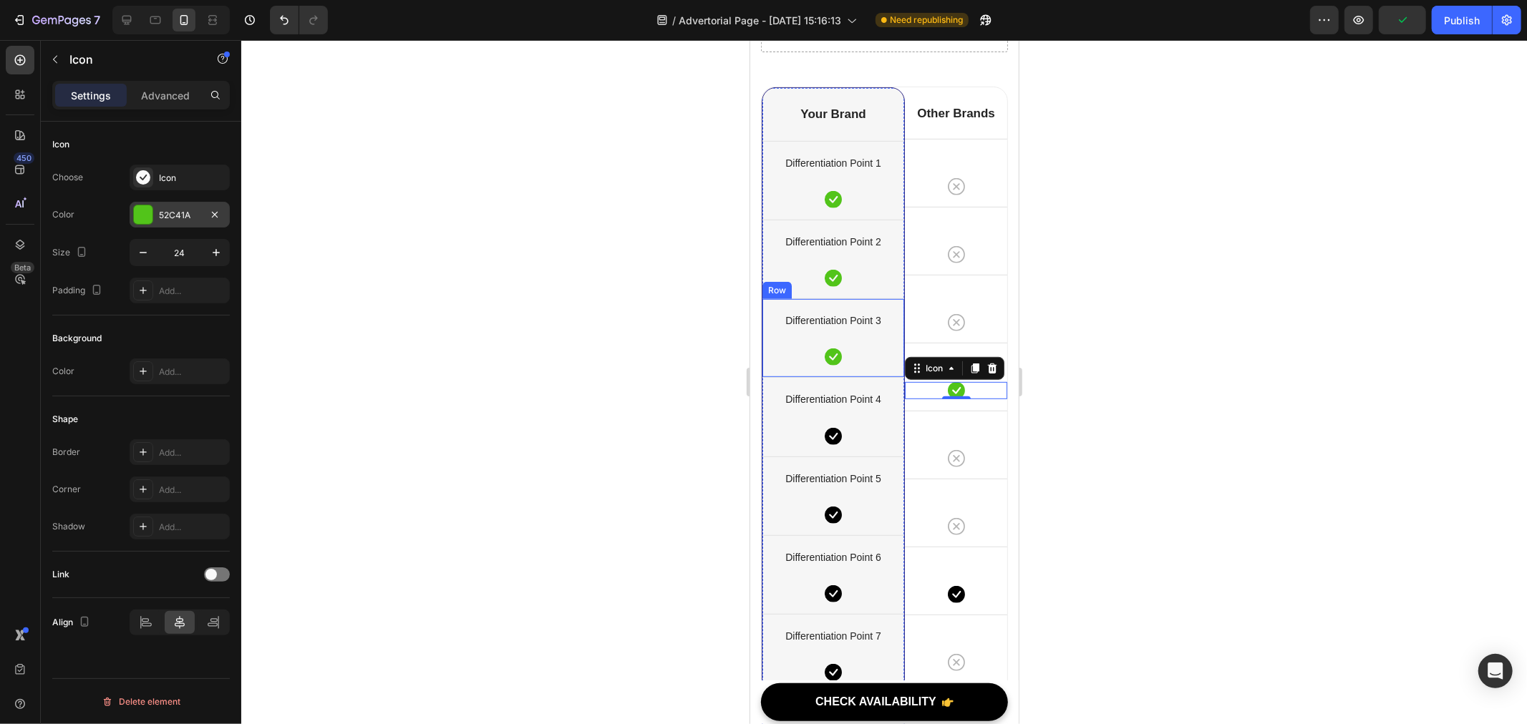
click at [185, 212] on div "52C41A" at bounding box center [180, 215] width 42 height 13
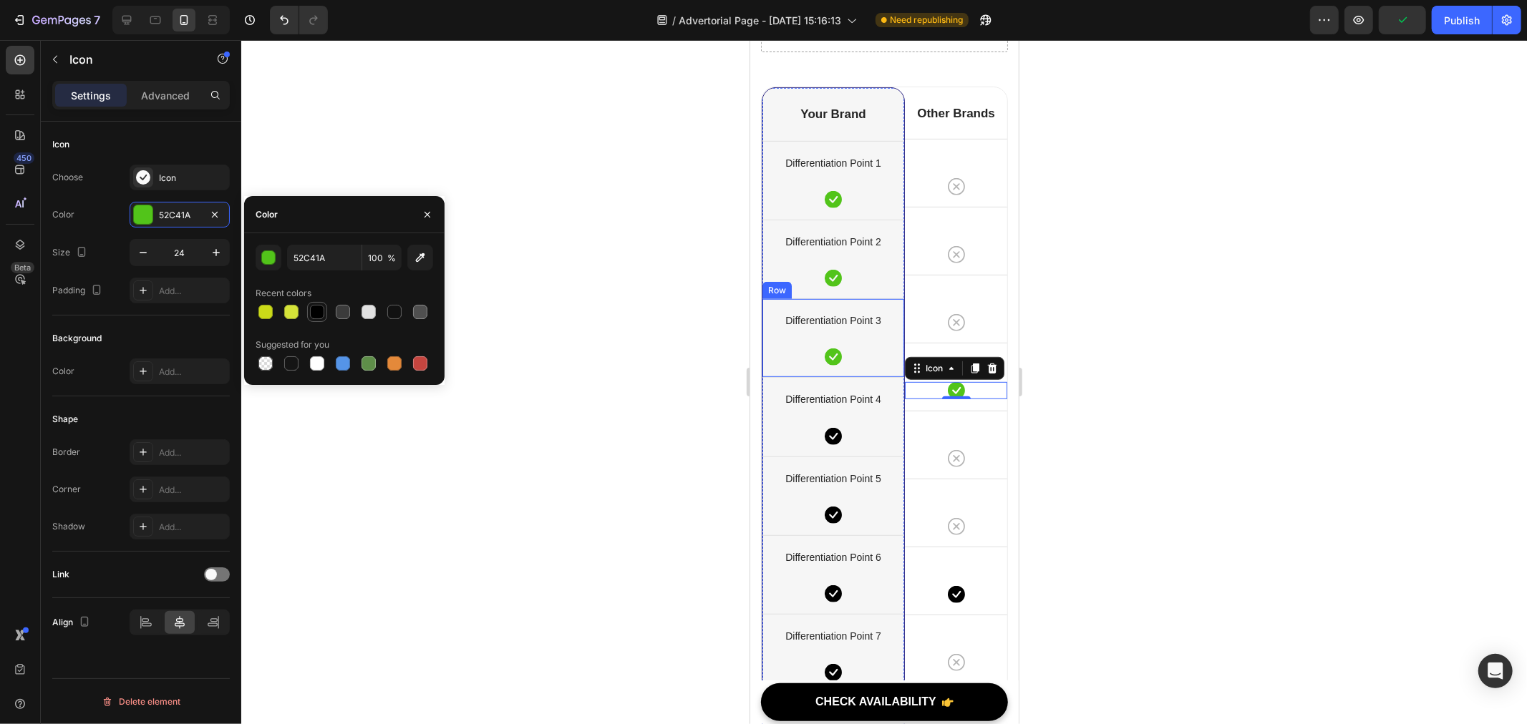
click at [315, 306] on div at bounding box center [317, 312] width 14 height 14
type input "000000"
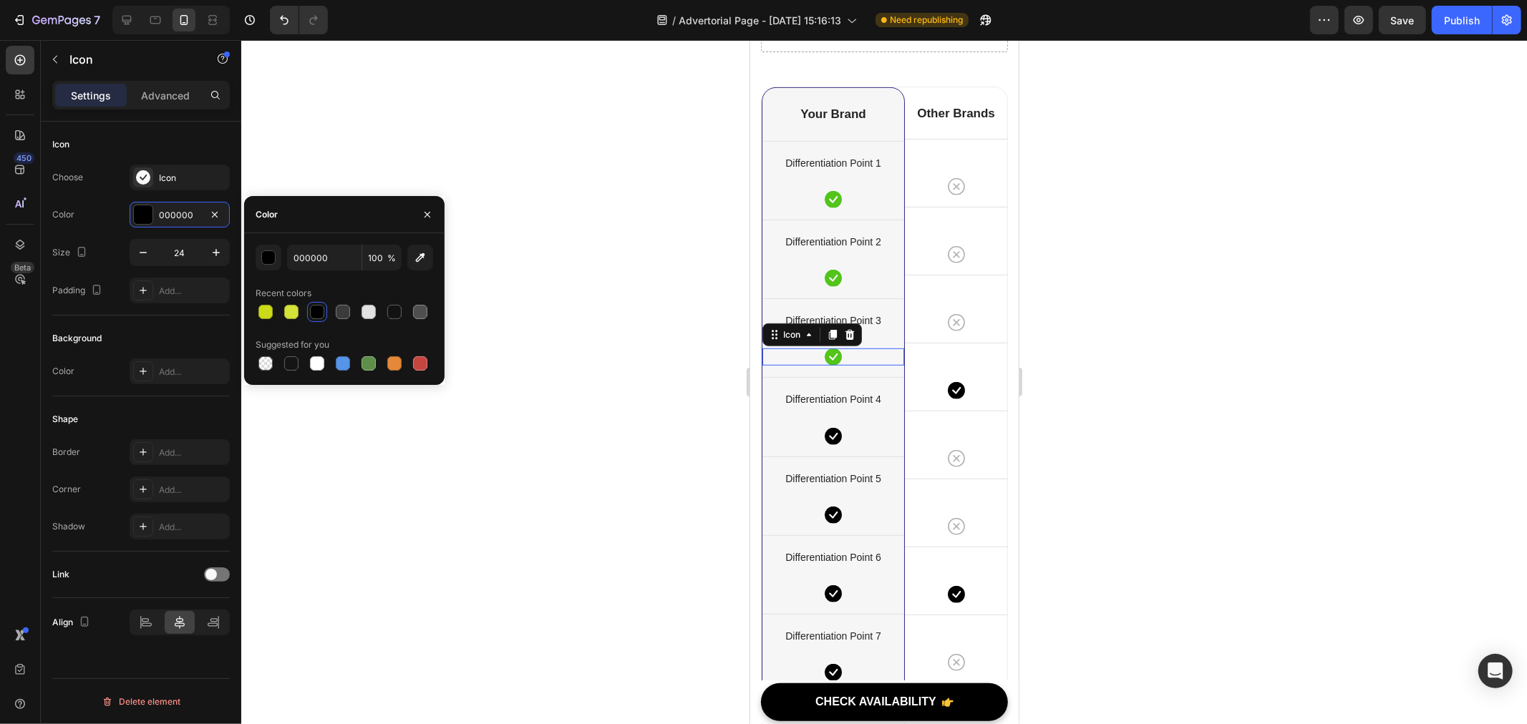
click at [816, 354] on div "Icon 0" at bounding box center [833, 356] width 142 height 17
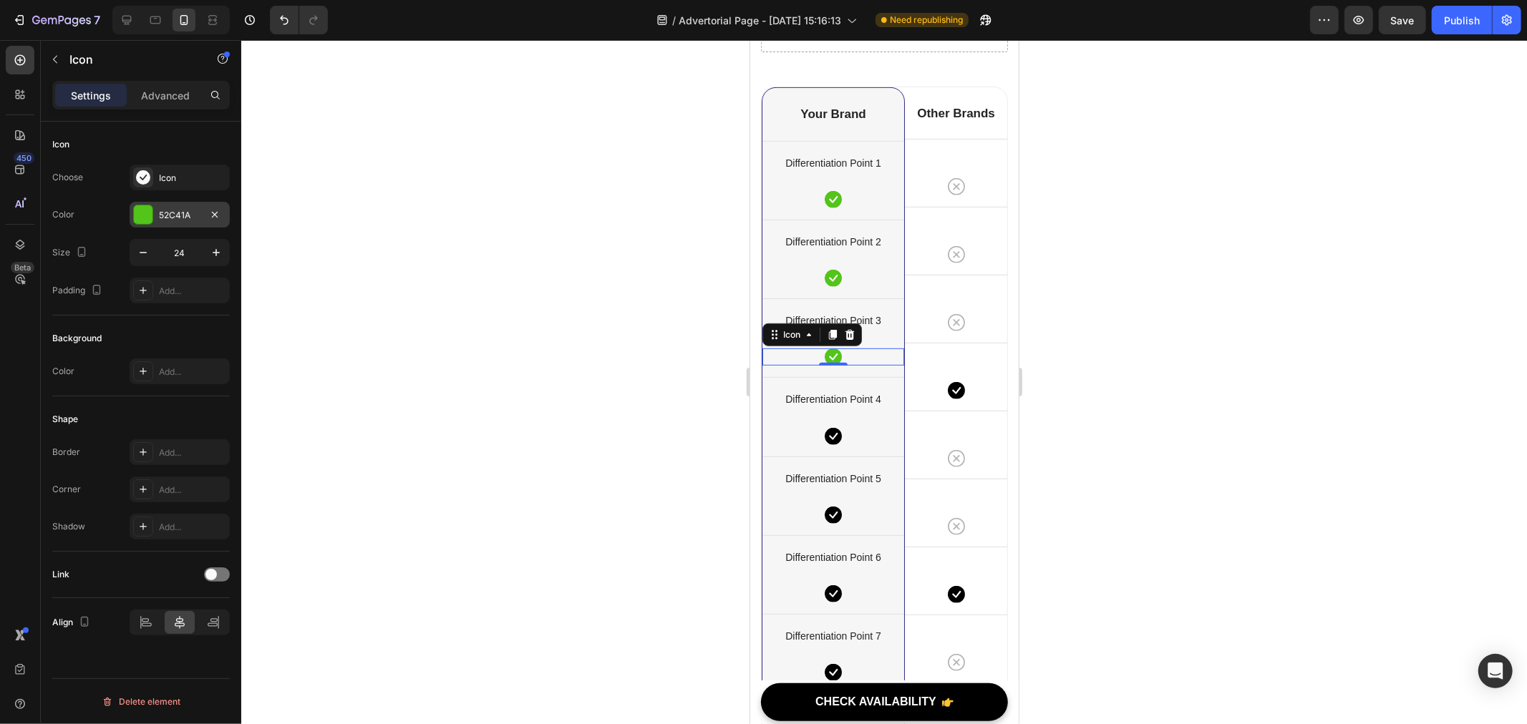
click at [180, 220] on div "52C41A" at bounding box center [180, 215] width 42 height 13
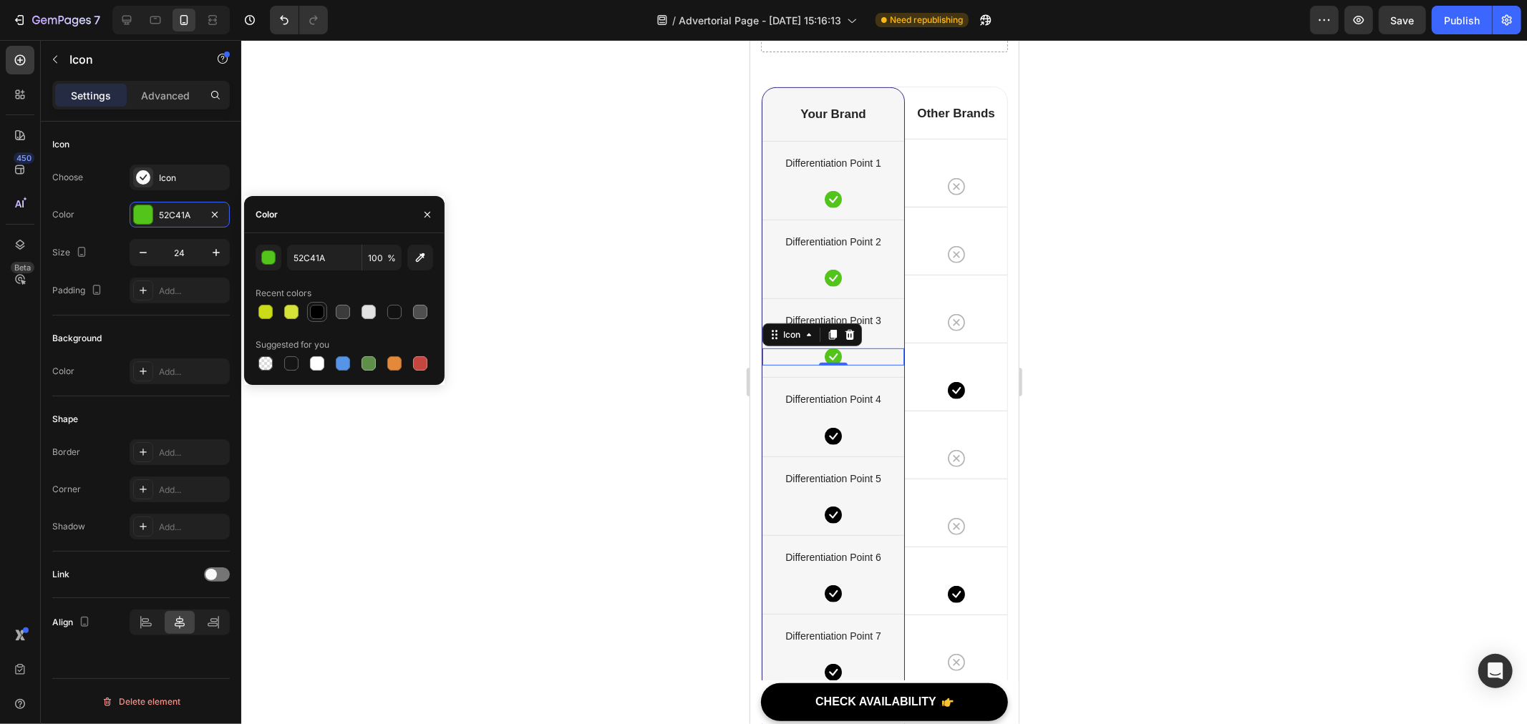
click at [326, 310] on div at bounding box center [317, 312] width 20 height 20
type input "000000"
drag, startPoint x: 814, startPoint y: 276, endPoint x: 1485, endPoint y: 316, distance: 672.6
click at [814, 276] on div "Icon 0" at bounding box center [833, 277] width 142 height 17
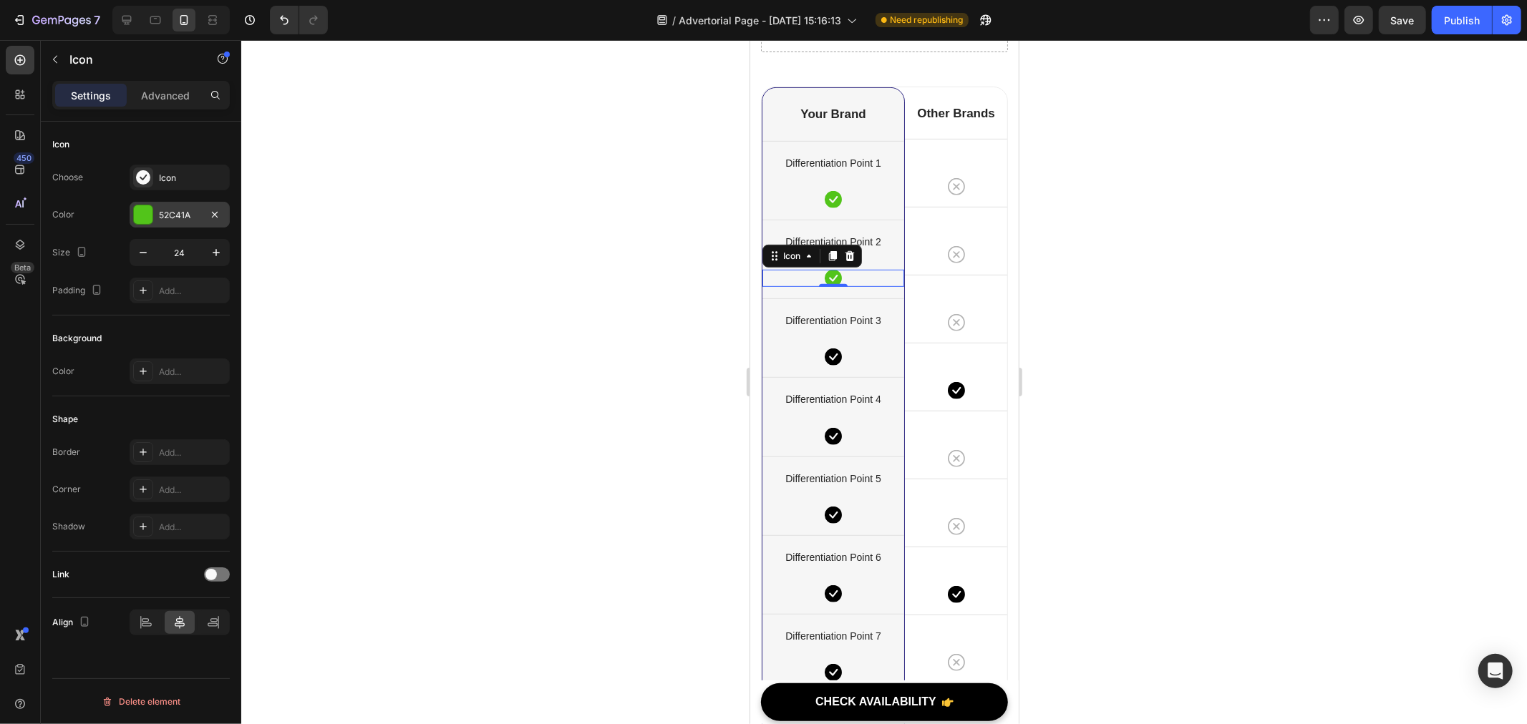
click at [156, 208] on div "52C41A" at bounding box center [180, 215] width 100 height 26
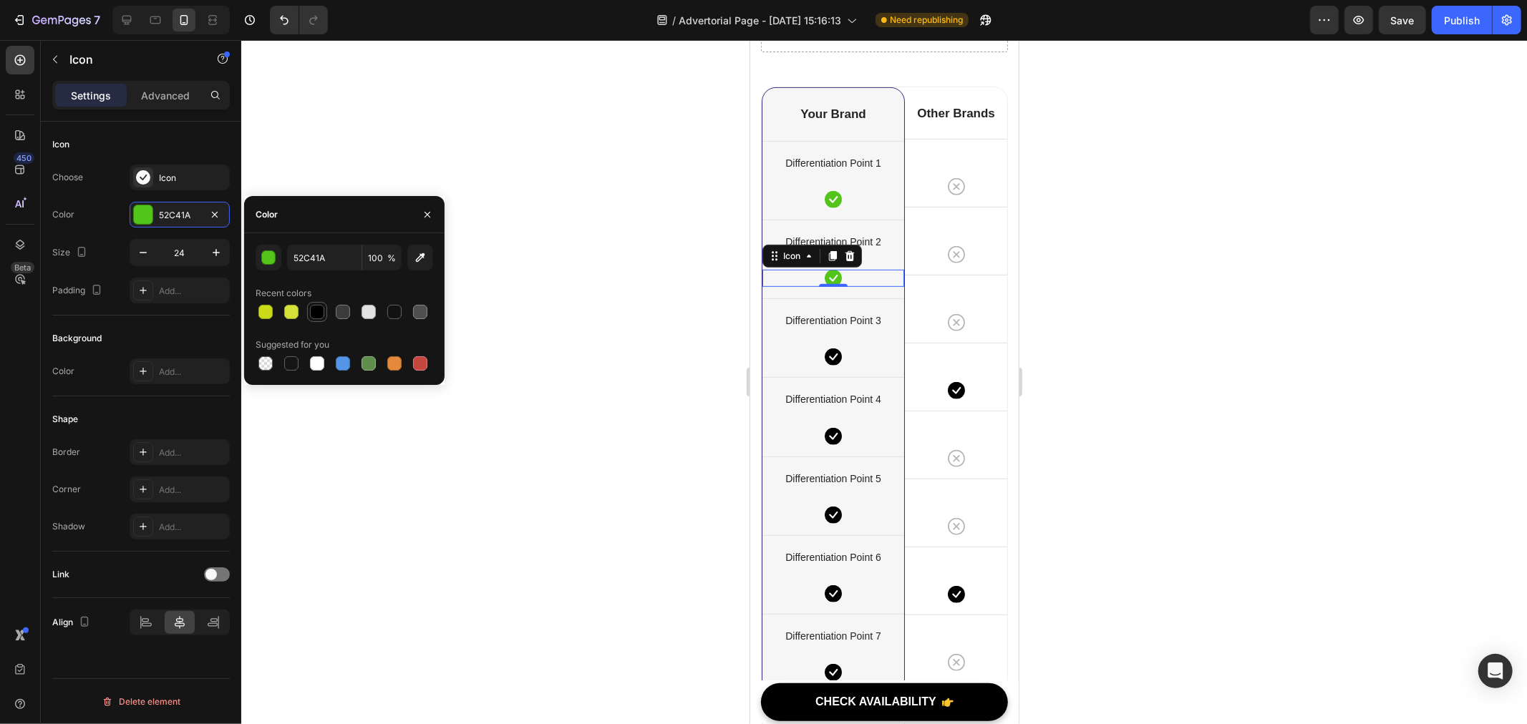
click at [326, 312] on div at bounding box center [317, 312] width 20 height 20
type input "000000"
click at [825, 195] on icon at bounding box center [832, 198] width 17 height 17
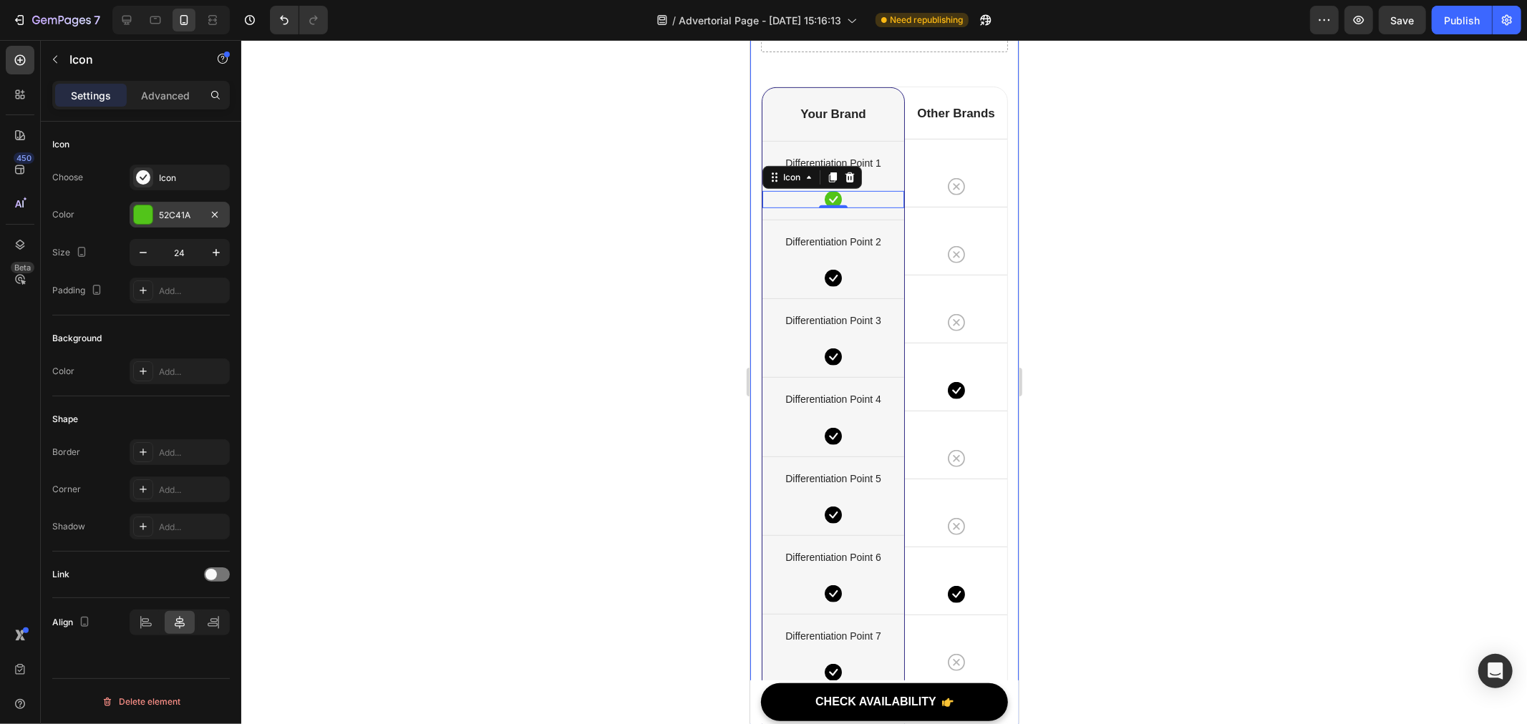
drag, startPoint x: 165, startPoint y: 205, endPoint x: 175, endPoint y: 209, distance: 10.9
click at [166, 205] on div "52C41A" at bounding box center [180, 215] width 100 height 26
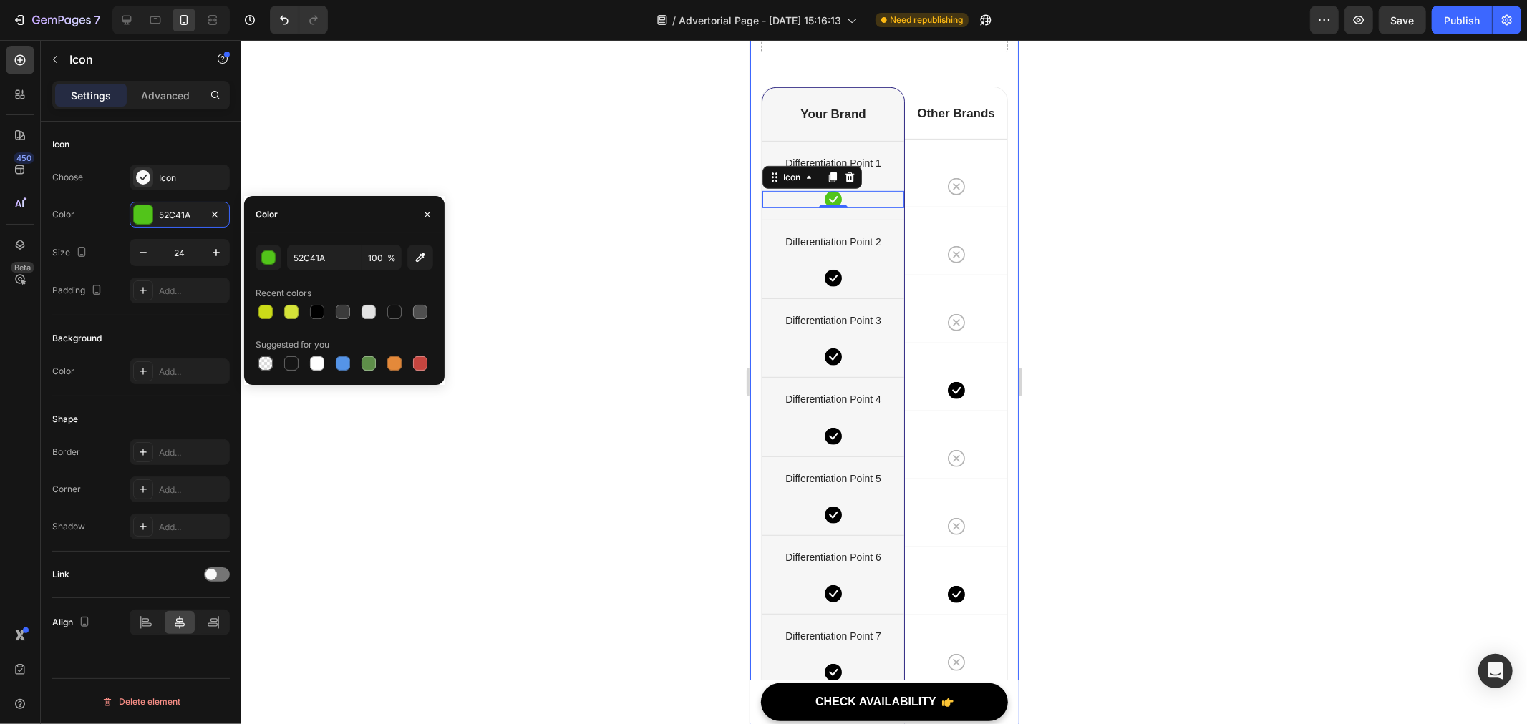
click at [321, 308] on div at bounding box center [317, 312] width 14 height 14
type input "000000"
click at [828, 116] on h2 "Your Brand" at bounding box center [833, 114] width 142 height 19
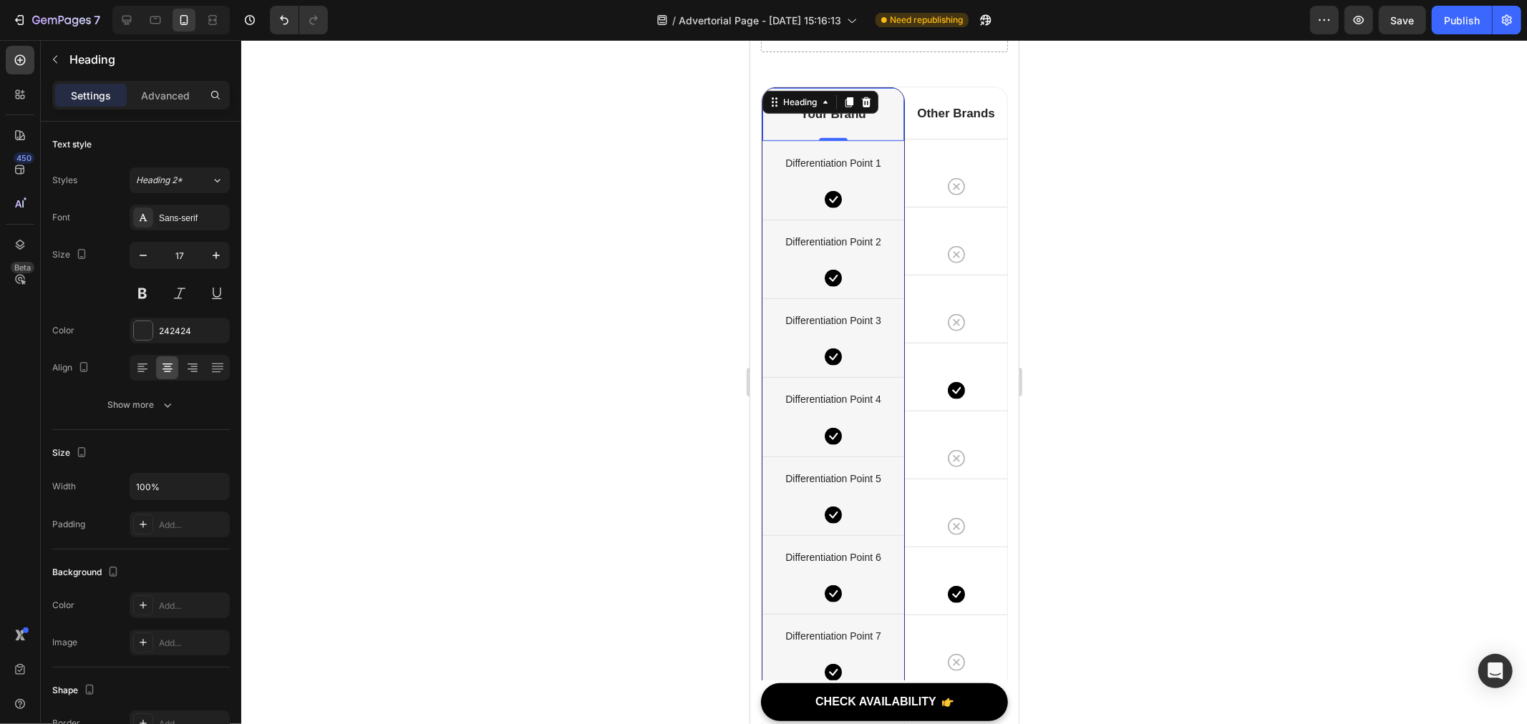
click at [845, 110] on p "Your Brand" at bounding box center [832, 114] width 139 height 16
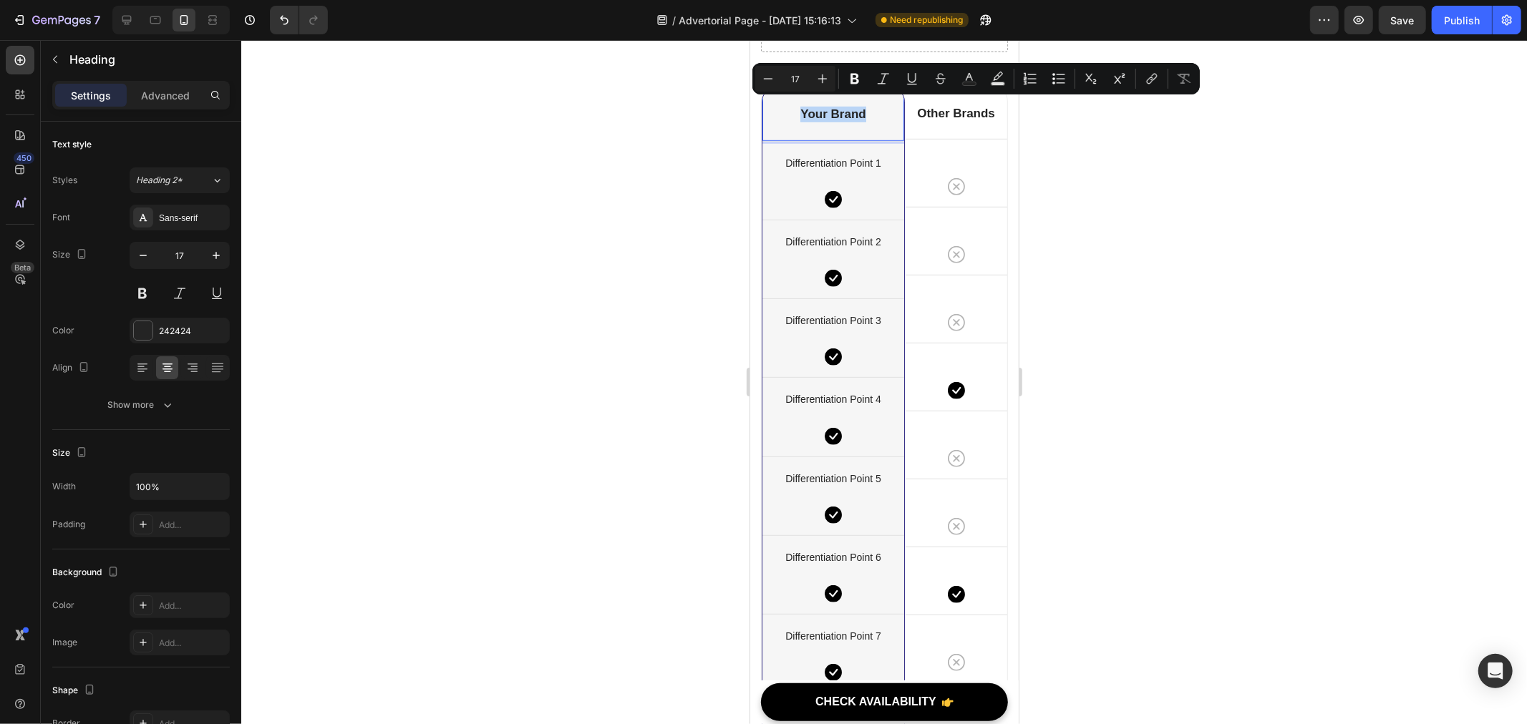
click at [845, 110] on p "Your Brand" at bounding box center [832, 114] width 139 height 16
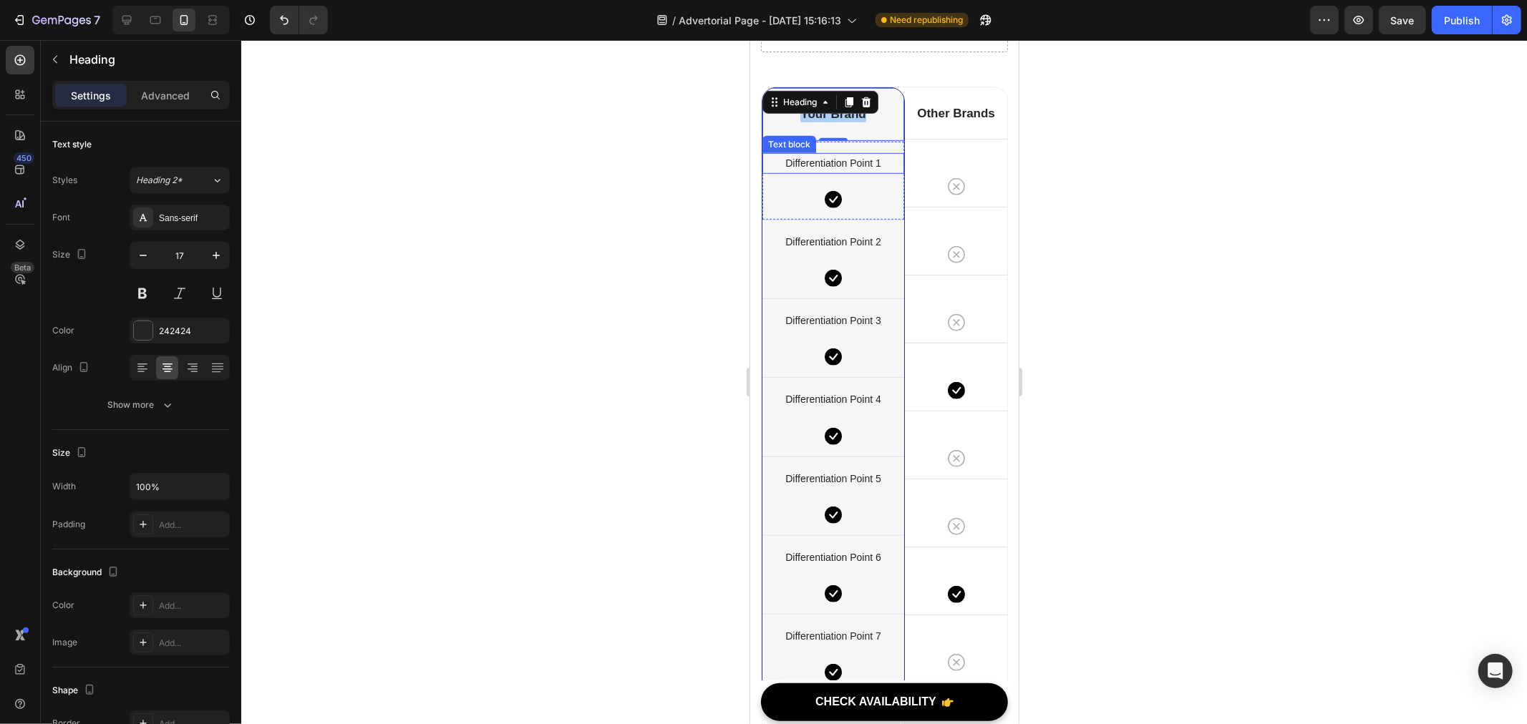
scroll to position [9466, 0]
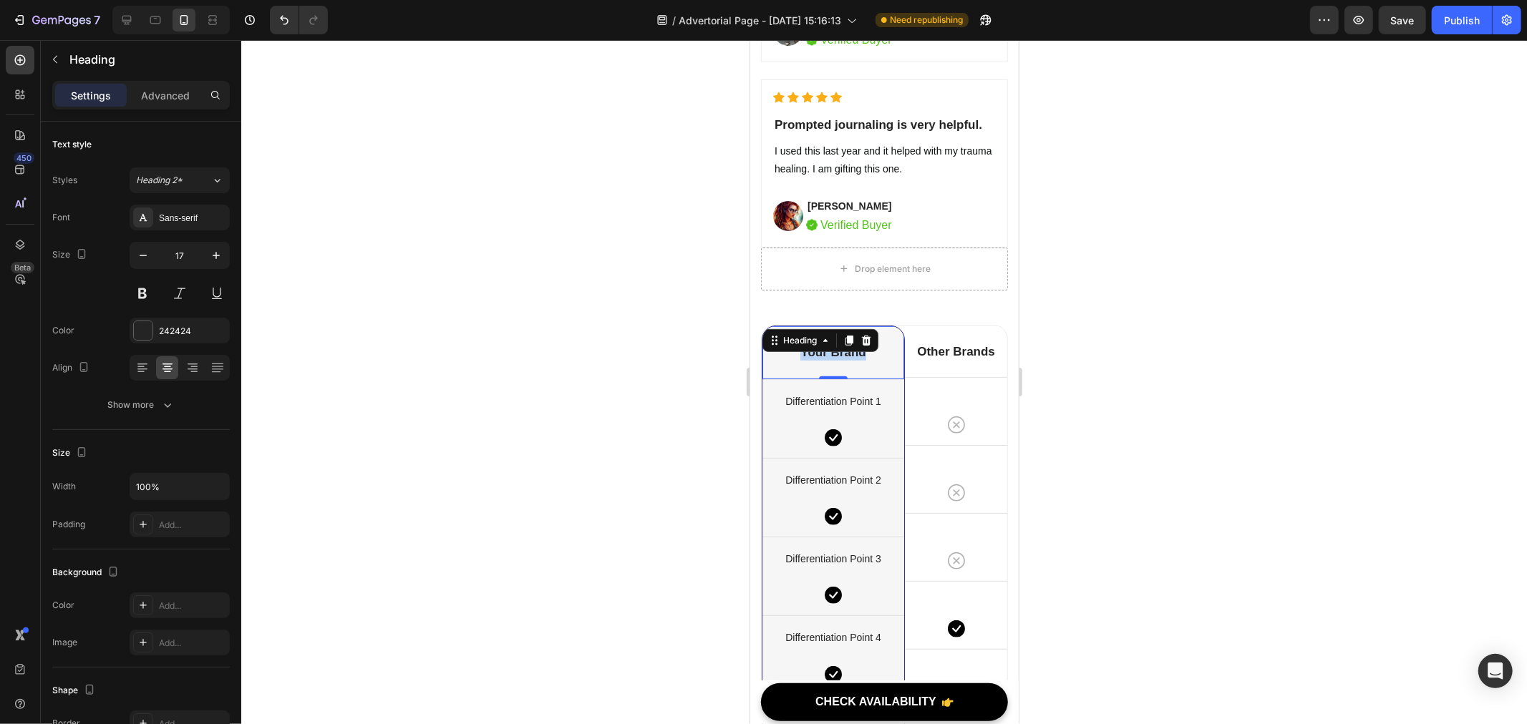
click at [839, 352] on p "Your Brand" at bounding box center [832, 352] width 139 height 16
click at [850, 348] on p "Your Brand" at bounding box center [832, 352] width 139 height 16
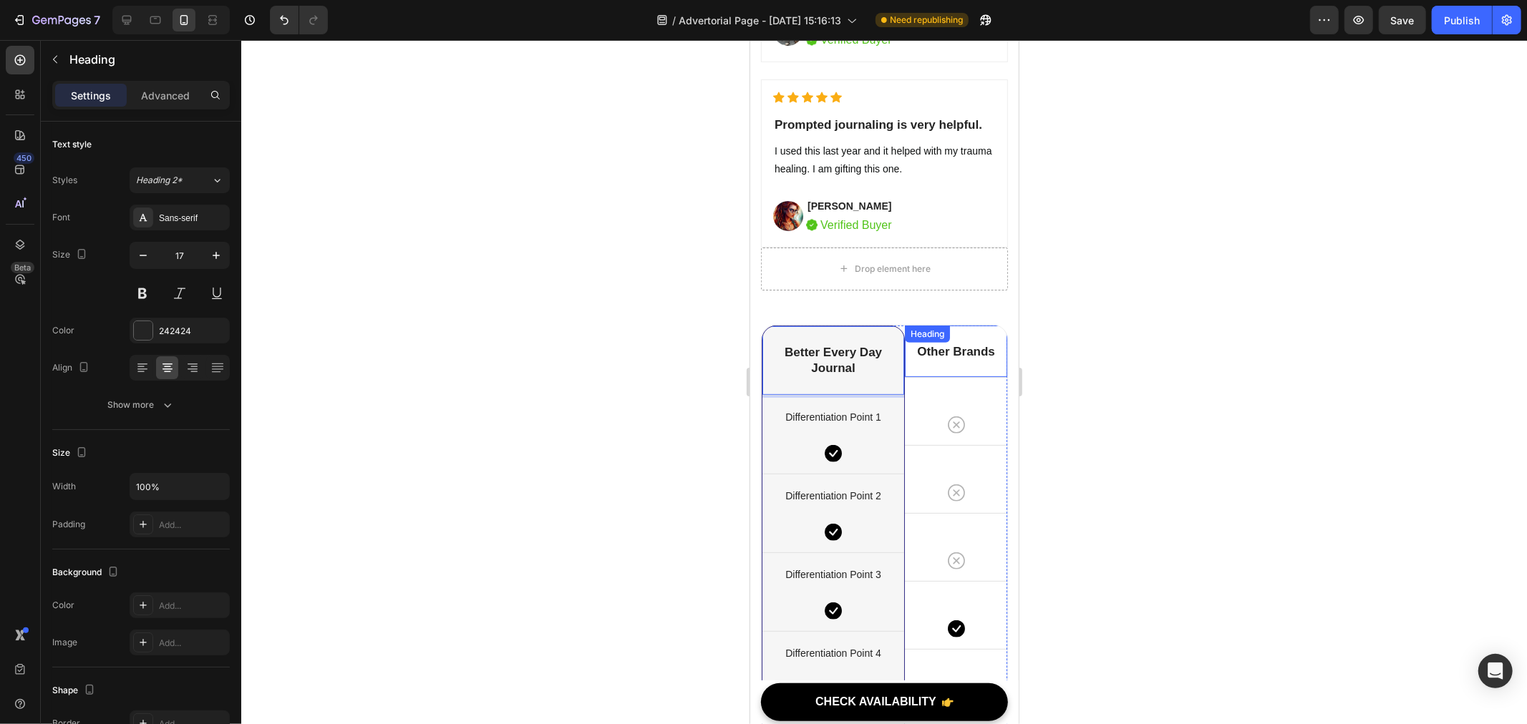
click at [944, 348] on p "Other Brands" at bounding box center [956, 352] width 100 height 16
click at [933, 352] on p "Other Brands" at bounding box center [956, 352] width 100 height 16
click at [858, 410] on p "Differentiation Point 1" at bounding box center [832, 417] width 139 height 18
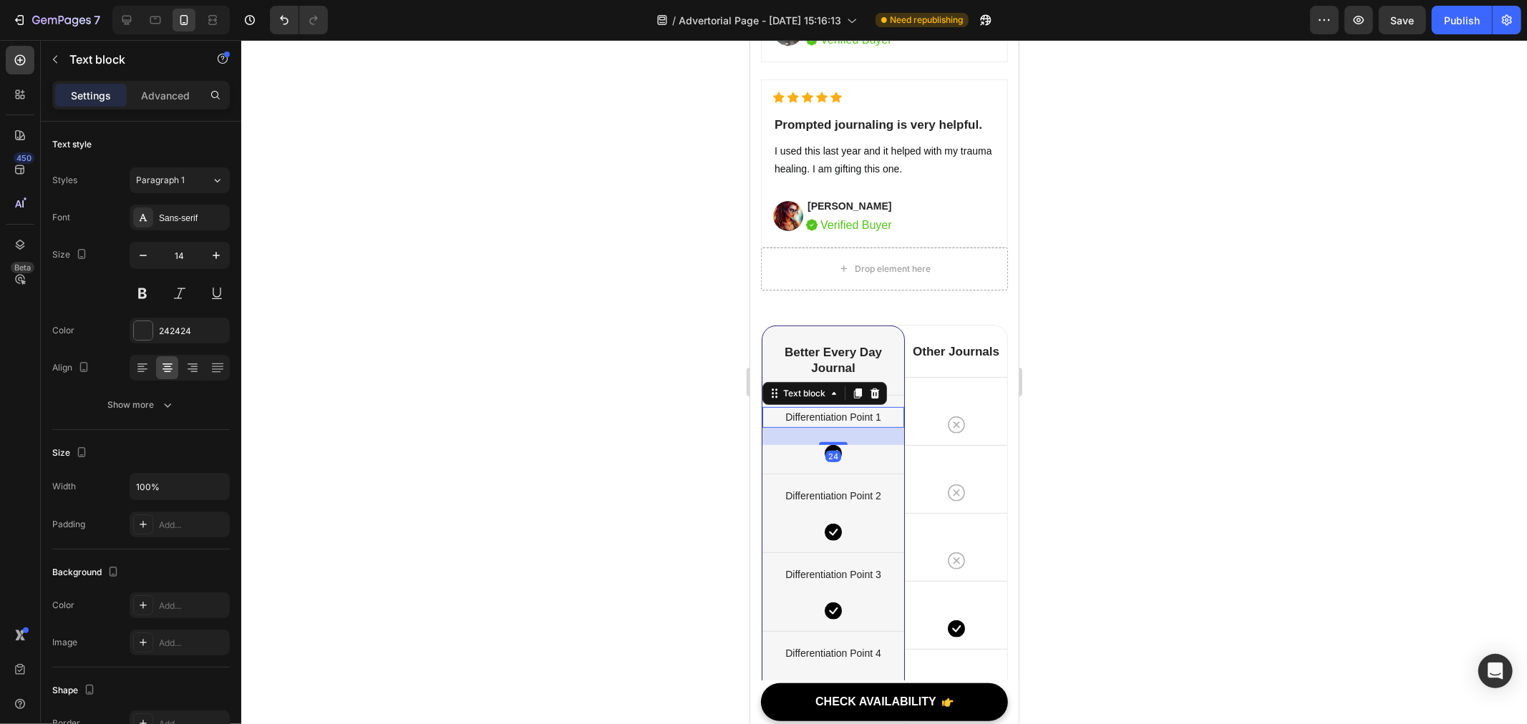
click at [858, 410] on p "Differentiation Point 1" at bounding box center [832, 417] width 139 height 18
click at [821, 487] on p "Differentiation Point 2" at bounding box center [832, 496] width 139 height 18
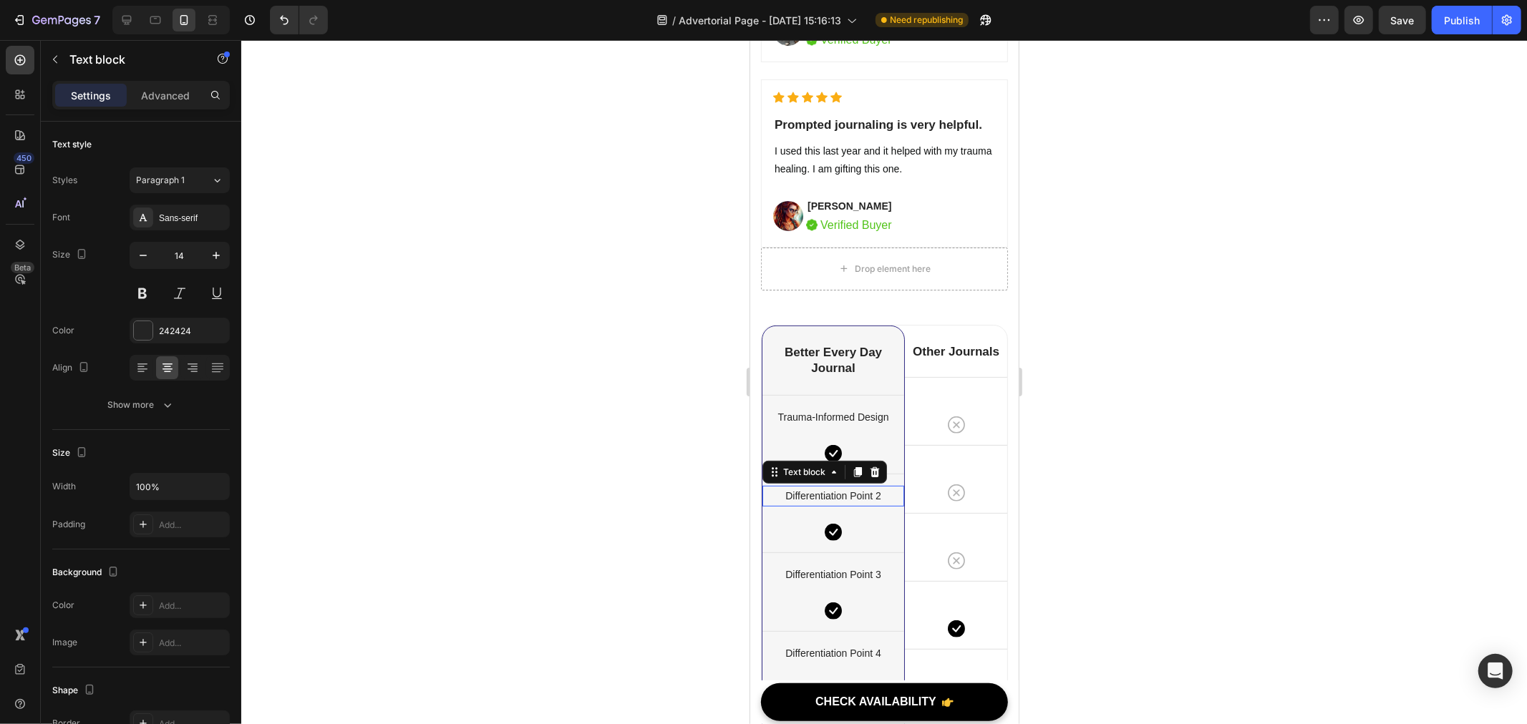
click at [821, 487] on p "Differentiation Point 2" at bounding box center [832, 496] width 139 height 18
click at [828, 571] on p "Differentiation Point 3" at bounding box center [832, 575] width 139 height 18
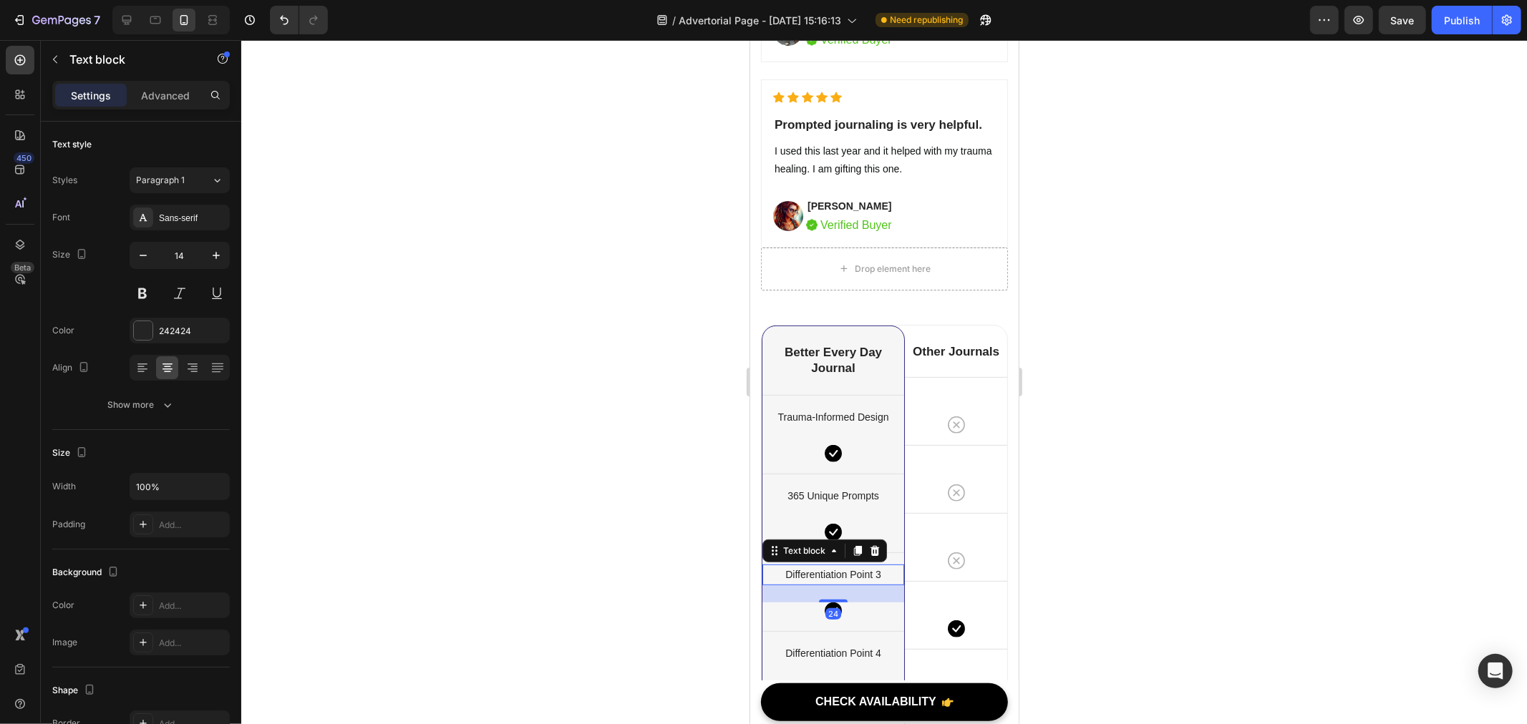
click at [828, 571] on p "Differentiation Point 3" at bounding box center [832, 575] width 139 height 18
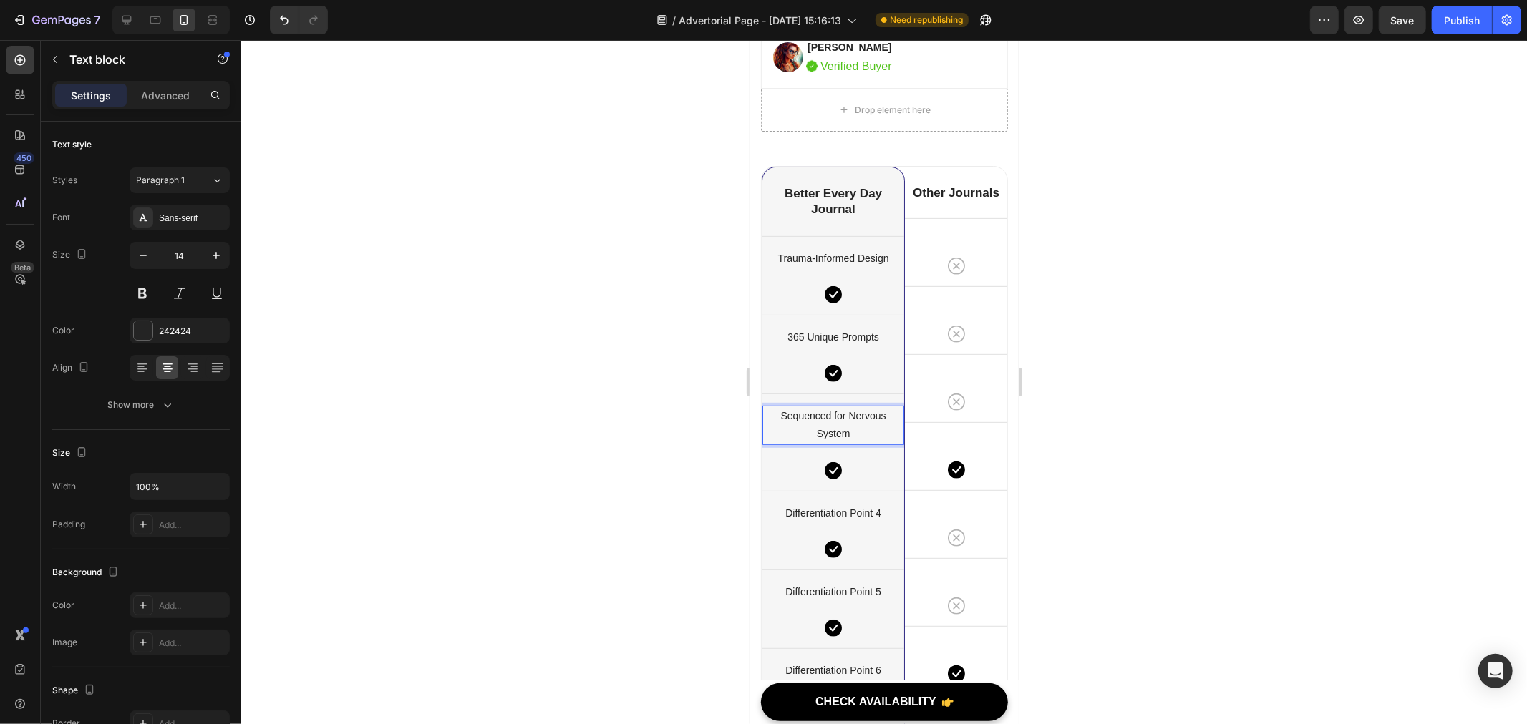
scroll to position [9704, 0]
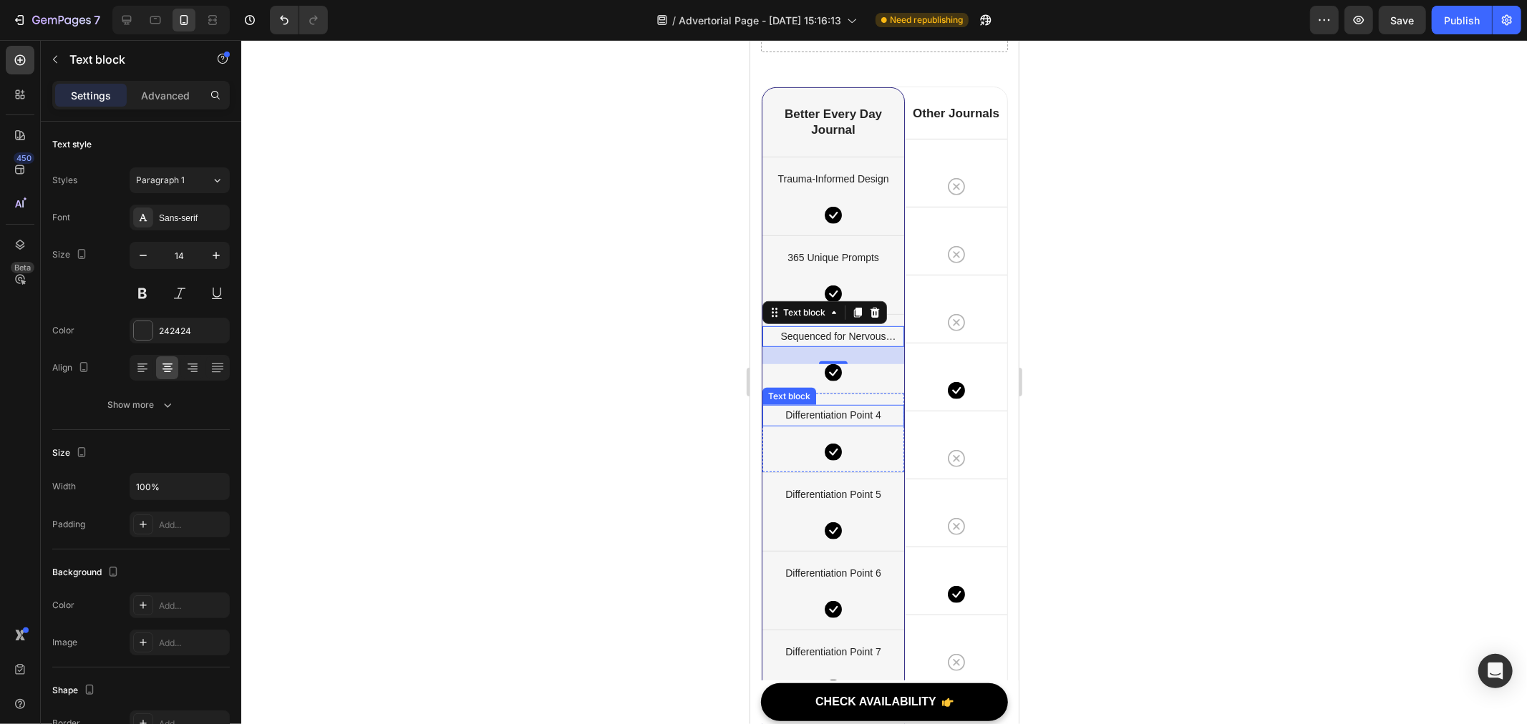
click at [822, 407] on div "Differentiation Point 4 Text block Icon Row" at bounding box center [833, 431] width 142 height 79
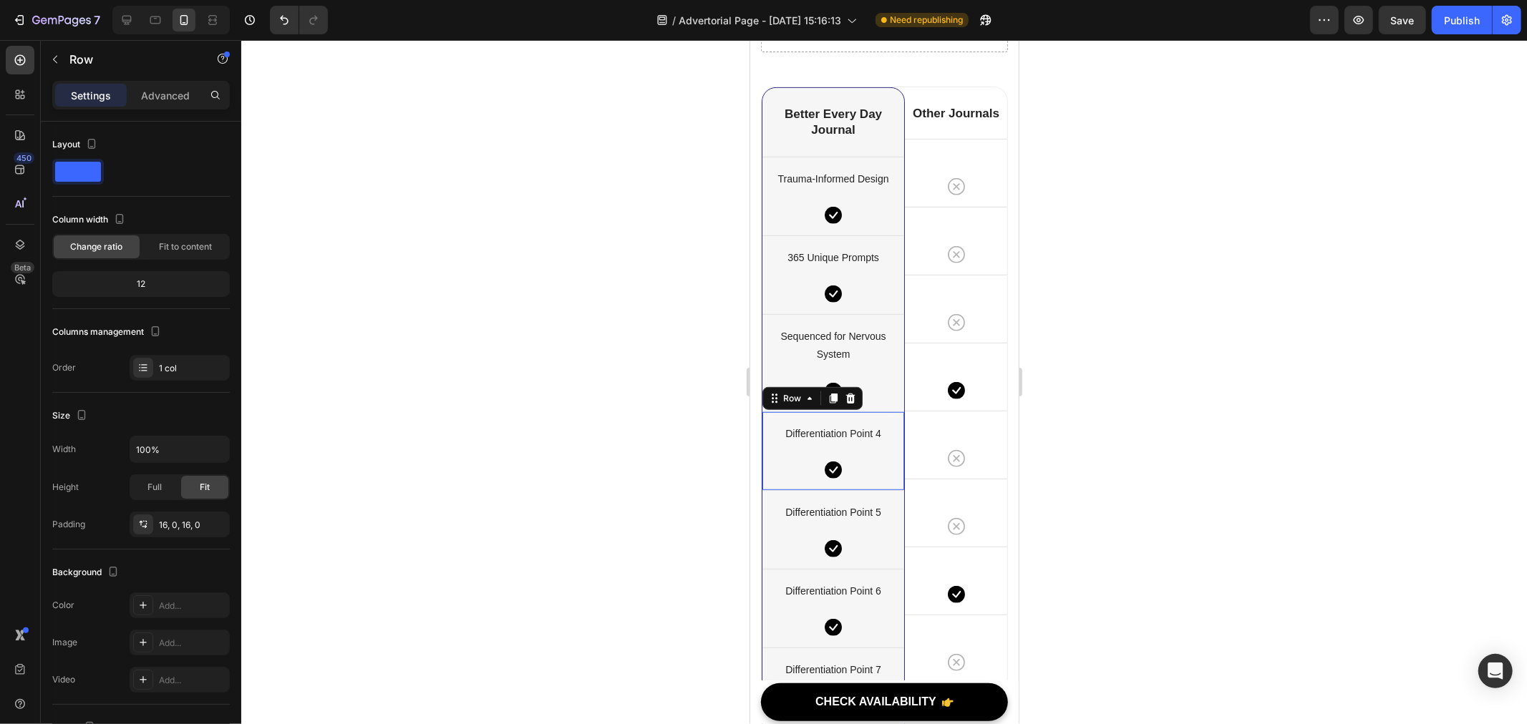
click at [822, 411] on div "Differentiation Point 4 Text block Icon Row 0" at bounding box center [833, 450] width 142 height 79
click at [832, 424] on p "Differentiation Point 4" at bounding box center [832, 433] width 139 height 18
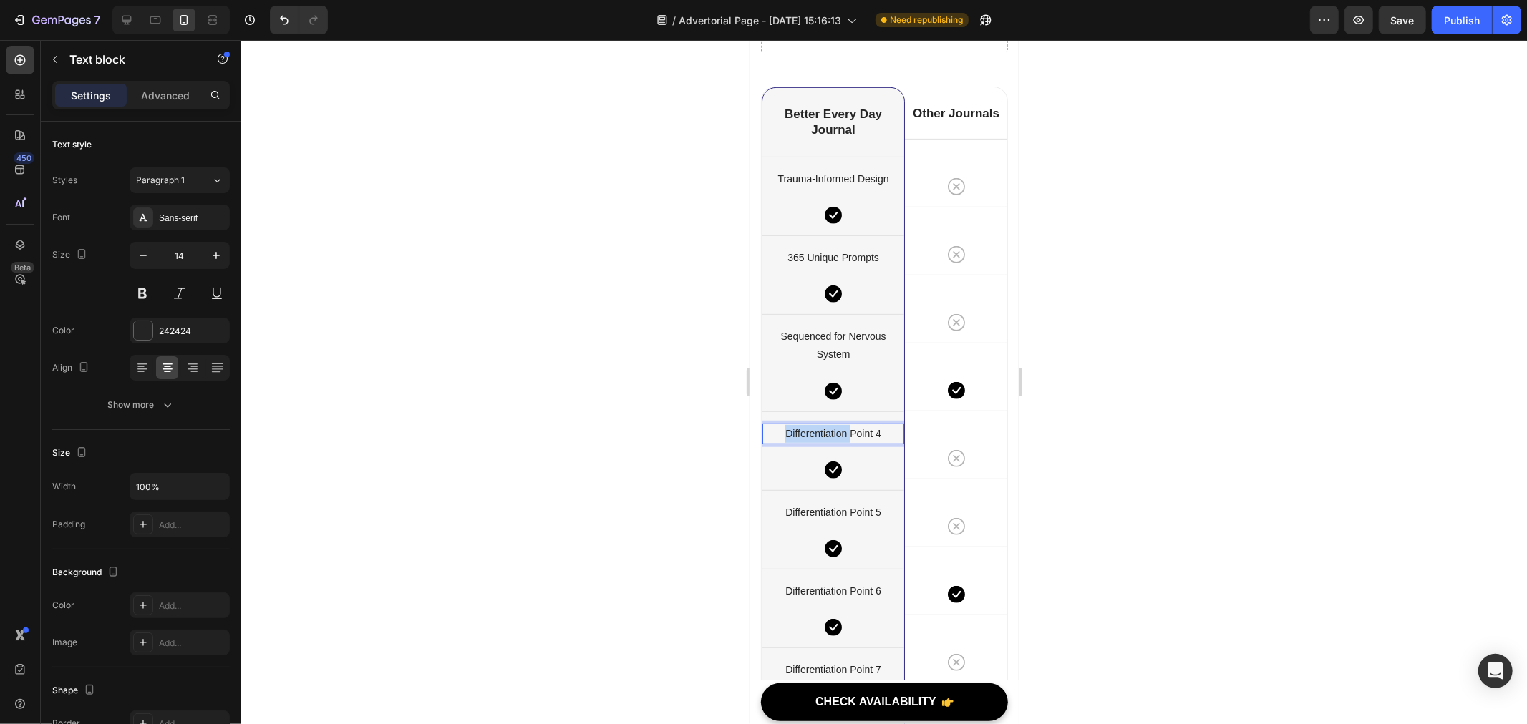
click at [832, 424] on p "Differentiation Point 4" at bounding box center [832, 433] width 139 height 18
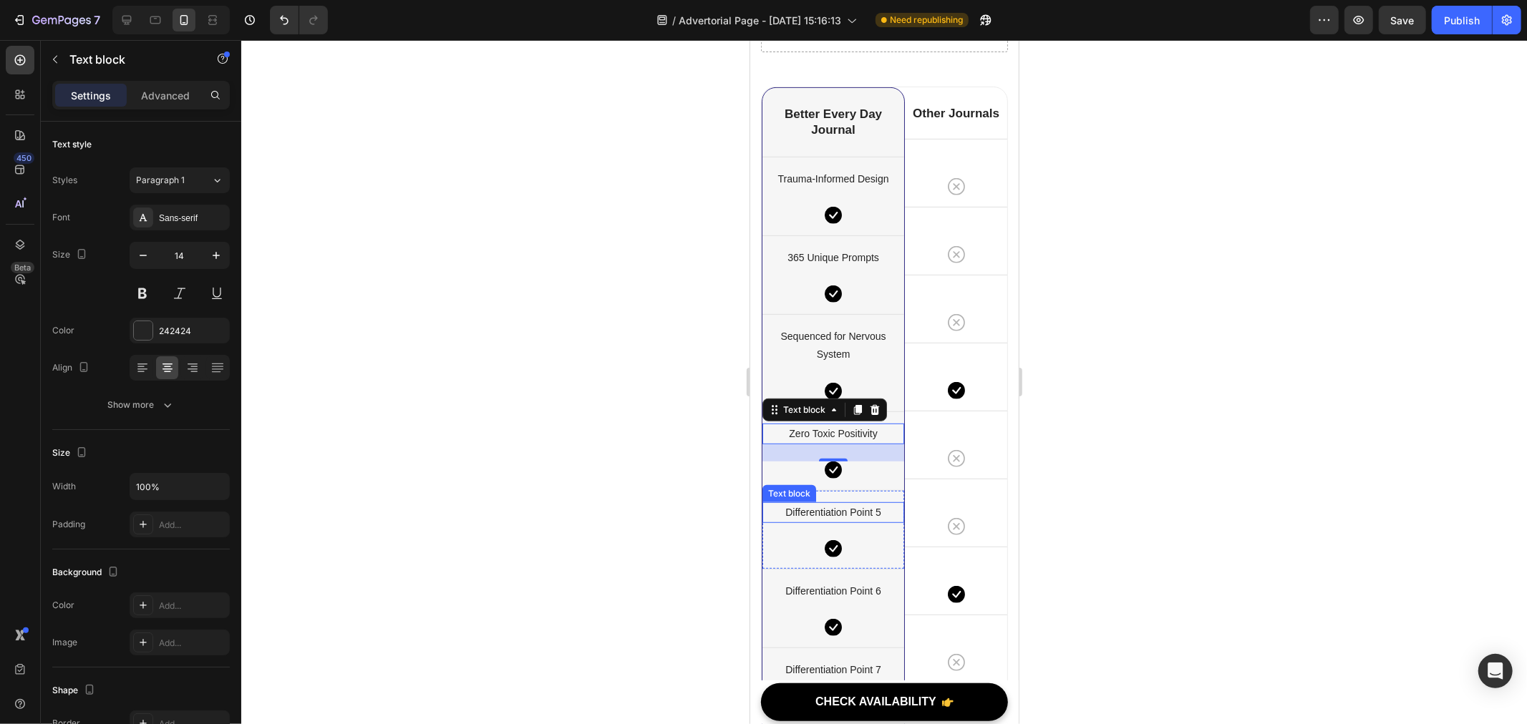
click at [818, 508] on p "Differentiation Point 5" at bounding box center [832, 512] width 139 height 18
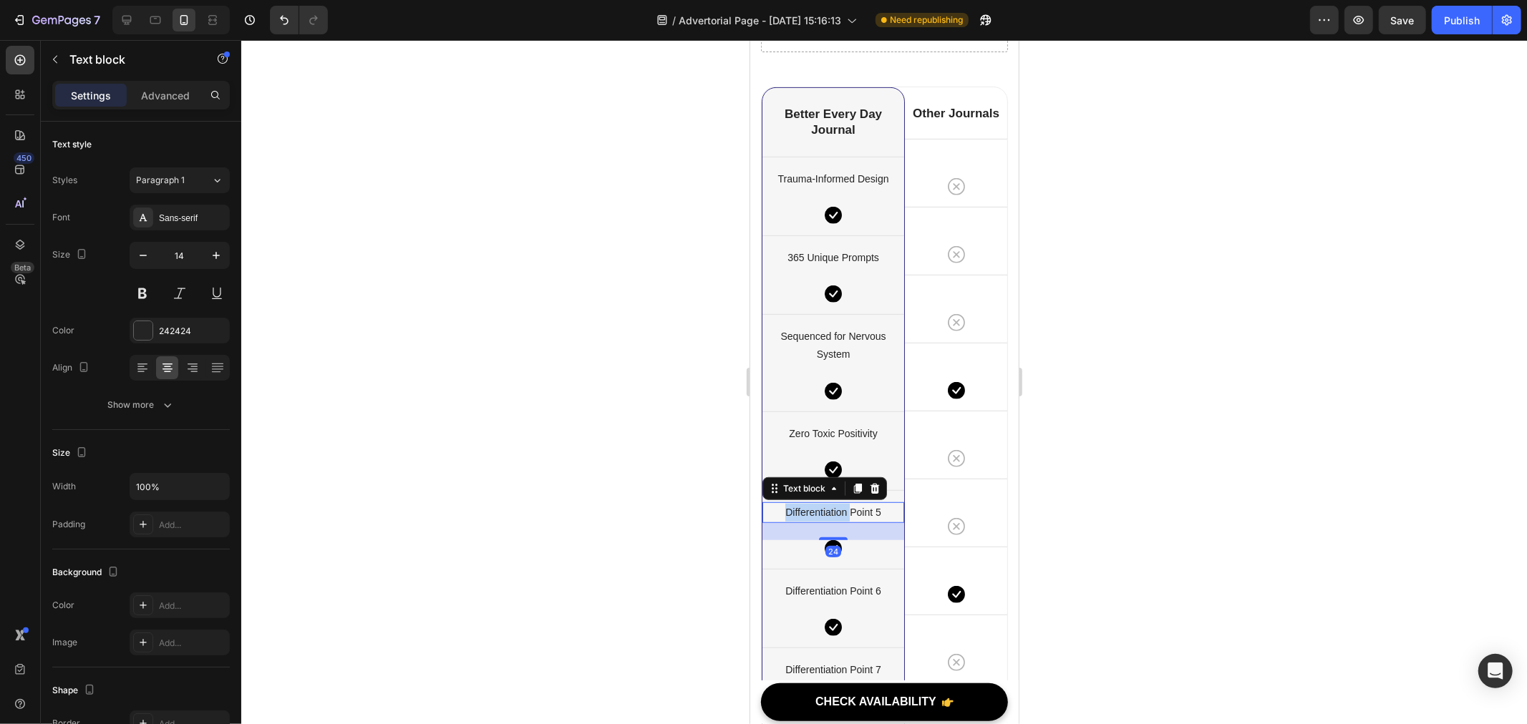
click at [818, 508] on p "Differentiation Point 5" at bounding box center [832, 512] width 139 height 18
click at [844, 587] on p "Differentiation Point 6" at bounding box center [832, 591] width 139 height 18
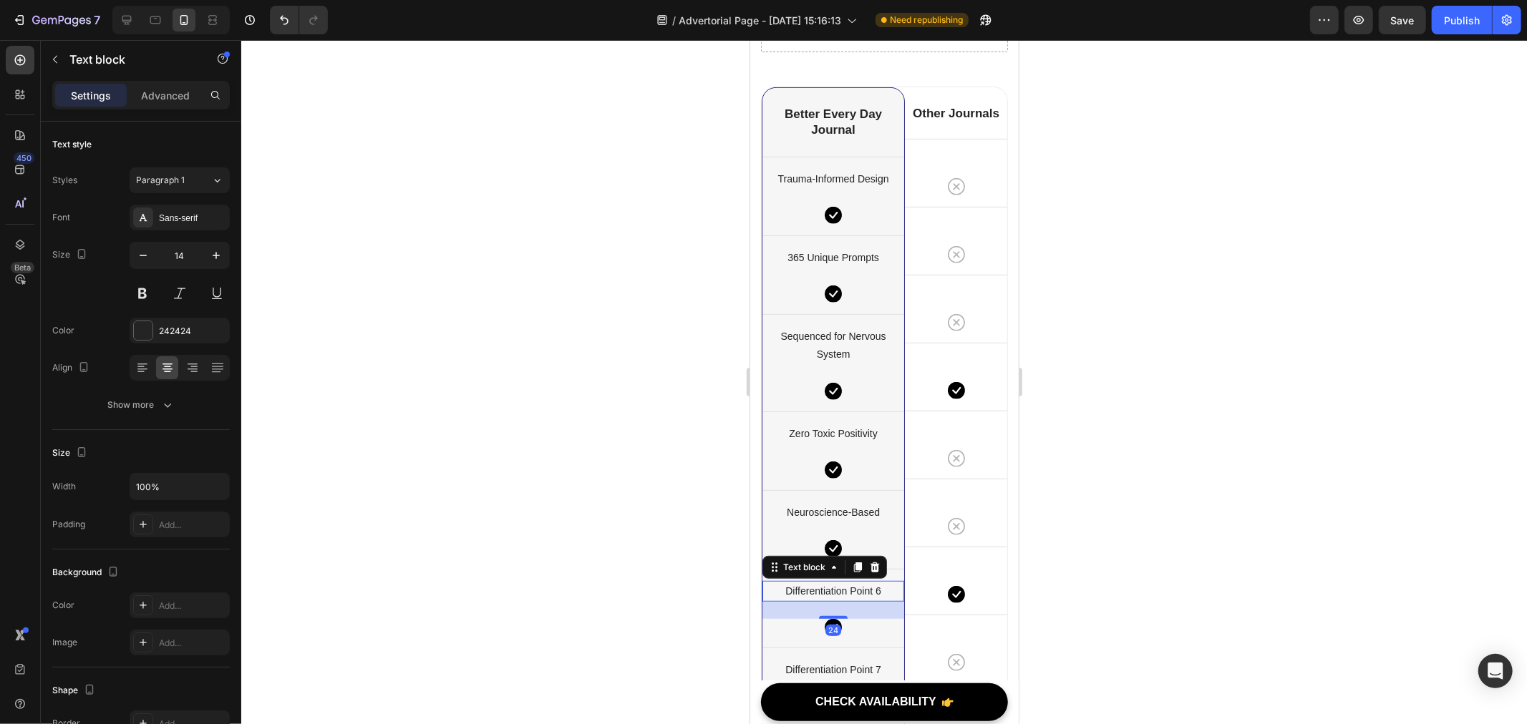
click at [844, 587] on p "Differentiation Point 6" at bounding box center [832, 591] width 139 height 18
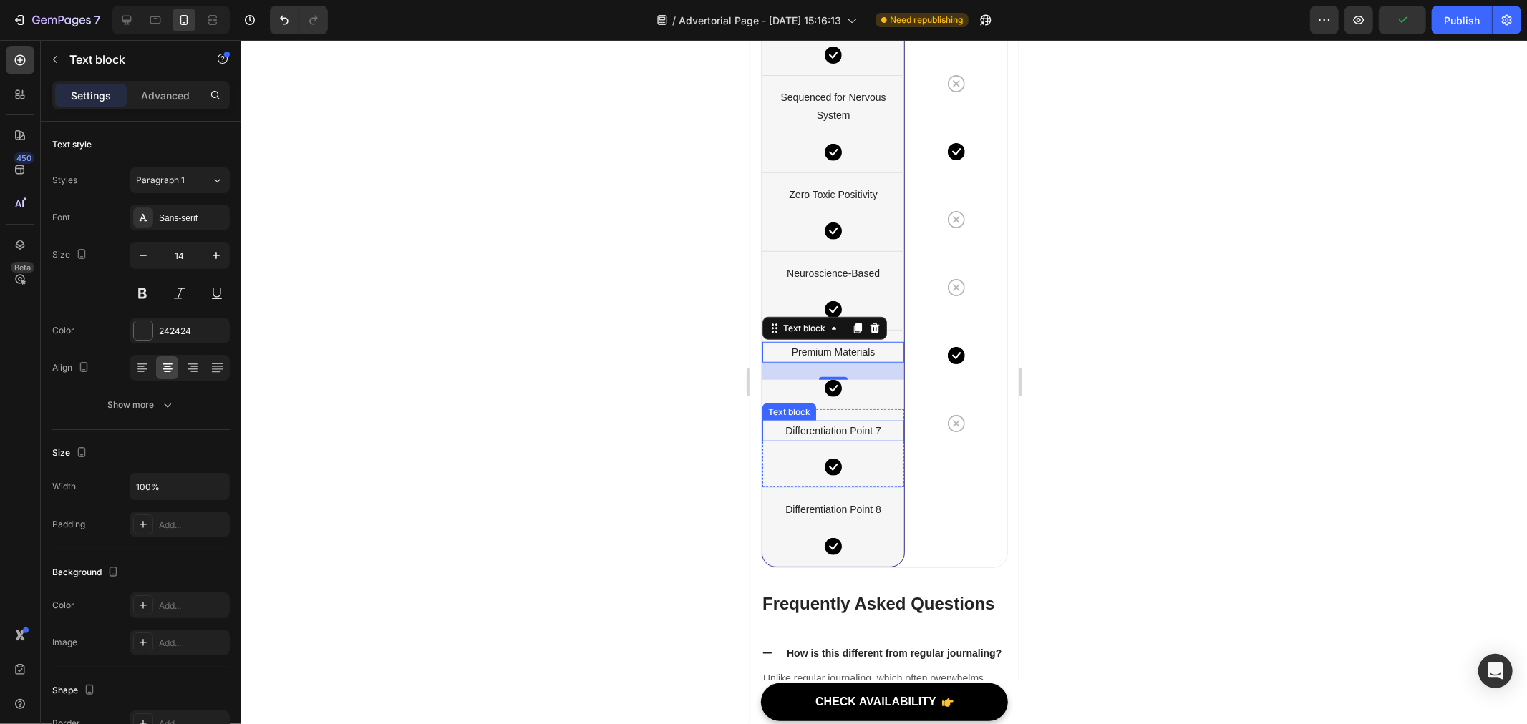
click at [838, 422] on p "Differentiation Point 7" at bounding box center [832, 431] width 139 height 18
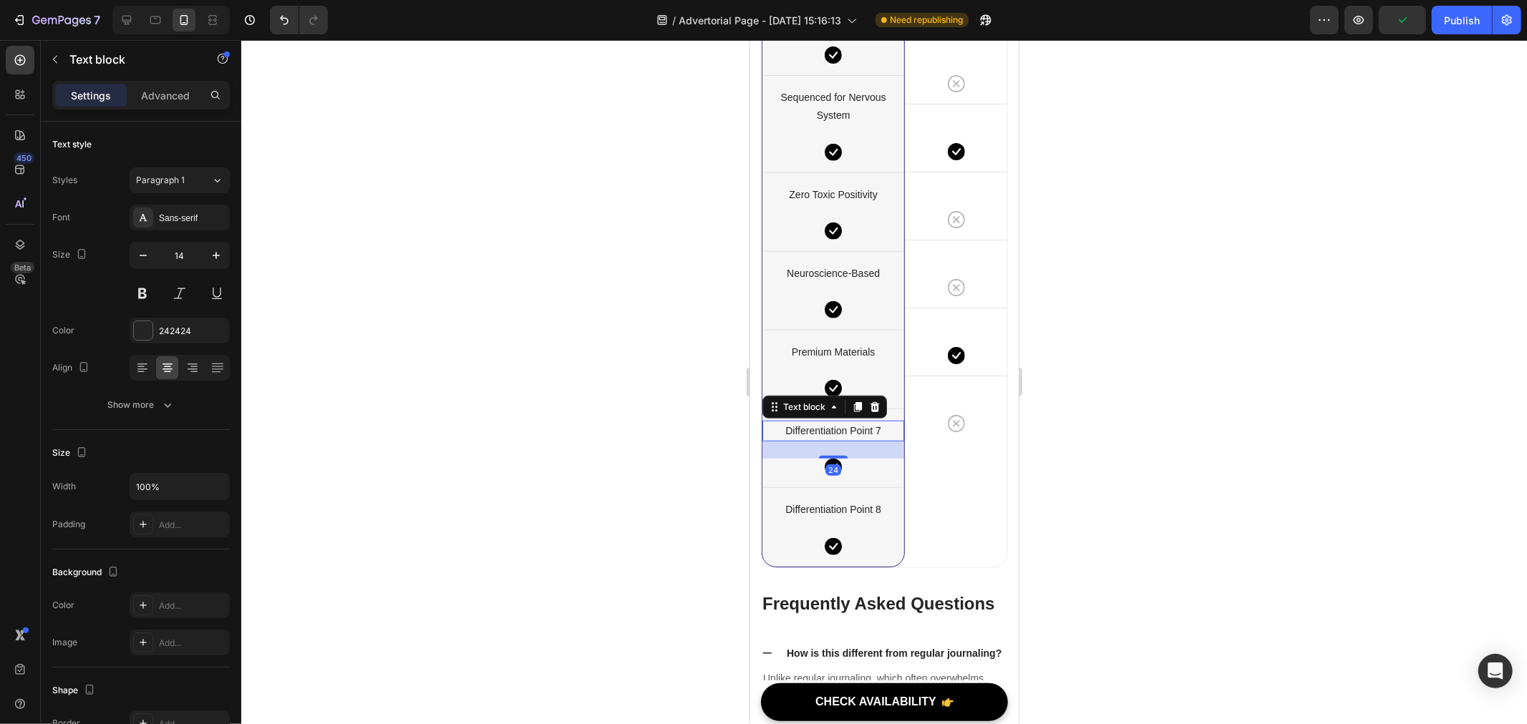
click at [838, 422] on p "Differentiation Point 7" at bounding box center [832, 431] width 139 height 18
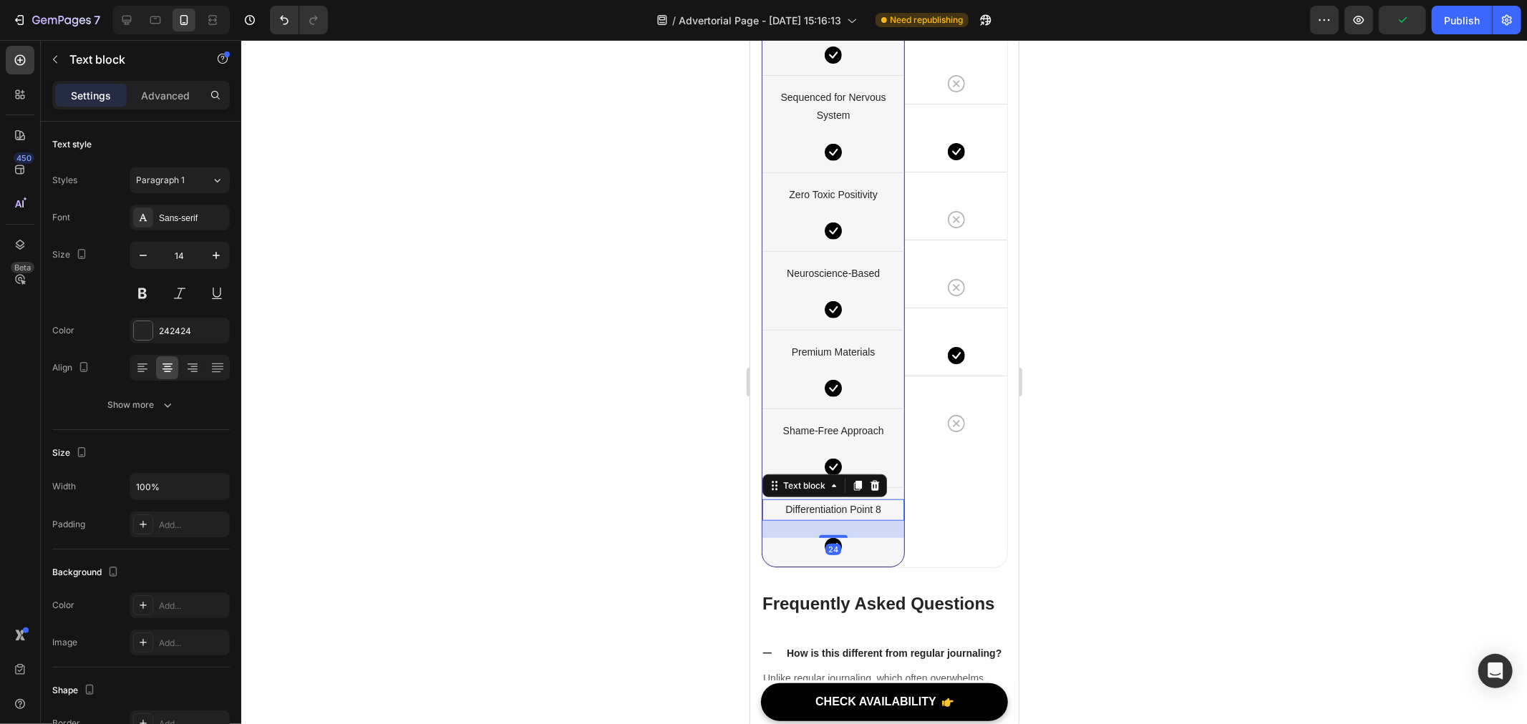
click at [852, 504] on p "Differentiation Point 8" at bounding box center [832, 509] width 139 height 18
click at [815, 500] on p "Differentiation Point 8" at bounding box center [832, 509] width 139 height 18
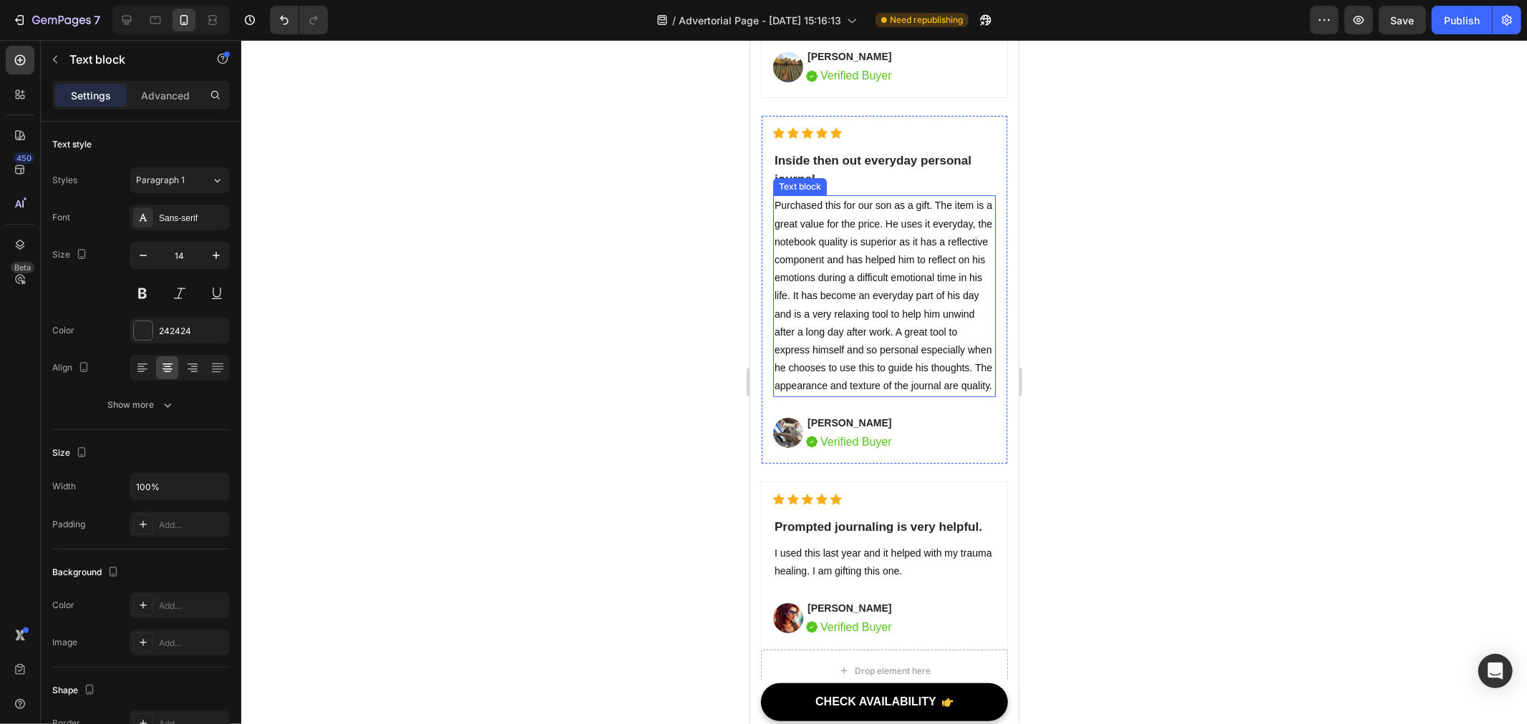
scroll to position [9143, 0]
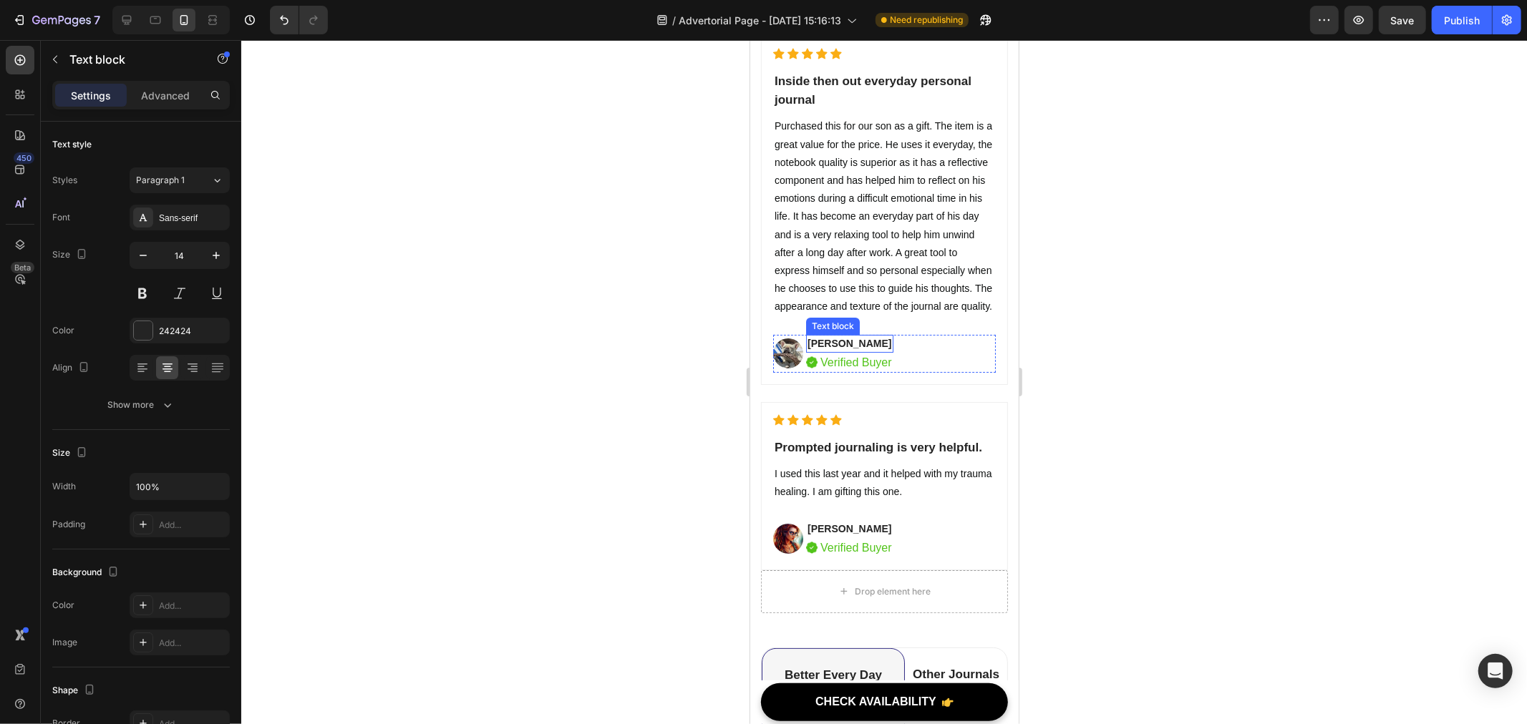
click at [821, 351] on p "[PERSON_NAME]" at bounding box center [849, 343] width 84 height 15
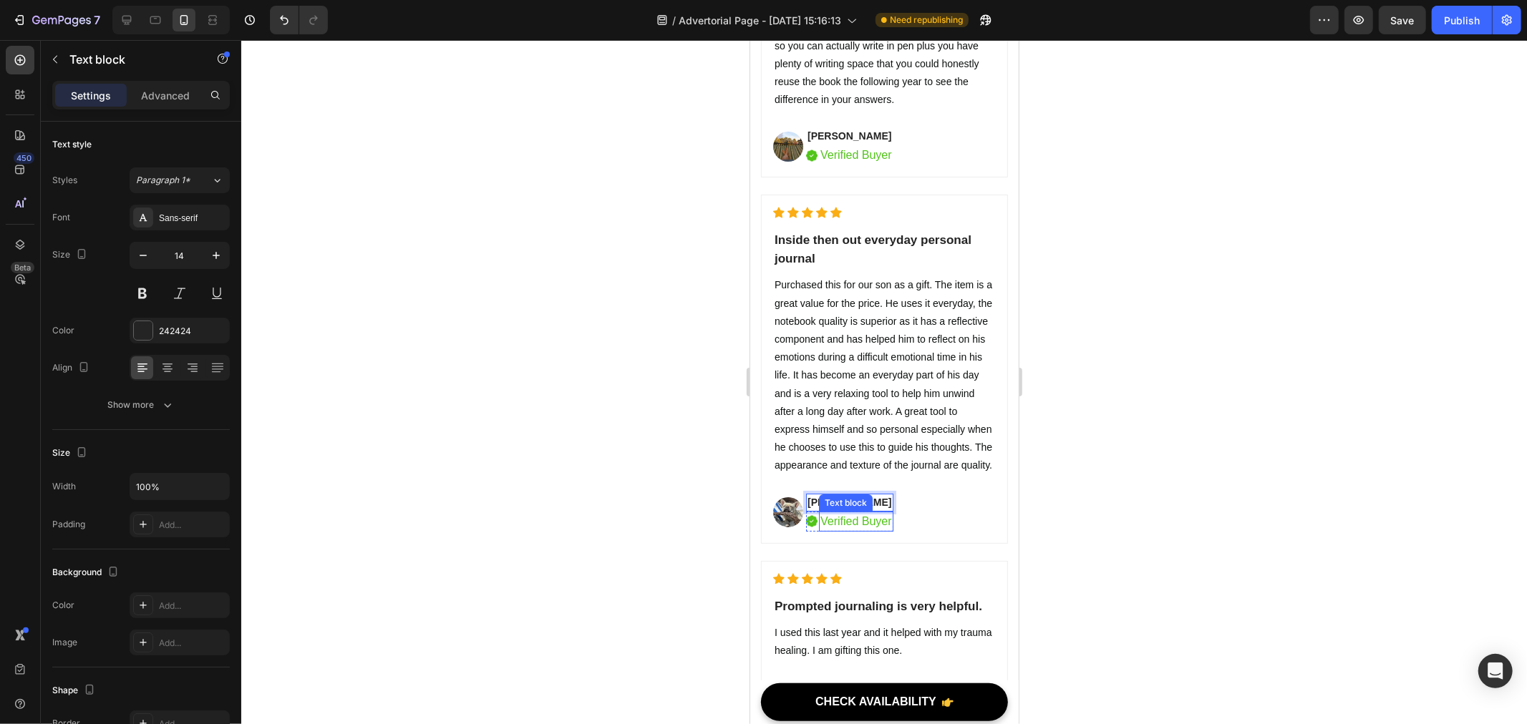
scroll to position [8904, 0]
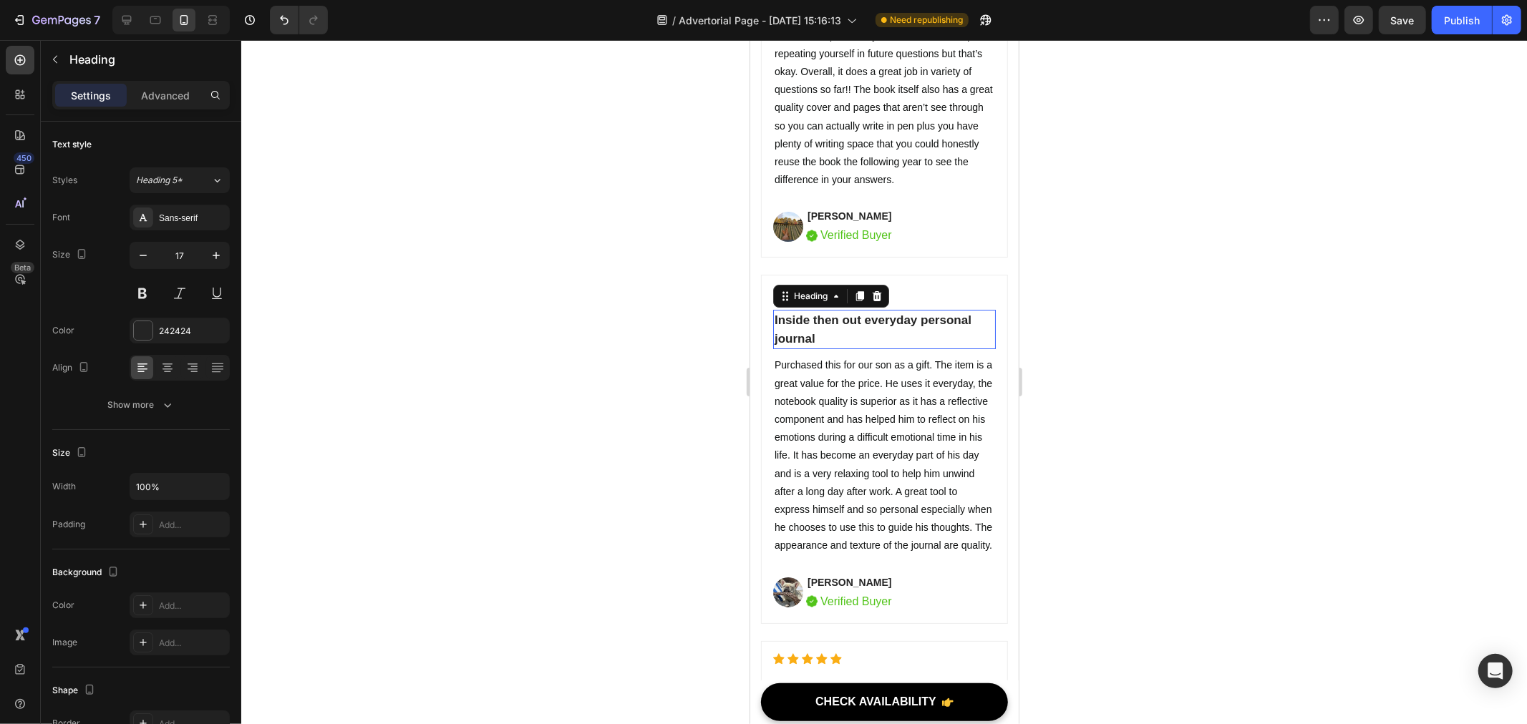
click at [824, 345] on strong "Inside then out everyday personal journal" at bounding box center [872, 329] width 197 height 32
click at [871, 349] on h2 "Inside then out everyday personal journal" at bounding box center [883, 328] width 223 height 39
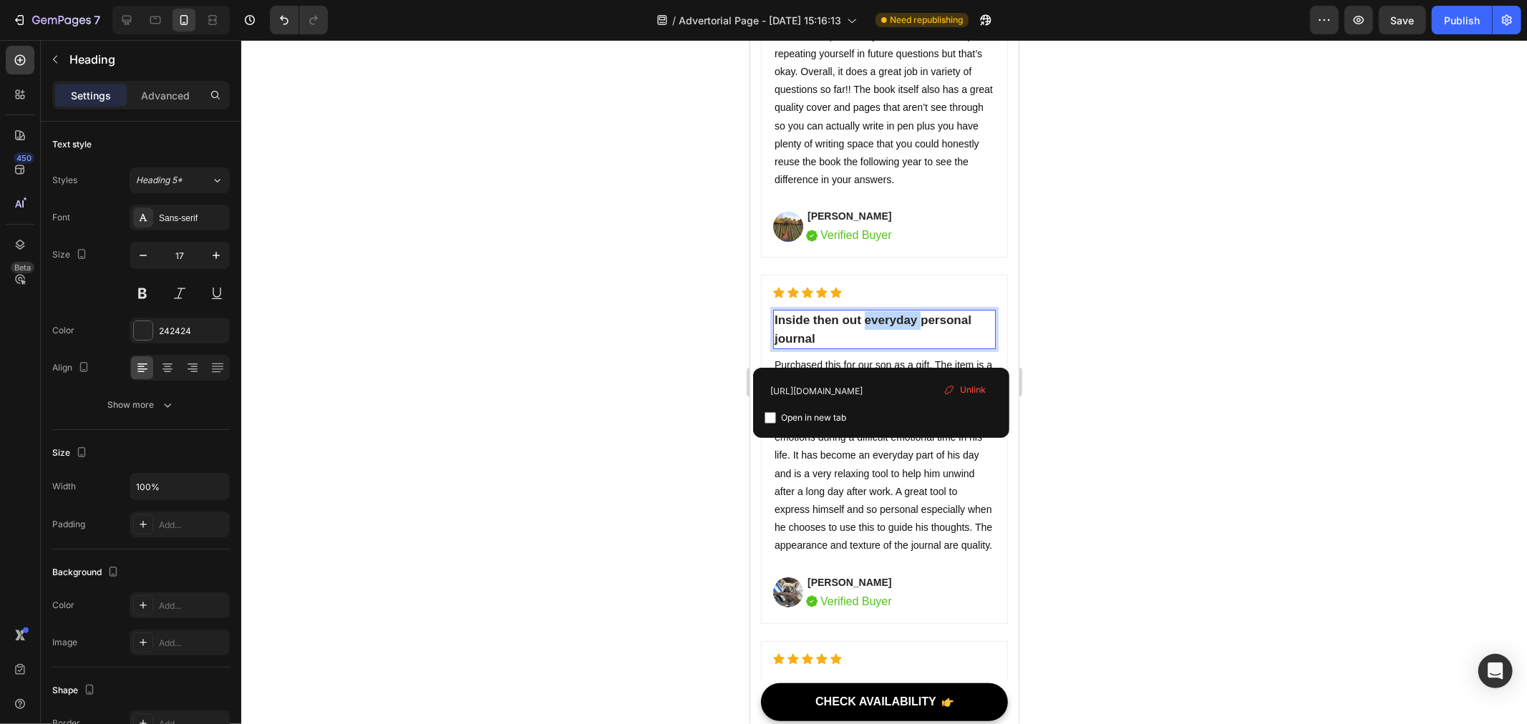
click at [871, 347] on p "Inside then out everyday personal journal" at bounding box center [884, 329] width 220 height 37
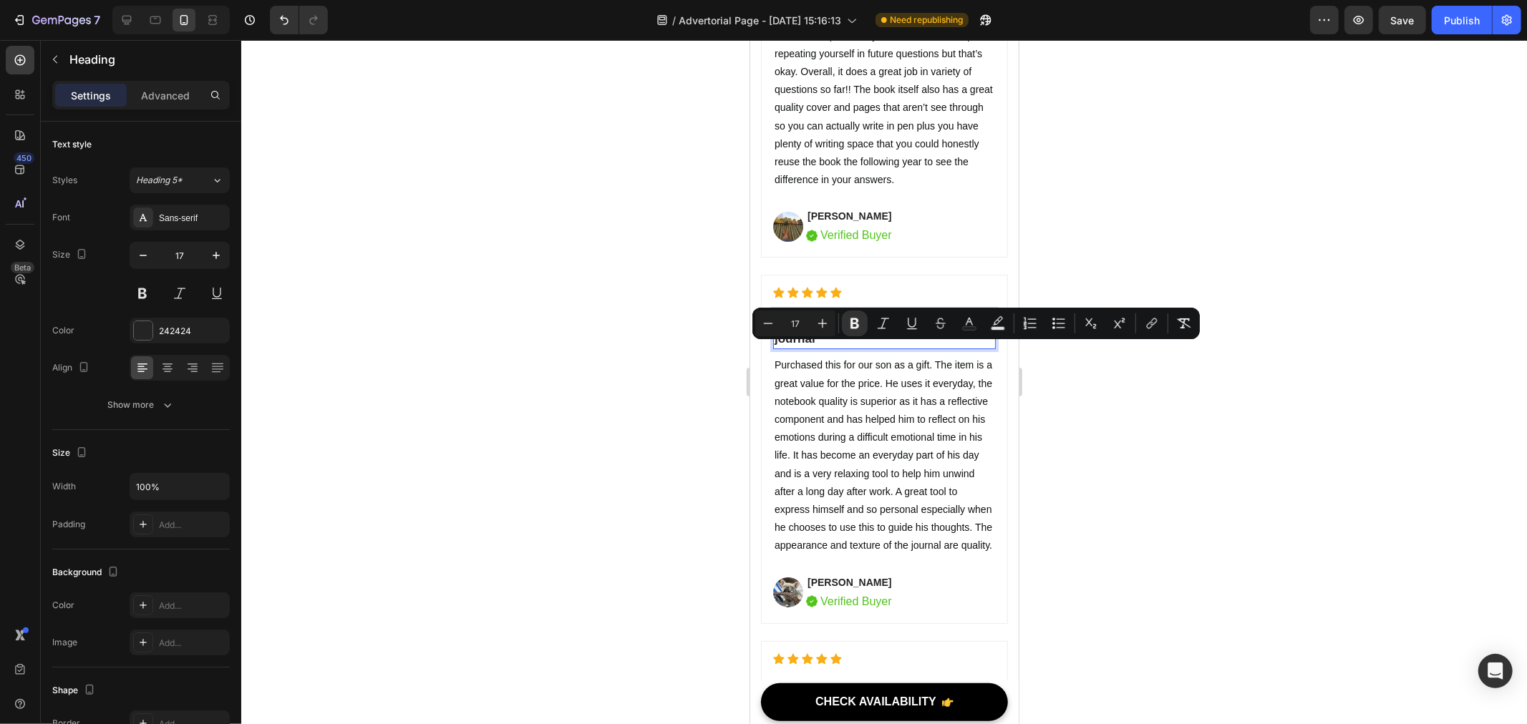
click at [858, 345] on strong "Inside then out everyday personal journal" at bounding box center [872, 329] width 197 height 32
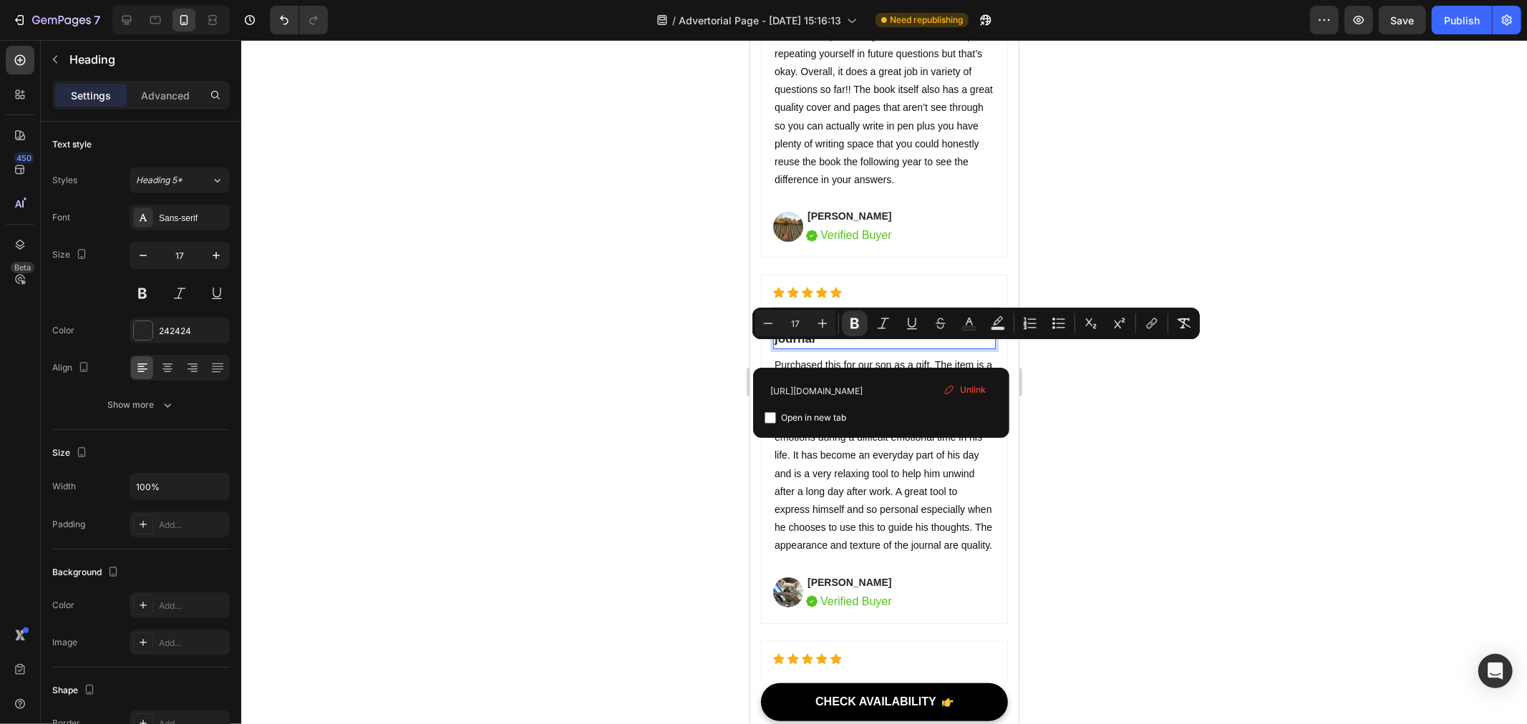
drag, startPoint x: 858, startPoint y: 352, endPoint x: 772, endPoint y: 354, distance: 86.6
click at [772, 349] on h2 "Inside then out everyday personal journal" at bounding box center [883, 328] width 223 height 39
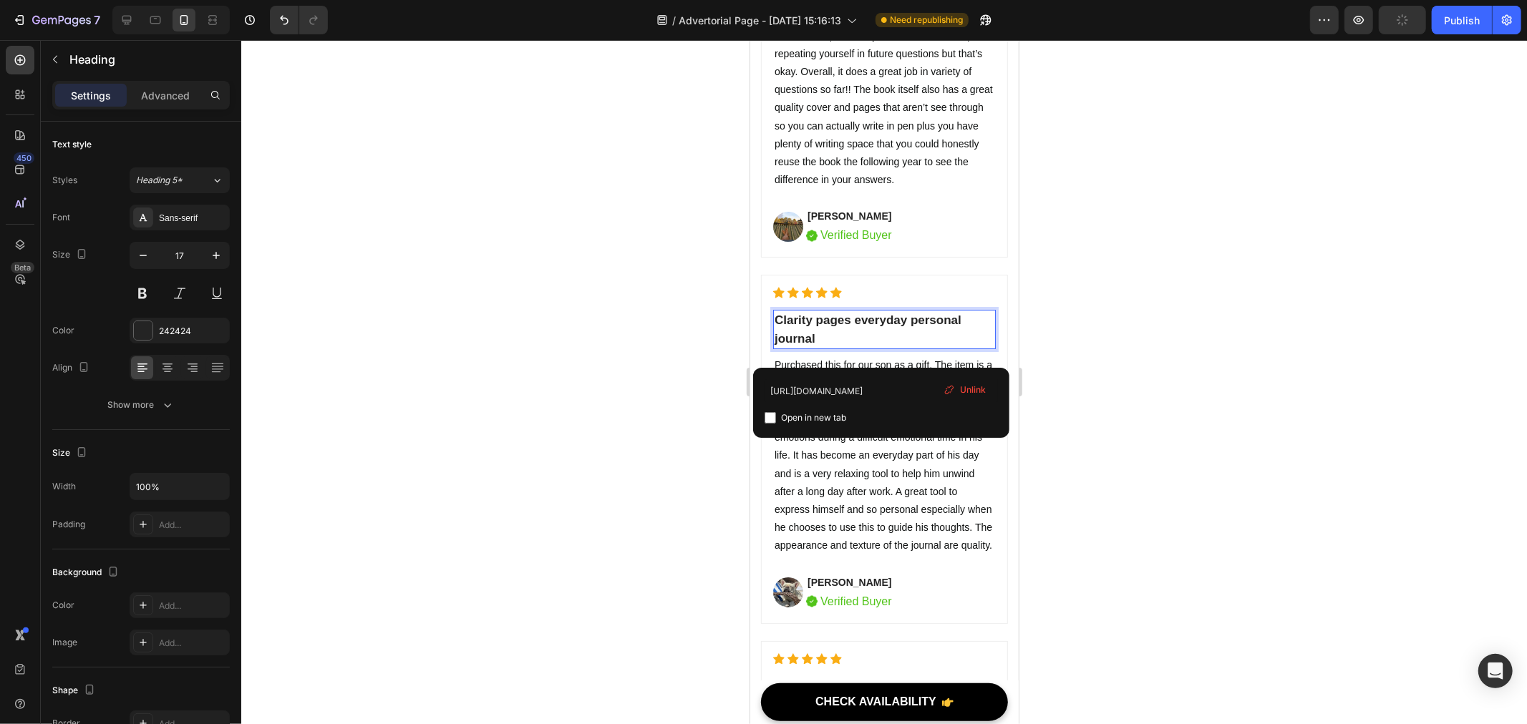
click at [961, 388] on span "Unlink" at bounding box center [974, 390] width 26 height 13
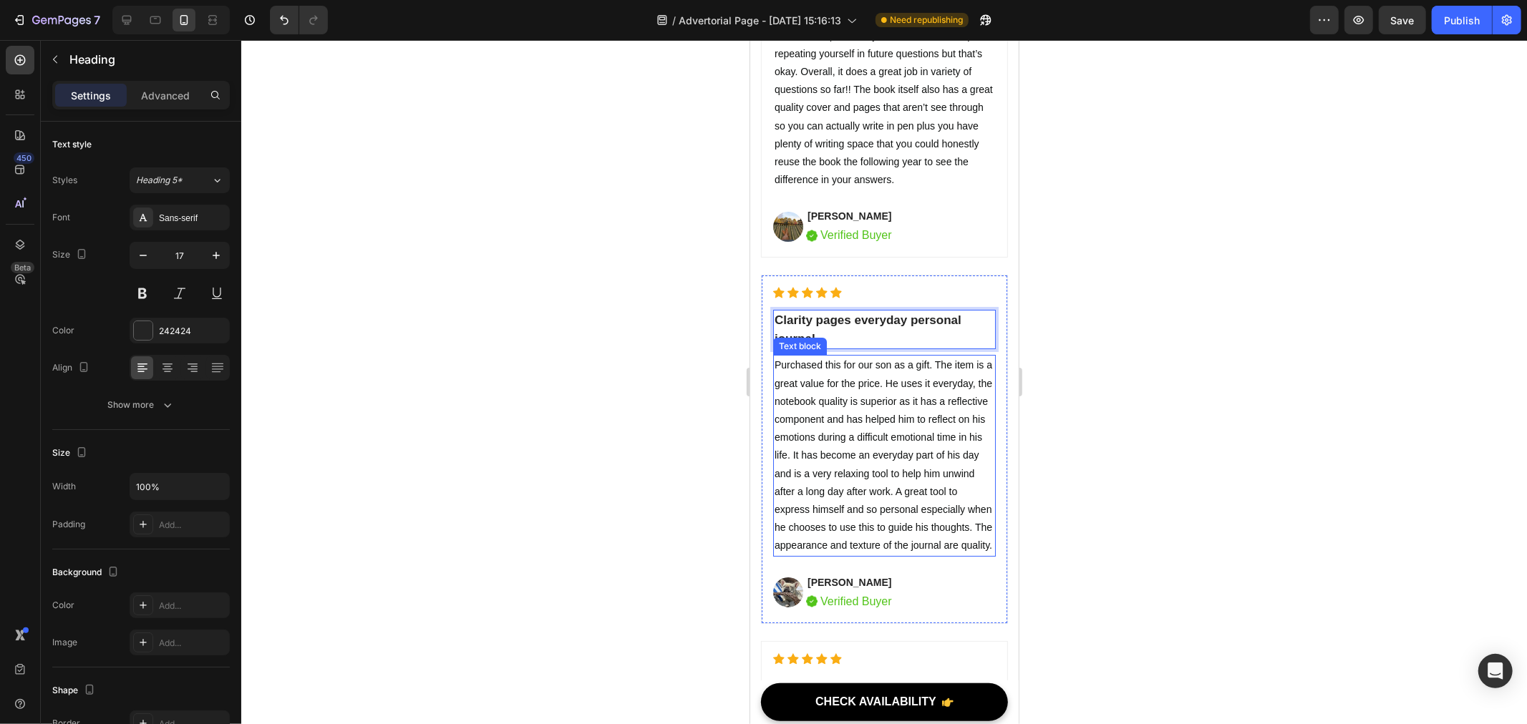
scroll to position [9143, 0]
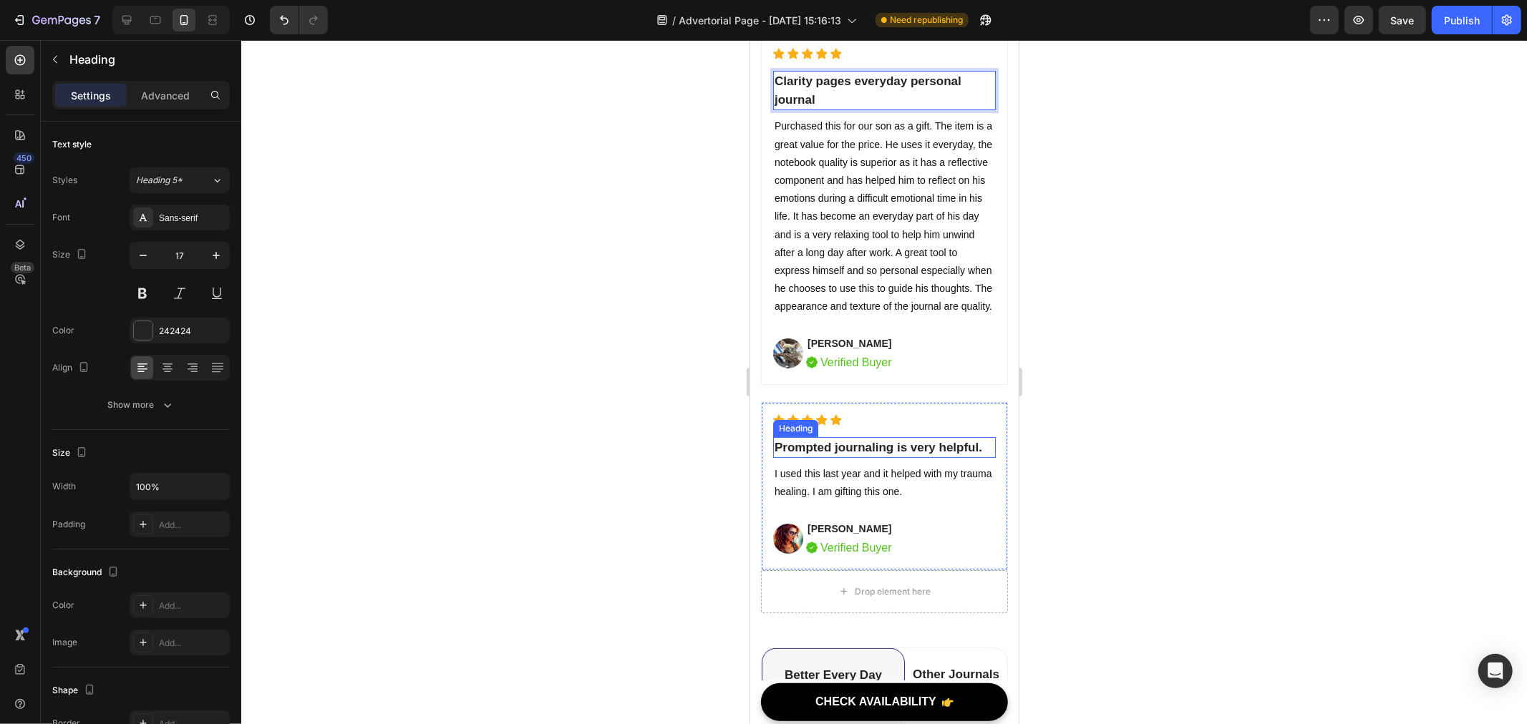
click at [873, 454] on strong "Prompted journaling is very helpful." at bounding box center [878, 447] width 208 height 14
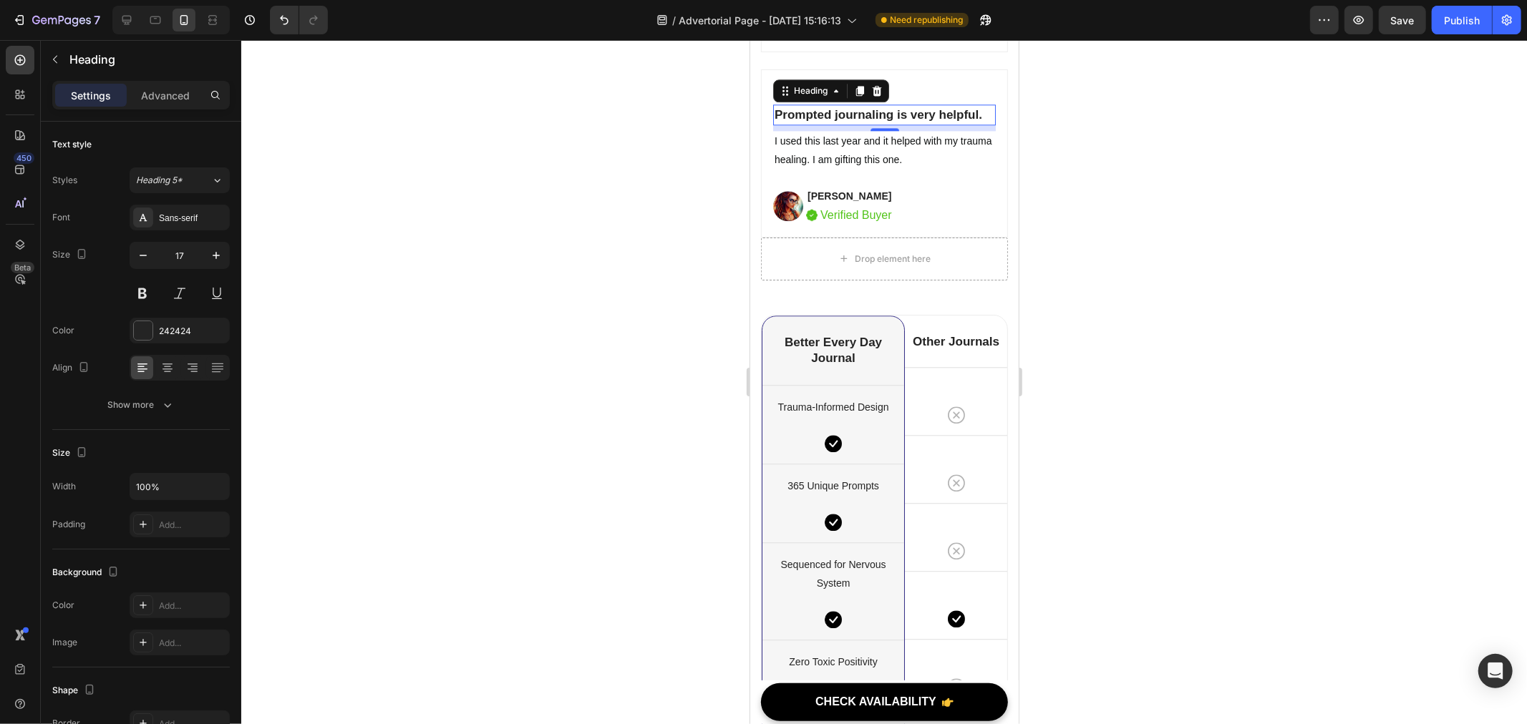
scroll to position [7681, 0]
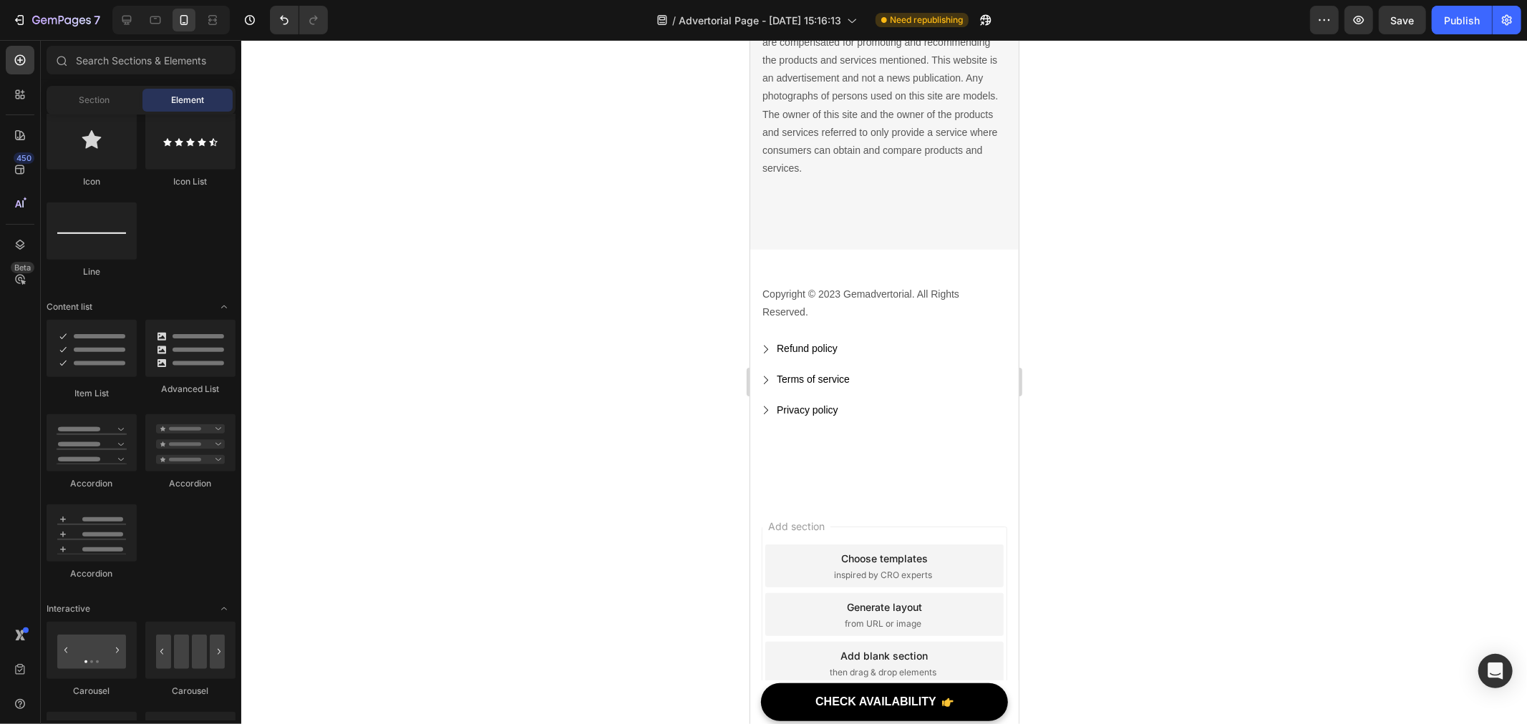
scroll to position [12222, 0]
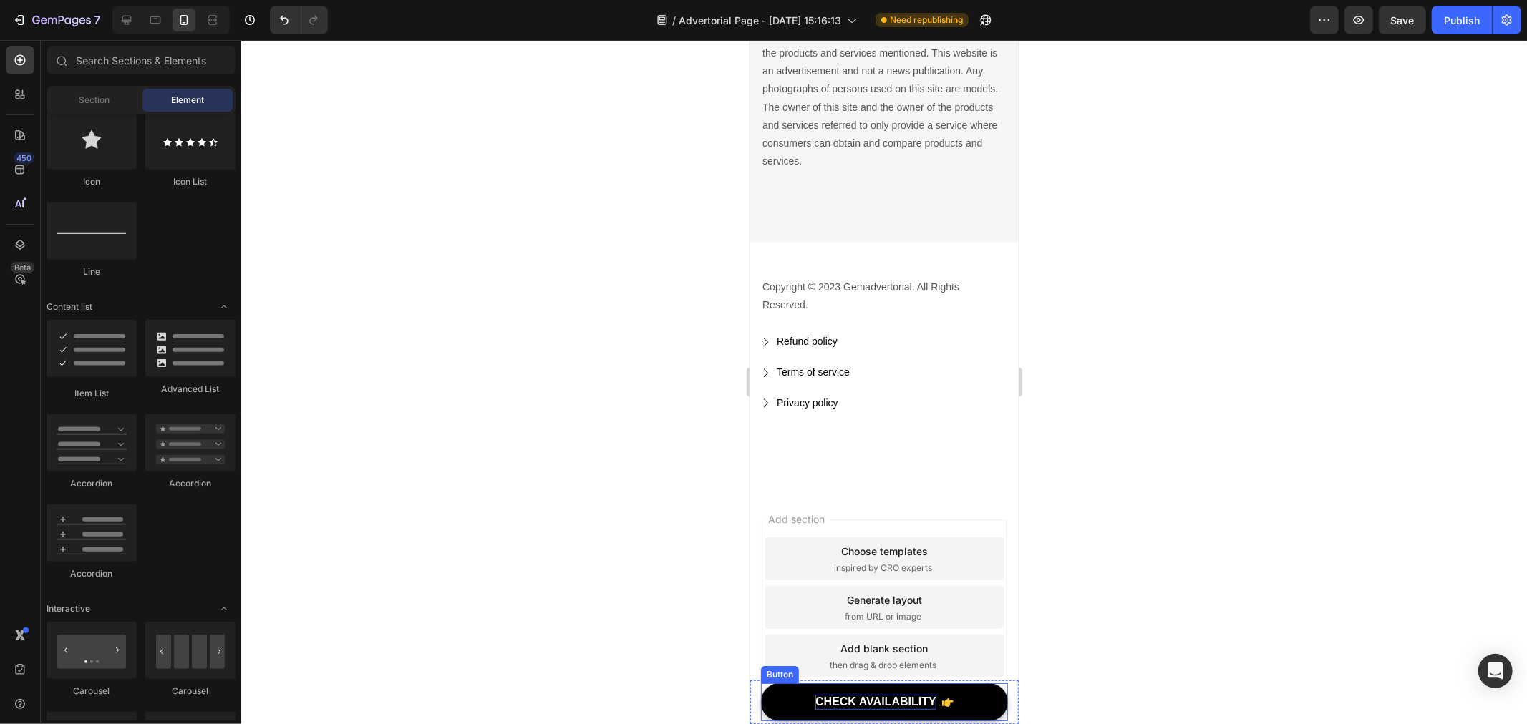
click at [879, 698] on div "CHECK AVAILABILITY" at bounding box center [875, 701] width 121 height 15
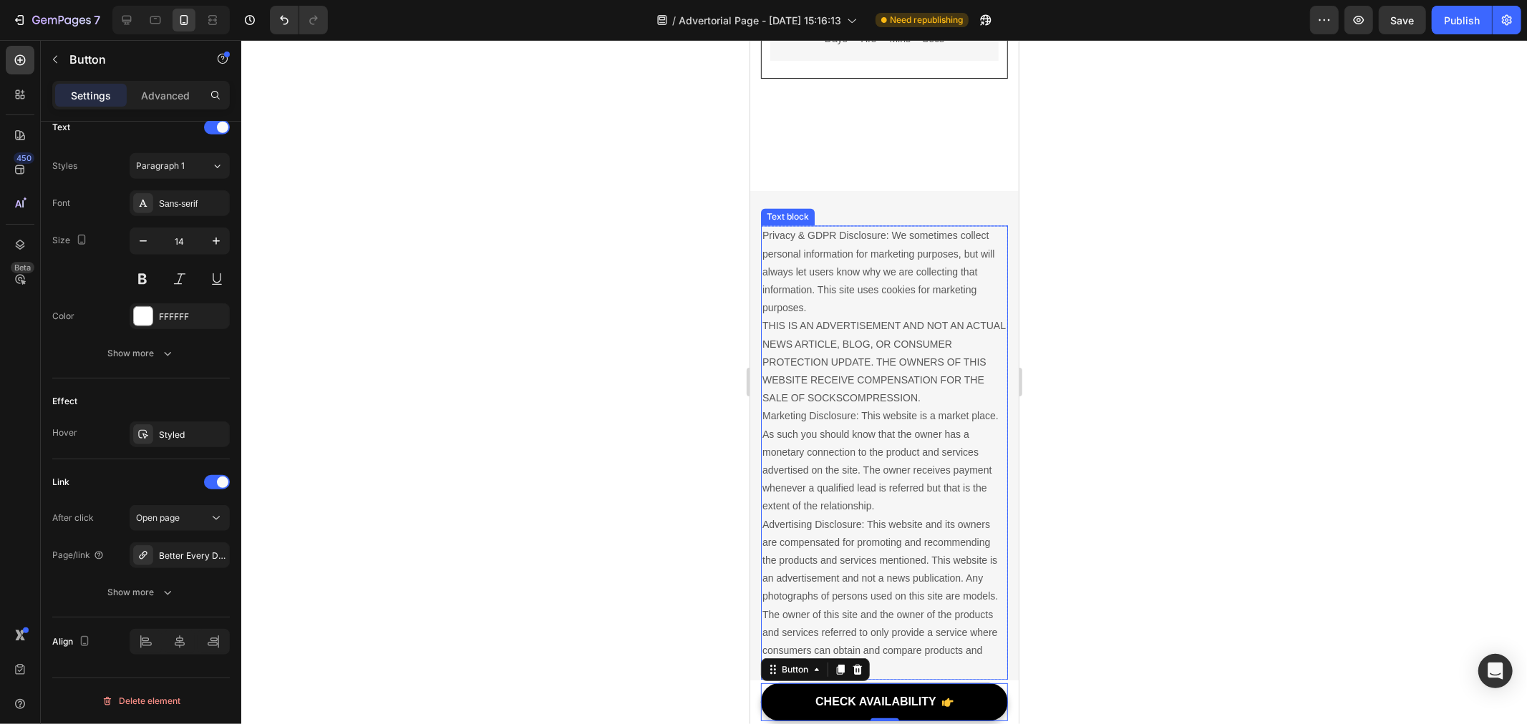
scroll to position [11316, 0]
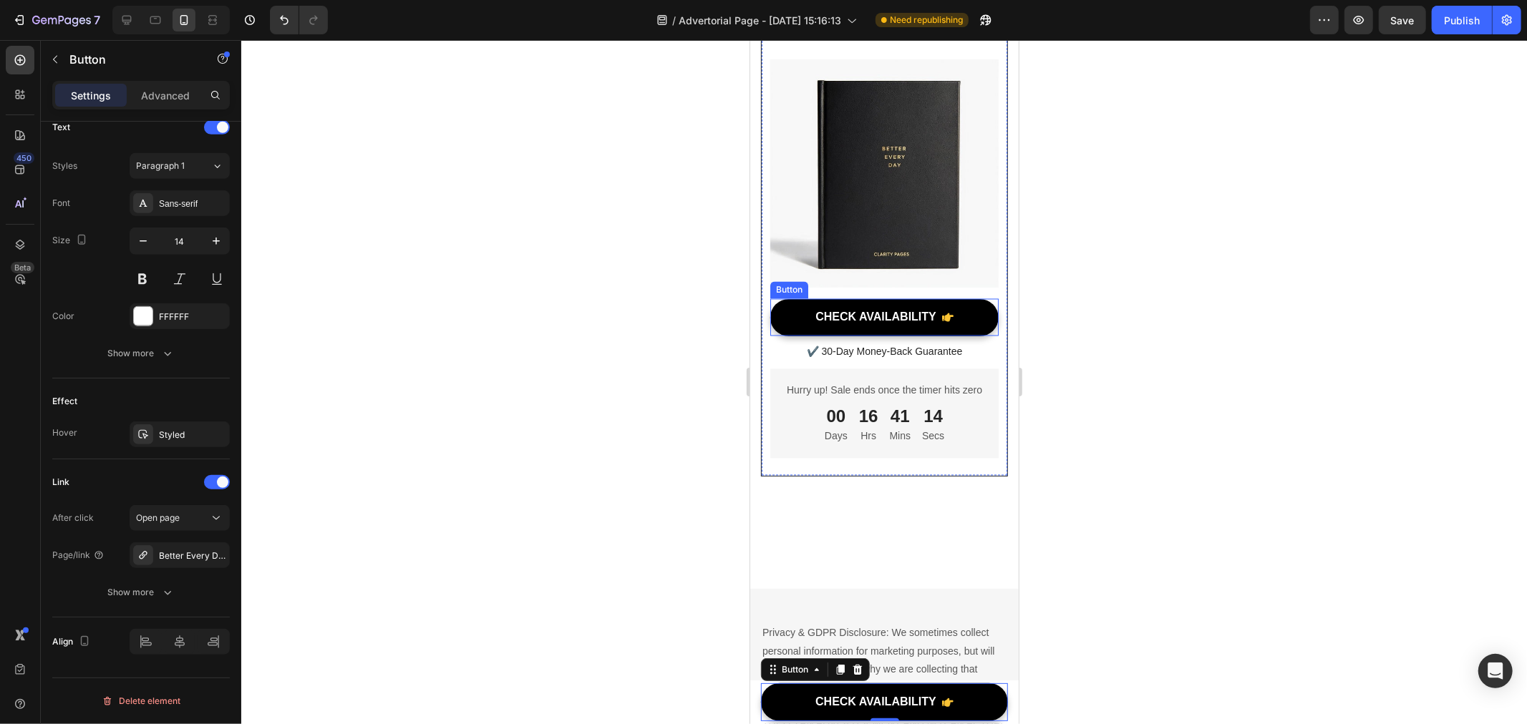
click at [817, 336] on link "CHECK AVAILABILITY" at bounding box center [884, 318] width 228 height 38
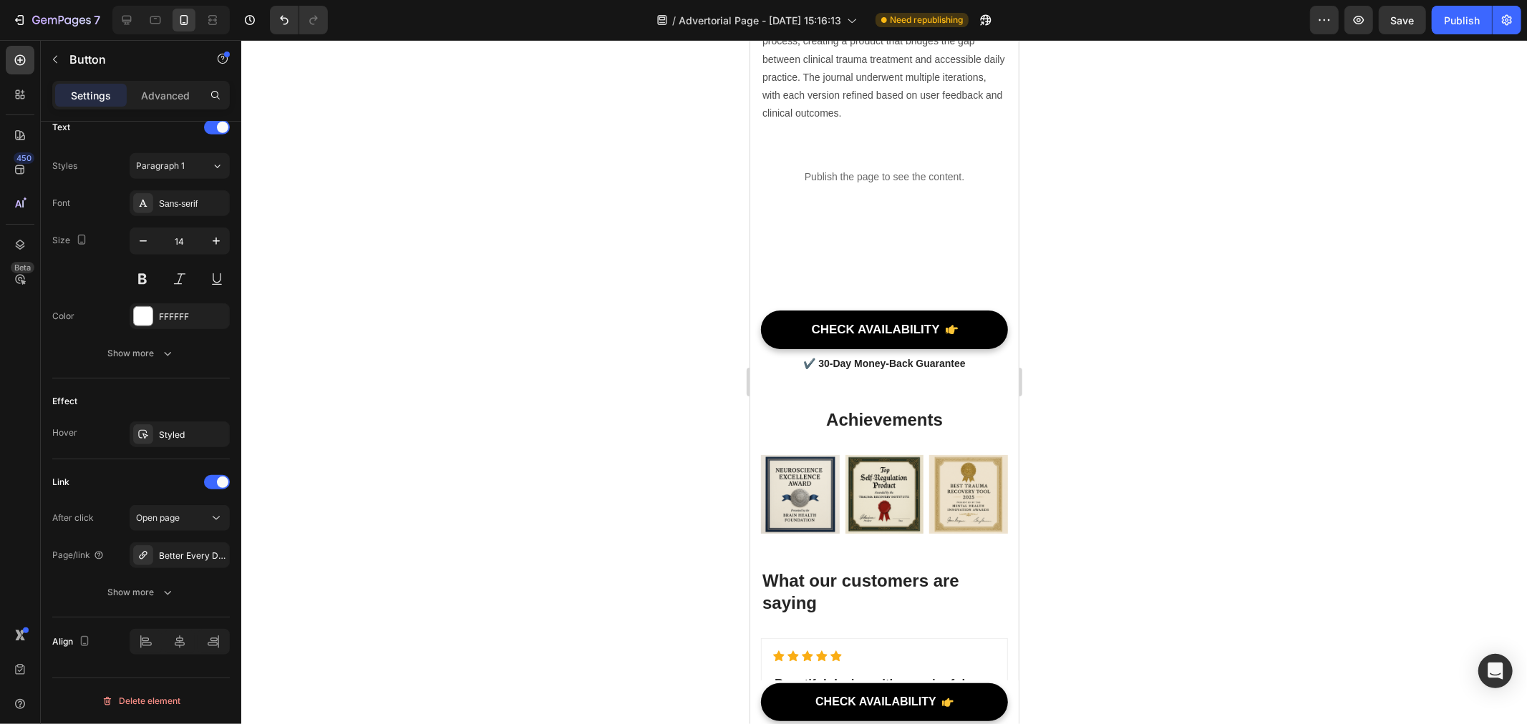
scroll to position [7657, 0]
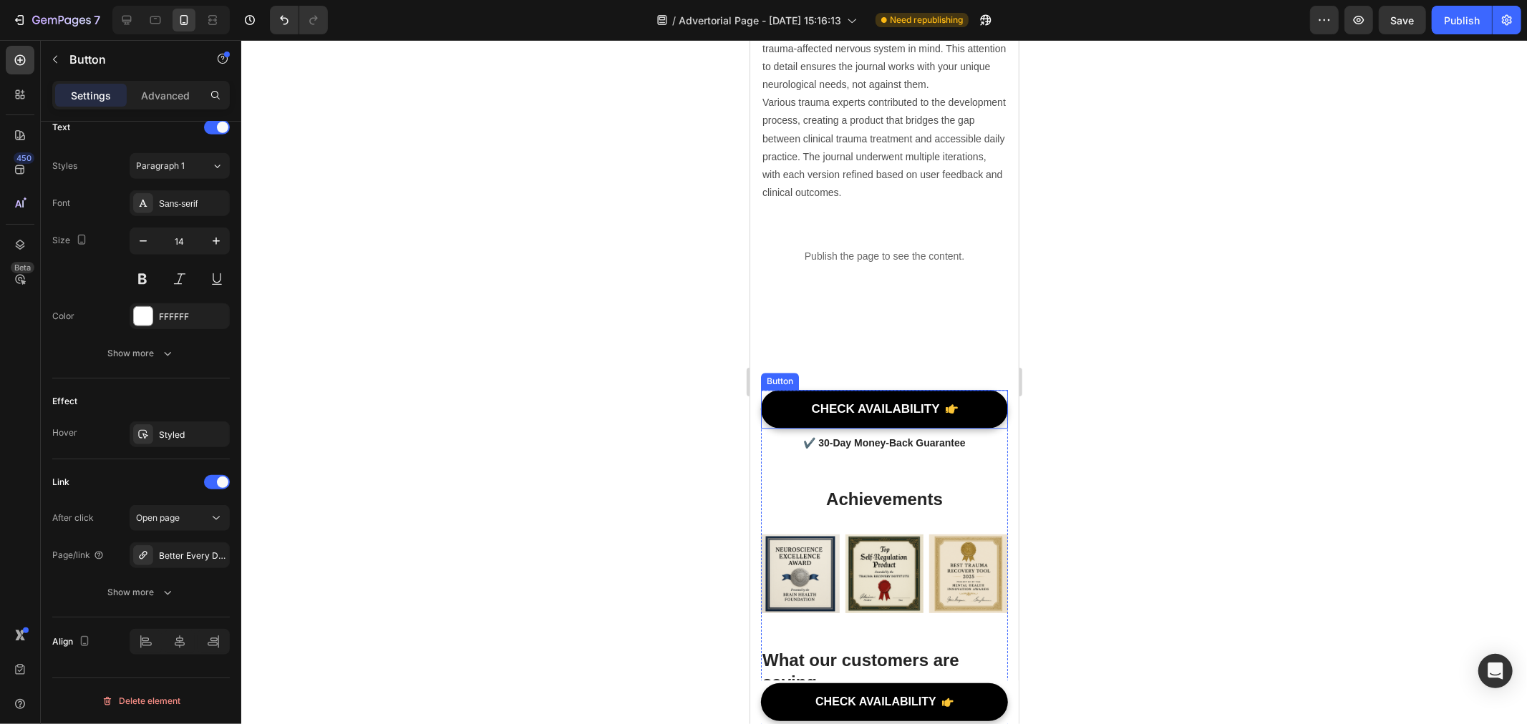
click at [790, 411] on link "CHECK AVAILABILITY" at bounding box center [883, 408] width 247 height 39
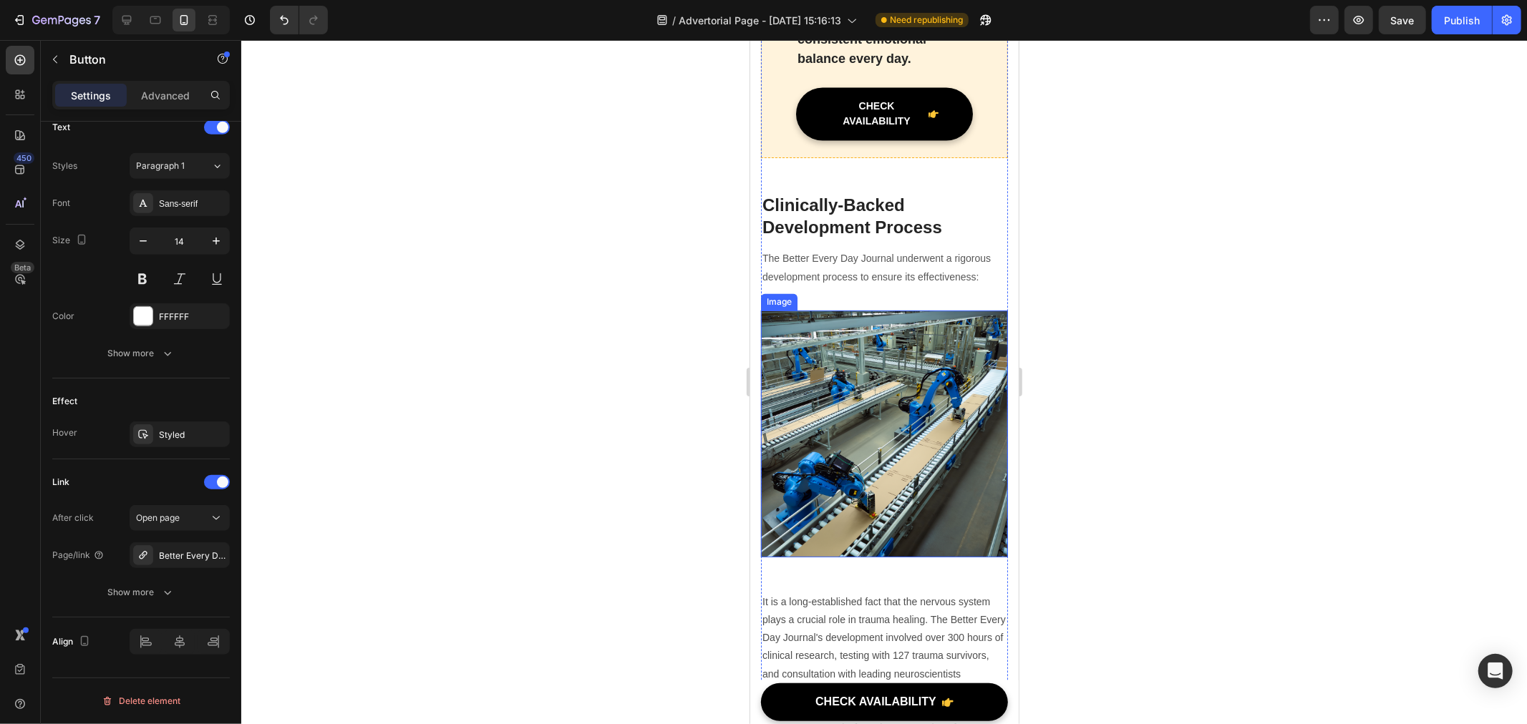
scroll to position [6783, 0]
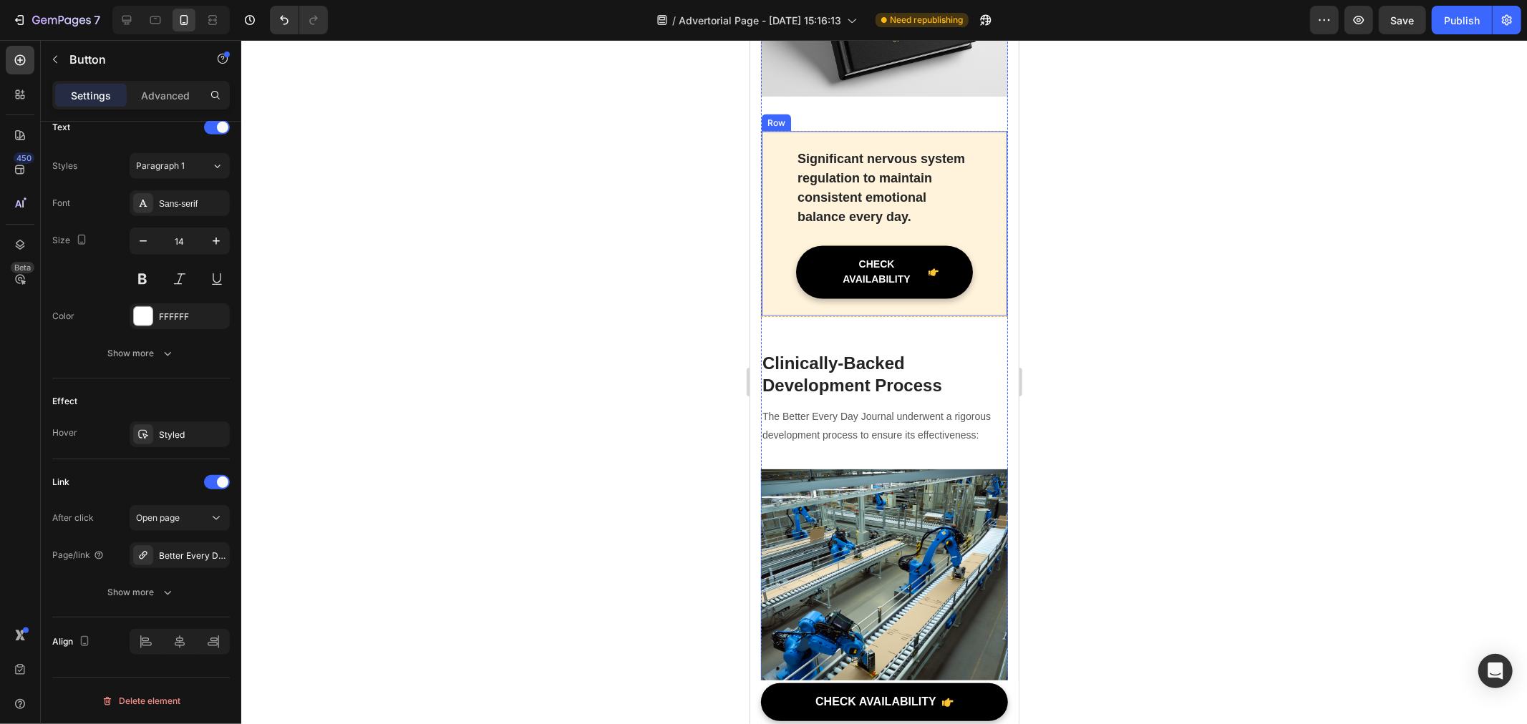
click at [814, 299] on link "CHECK AVAILABILITY" at bounding box center [883, 272] width 177 height 53
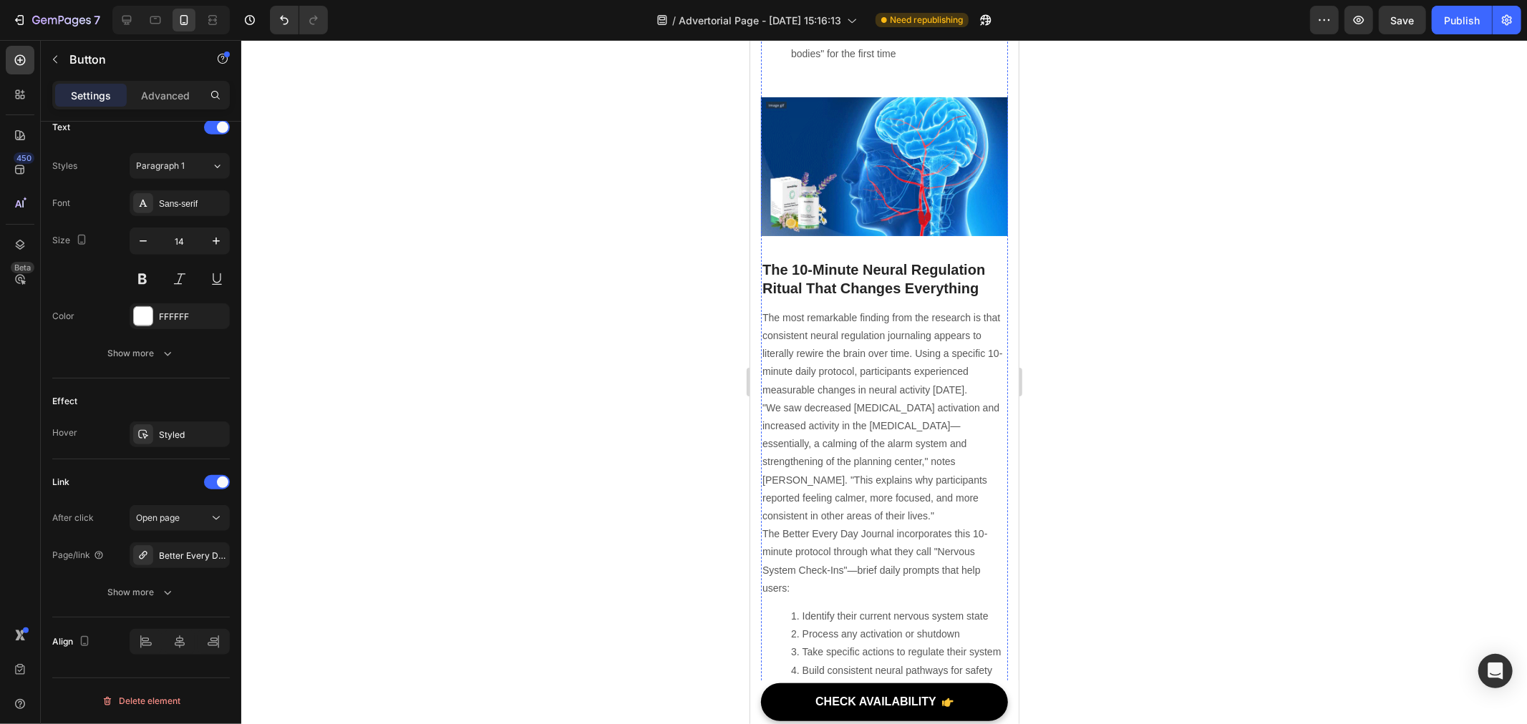
scroll to position [4556, 0]
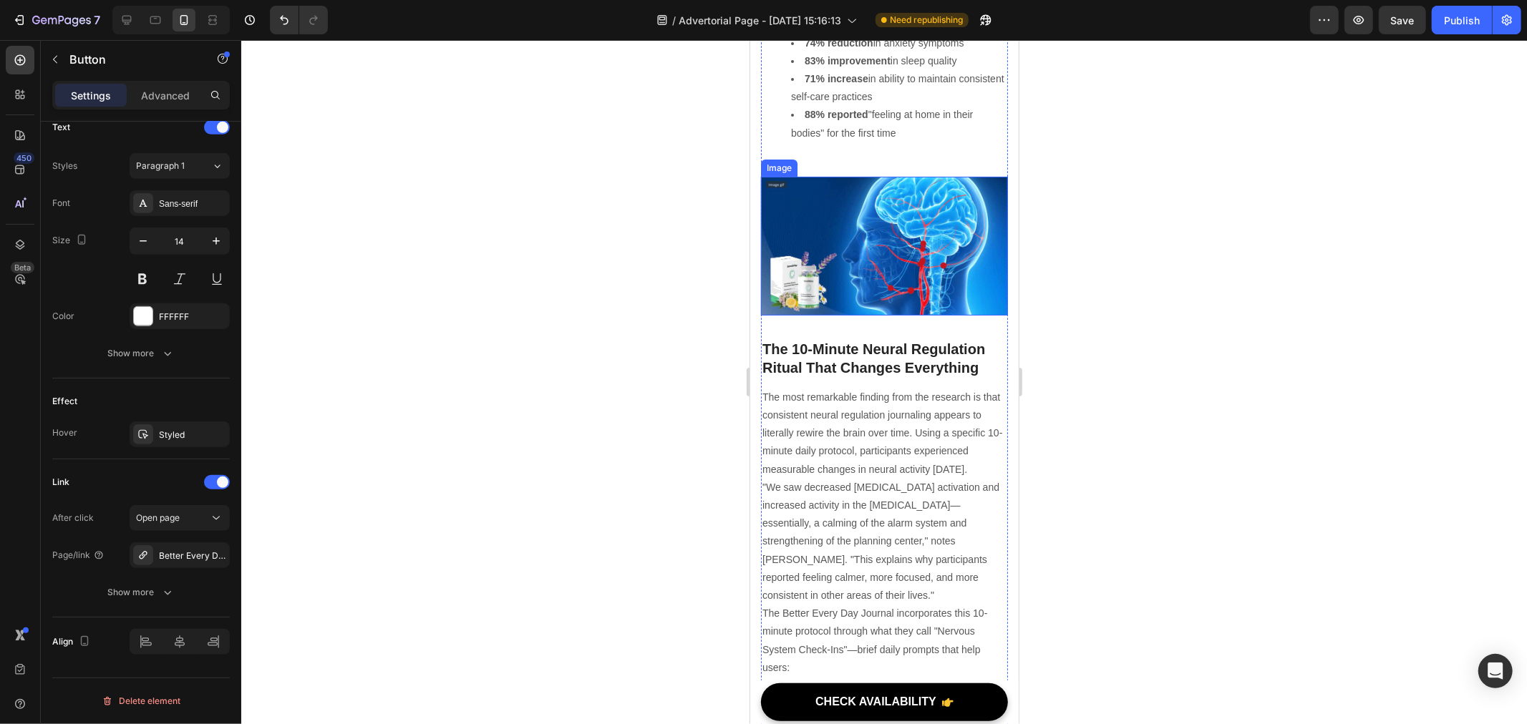
click at [869, 276] on img at bounding box center [883, 245] width 247 height 139
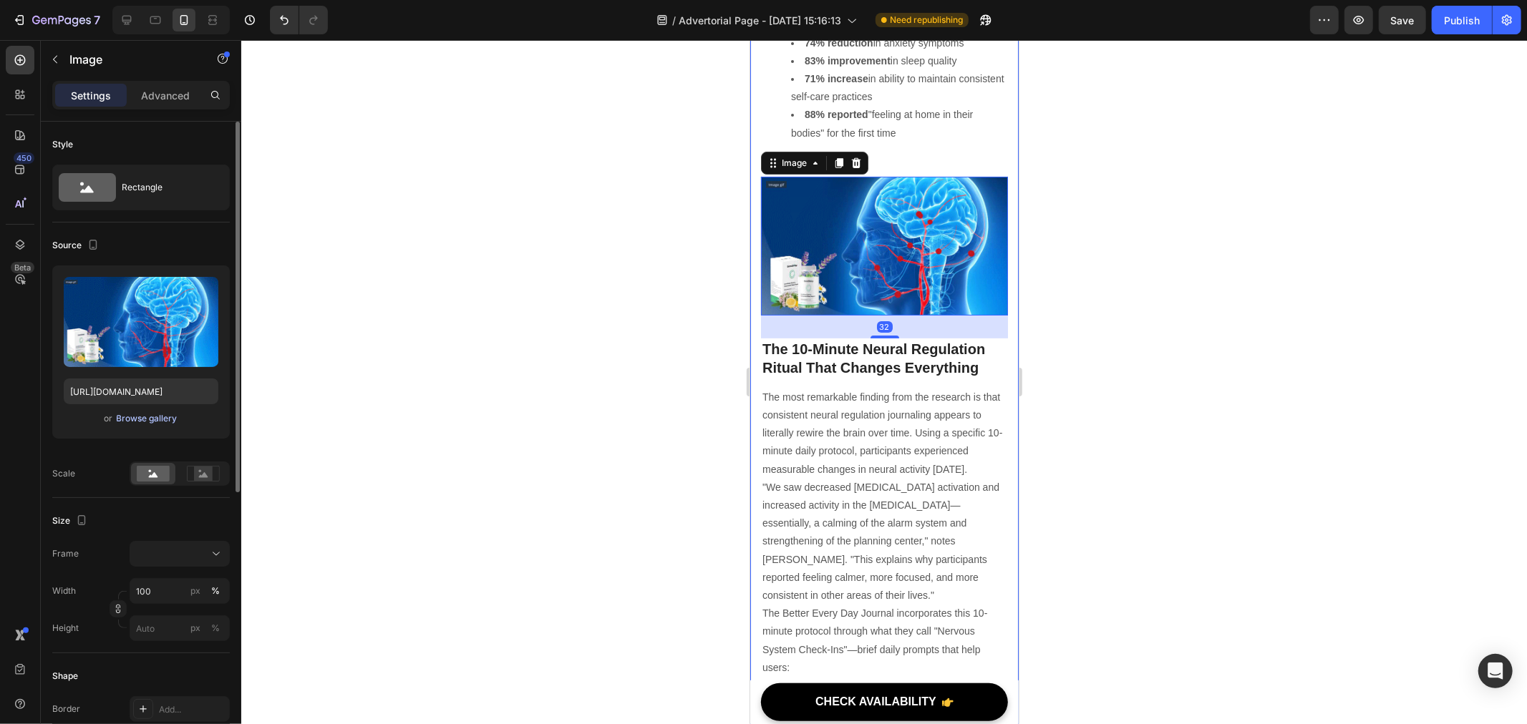
click at [155, 424] on div "Browse gallery" at bounding box center [147, 418] width 61 height 13
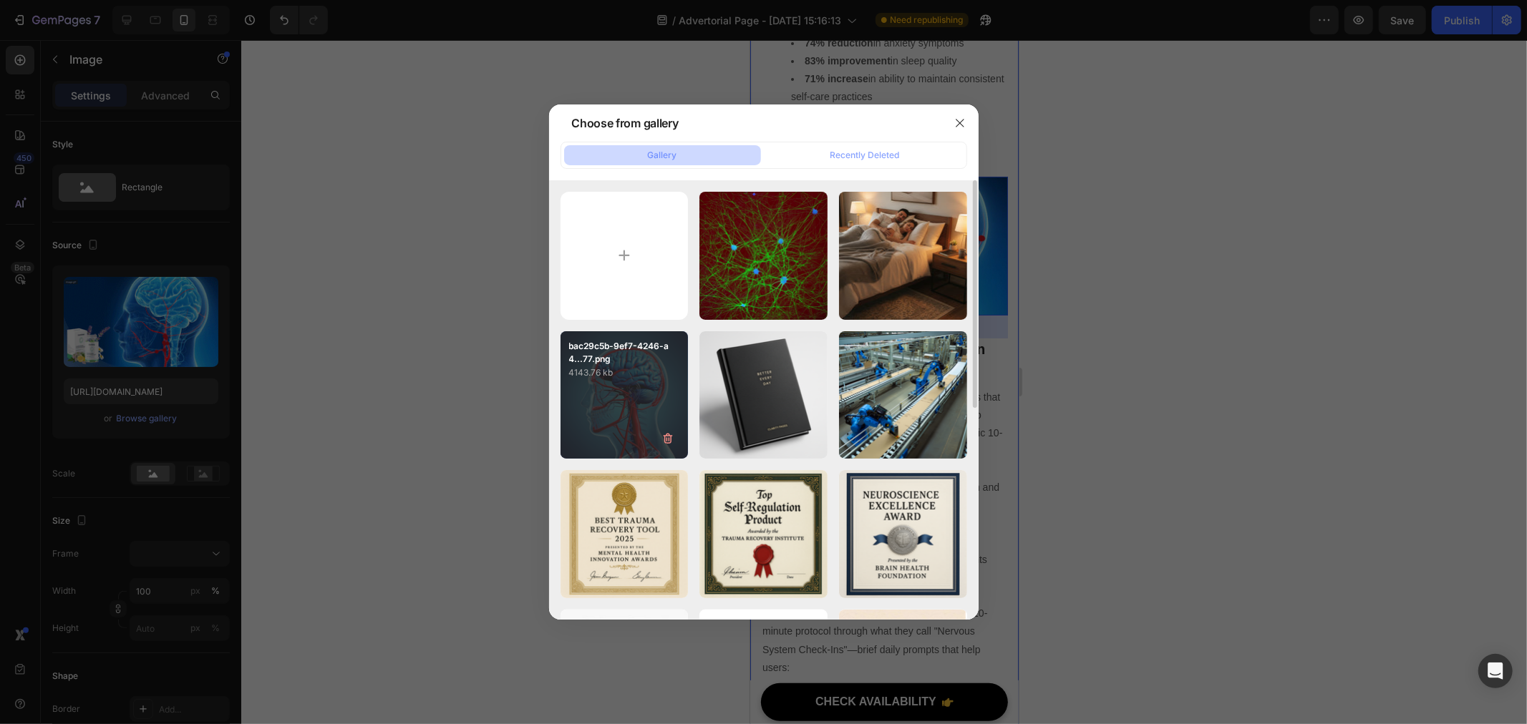
click at [606, 394] on div "bac29c5b-9ef7-4246-a4...77.png 4143.76 kb" at bounding box center [625, 395] width 128 height 128
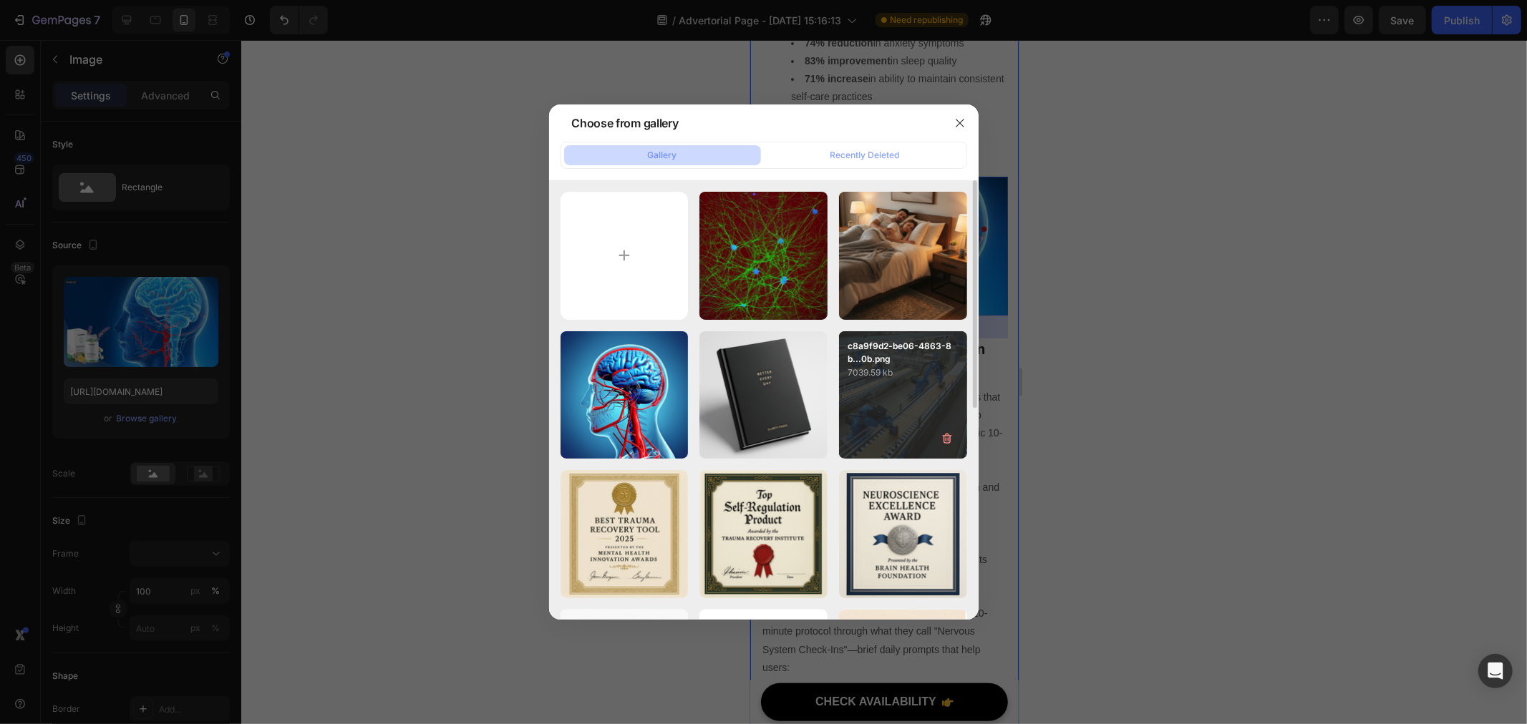
type input "https://cdn.shopify.com/s/files/1/0940/4986/1930/files/gempages_583728773724111…"
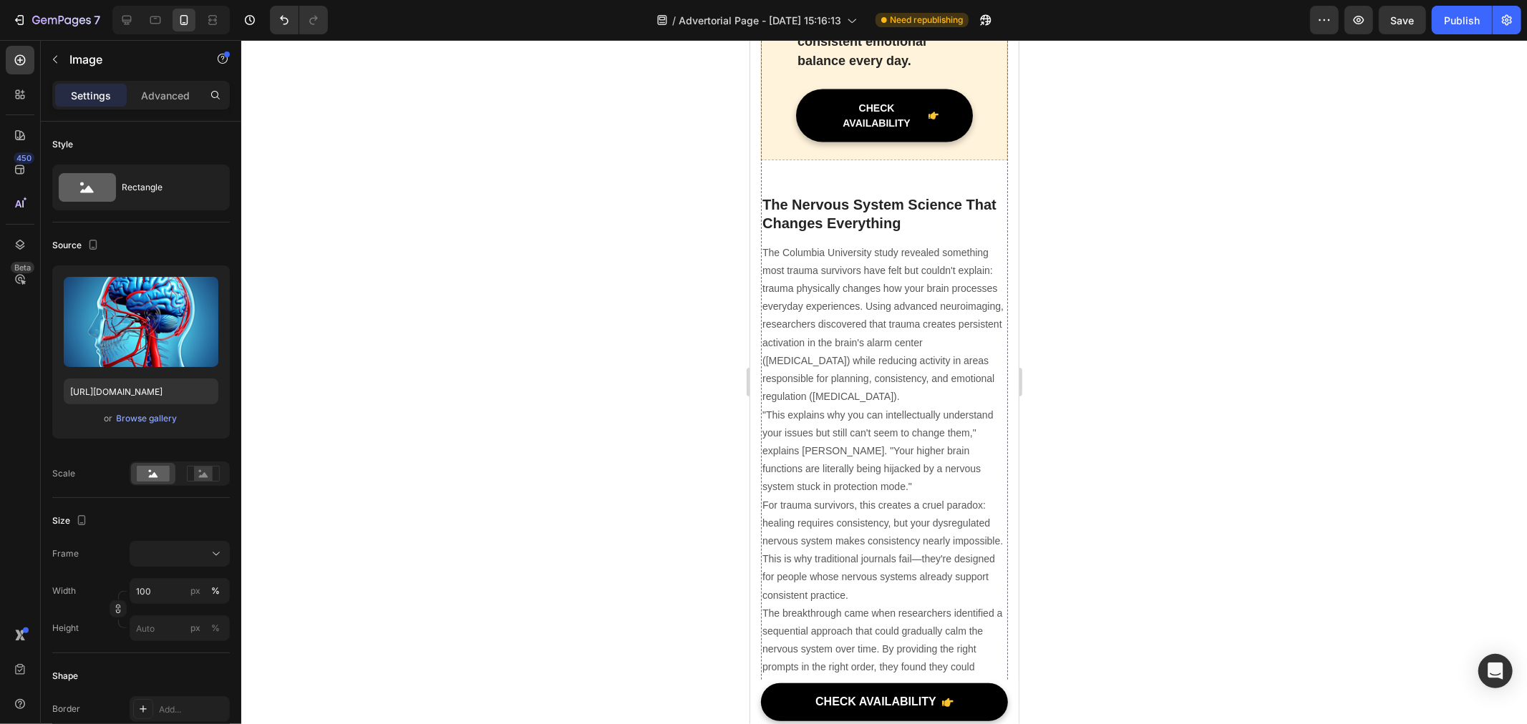
scroll to position [1891, 0]
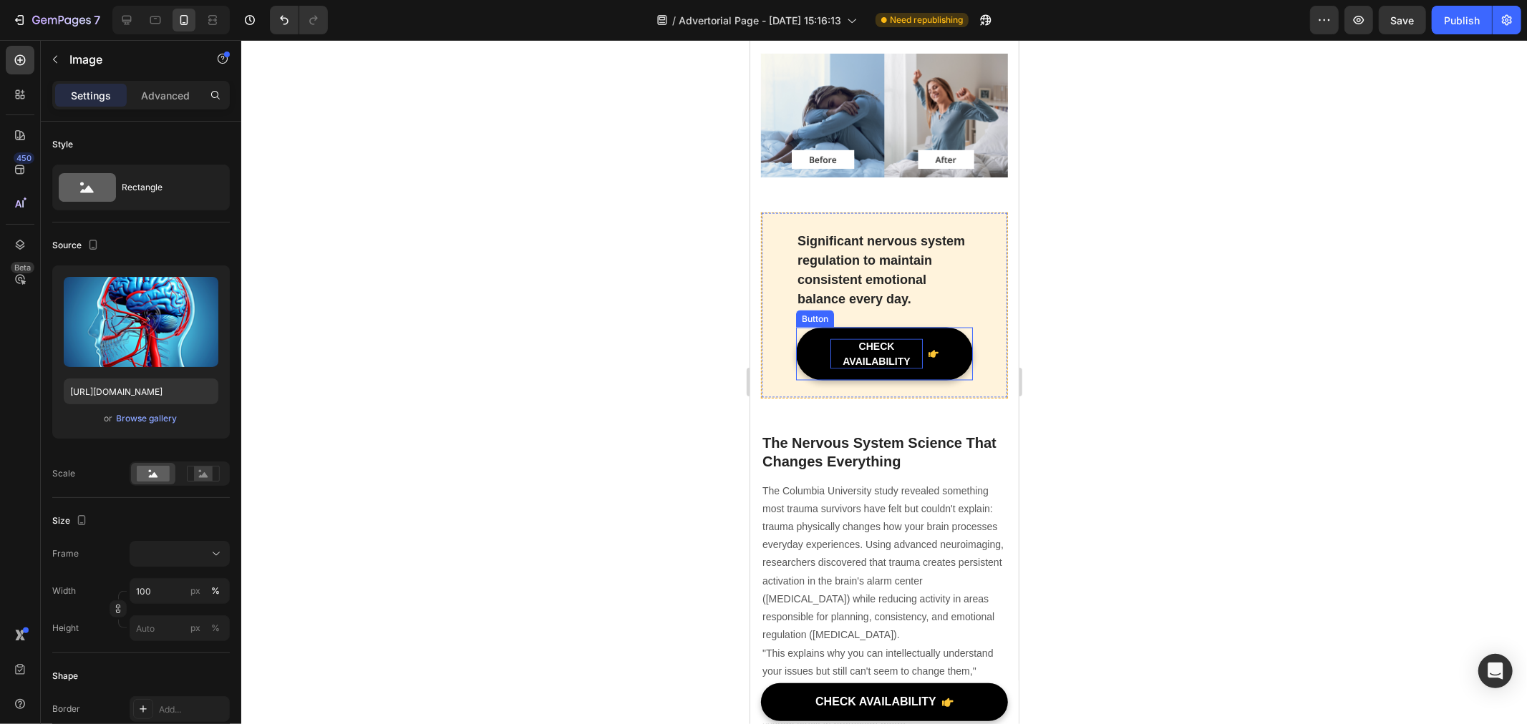
click at [847, 369] on div "CHECK AVAILABILITY" at bounding box center [876, 354] width 92 height 30
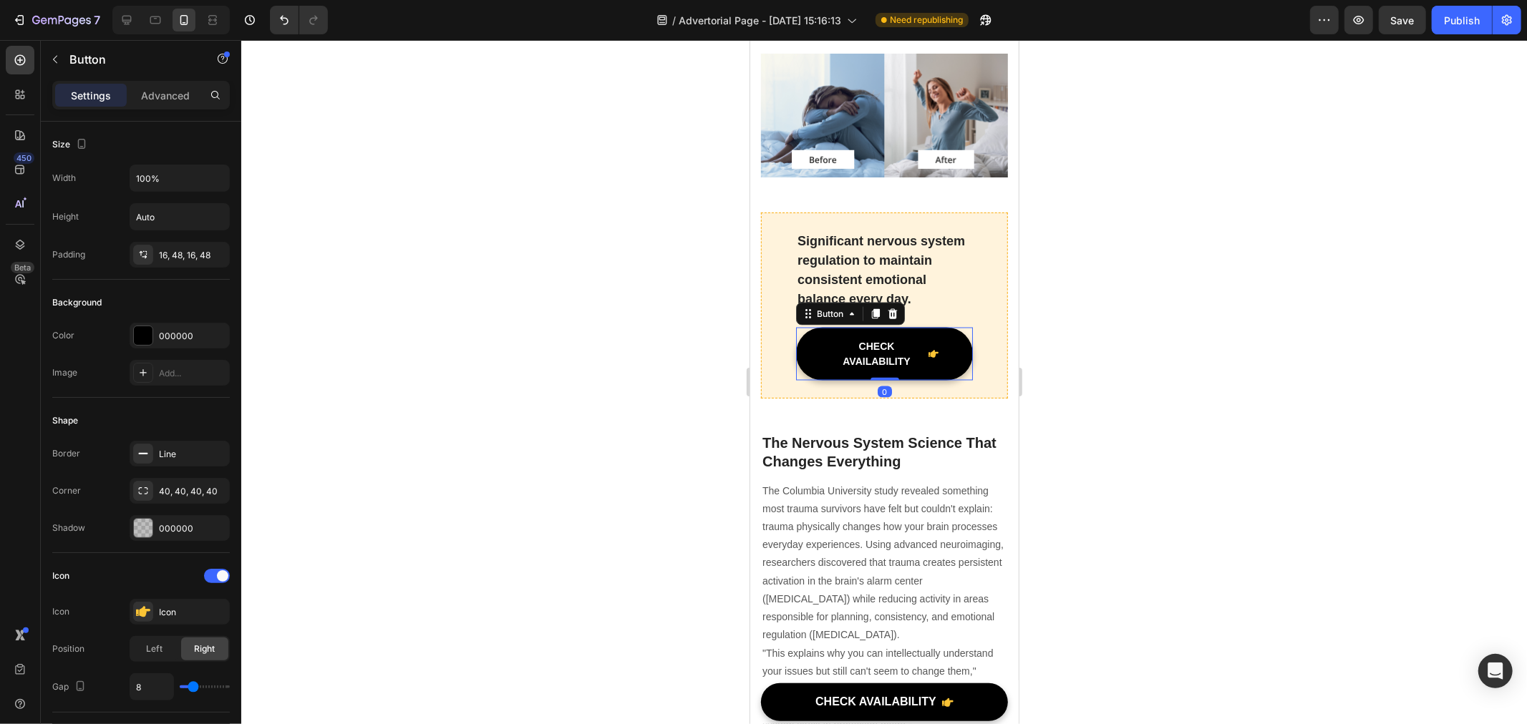
click at [825, 380] on link "CHECK AVAILABILITY" at bounding box center [883, 353] width 177 height 53
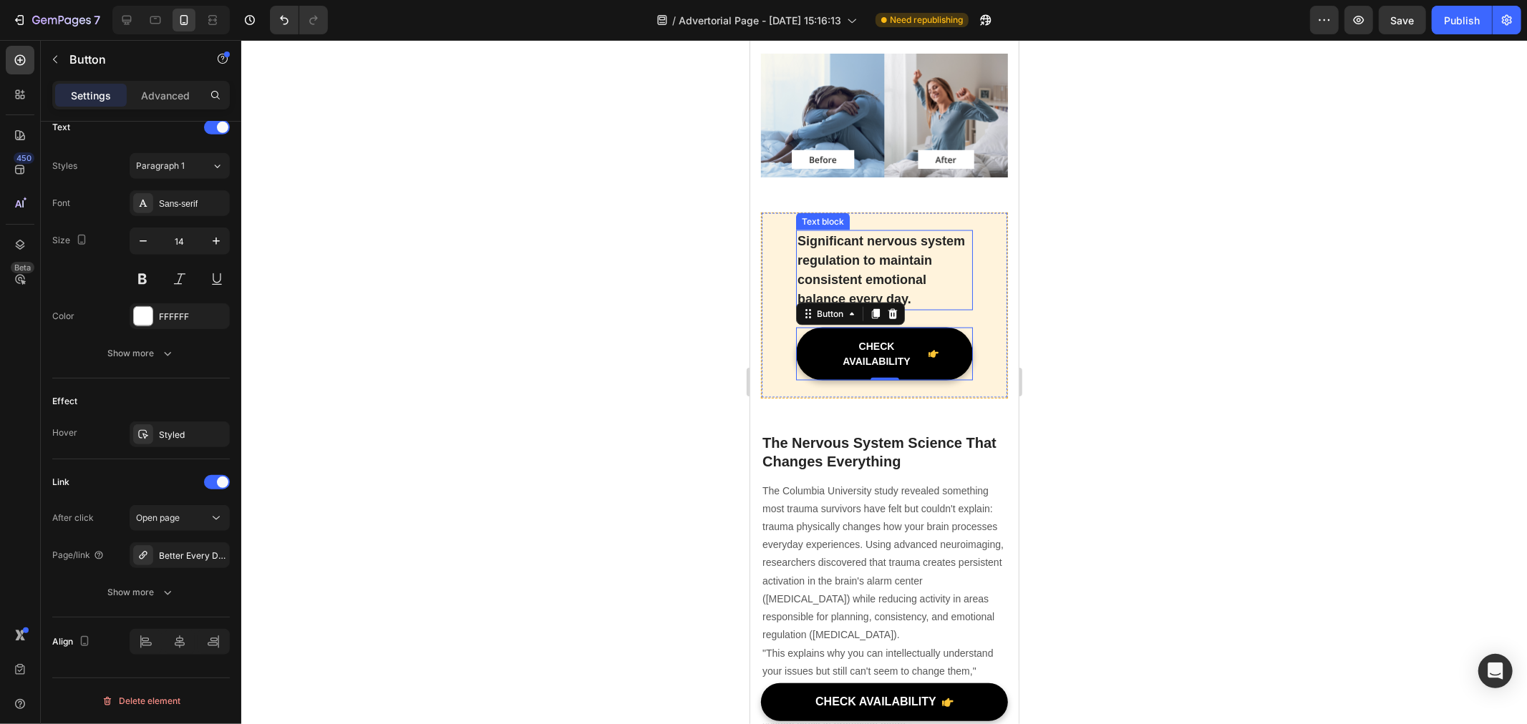
click at [889, 309] on p "Significant nervous system regulation to maintain consistent emotional balance …" at bounding box center [884, 269] width 174 height 77
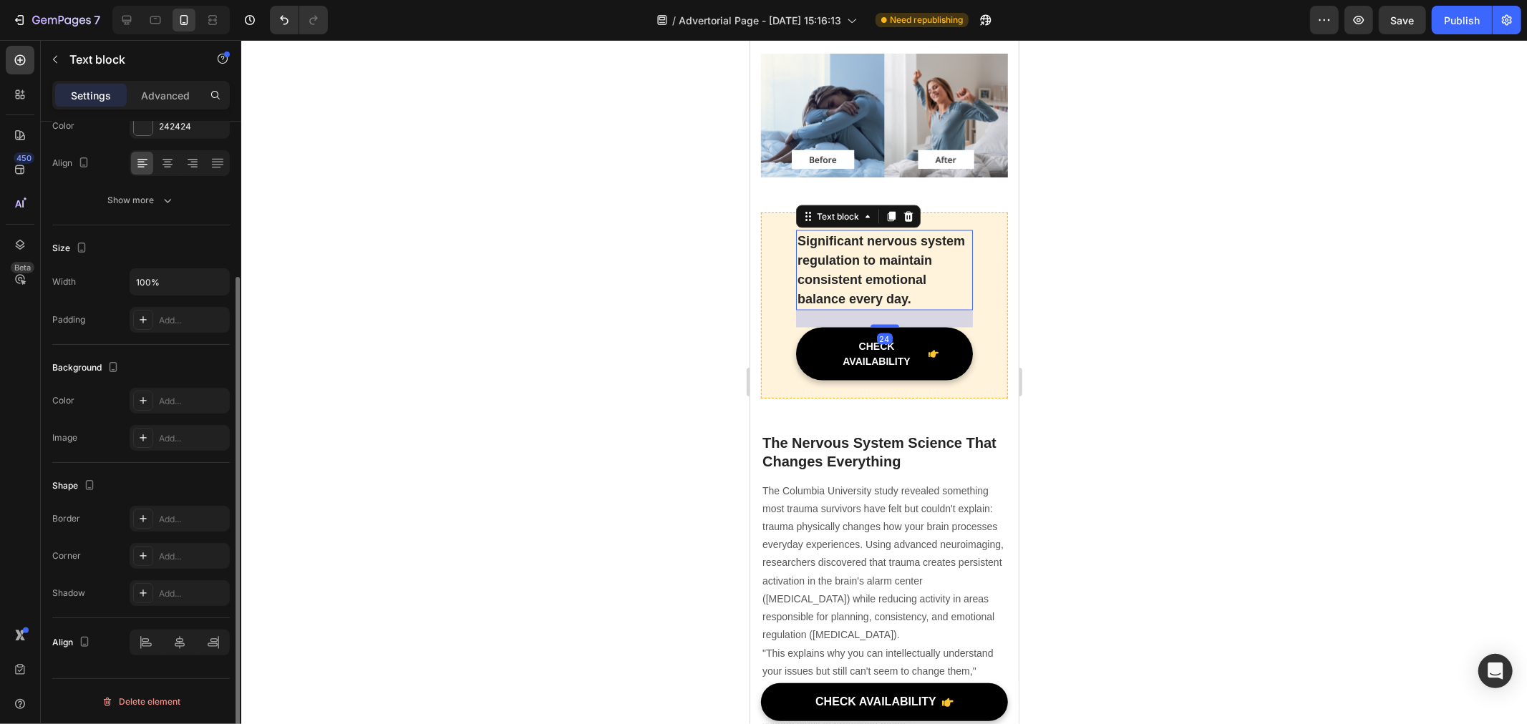
scroll to position [0, 0]
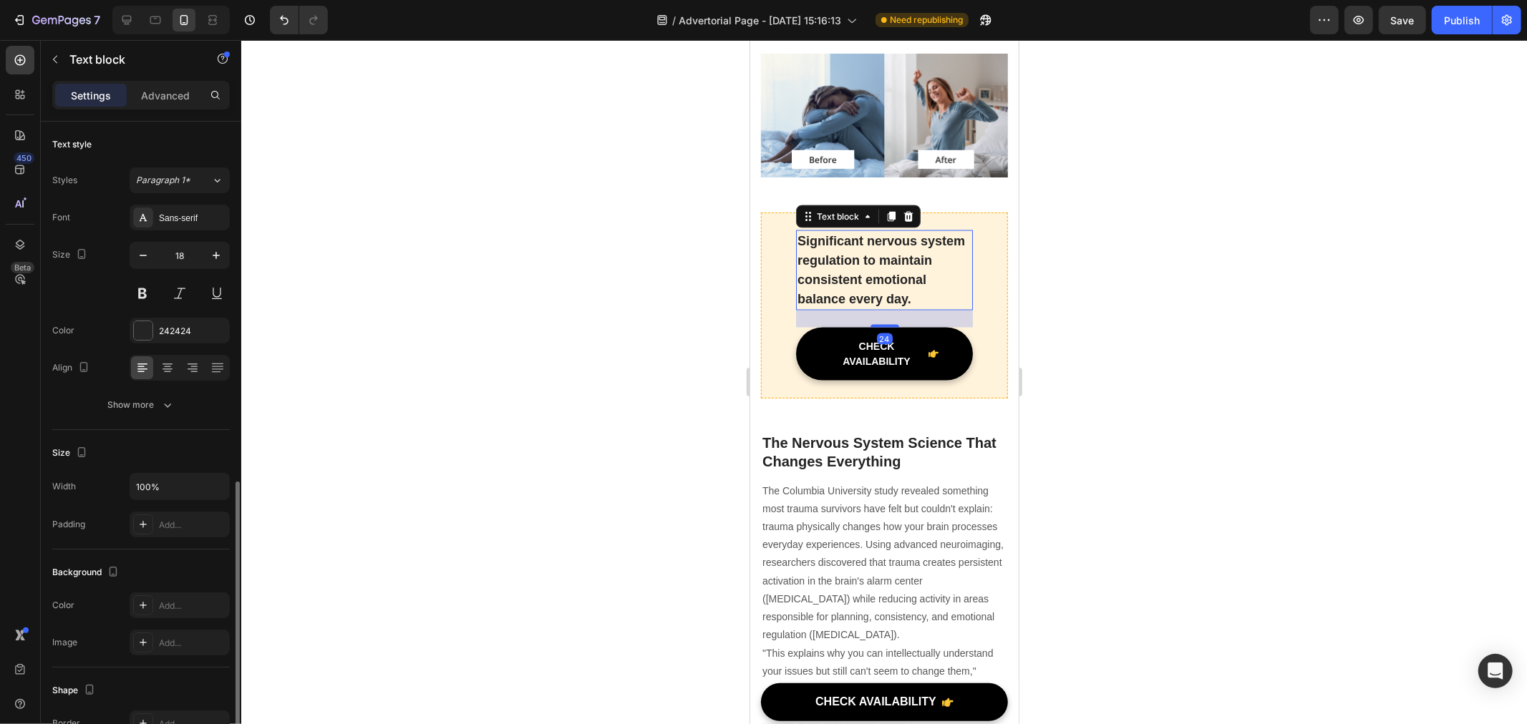
click at [889, 309] on p "Significant nervous system regulation to maintain consistent emotional balance …" at bounding box center [884, 269] width 174 height 77
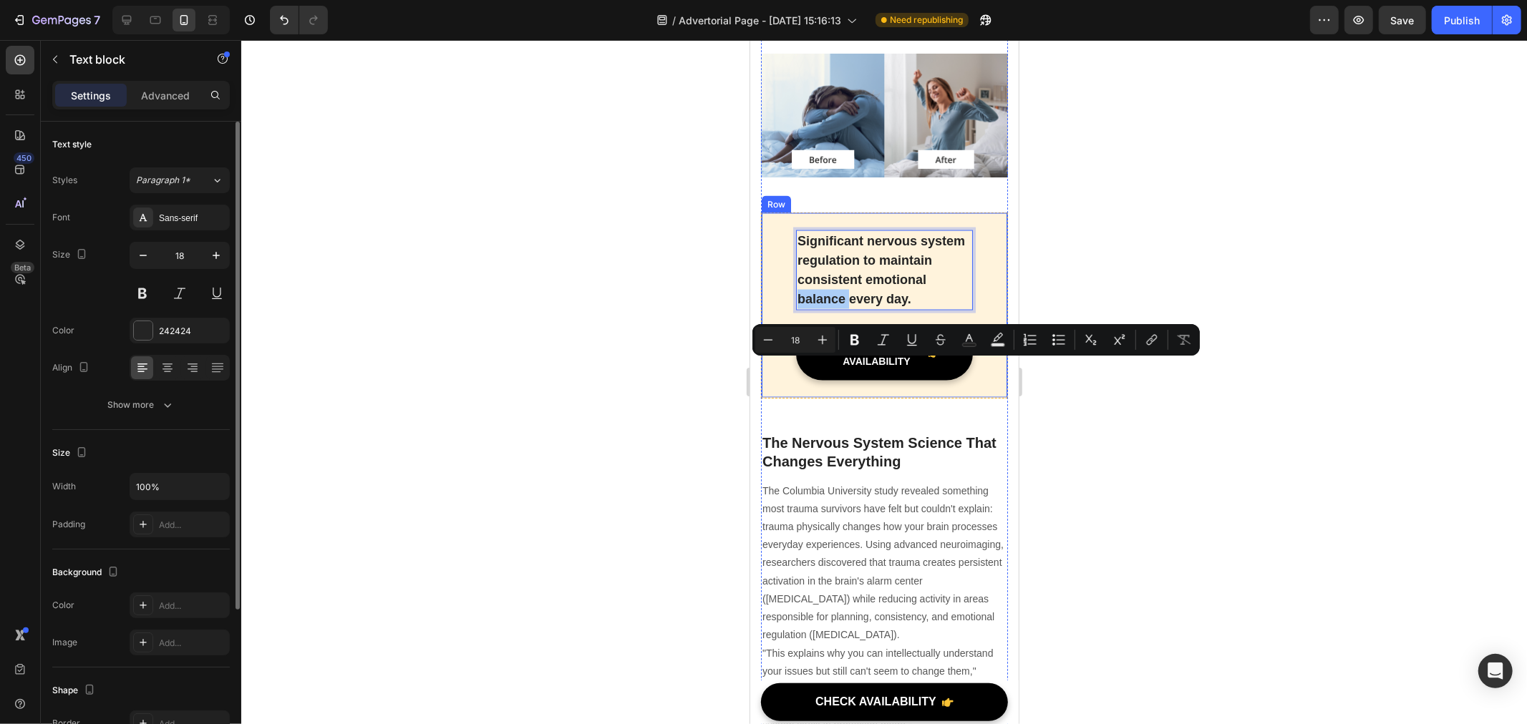
click at [1114, 452] on div at bounding box center [884, 382] width 1286 height 684
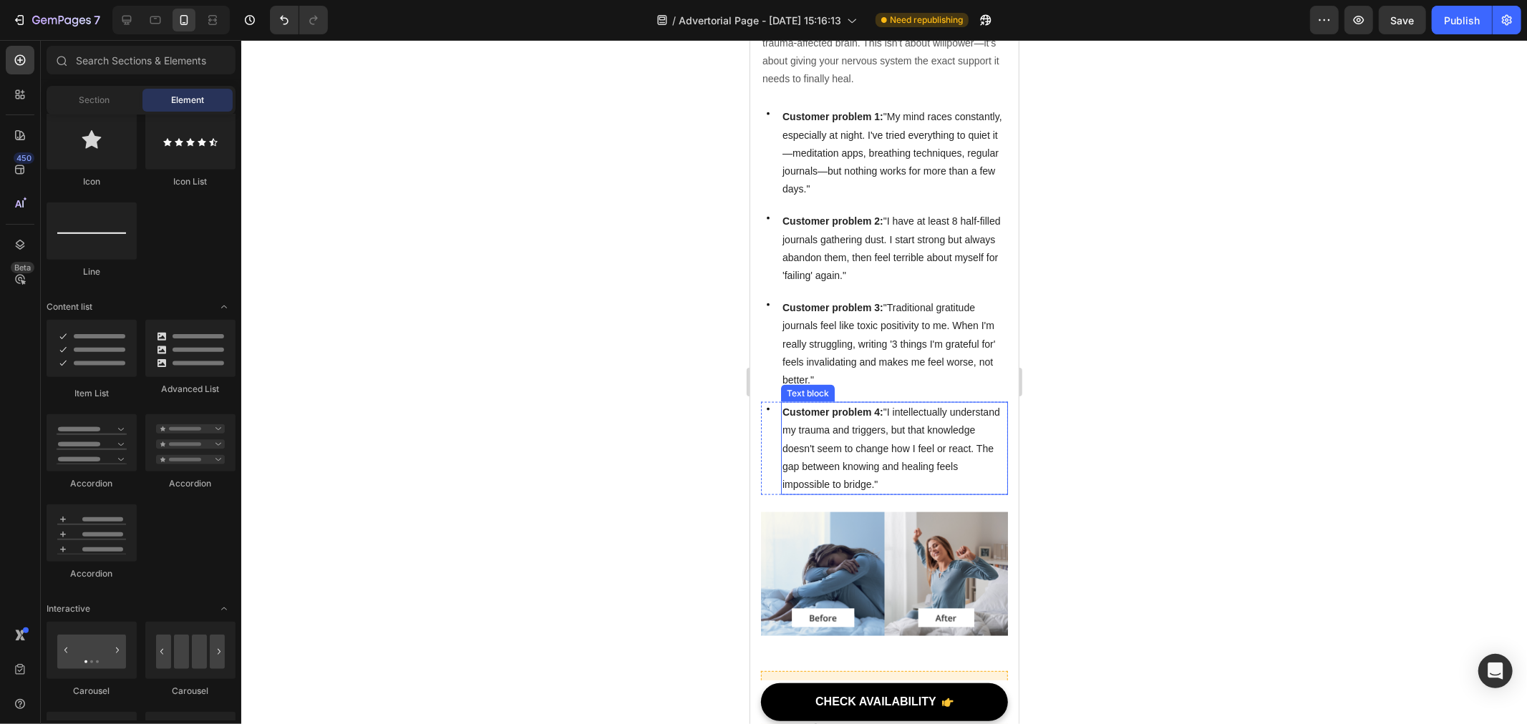
scroll to position [1352, 0]
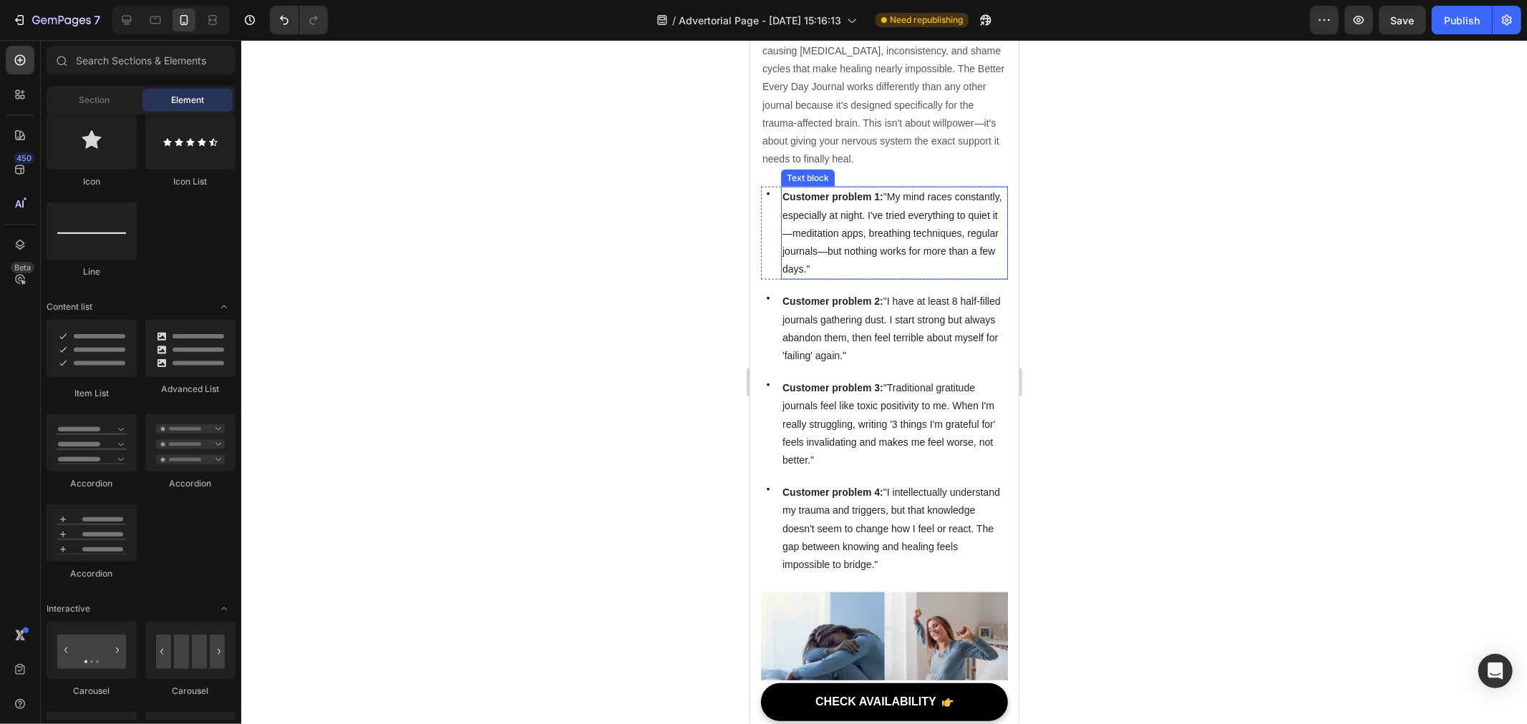
click at [840, 202] on strong "Customer problem 1:" at bounding box center [832, 195] width 101 height 11
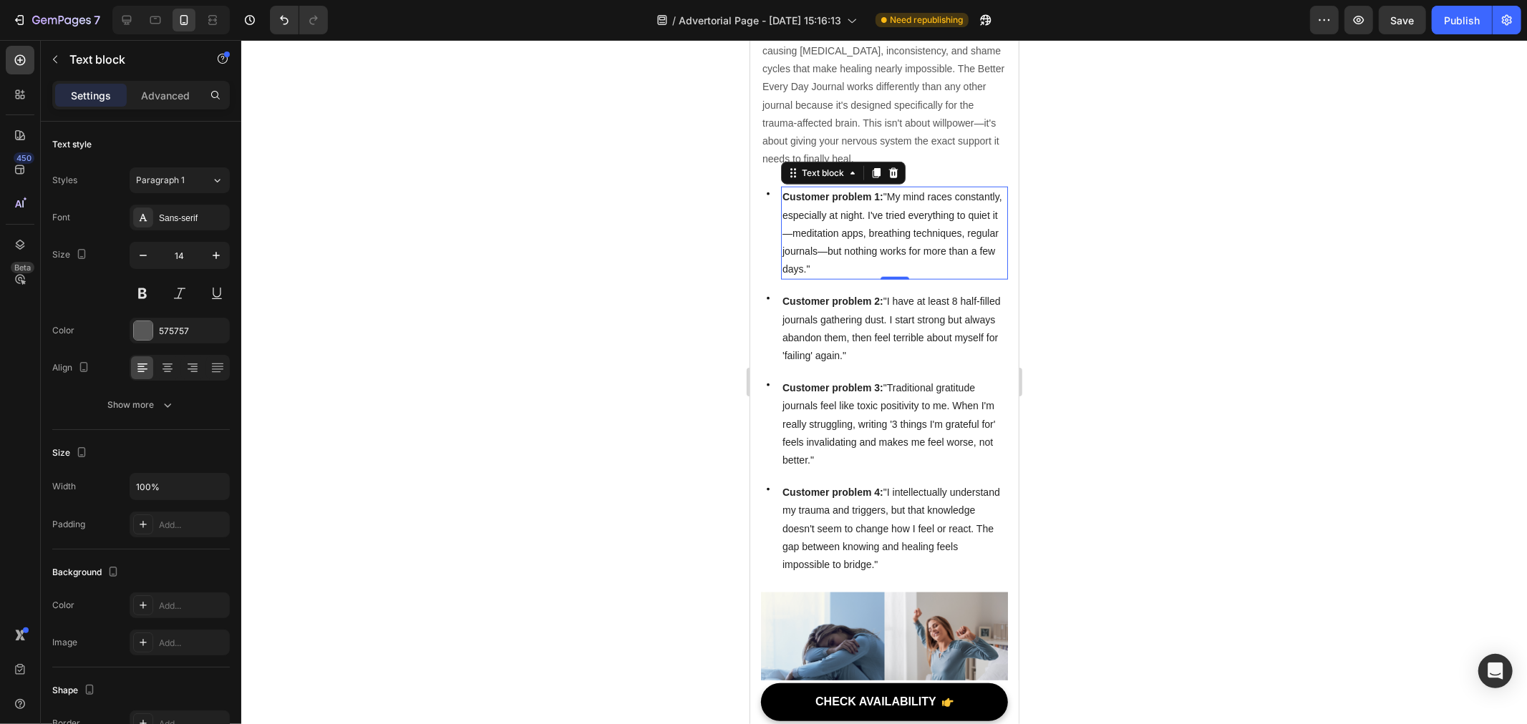
click at [787, 202] on strong "Customer problem 1:" at bounding box center [832, 195] width 101 height 11
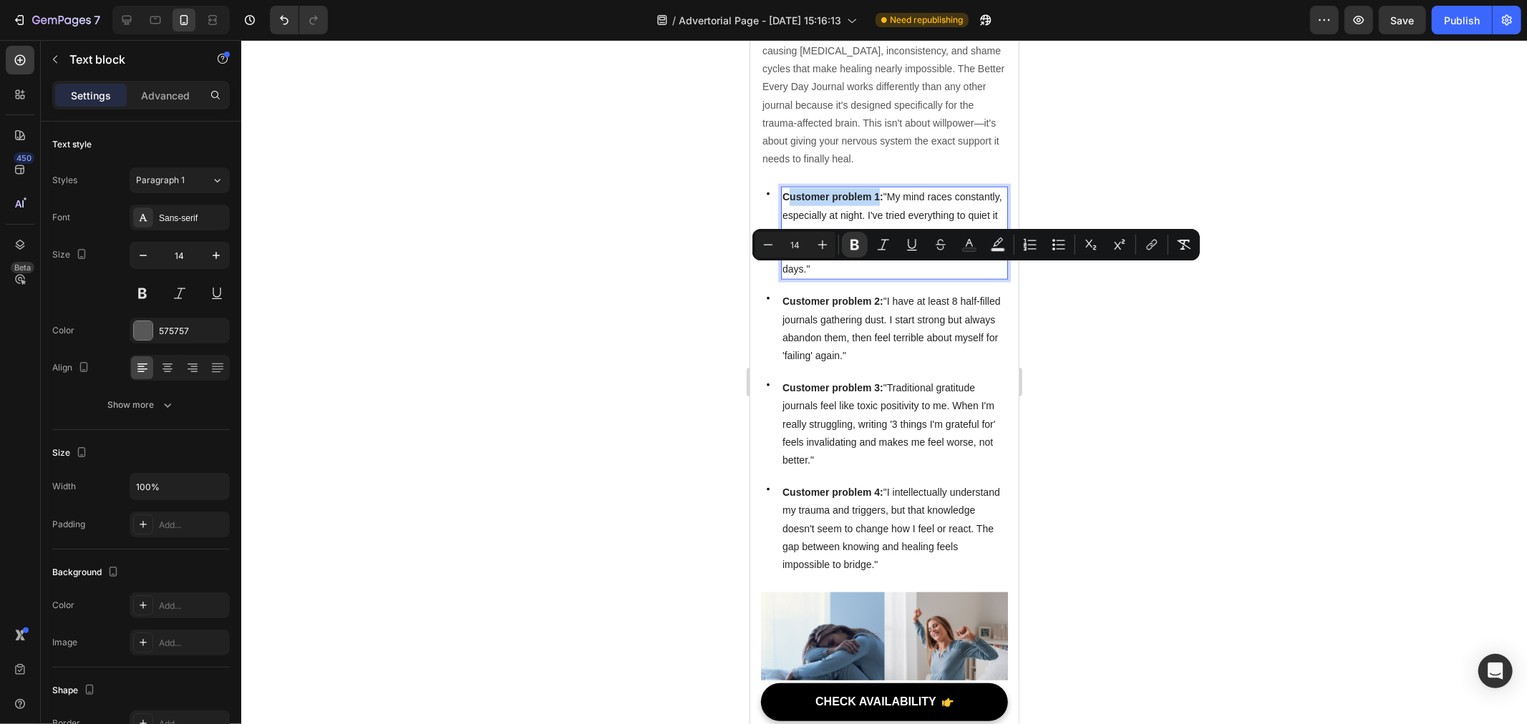
drag, startPoint x: 786, startPoint y: 269, endPoint x: 881, endPoint y: 272, distance: 95.3
click at [881, 202] on strong "Customer problem 1:" at bounding box center [832, 195] width 101 height 11
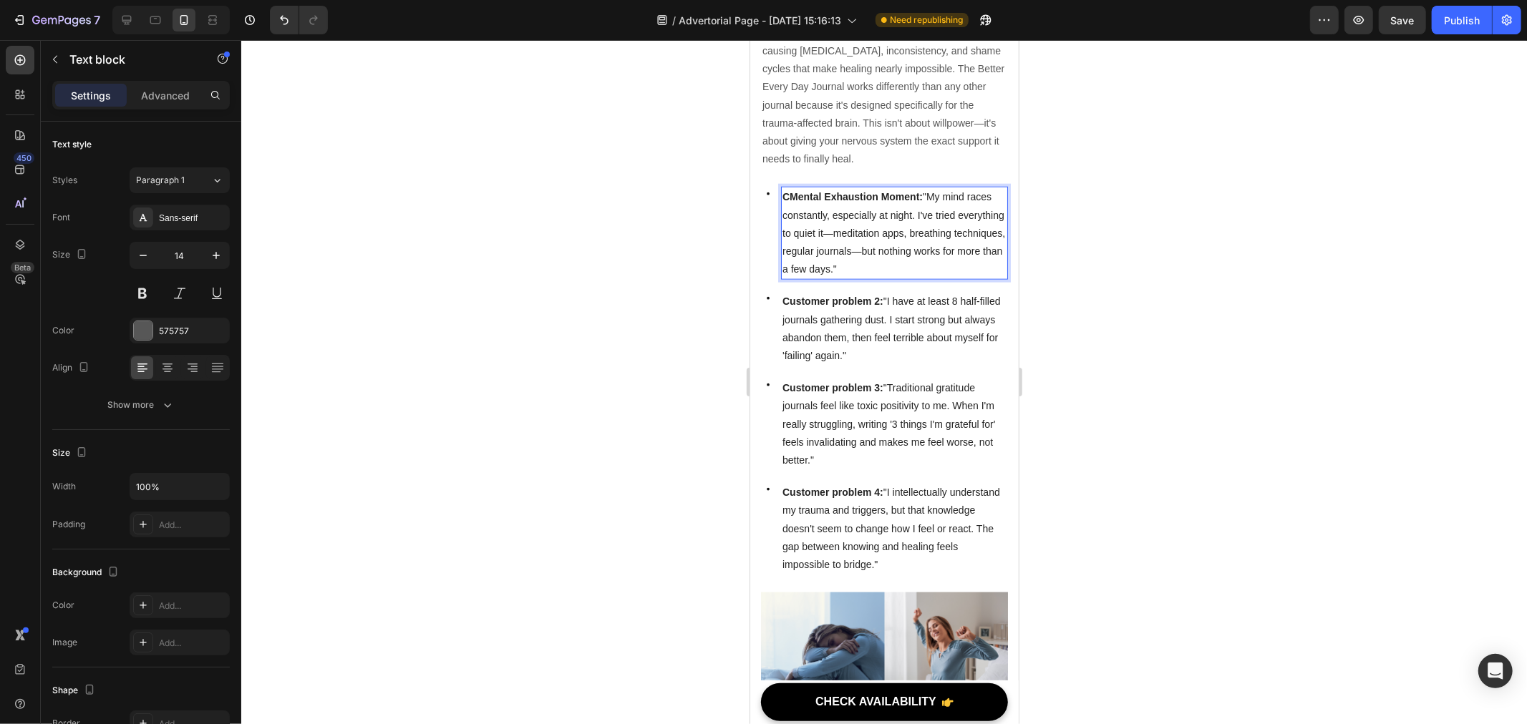
click at [792, 202] on strong "CMental Exhaustion Moment:" at bounding box center [852, 195] width 140 height 11
click at [829, 306] on strong "Customer problem 2:" at bounding box center [832, 300] width 101 height 11
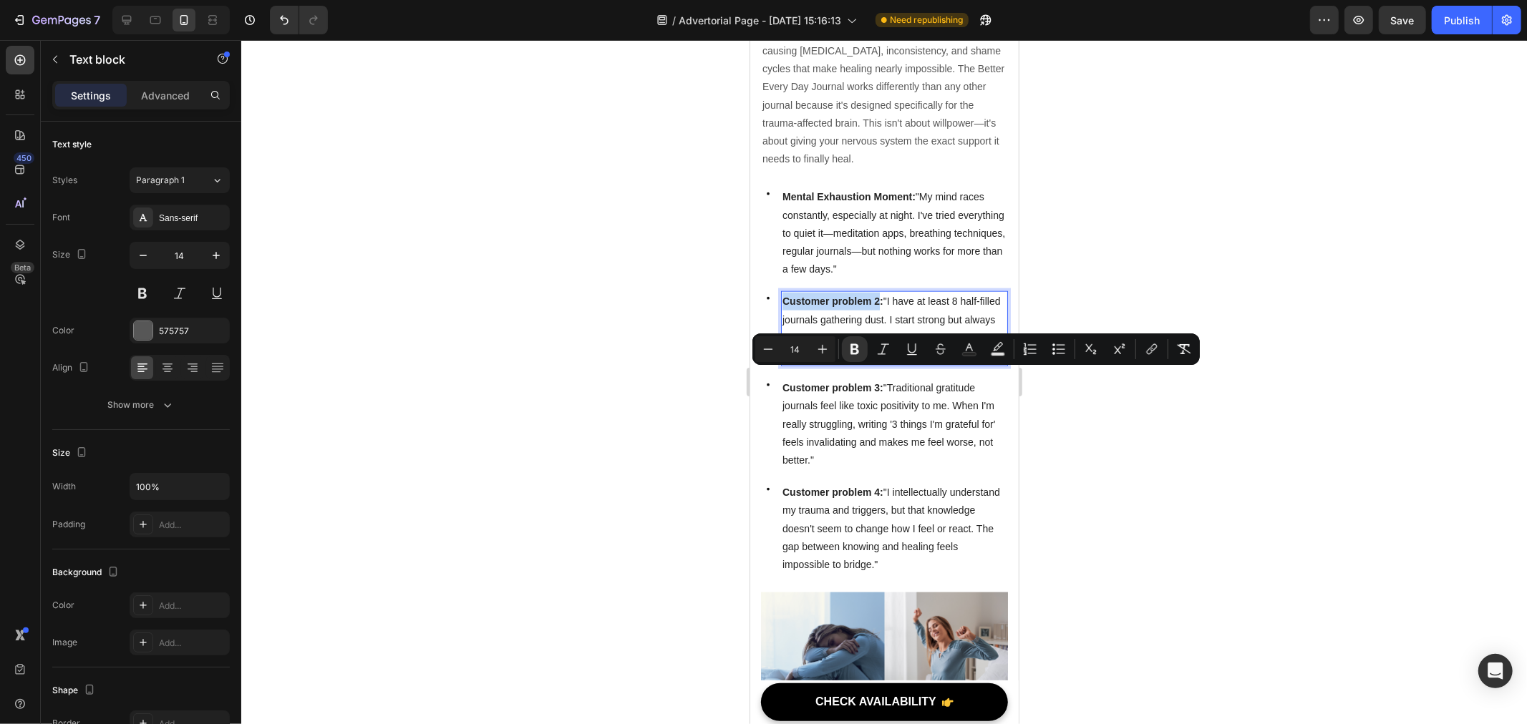
drag, startPoint x: 780, startPoint y: 375, endPoint x: 880, endPoint y: 381, distance: 100.4
click at [880, 366] on div "Customer problem 2: "I have at least 8 half-filled journals gathering dust. I s…" at bounding box center [893, 328] width 227 height 75
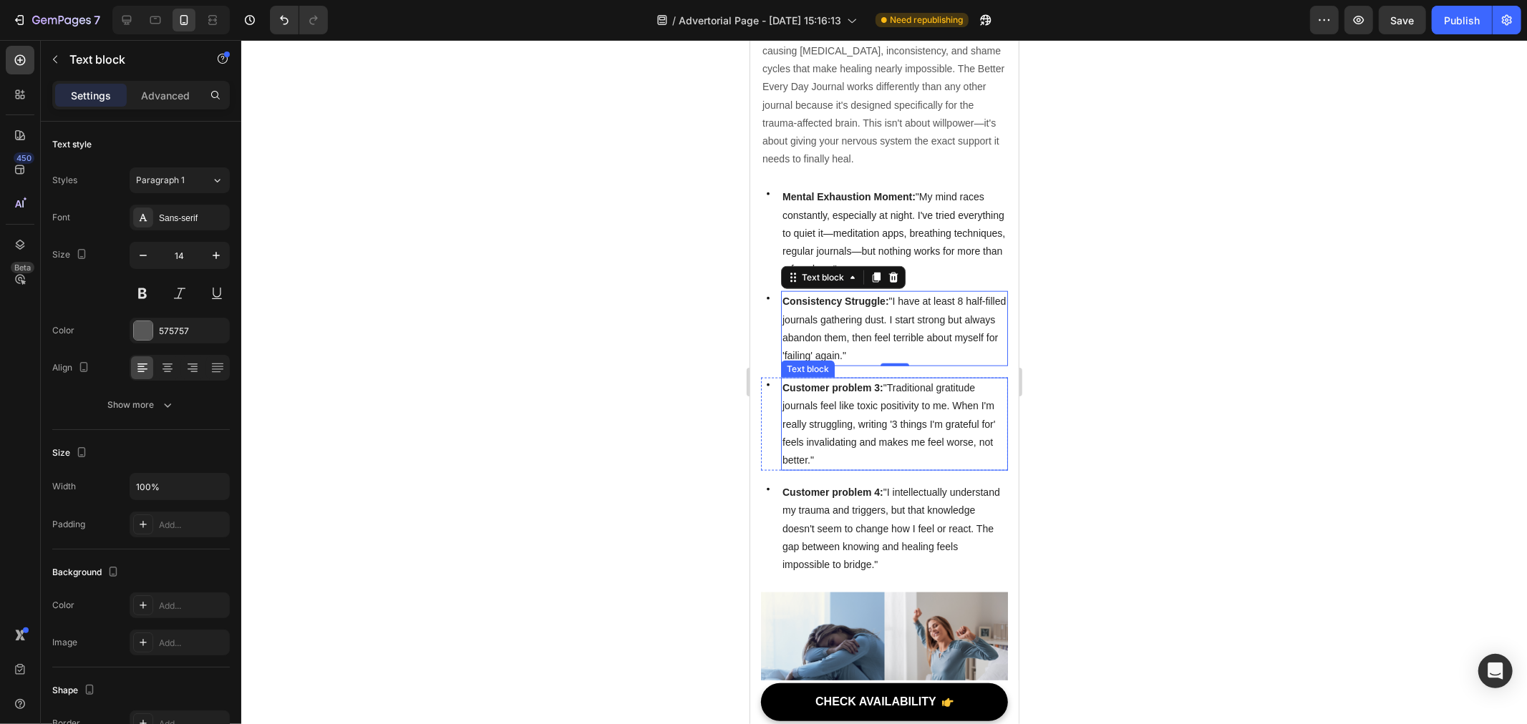
click at [817, 393] on strong "Customer problem 3:" at bounding box center [832, 387] width 101 height 11
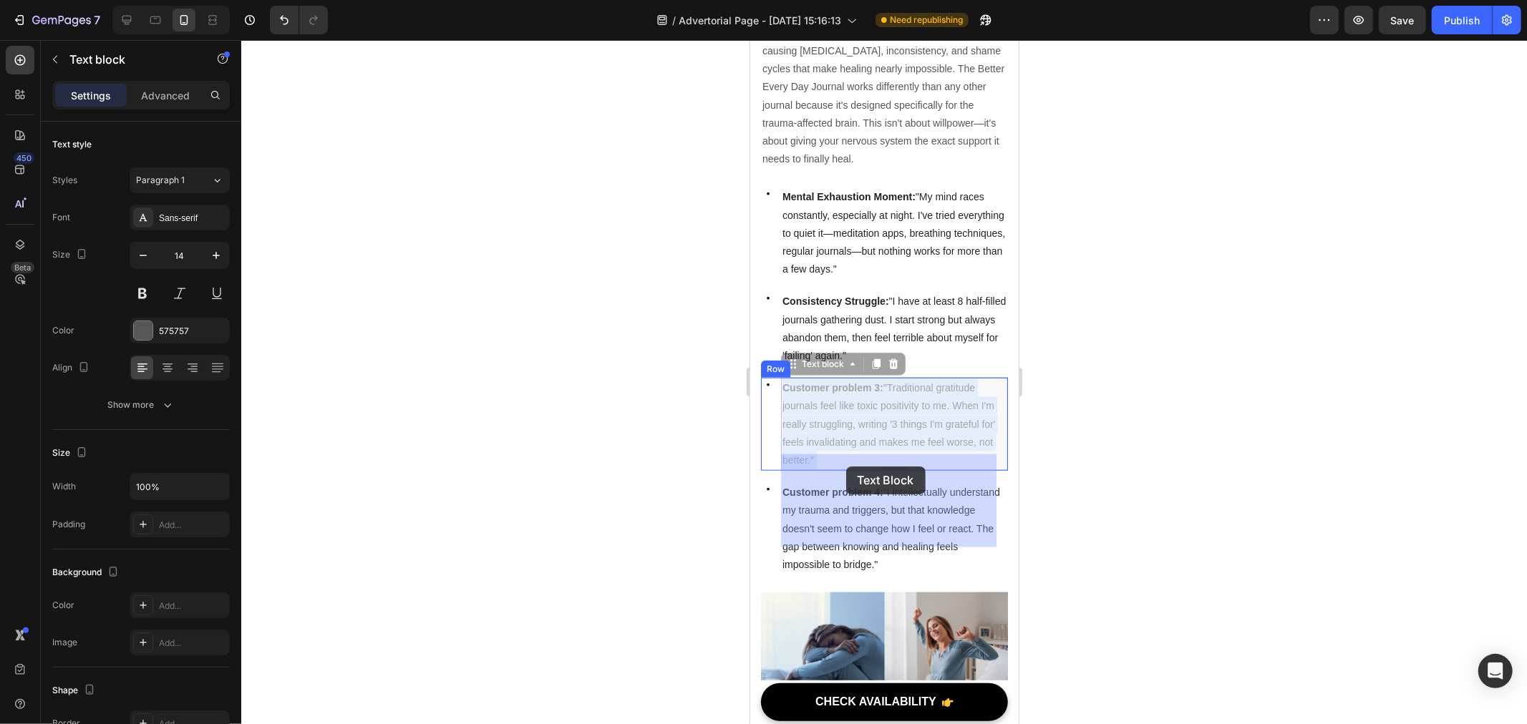
drag, startPoint x: 785, startPoint y: 463, endPoint x: 807, endPoint y: 463, distance: 22.2
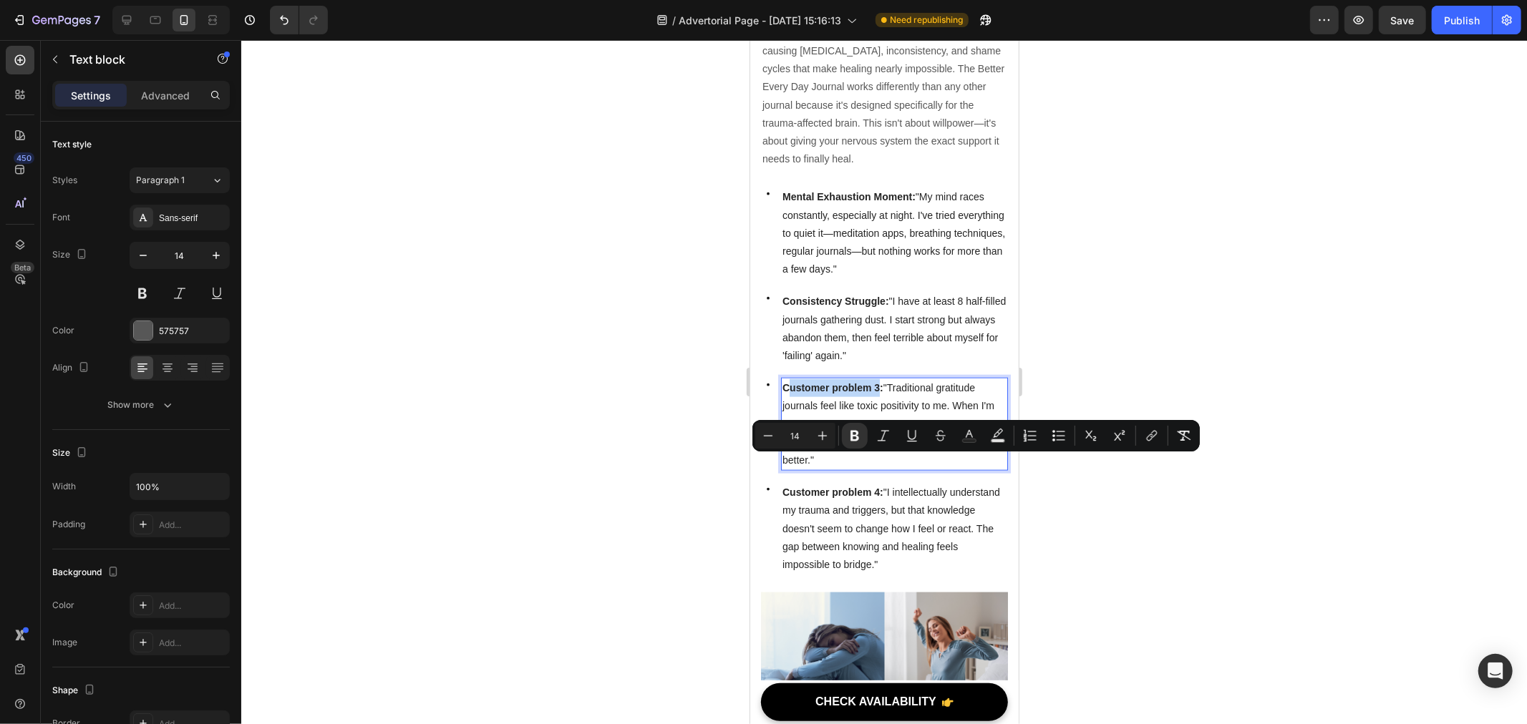
drag, startPoint x: 785, startPoint y: 462, endPoint x: 881, endPoint y: 465, distance: 96.0
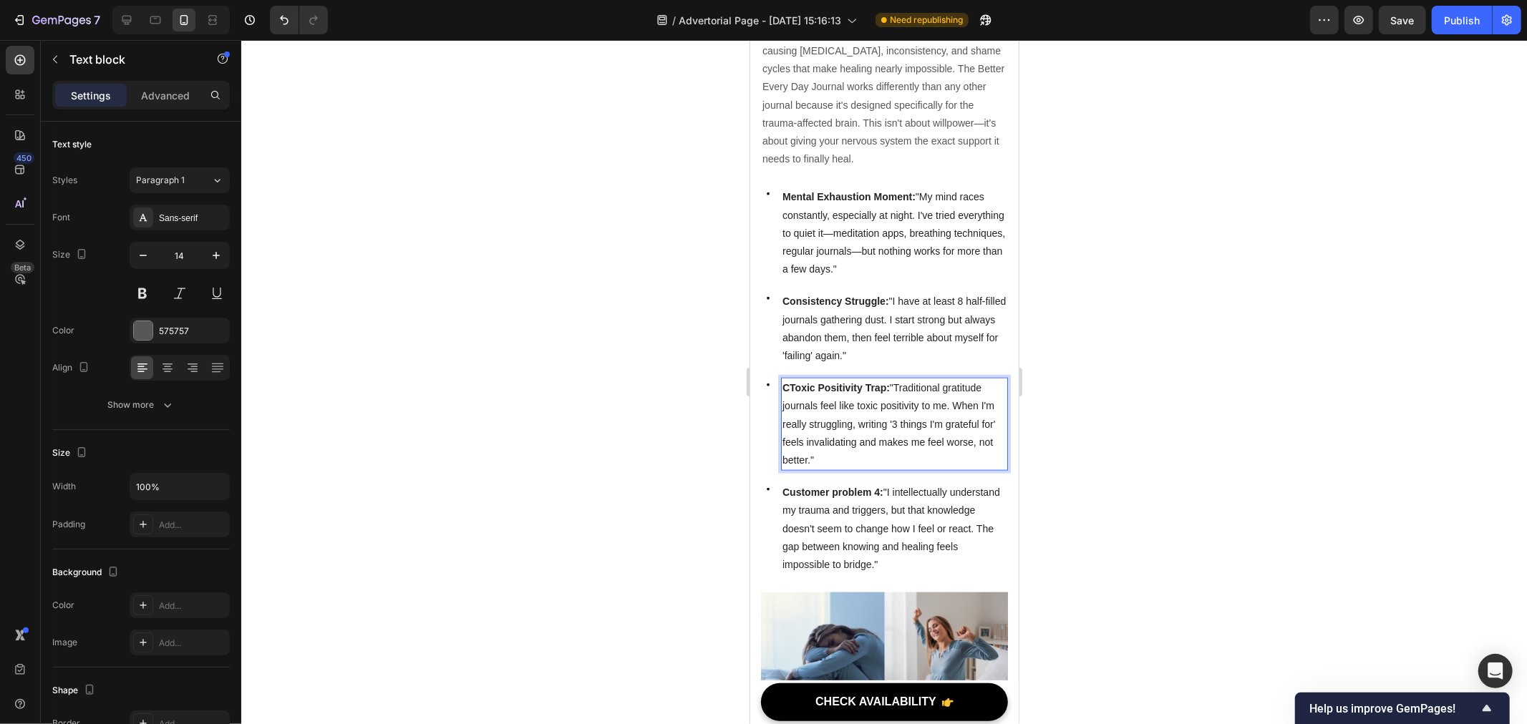
click at [792, 393] on strong "CToxic Positivity Trap:" at bounding box center [835, 387] width 107 height 11
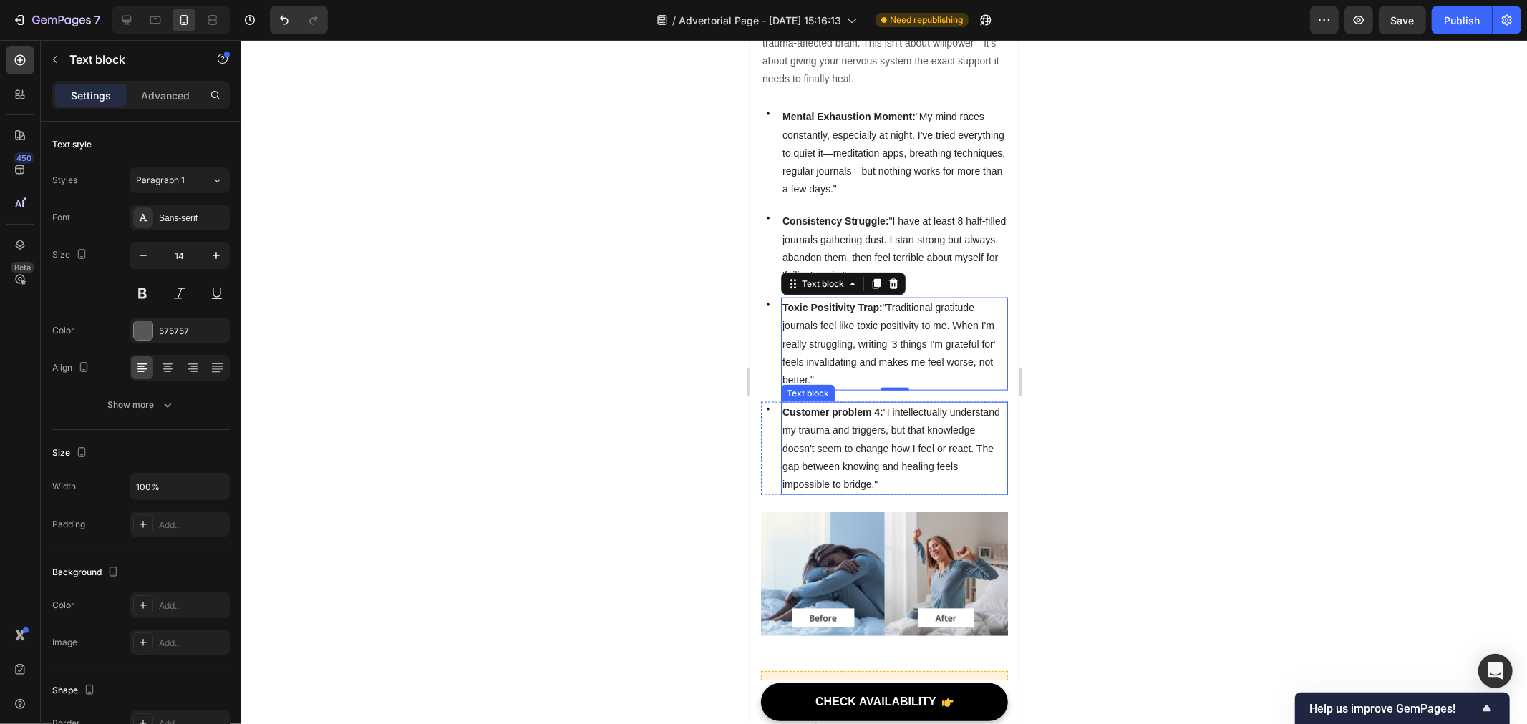
click at [800, 417] on strong "Customer problem 4:" at bounding box center [832, 411] width 101 height 11
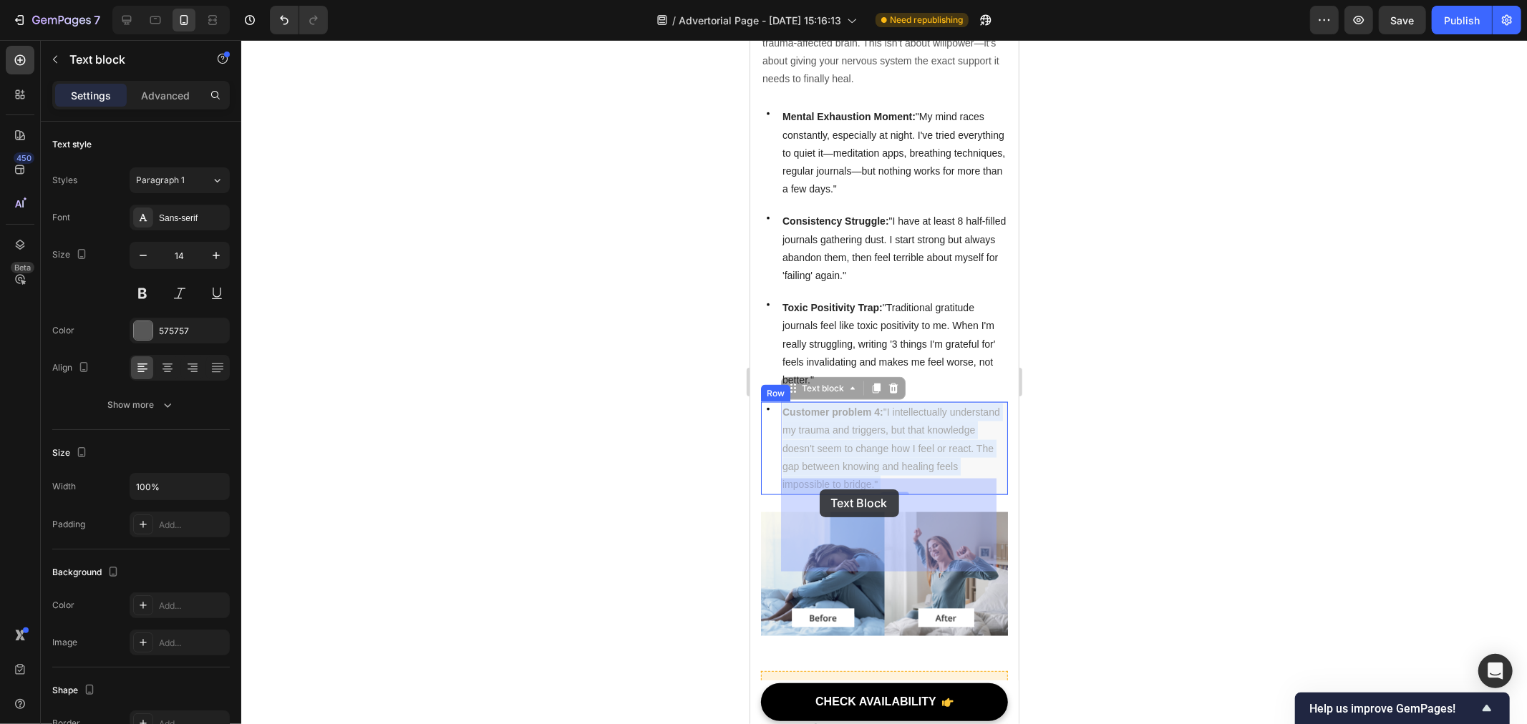
drag, startPoint x: 785, startPoint y: 489, endPoint x: 819, endPoint y: 489, distance: 34.4
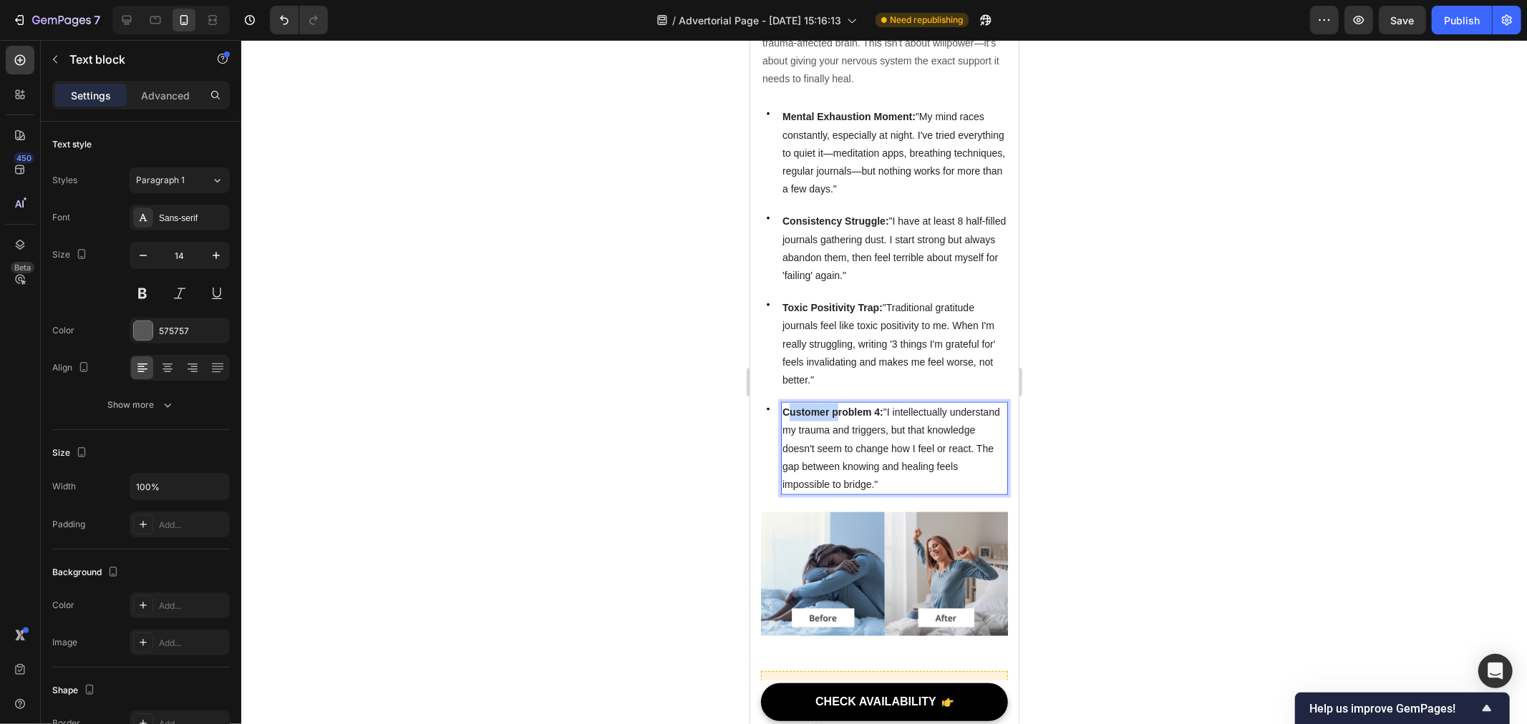
drag, startPoint x: 786, startPoint y: 489, endPoint x: 838, endPoint y: 489, distance: 51.5
click at [794, 417] on strong "Customer problem 4:" at bounding box center [832, 411] width 101 height 11
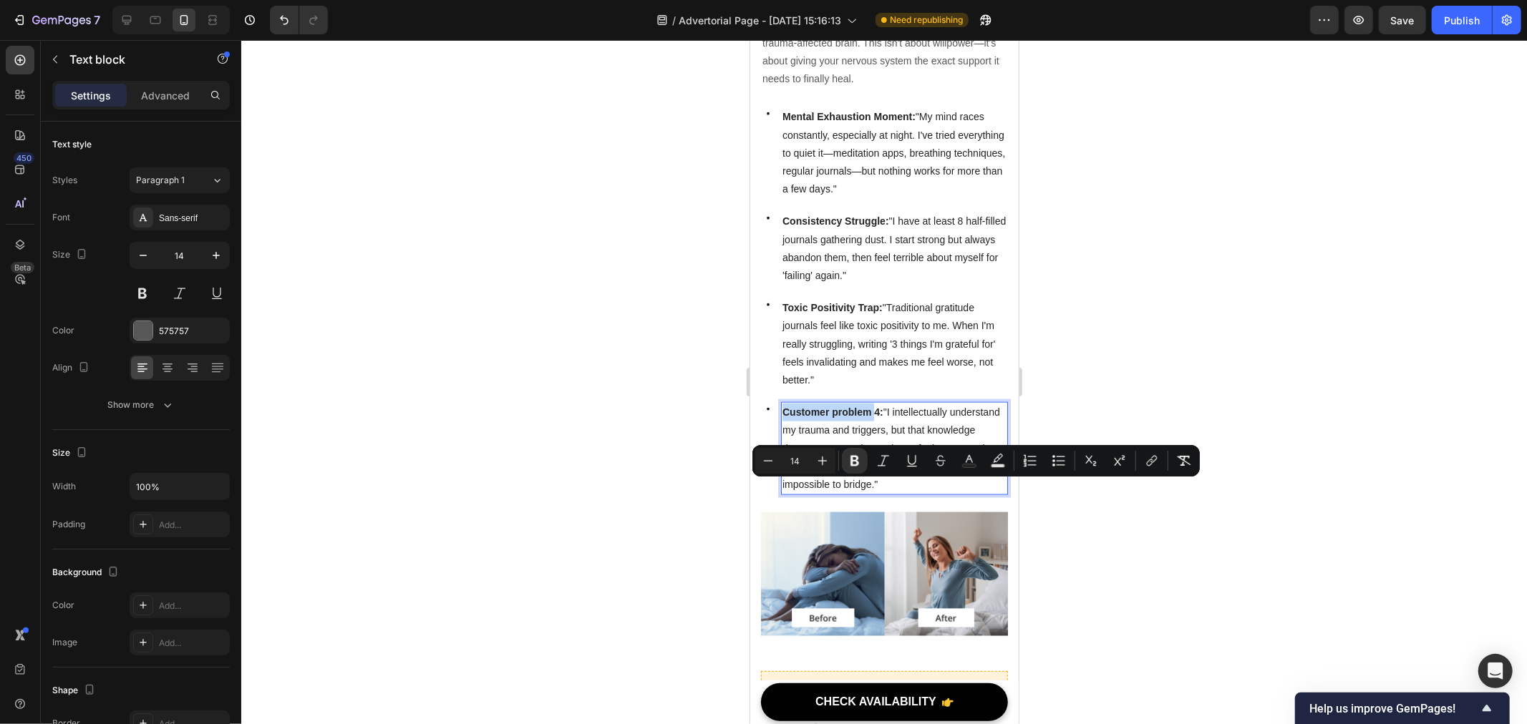
drag, startPoint x: 783, startPoint y: 488, endPoint x: 879, endPoint y: 491, distance: 96.0
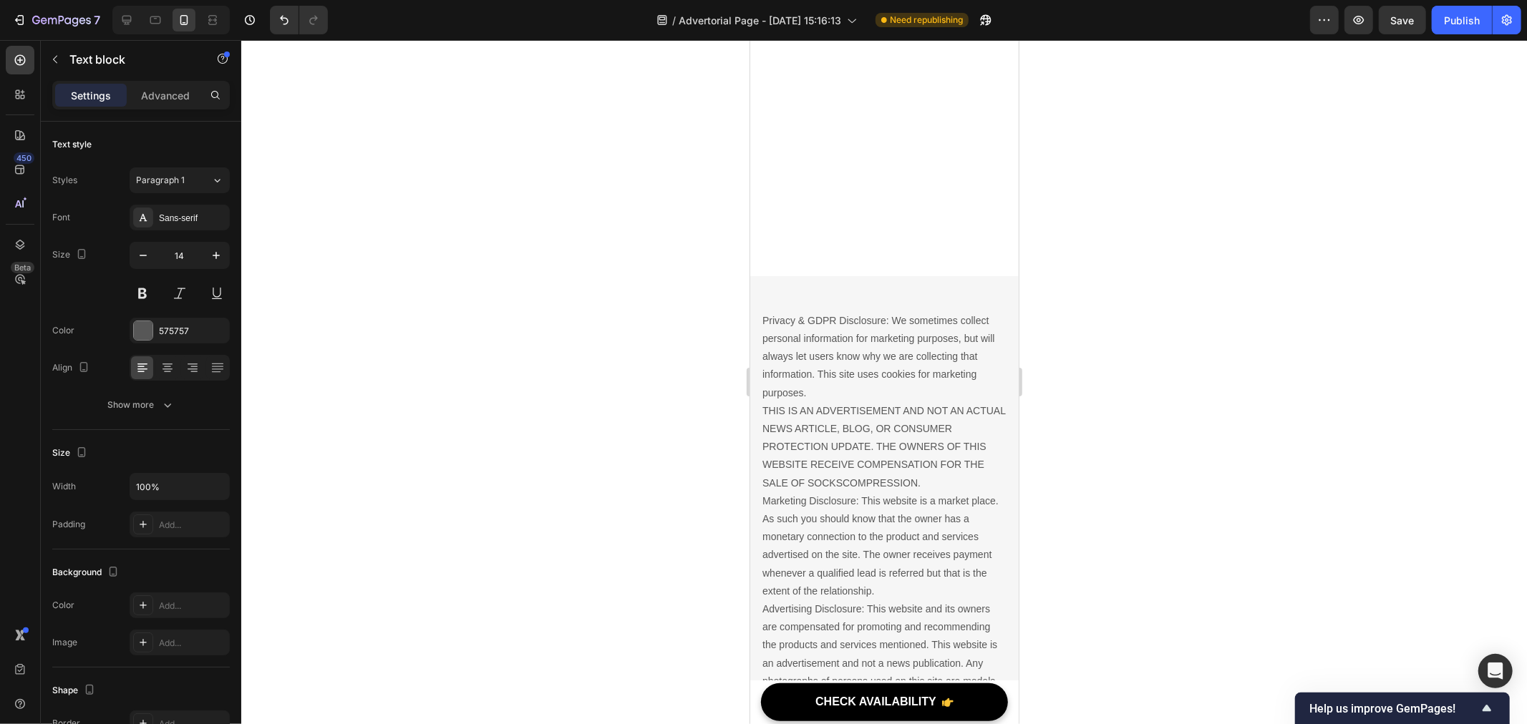
scroll to position [12328, 0]
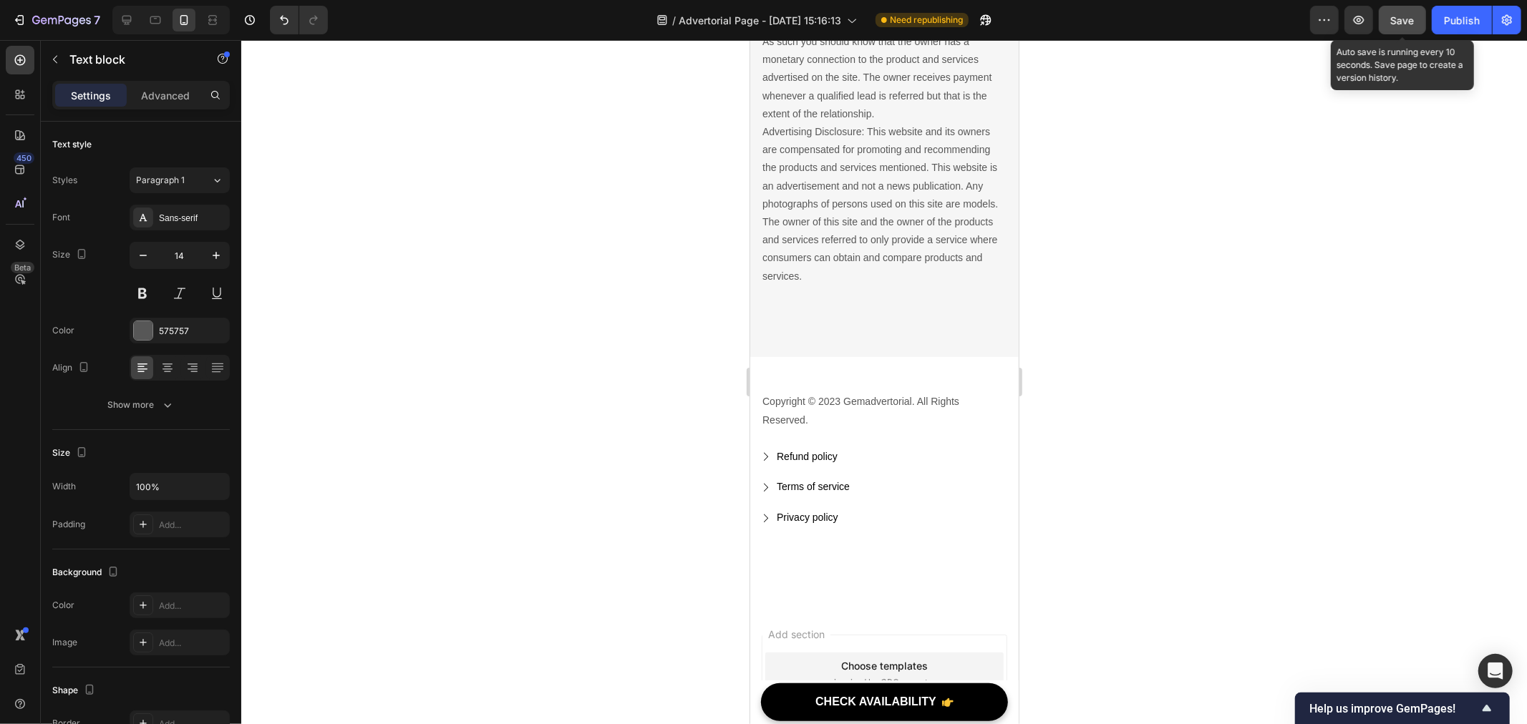
click at [1403, 19] on span "Save" at bounding box center [1403, 20] width 24 height 12
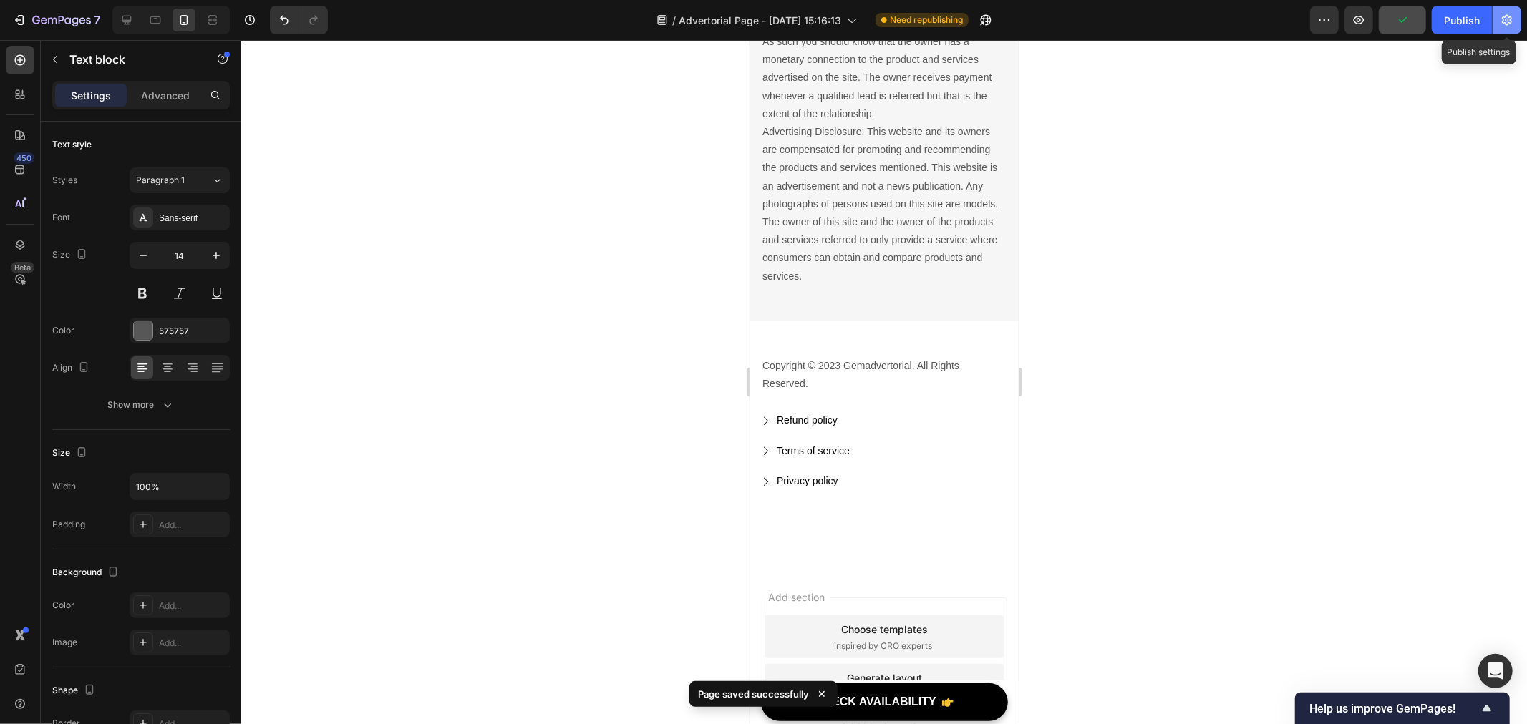
click at [1500, 15] on icon "button" at bounding box center [1507, 20] width 14 height 14
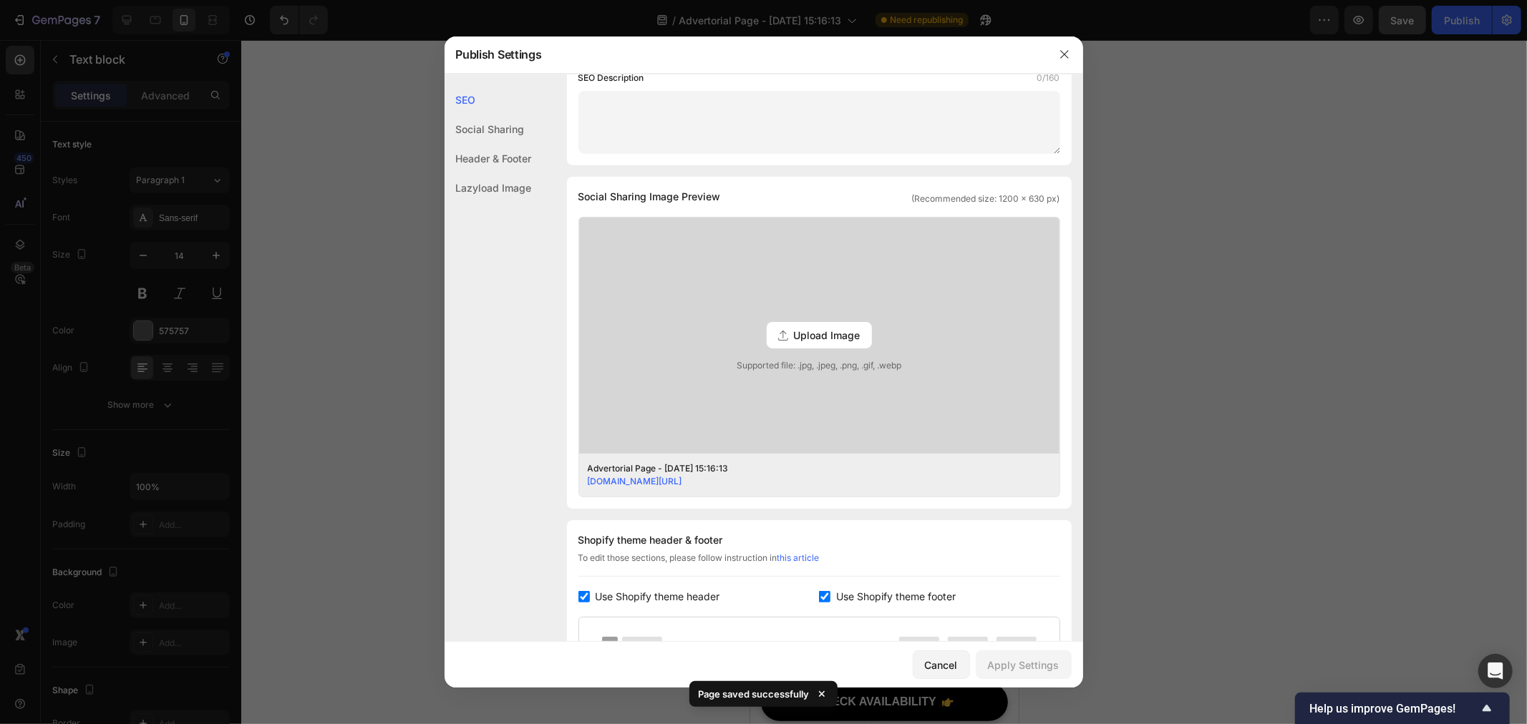
scroll to position [397, 0]
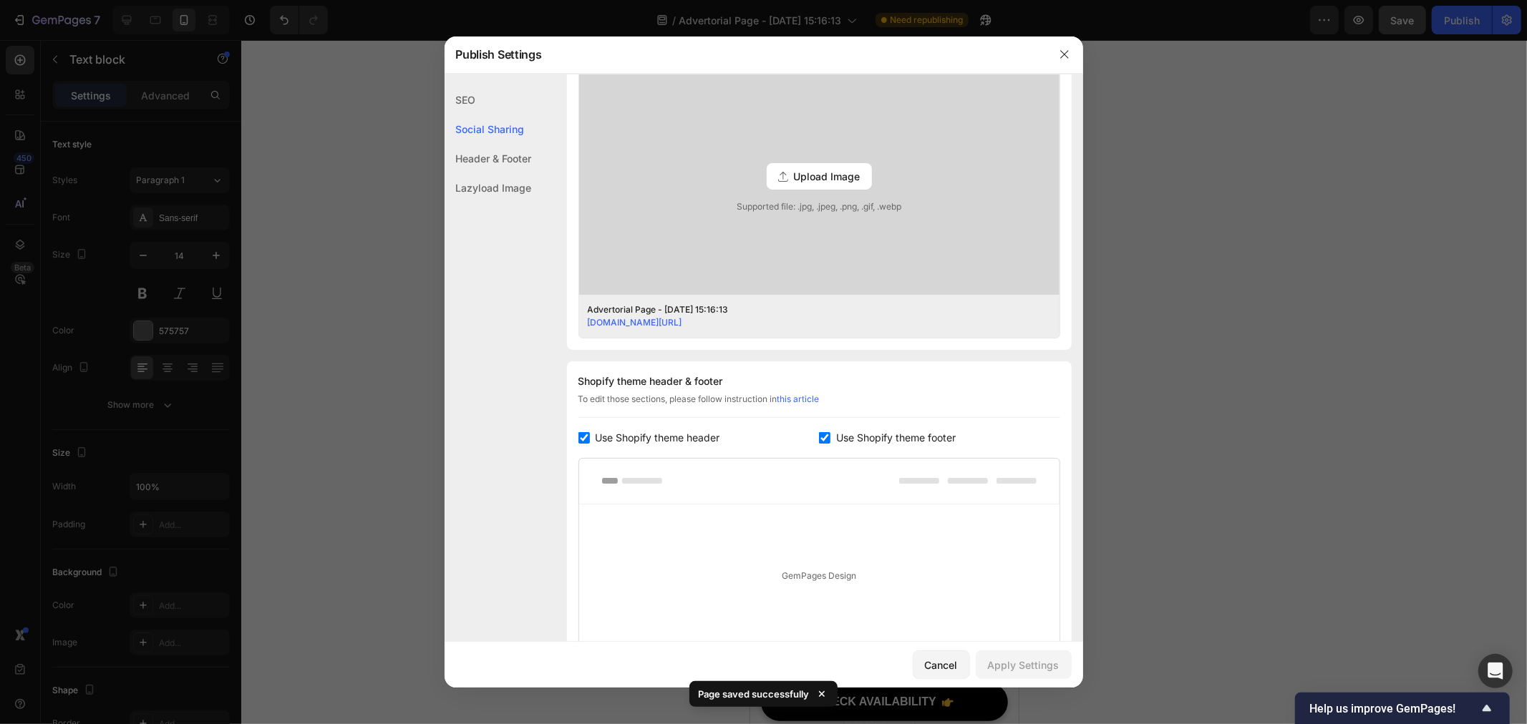
click at [581, 439] on input "checkbox" at bounding box center [583, 437] width 11 height 11
checkbox input "false"
click at [819, 438] on input "checkbox" at bounding box center [824, 437] width 11 height 11
checkbox input "false"
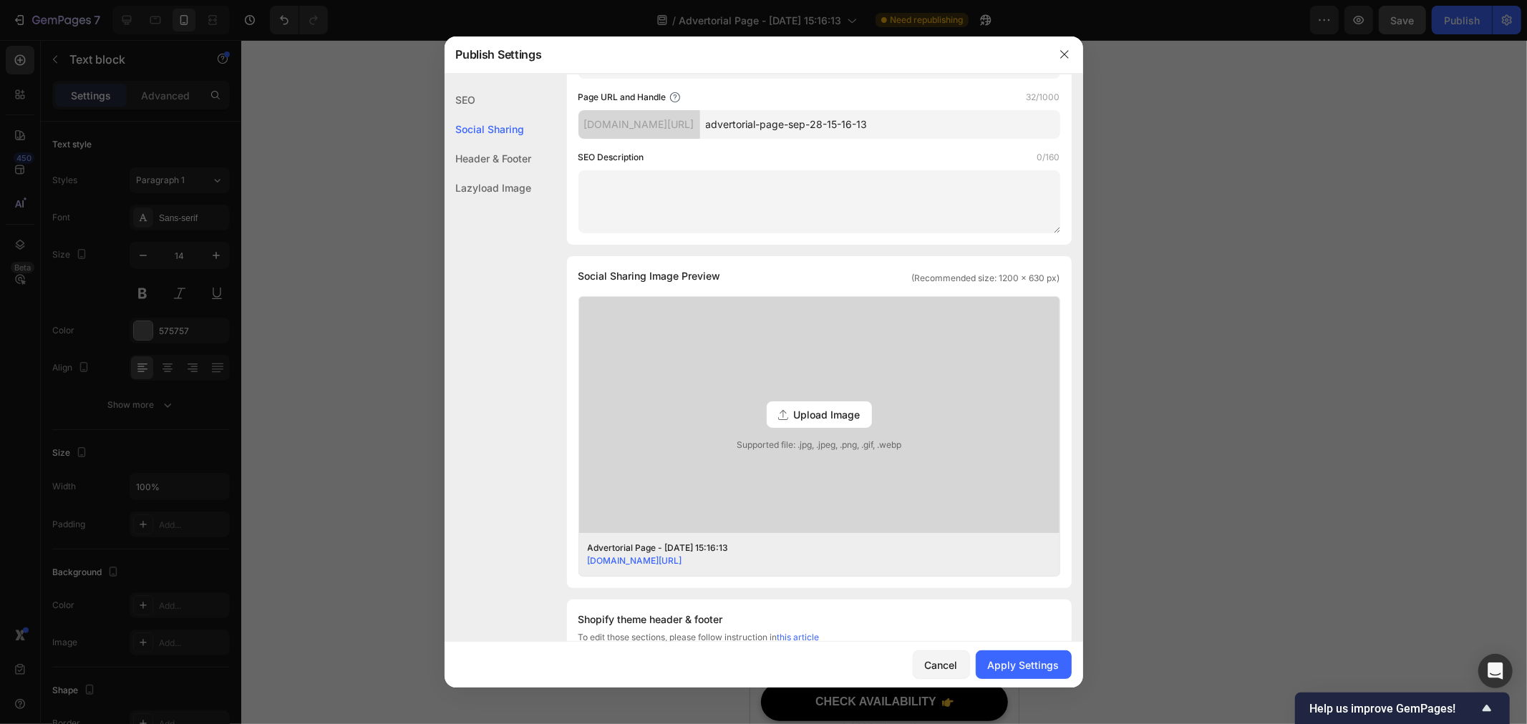
scroll to position [0, 0]
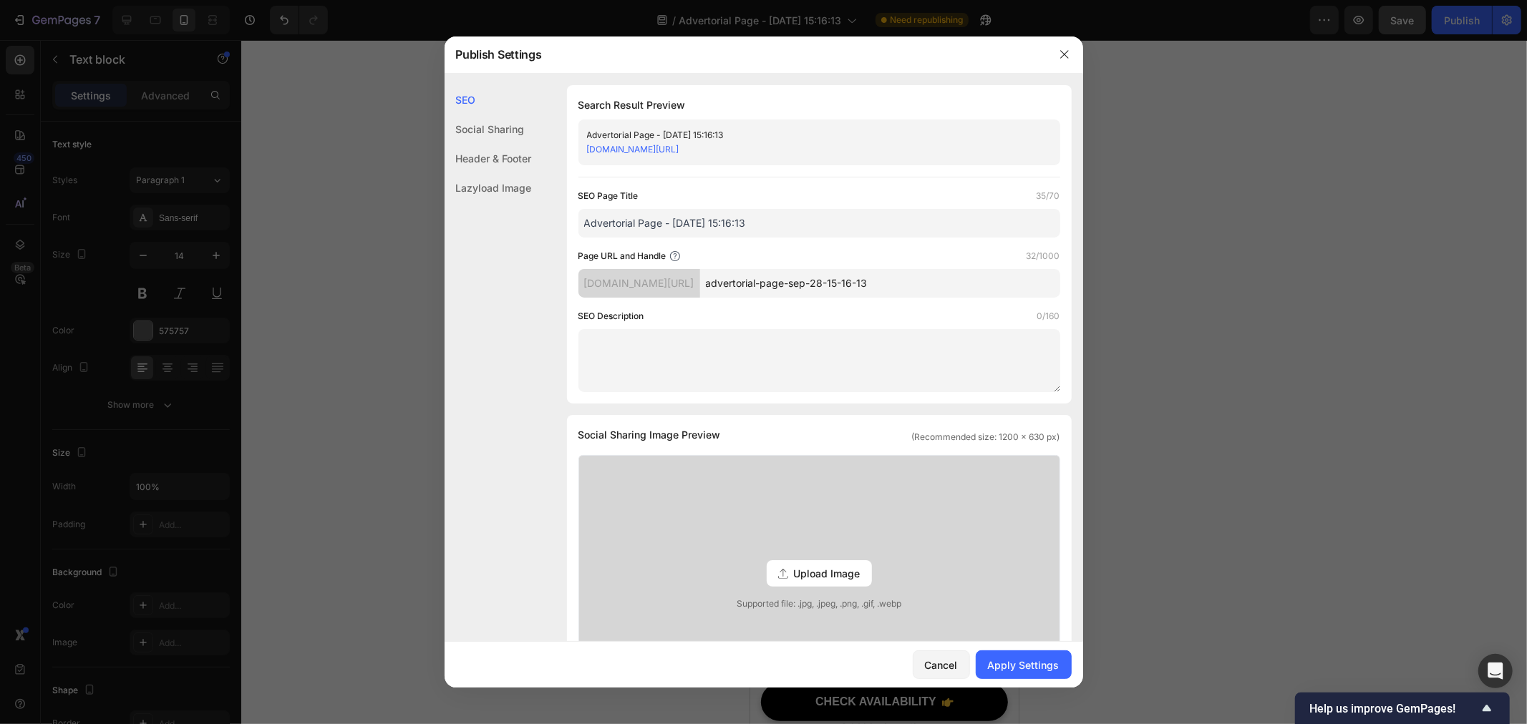
click at [1050, 47] on div at bounding box center [1064, 54] width 37 height 37
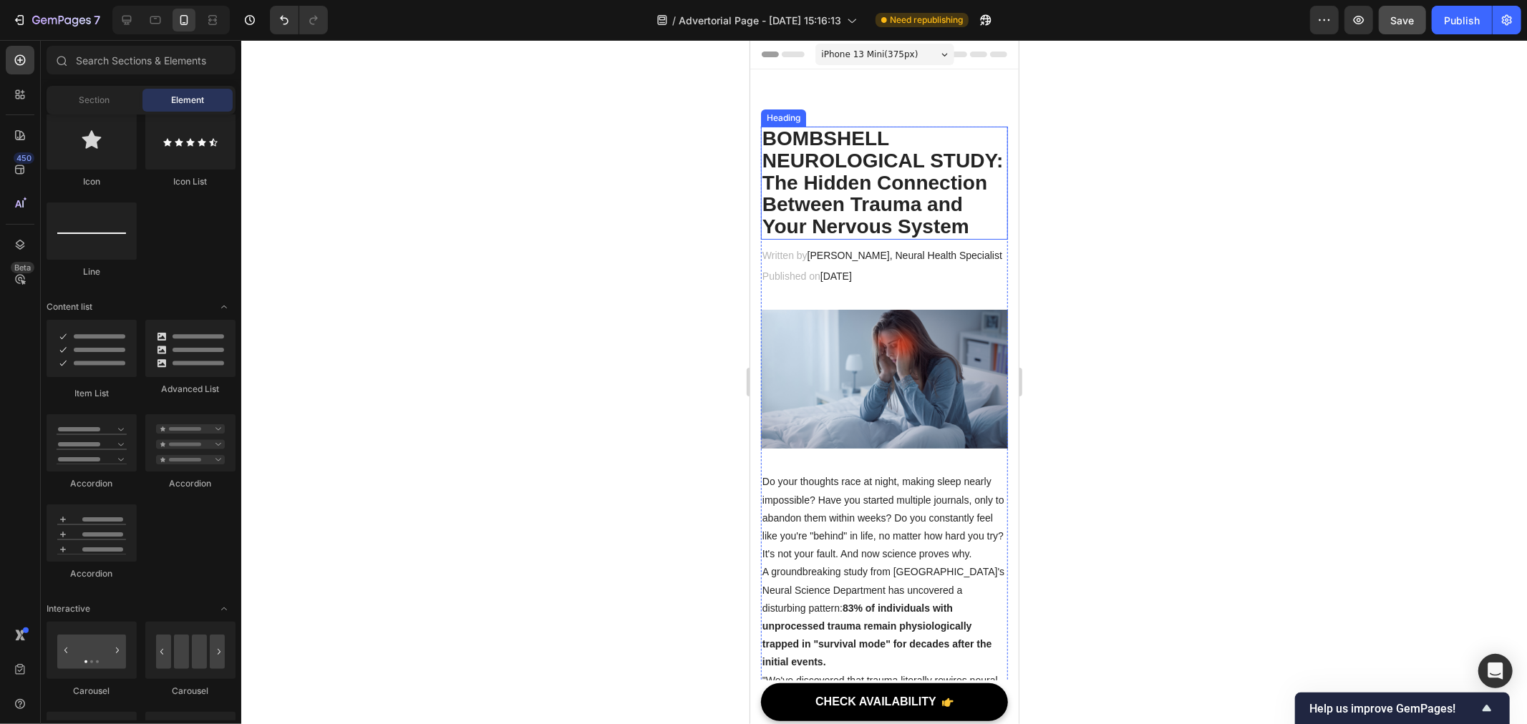
click at [873, 182] on h2 "BOMBSHELL NEUROLOGICAL STUDY: The Hidden Connection Between Trauma and Your Ner…" at bounding box center [883, 182] width 247 height 113
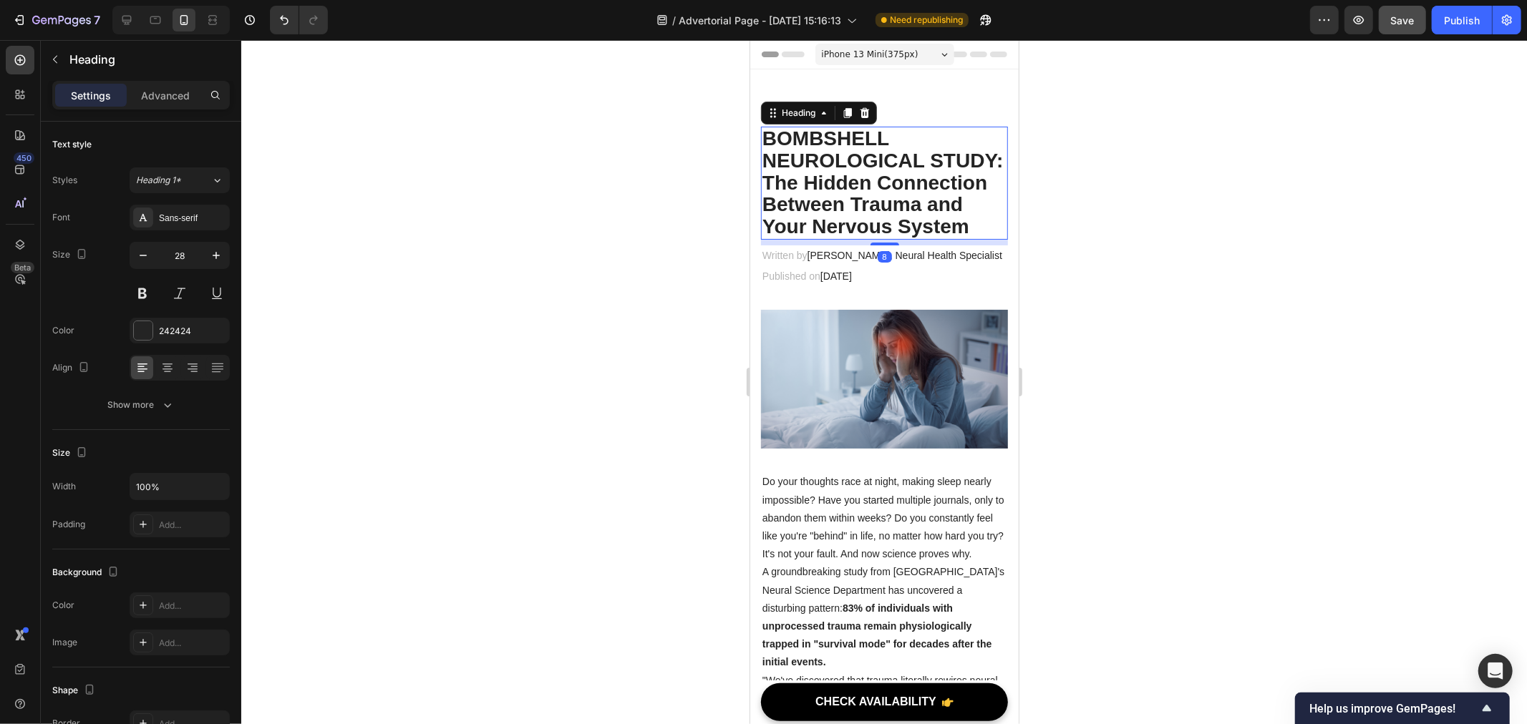
click at [853, 182] on h2 "BOMBSHELL NEUROLOGICAL STUDY: The Hidden Connection Between Trauma and Your Ner…" at bounding box center [883, 182] width 247 height 113
click at [853, 182] on p "BOMBSHELL NEUROLOGICAL STUDY: The Hidden Connection Between Trauma and Your Ner…" at bounding box center [884, 182] width 244 height 110
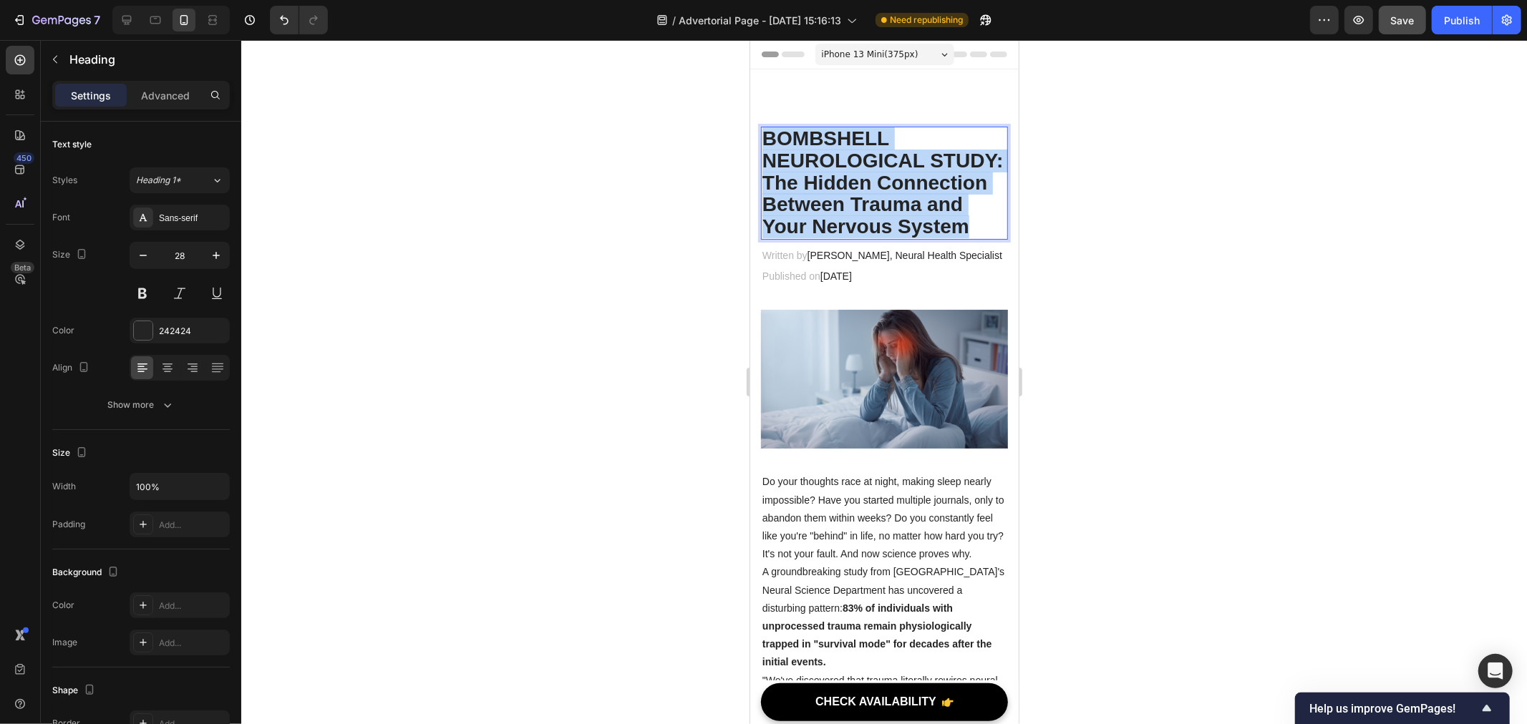
click at [851, 183] on p "BOMBSHELL NEUROLOGICAL STUDY: The Hidden Connection Between Trauma and Your Ner…" at bounding box center [884, 182] width 244 height 110
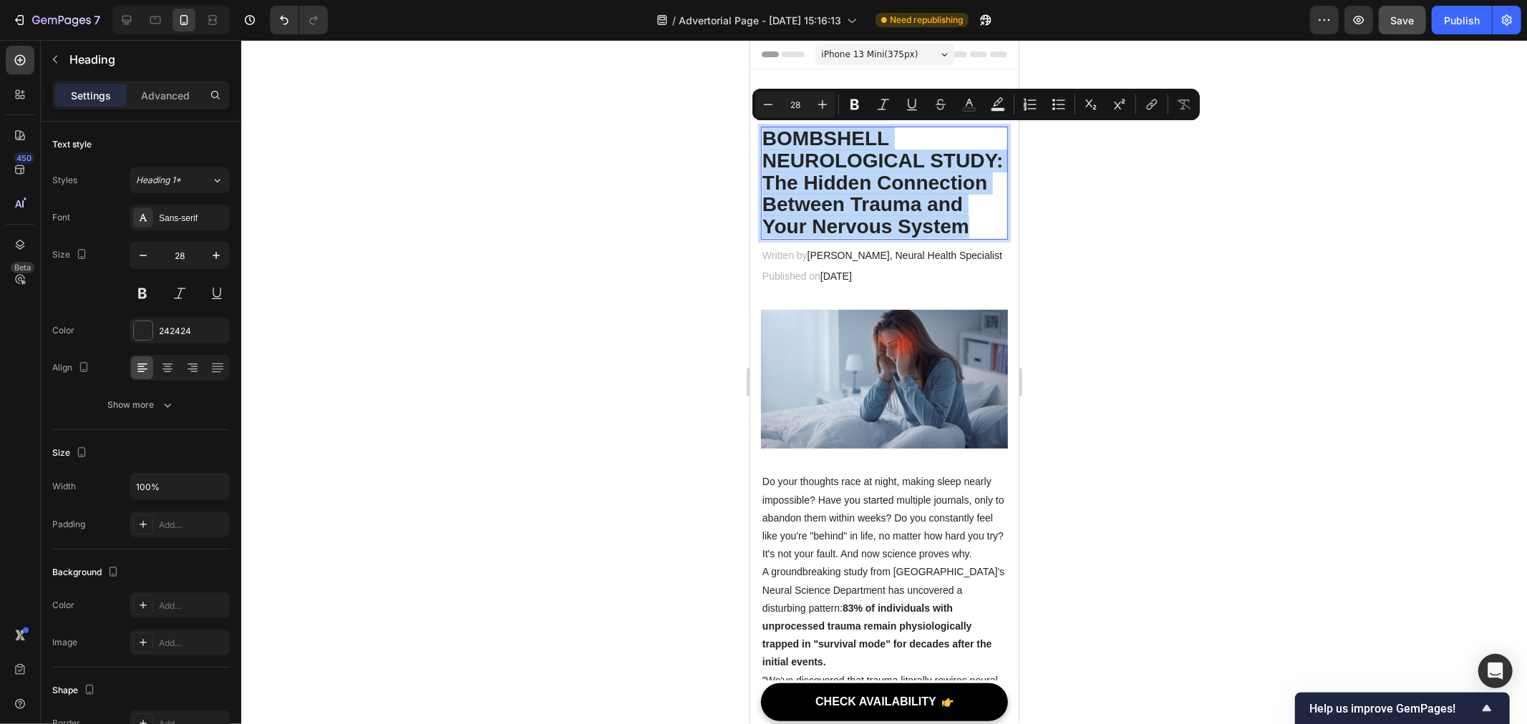
click at [848, 183] on p "BOMBSHELL NEUROLOGICAL STUDY: The Hidden Connection Between Trauma and Your Ner…" at bounding box center [884, 182] width 244 height 110
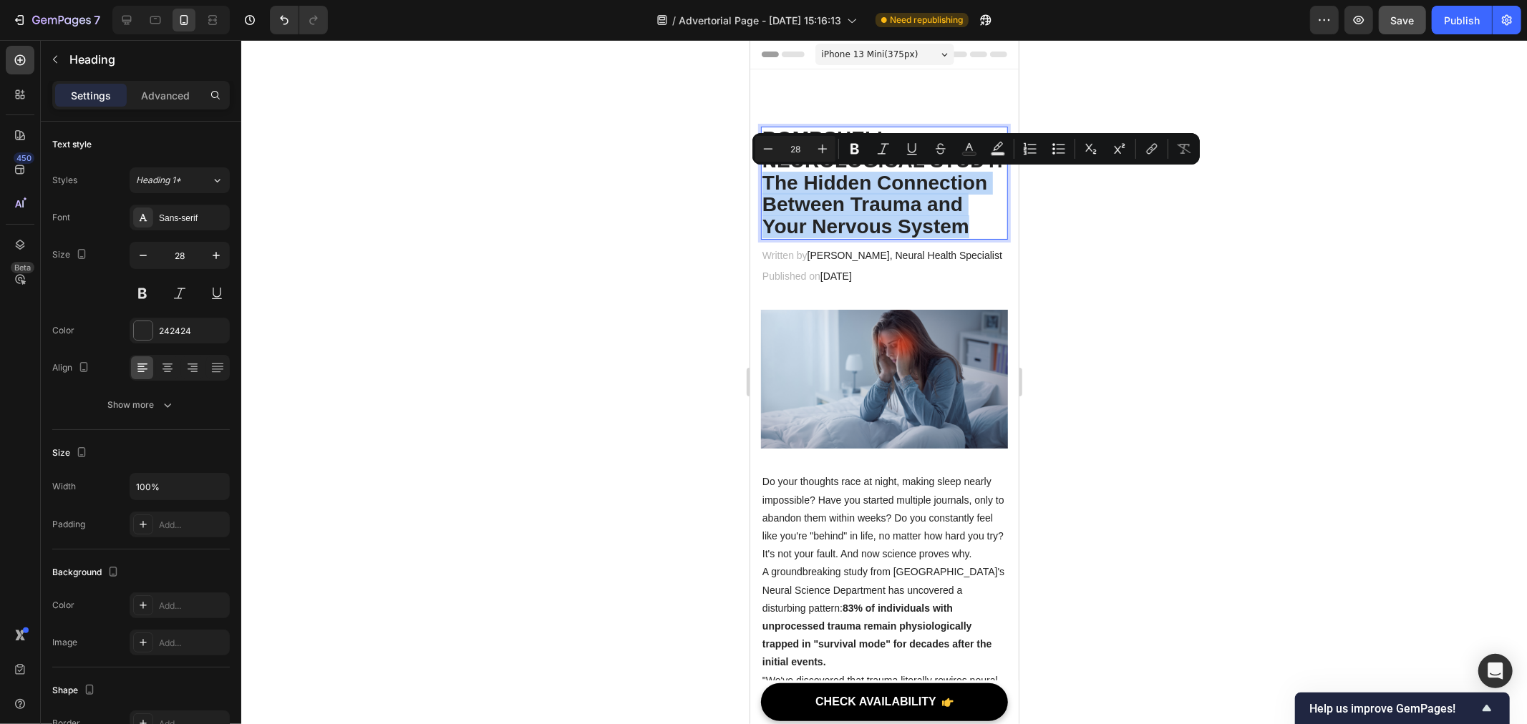
drag, startPoint x: 843, startPoint y: 178, endPoint x: 940, endPoint y: 256, distance: 123.8
click at [940, 238] on p "BOMBSHELL NEUROLOGICAL STUDY: The Hidden Connection Between Trauma and Your Ner…" at bounding box center [884, 182] width 244 height 110
copy p "The Hidden Connection Between Trauma and Your Nervous System"
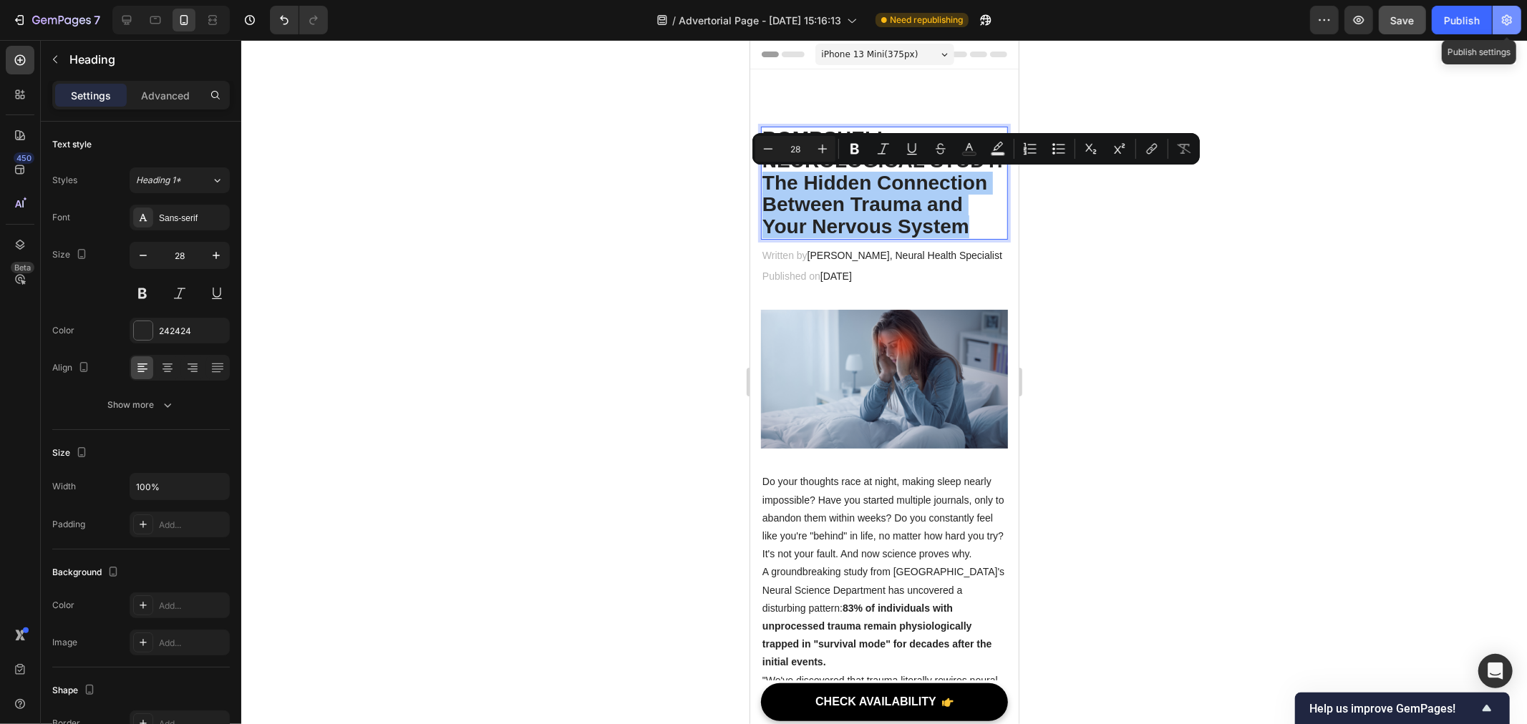
click at [1498, 22] on button "button" at bounding box center [1507, 20] width 29 height 29
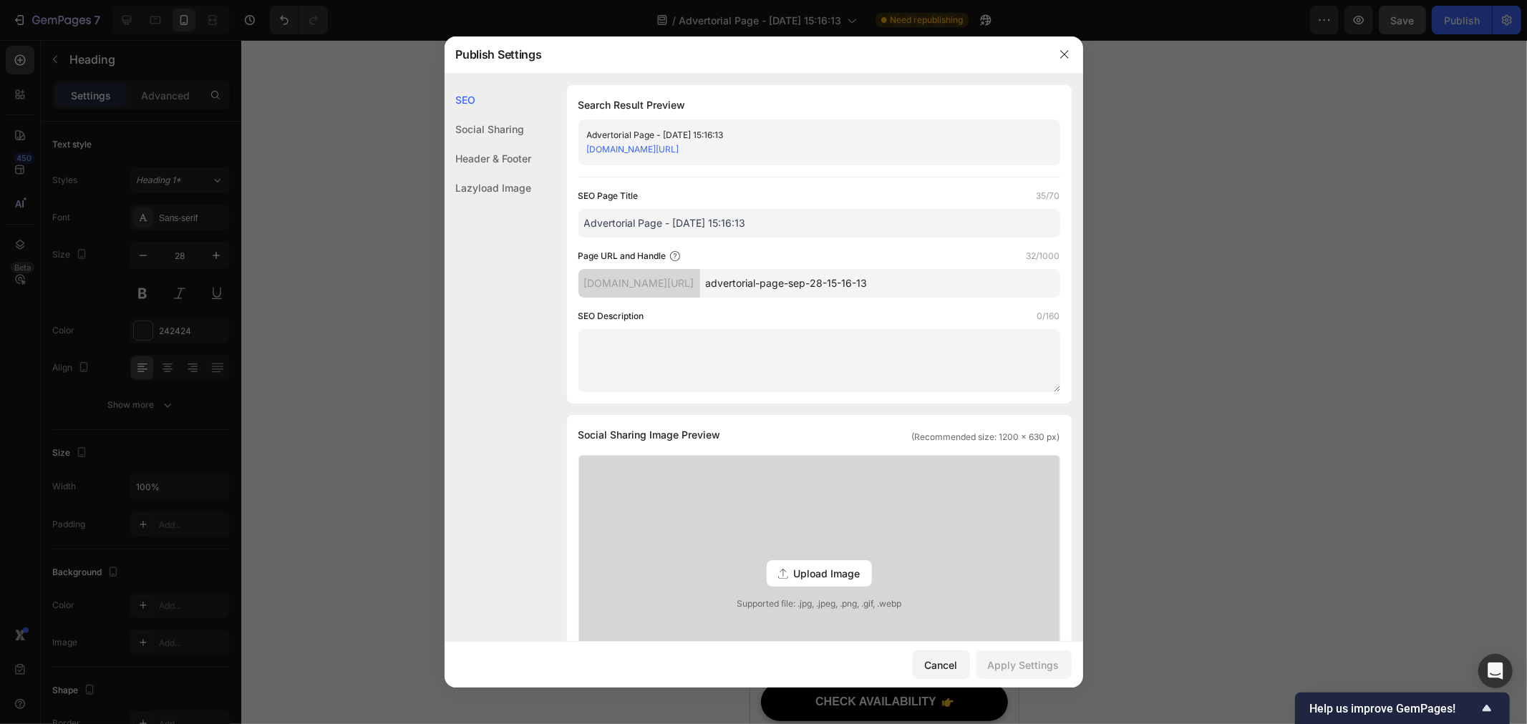
drag, startPoint x: 771, startPoint y: 218, endPoint x: 523, endPoint y: 222, distance: 248.4
click at [523, 222] on div "SEO Social Sharing Header & Footer Lazyload Image SEO Search Result Preview Adv…" at bounding box center [764, 641] width 639 height 1113
paste input "The Hidden Connection Between Trauma and Your Nervous System"
click at [641, 223] on input "The Hidden Connection Between Trauma and Your Nervous System..." at bounding box center [819, 223] width 482 height 29
type input "The Hidden Connection Between Trauma and Your Nervous System..."
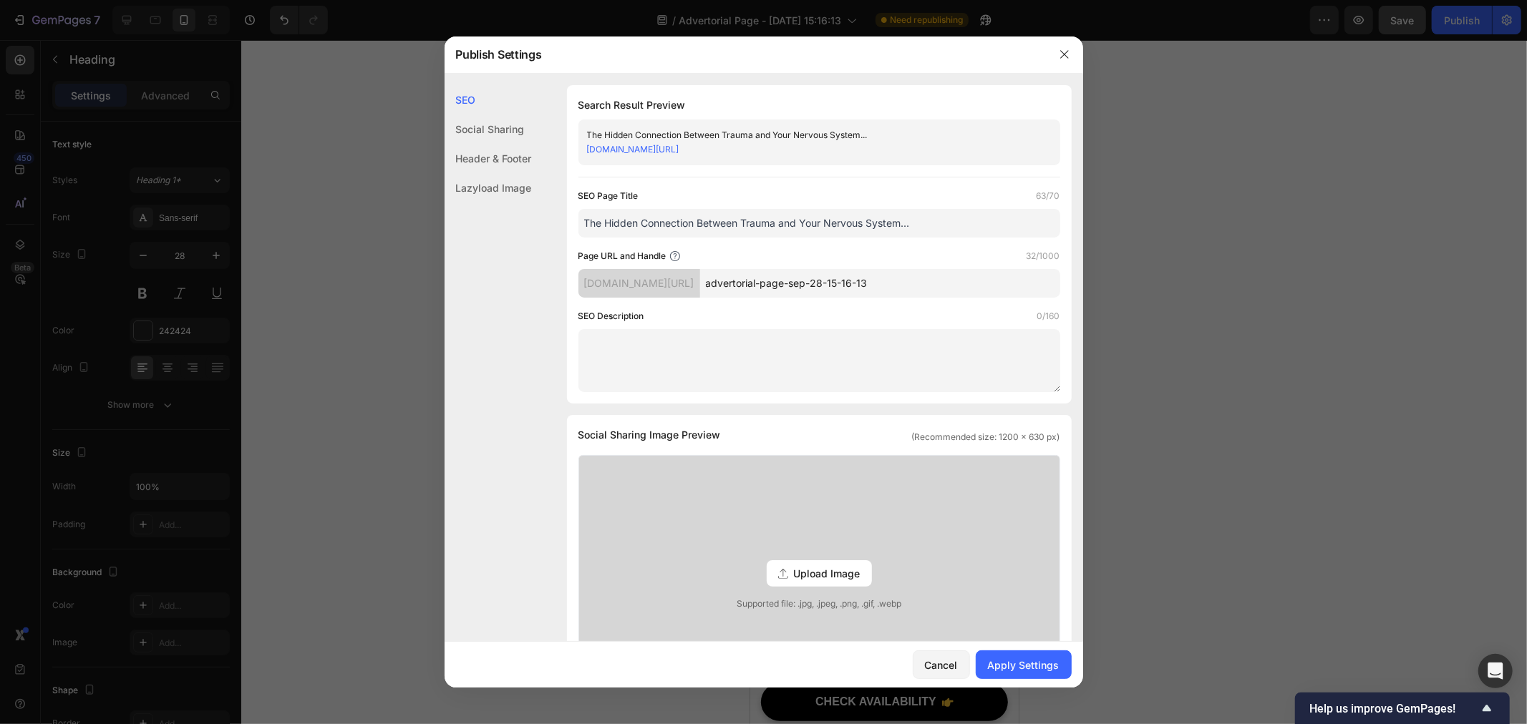
click at [913, 231] on input "The Hidden Connection Between Trauma and Your Nervous System..." at bounding box center [819, 223] width 482 height 29
click at [862, 288] on input "advertorial-page-sep-28-15-16-13" at bounding box center [880, 283] width 360 height 29
click at [864, 290] on input "advertorial-page-sep-28-15-16-13" at bounding box center [880, 283] width 360 height 29
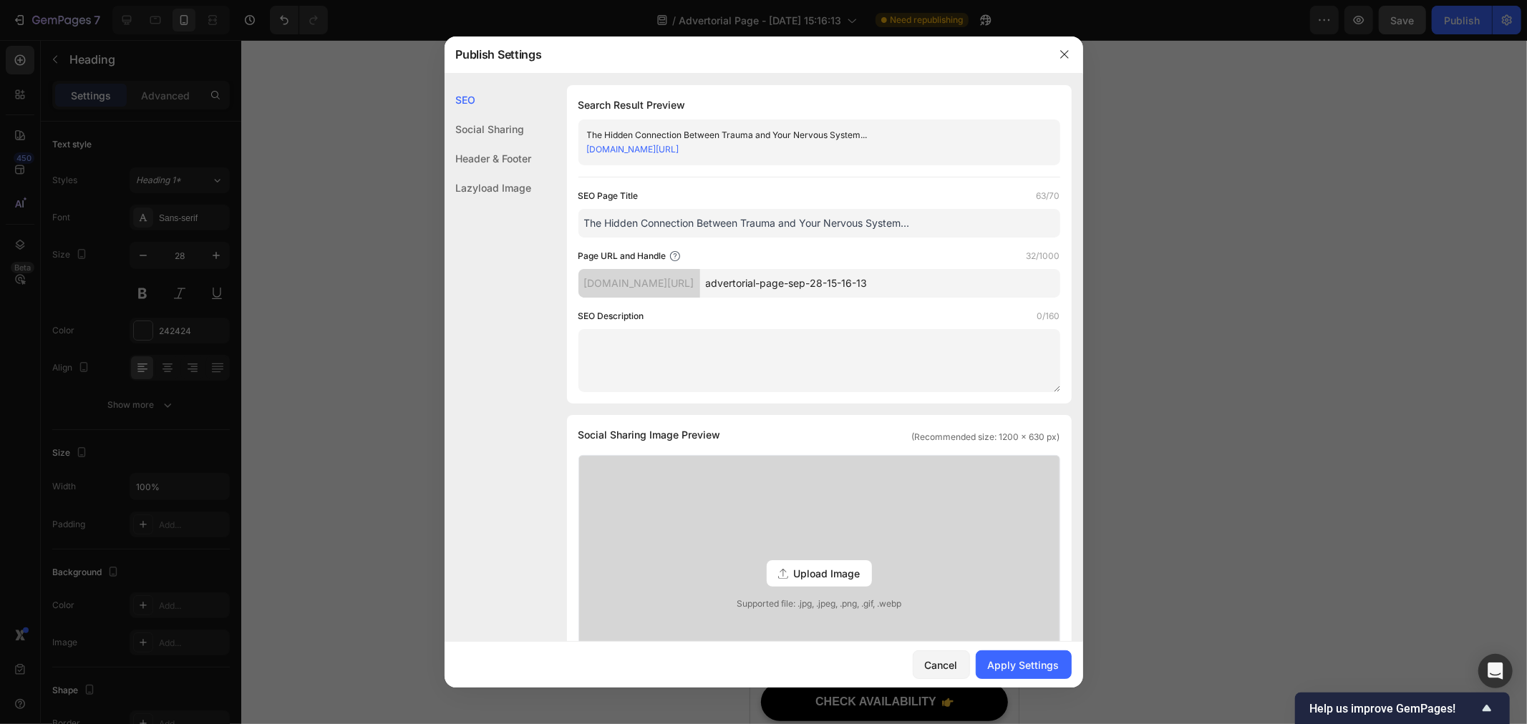
drag, startPoint x: 956, startPoint y: 284, endPoint x: 718, endPoint y: 294, distance: 238.6
click at [718, 294] on div "ebd0d3-mk.myshopify.com/pages/ advertorial-page-sep-28-15-16-13" at bounding box center [819, 283] width 482 height 29
paste input "/pages/trauma-nervous-system-connection"
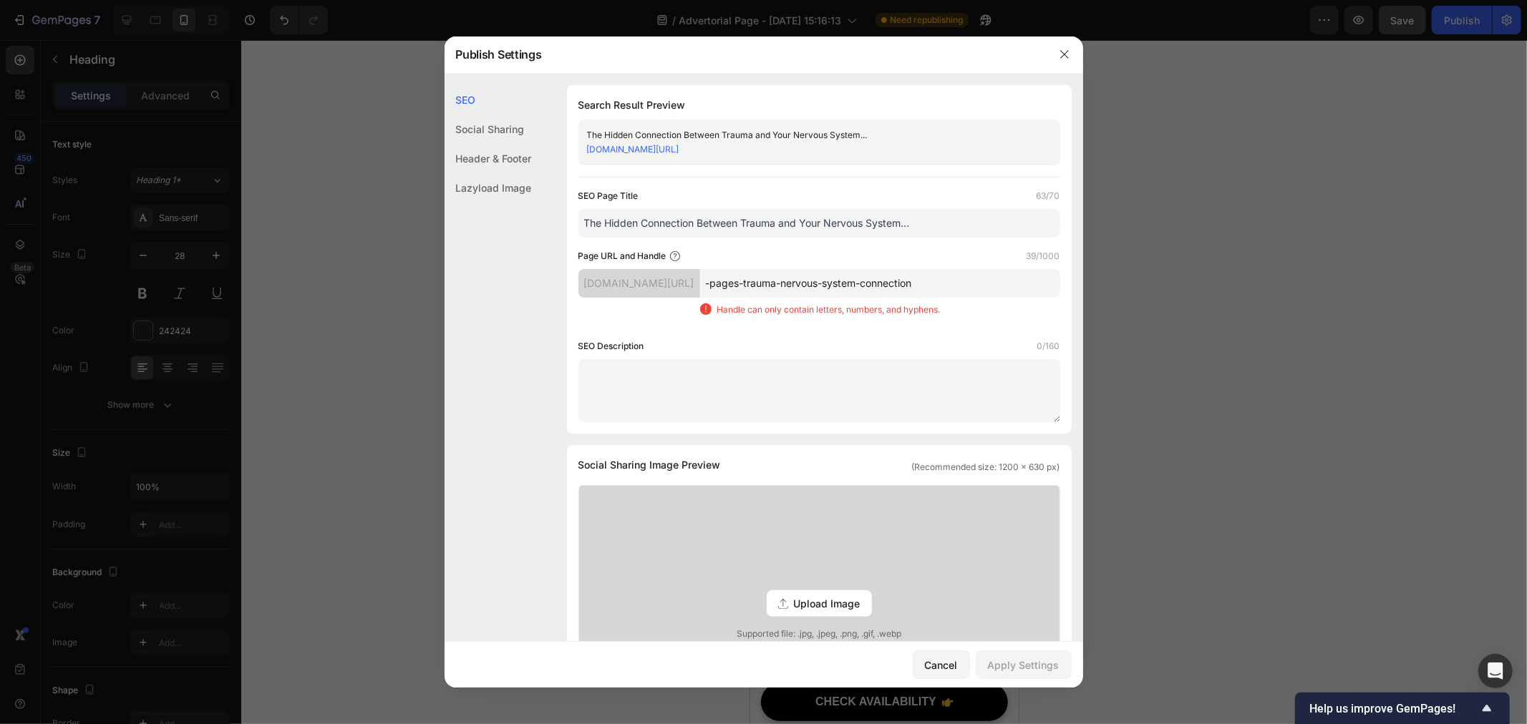
click at [799, 283] on input "-pages-trauma-nervous-system-connection" at bounding box center [880, 283] width 360 height 29
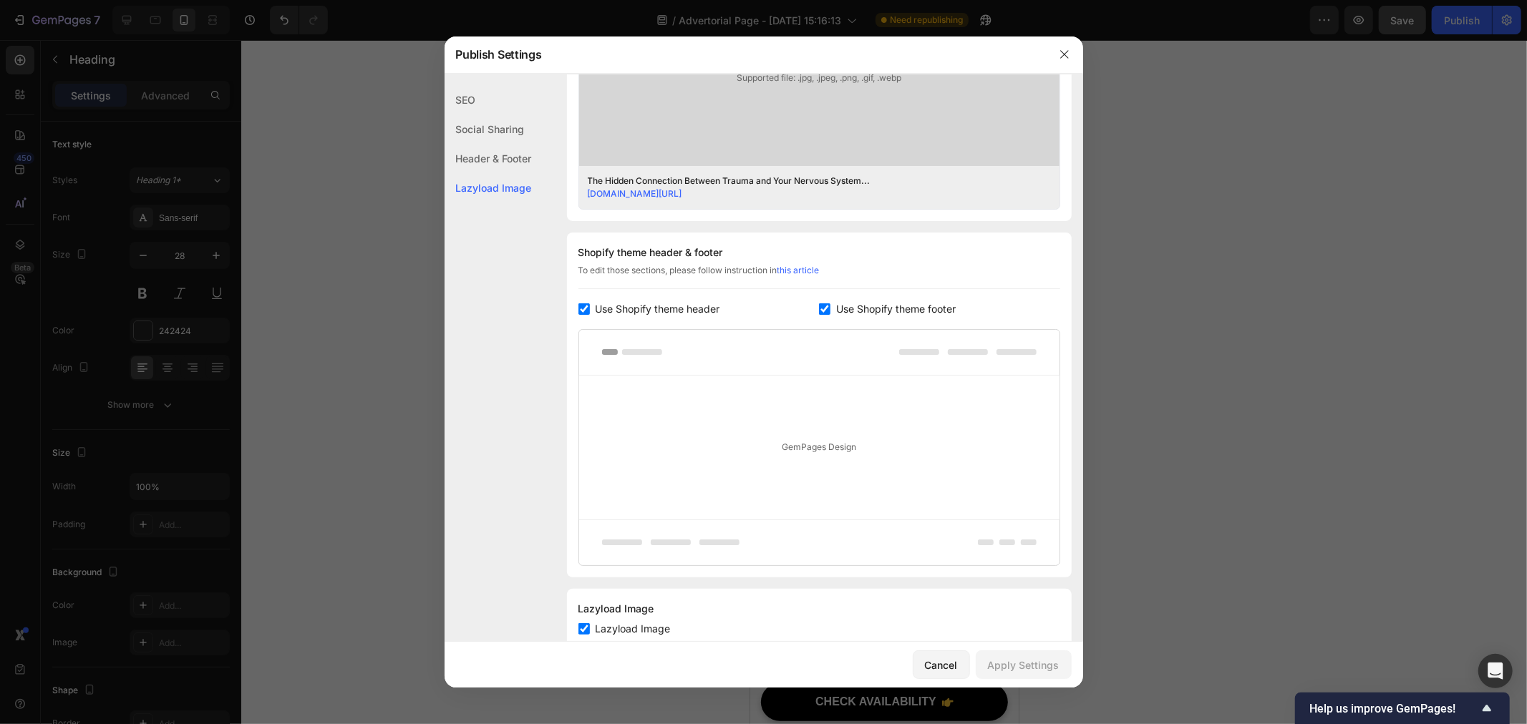
scroll to position [596, 0]
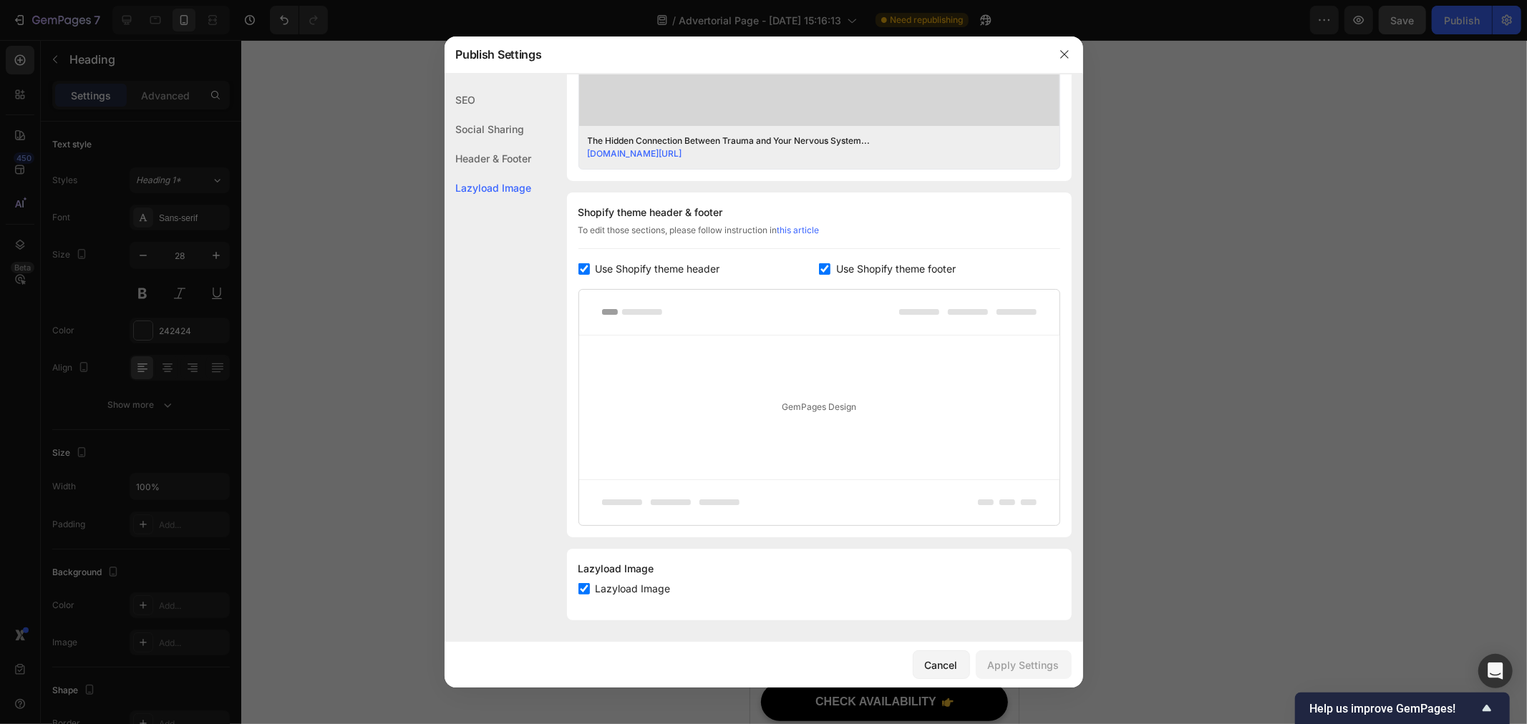
type input "-pages-trauma-nervous-system-connection"
click at [578, 271] on input "checkbox" at bounding box center [583, 268] width 11 height 11
checkbox input "false"
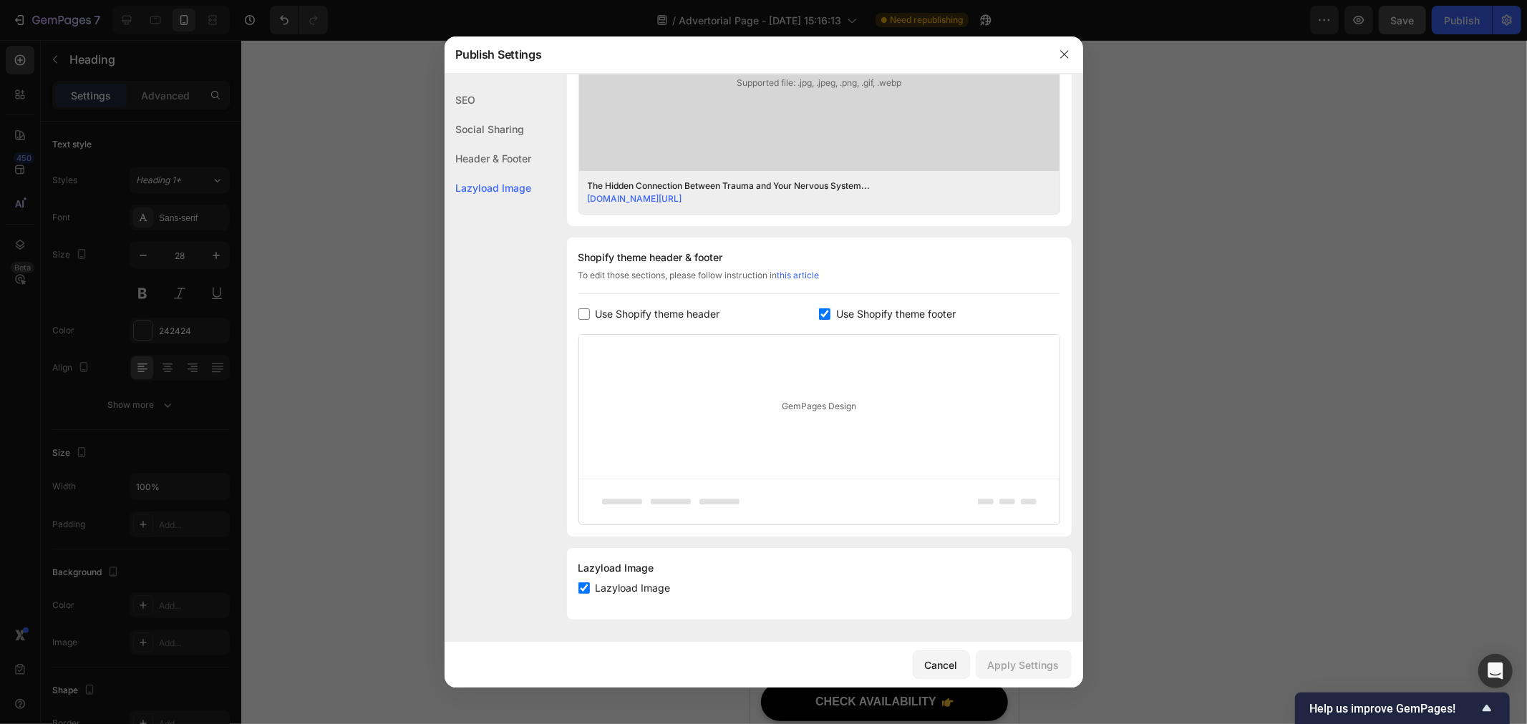
click at [820, 311] on input "checkbox" at bounding box center [824, 314] width 11 height 11
checkbox input "false"
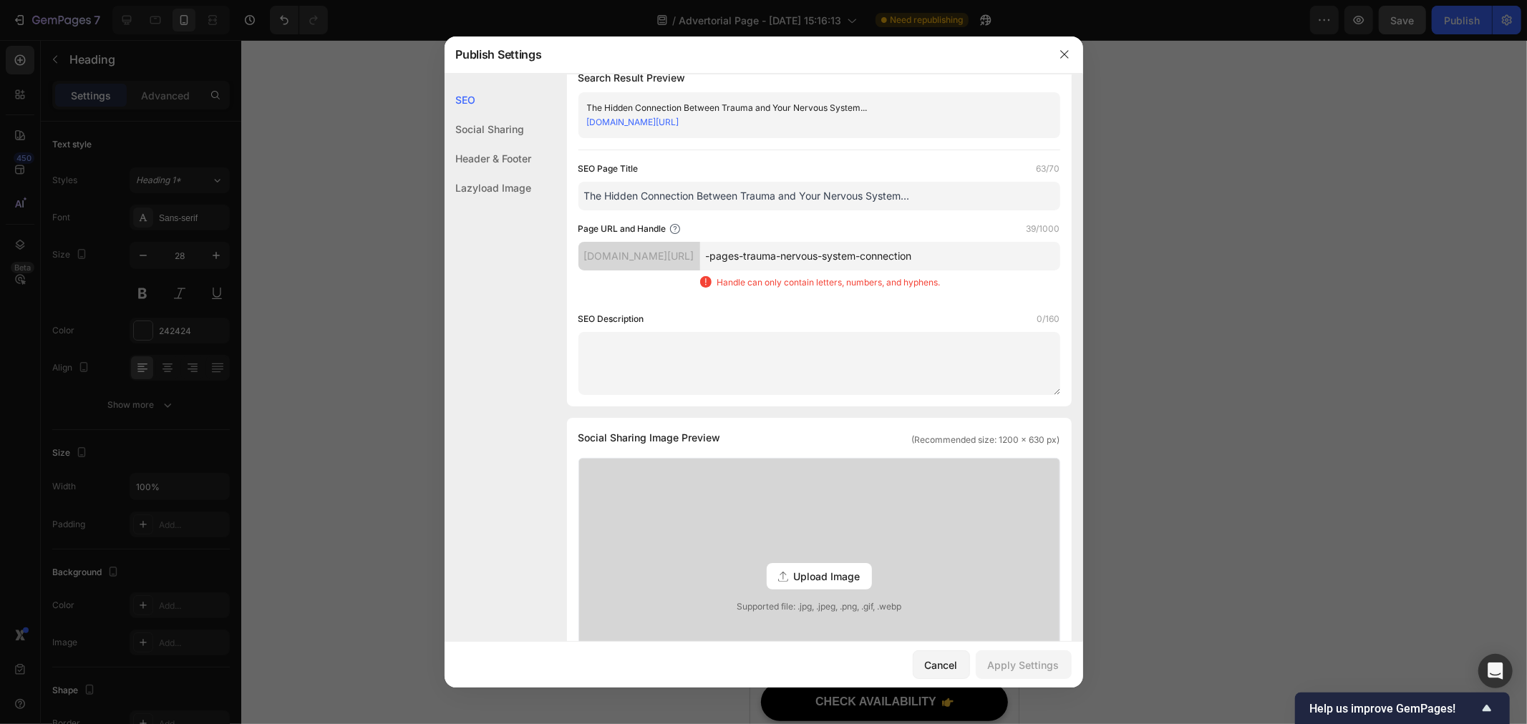
scroll to position [0, 0]
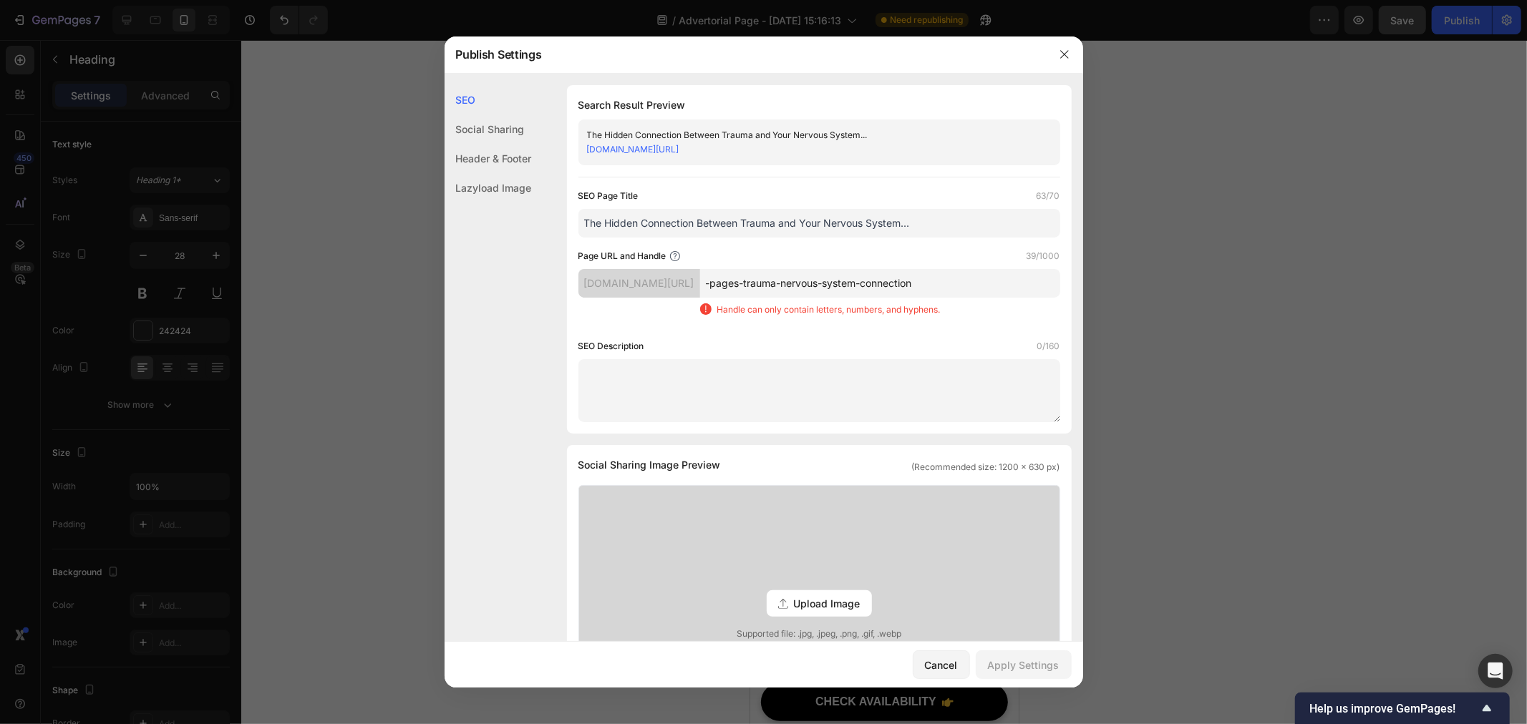
click at [784, 279] on input "-pages-trauma-nervous-system-connection" at bounding box center [880, 283] width 360 height 29
click at [773, 282] on input "-pages-trauma-nervous-system-connection" at bounding box center [880, 283] width 360 height 29
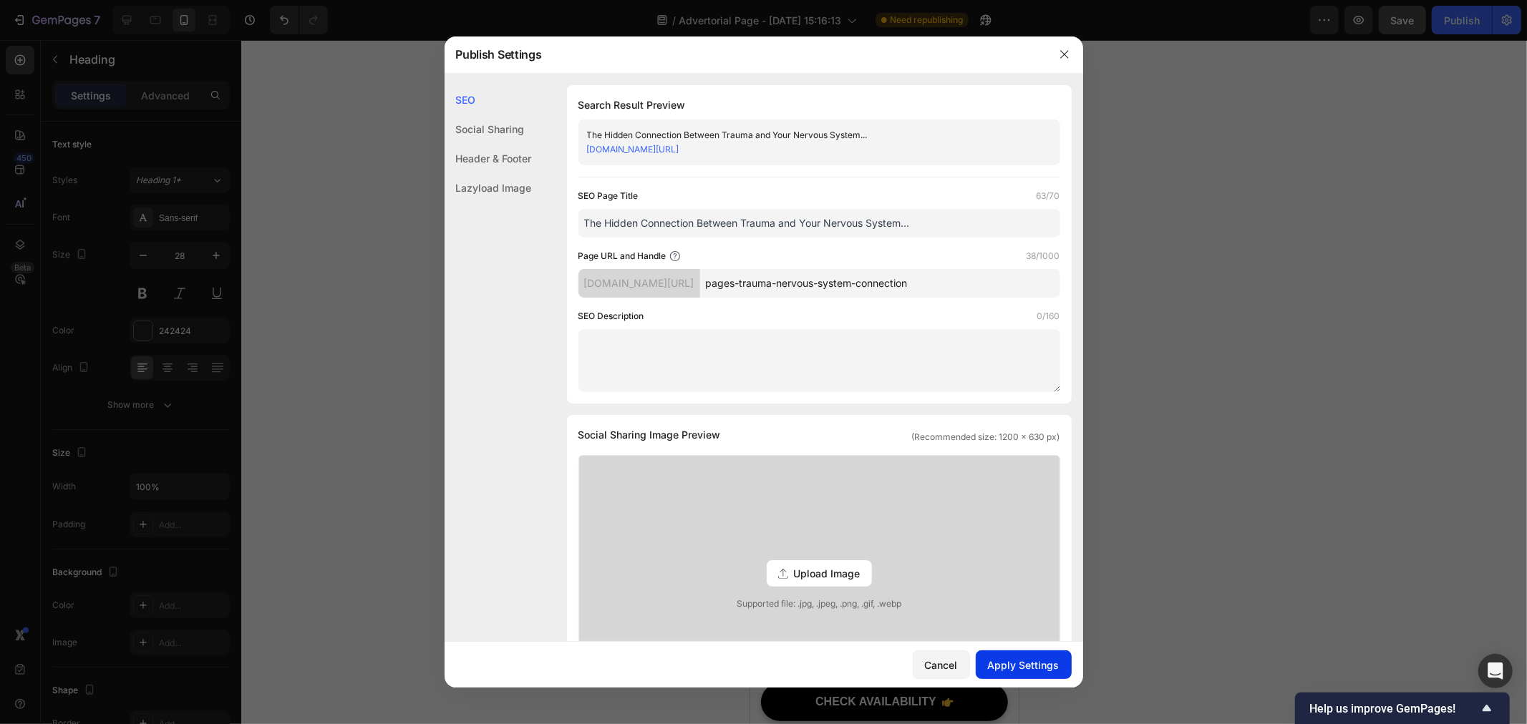
type input "pages-trauma-nervous-system-connection"
click at [1041, 654] on button "Apply Settings" at bounding box center [1024, 665] width 96 height 29
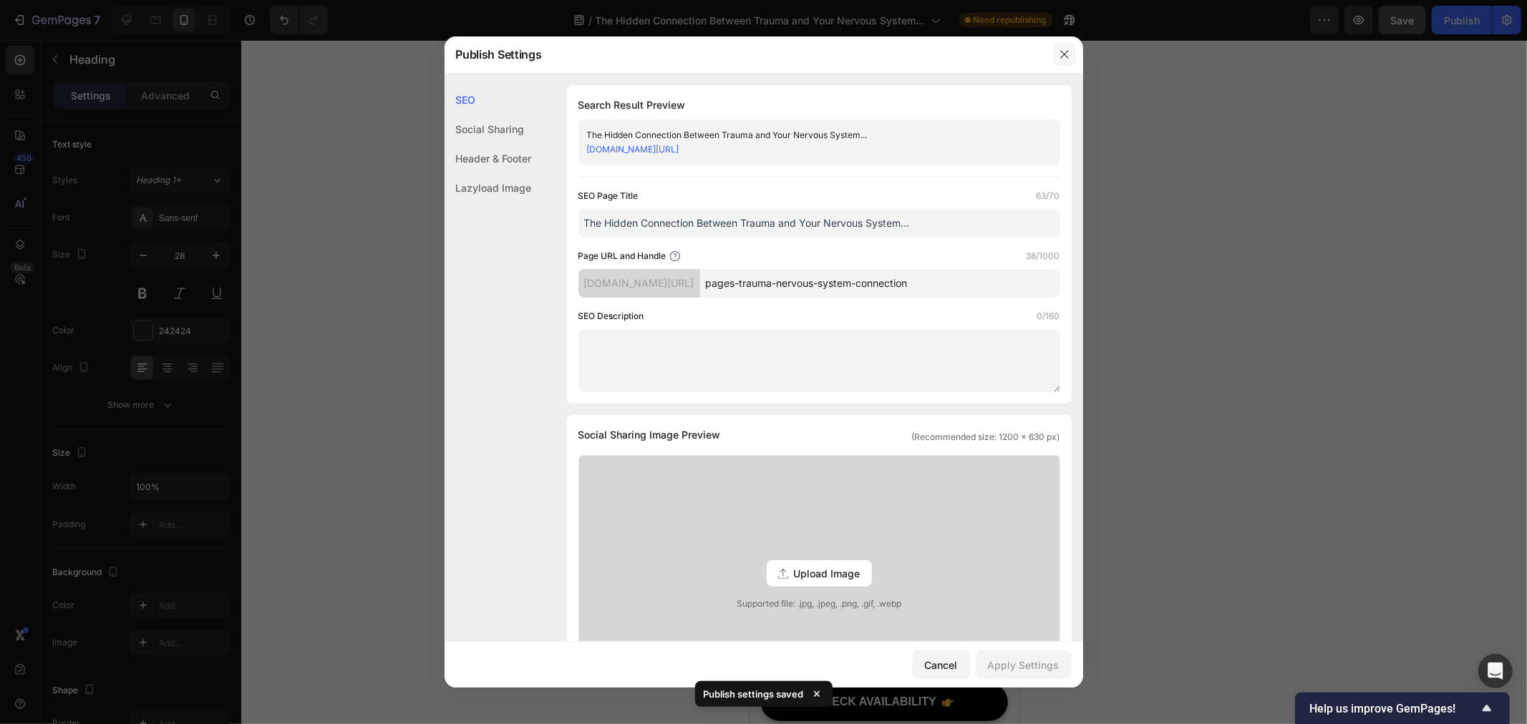
click at [1064, 55] on icon "button" at bounding box center [1064, 54] width 8 height 8
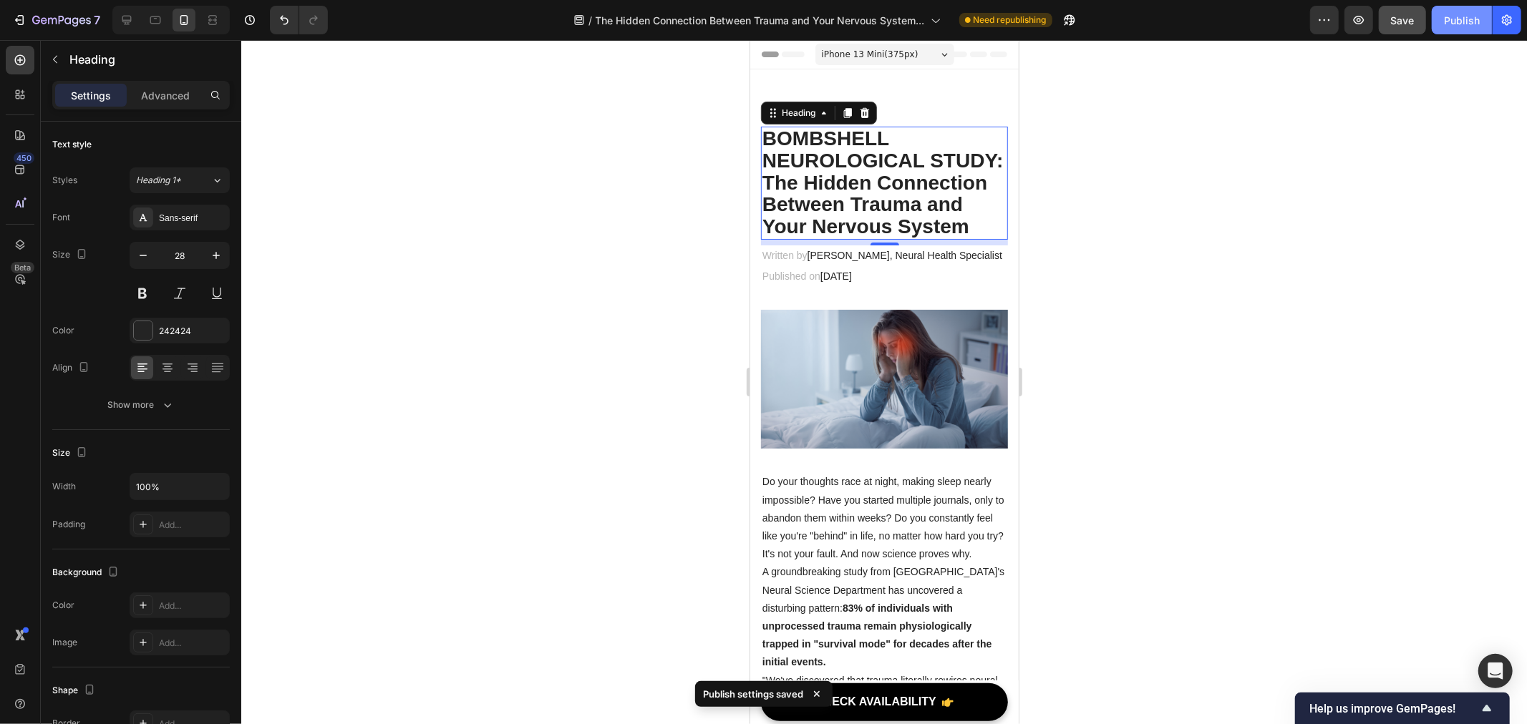
click at [1460, 13] on div "Publish" at bounding box center [1462, 20] width 36 height 15
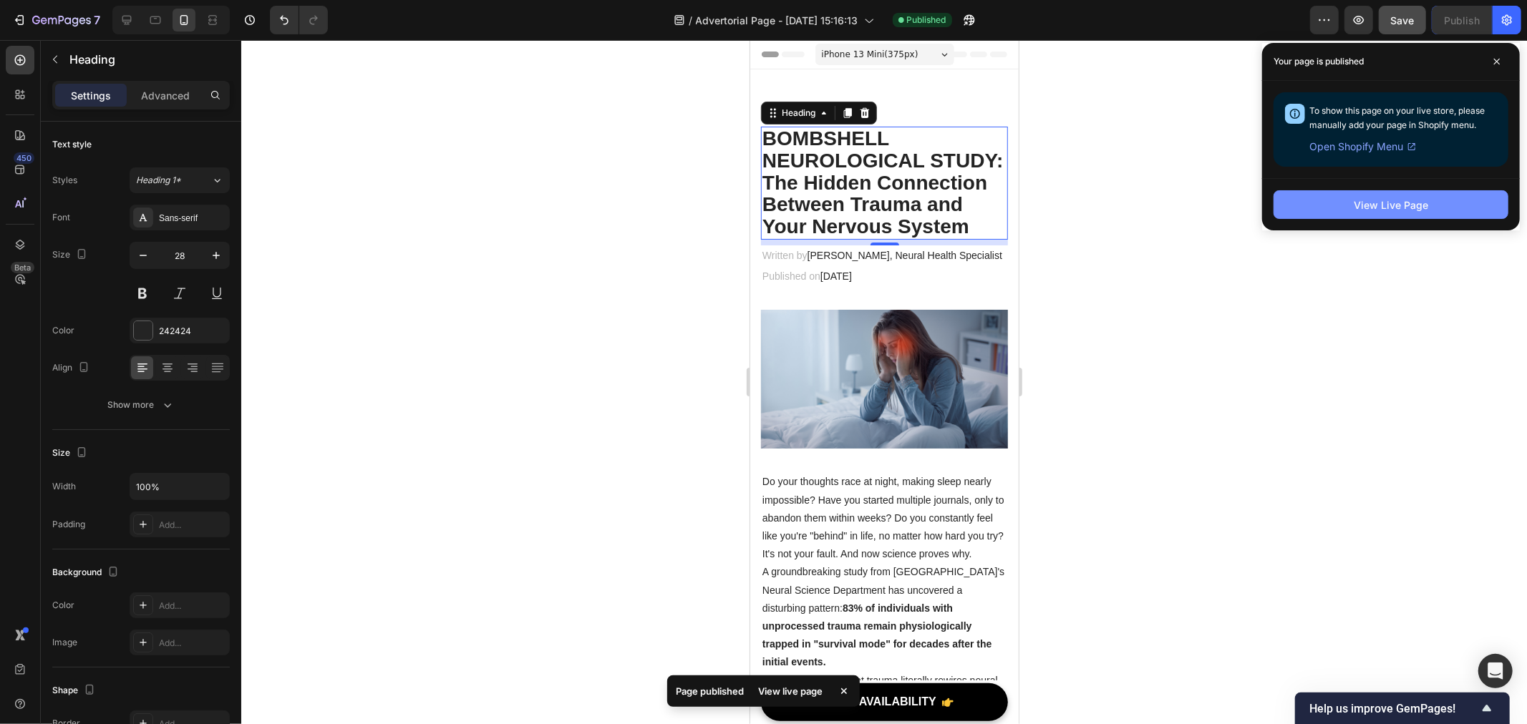
click at [1323, 202] on button "View Live Page" at bounding box center [1390, 204] width 235 height 29
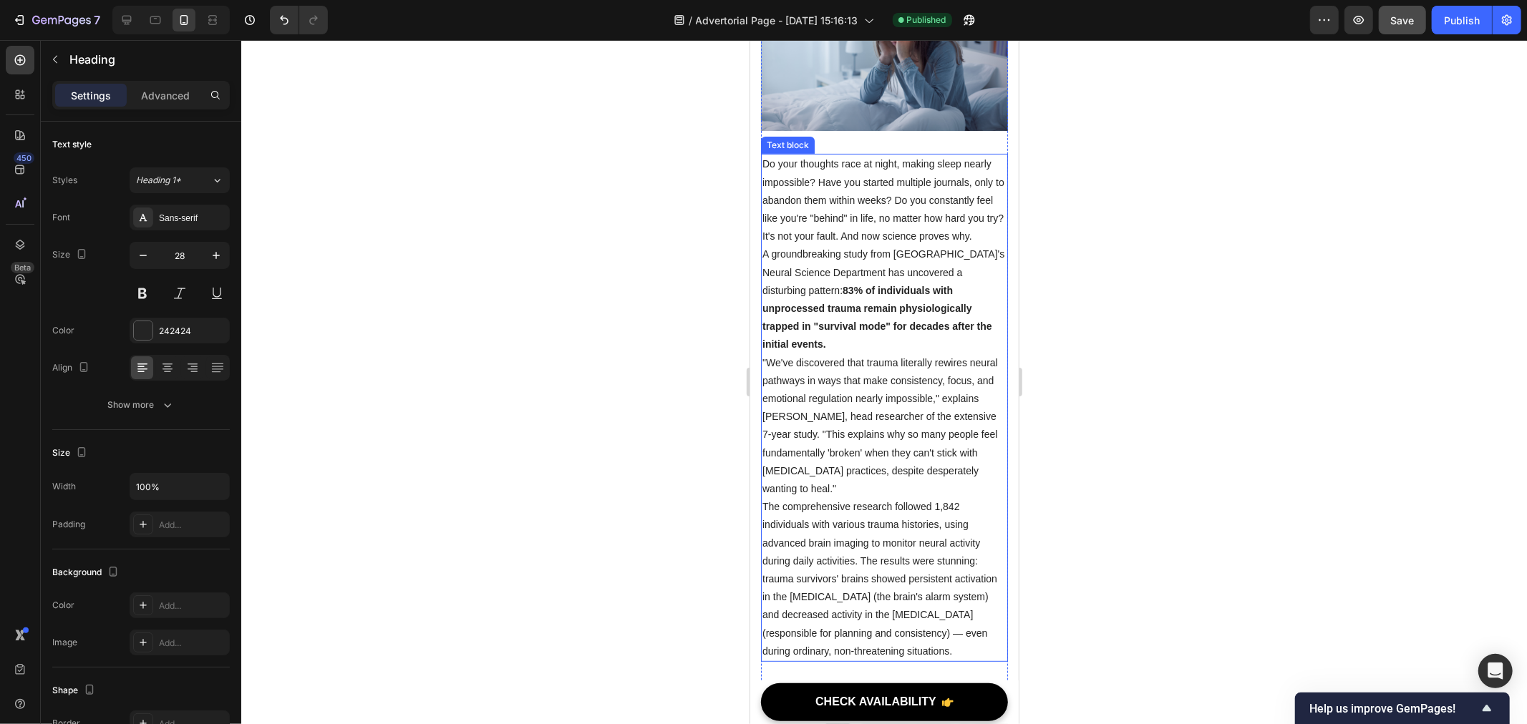
scroll to position [397, 0]
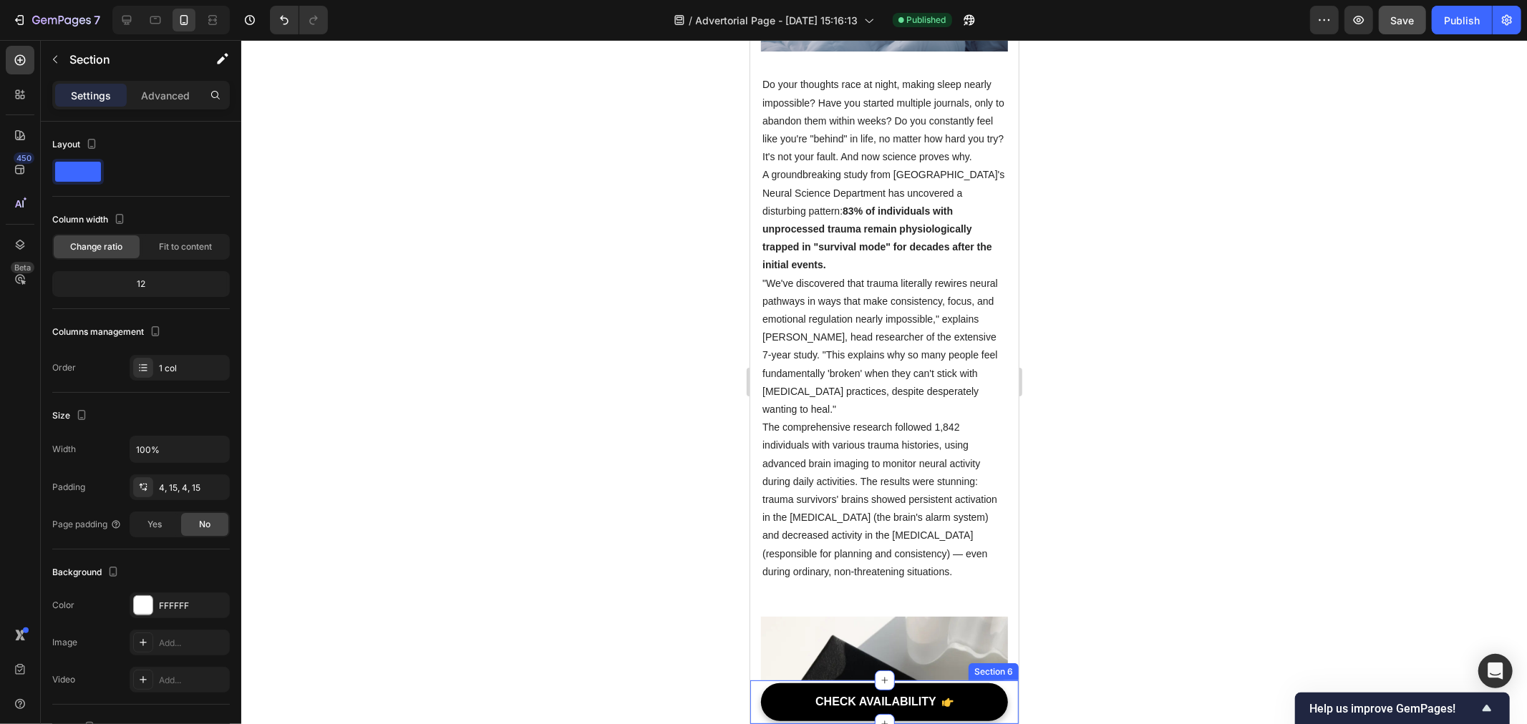
click at [757, 704] on div "CHECK AVAILABILITY Button Section 6" at bounding box center [883, 702] width 268 height 44
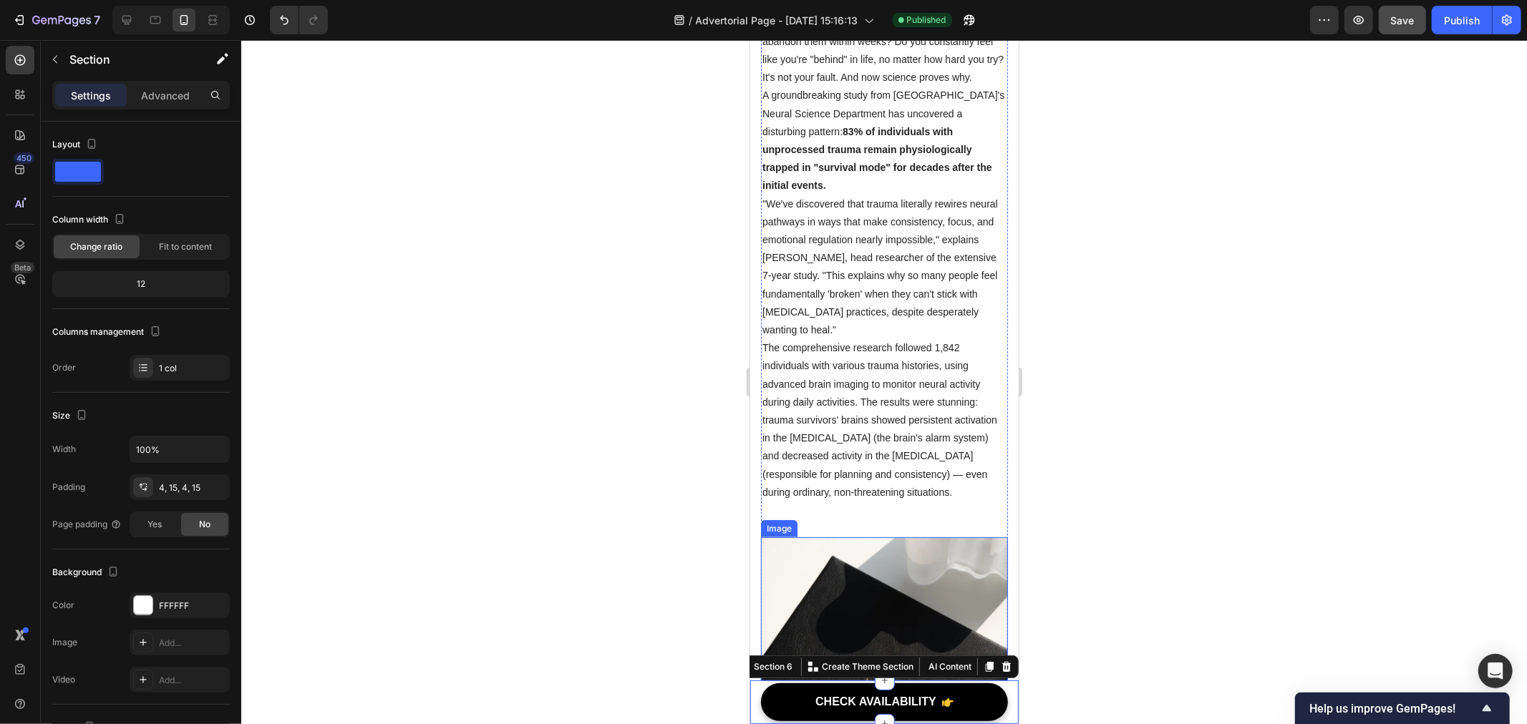
scroll to position [556, 0]
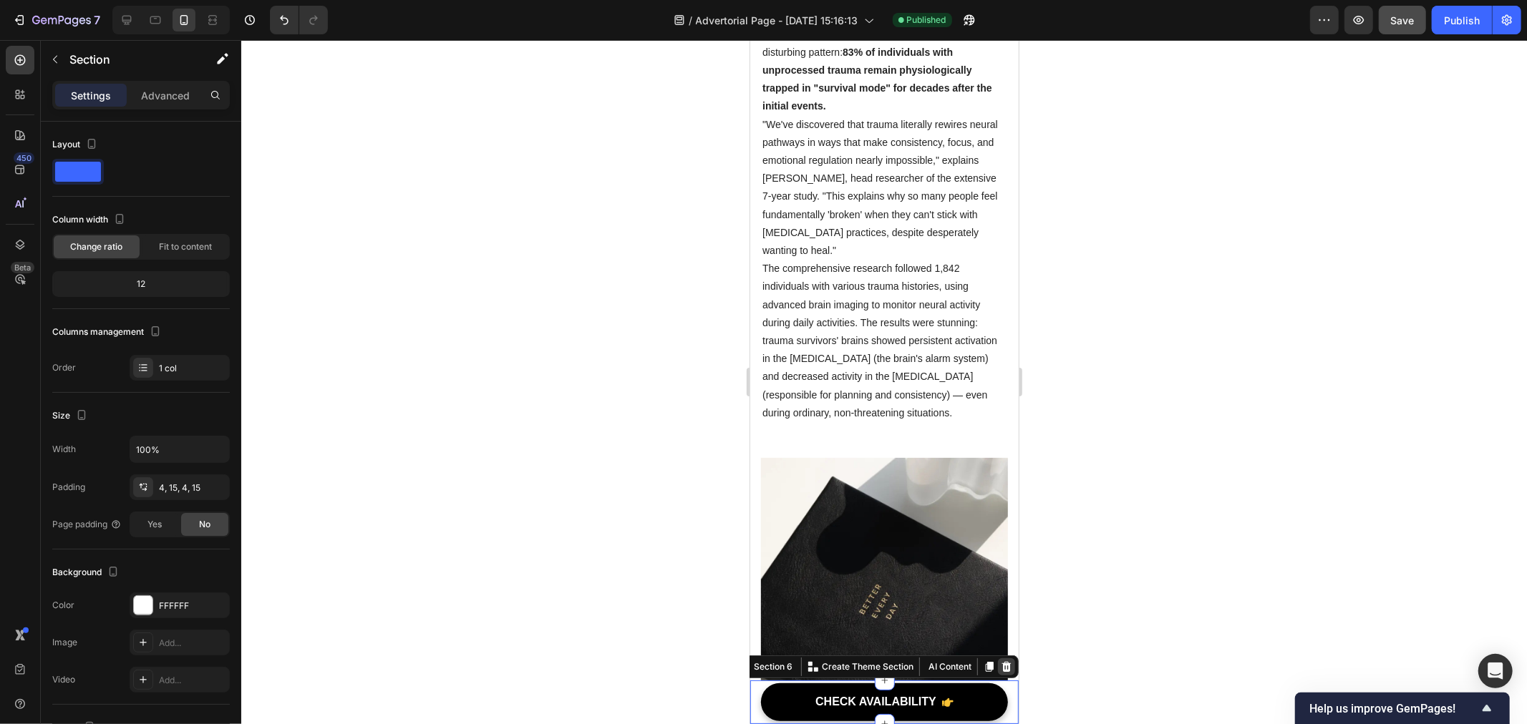
click at [1000, 663] on icon at bounding box center [1005, 666] width 11 height 11
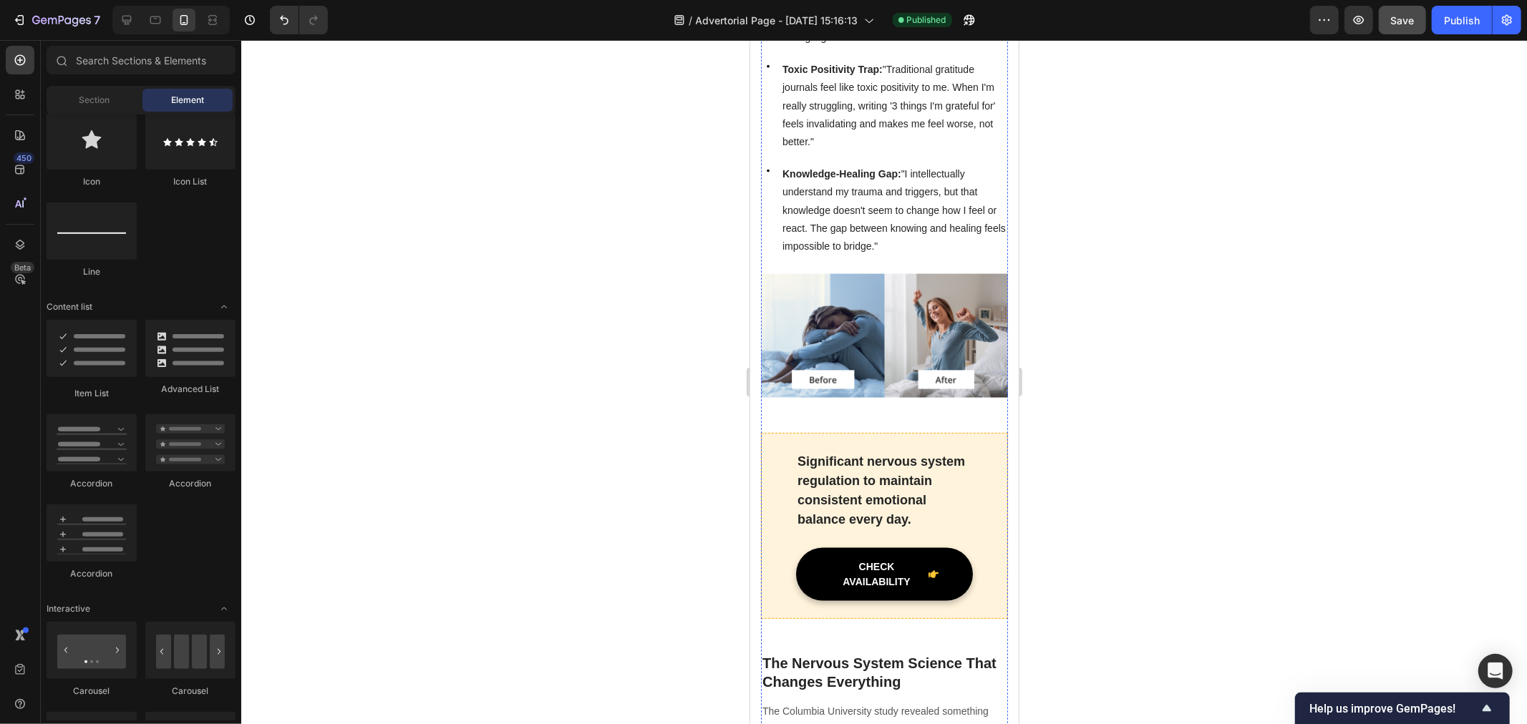
scroll to position [1829, 0]
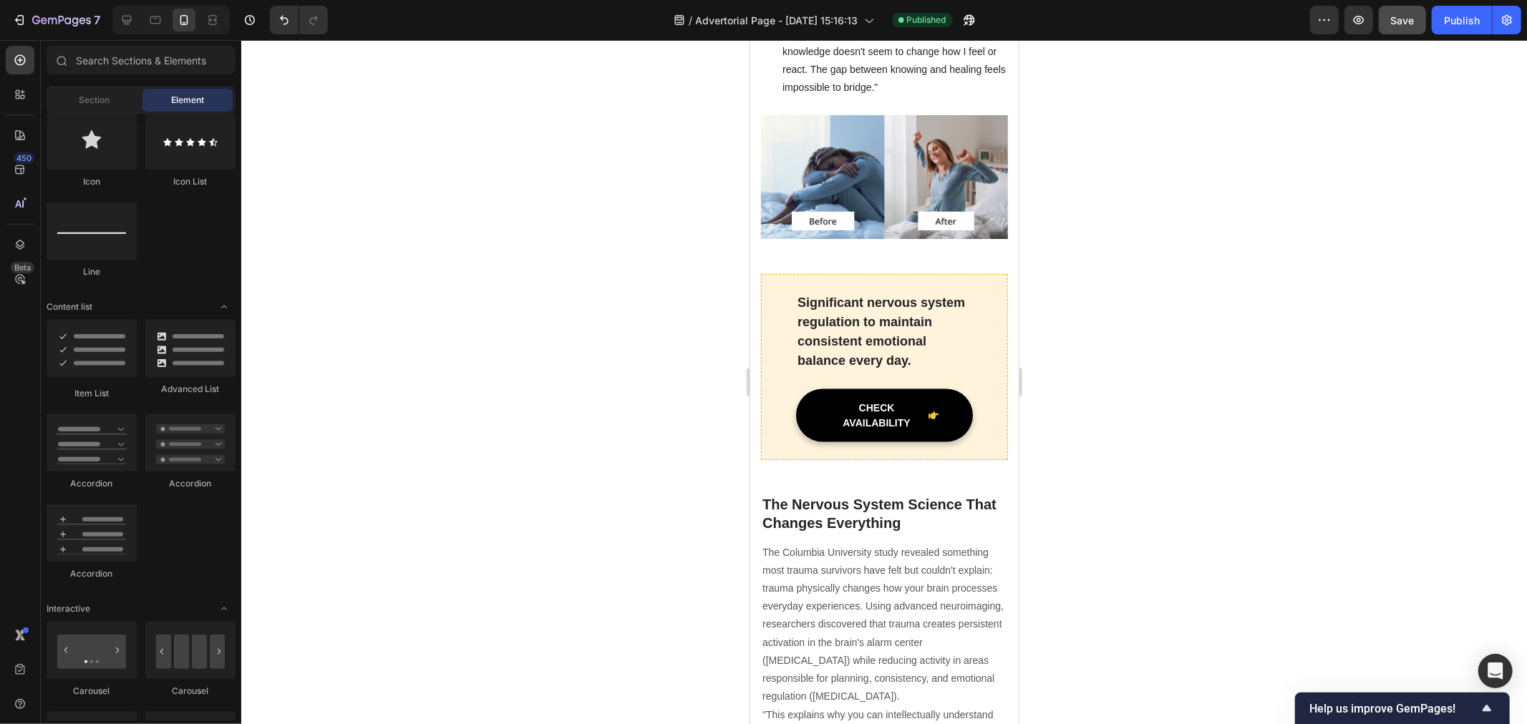
click at [1398, 24] on span "Save" at bounding box center [1403, 20] width 24 height 12
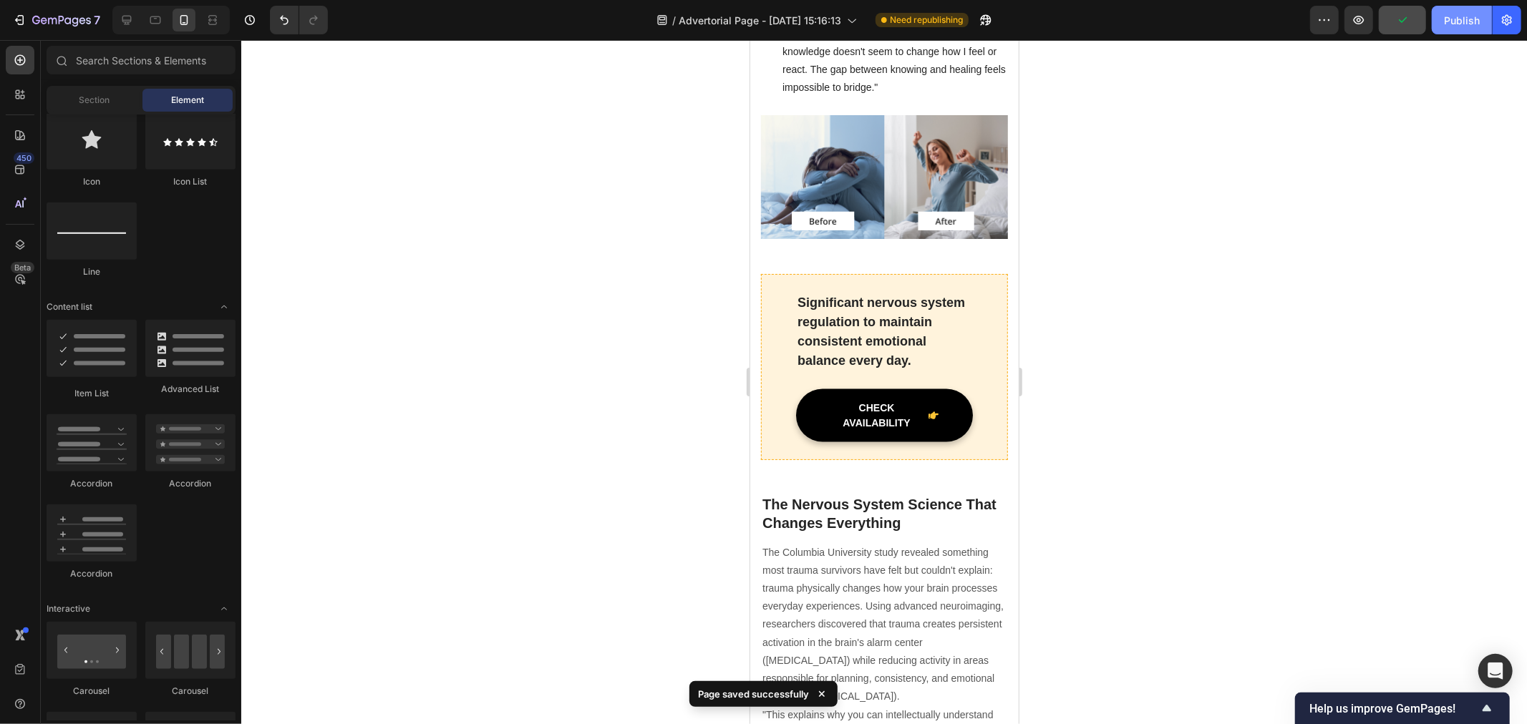
click at [1458, 20] on div "Publish" at bounding box center [1462, 20] width 36 height 15
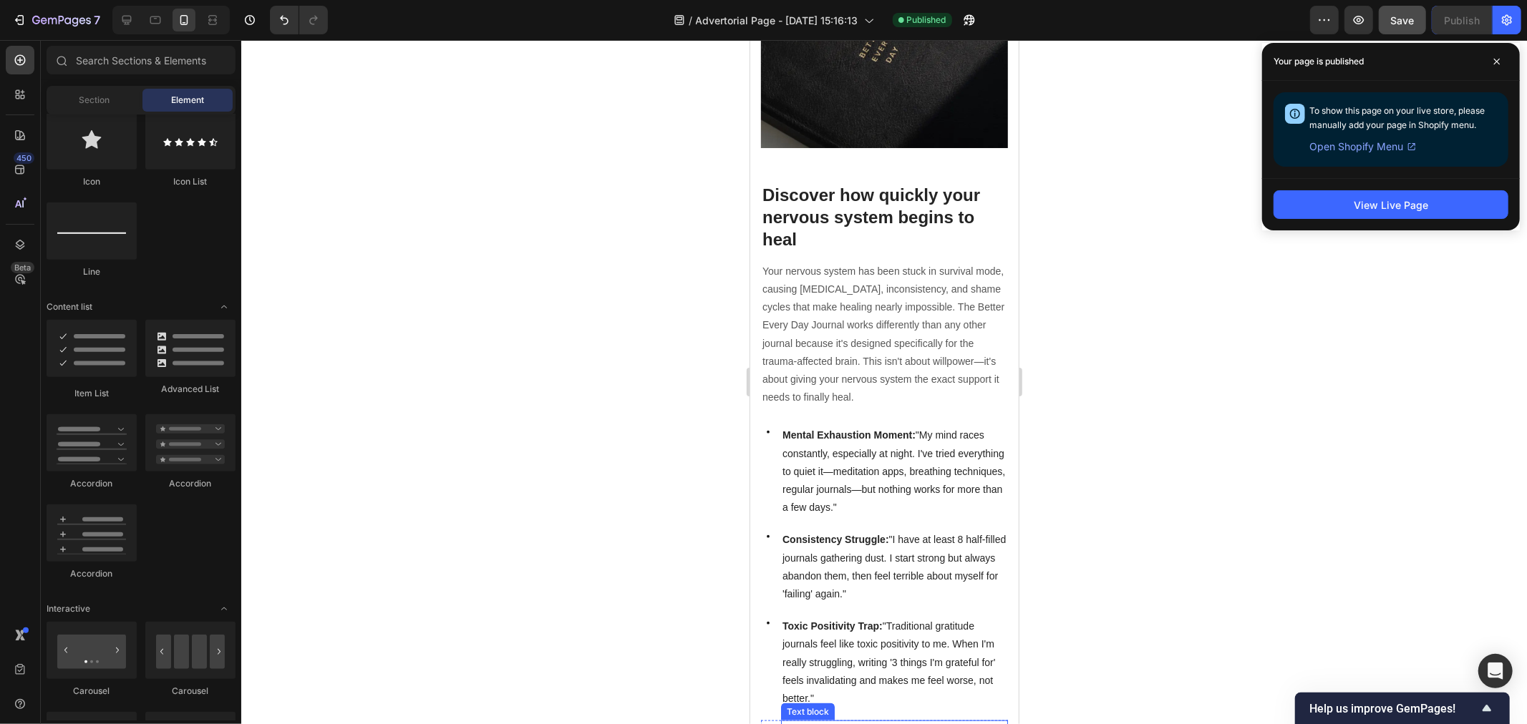
scroll to position [636, 0]
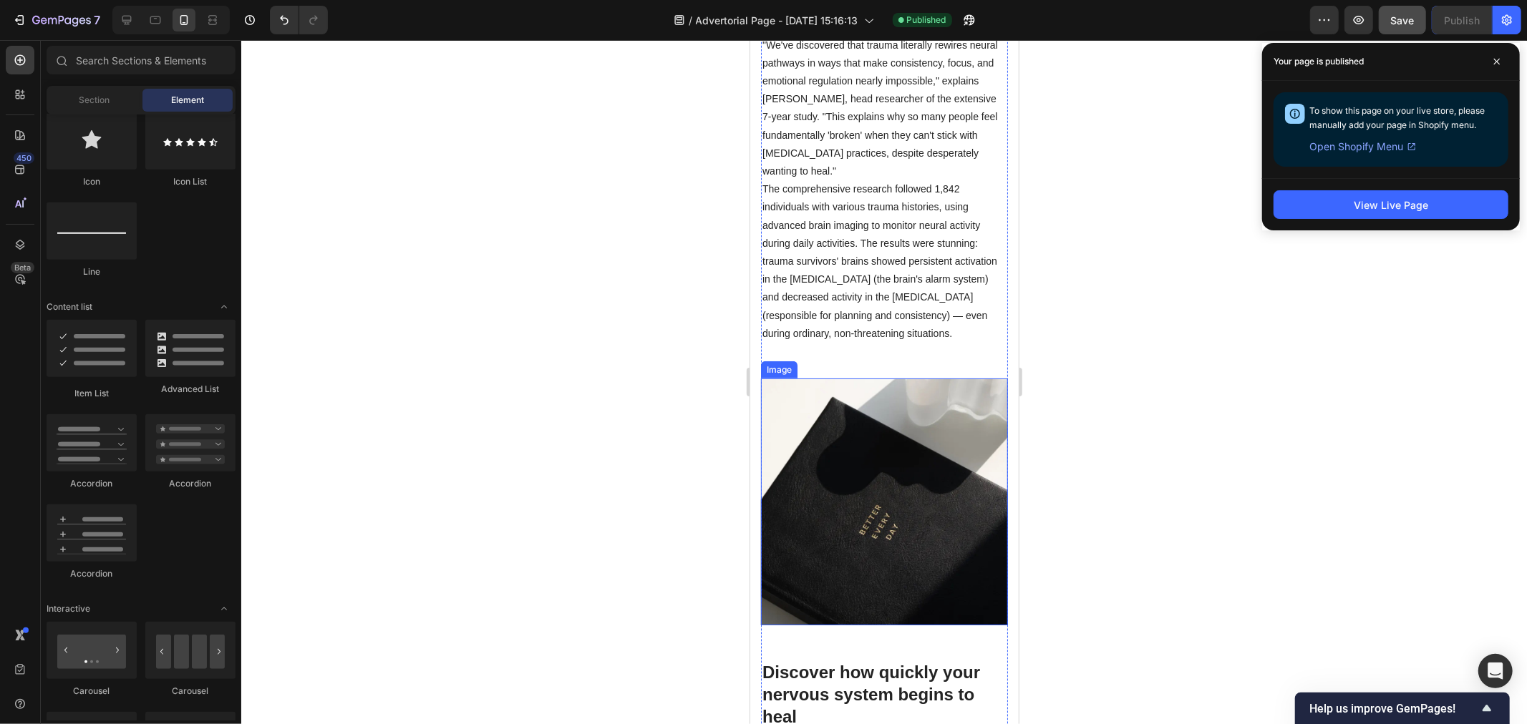
click at [849, 528] on img at bounding box center [883, 501] width 247 height 247
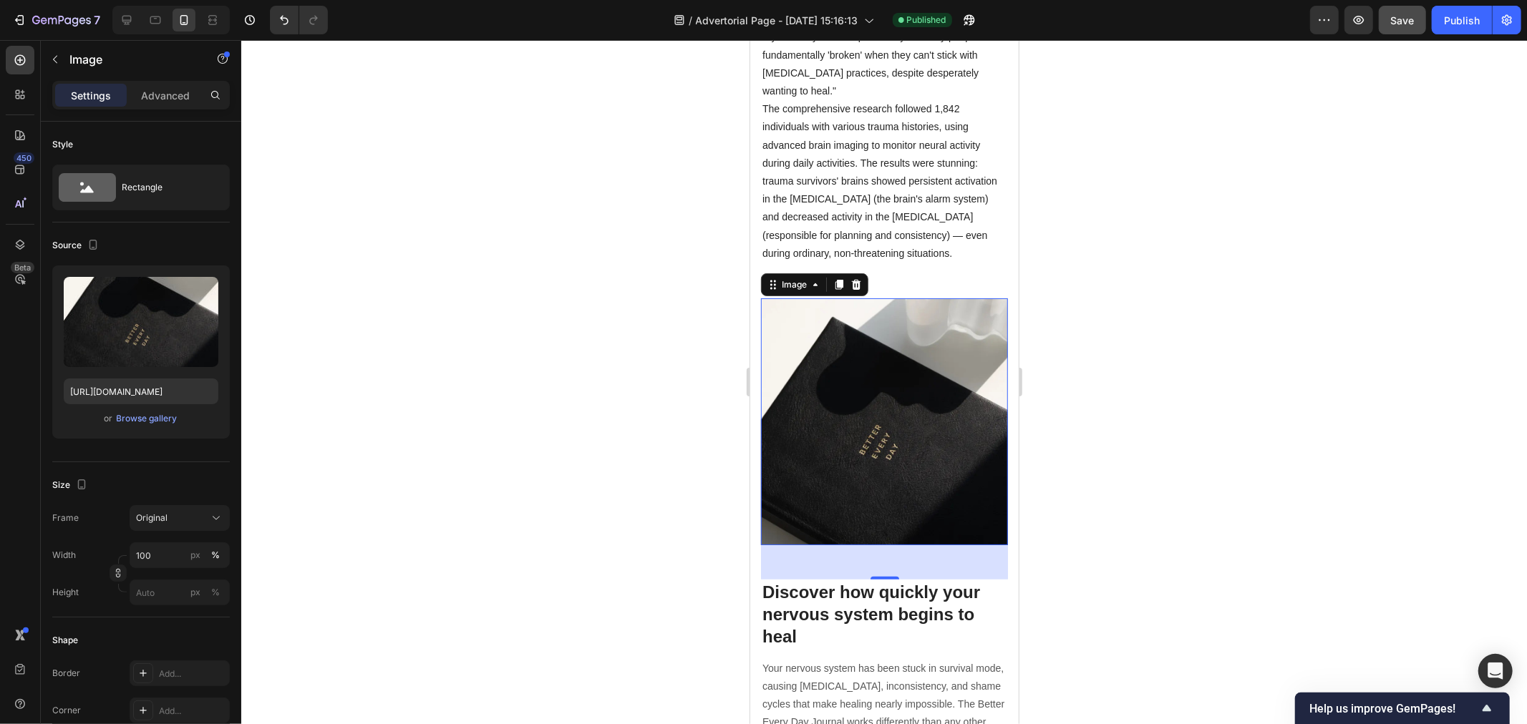
scroll to position [875, 0]
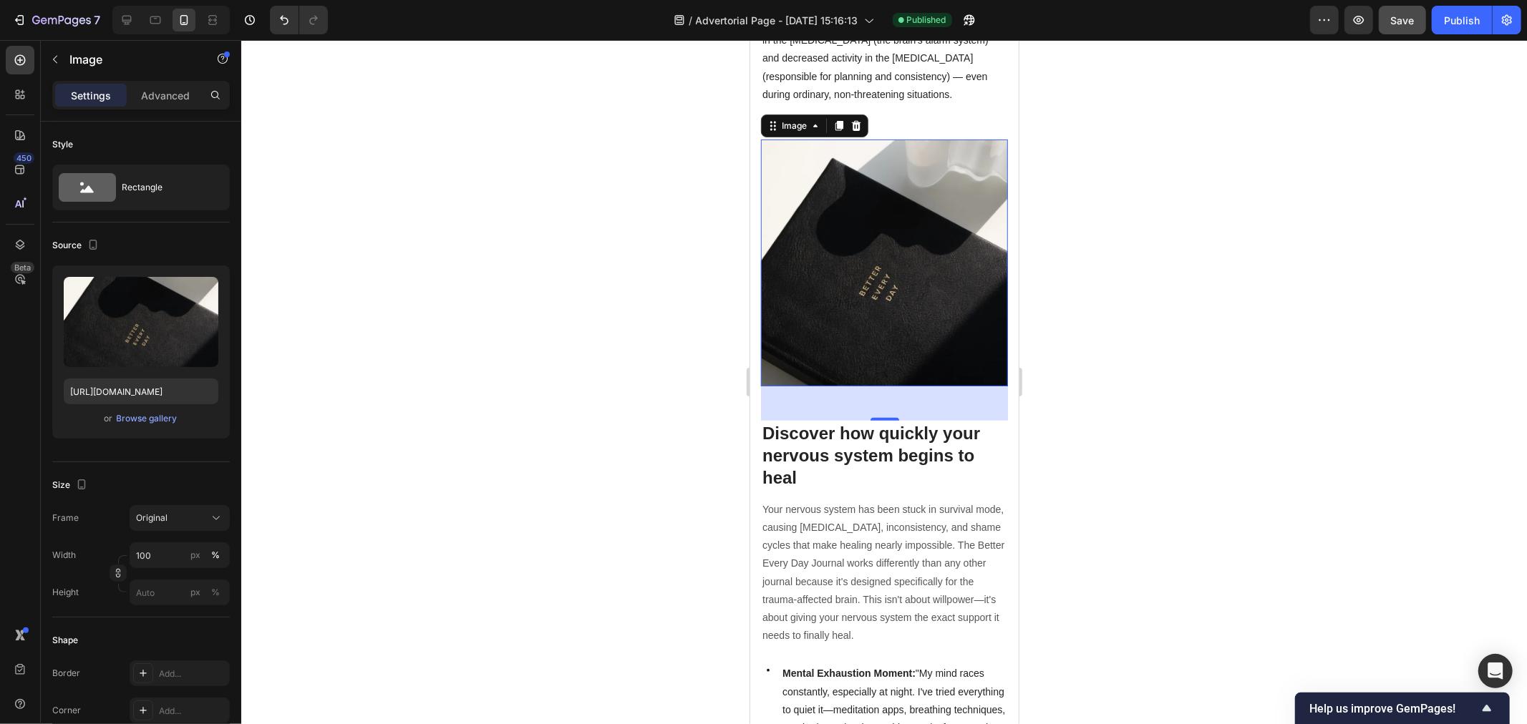
click at [892, 352] on img at bounding box center [883, 262] width 247 height 247
click at [853, 130] on icon at bounding box center [855, 125] width 9 height 10
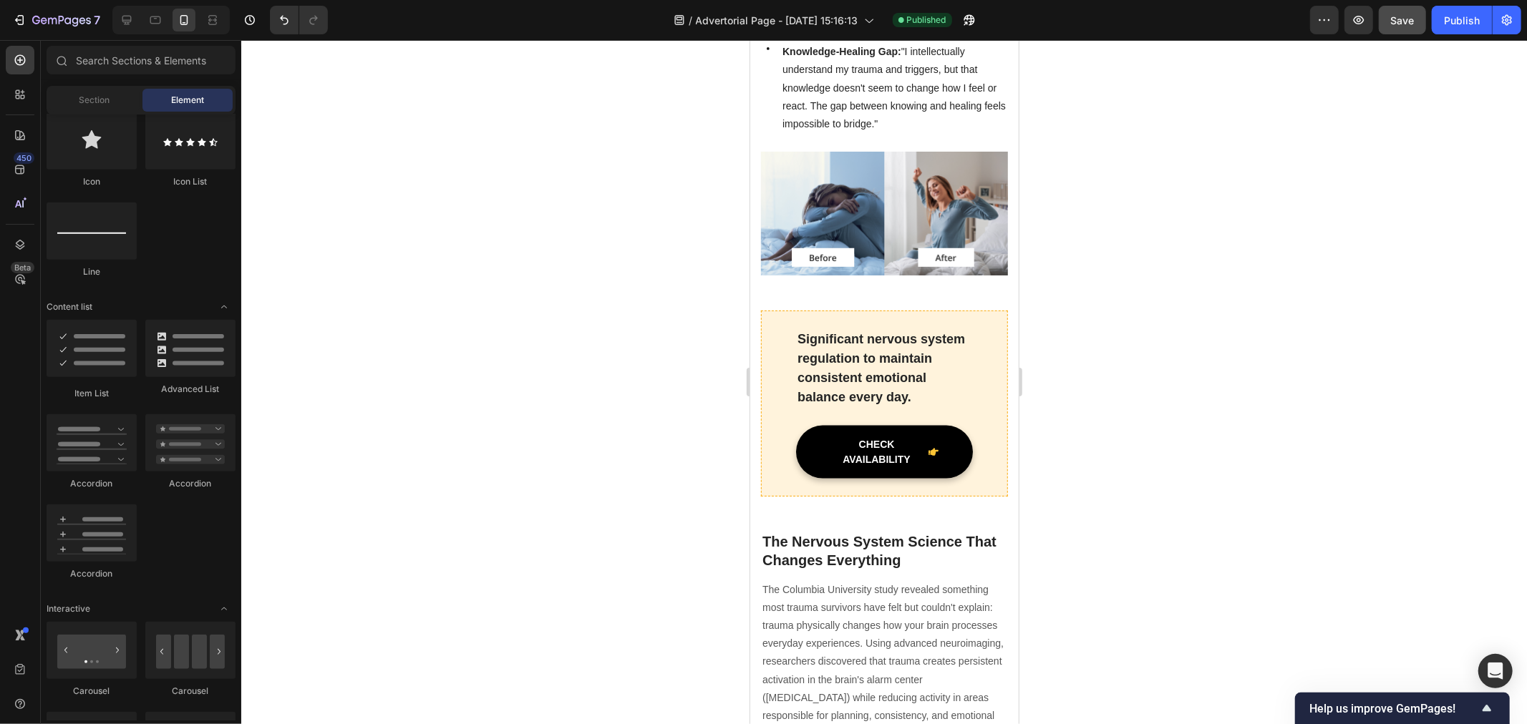
scroll to position [1591, 0]
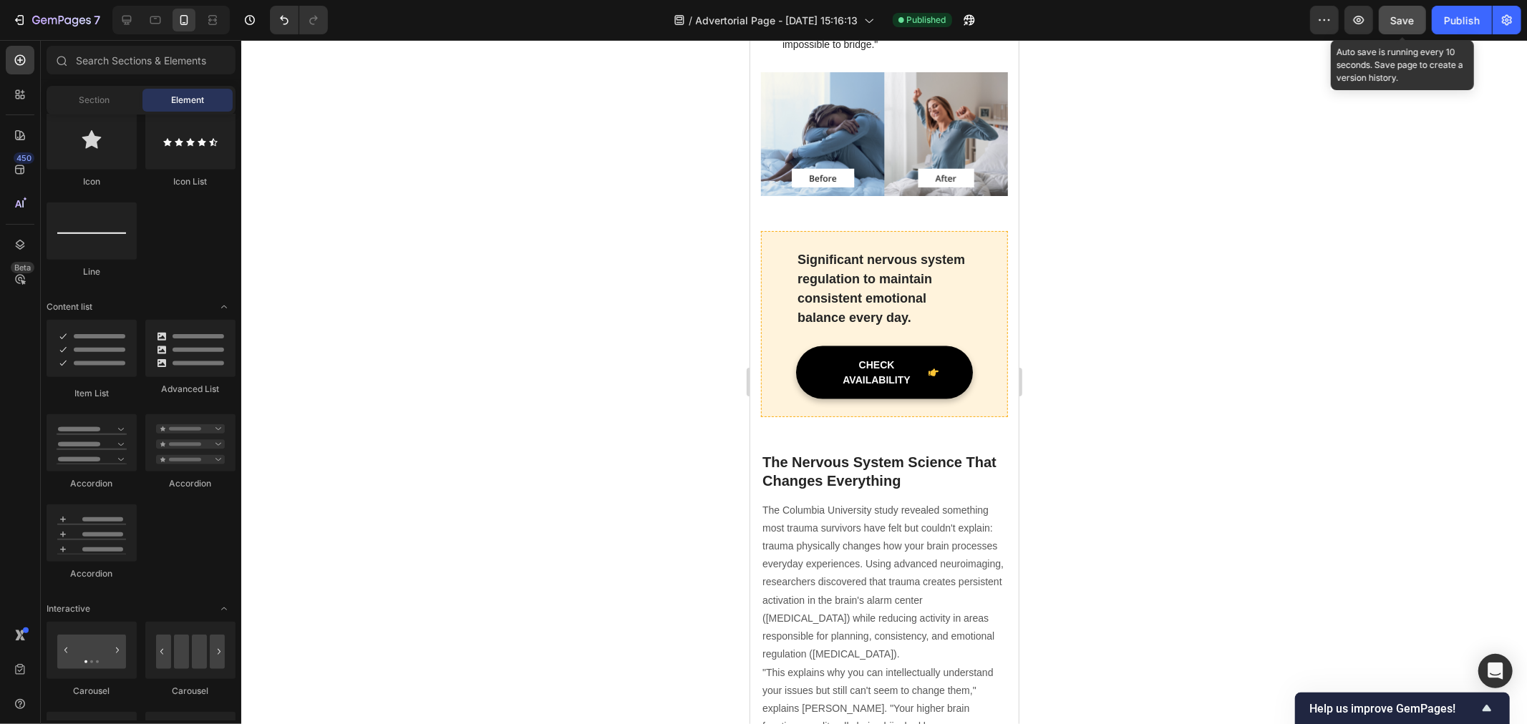
click at [1400, 24] on span "Save" at bounding box center [1403, 20] width 24 height 12
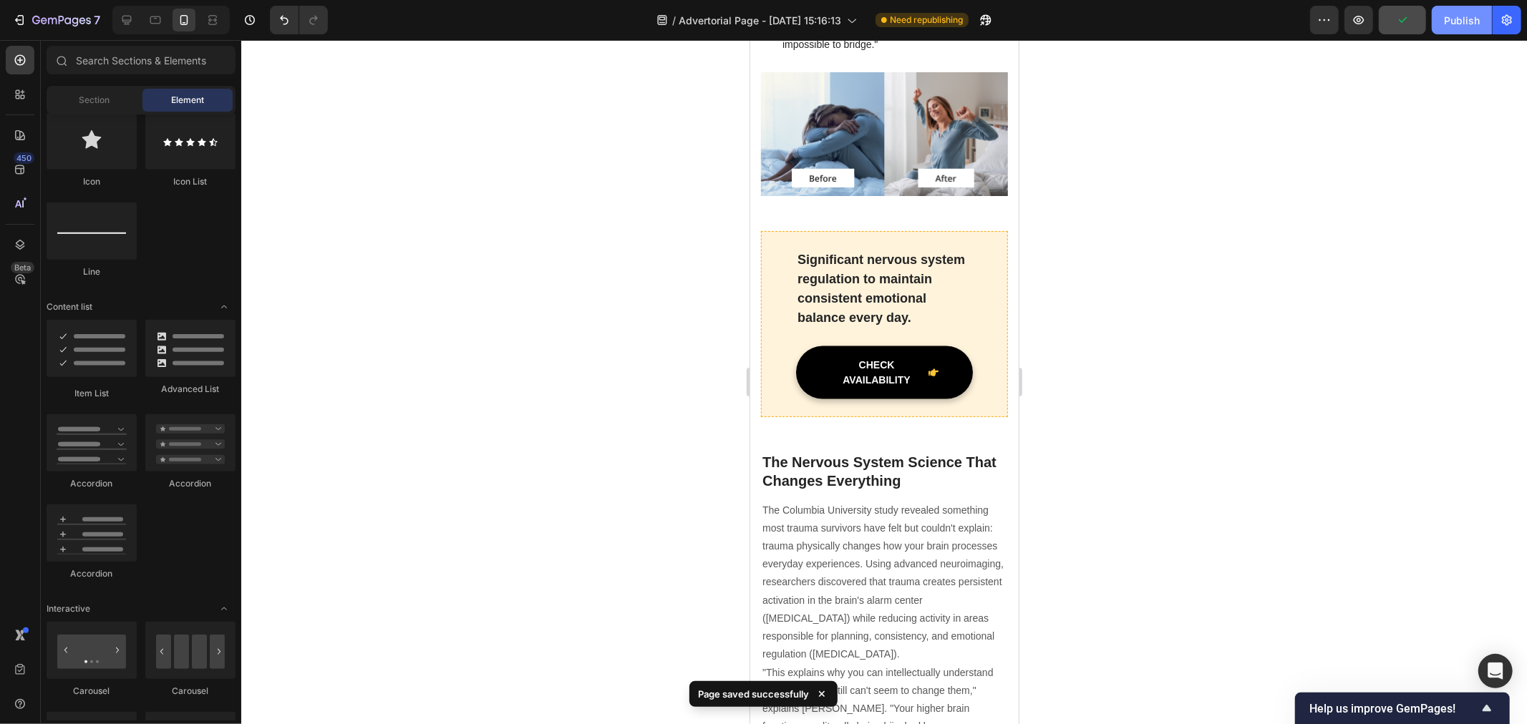
click at [1457, 19] on div "Publish" at bounding box center [1462, 20] width 36 height 15
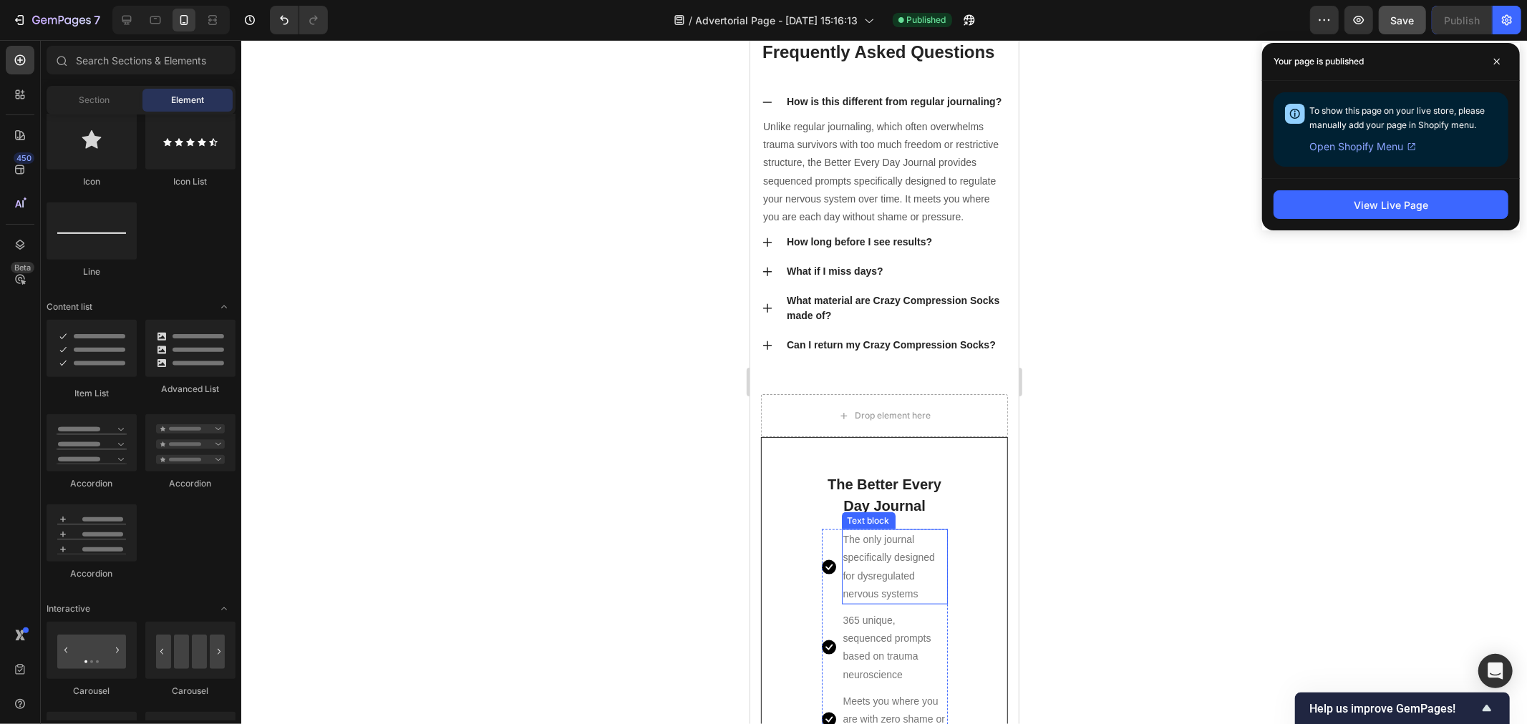
scroll to position [10419, 0]
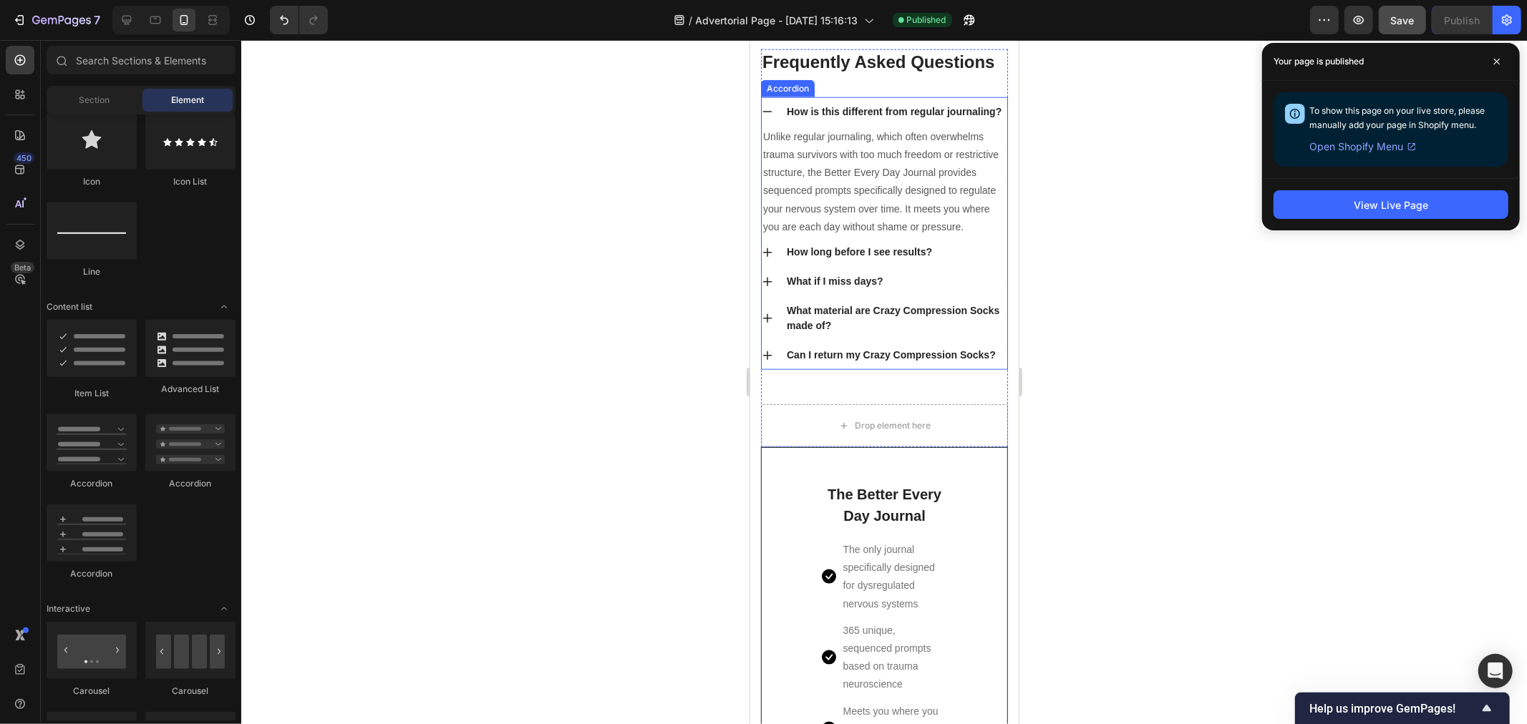
click at [868, 259] on p "How long before I see results?" at bounding box center [858, 251] width 145 height 15
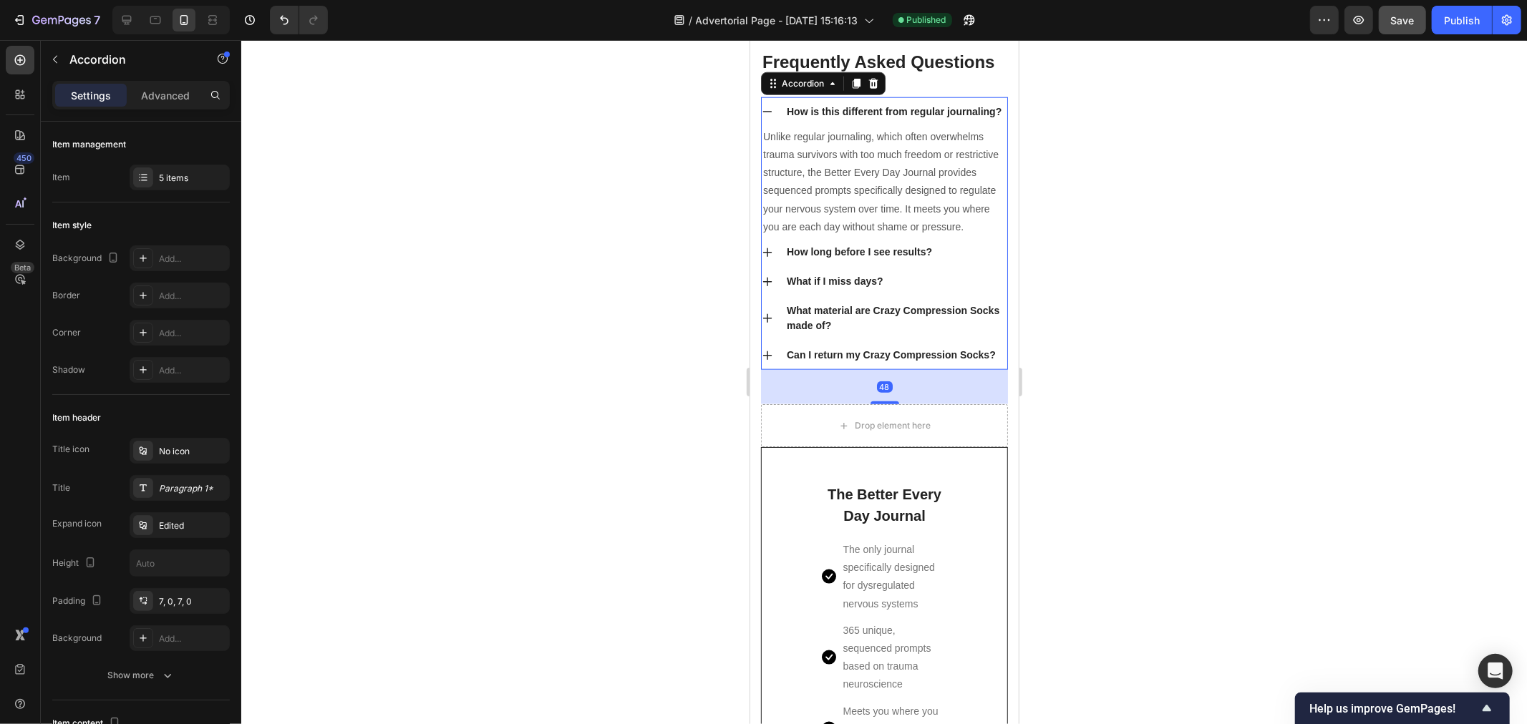
click at [868, 259] on p "How long before I see results?" at bounding box center [858, 251] width 145 height 15
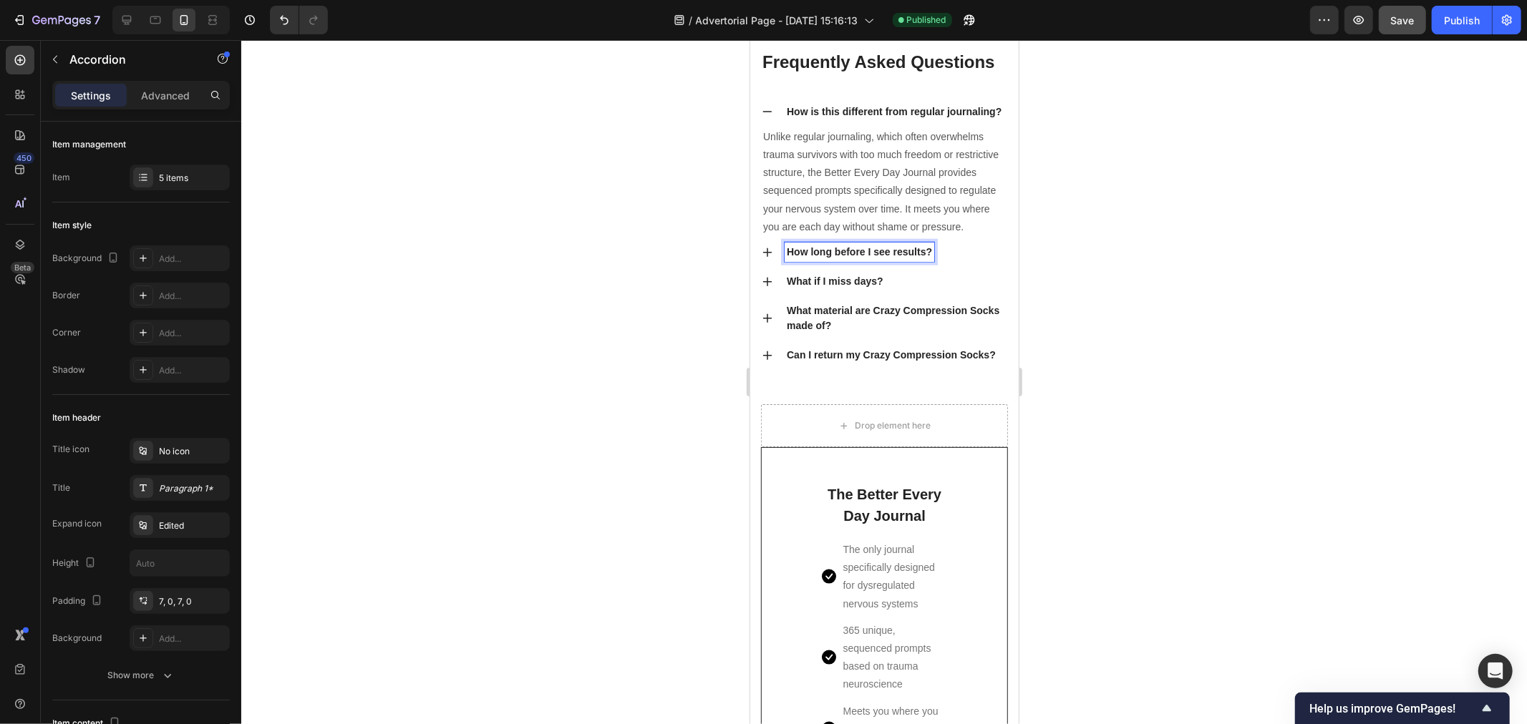
click at [765, 258] on icon at bounding box center [766, 251] width 11 height 11
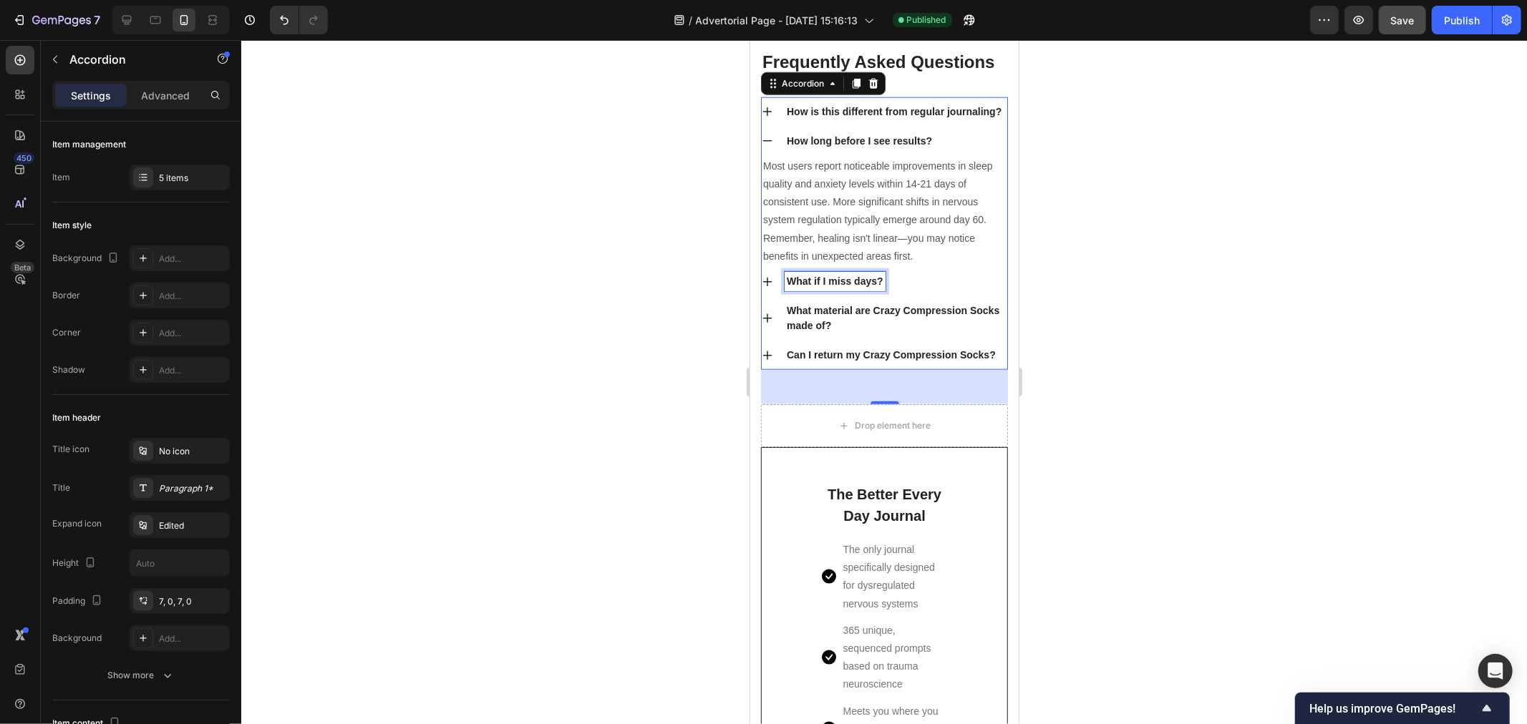
click at [811, 288] on p "What if I miss days?" at bounding box center [834, 280] width 97 height 15
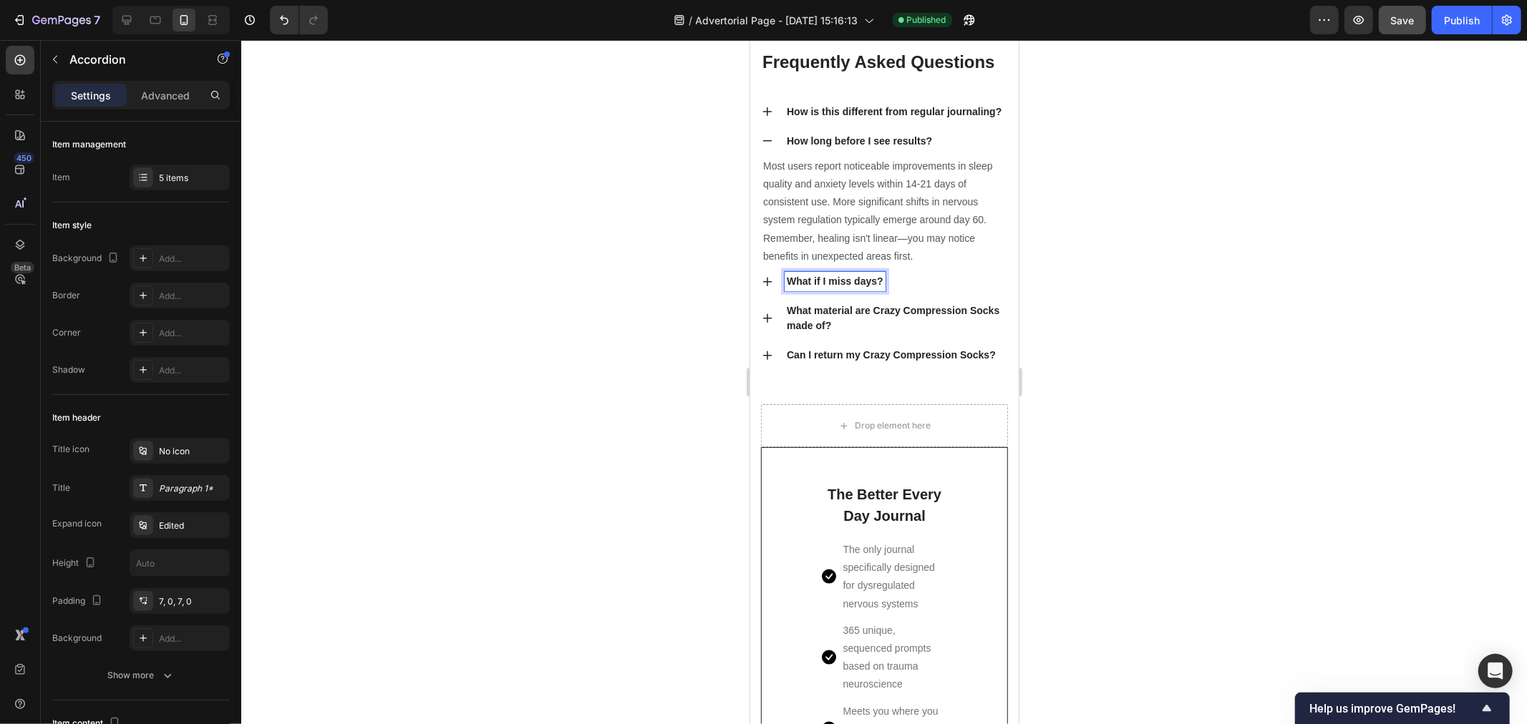
click at [776, 296] on div "What if I miss days?" at bounding box center [884, 280] width 246 height 29
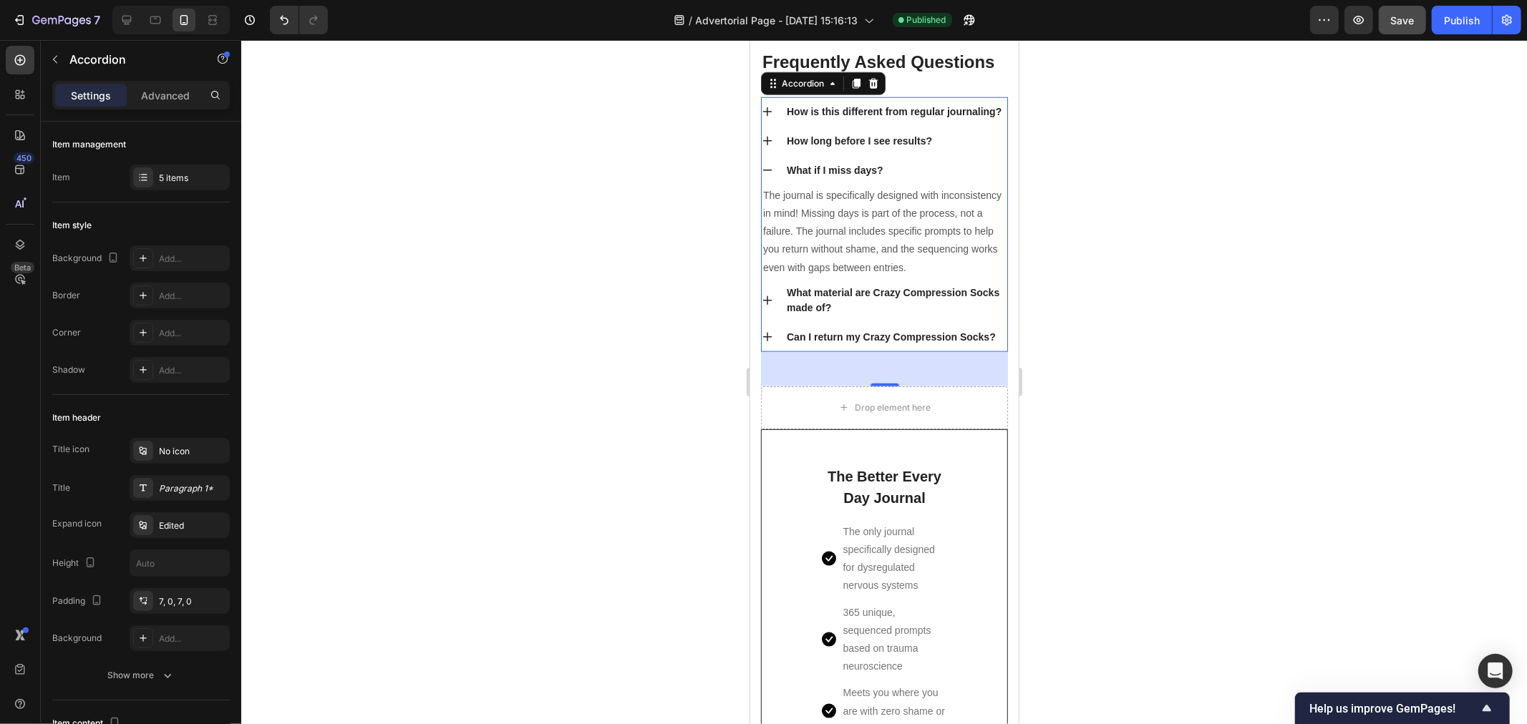
drag, startPoint x: 765, startPoint y: 390, endPoint x: 1848, endPoint y: 436, distance: 1084.8
click at [765, 322] on div "What material are Crazy Compression Socks made of?" at bounding box center [884, 300] width 246 height 44
click at [901, 222] on p "What material are Crazy Compression Socks made of?" at bounding box center [895, 207] width 218 height 30
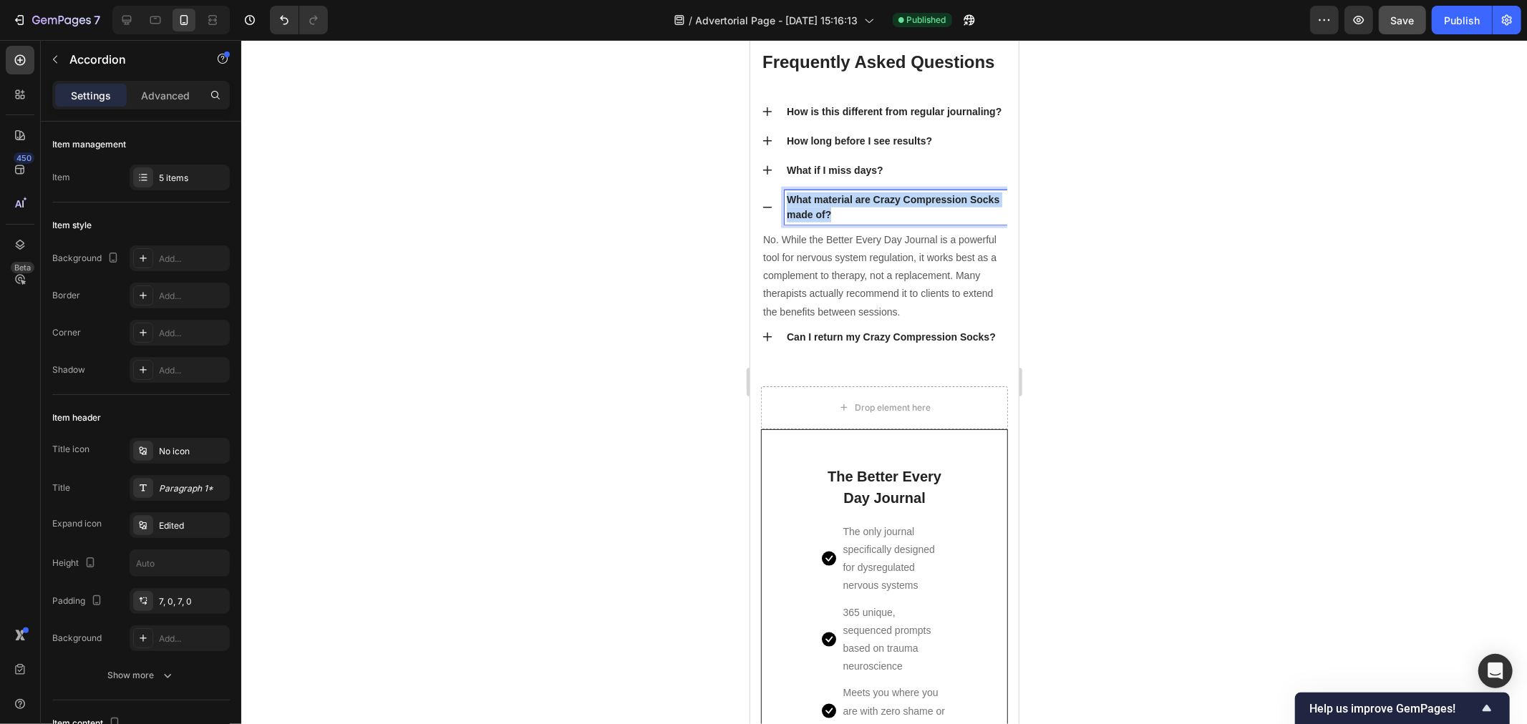
click at [901, 222] on p "What material are Crazy Compression Socks made of?" at bounding box center [895, 207] width 218 height 30
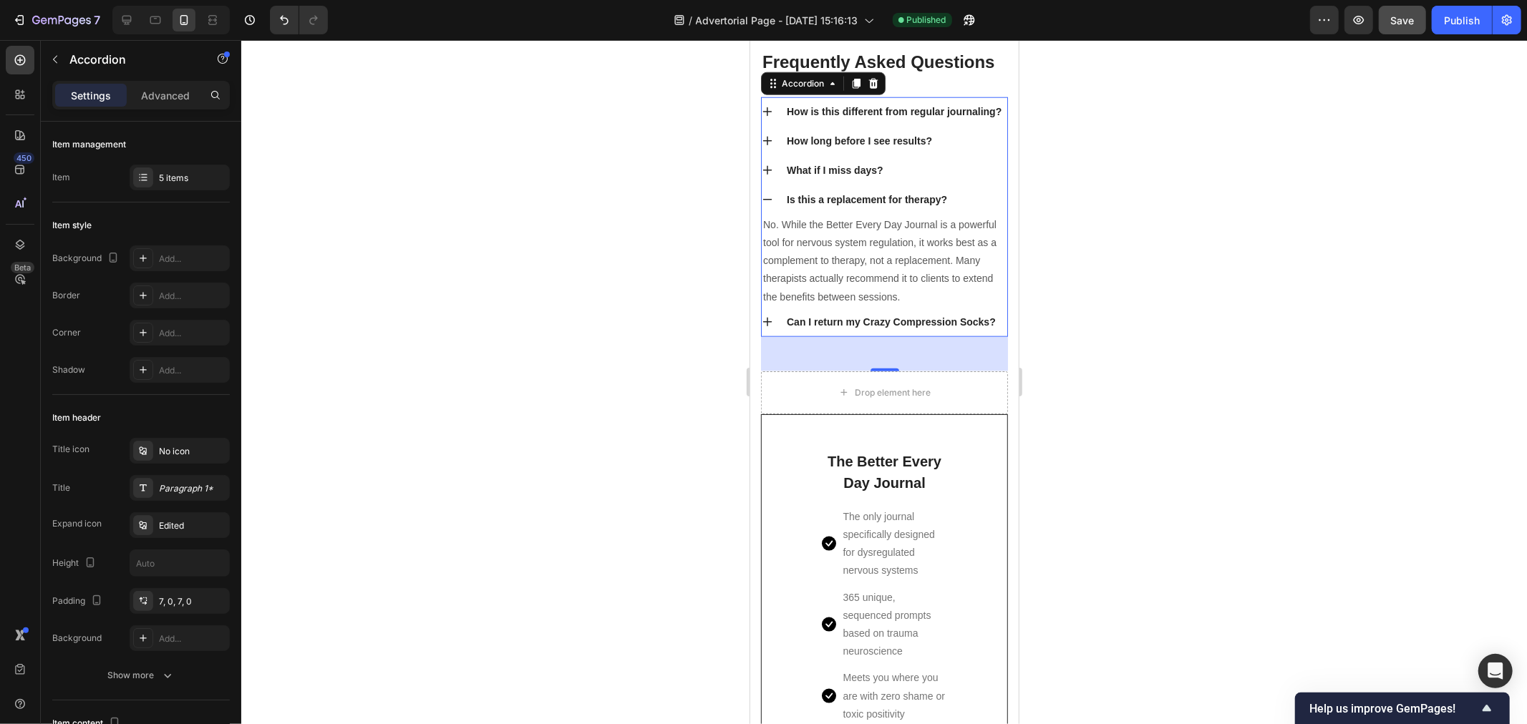
click at [768, 327] on icon at bounding box center [766, 321] width 11 height 11
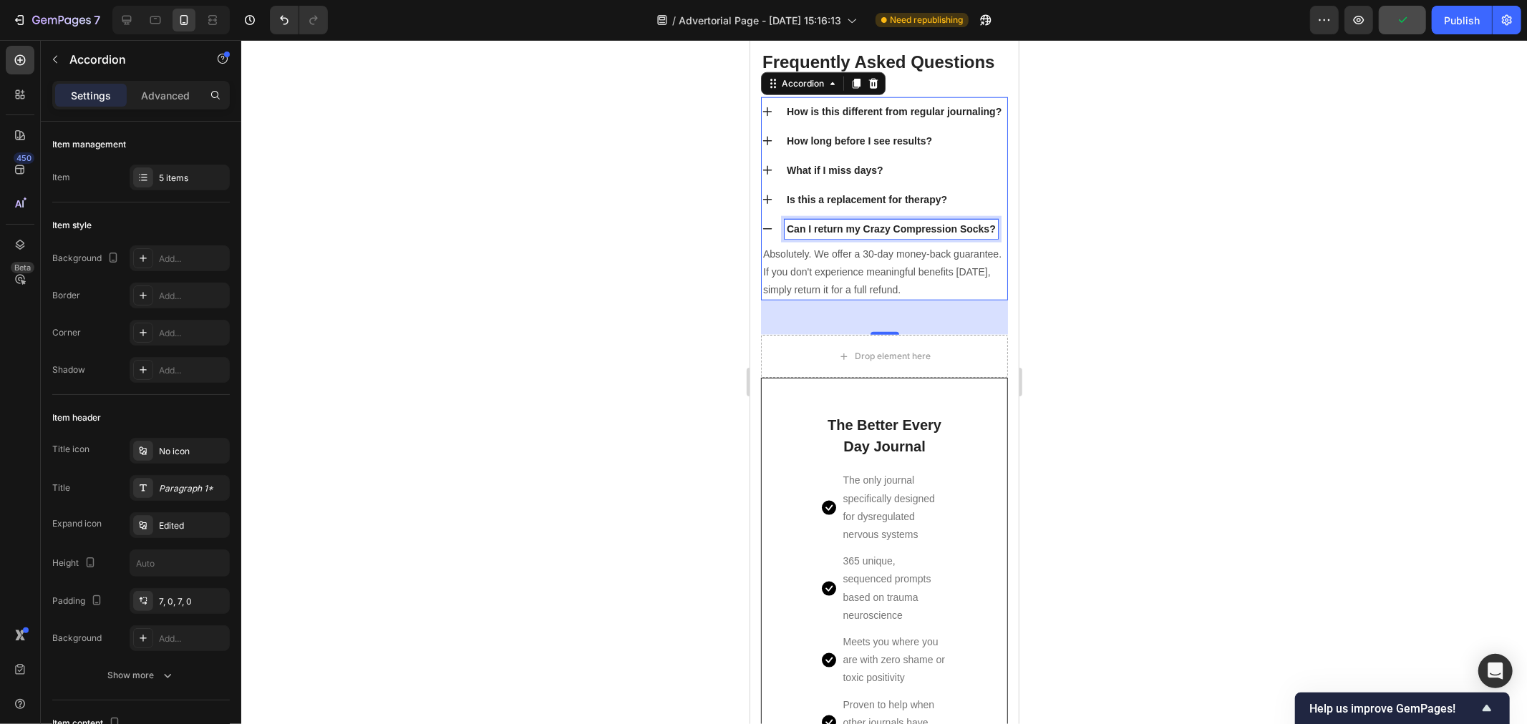
click at [858, 236] on p "Can I return my Crazy Compression Socks?" at bounding box center [890, 228] width 209 height 15
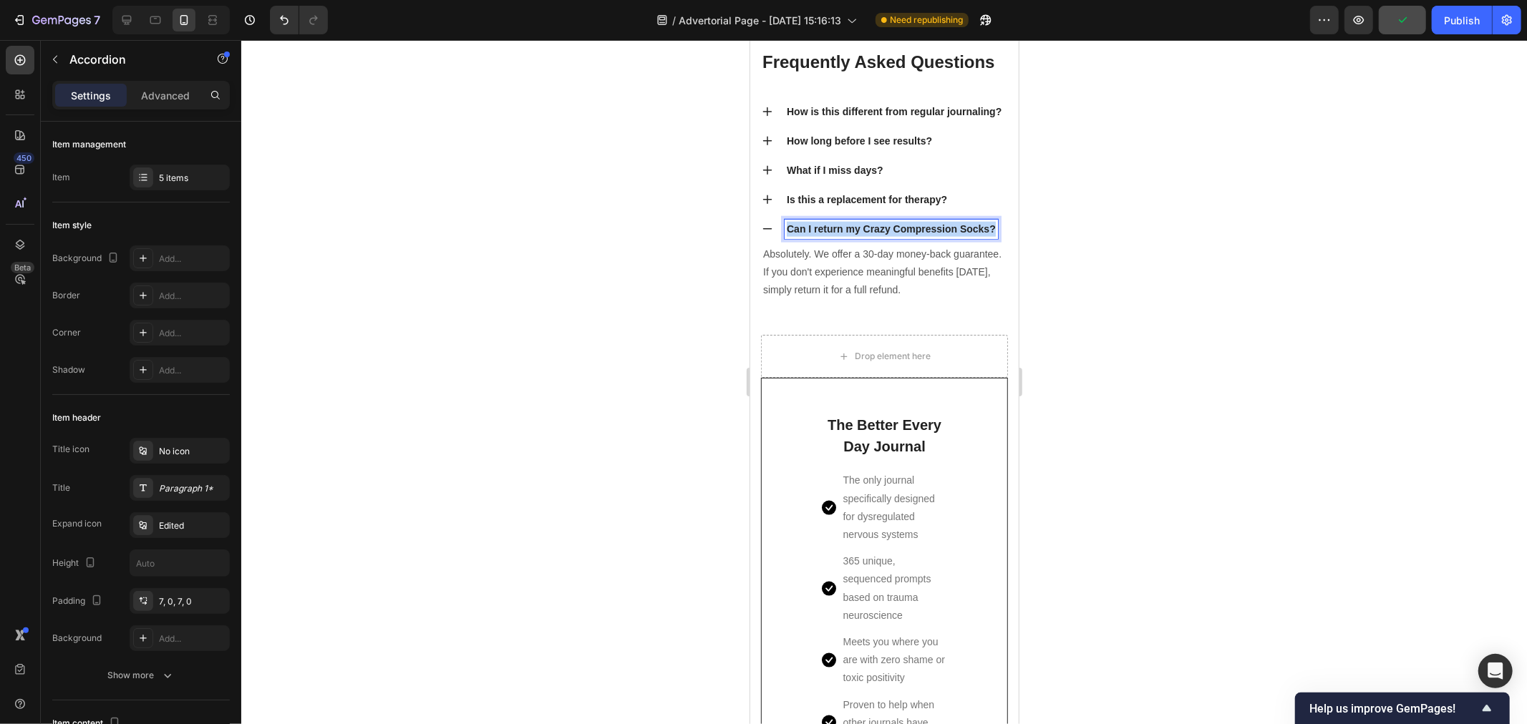
click at [858, 236] on p "Can I return my Crazy Compression Socks?" at bounding box center [890, 228] width 209 height 15
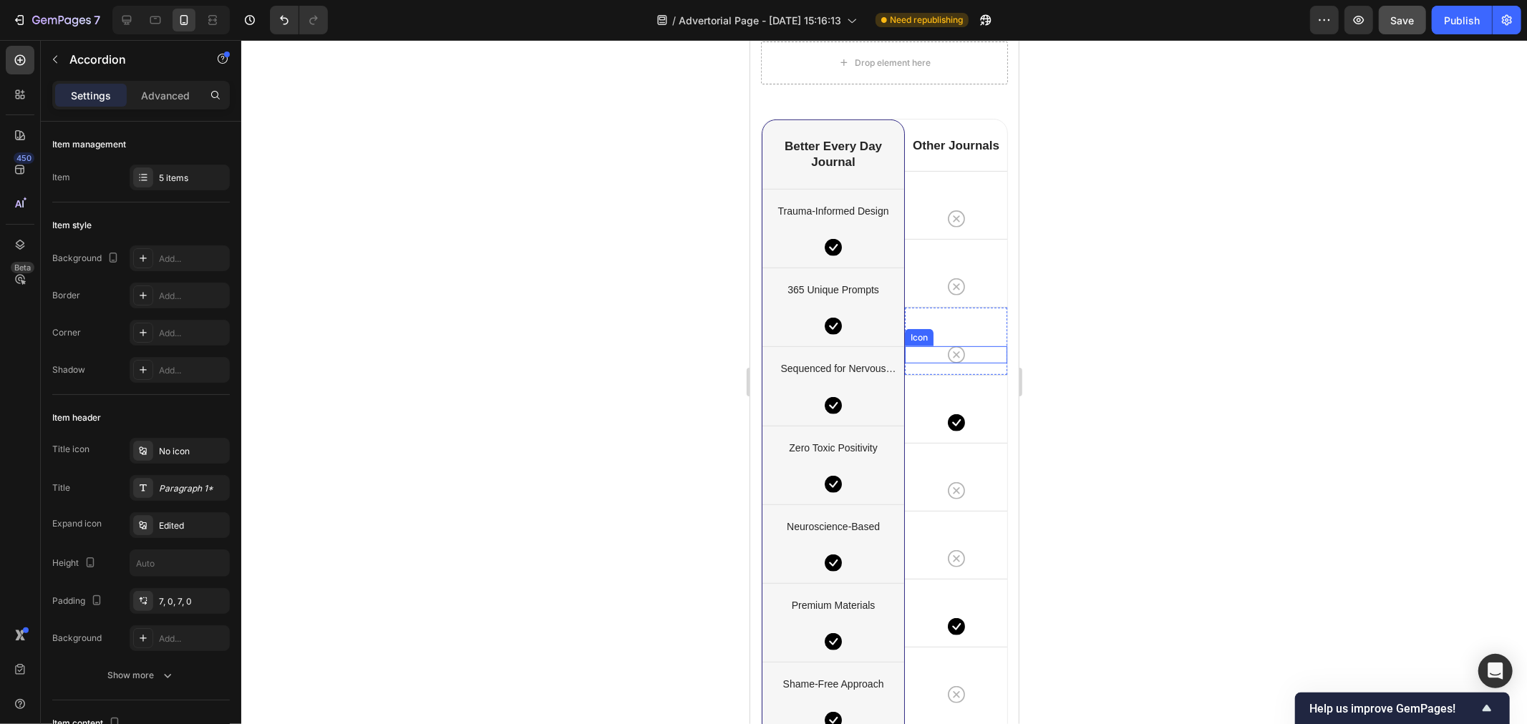
scroll to position [9146, 0]
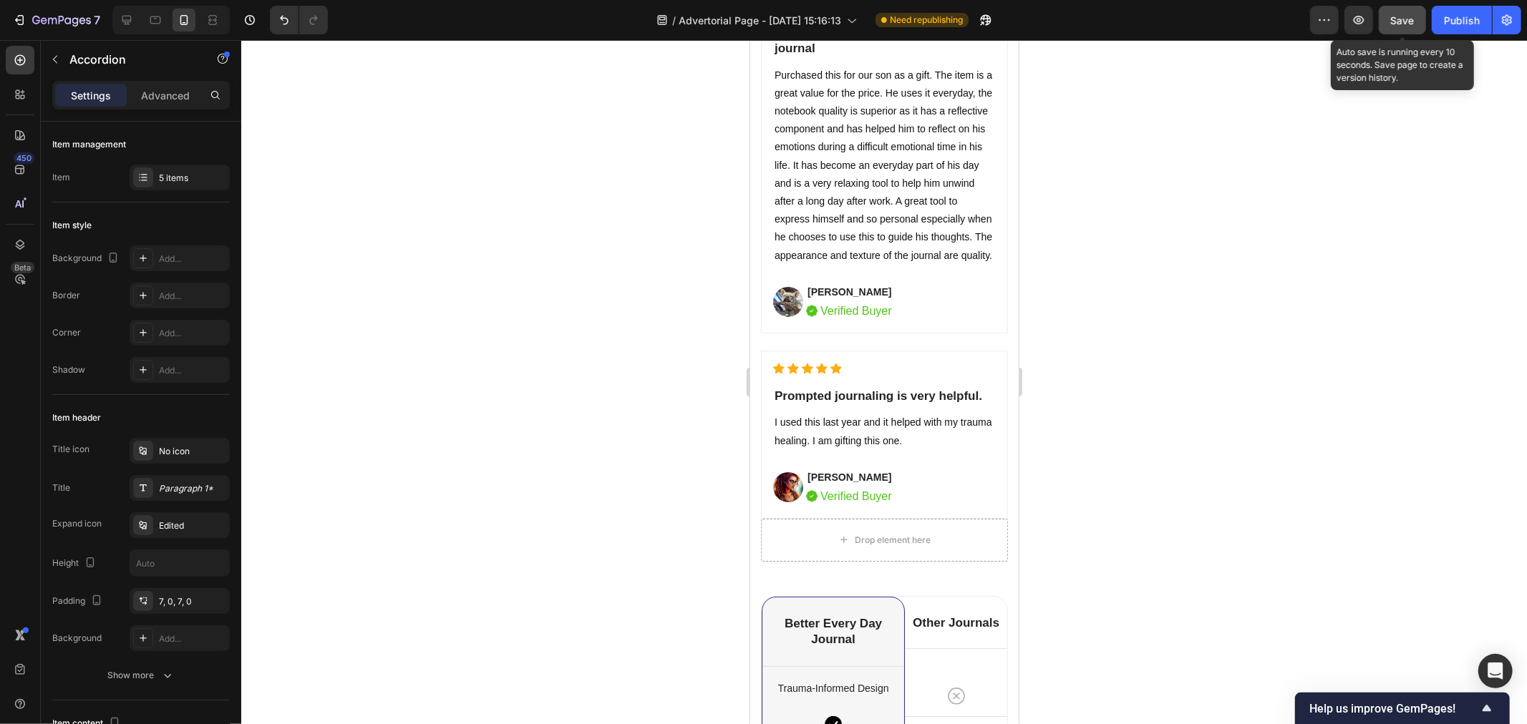
click at [1399, 22] on span "Save" at bounding box center [1403, 20] width 24 height 12
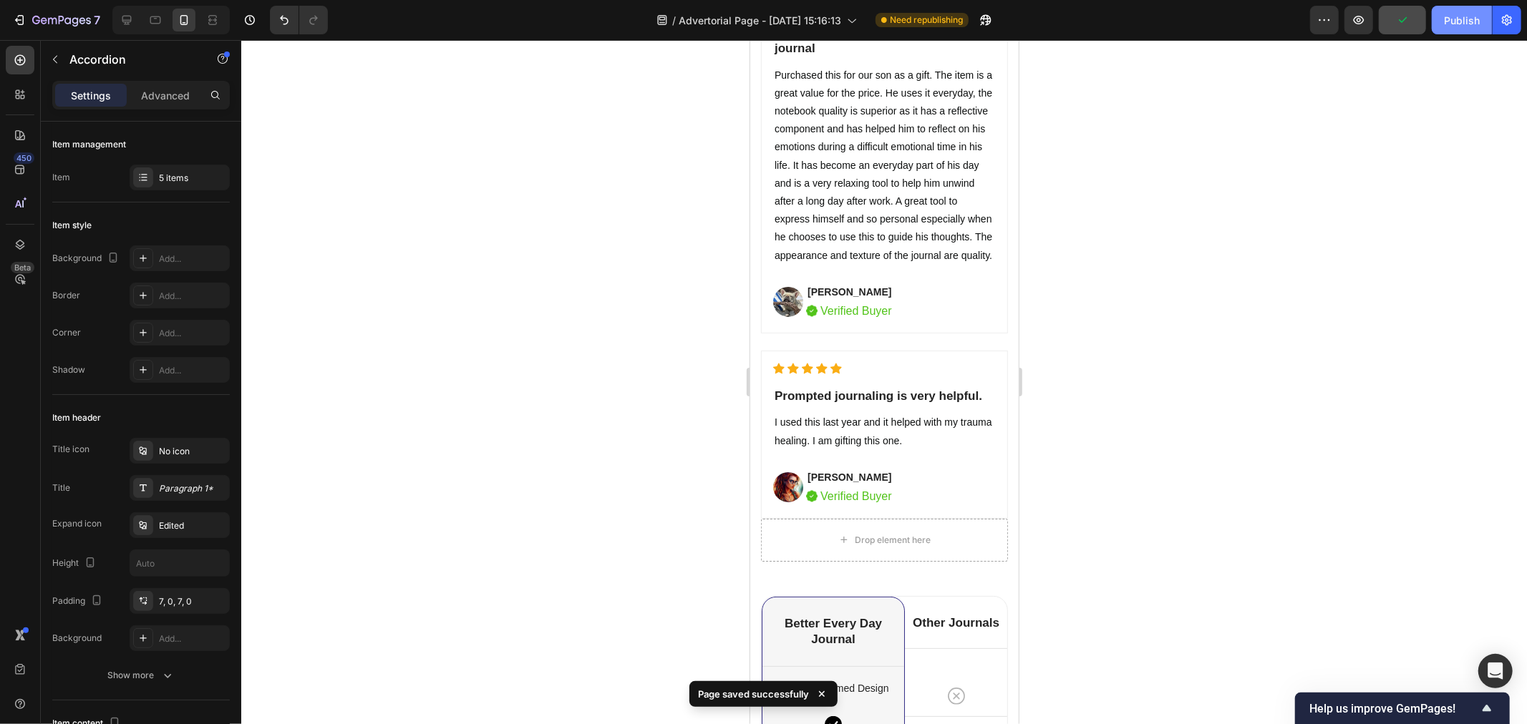
click at [1455, 19] on div "Publish" at bounding box center [1462, 20] width 36 height 15
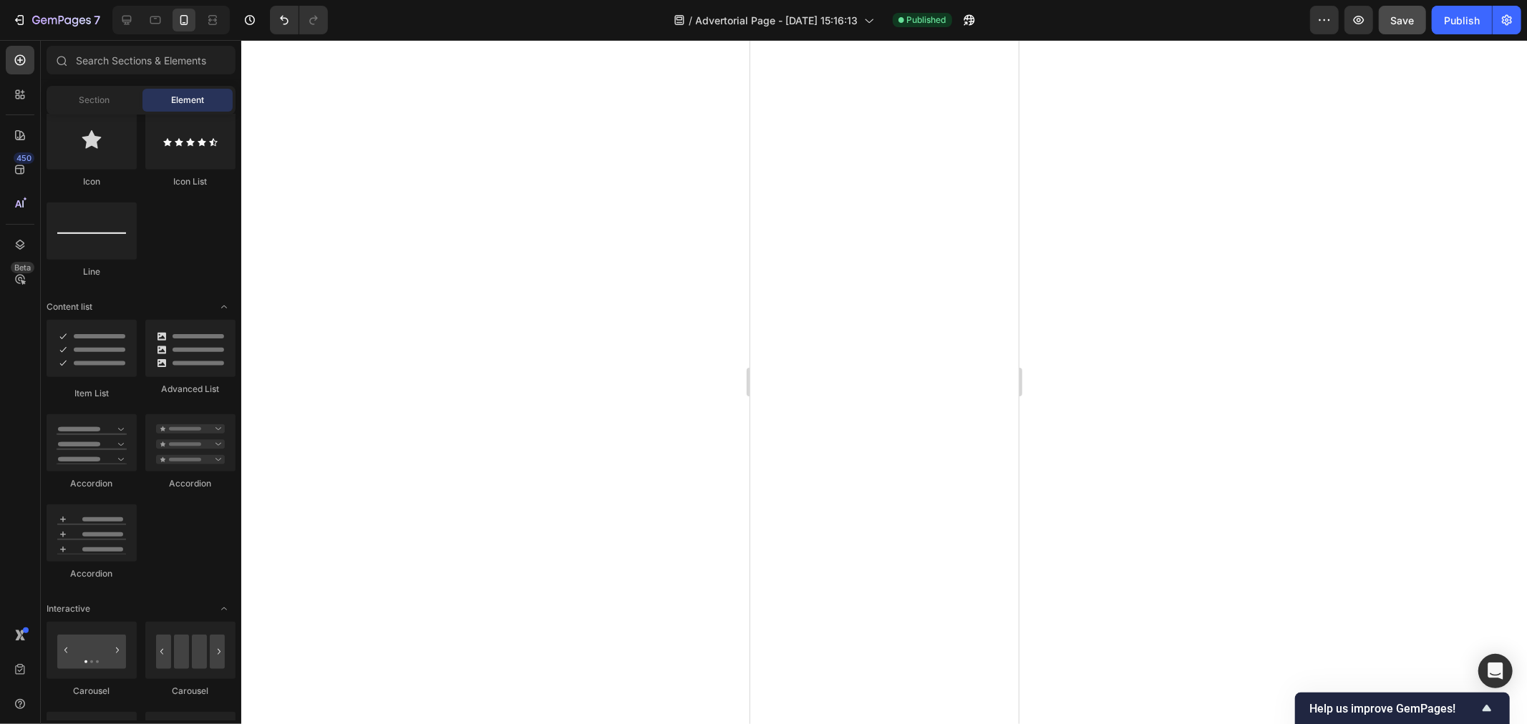
scroll to position [12070, 0]
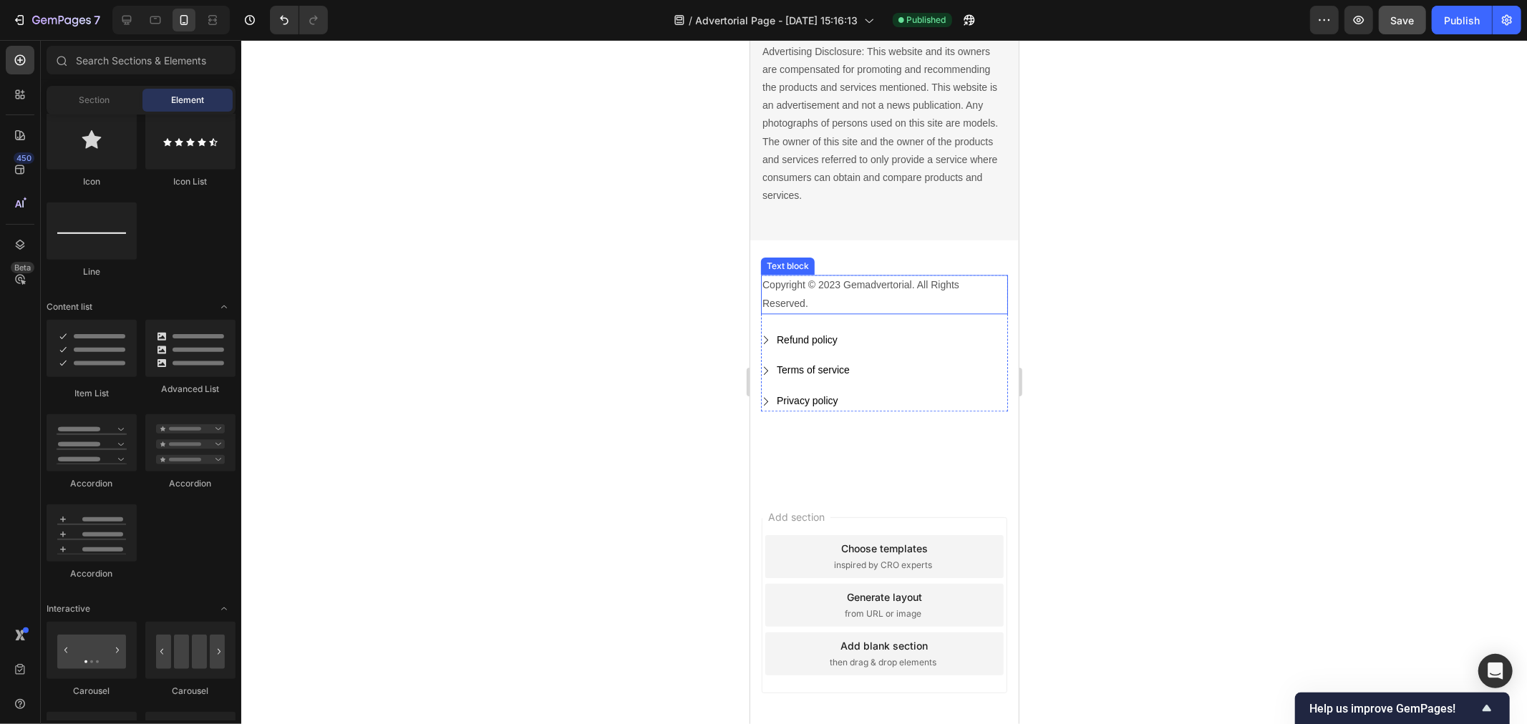
click at [797, 311] on p "Copyright © 2023 Gemadvertorial. All Rights Reserved." at bounding box center [884, 294] width 244 height 36
click at [883, 272] on div "Text block" at bounding box center [822, 260] width 125 height 23
click at [878, 266] on icon at bounding box center [872, 260] width 11 height 11
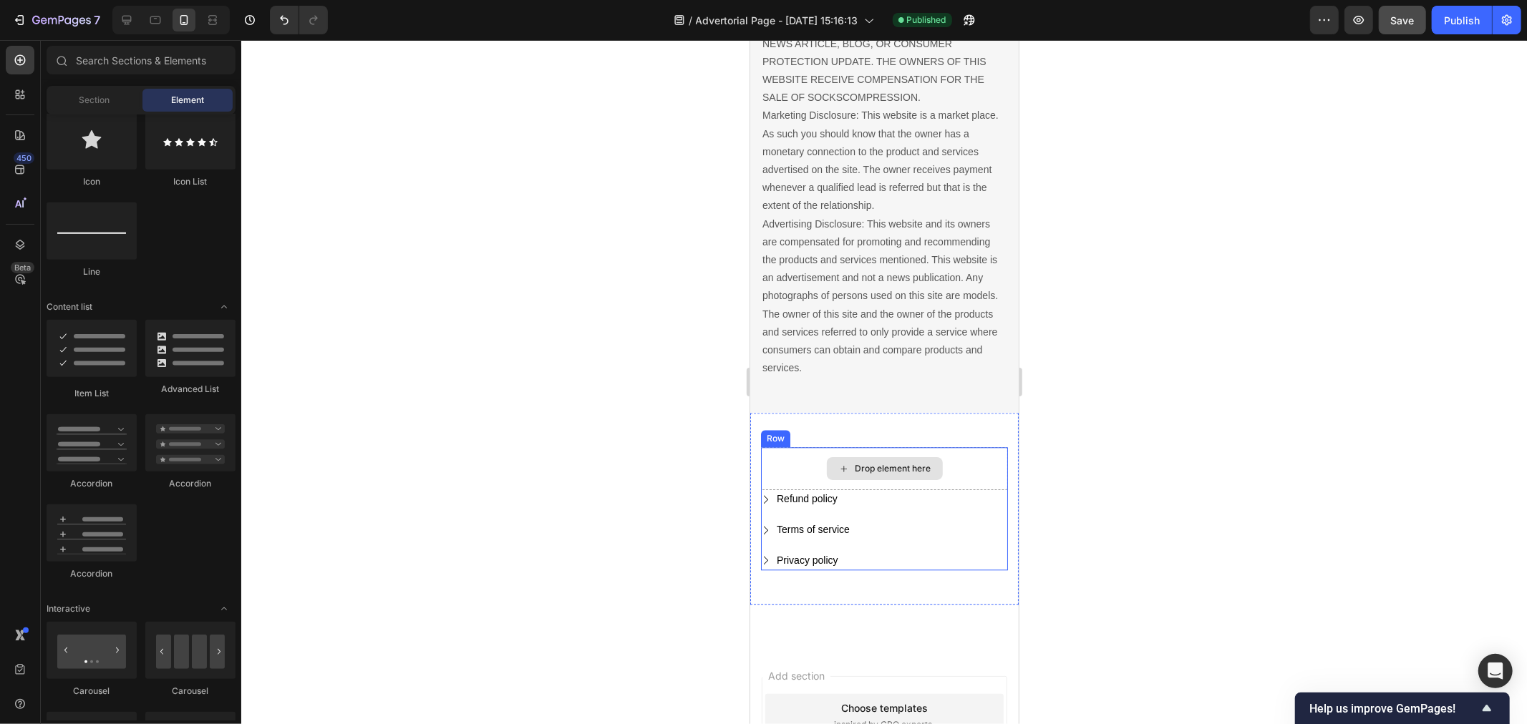
scroll to position [11817, 0]
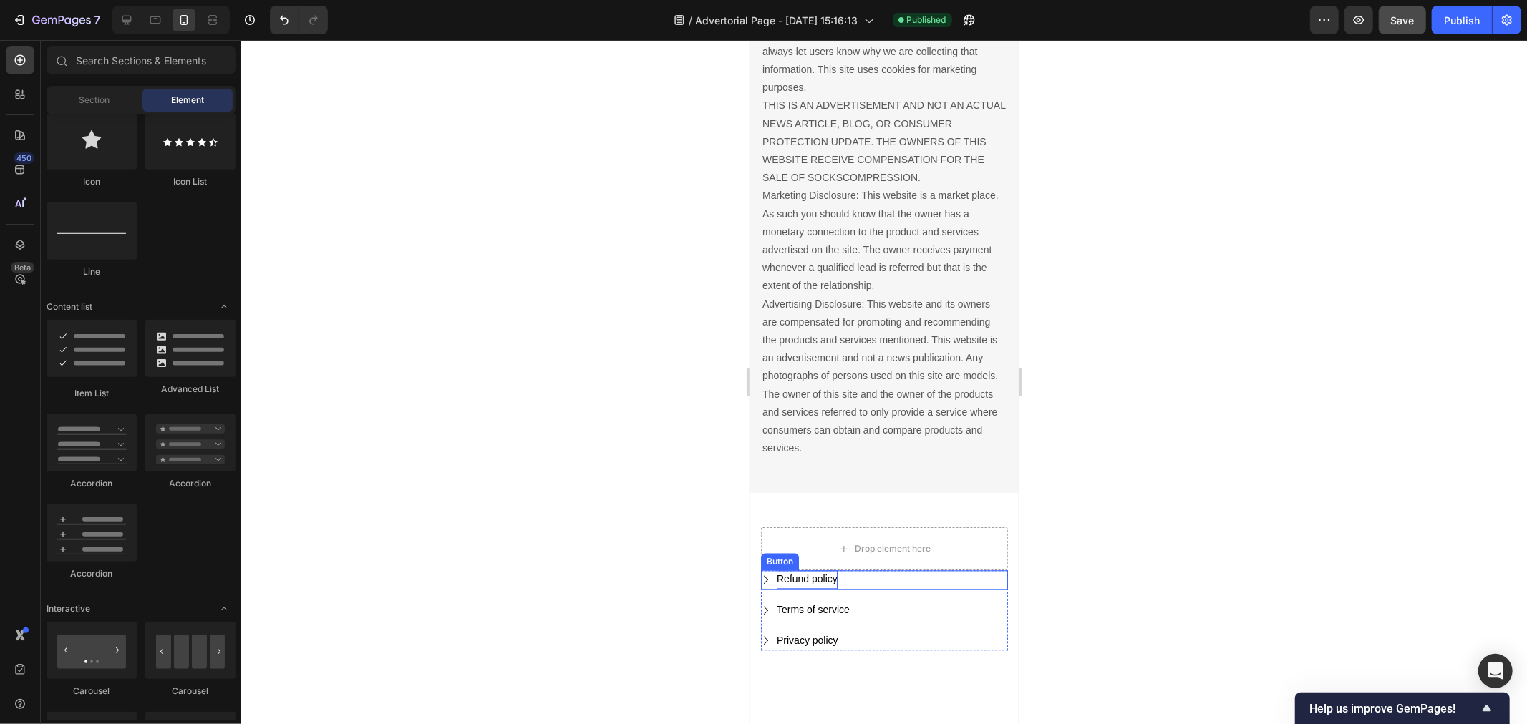
click at [819, 588] on div "Refund policy" at bounding box center [806, 579] width 61 height 18
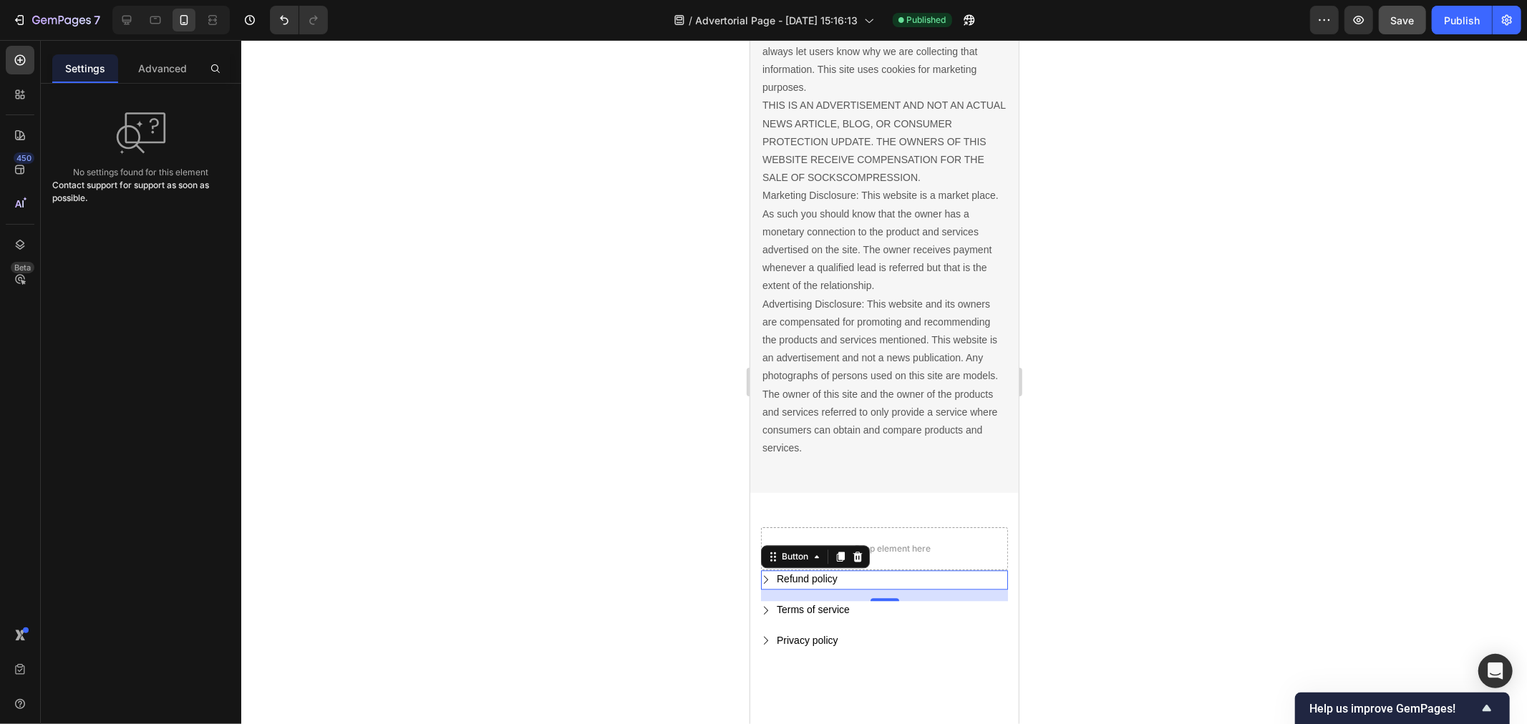
click at [764, 584] on icon "Refund policy" at bounding box center [765, 579] width 10 height 10
click at [823, 588] on div "Refund policy" at bounding box center [806, 579] width 61 height 18
click at [858, 589] on div "Refund policy Button 0" at bounding box center [883, 579] width 247 height 19
click at [869, 589] on div "Refund policy Button 0" at bounding box center [883, 579] width 247 height 19
click at [985, 570] on div "Drop element here" at bounding box center [883, 548] width 247 height 43
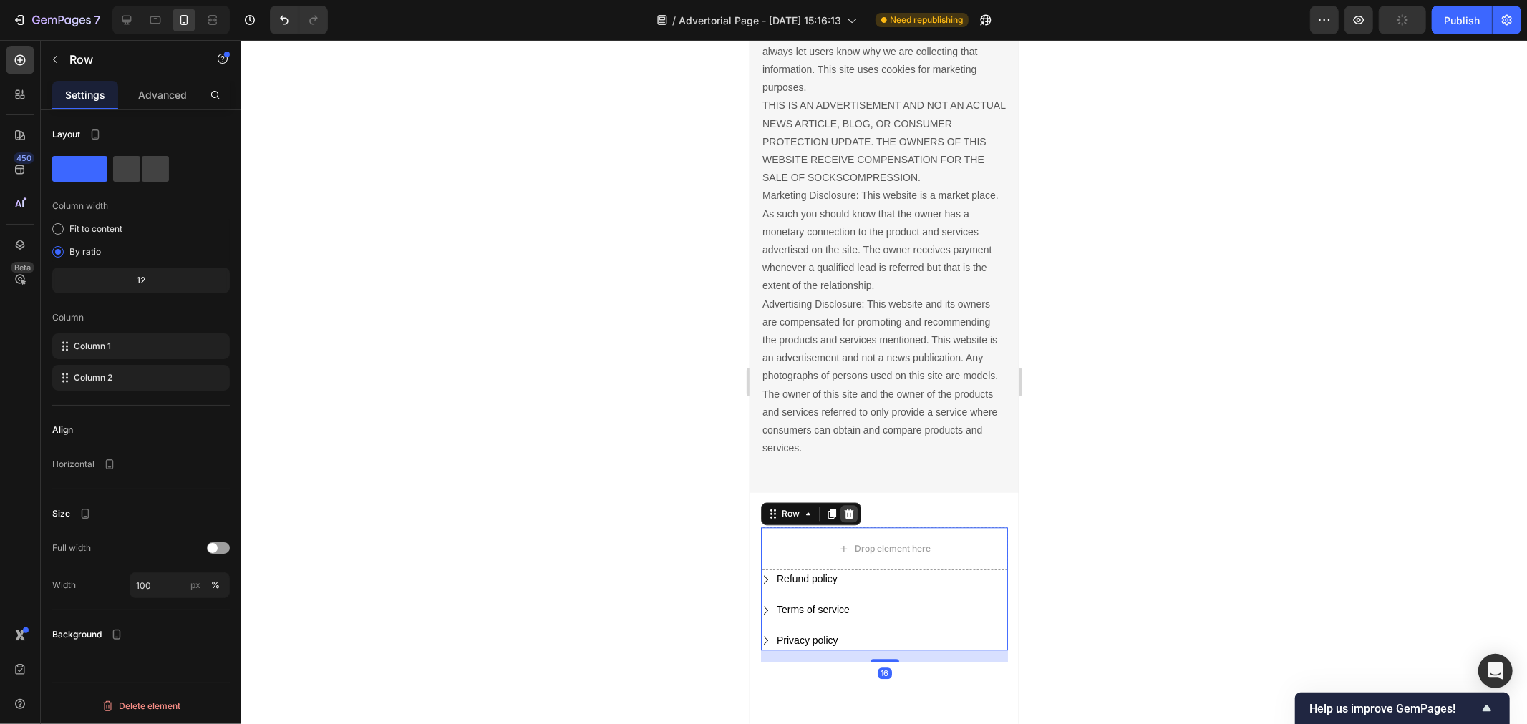
click at [843, 519] on icon at bounding box center [848, 513] width 11 height 11
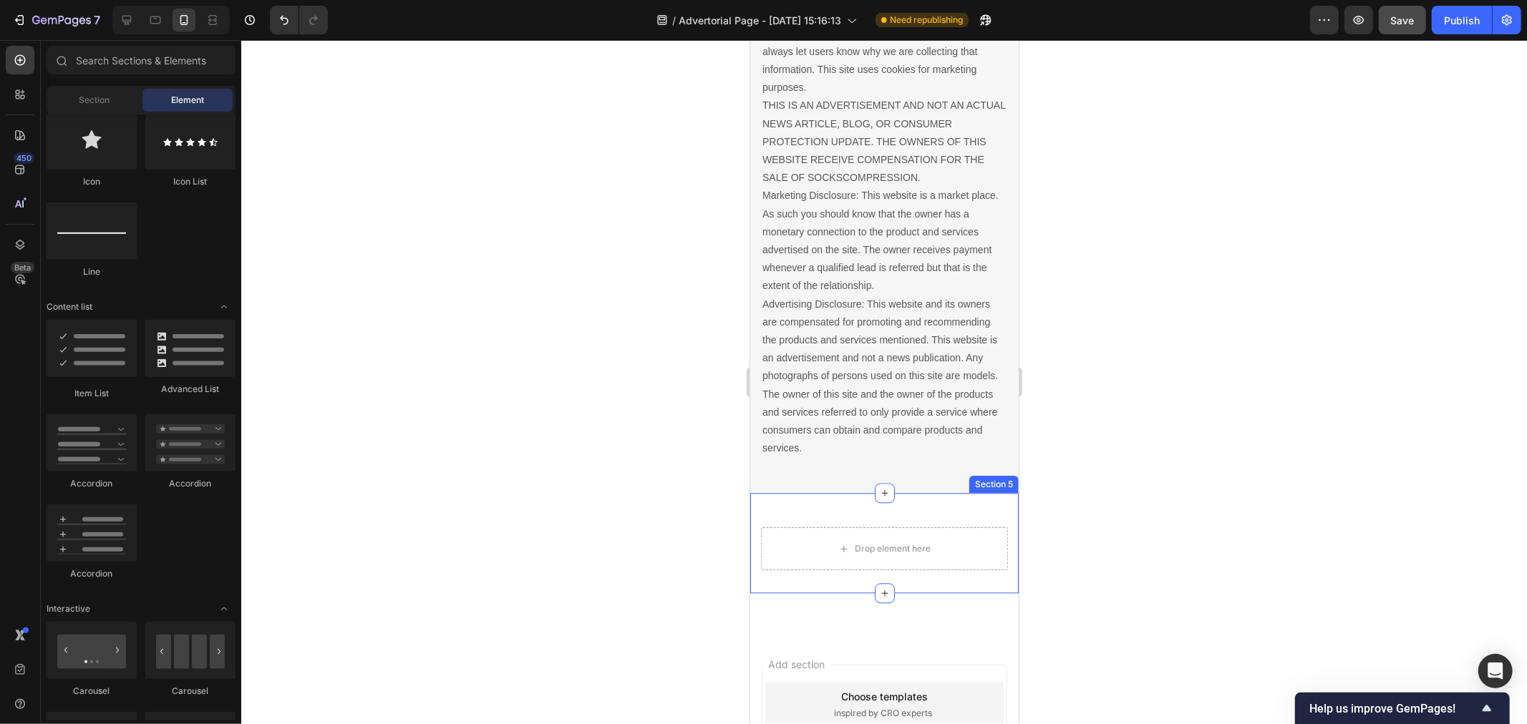
click at [921, 532] on div "Drop element here Section 5" at bounding box center [883, 543] width 268 height 100
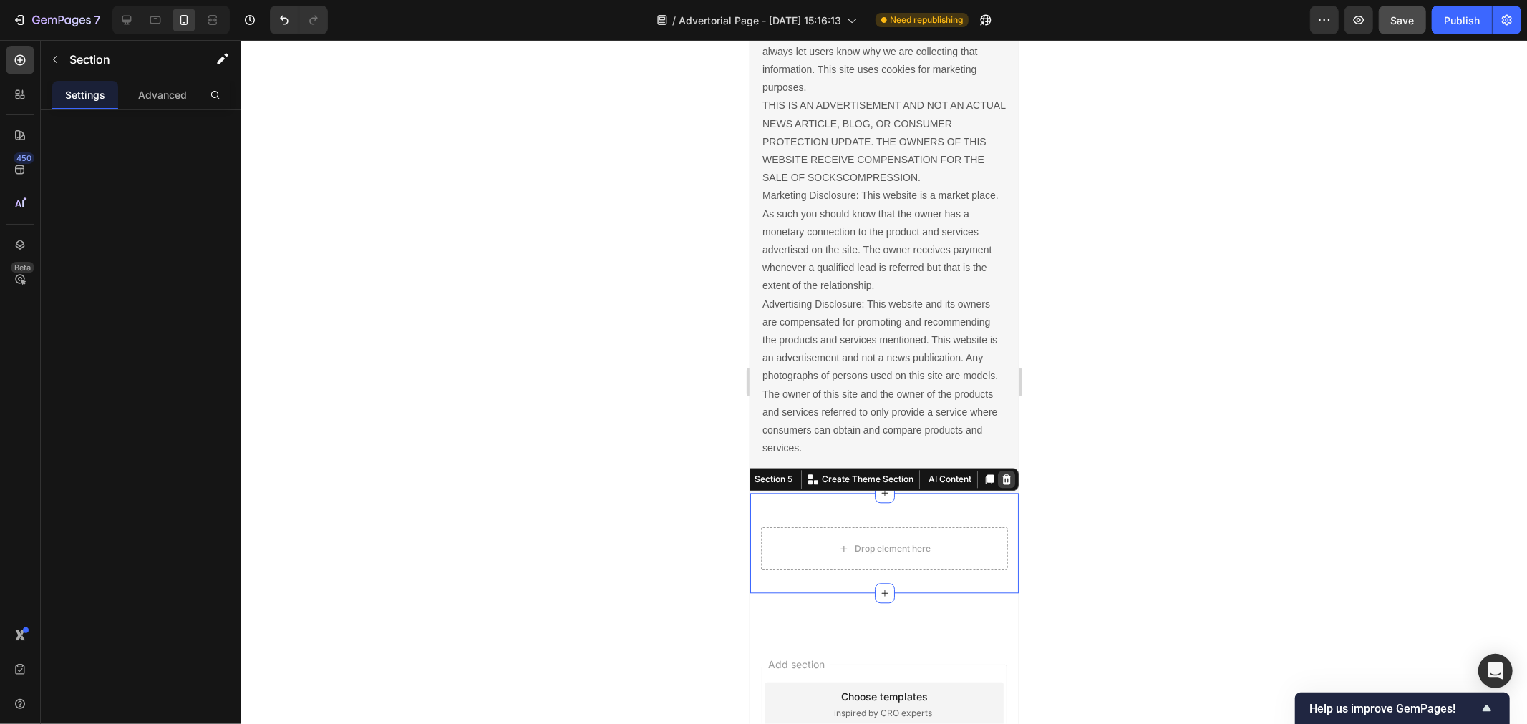
click at [1000, 485] on icon at bounding box center [1005, 478] width 11 height 11
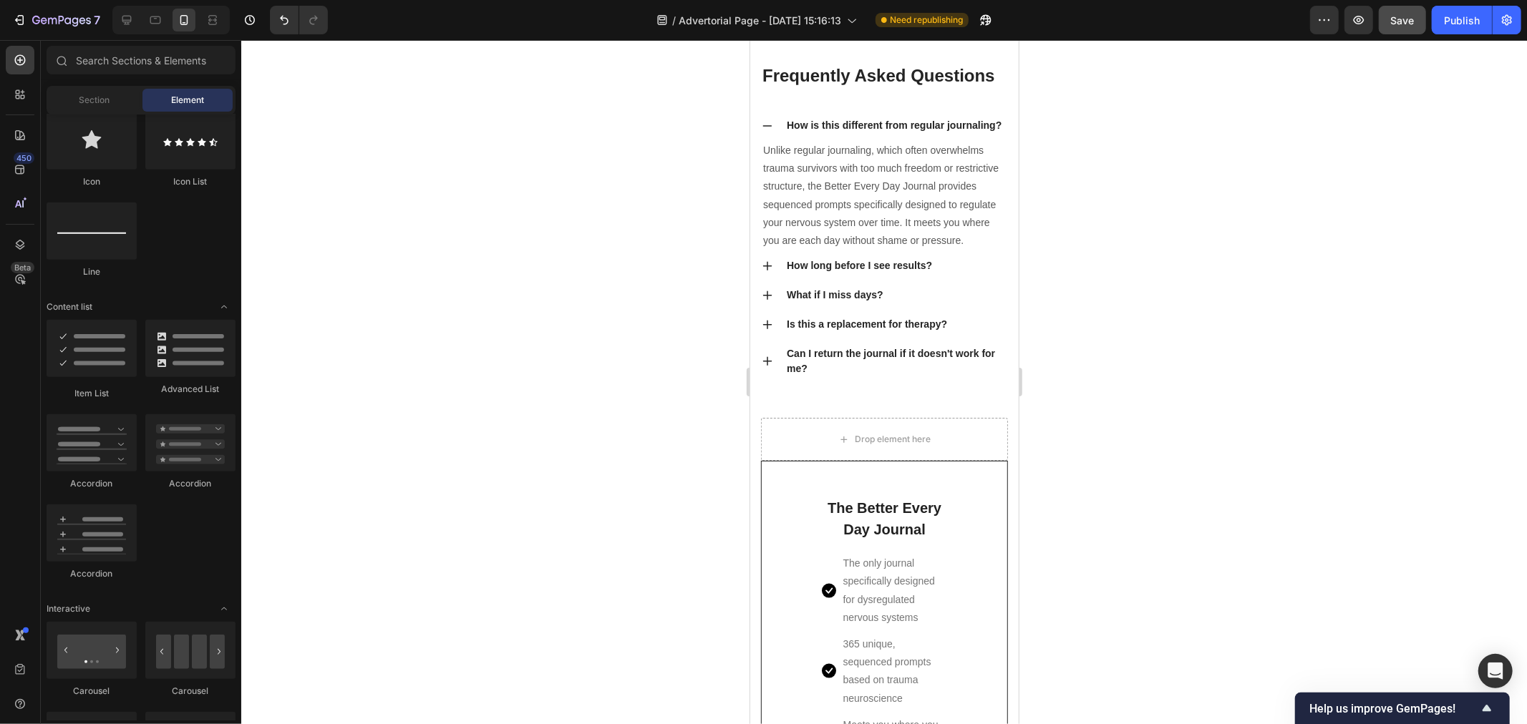
scroll to position [10237, 0]
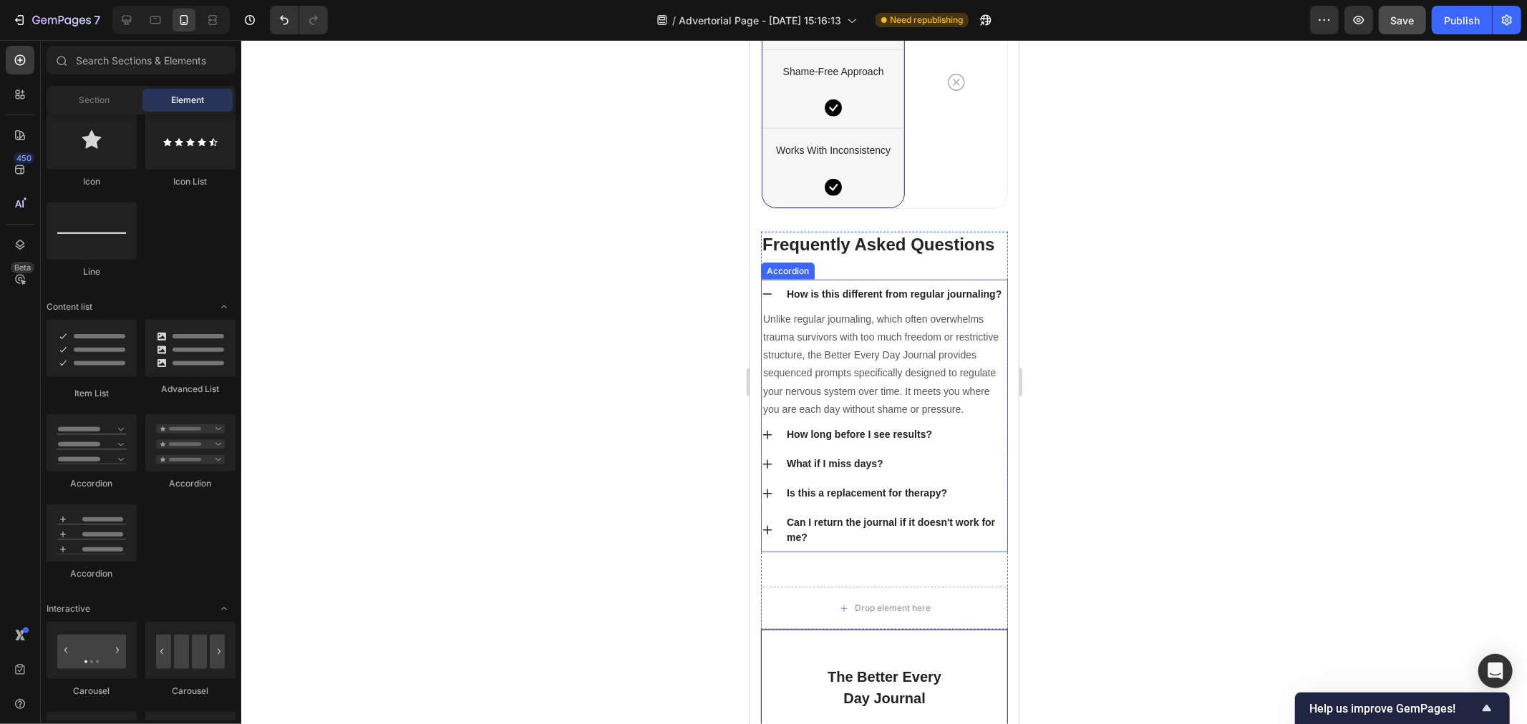
click at [770, 309] on div "How is this different from regular journaling?" at bounding box center [884, 293] width 246 height 29
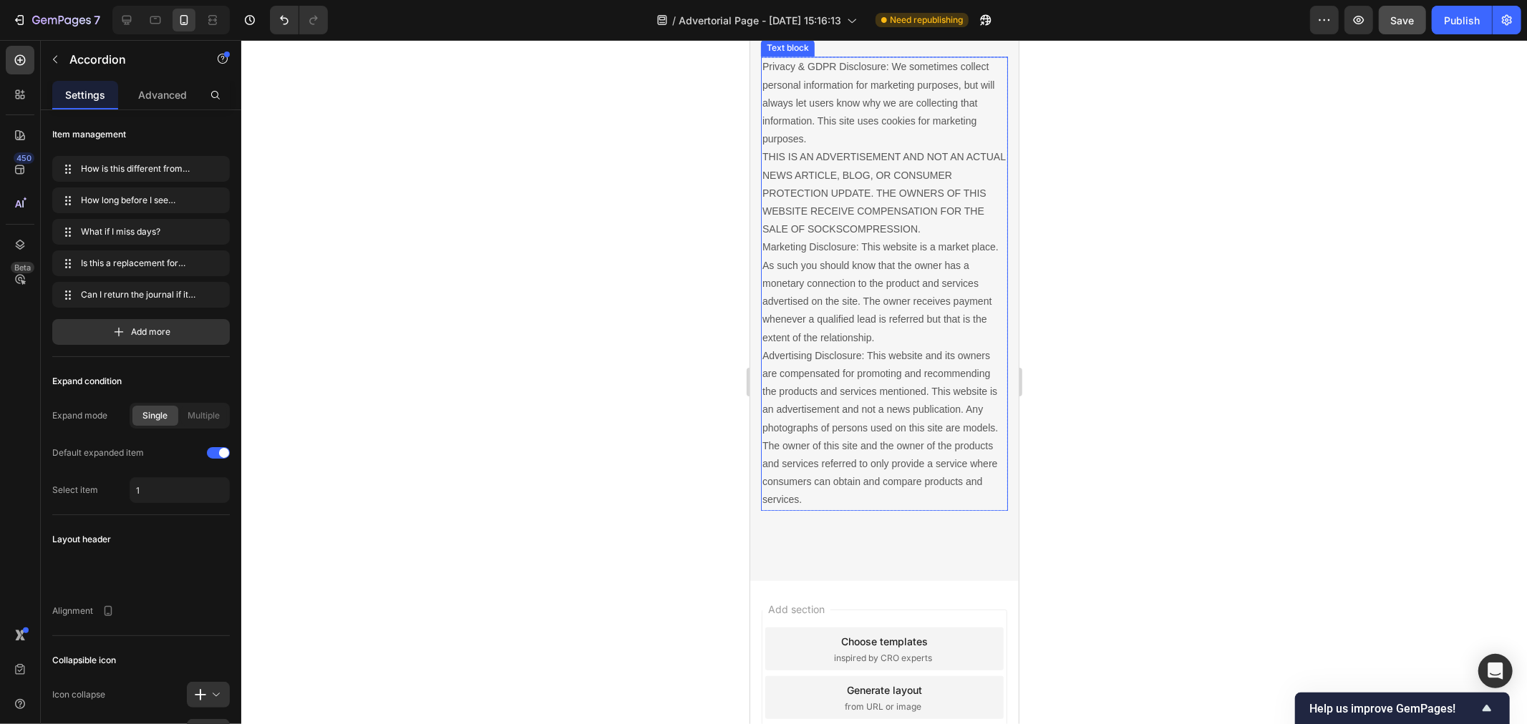
scroll to position [11746, 0]
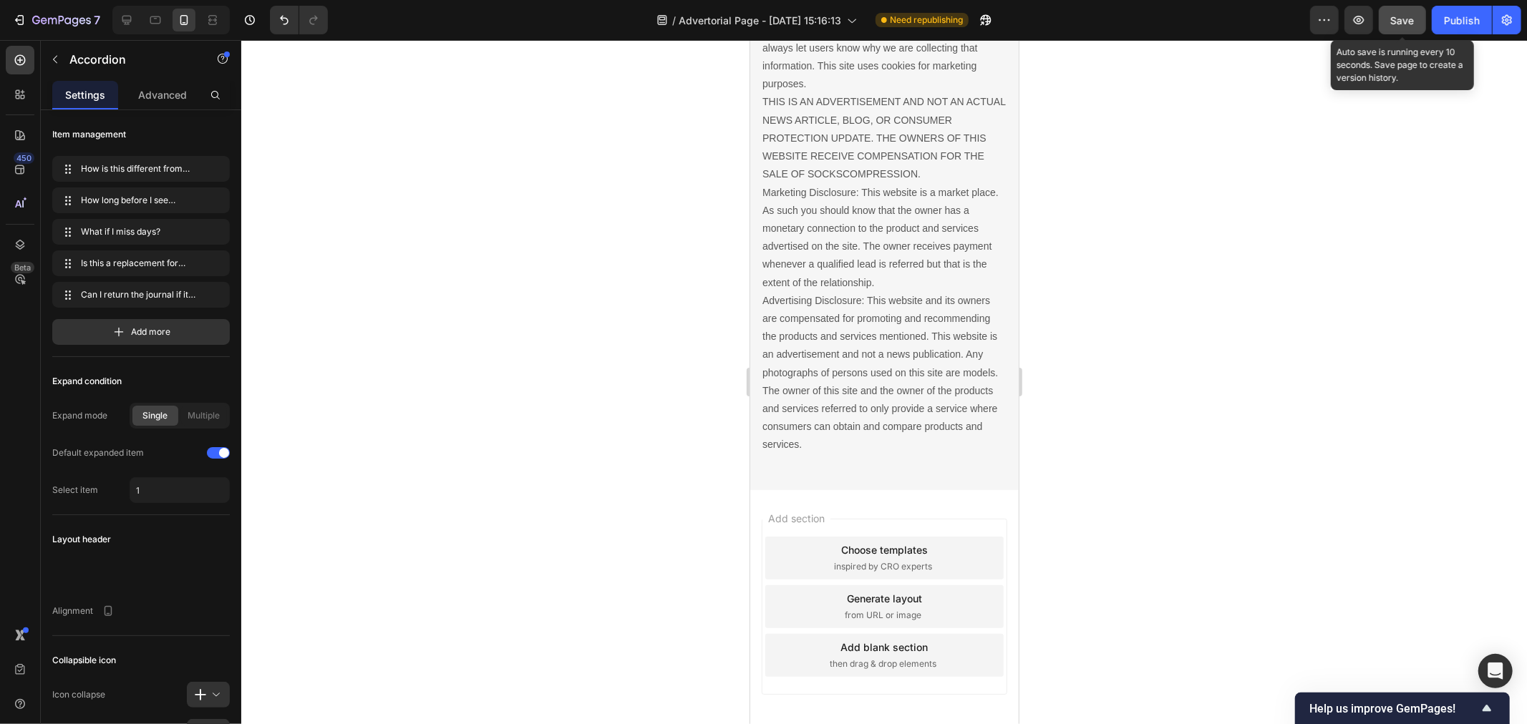
click at [1399, 23] on span "Save" at bounding box center [1403, 20] width 24 height 12
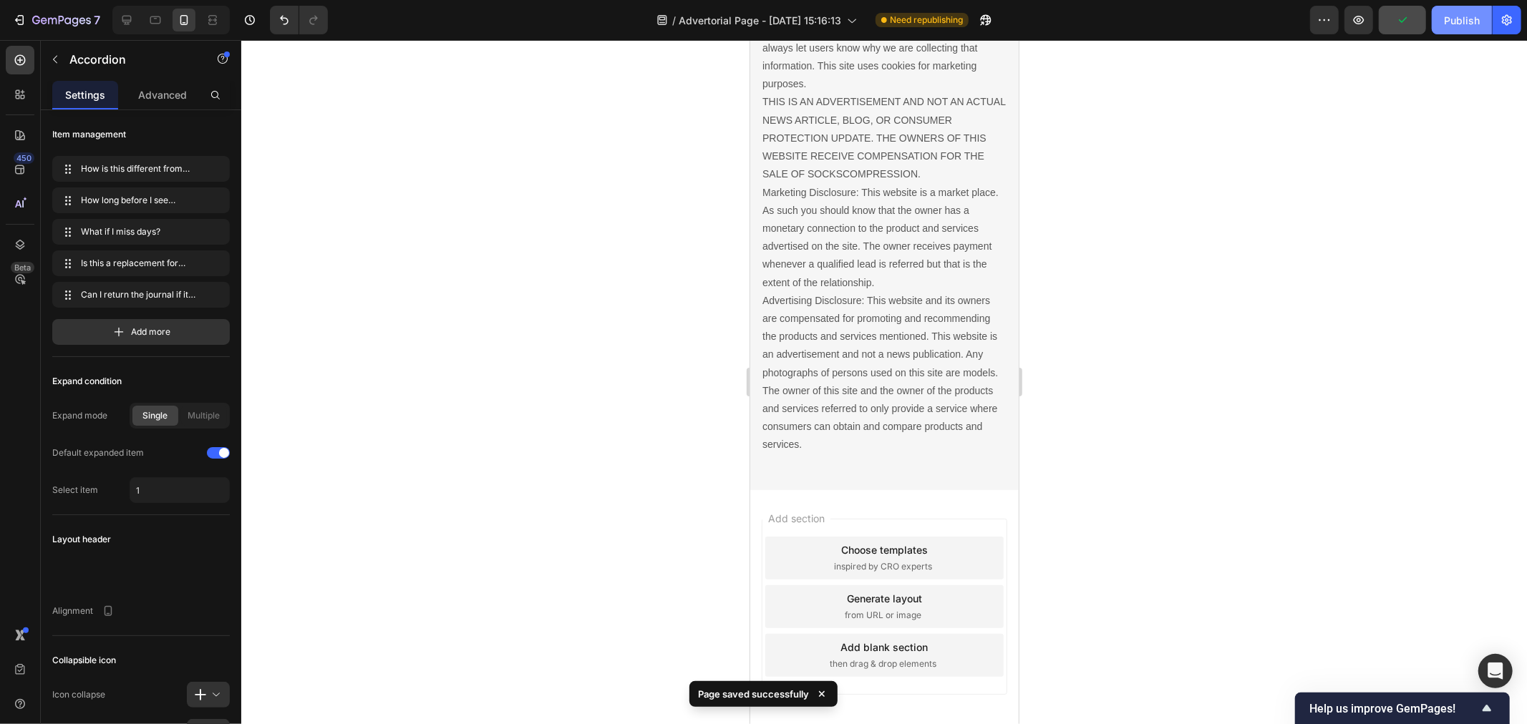
click at [1467, 19] on div "Publish" at bounding box center [1462, 20] width 36 height 15
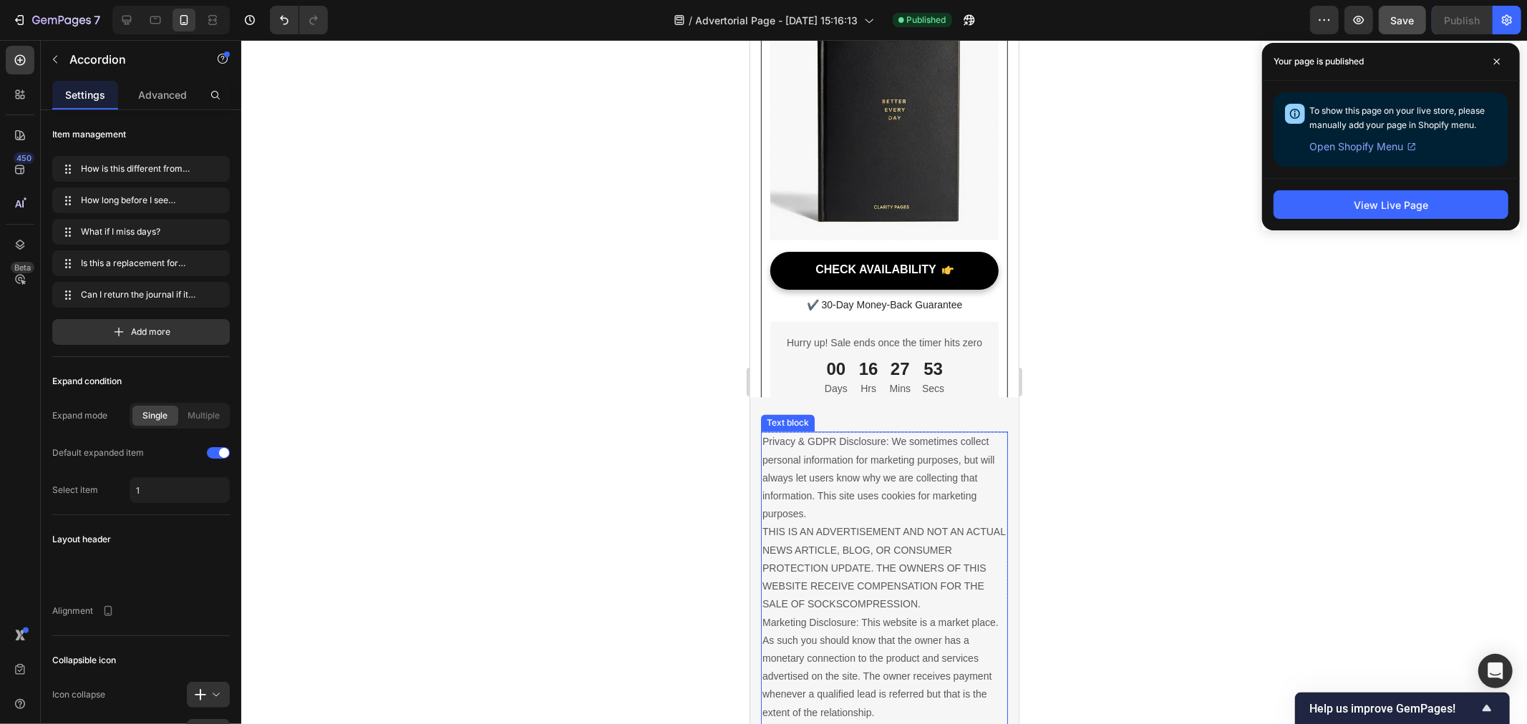
scroll to position [11319, 0]
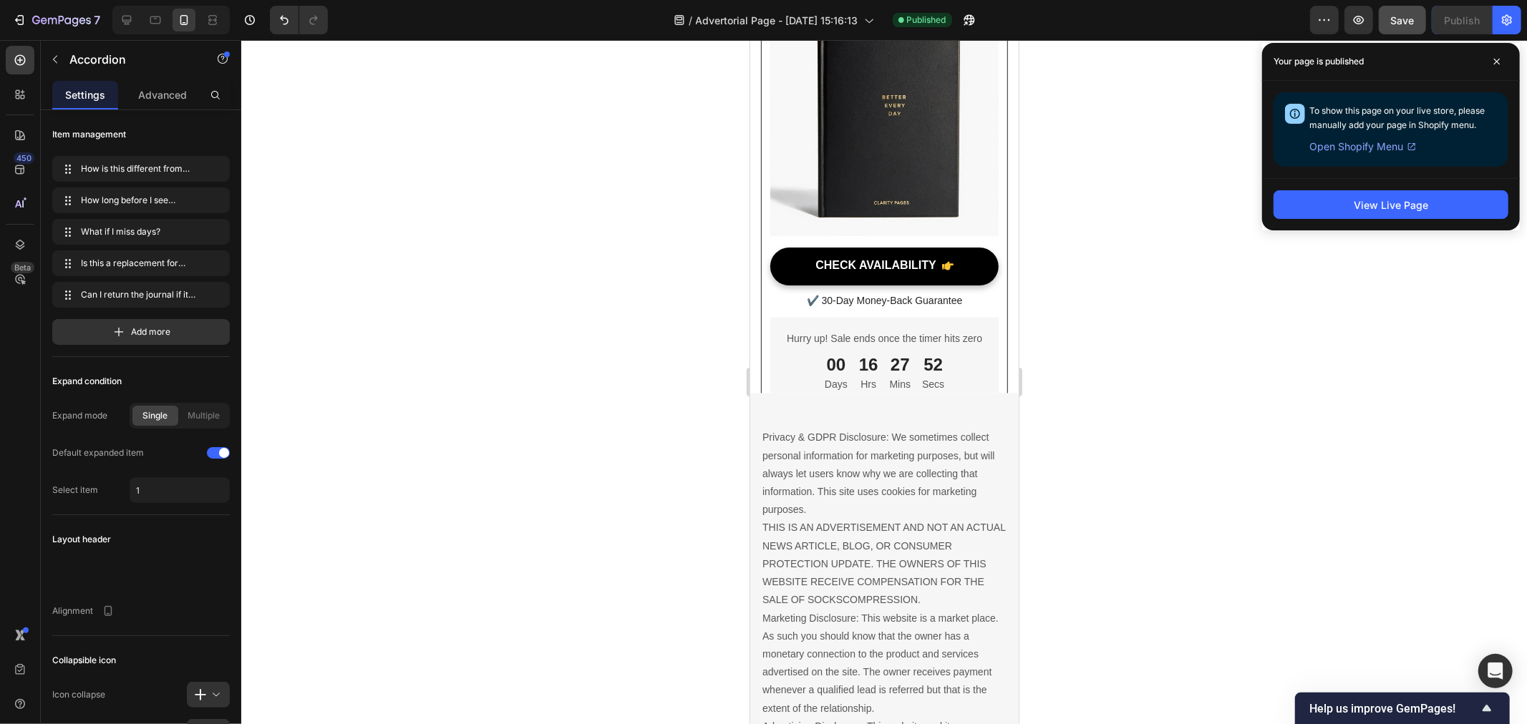
click at [1194, 420] on div at bounding box center [884, 382] width 1286 height 684
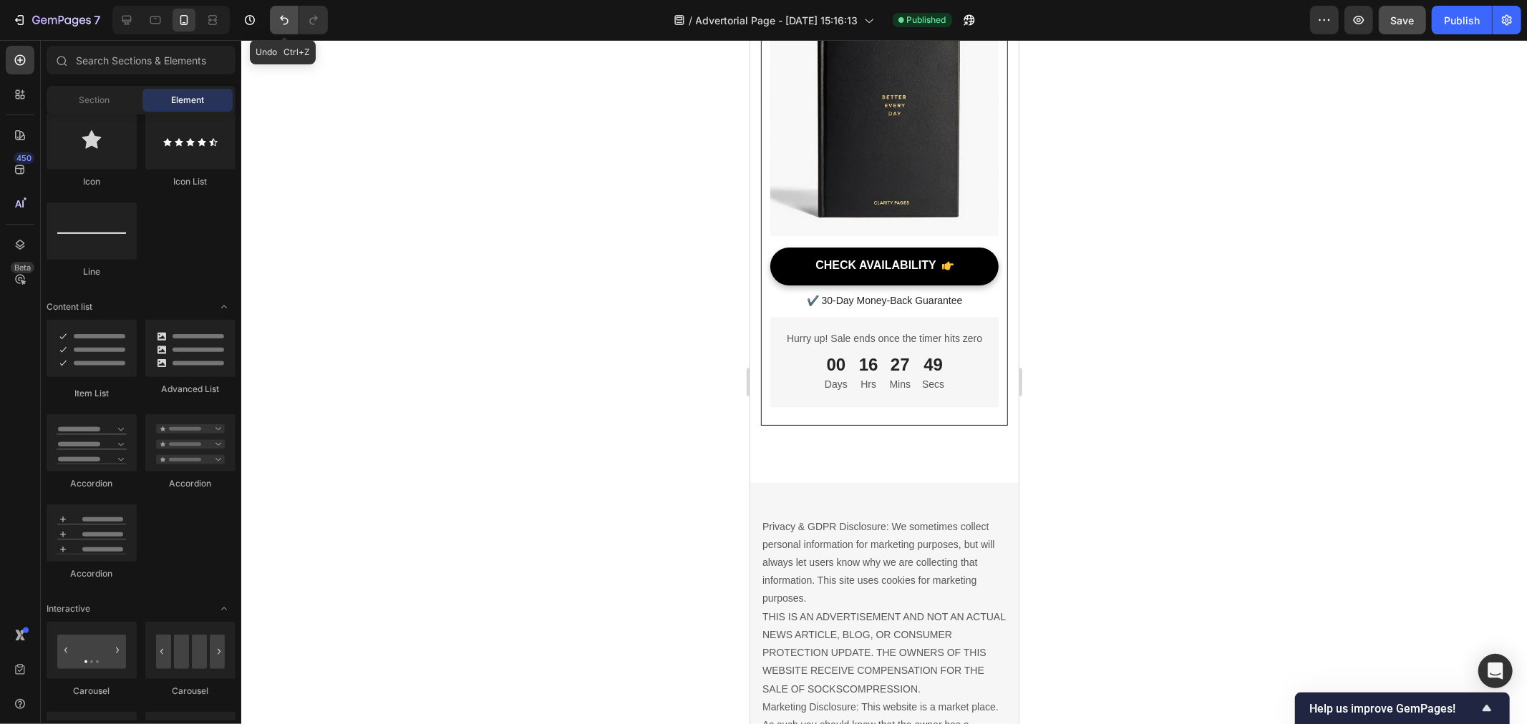
click at [295, 20] on button "Undo/Redo" at bounding box center [284, 20] width 29 height 29
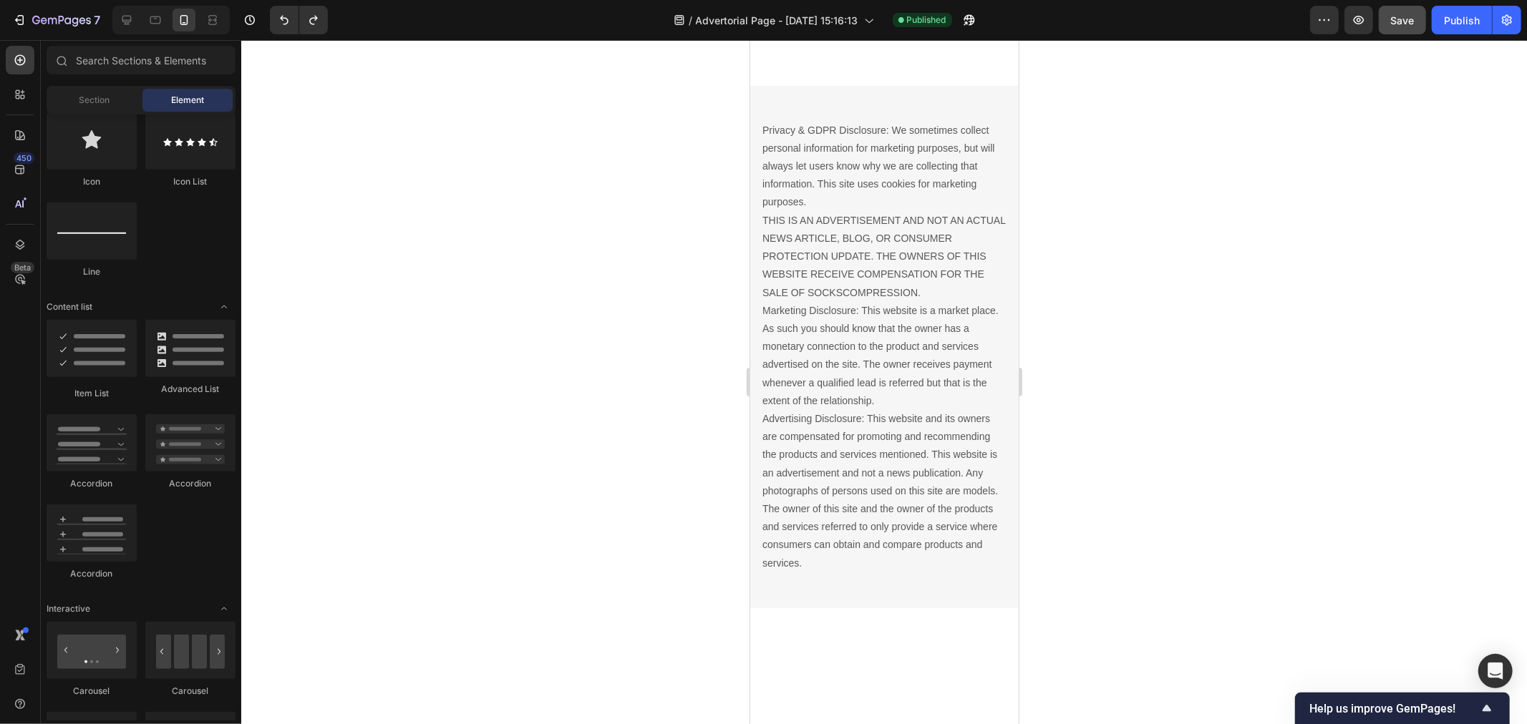
scroll to position [11876, 0]
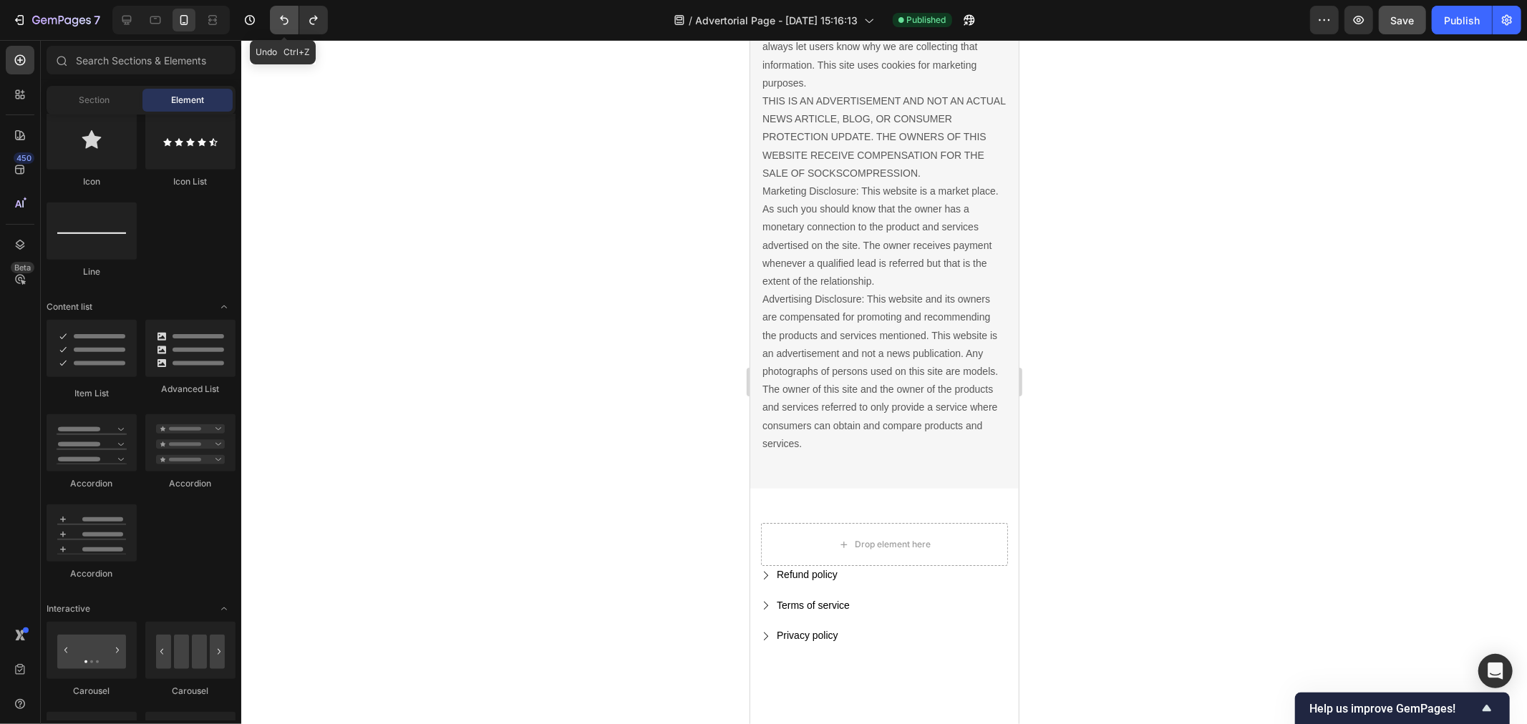
click at [275, 20] on button "Undo/Redo" at bounding box center [284, 20] width 29 height 29
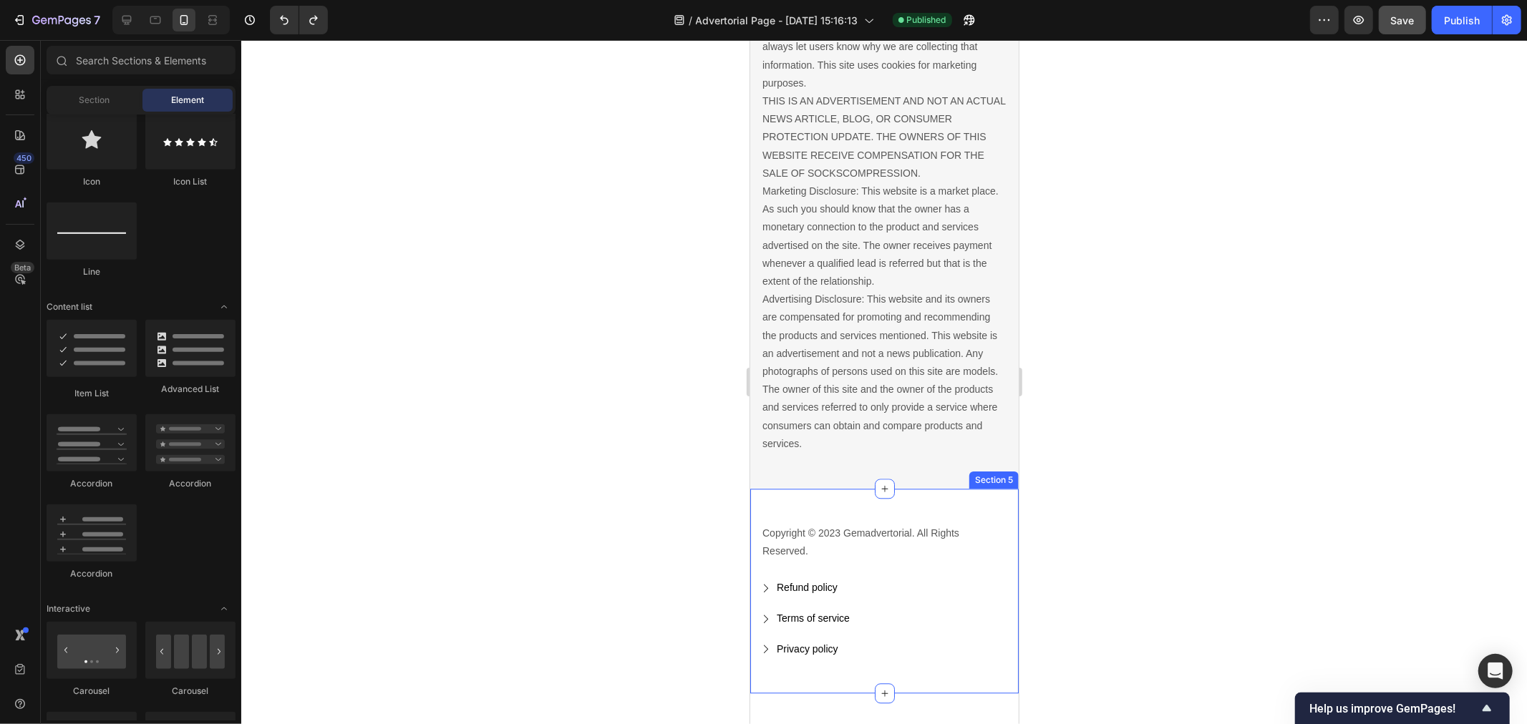
click at [859, 538] on div "Copyright © 2023 Gemadvertorial. All Rights Reserved. Text block Refund policy …" at bounding box center [883, 590] width 268 height 205
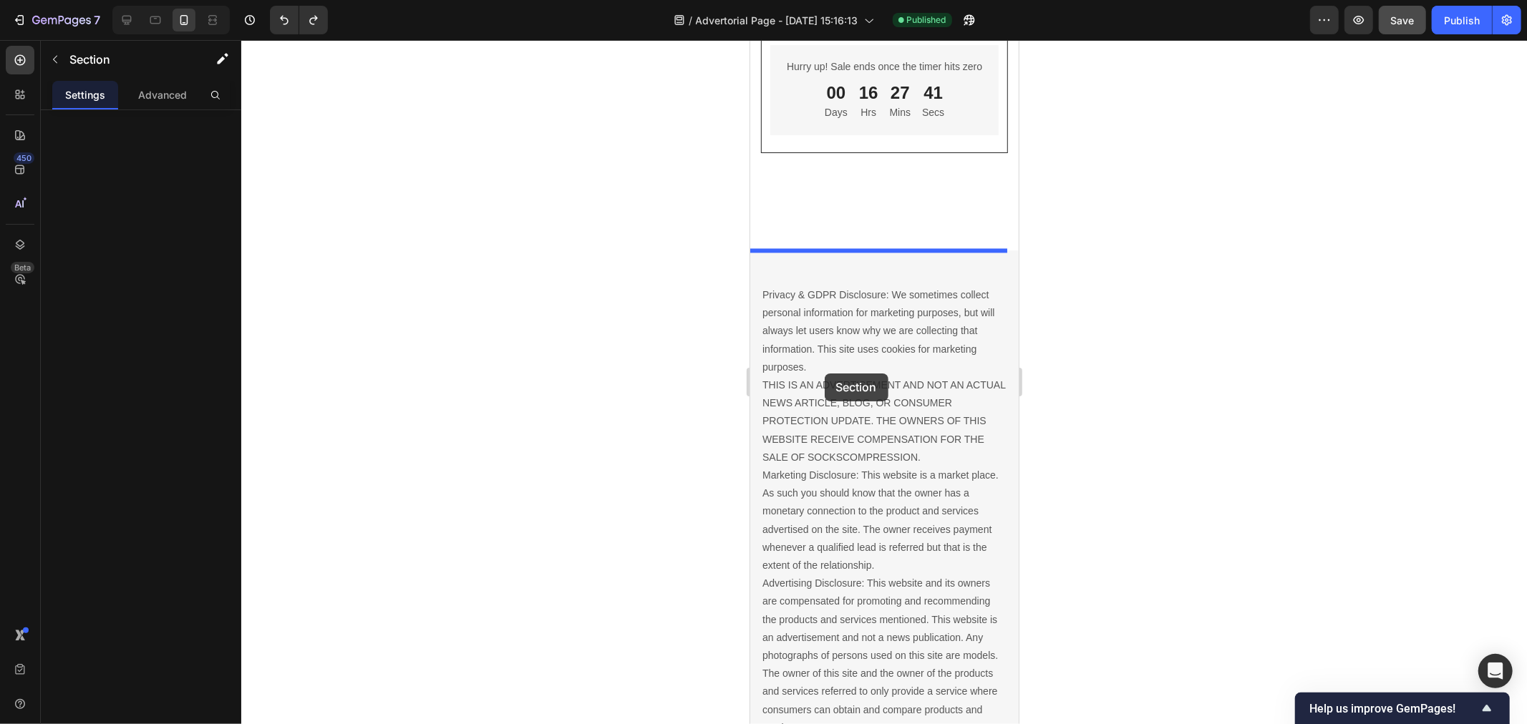
scroll to position [11607, 0]
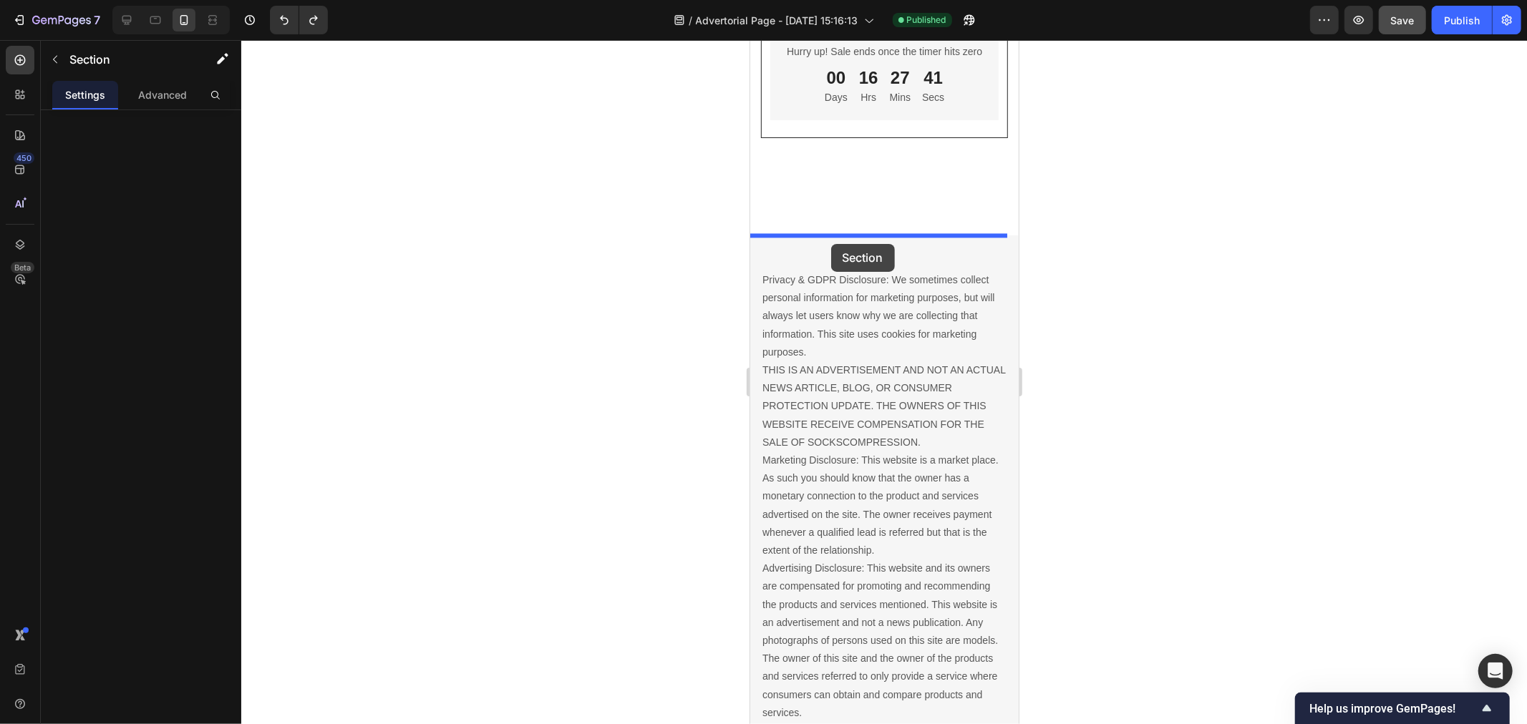
drag, startPoint x: 866, startPoint y: 538, endPoint x: 830, endPoint y: 243, distance: 296.4
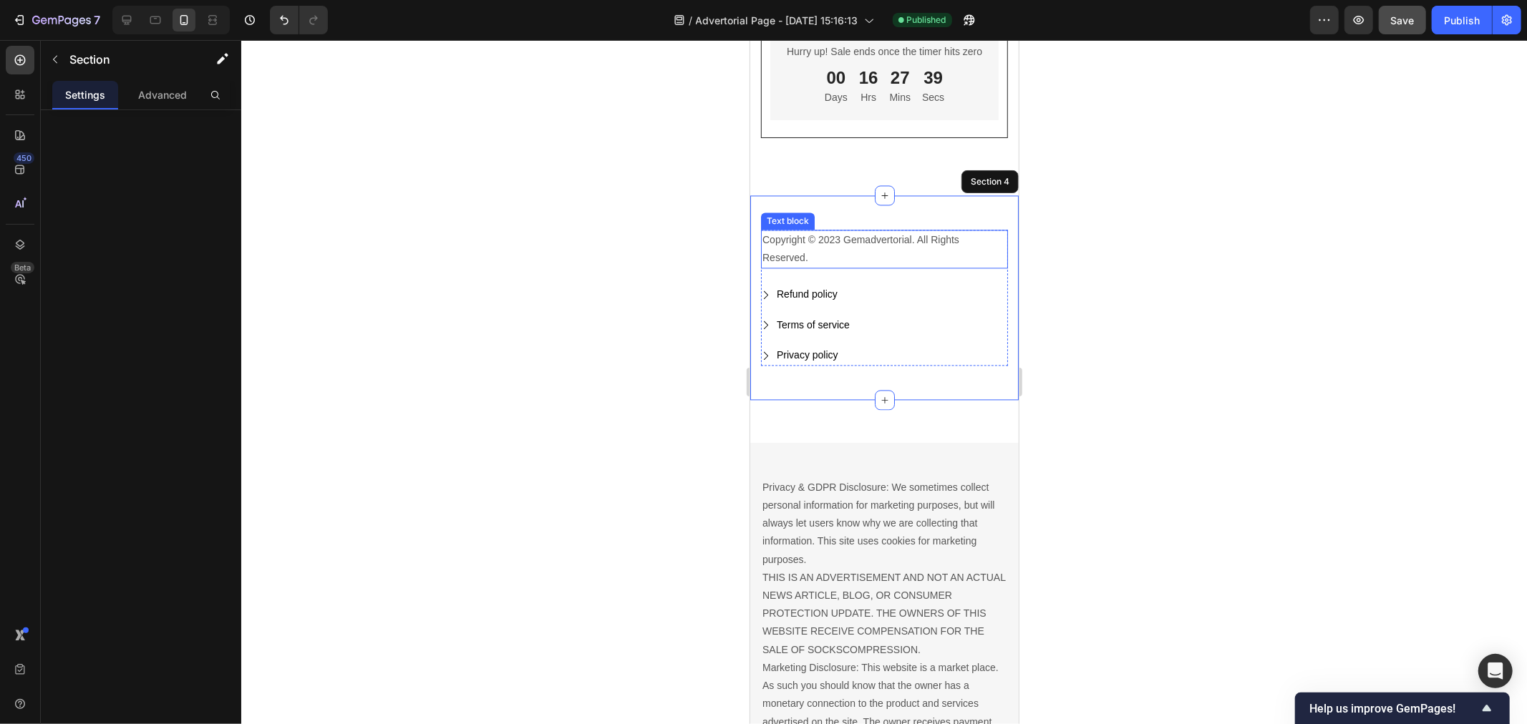
click at [833, 266] on p "Copyright © 2023 Gemadvertorial. All Rights Reserved." at bounding box center [884, 249] width 244 height 36
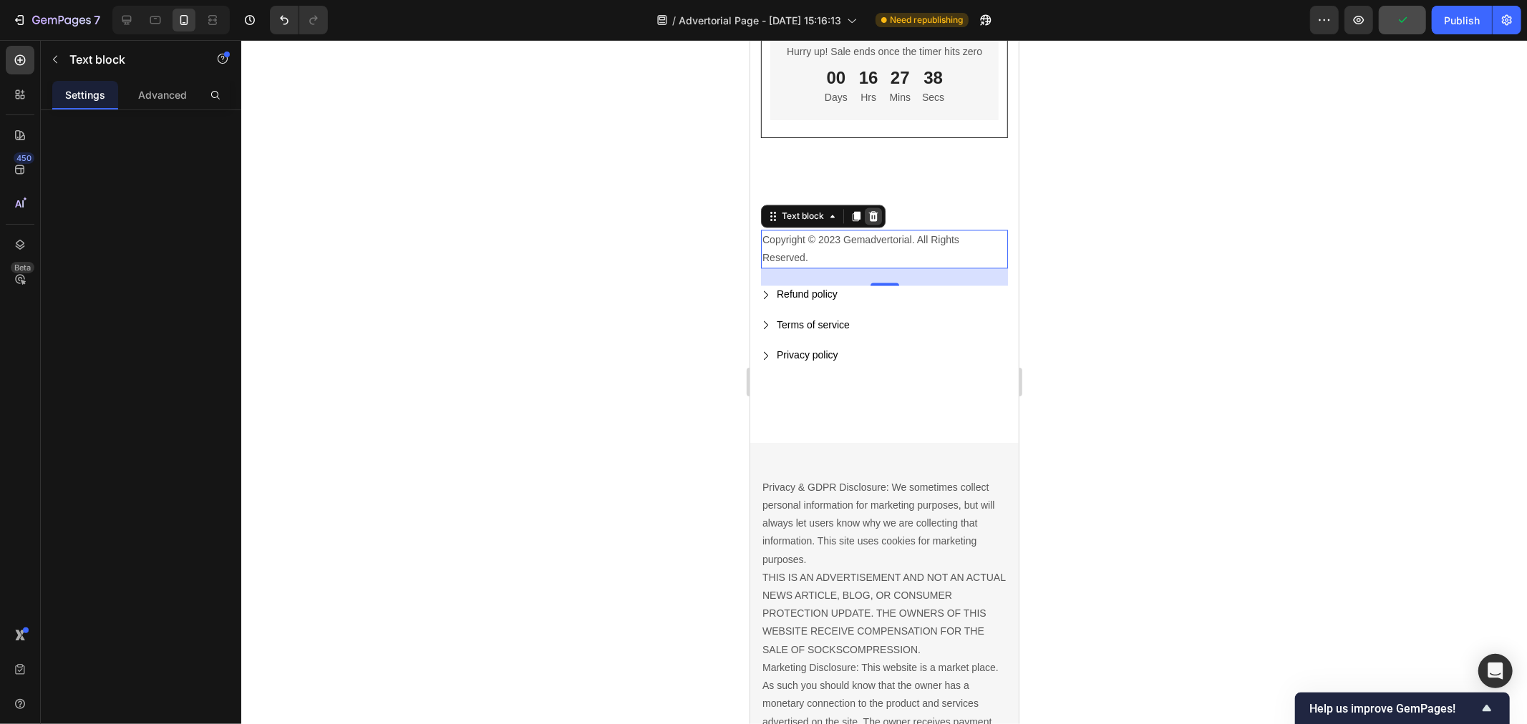
click at [873, 220] on icon at bounding box center [872, 215] width 9 height 10
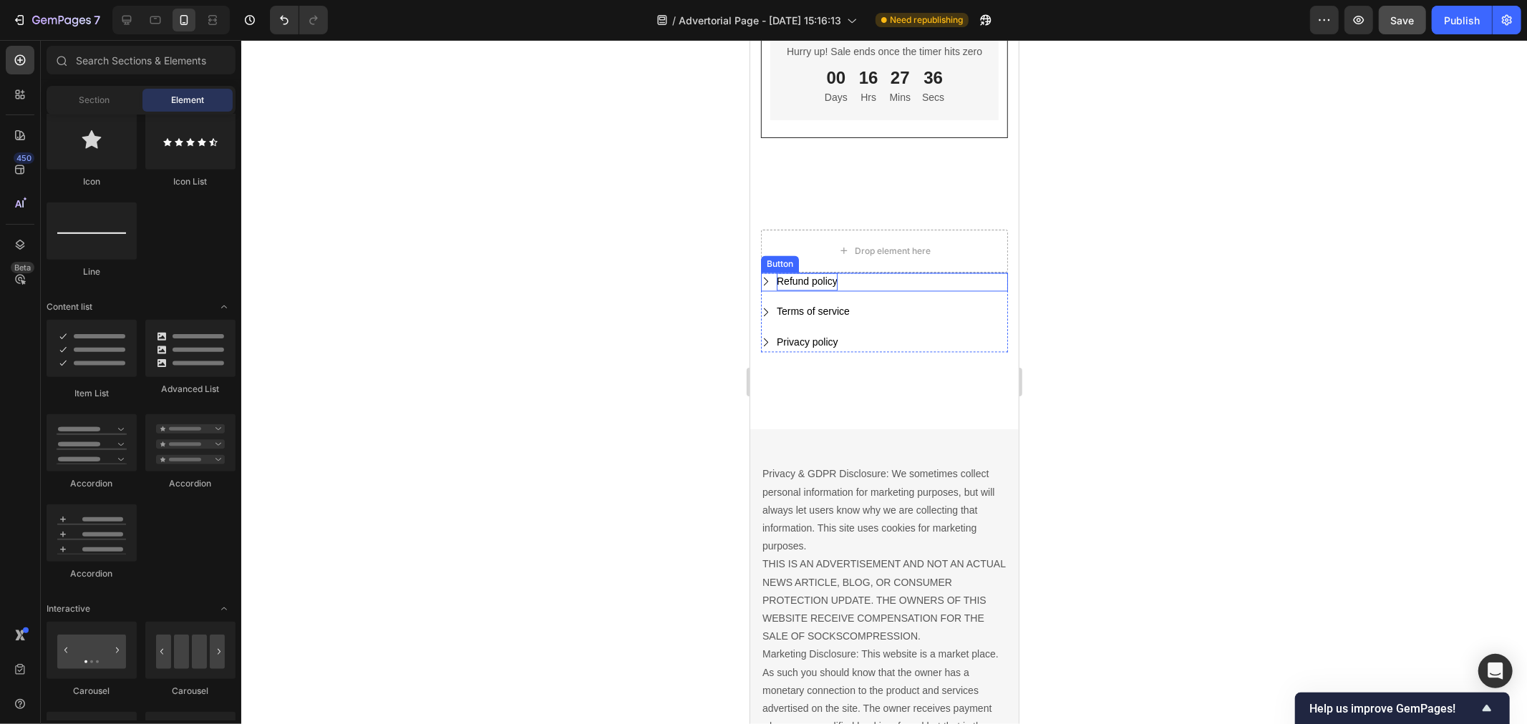
click at [802, 290] on div "Refund policy" at bounding box center [806, 281] width 61 height 18
click at [766, 286] on icon "Refund policy" at bounding box center [765, 281] width 10 height 10
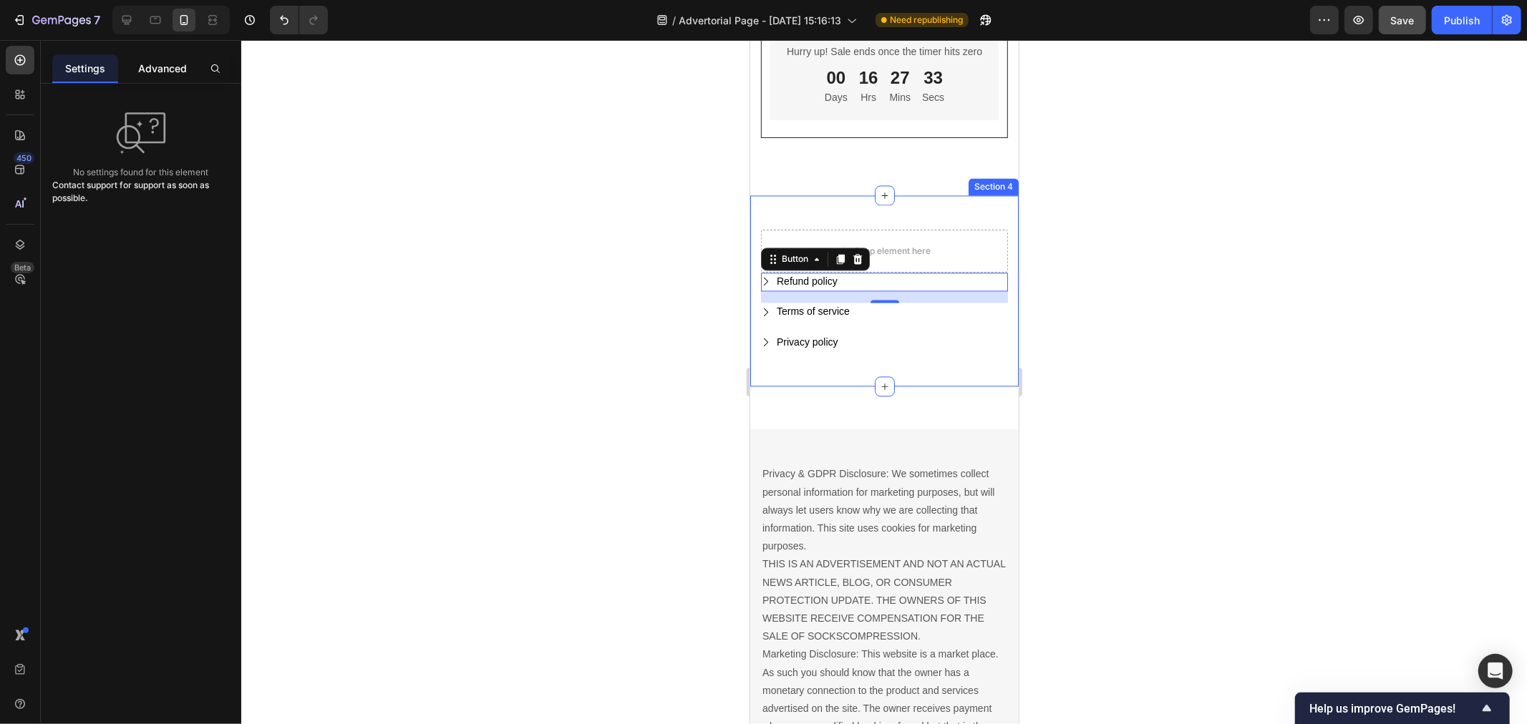
click at [142, 67] on p "Advanced" at bounding box center [162, 68] width 49 height 15
click at [97, 69] on p "Settings" at bounding box center [85, 68] width 40 height 15
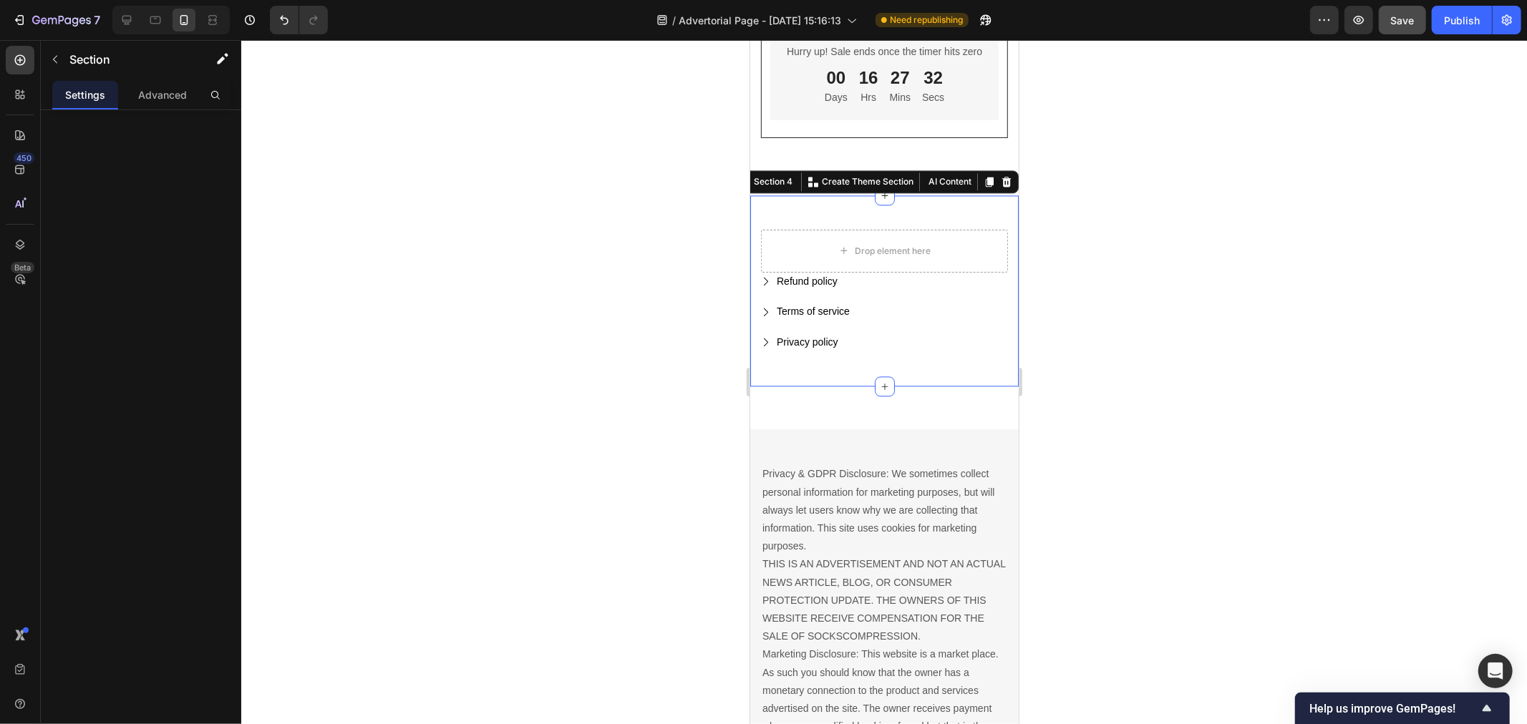
click at [823, 364] on div "Drop element here Refund policy Button Terms of service Button Privacy policy B…" at bounding box center [883, 296] width 247 height 135
click at [859, 352] on div "Privacy policy Button" at bounding box center [883, 342] width 247 height 19
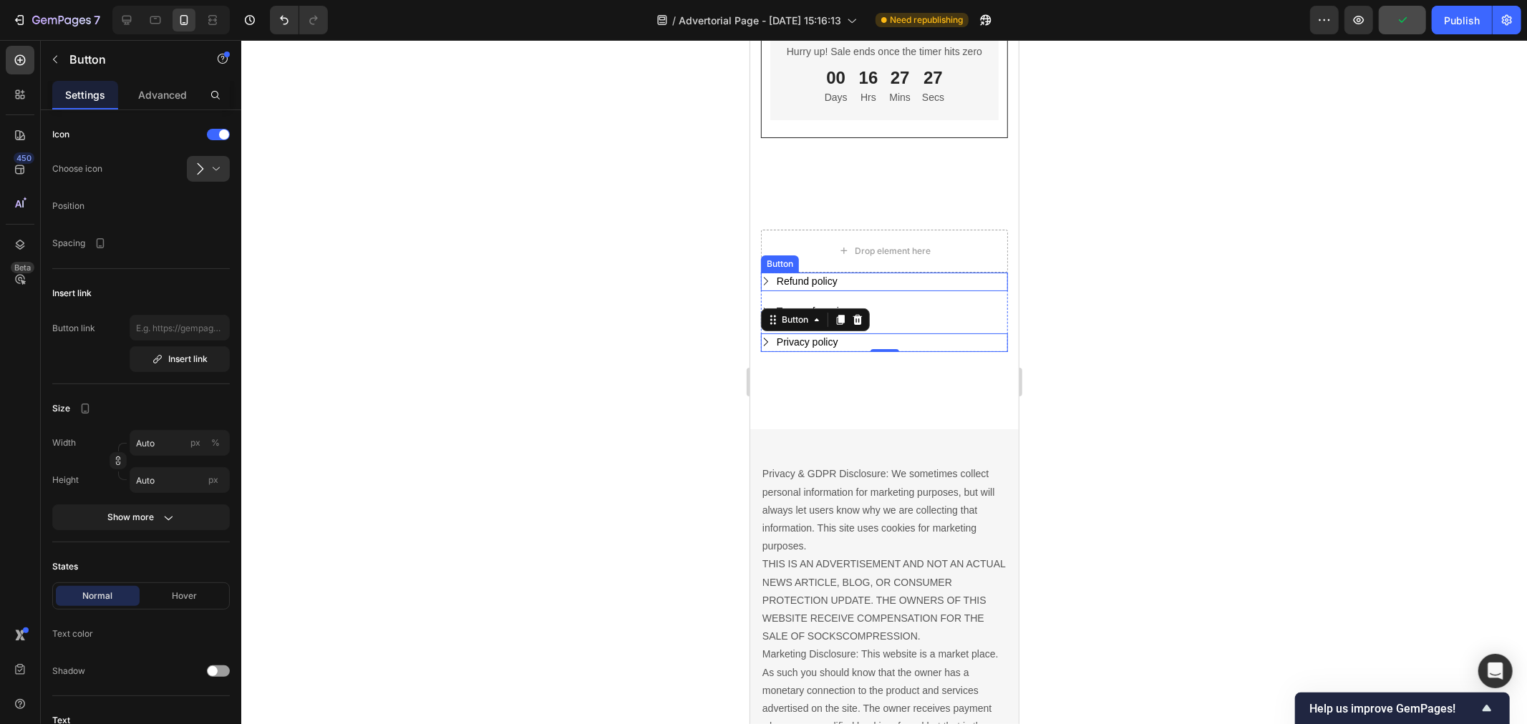
click at [900, 291] on div "Refund policy Button" at bounding box center [883, 281] width 247 height 19
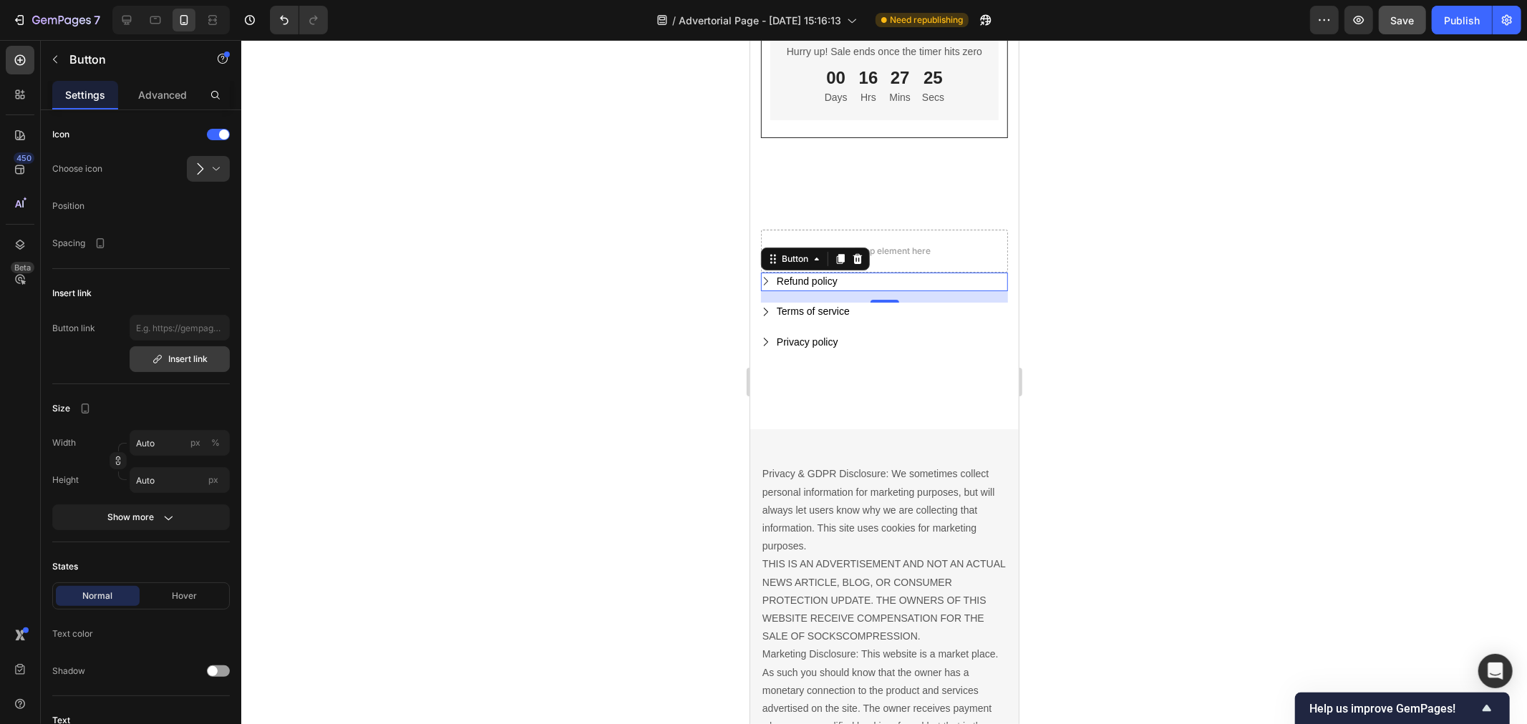
click at [190, 359] on div "Insert link" at bounding box center [180, 359] width 57 height 13
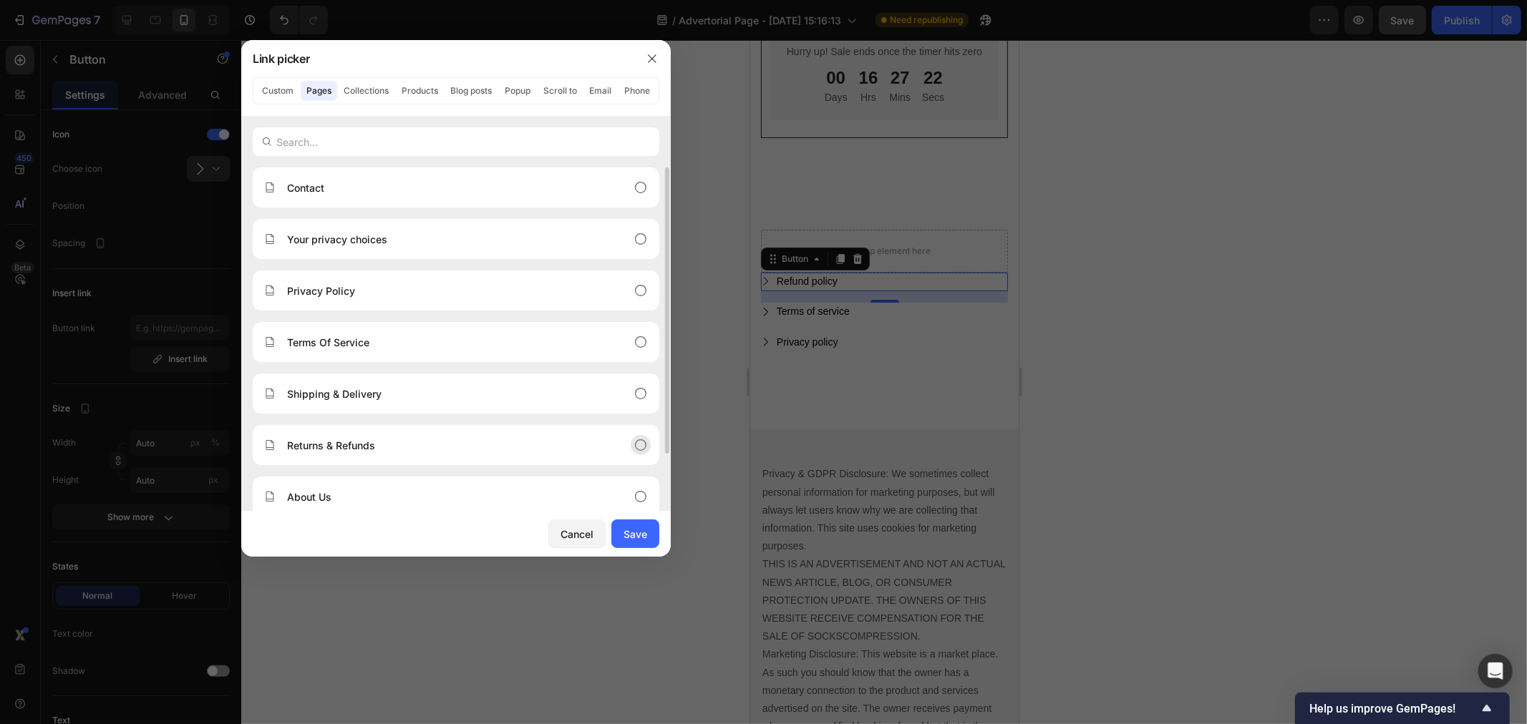
click at [366, 453] on p "Returns & Refunds" at bounding box center [331, 445] width 88 height 15
click at [636, 542] on div "Save" at bounding box center [636, 534] width 24 height 15
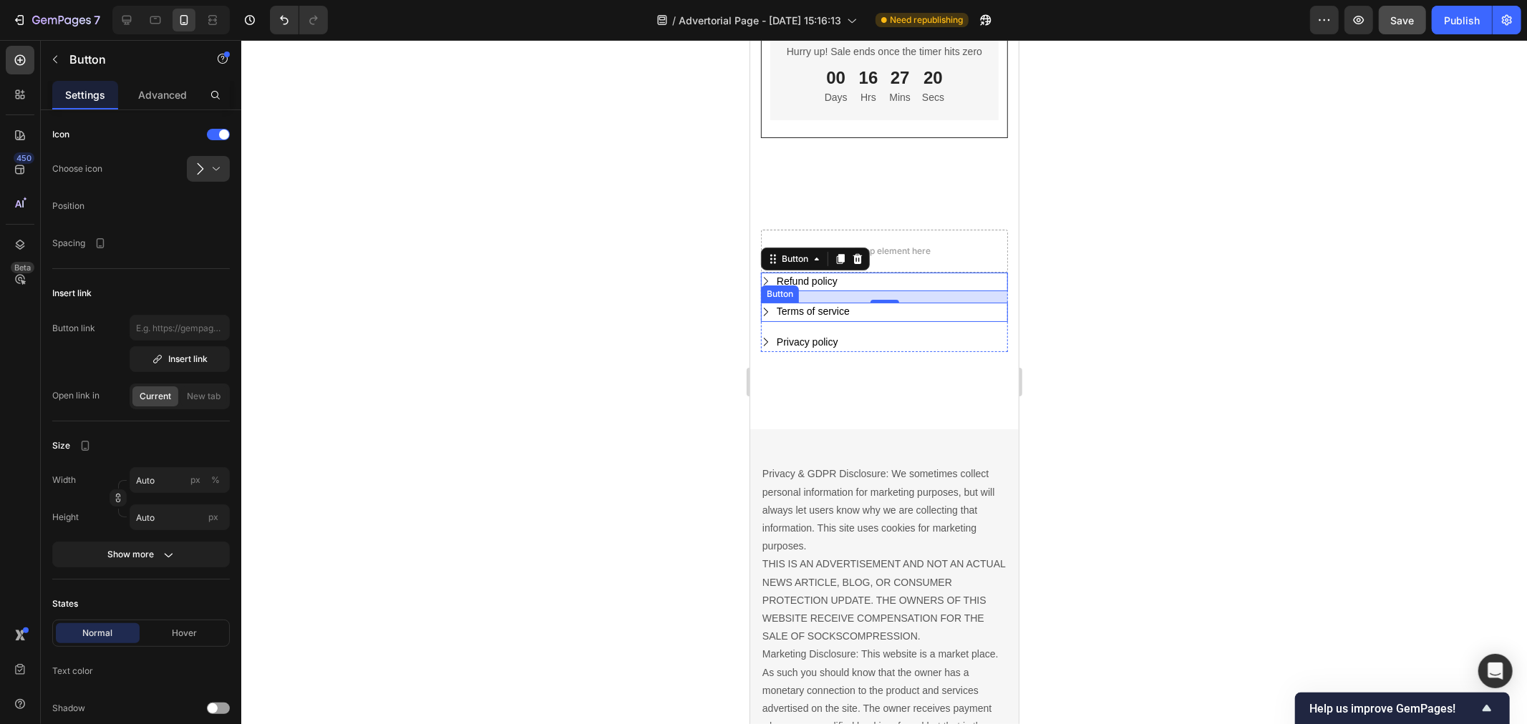
click at [864, 321] on div "Terms of service Button" at bounding box center [883, 311] width 247 height 19
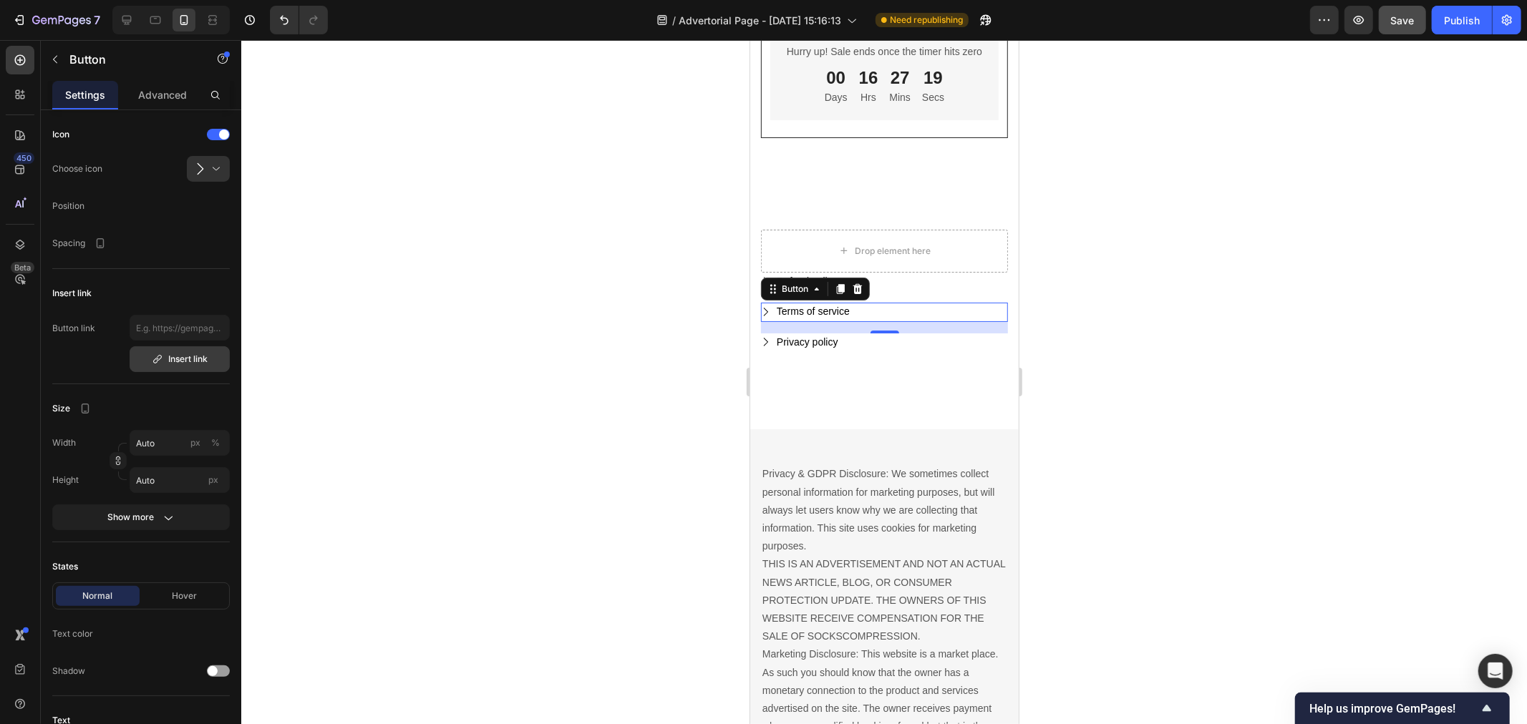
click at [192, 362] on div "Insert link" at bounding box center [180, 359] width 57 height 13
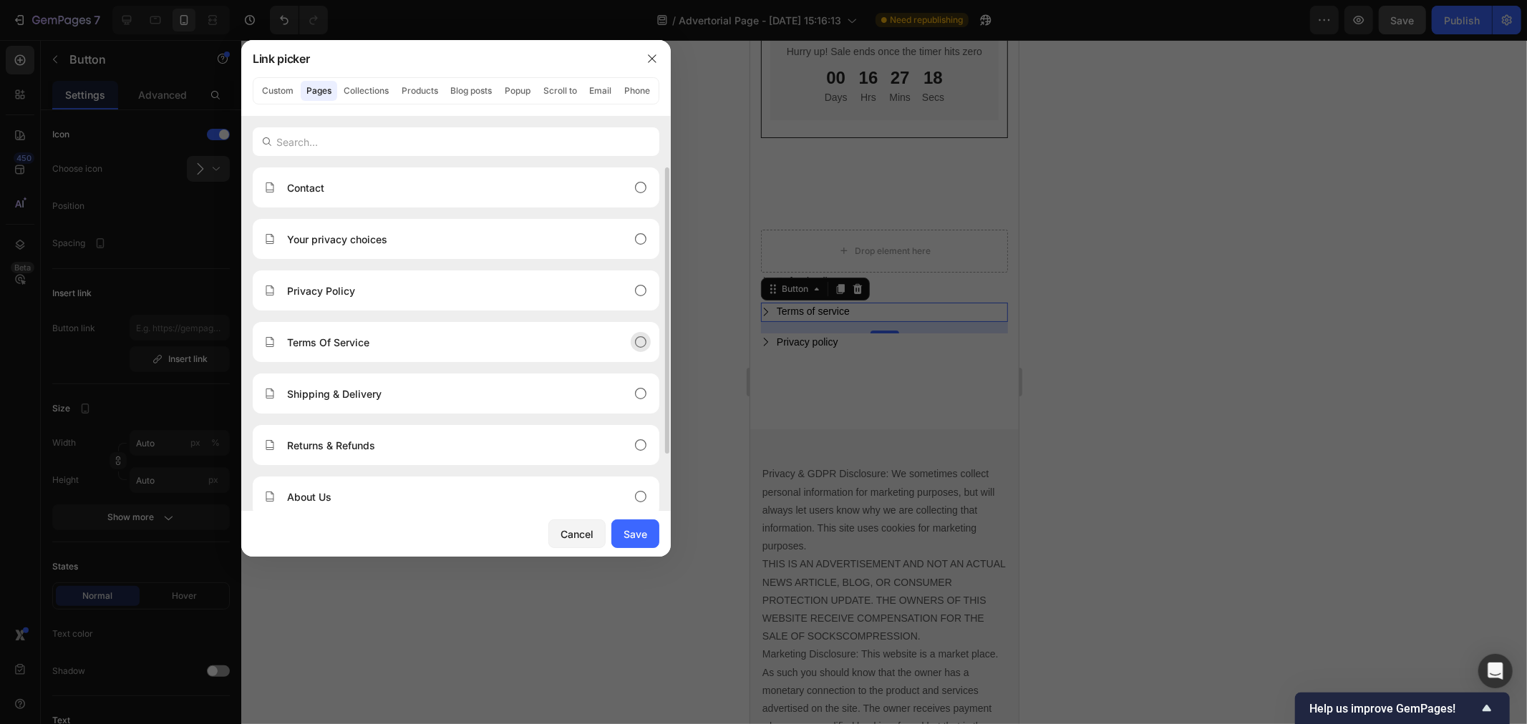
click at [342, 350] on p "Terms Of Service" at bounding box center [328, 342] width 82 height 15
click at [626, 542] on div "Save" at bounding box center [636, 534] width 24 height 15
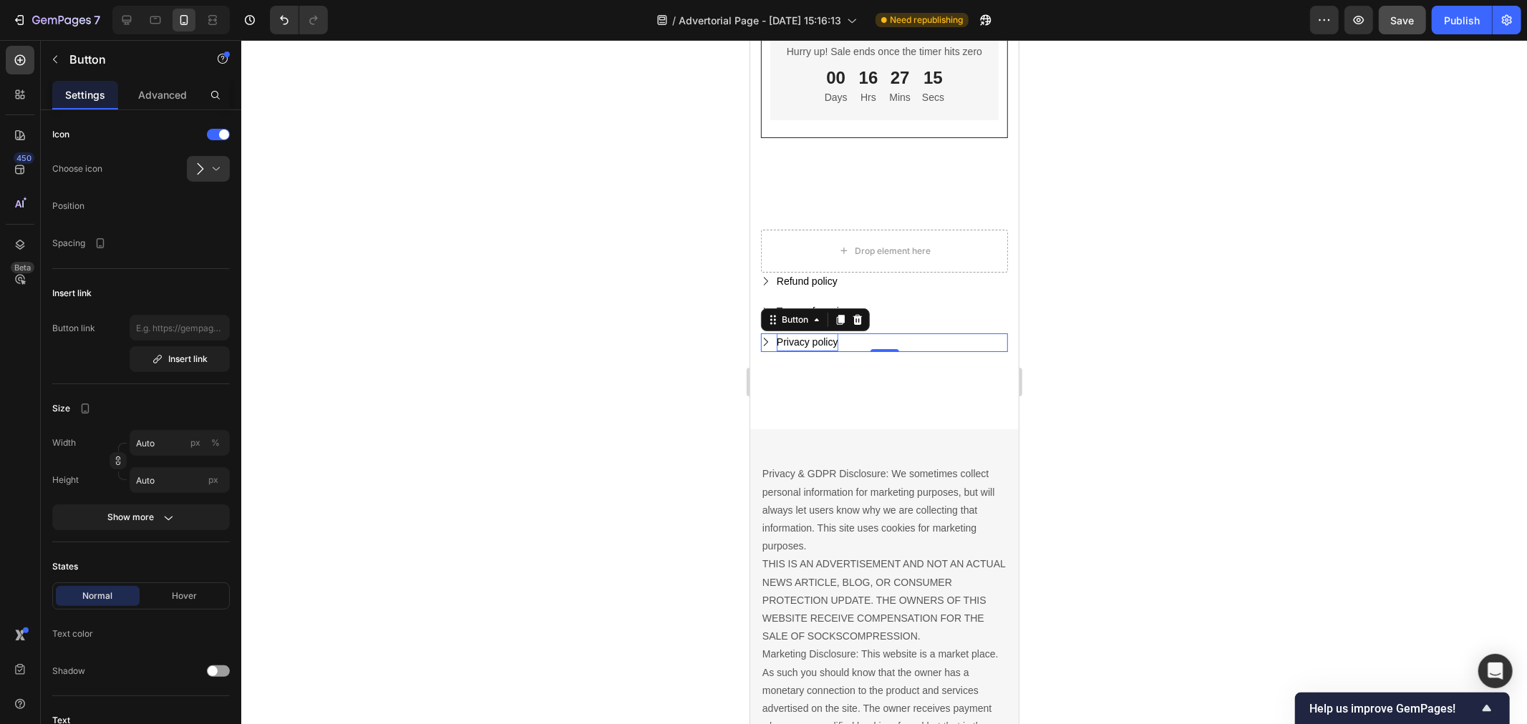
click at [809, 351] on div "Privacy policy" at bounding box center [807, 342] width 62 height 18
click at [169, 359] on div "Insert link" at bounding box center [180, 359] width 57 height 13
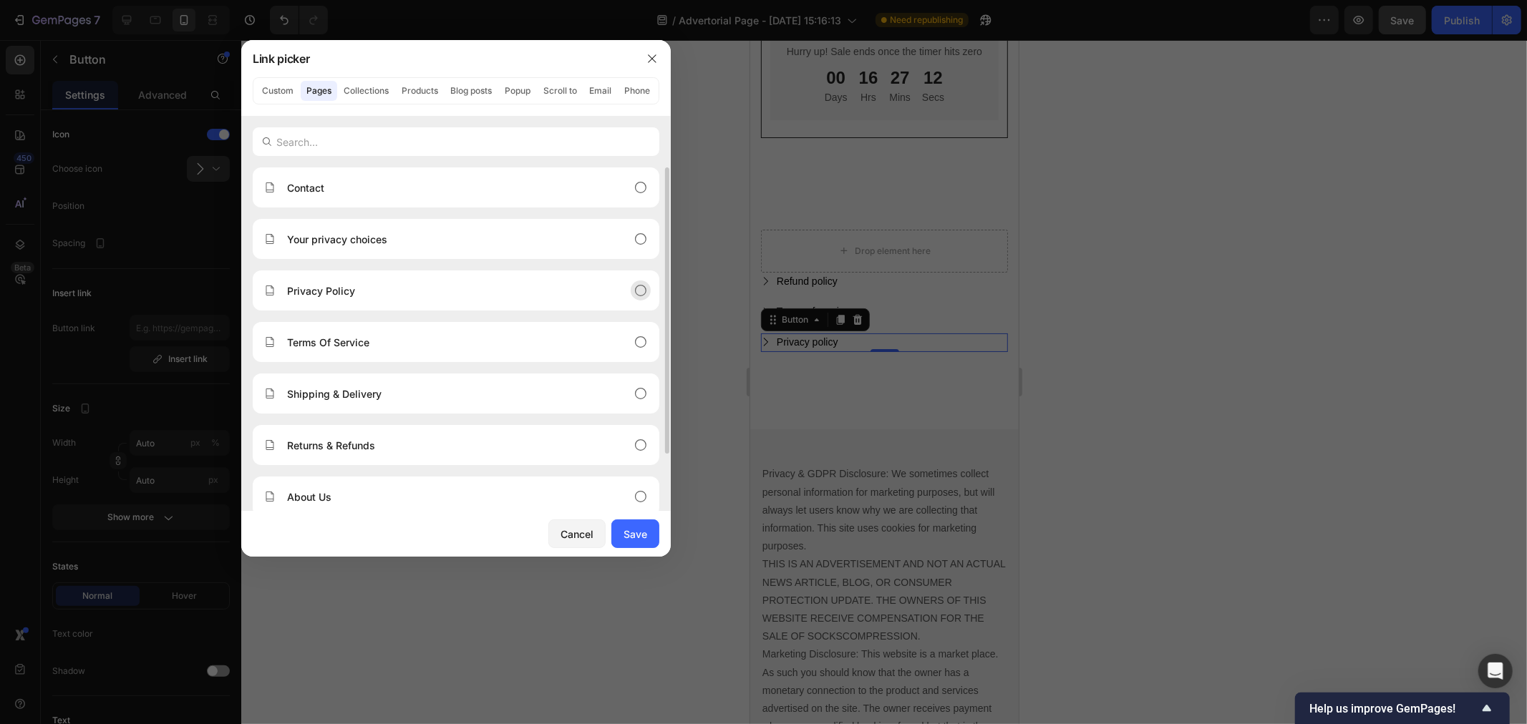
click at [338, 291] on p "Privacy Policy" at bounding box center [321, 290] width 68 height 15
click at [636, 542] on div "Save" at bounding box center [636, 534] width 24 height 15
type input "/pages/privacy-policy"
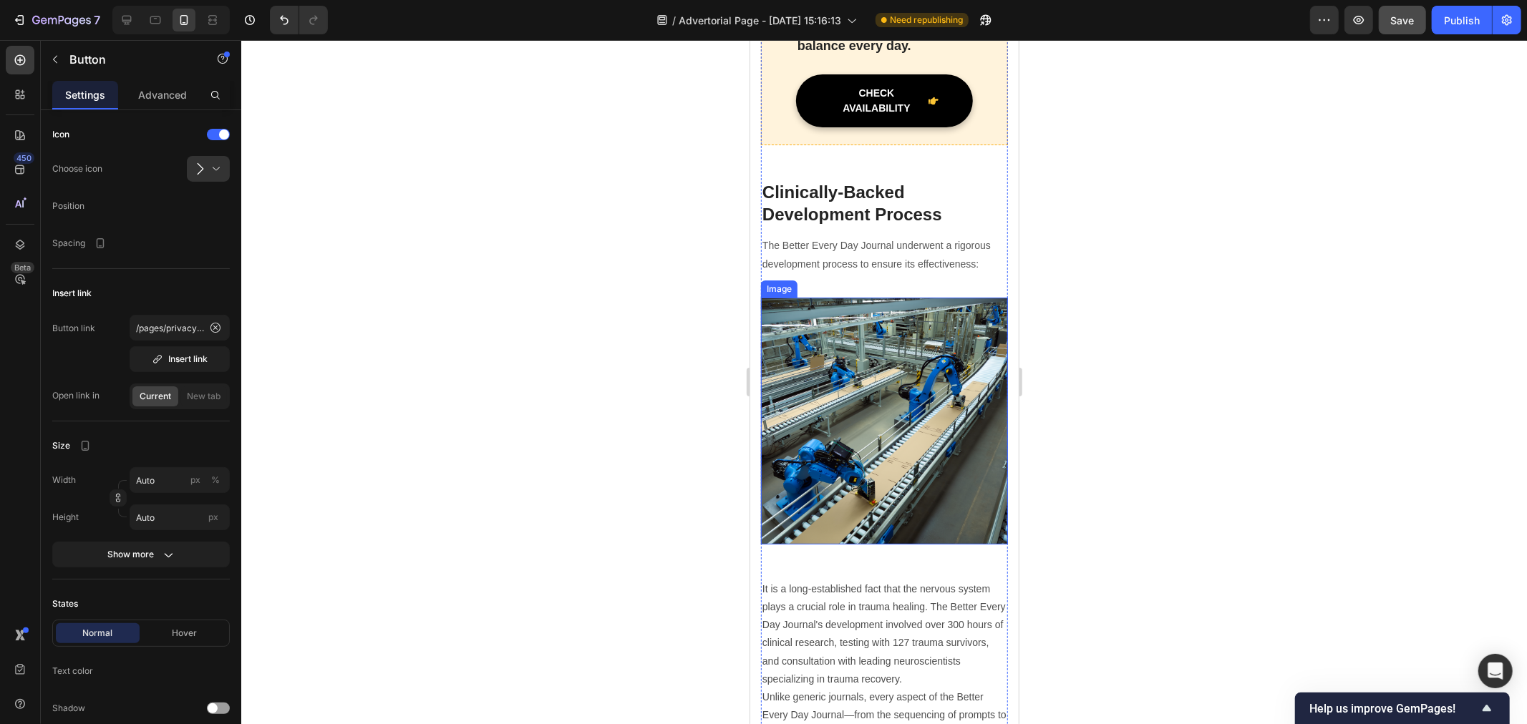
scroll to position [7020, 0]
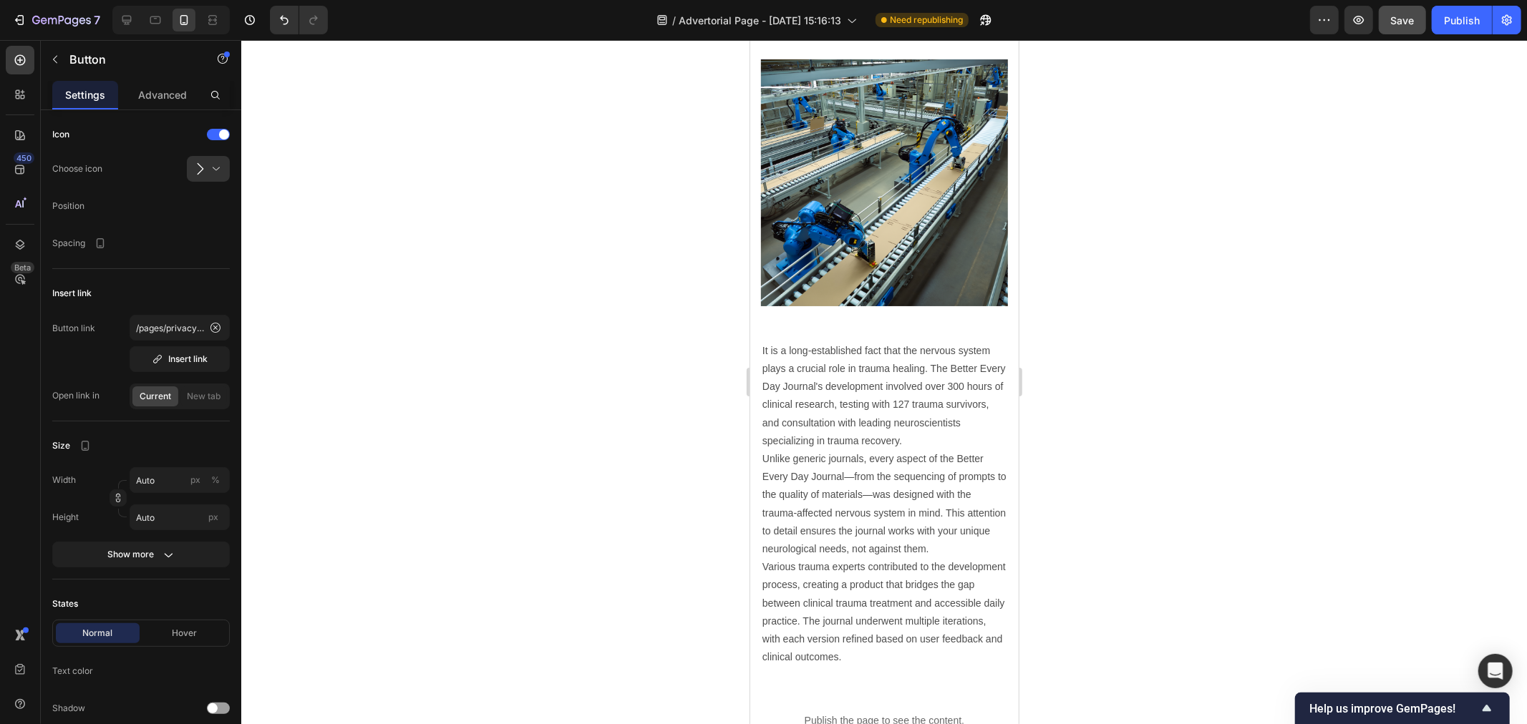
click at [1401, 34] on button "Save" at bounding box center [1402, 20] width 47 height 29
click at [1455, 22] on div "Publish" at bounding box center [1462, 20] width 36 height 15
